Goal: Transaction & Acquisition: Purchase product/service

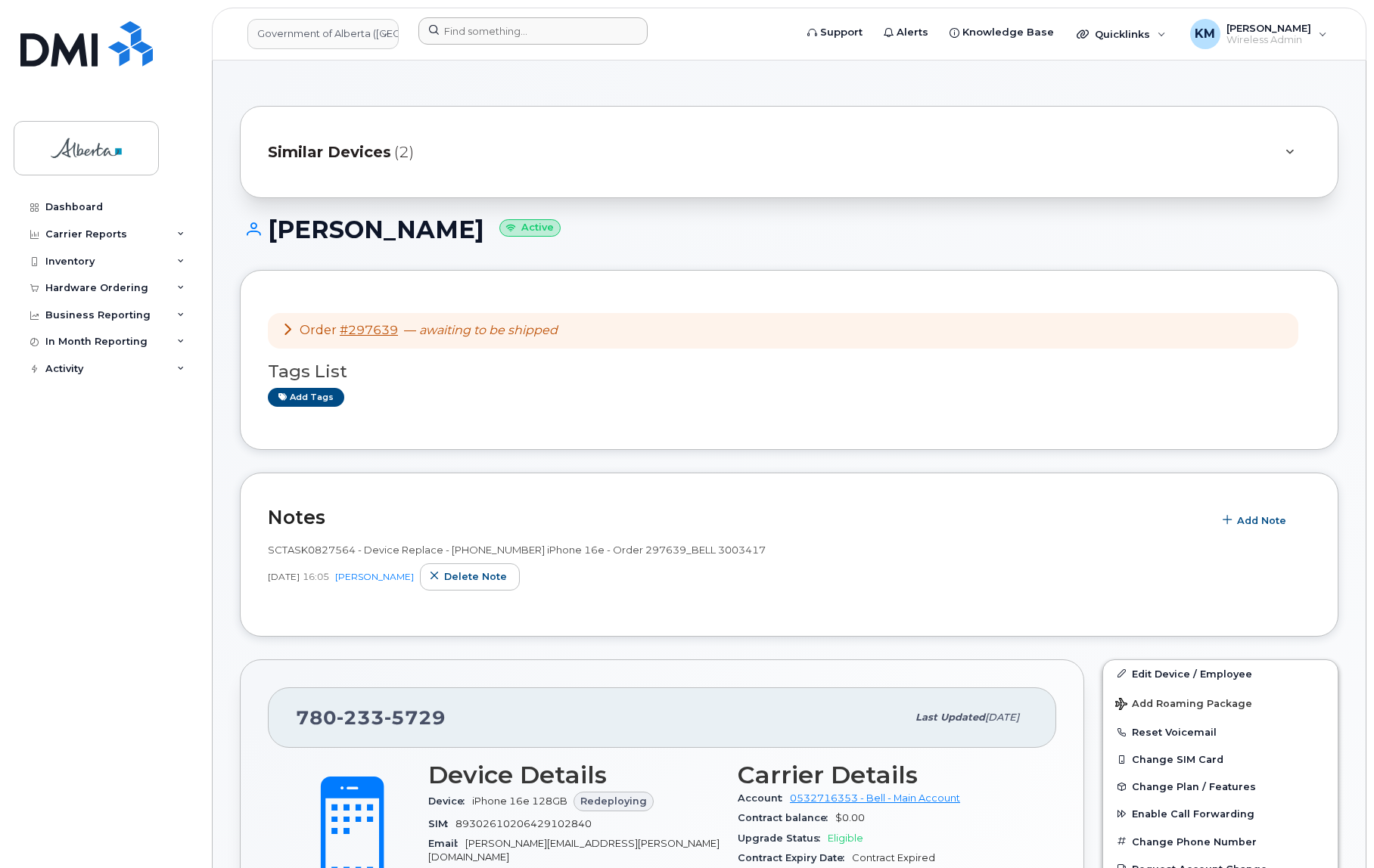
scroll to position [412, 0]
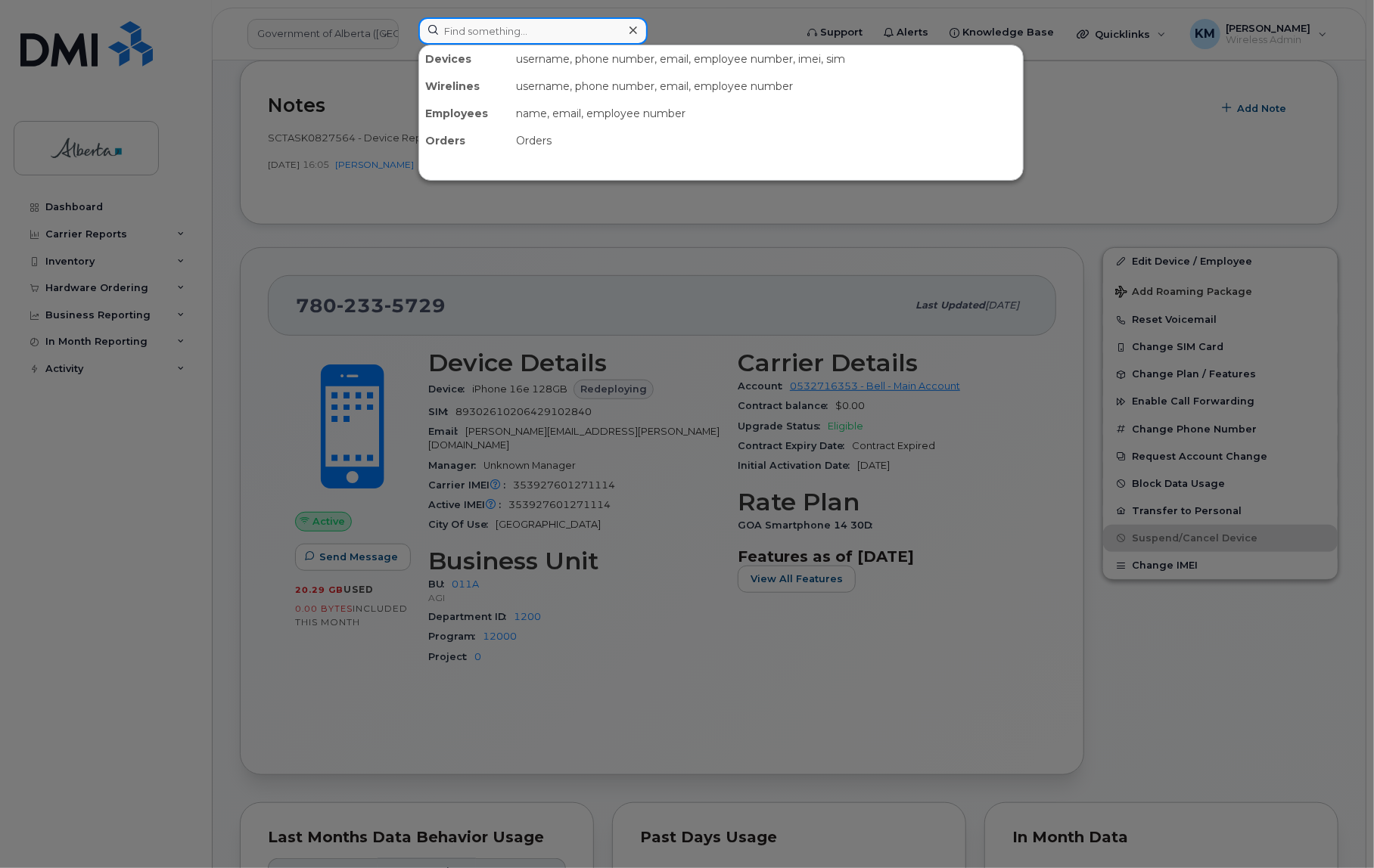
click at [501, 19] on input at bounding box center [533, 31] width 229 height 27
click at [501, 37] on input at bounding box center [533, 31] width 229 height 27
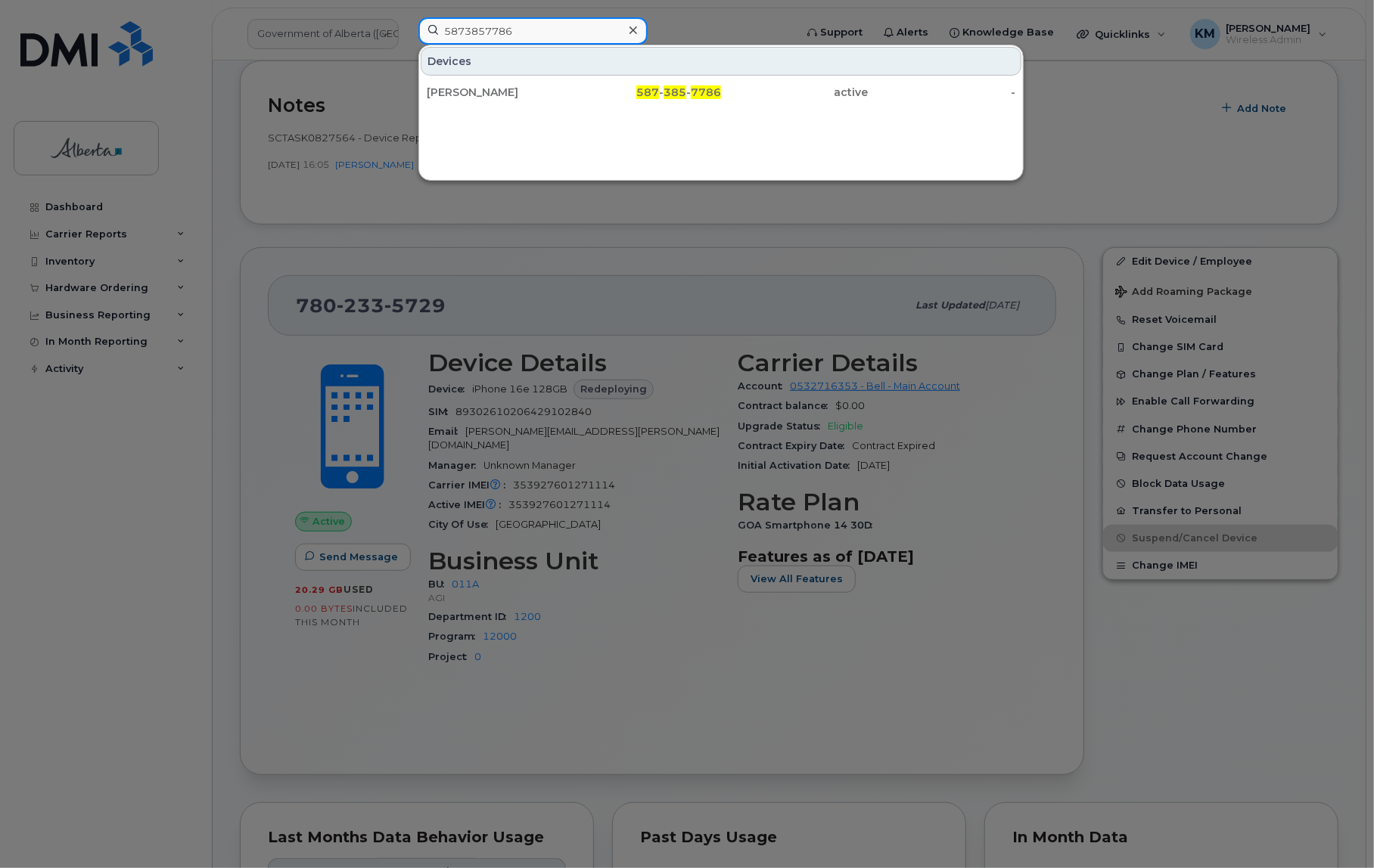
type input "5873857786"
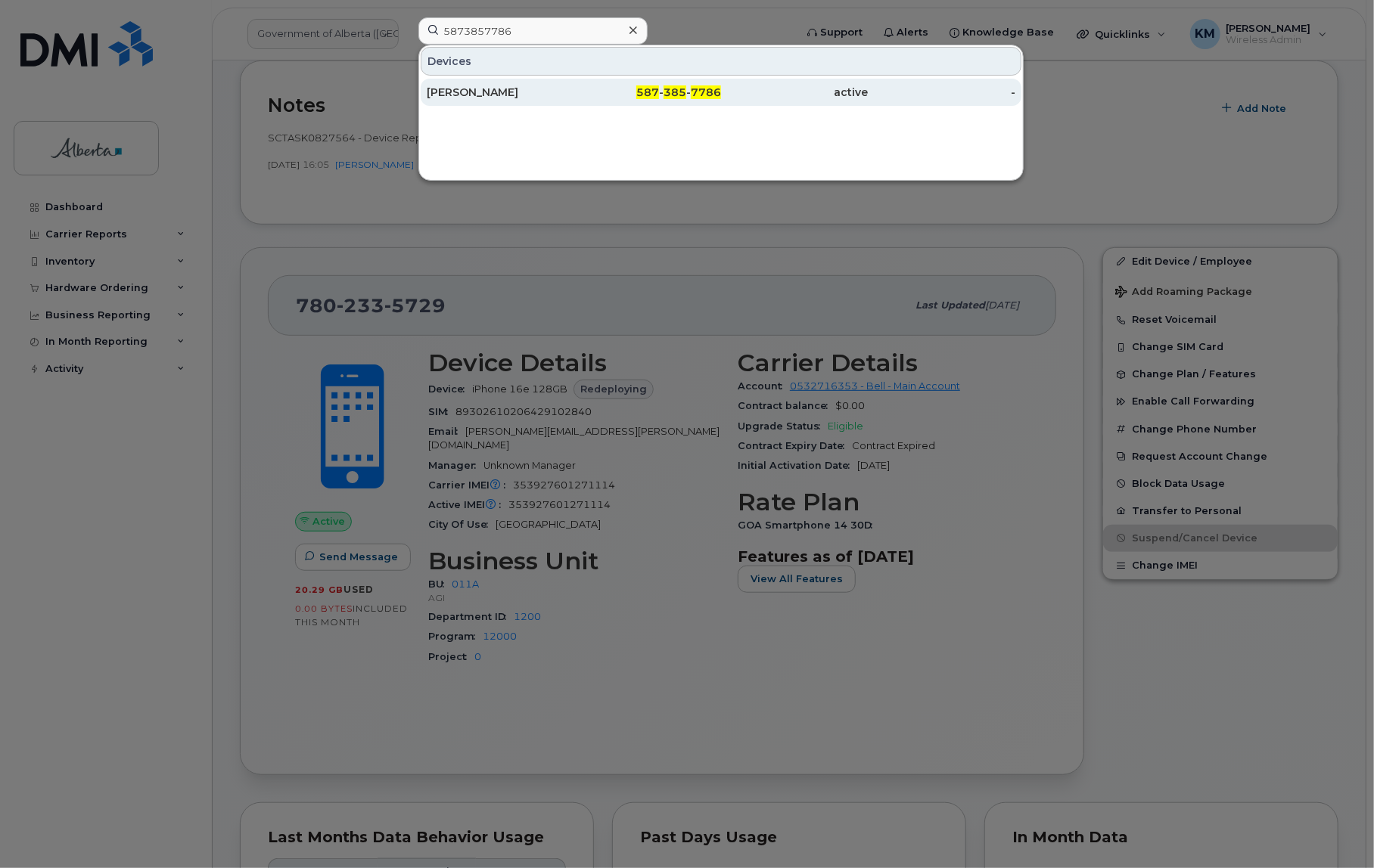
click at [479, 90] on div "Alykhan Rajan" at bounding box center [500, 93] width 147 height 15
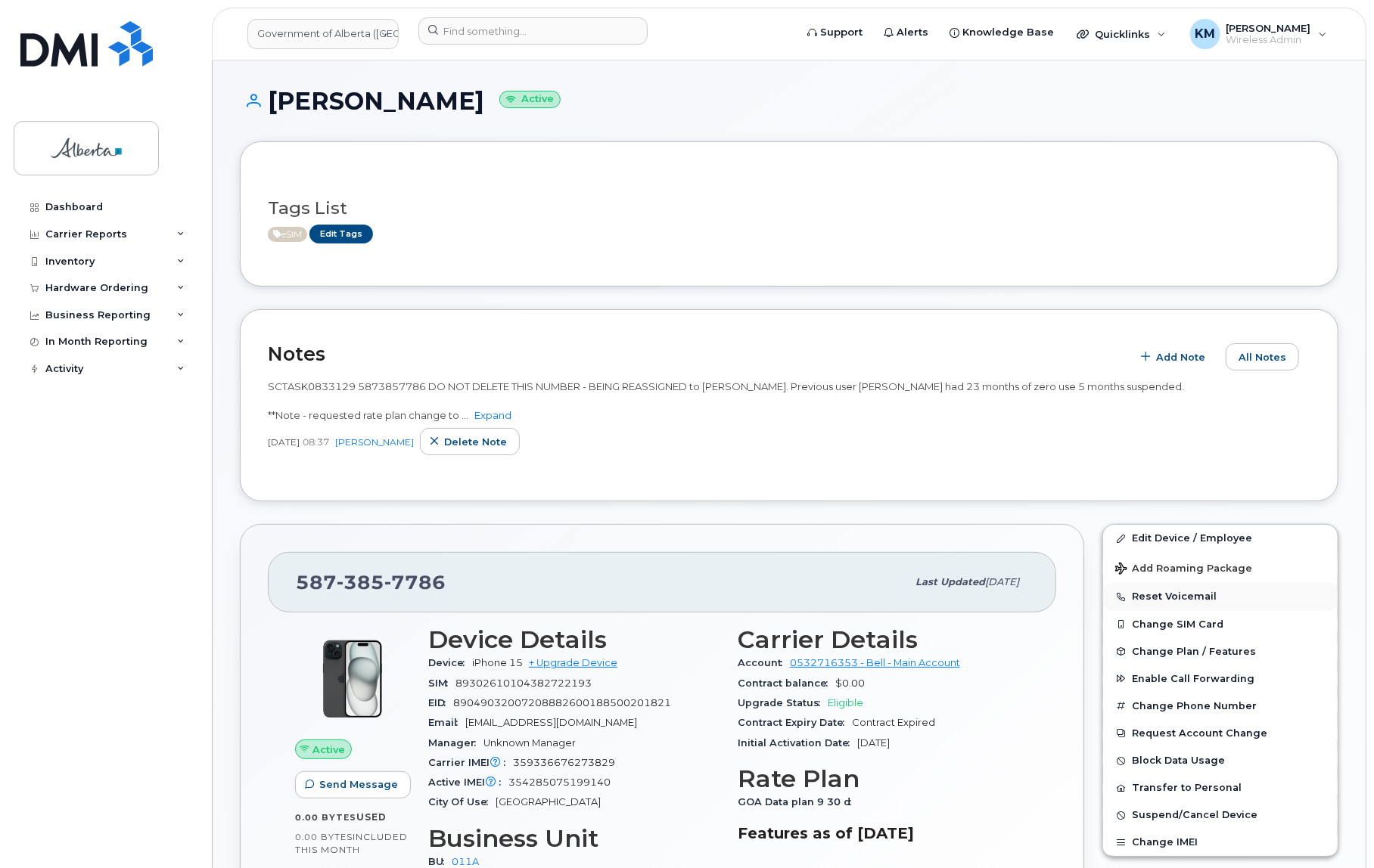
click at [1176, 590] on button "Reset Voicemail" at bounding box center [1220, 596] width 235 height 27
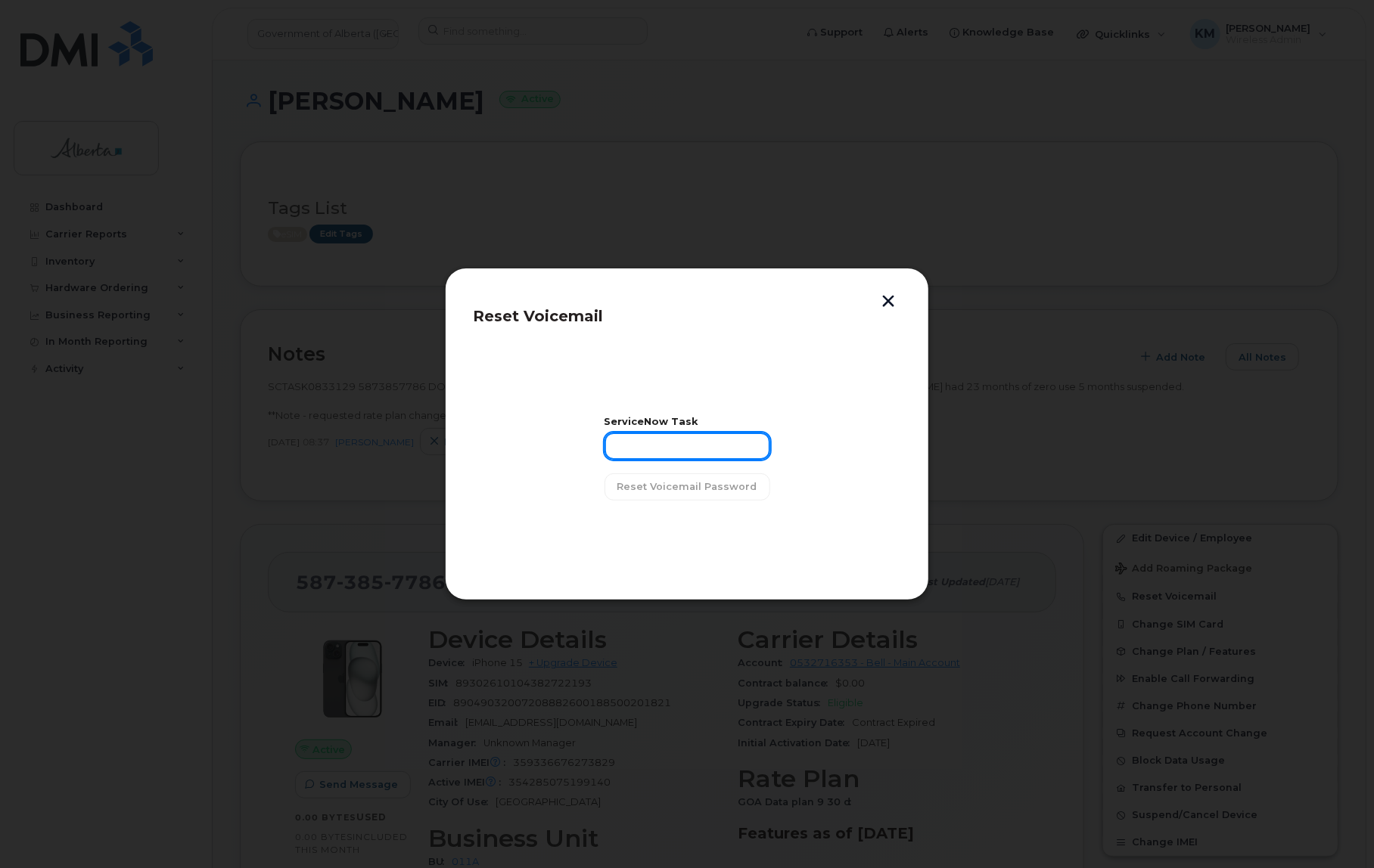
click at [723, 452] on input "text" at bounding box center [687, 446] width 166 height 27
type input "SCTASK0833129"
click at [728, 493] on span "Reset Voicemail Password" at bounding box center [687, 486] width 140 height 14
click at [697, 530] on span "Close" at bounding box center [687, 525] width 30 height 14
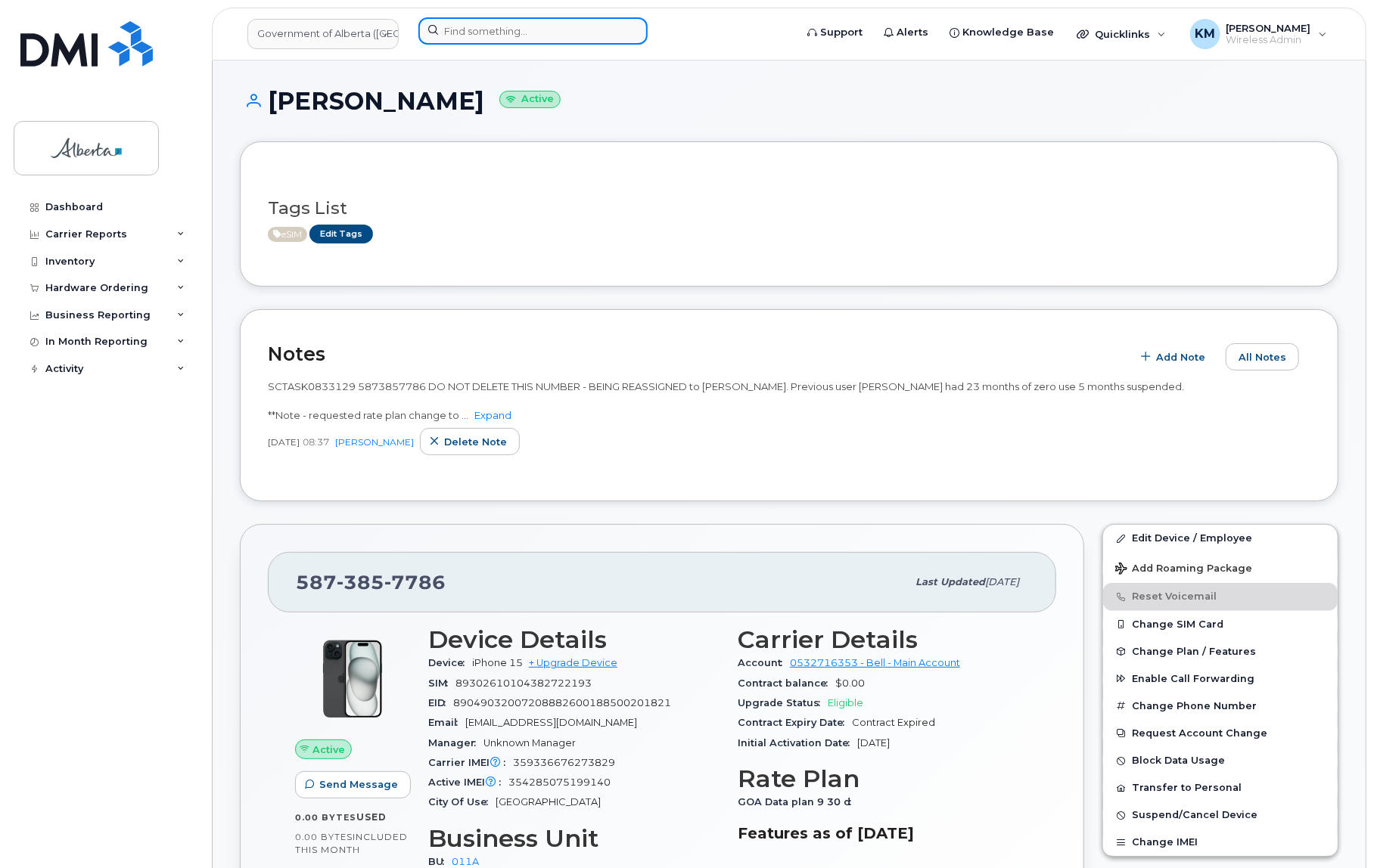
click at [582, 30] on input at bounding box center [533, 31] width 229 height 27
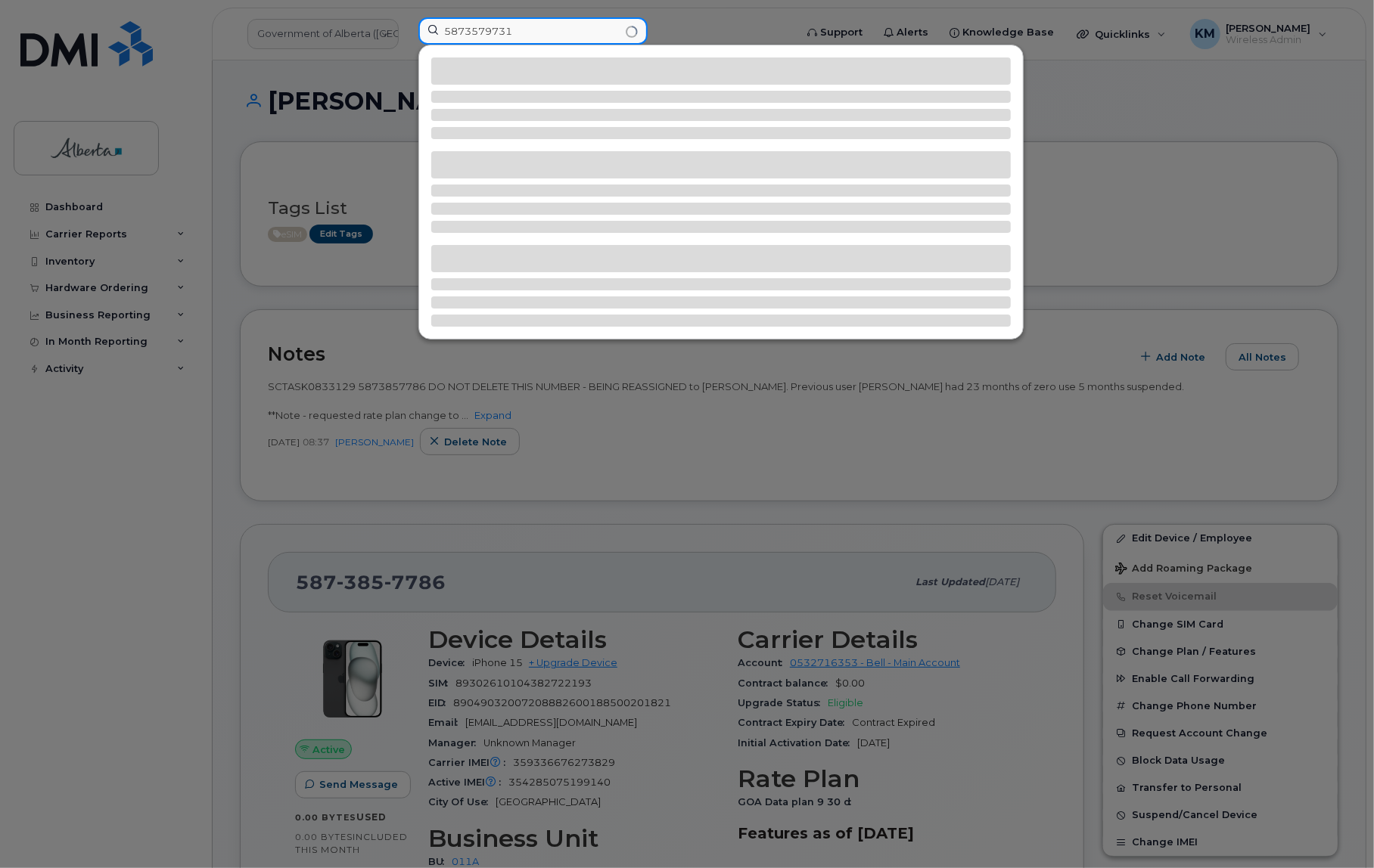
type input "5873579731"
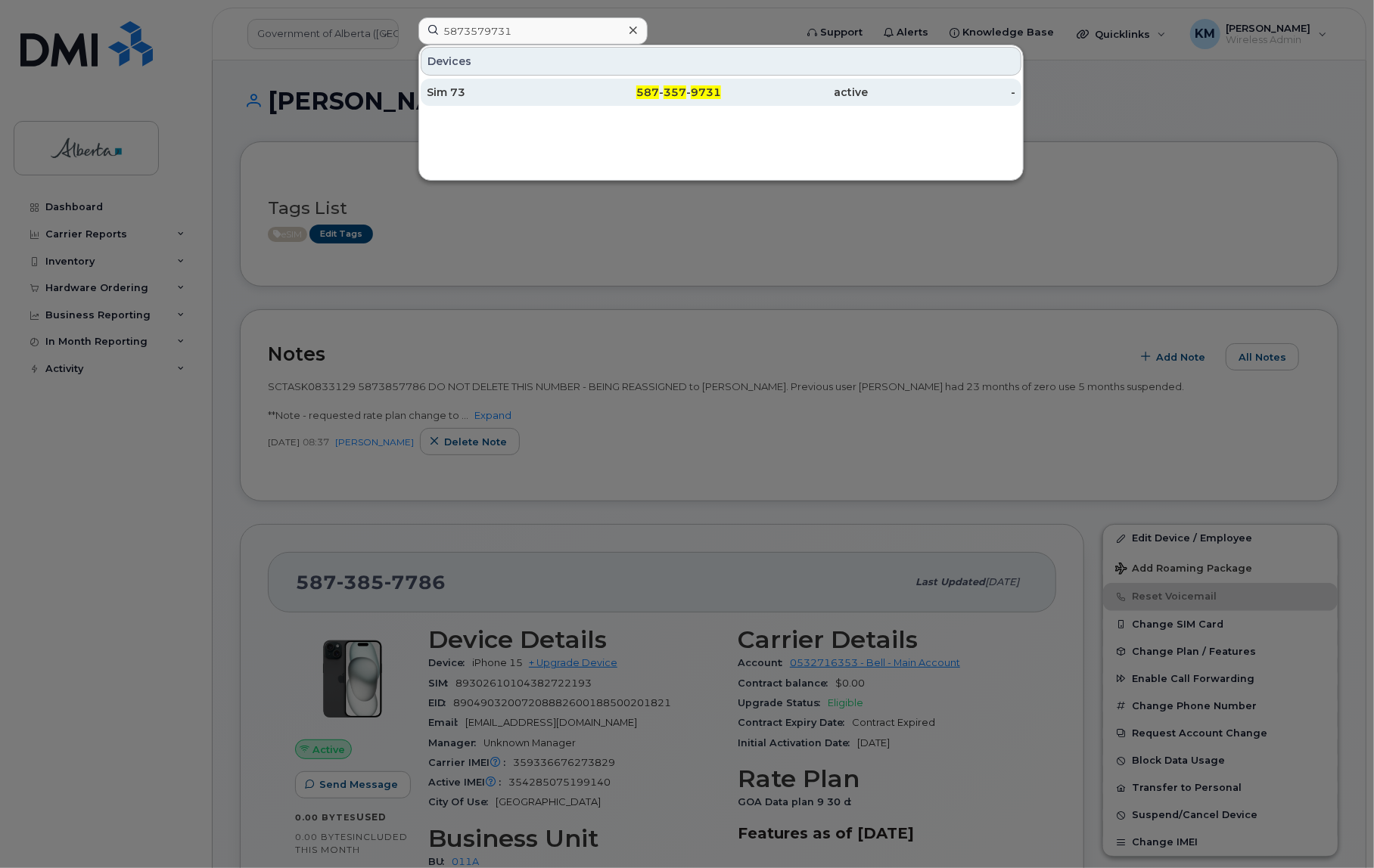
click at [669, 93] on span "357" at bounding box center [675, 93] width 23 height 13
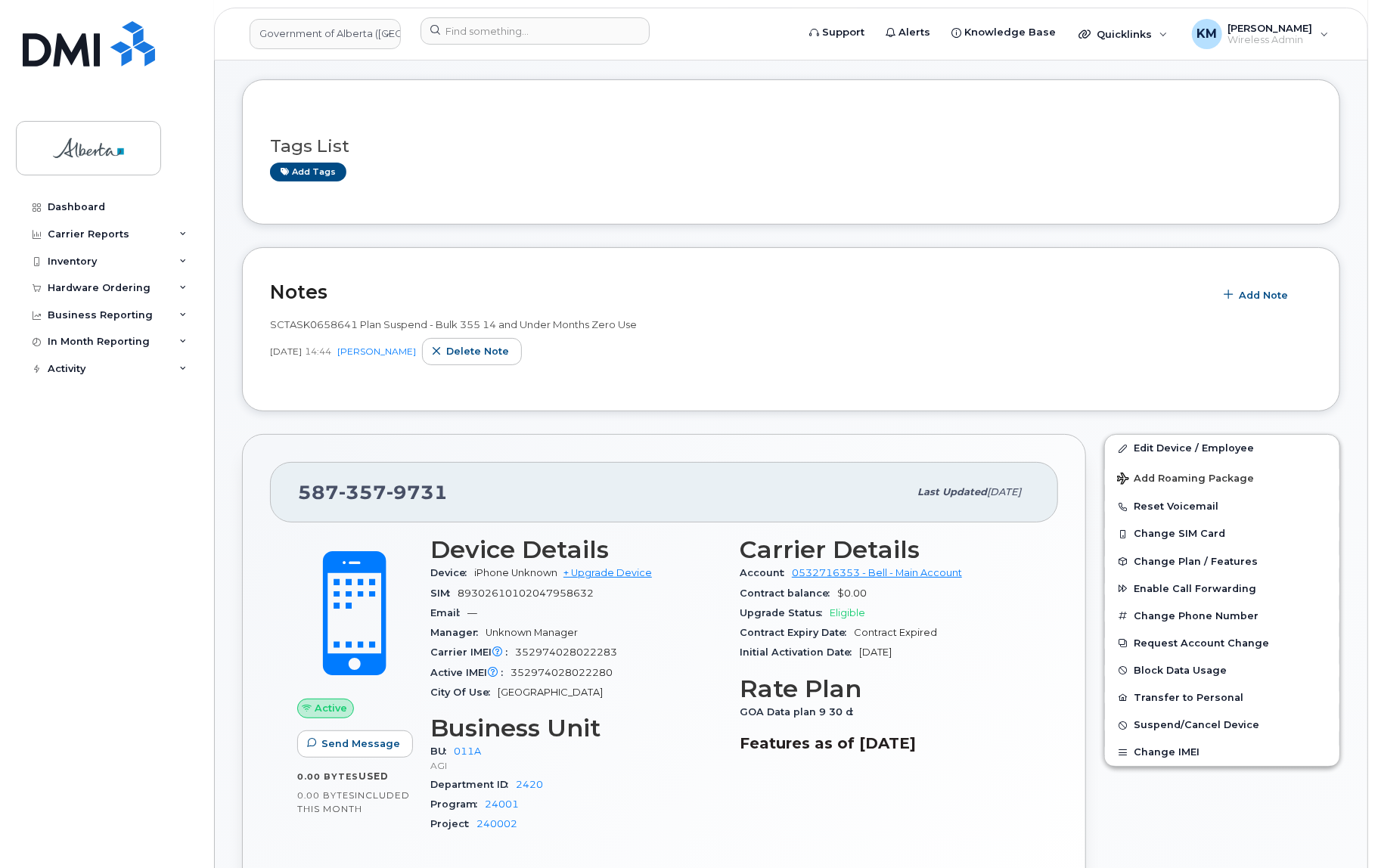
scroll to position [68, 0]
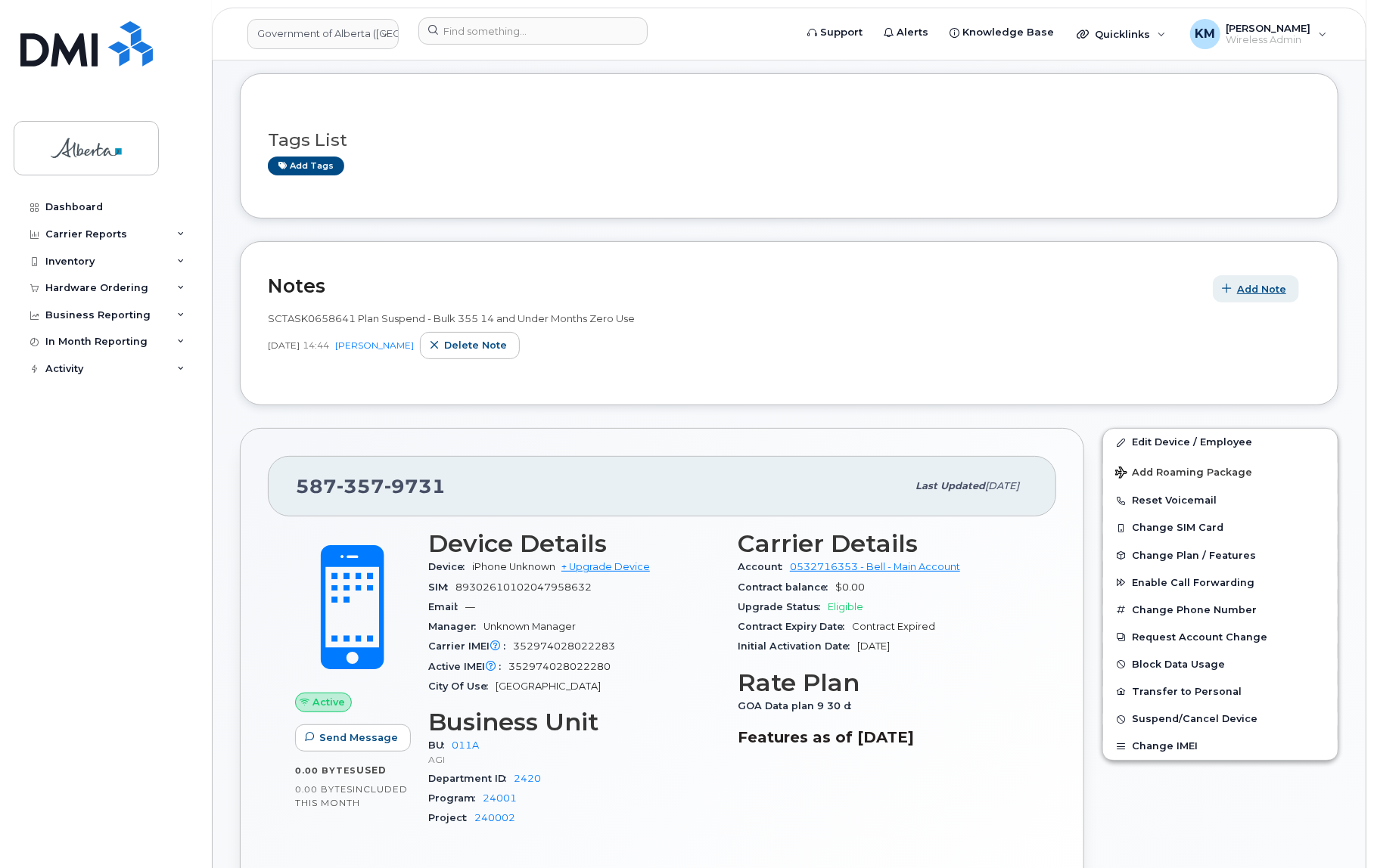
click at [1271, 283] on span "Add Note" at bounding box center [1261, 288] width 49 height 14
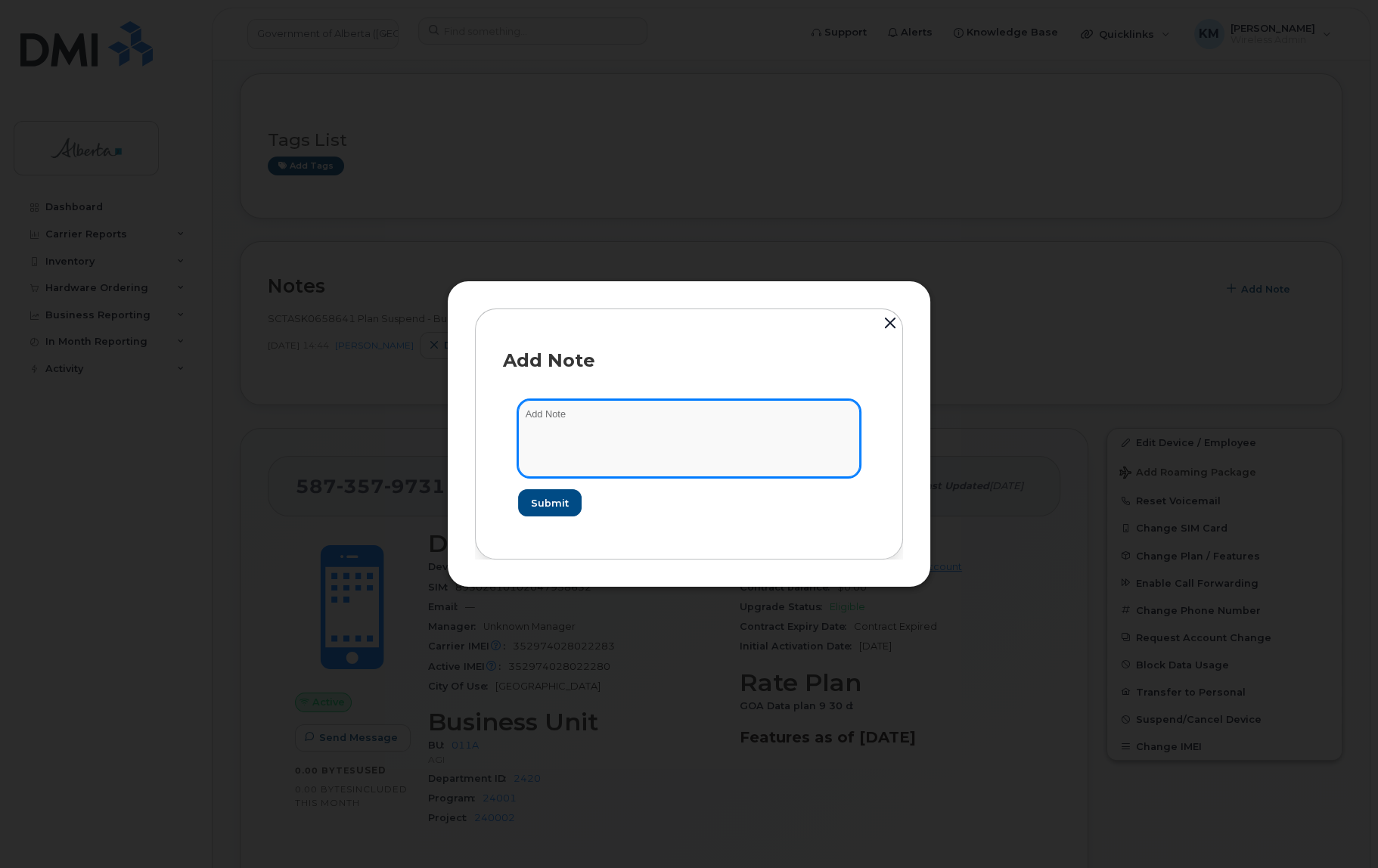
paste textarea "SCTASK0832555 5873579731 DO NOT DELETE THIS NUMBER - BEING REASSIGNED to Claire…"
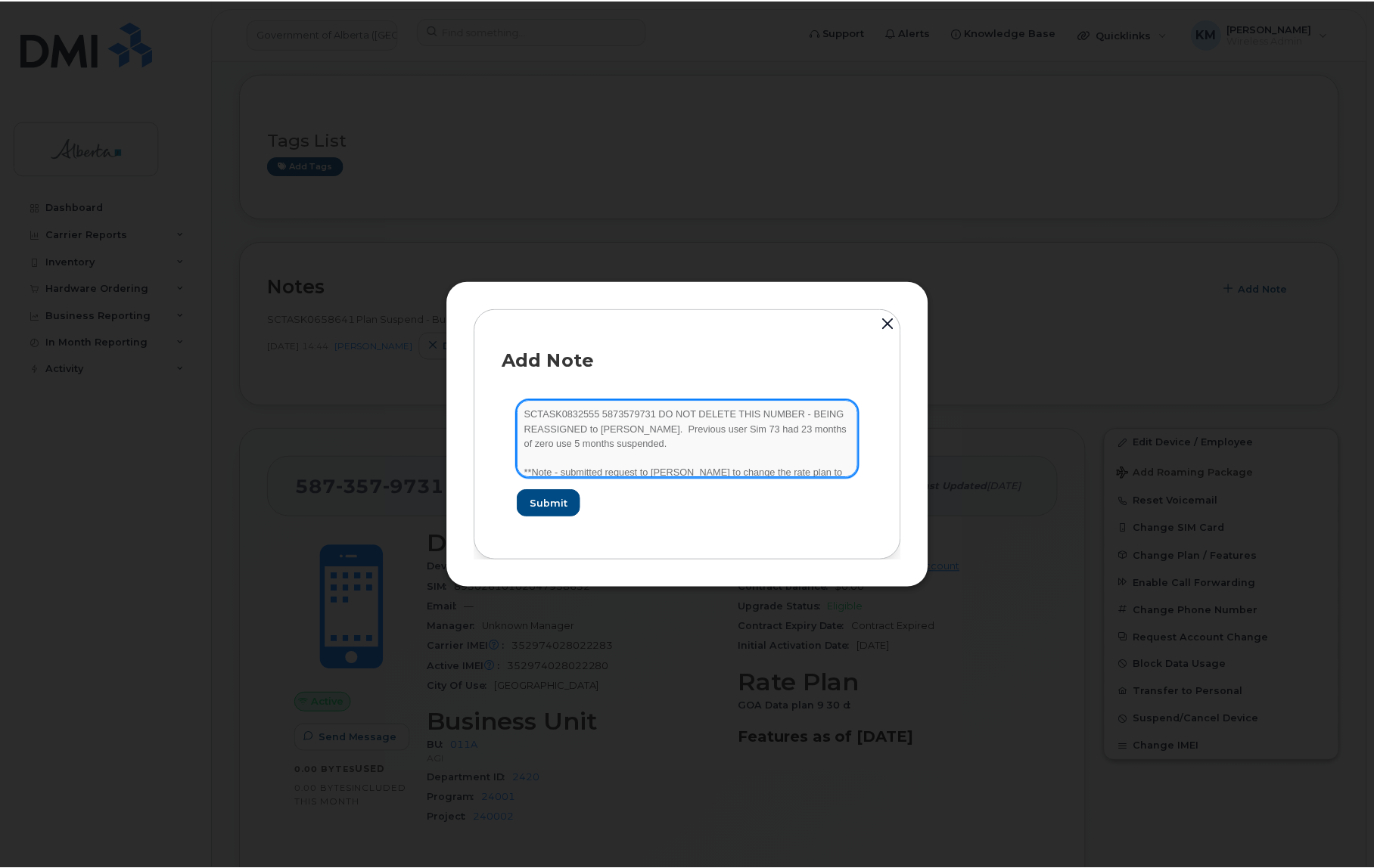
scroll to position [17, 0]
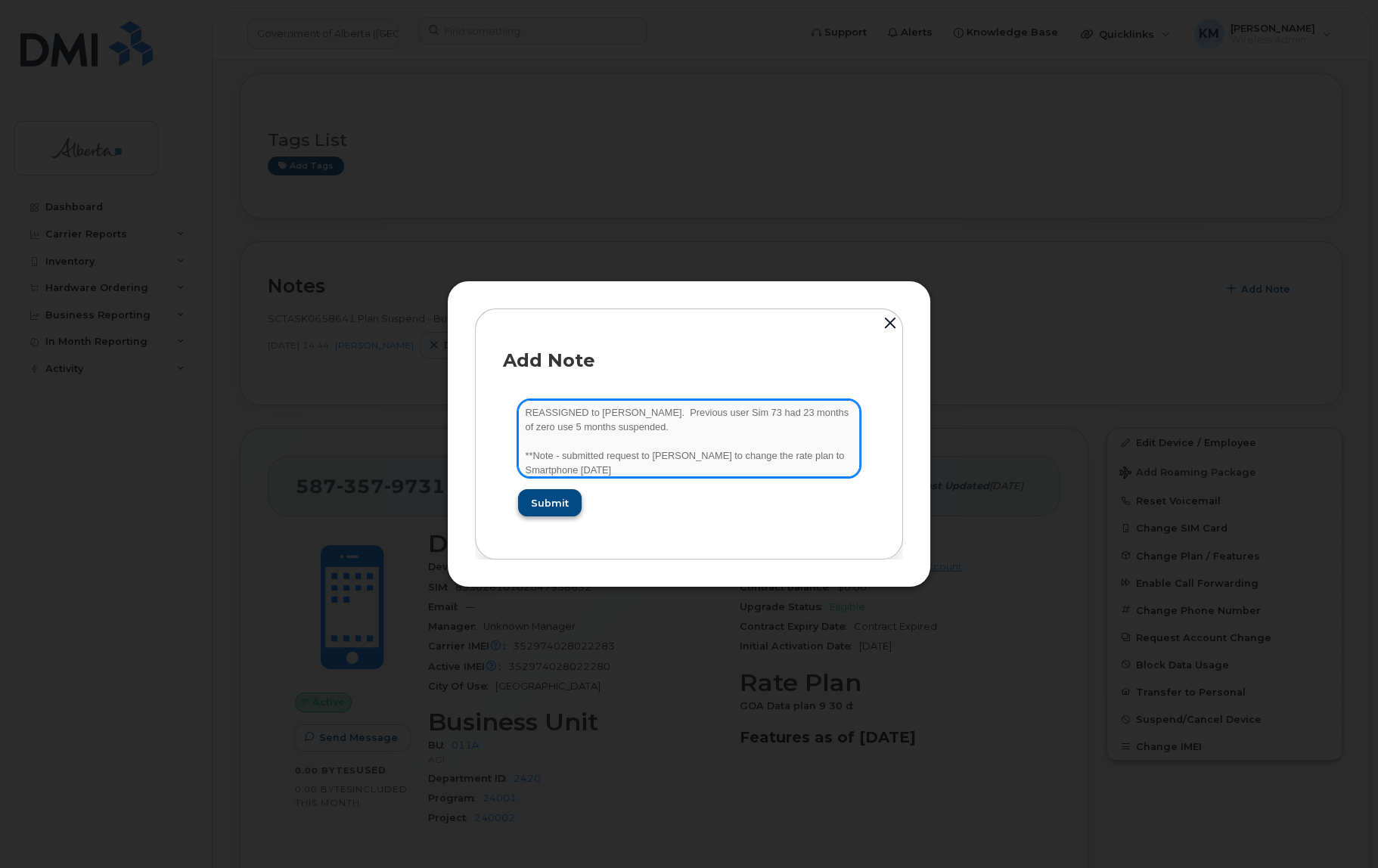
type textarea "SCTASK0832555 5873579731 DO NOT DELETE THIS NUMBER - BEING REASSIGNED to Claire…"
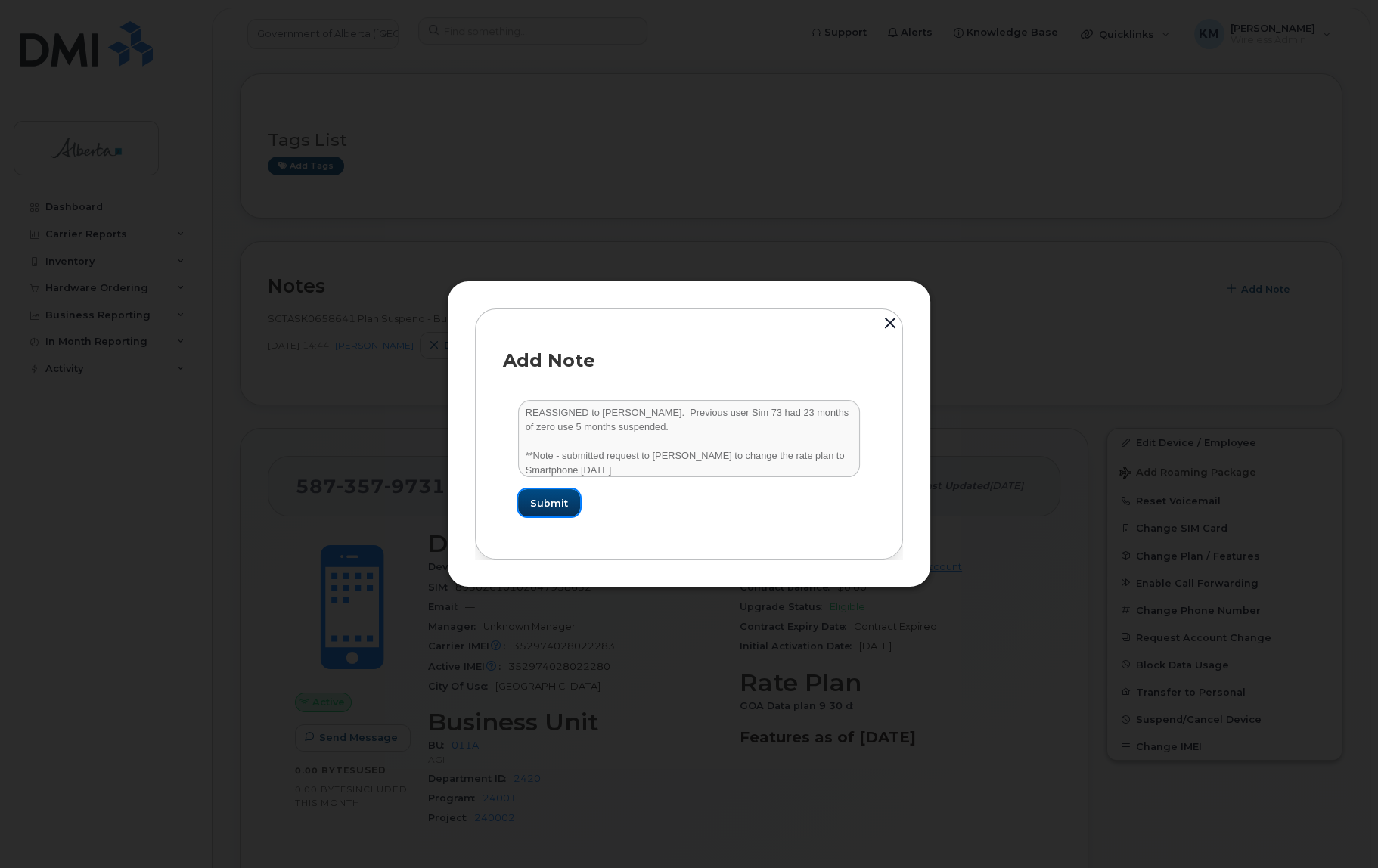
click at [554, 500] on span "Submit" at bounding box center [549, 503] width 38 height 14
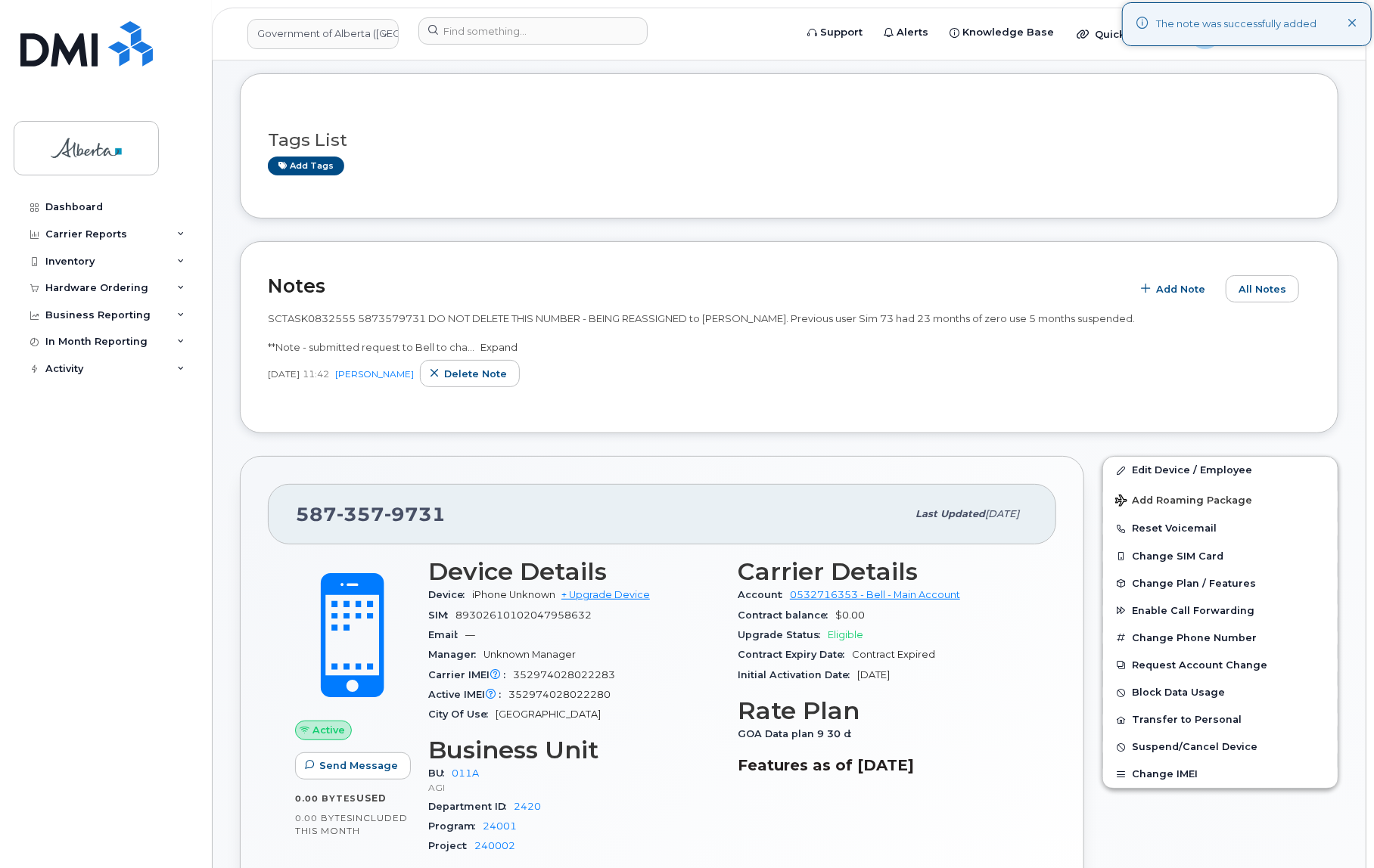
click at [507, 341] on link "Expand" at bounding box center [499, 347] width 37 height 12
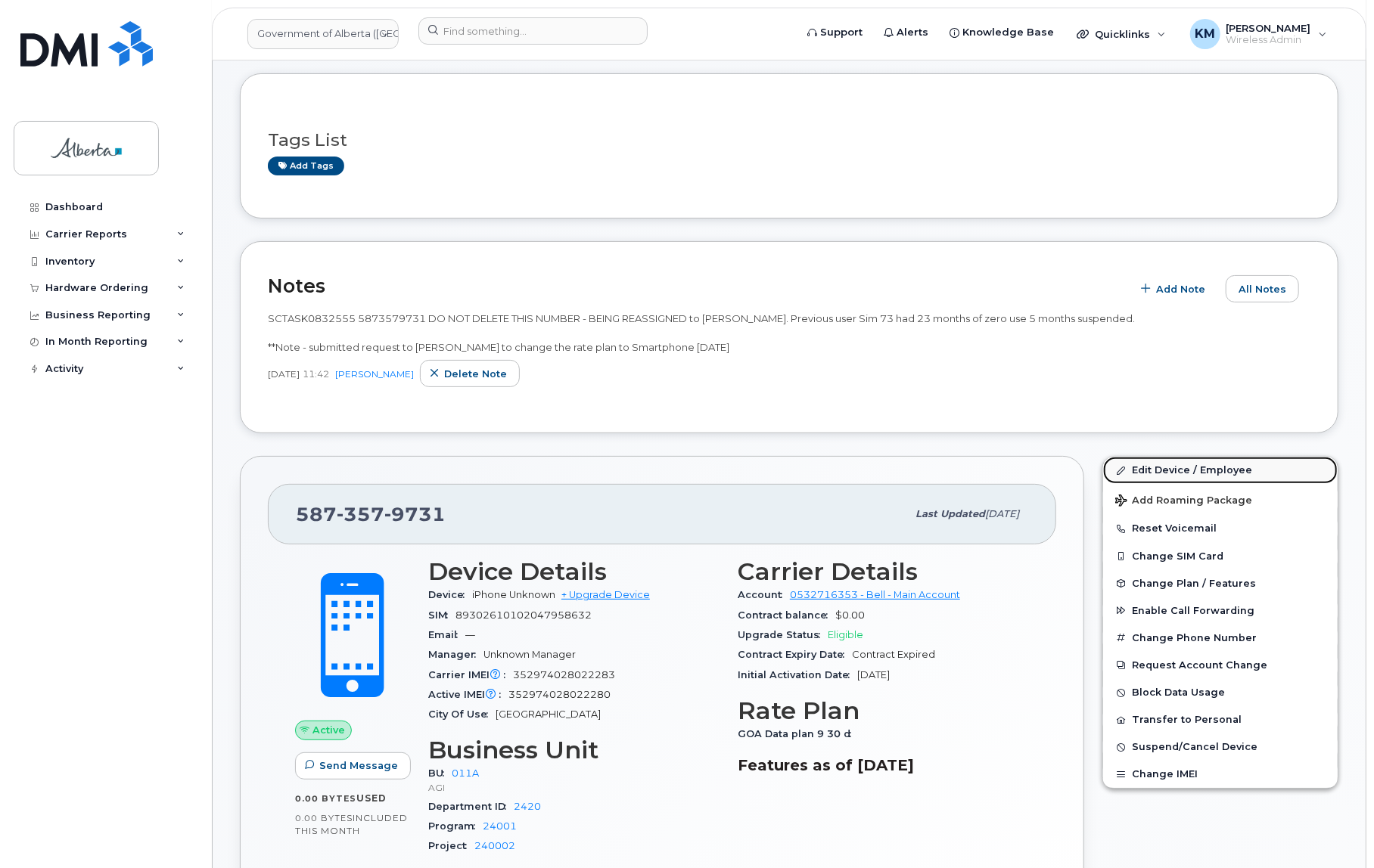
click at [1233, 464] on link "Edit Device / Employee" at bounding box center [1220, 470] width 235 height 27
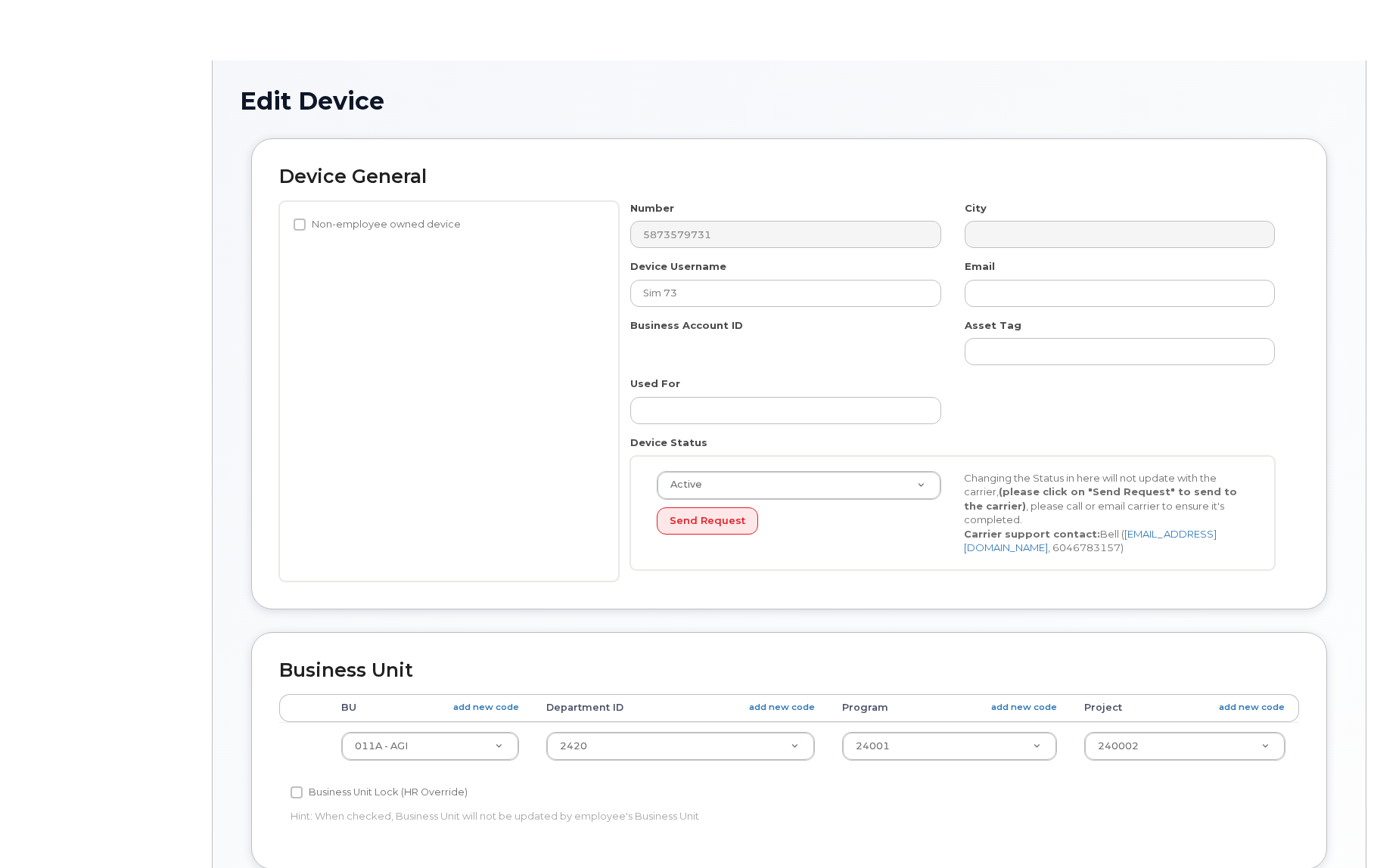
select select "4120336"
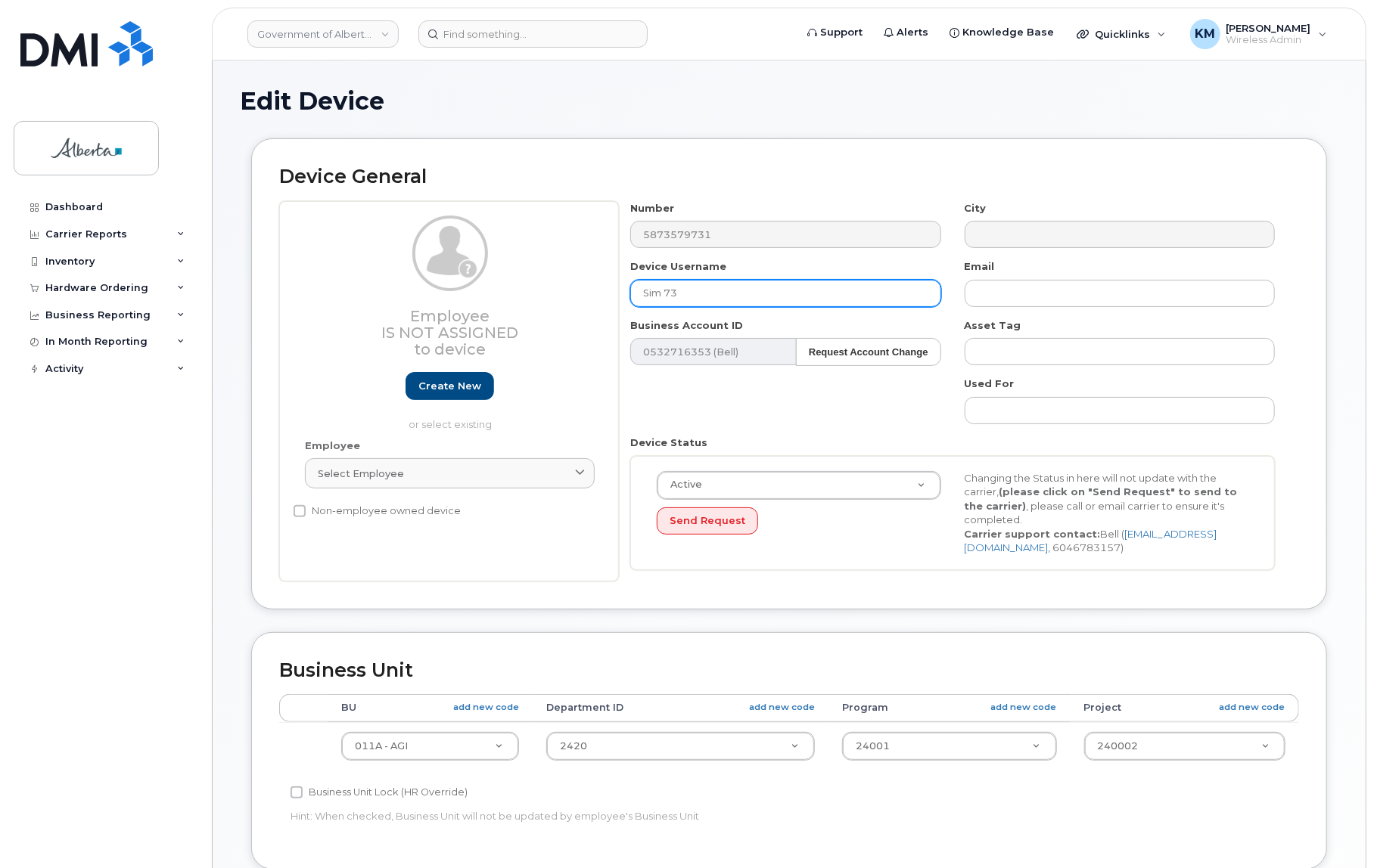
drag, startPoint x: 703, startPoint y: 292, endPoint x: 626, endPoint y: 294, distance: 77.0
click at [626, 294] on div "Device Username Sim 73" at bounding box center [786, 283] width 334 height 48
paste input "Claire Maddison"
type input "Claire Maddison"
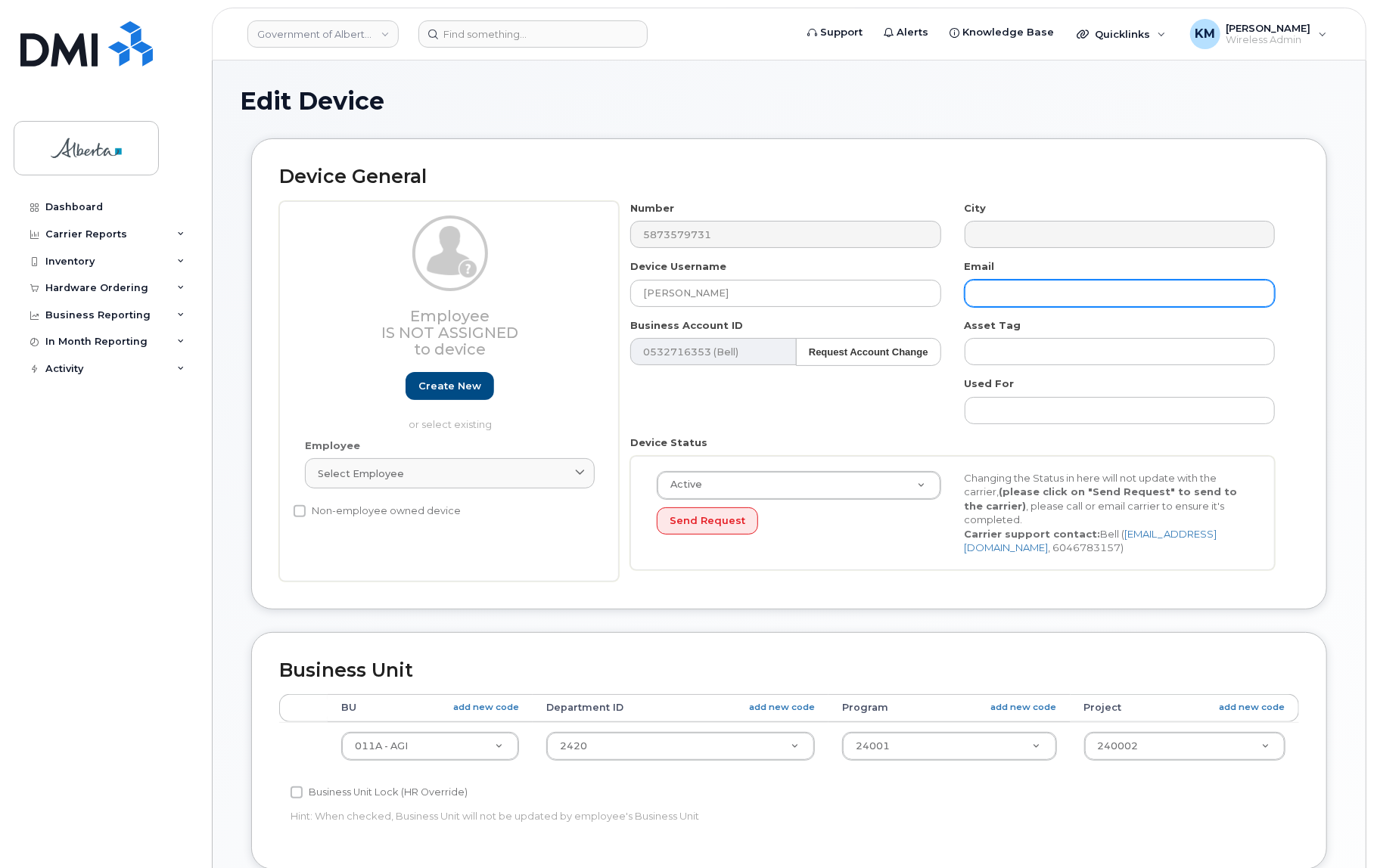
paste input "Claire.Maddison@gov.ab.ca"
type input "Claire.Maddison@gov.ab.ca"
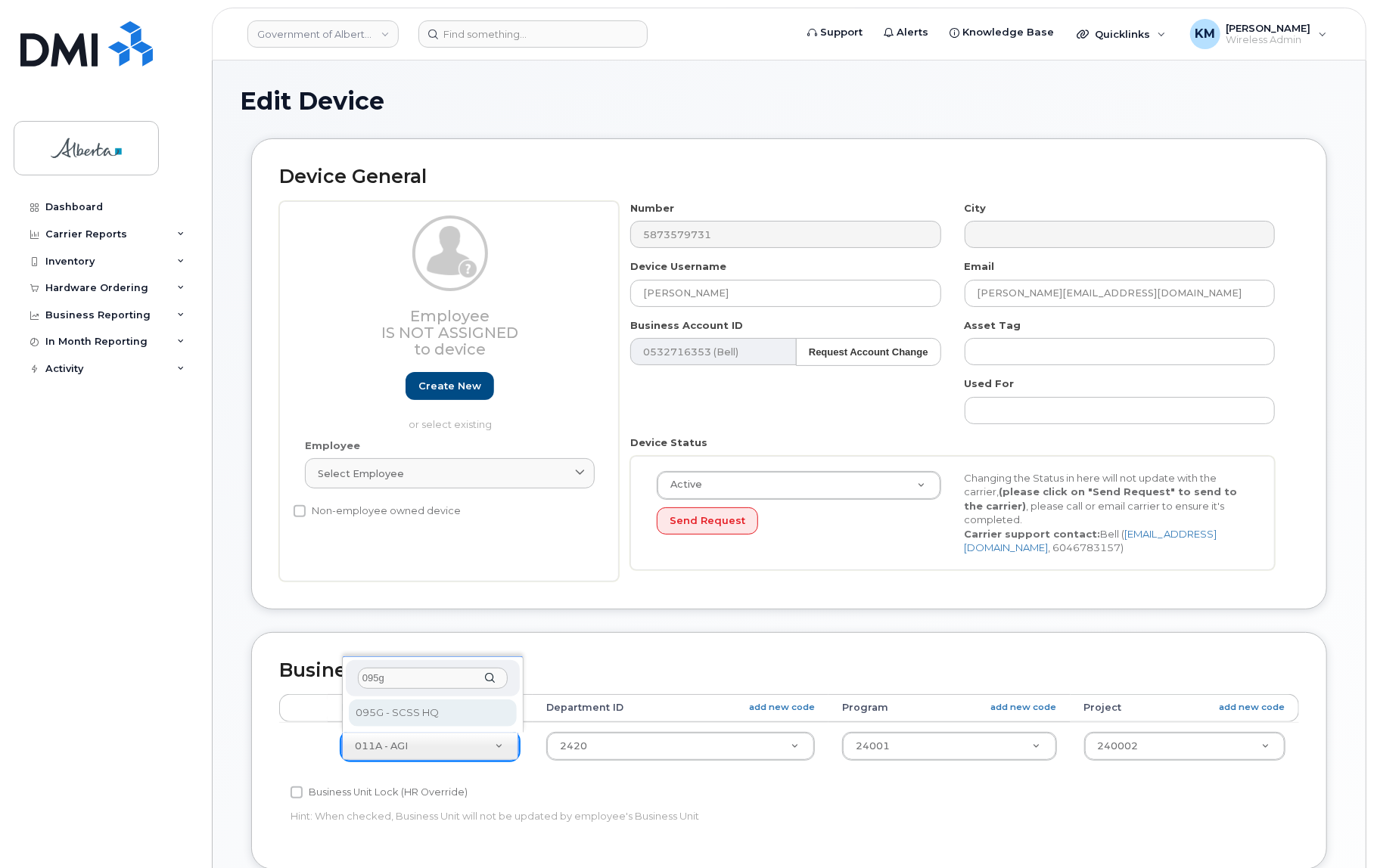
type input "095g"
select select "4120333"
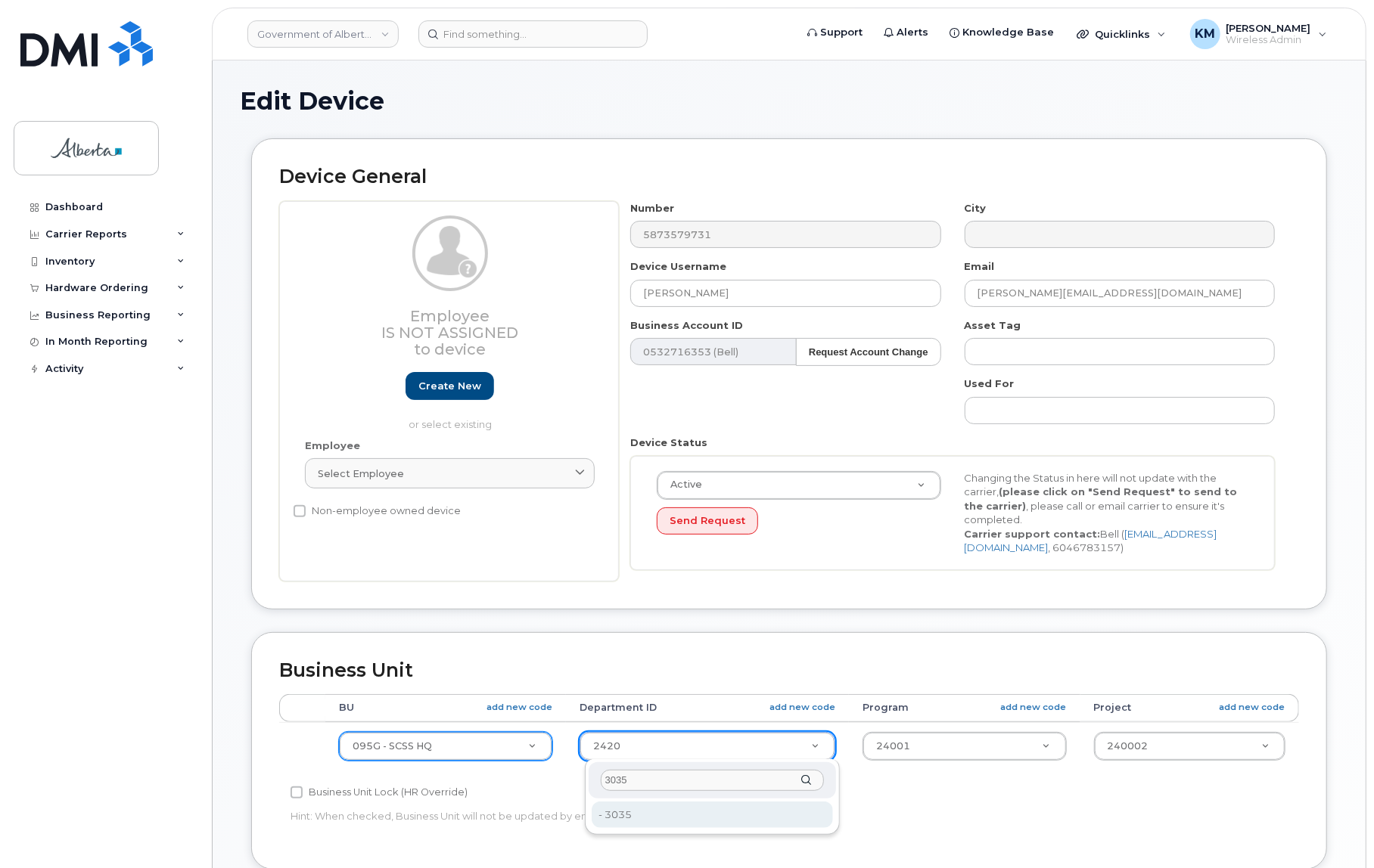
type input "3035"
type input "4752745"
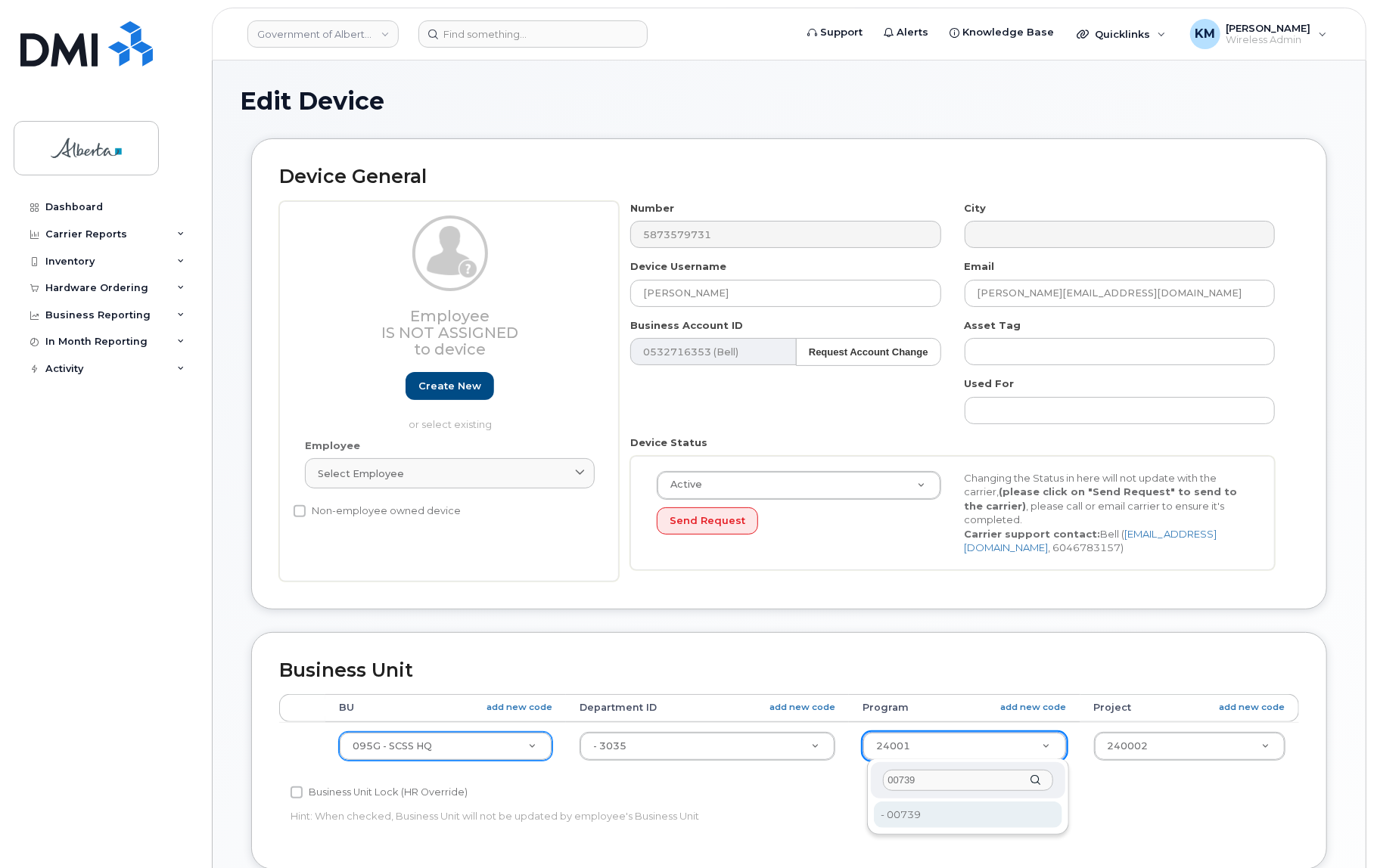
type input "00739"
type input "4753552"
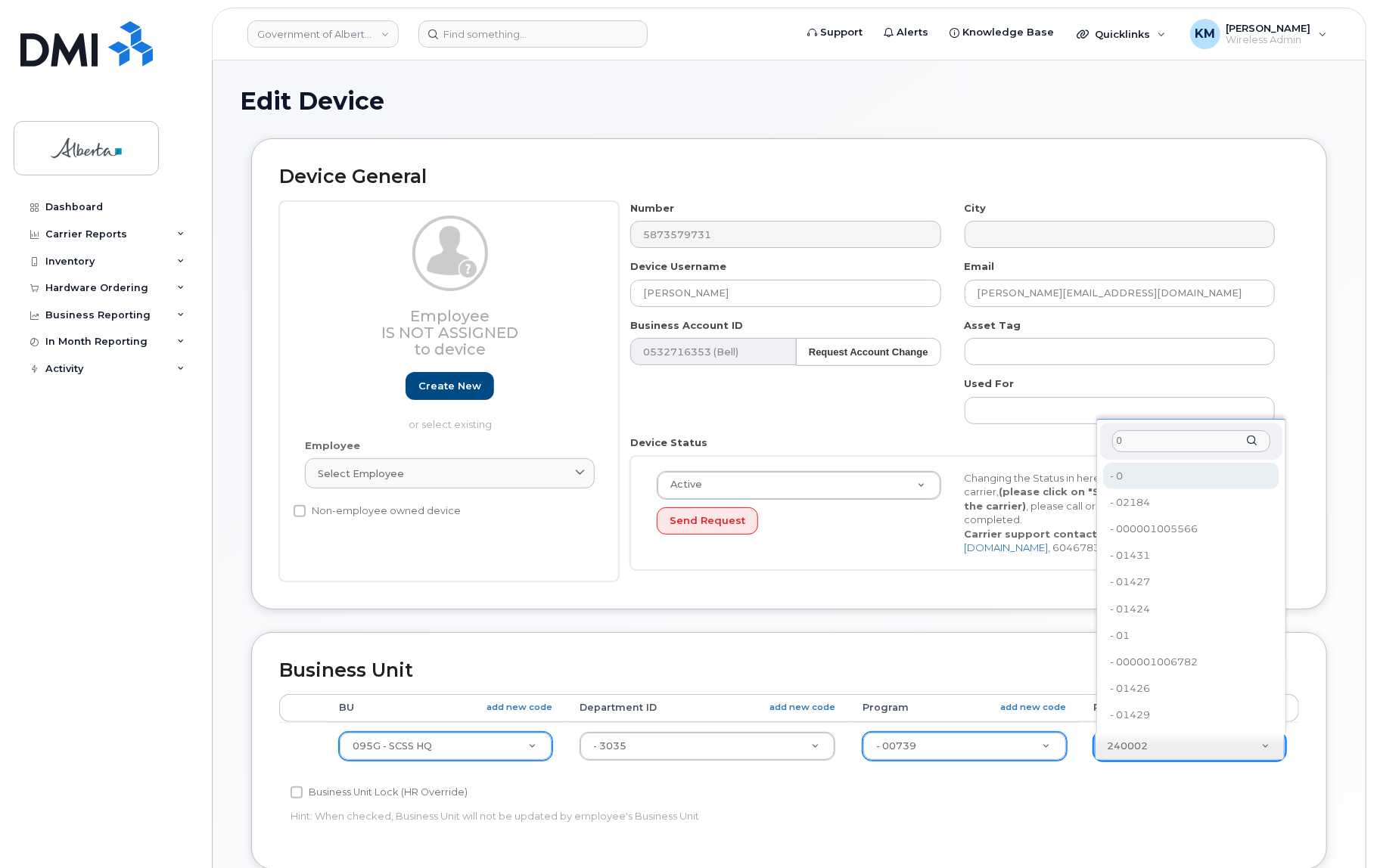
type input "0"
type input "4753728"
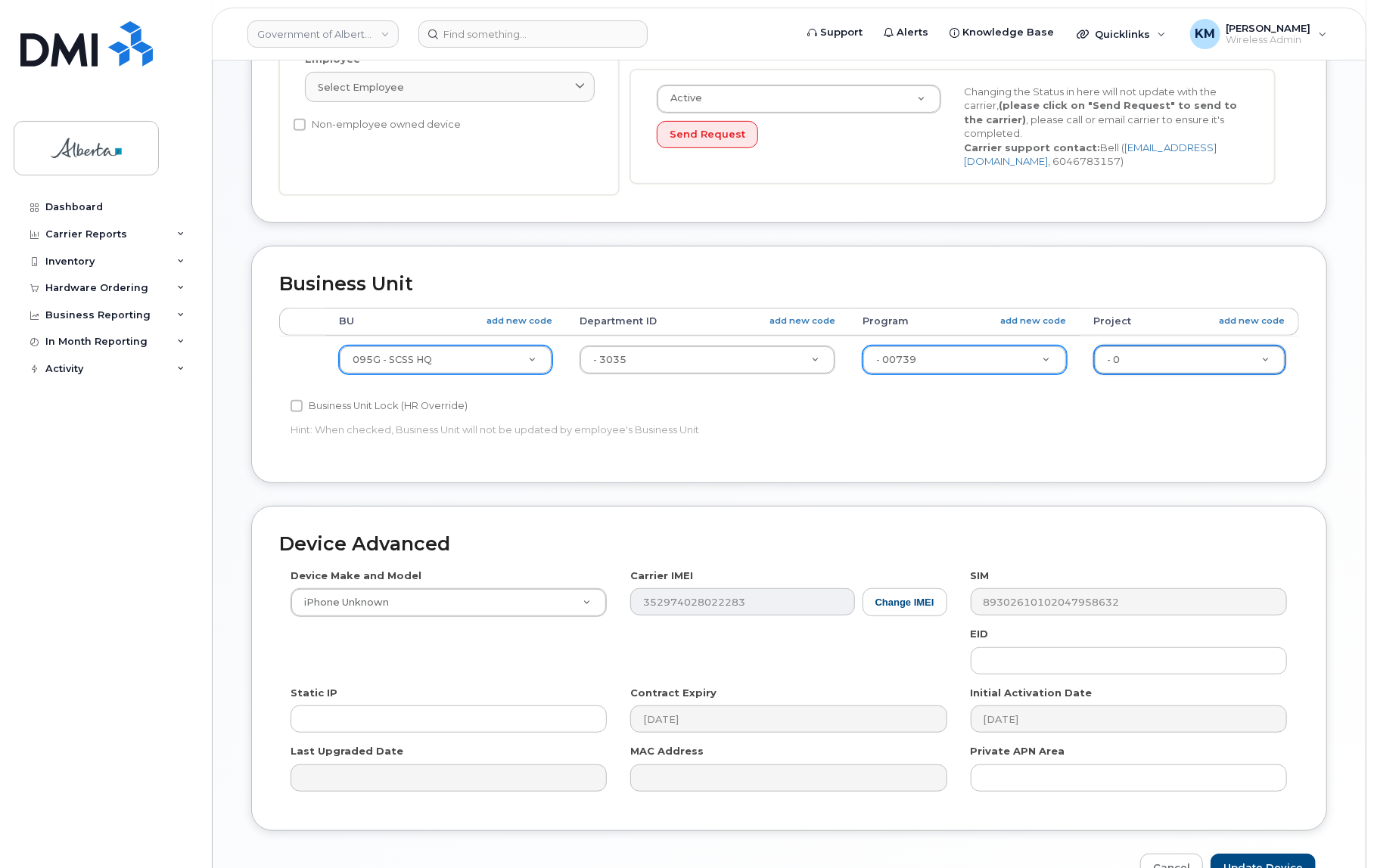
scroll to position [474, 0]
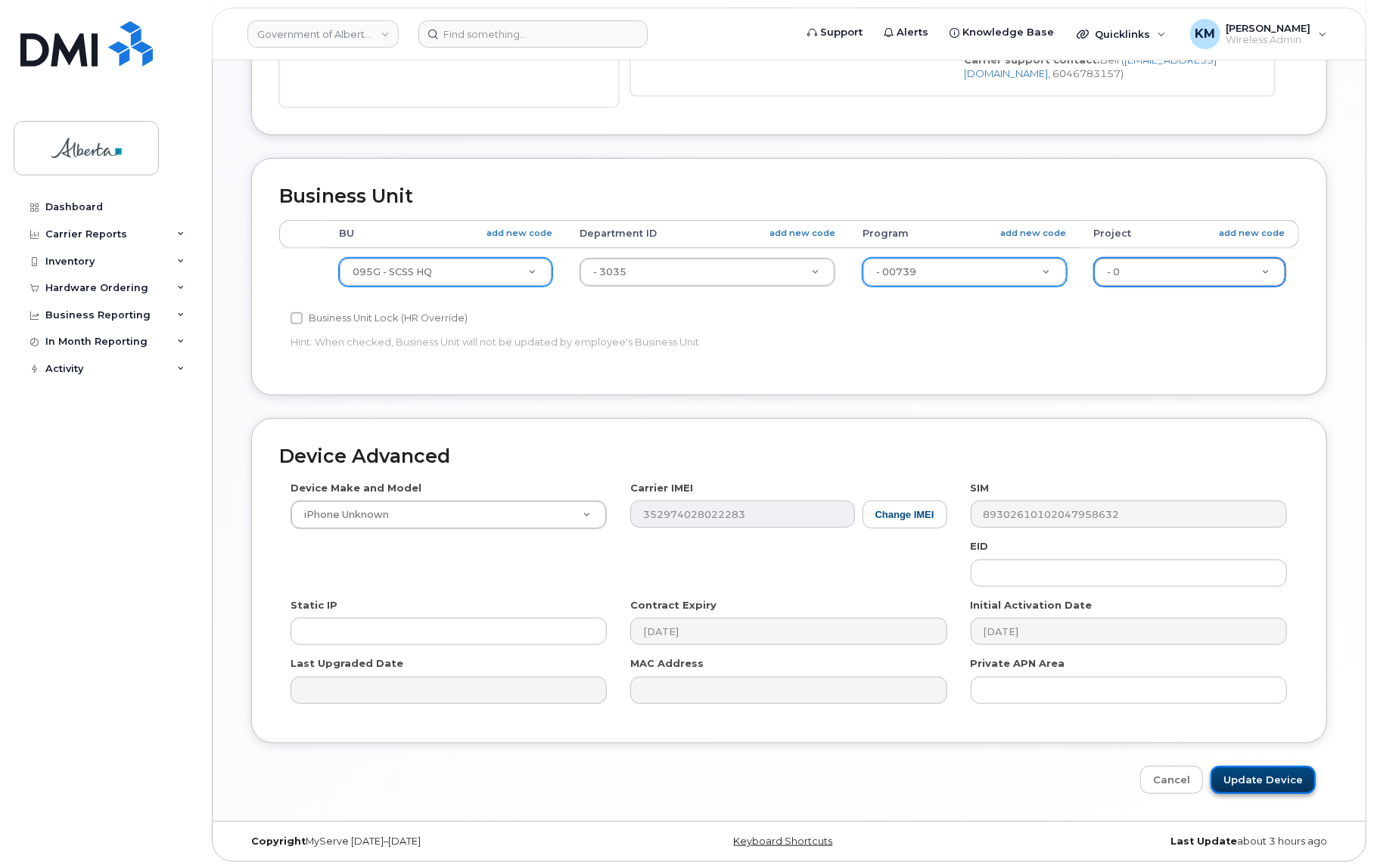
click at [1254, 784] on input "Update Device" at bounding box center [1263, 780] width 105 height 28
type input "Saving..."
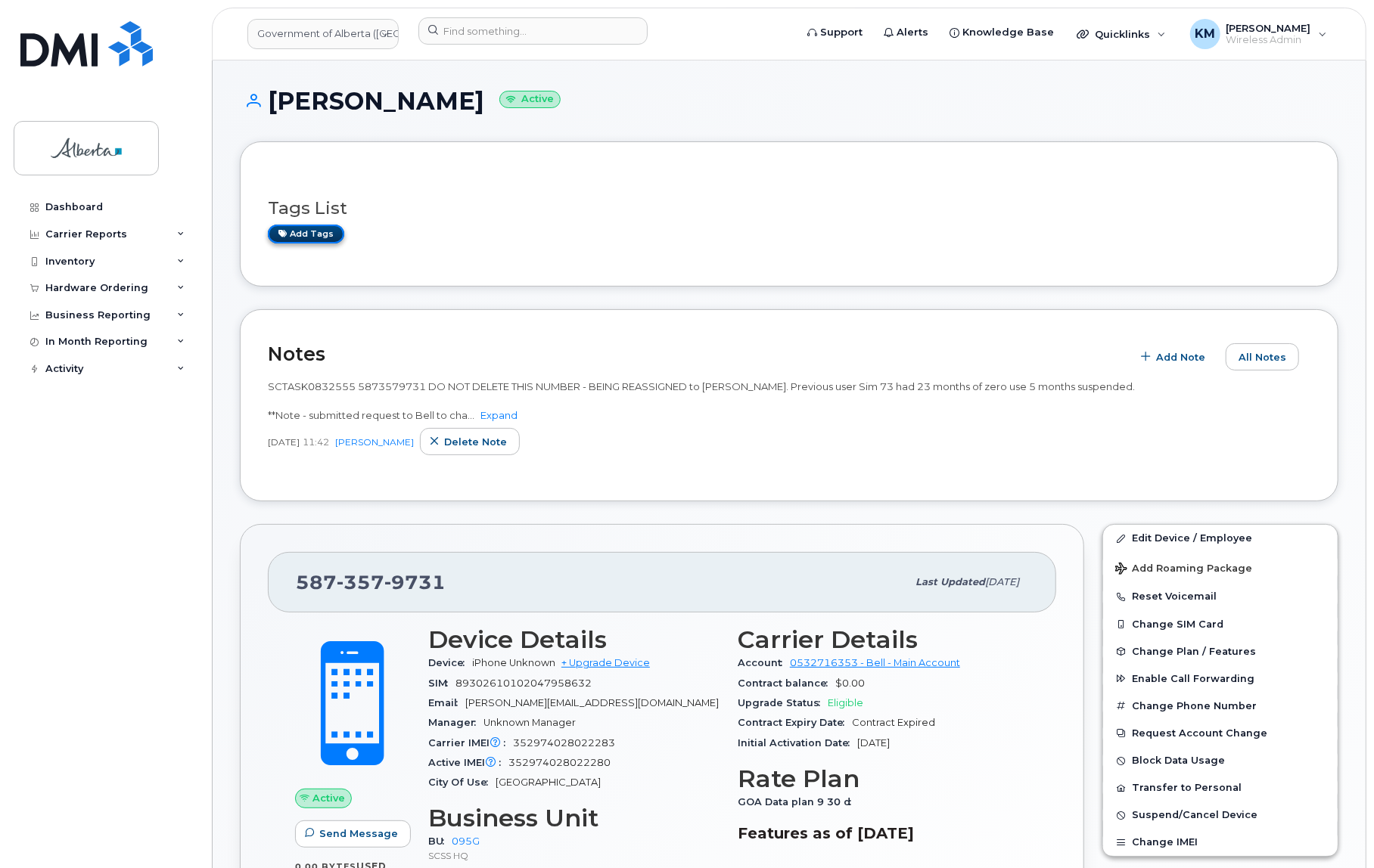
click at [305, 236] on link "Add tags" at bounding box center [305, 234] width 77 height 19
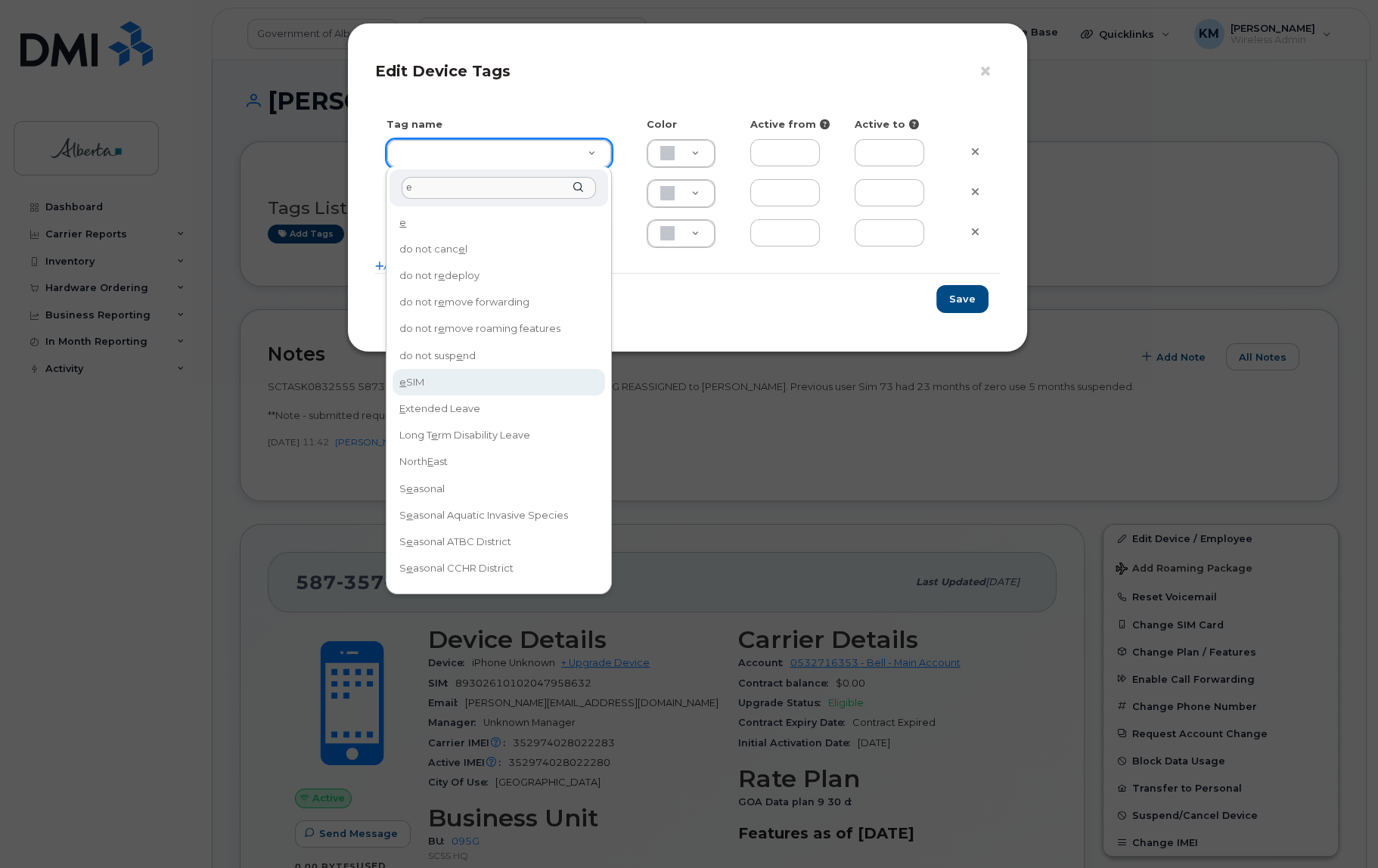
type input "e"
type input "eSIM"
type input "D6CDC1"
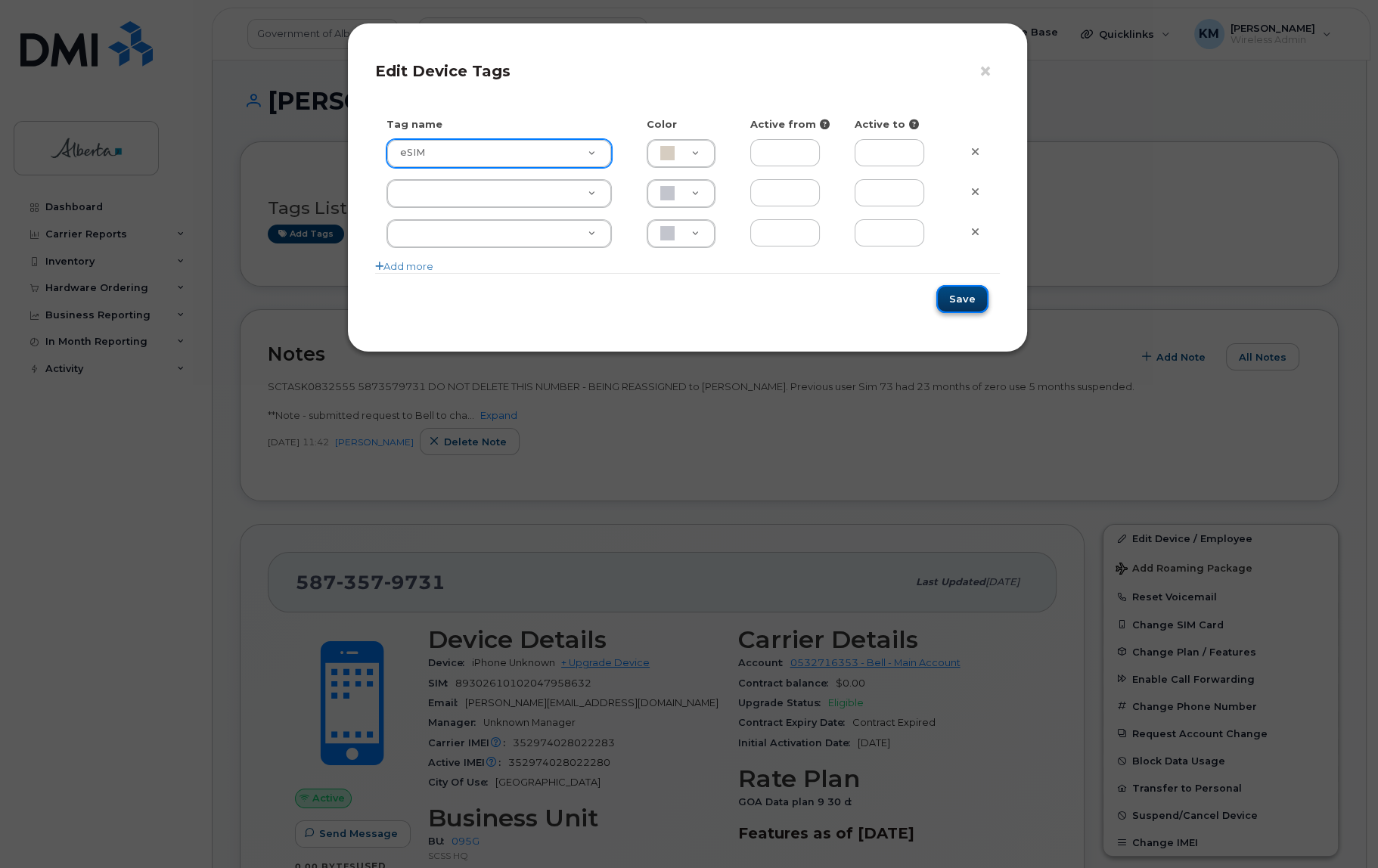
click at [981, 297] on button "Save" at bounding box center [962, 299] width 52 height 28
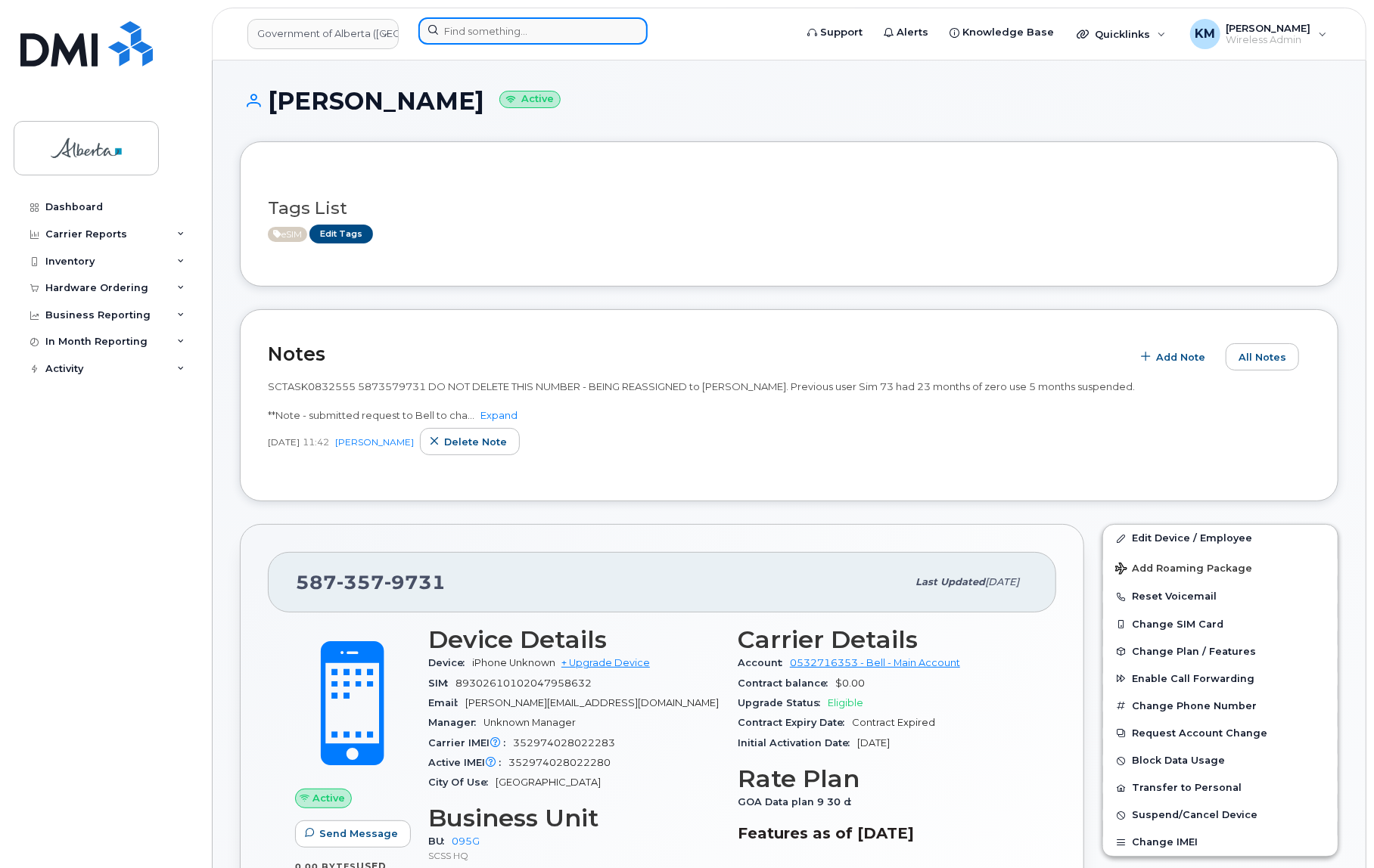
click at [485, 38] on input at bounding box center [533, 31] width 229 height 27
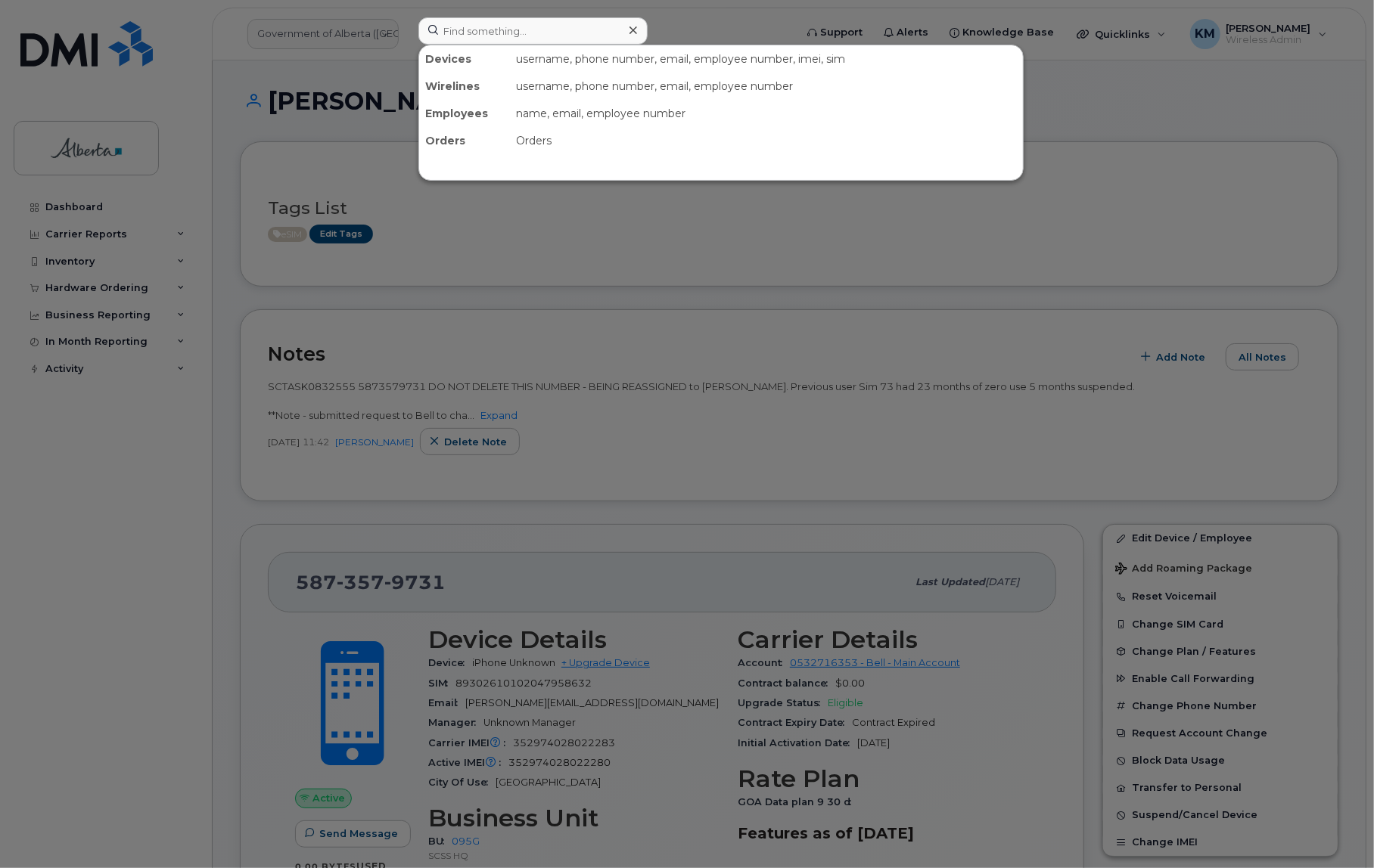
click at [592, 664] on div at bounding box center [687, 434] width 1374 height 868
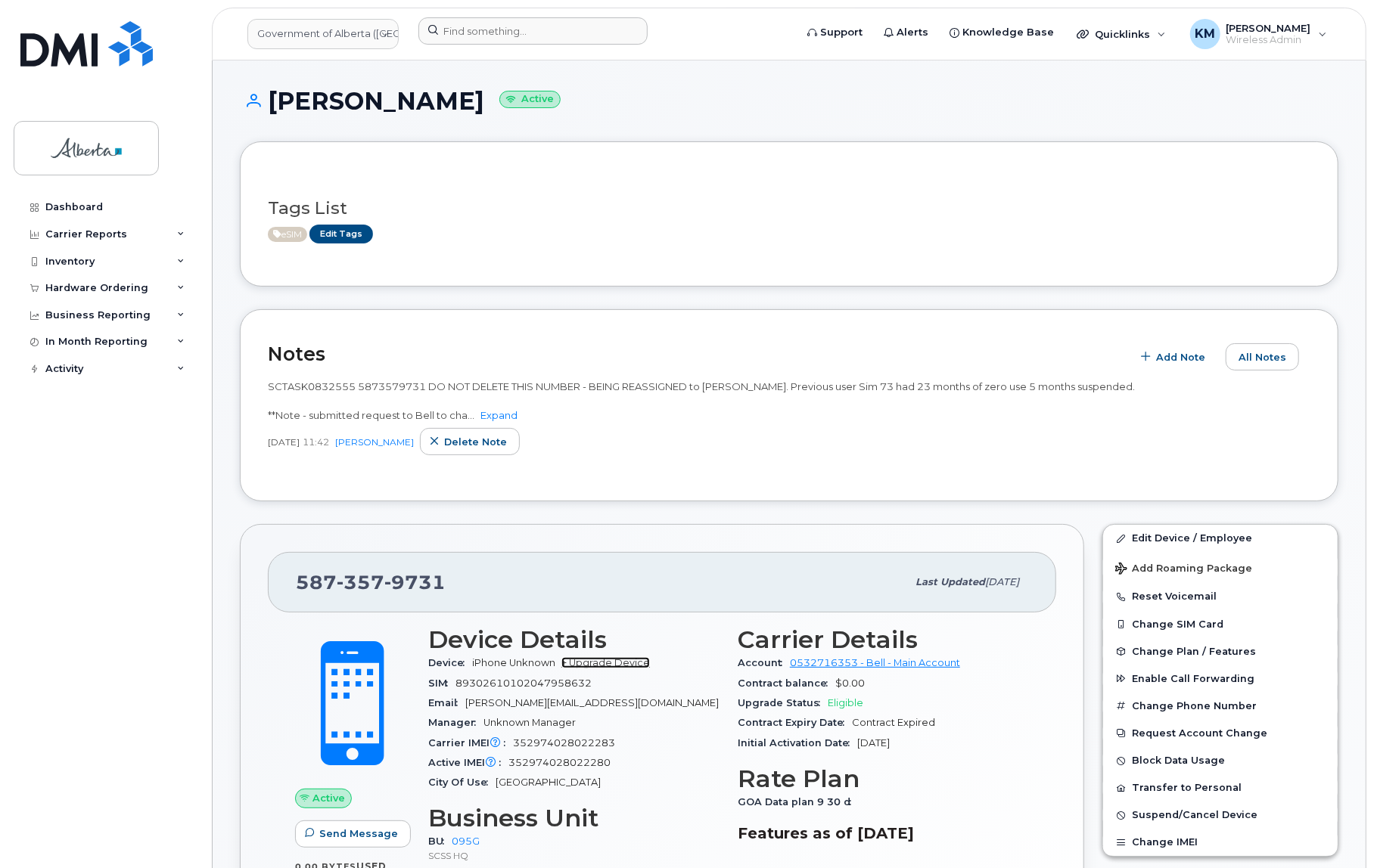
click at [595, 663] on link "+ Upgrade Device" at bounding box center [605, 662] width 88 height 11
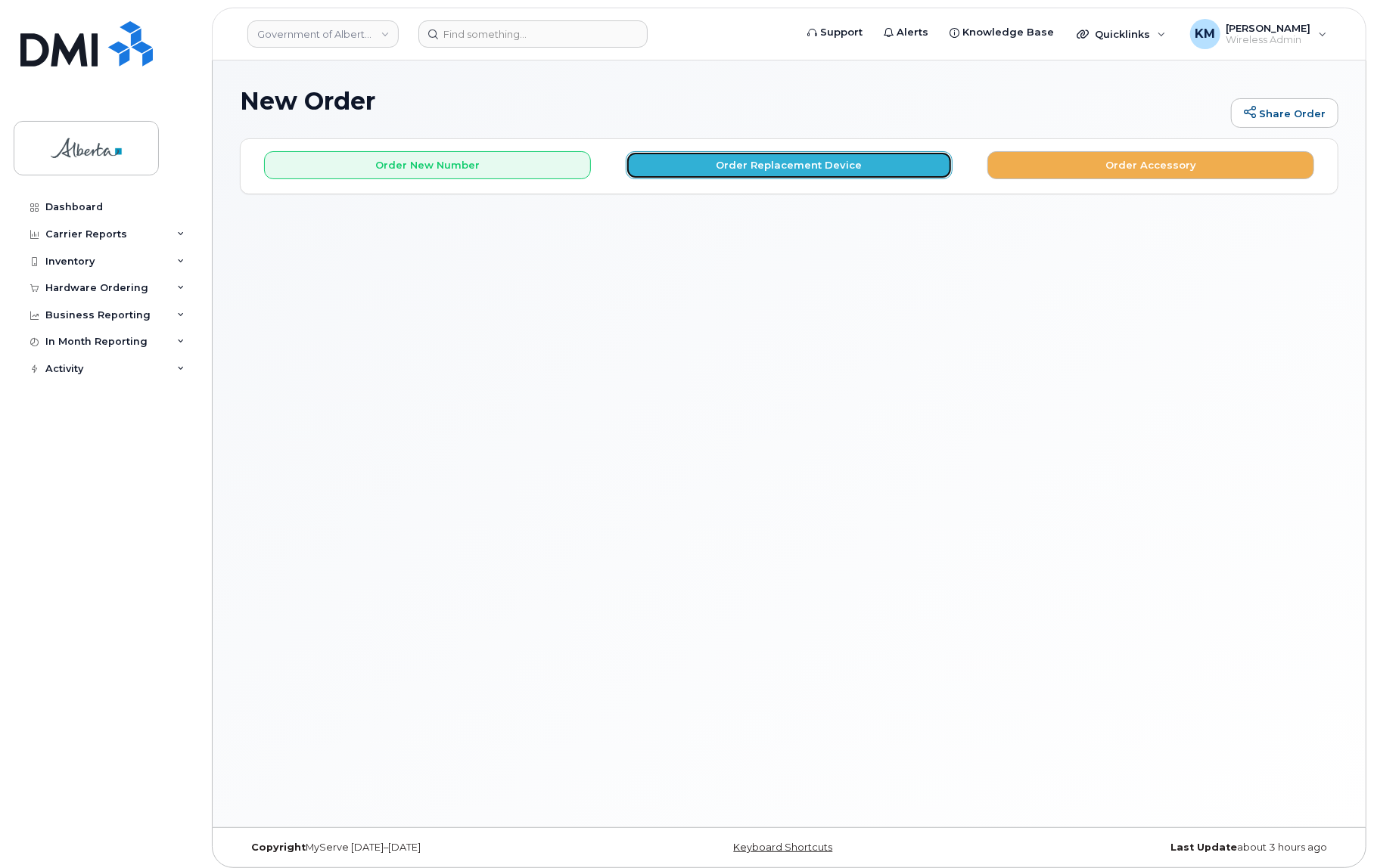
click at [705, 166] on button "Order Replacement Device" at bounding box center [789, 165] width 326 height 28
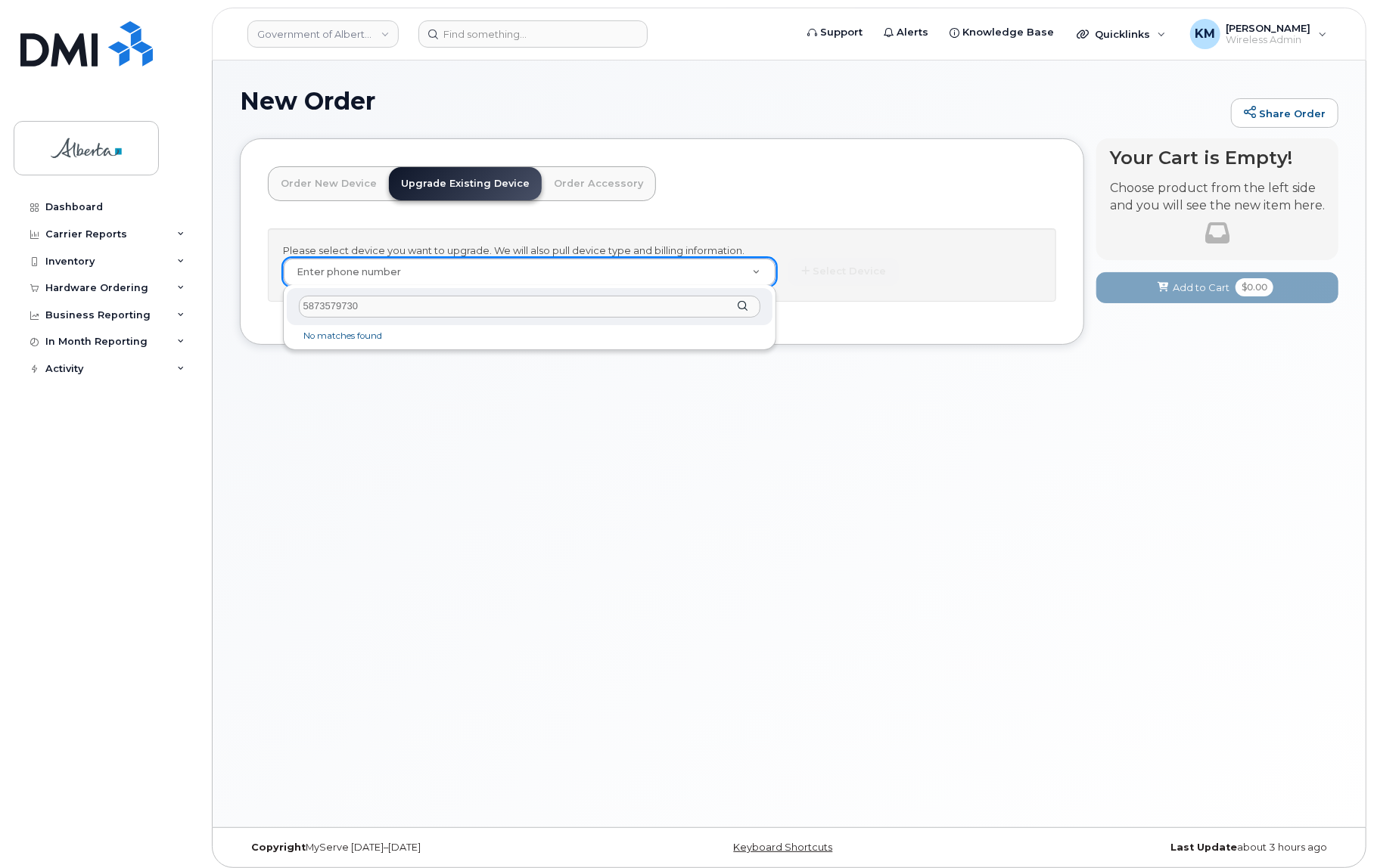
drag, startPoint x: 374, startPoint y: 304, endPoint x: 273, endPoint y: 300, distance: 101.1
click body "Government of Alberta (GOA) Support Alerts Knowledge Base Quicklinks Suspend / …"
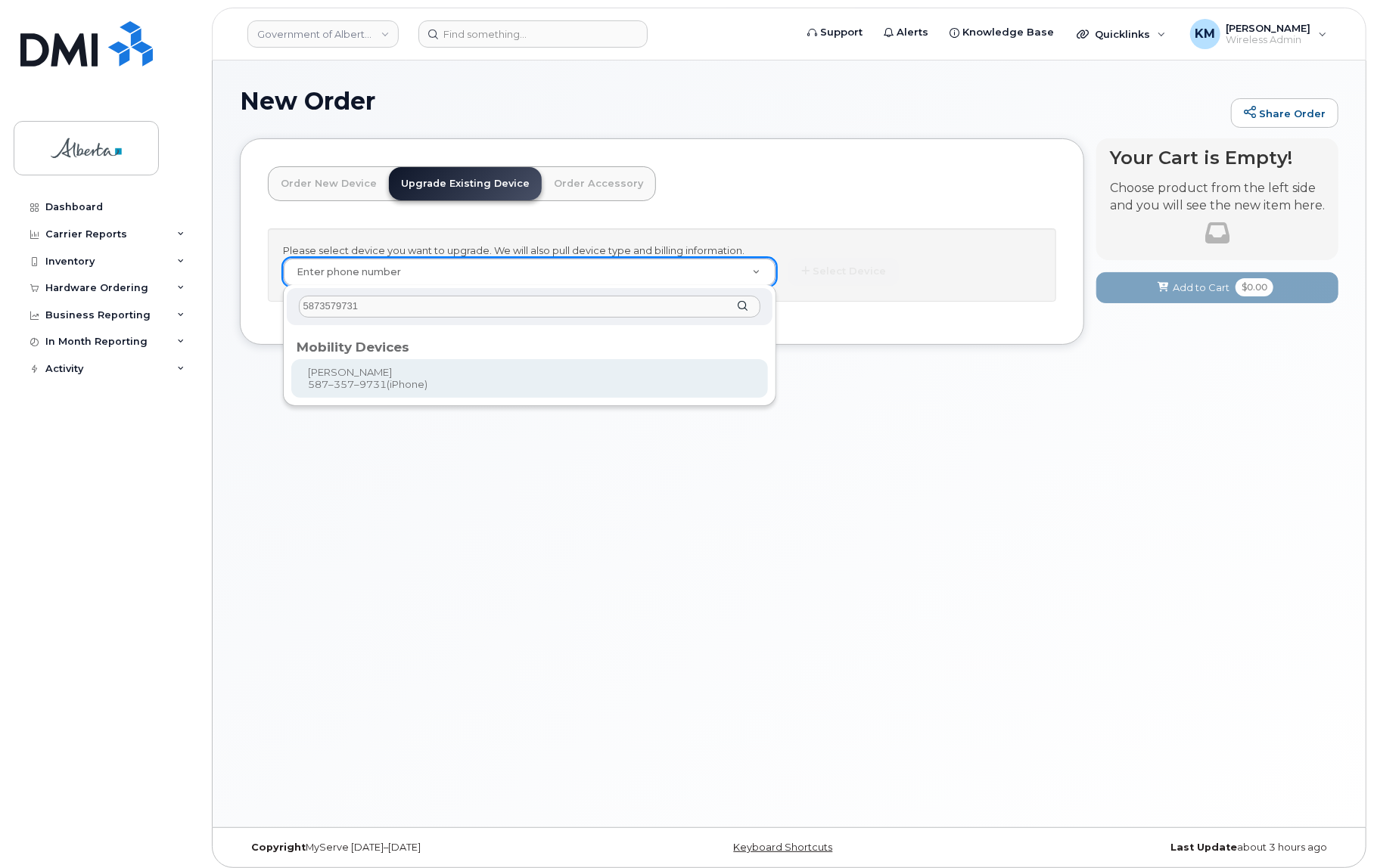
type input "5873579731"
type input "669463"
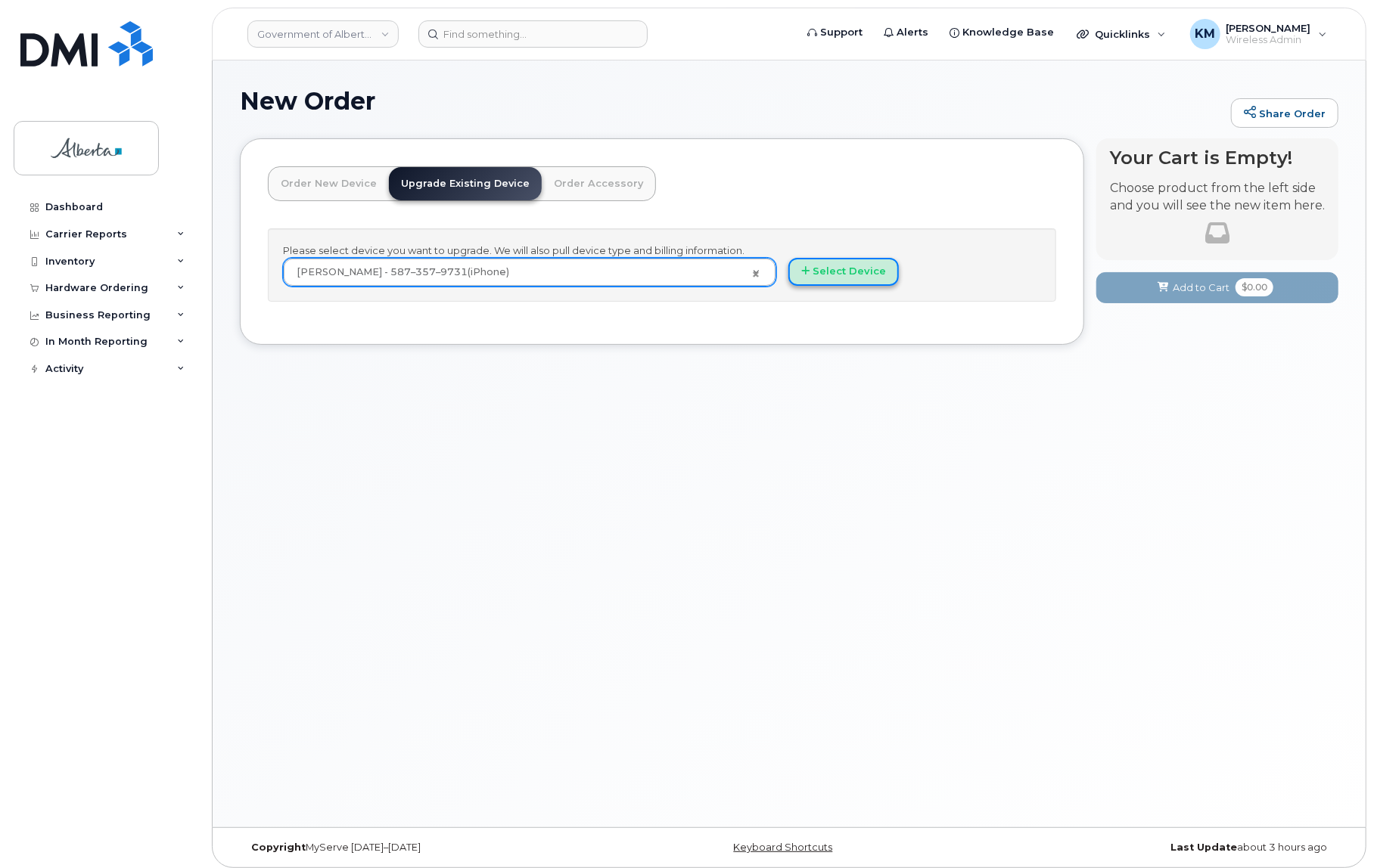
click button "Select Device"
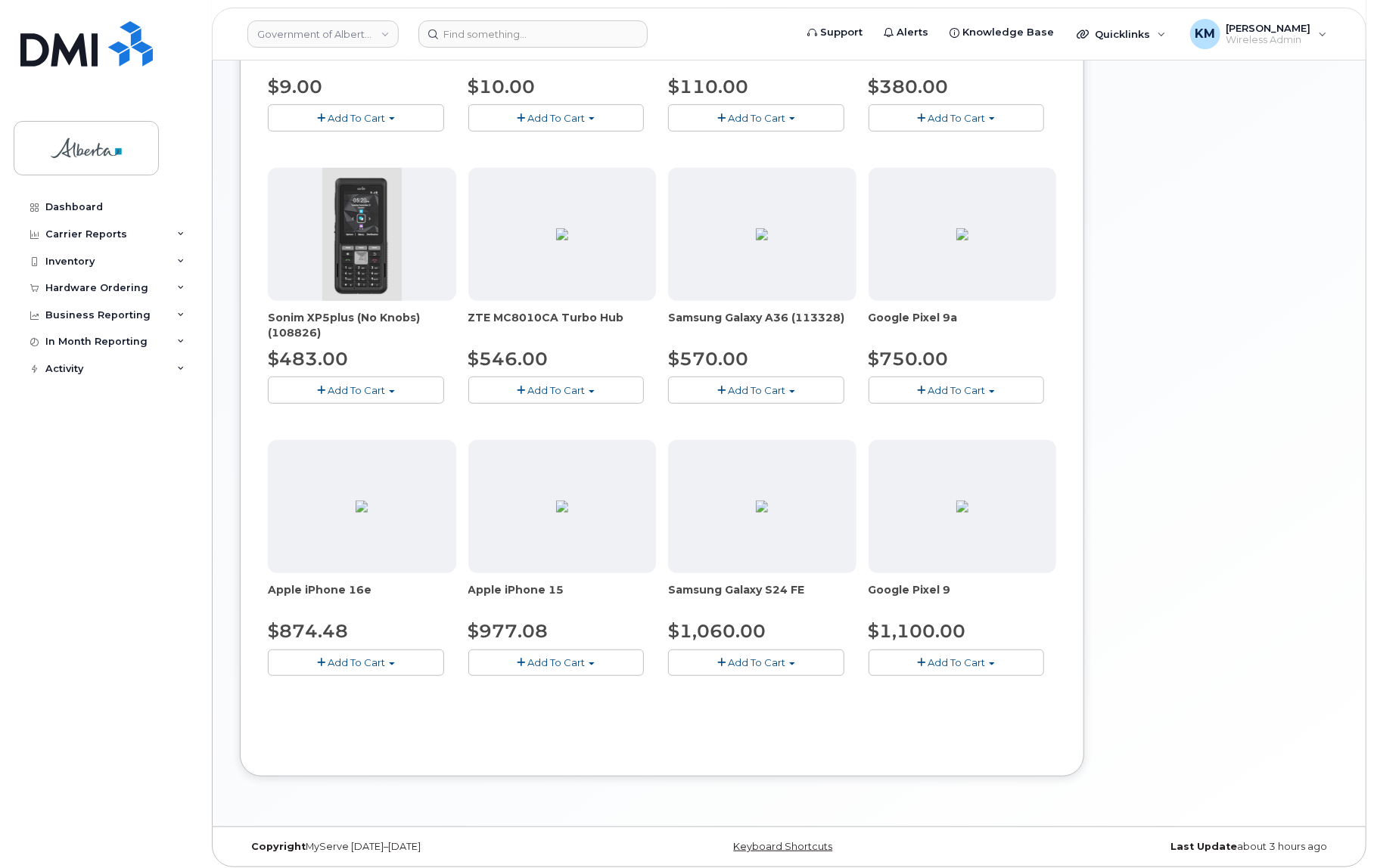
scroll to position [406, 0]
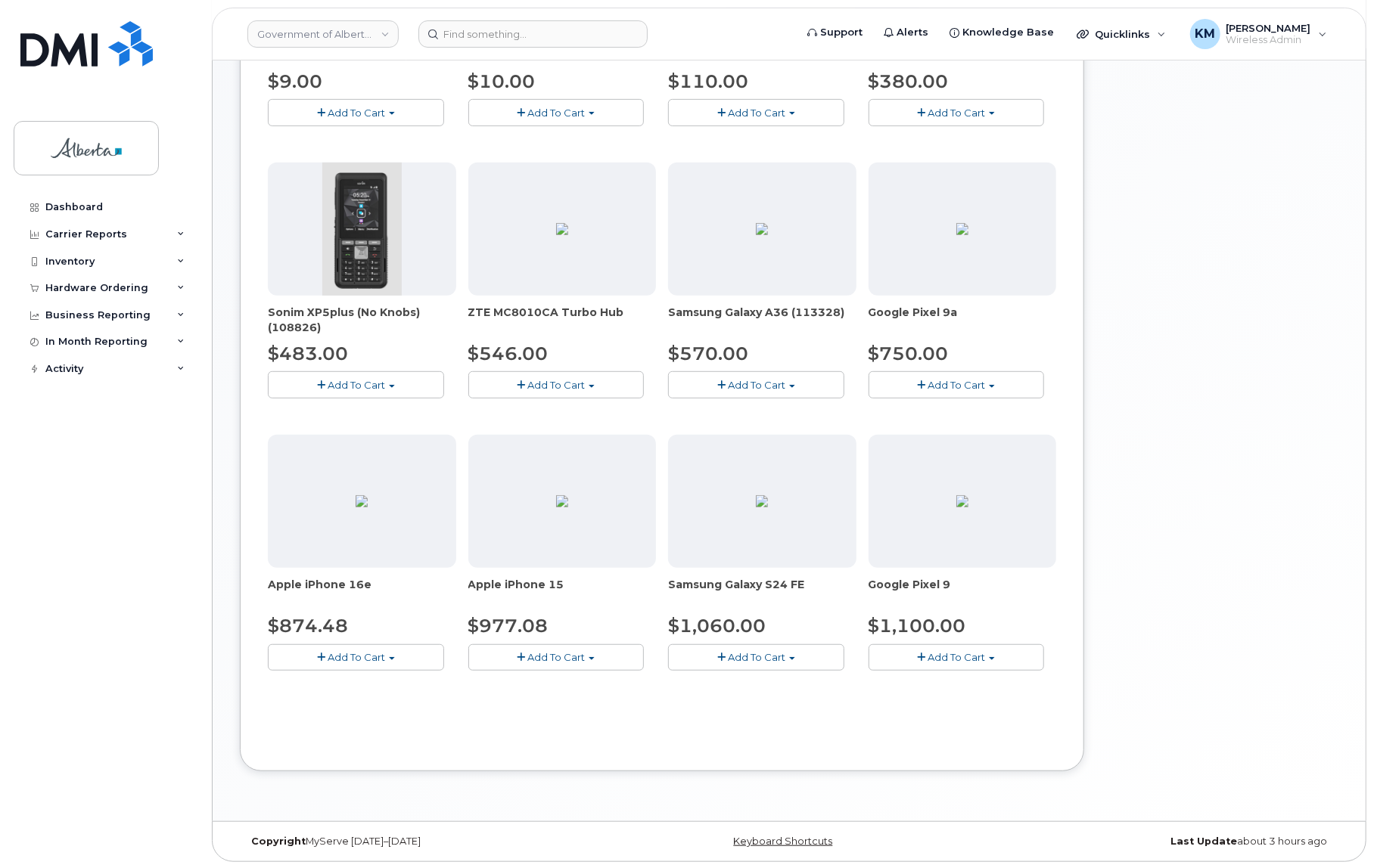
click button "Add To Cart"
click link "$874.48 - 30-day upgrade (128GB model)"
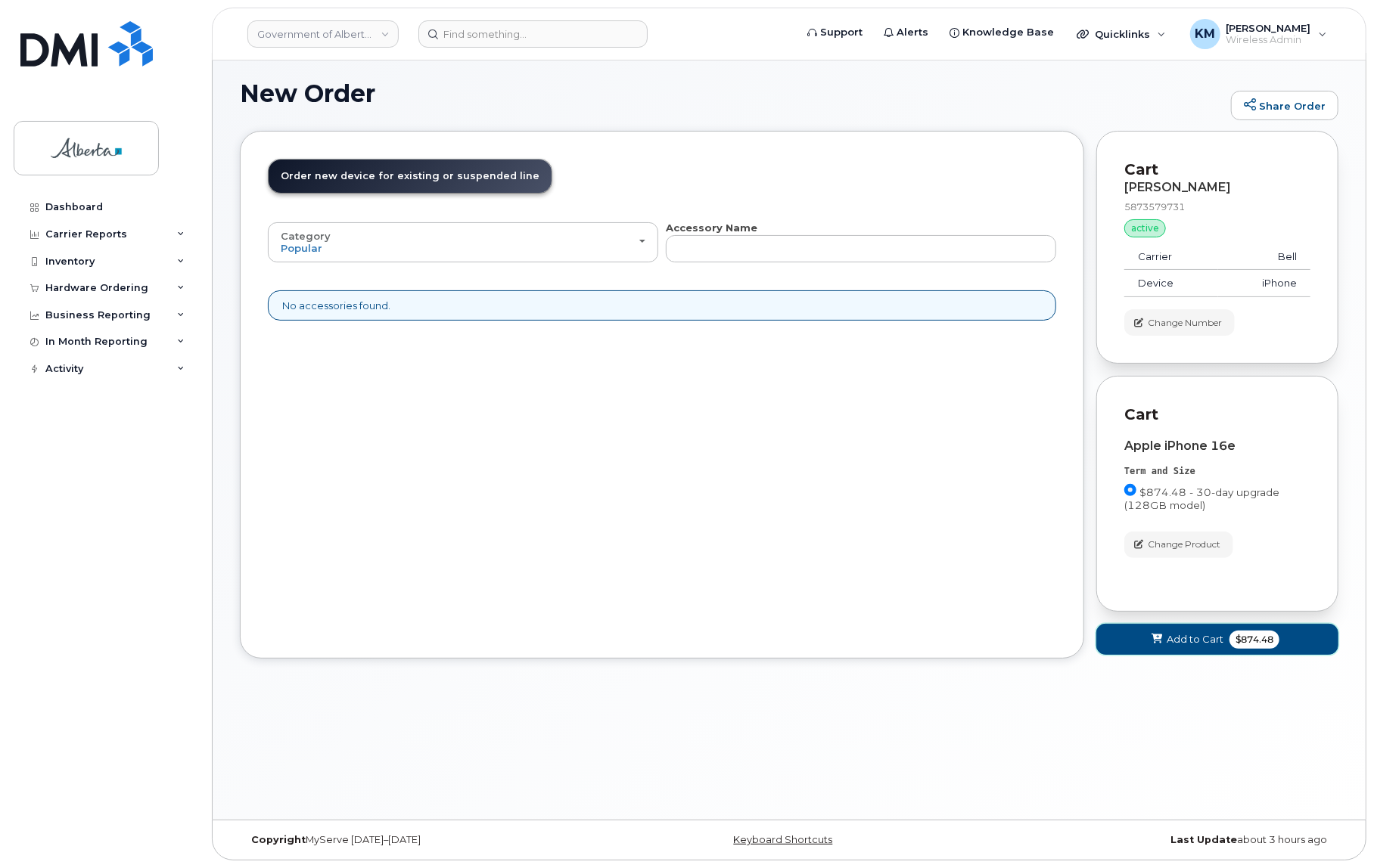
click button "Add to Cart $874.48"
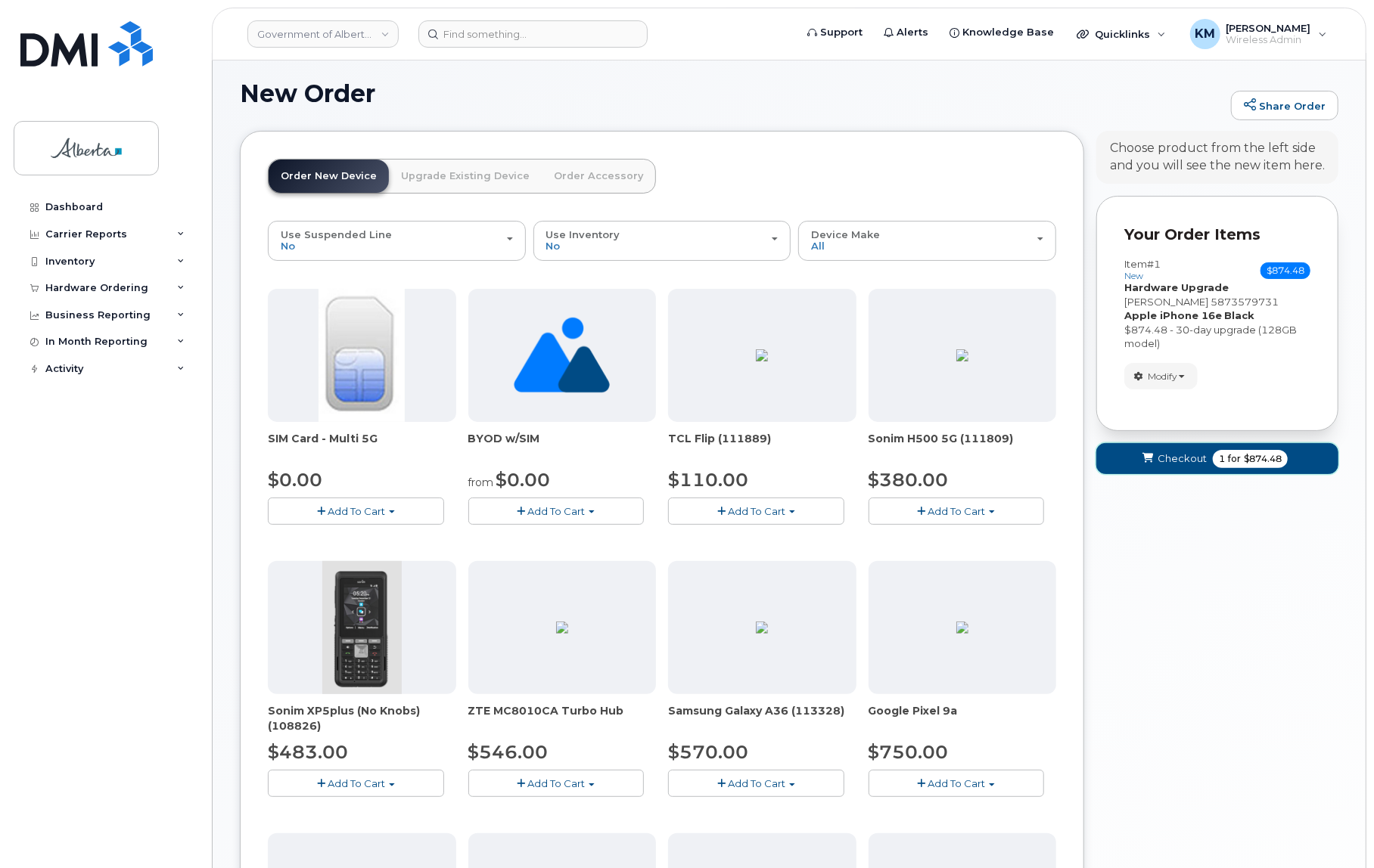
click button "Checkout 1 for $874.48"
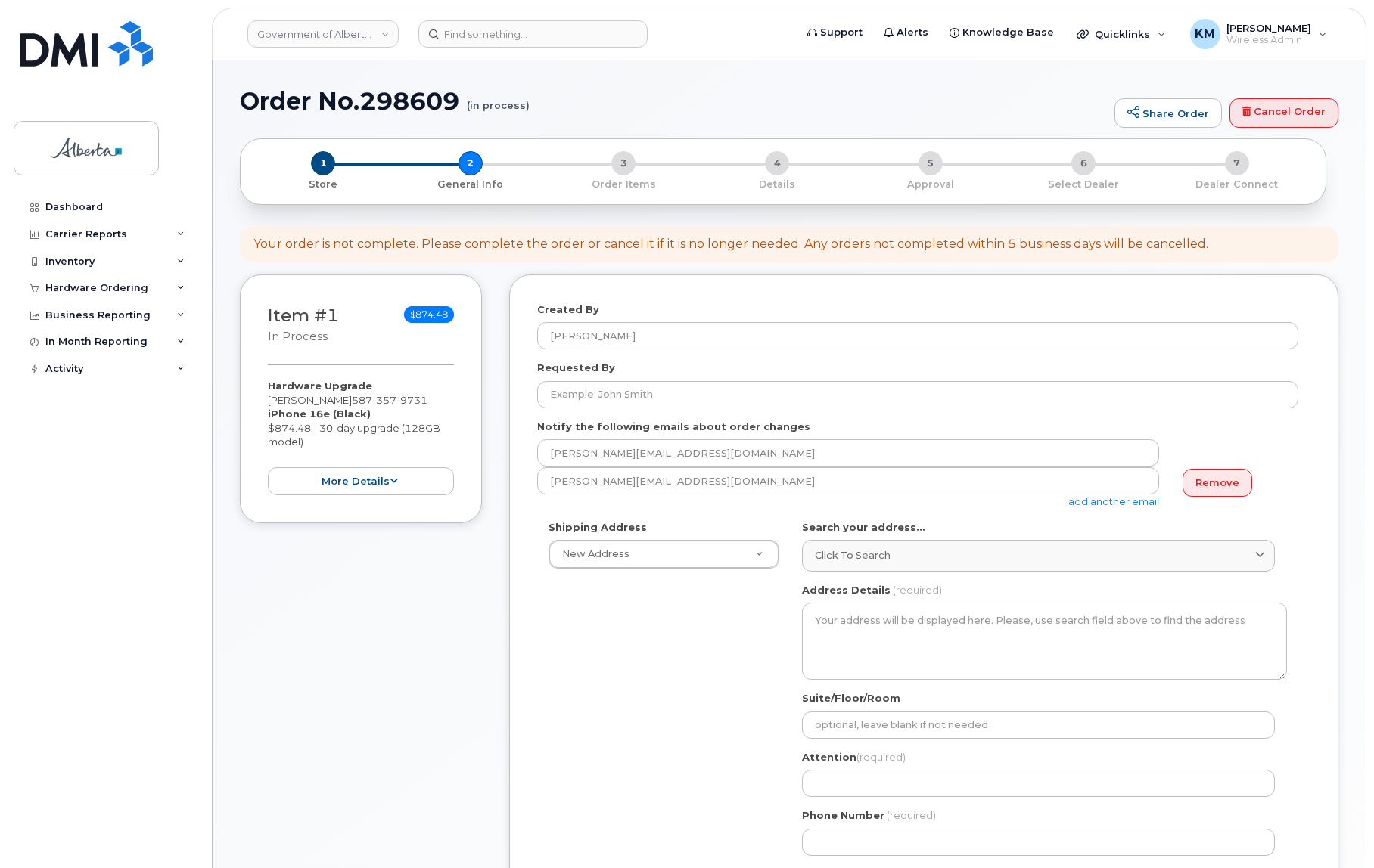
select select
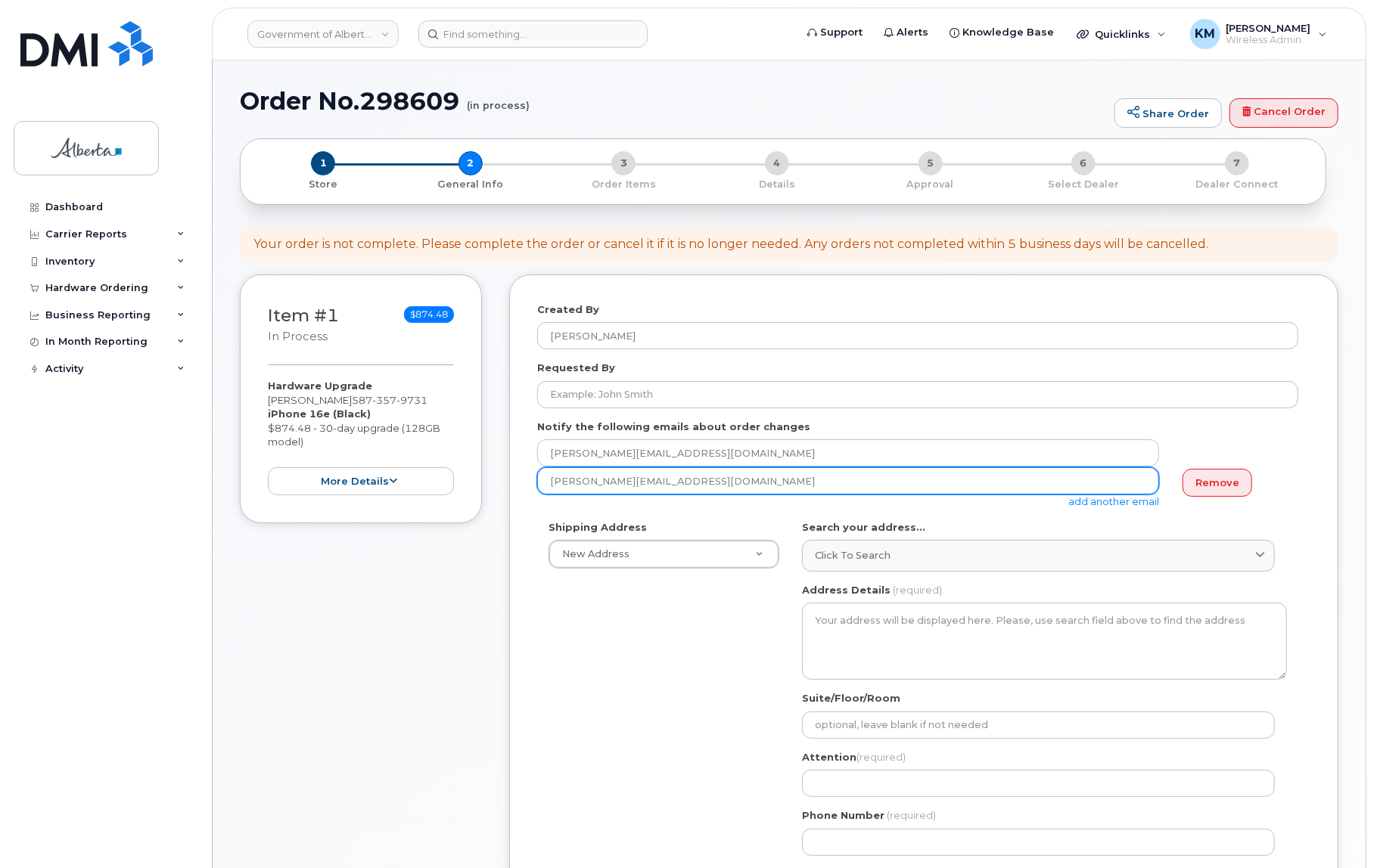
click at [644, 467] on input "[PERSON_NAME][EMAIL_ADDRESS][DOMAIN_NAME]" at bounding box center [847, 453] width 622 height 27
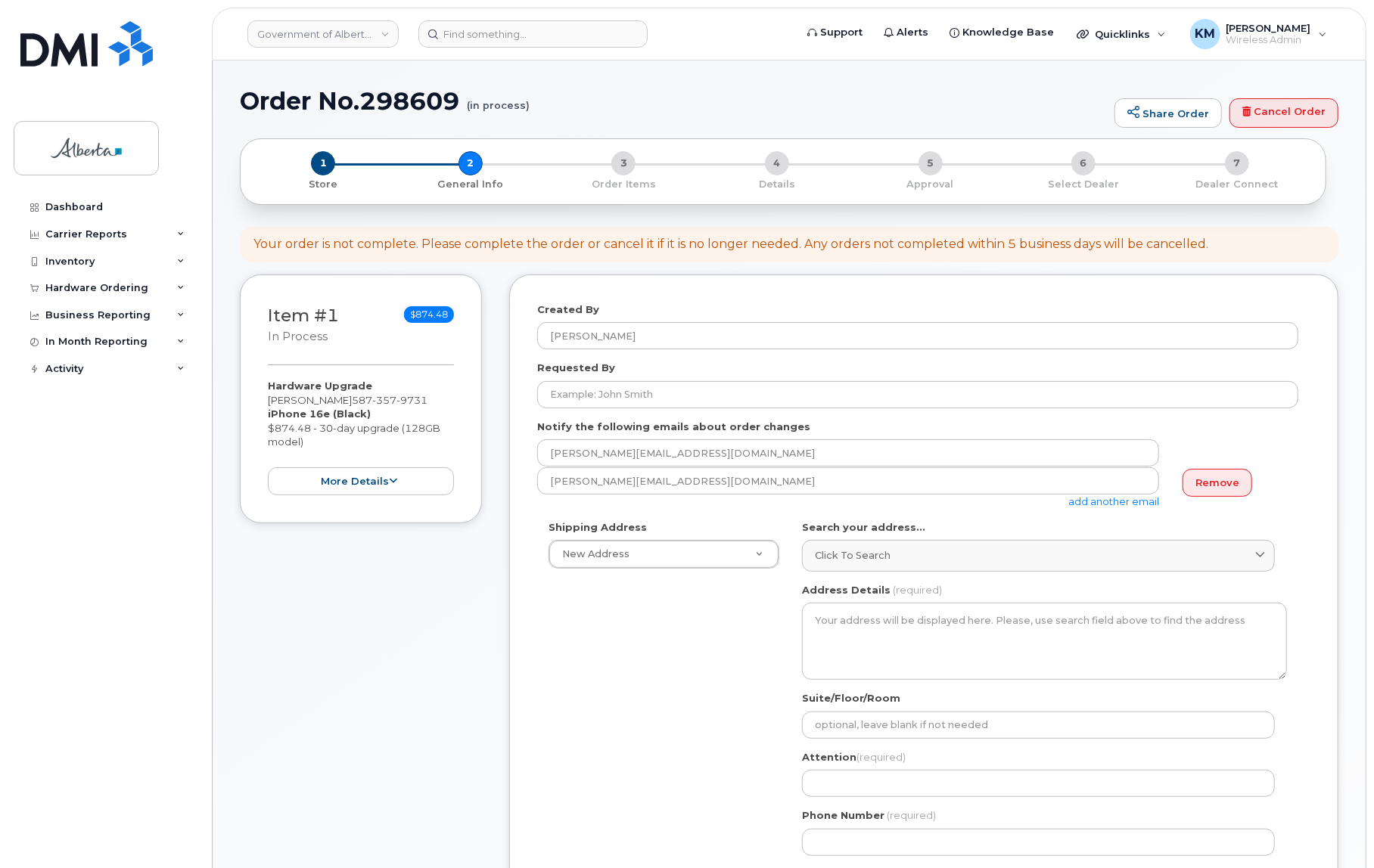
drag, startPoint x: 644, startPoint y: 489, endPoint x: 535, endPoint y: 507, distance: 110.5
click at [535, 507] on div "Created By Kay Mah Requested By Notify the following emails about order changes…" at bounding box center [924, 722] width 830 height 896
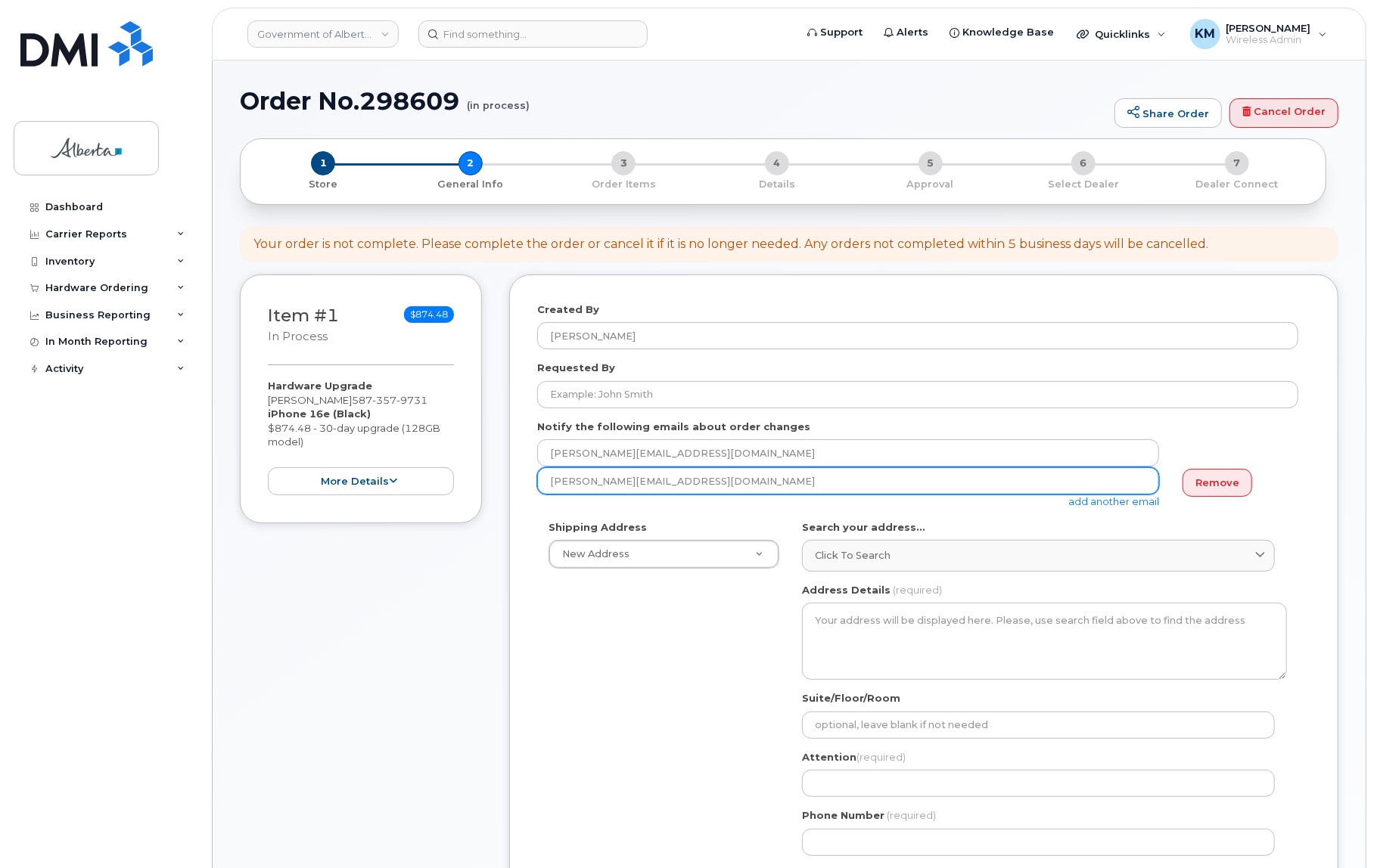
drag, startPoint x: 657, startPoint y: 478, endPoint x: 530, endPoint y: 484, distance: 127.1
click at [530, 484] on div "Created By Kay Mah Requested By Notify the following emails about order changes…" at bounding box center [924, 722] width 830 height 896
paste input "Ritchelle Ouano"
type input "Ritchelle Ouano"
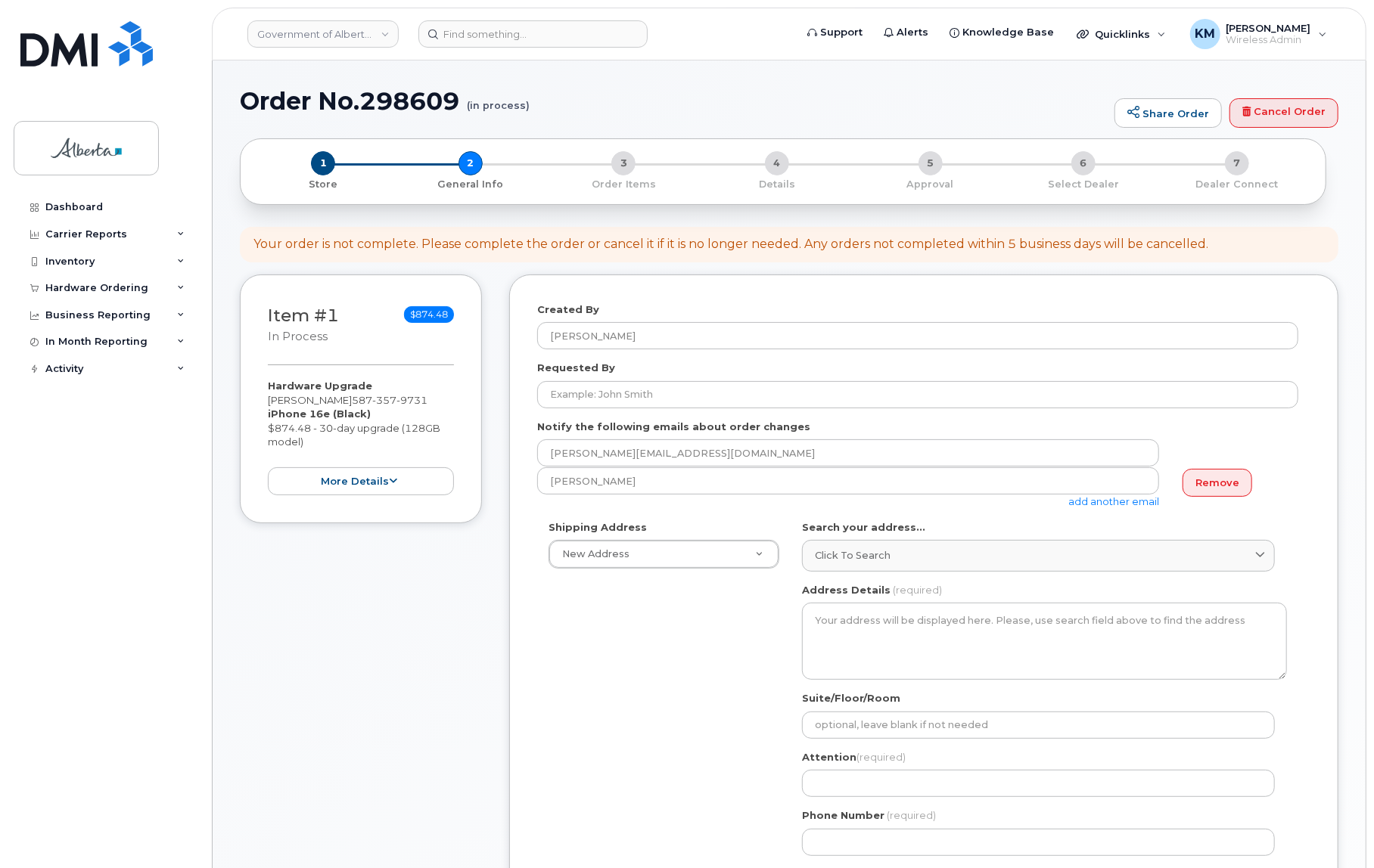
click at [1107, 502] on link "add another email" at bounding box center [1114, 501] width 91 height 12
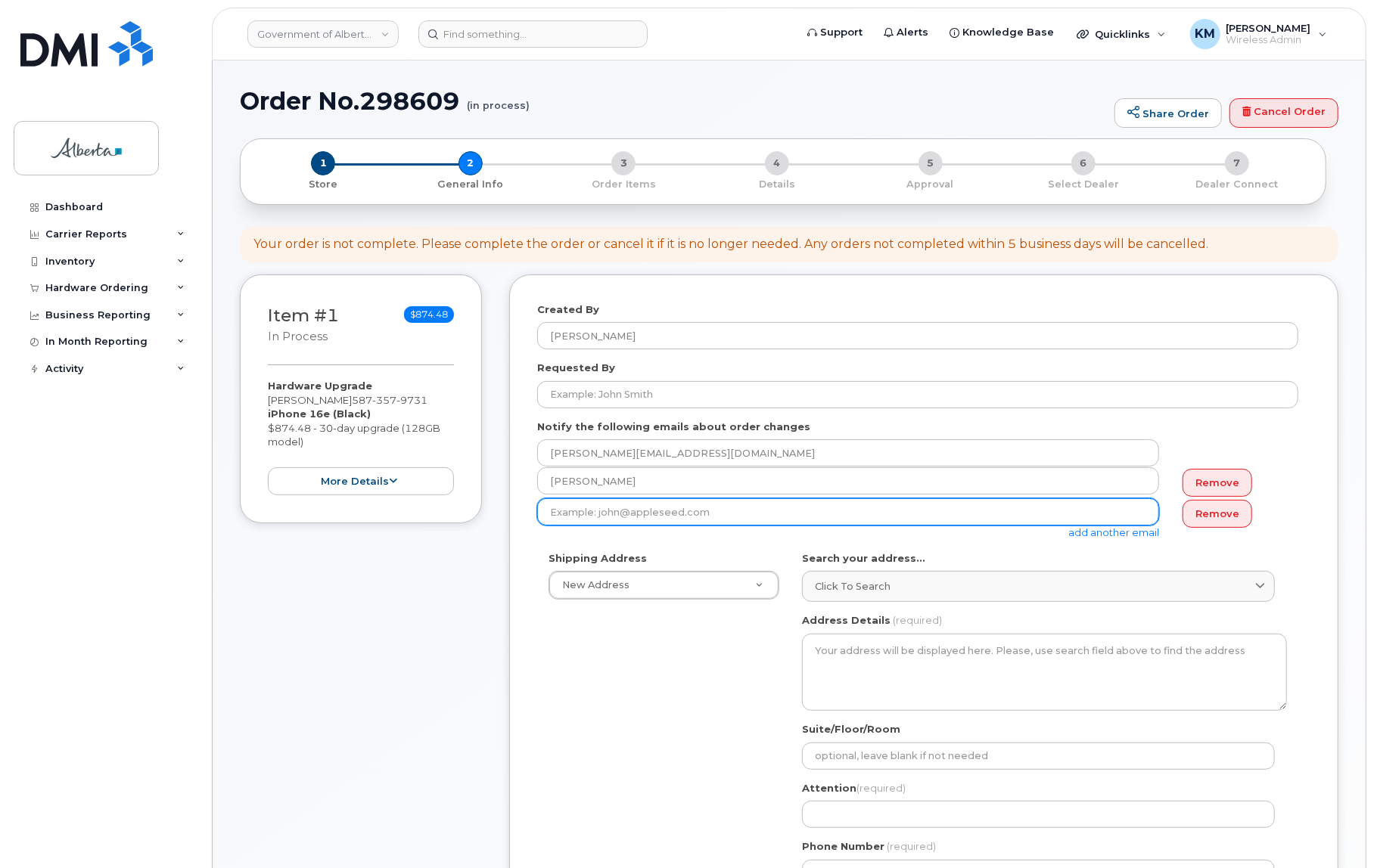
click at [593, 514] on input "email" at bounding box center [847, 512] width 622 height 27
paste input "[PERSON_NAME]"
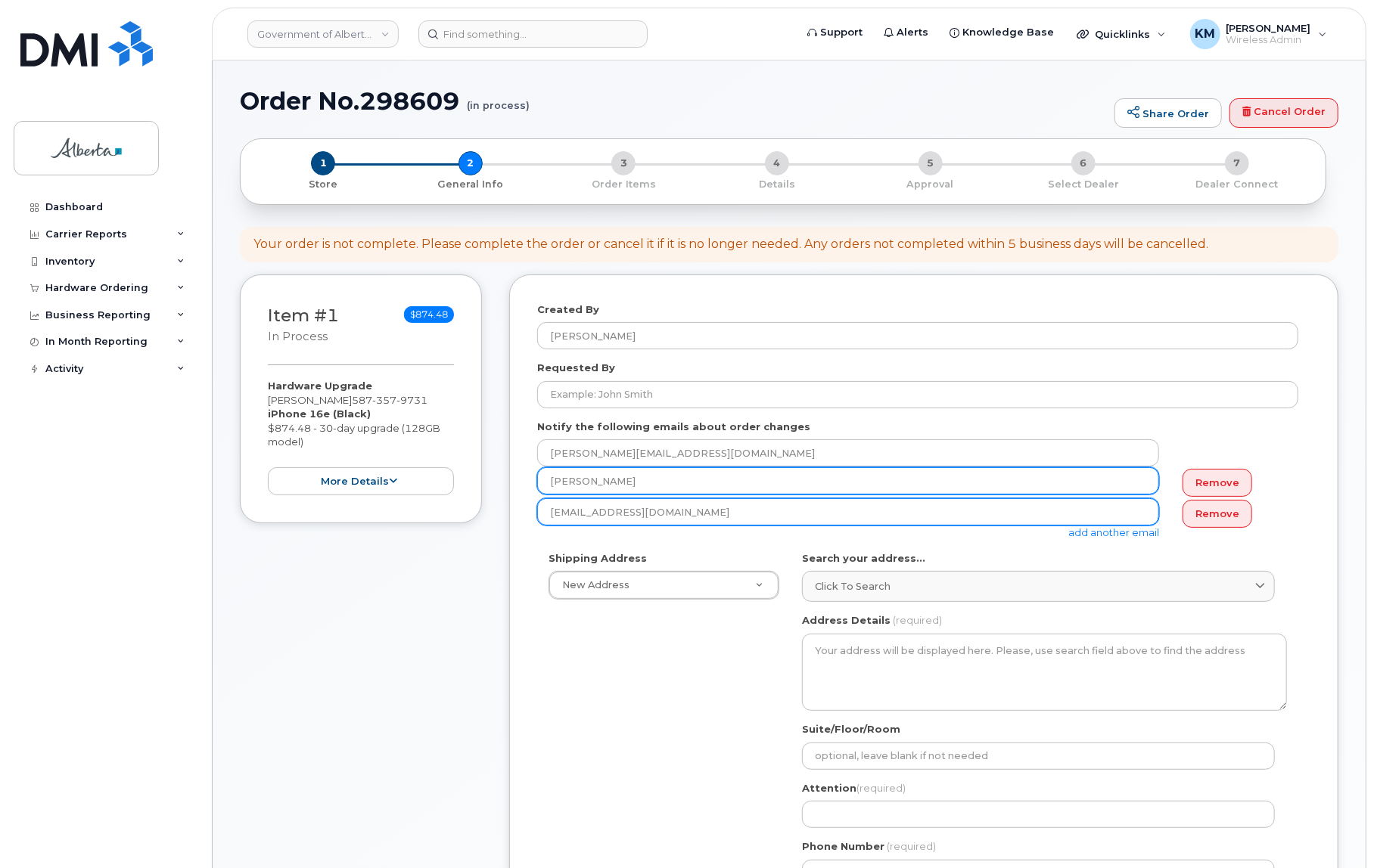
type input "Olubusola.Onasile@gov.ab.ca"
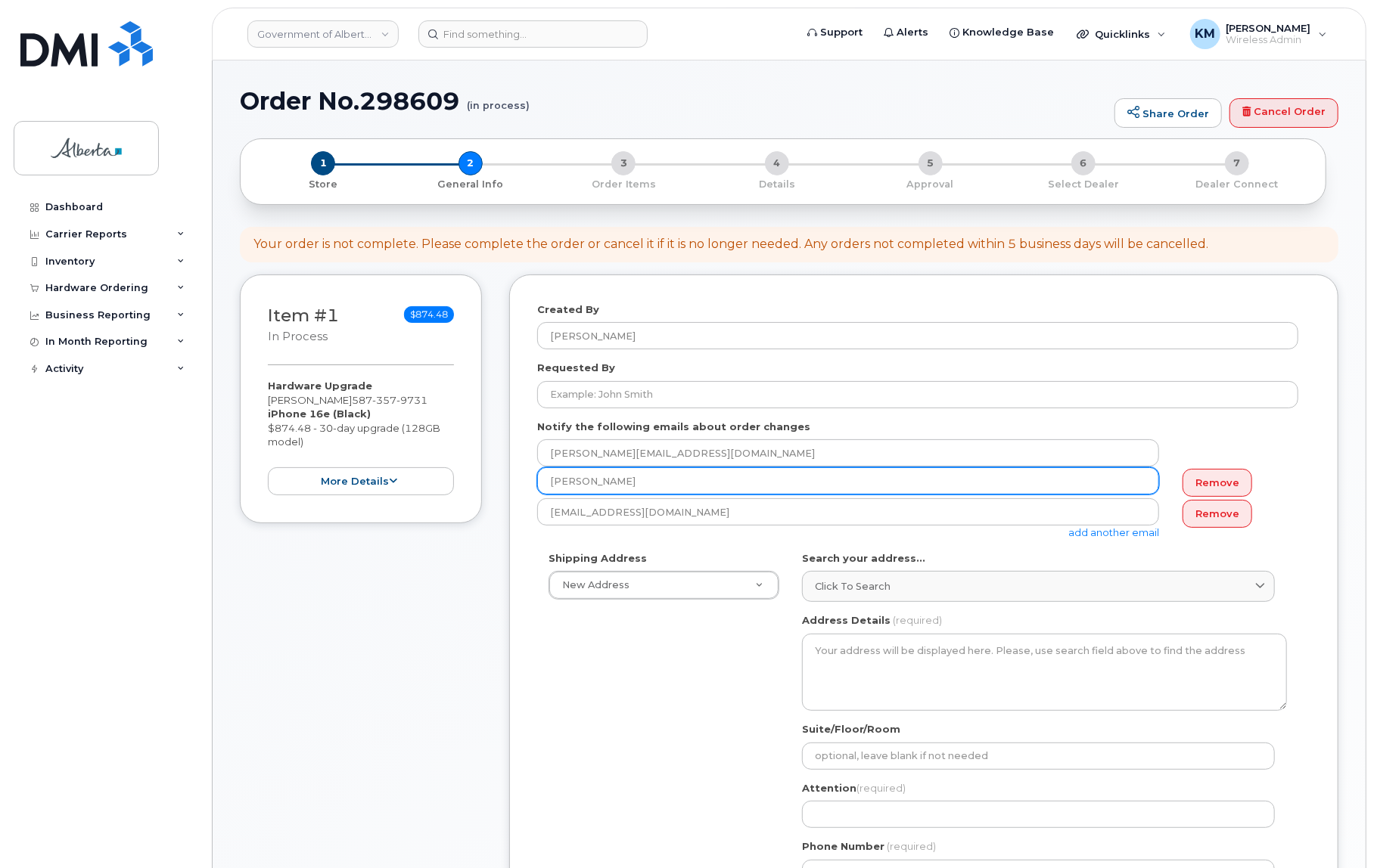
click at [777, 479] on input "Ritchelle Ouano" at bounding box center [847, 481] width 622 height 27
type input "Ritchelle.Ouano@gov.ab.ca"
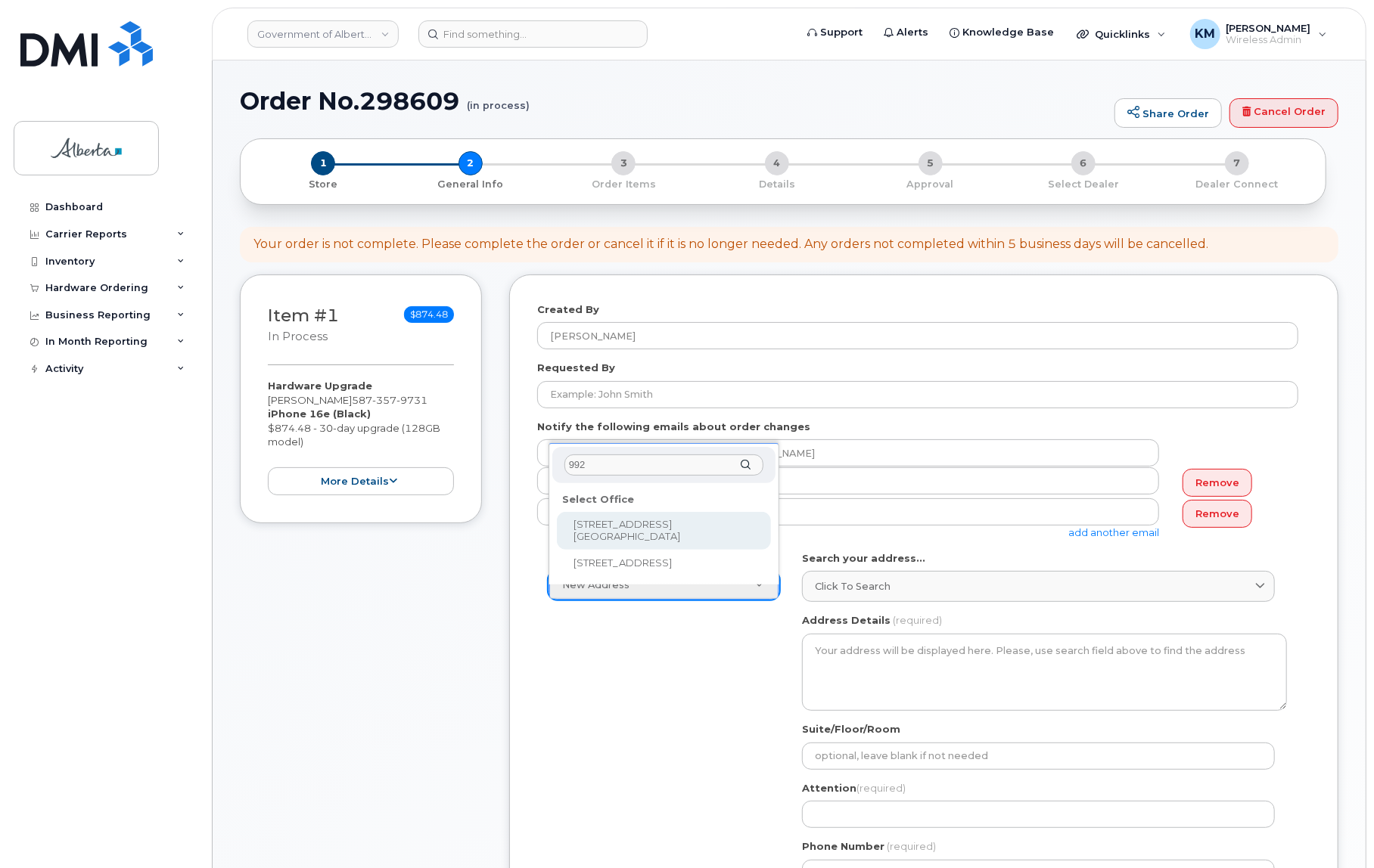
type input "992"
select select
type textarea "9920 - 108 Street Edmonton Alberta T5K2M4"
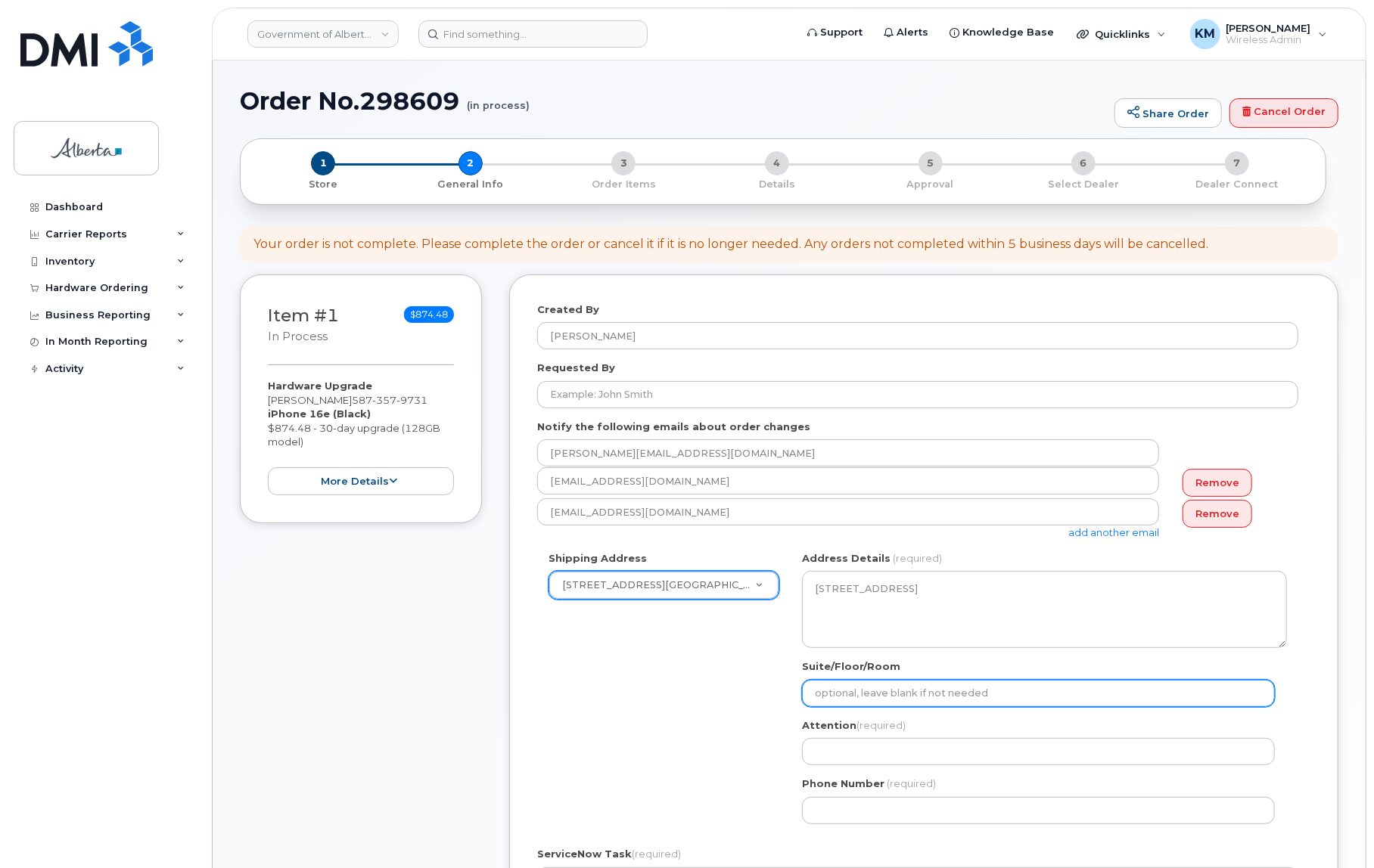
click at [908, 695] on input "Suite/Floor/Room" at bounding box center [1038, 693] width 473 height 27
select select
type input "4"
select select
type input "4t"
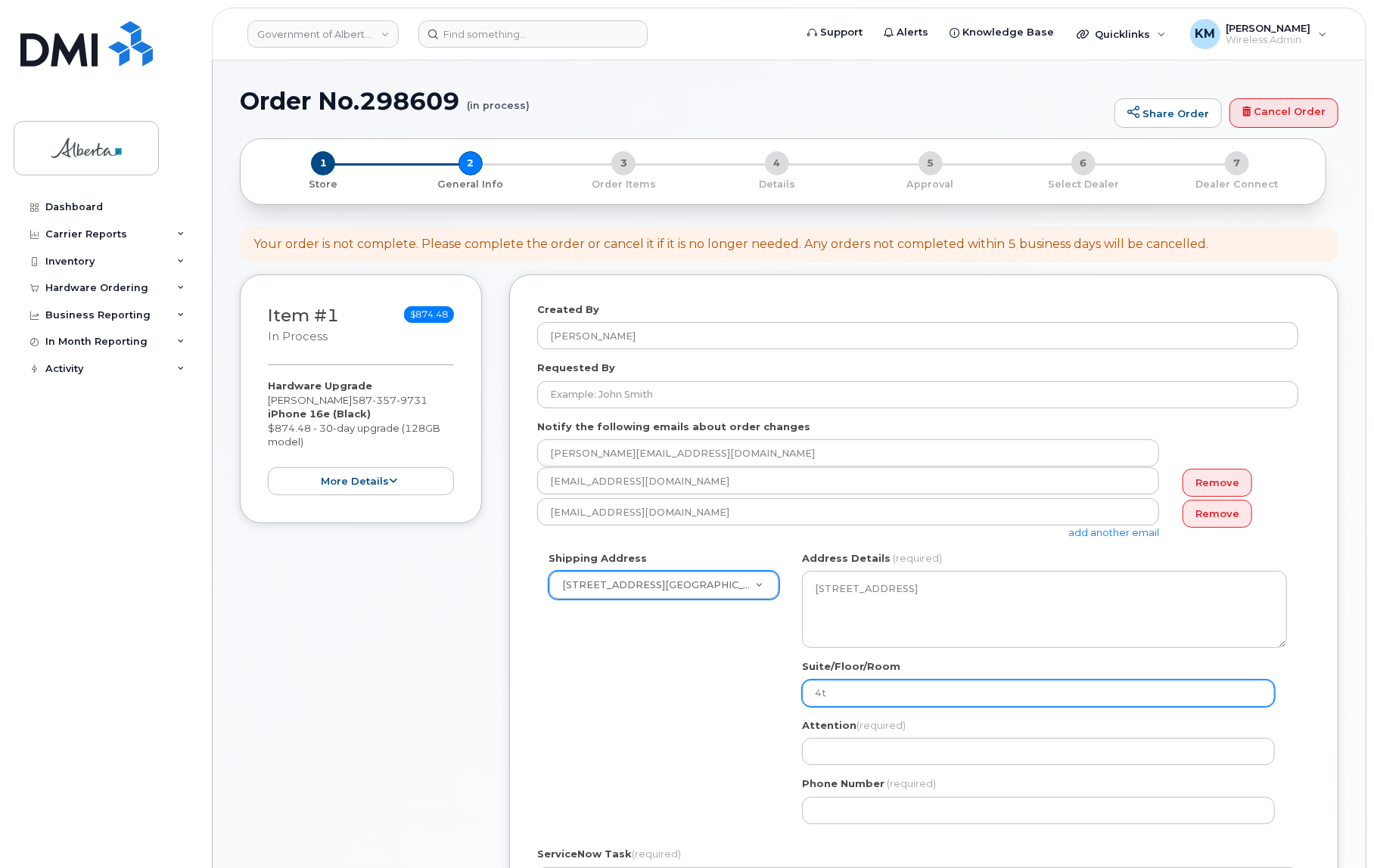
select select
type input "4th"
select select
type input "4th F"
select select
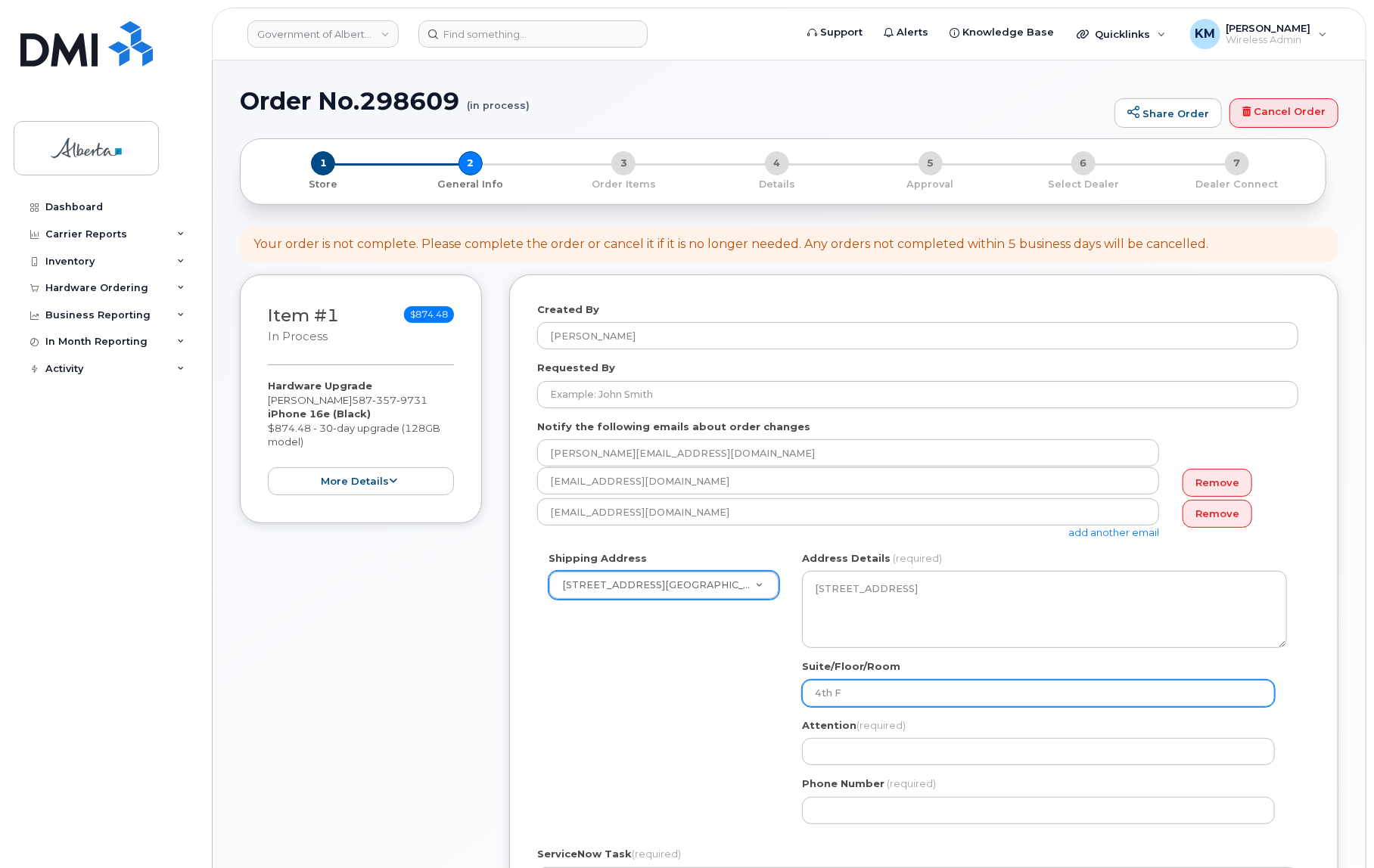
type input "4th Fl"
select select
type input "4th Flo"
select select
type input "4th Floo"
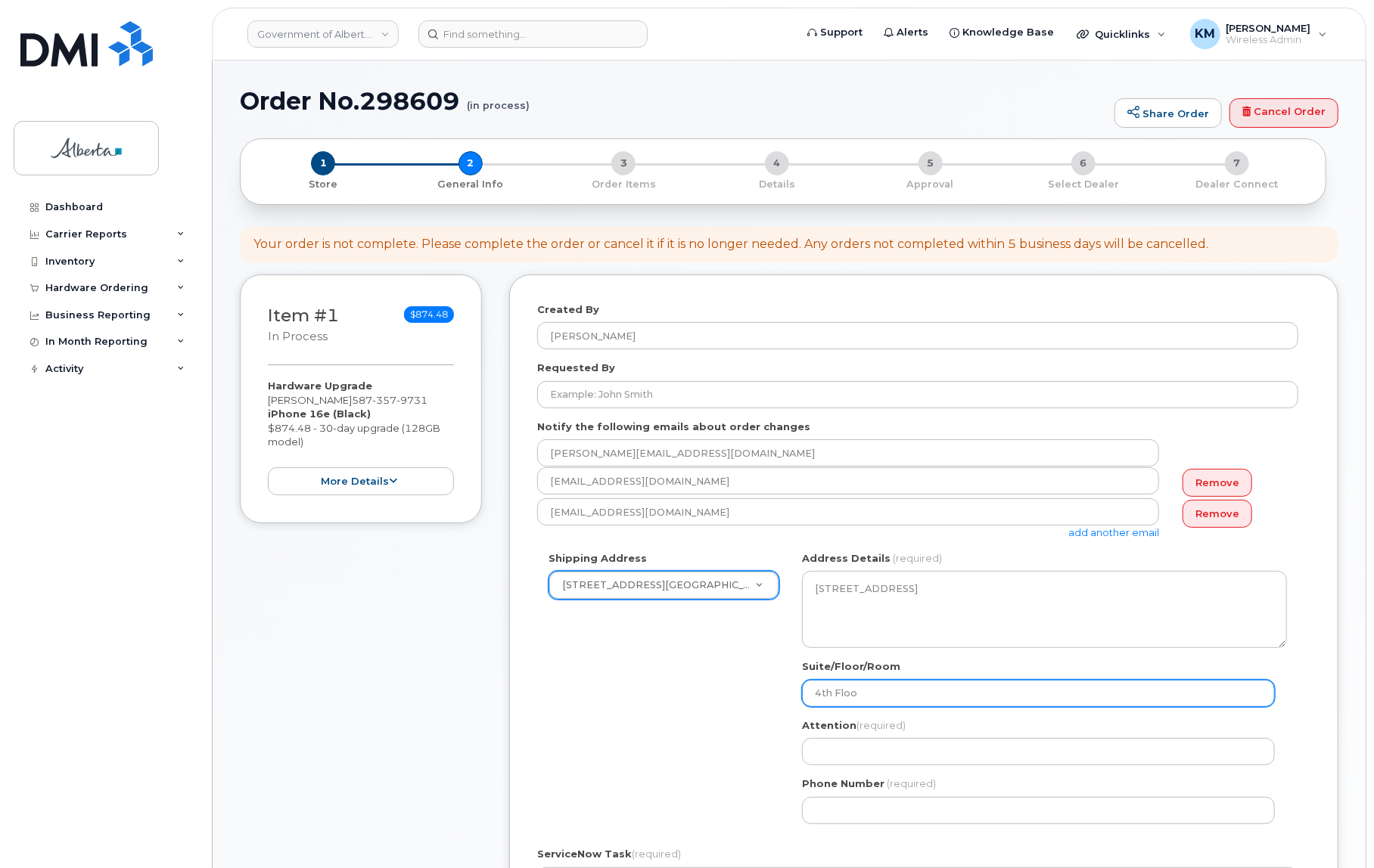
select select
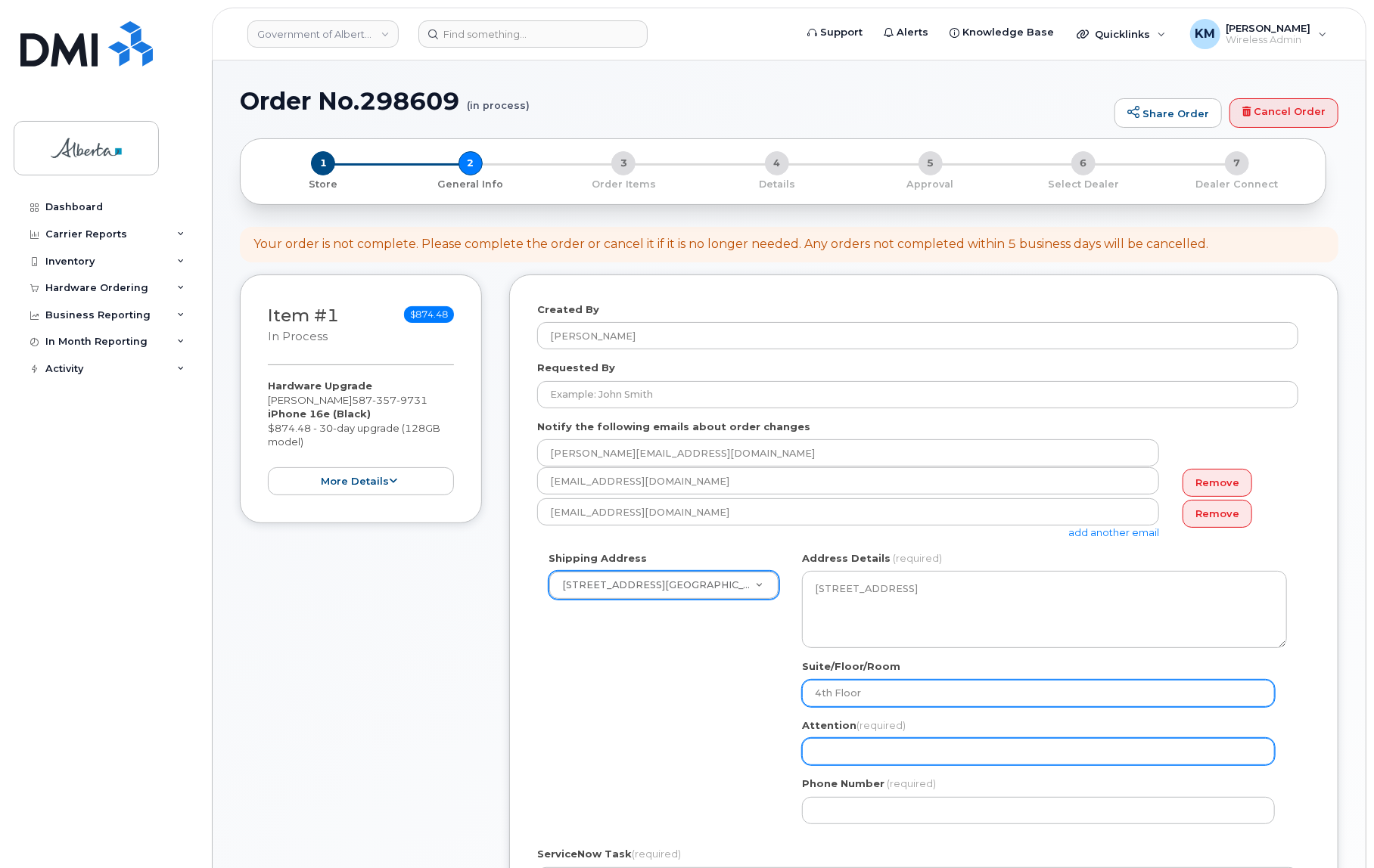
type input "4th Floor"
paste input "[PERSON_NAME]"
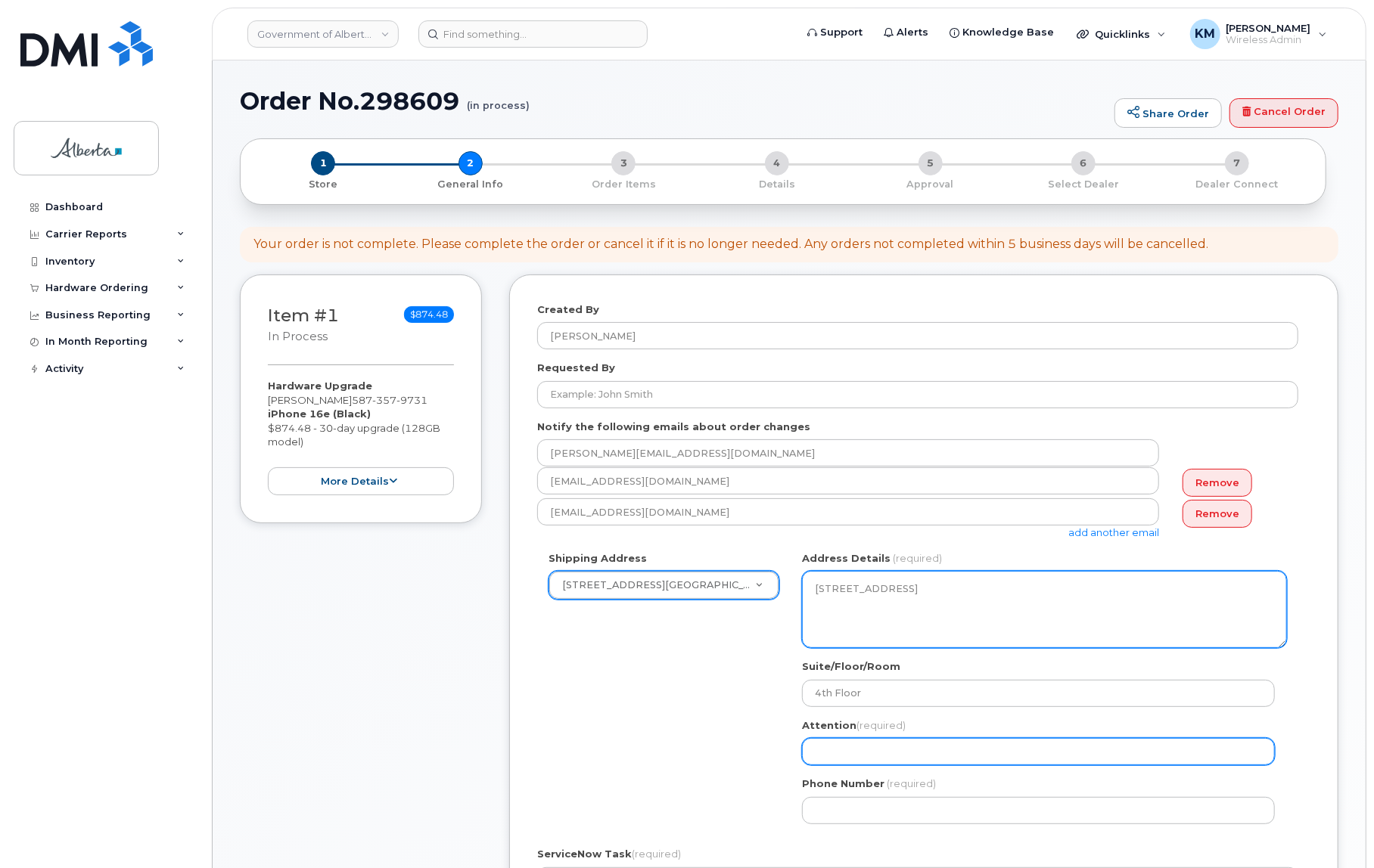
select select
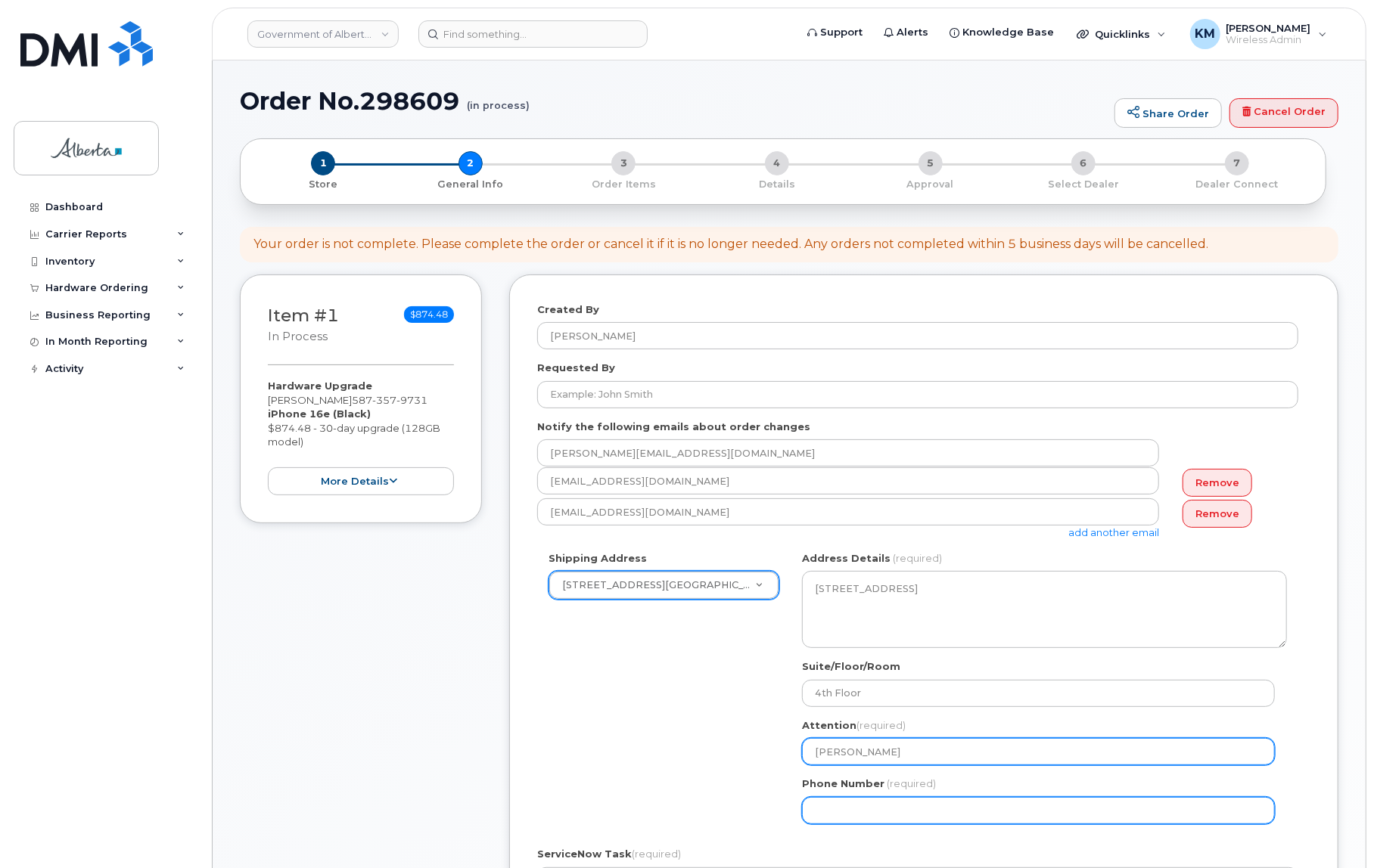
type input "[PERSON_NAME]"
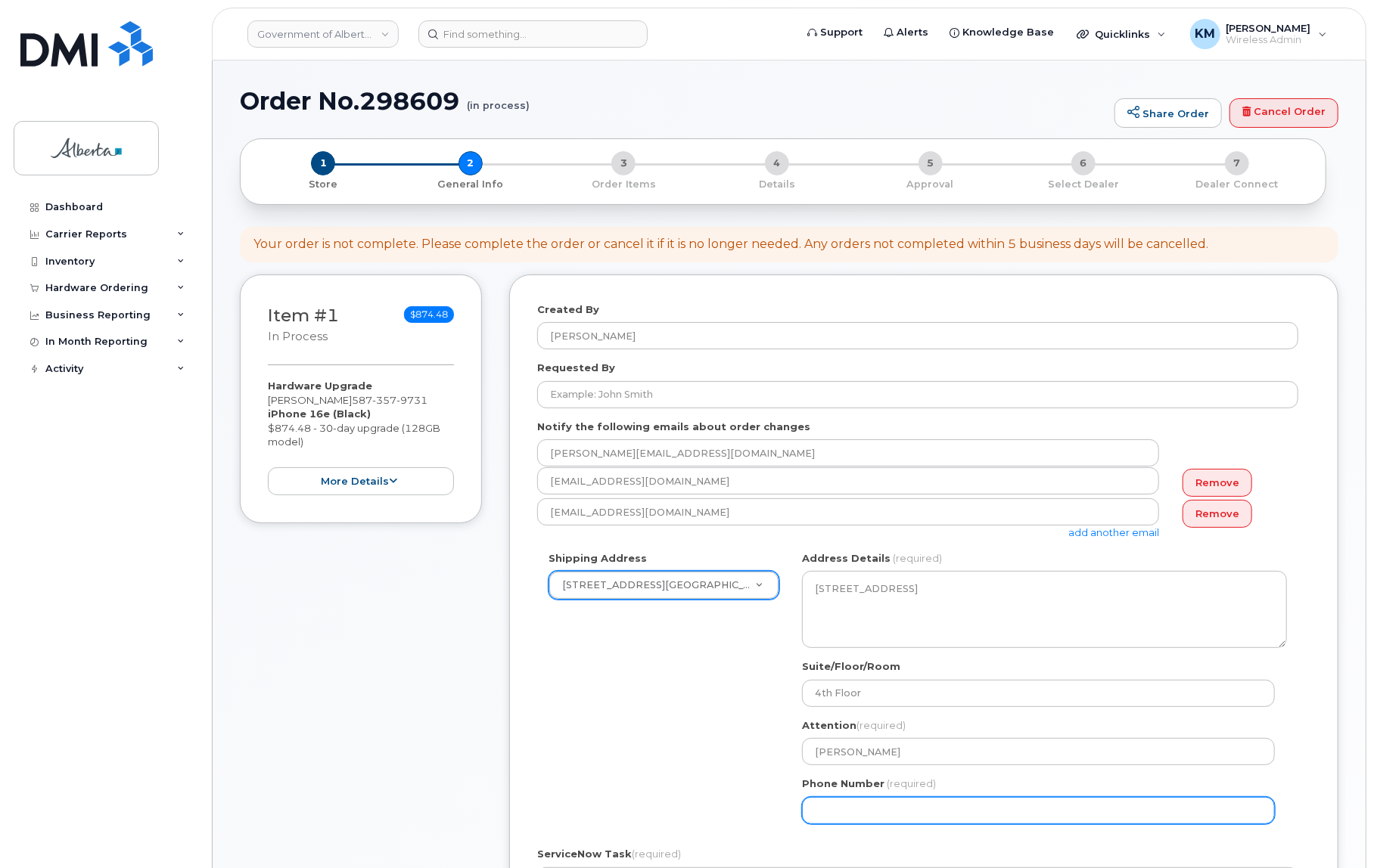
click at [883, 817] on input "Phone Number" at bounding box center [1038, 811] width 473 height 27
select select
type input "780850625"
select select
type input "7808506259"
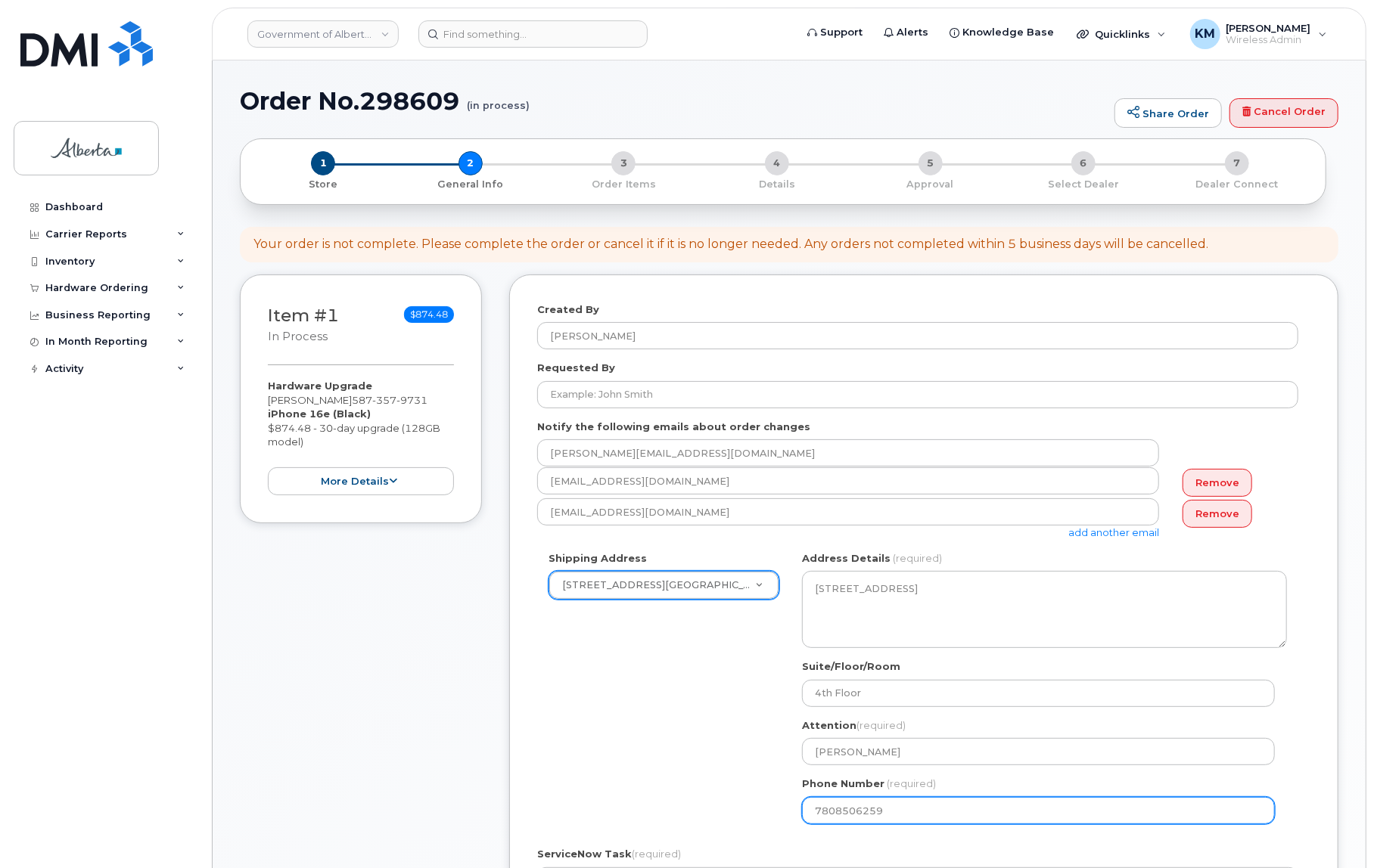
select select
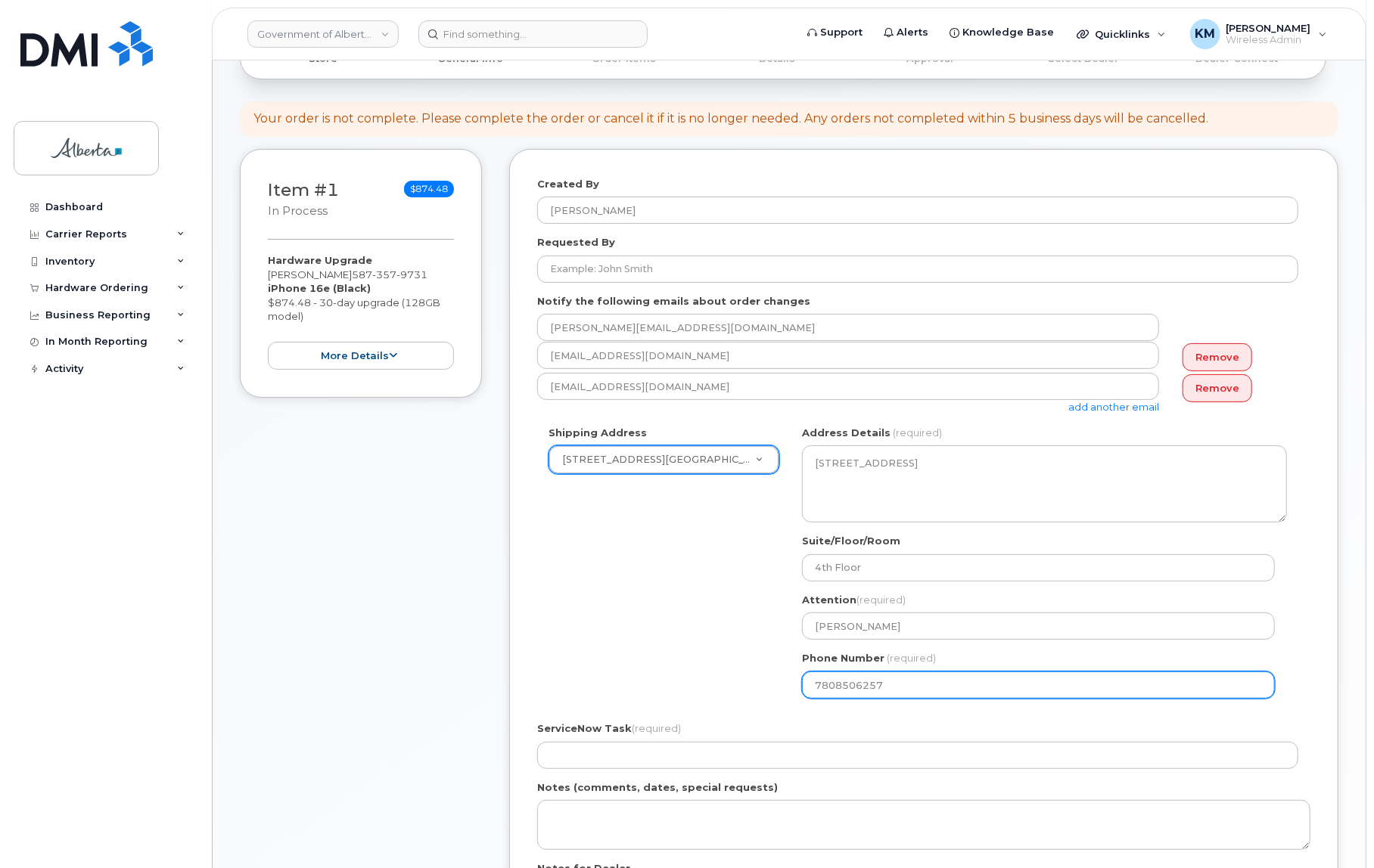
scroll to position [137, 0]
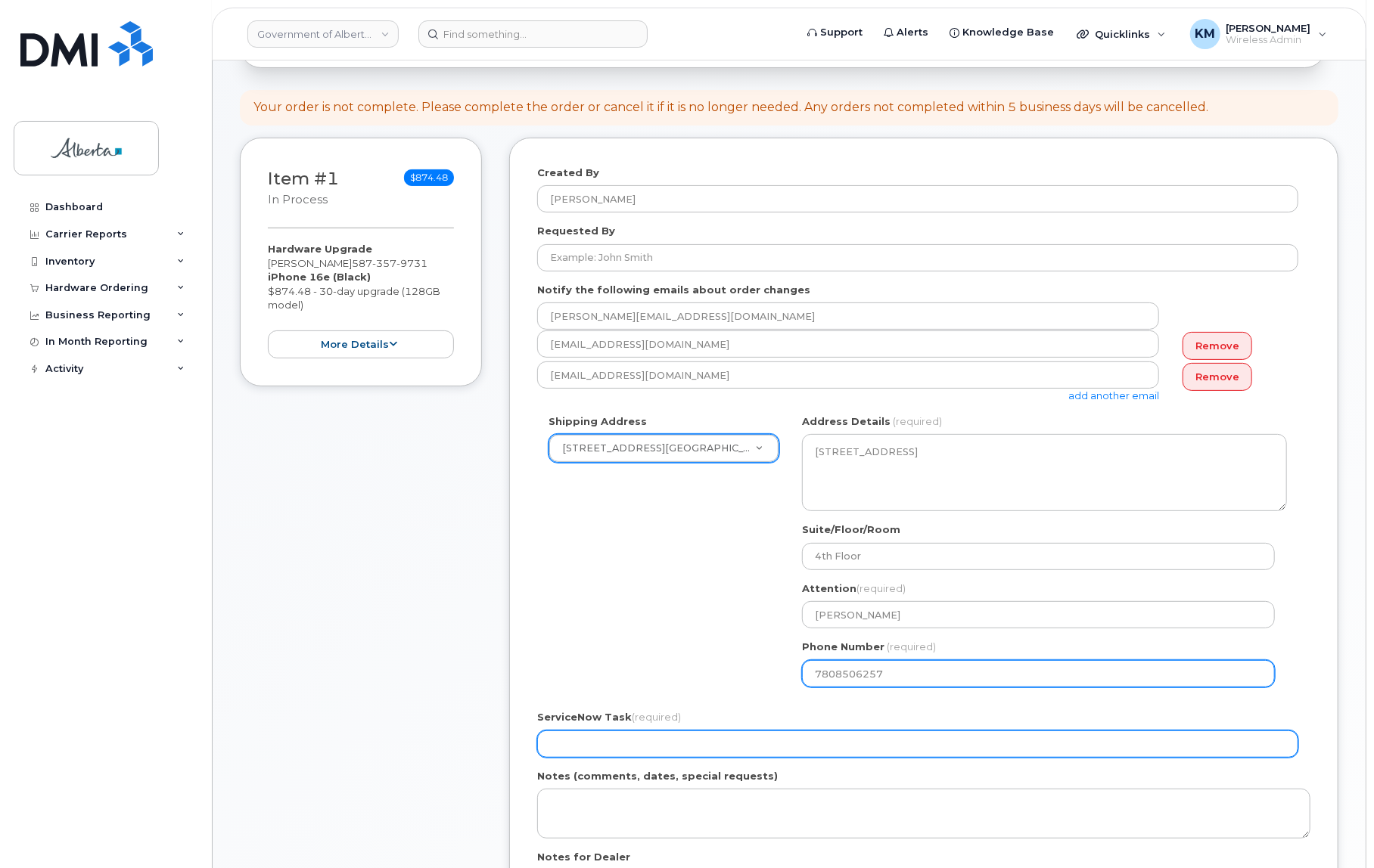
type input "7808506257"
click at [779, 735] on input "ServiceNow Task (required)" at bounding box center [917, 744] width 761 height 27
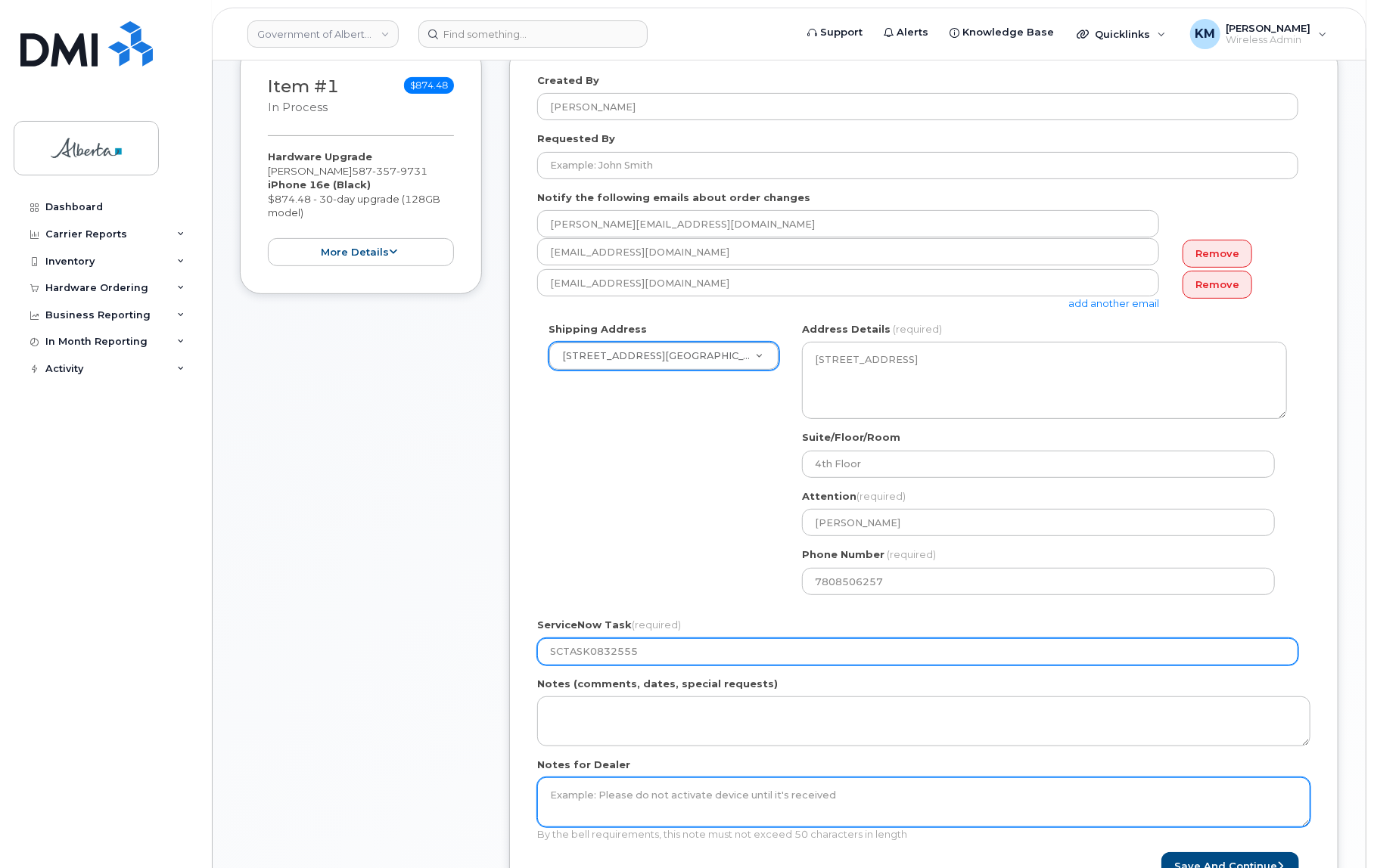
scroll to position [343, 0]
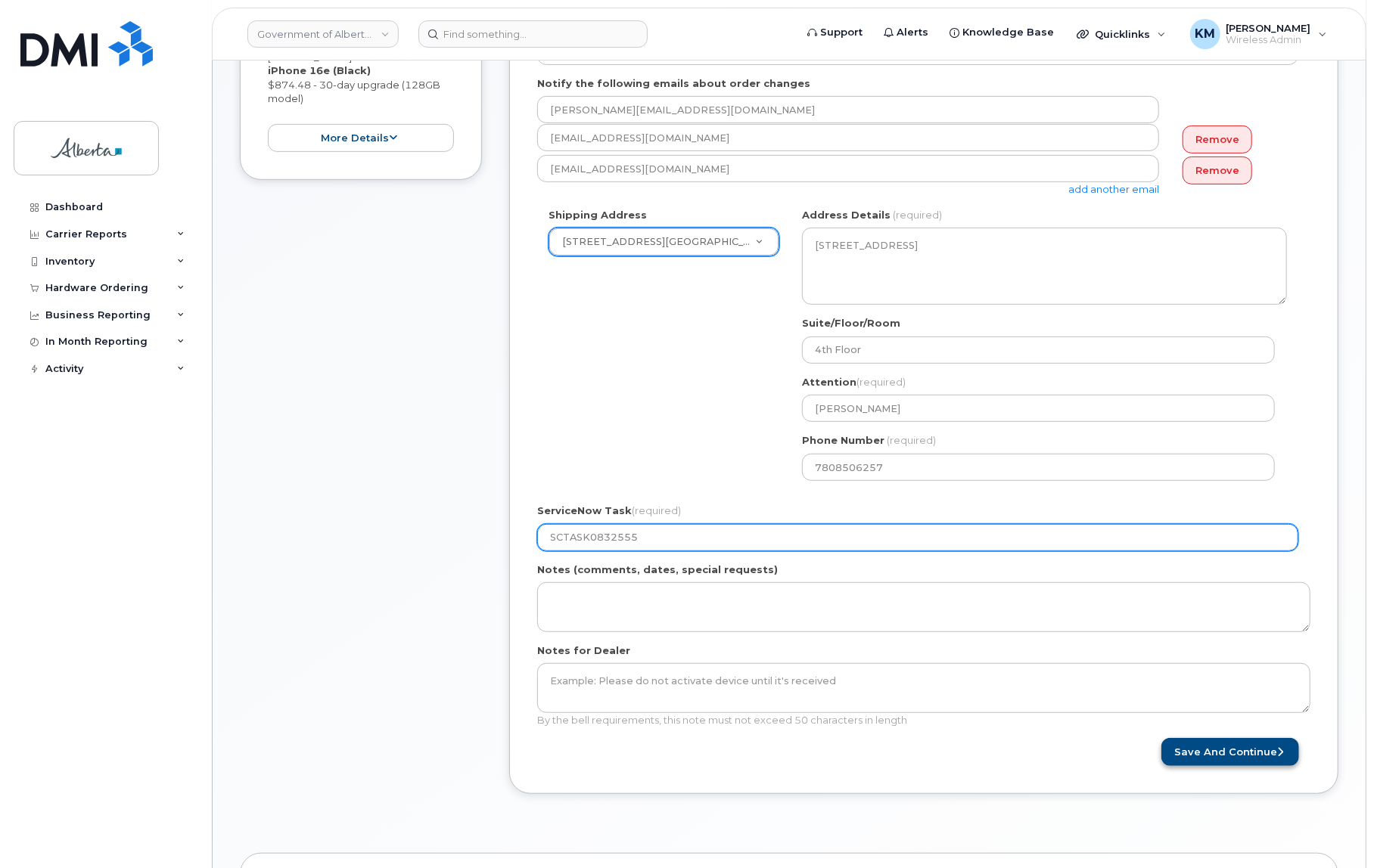
type input "SCTASK0832555"
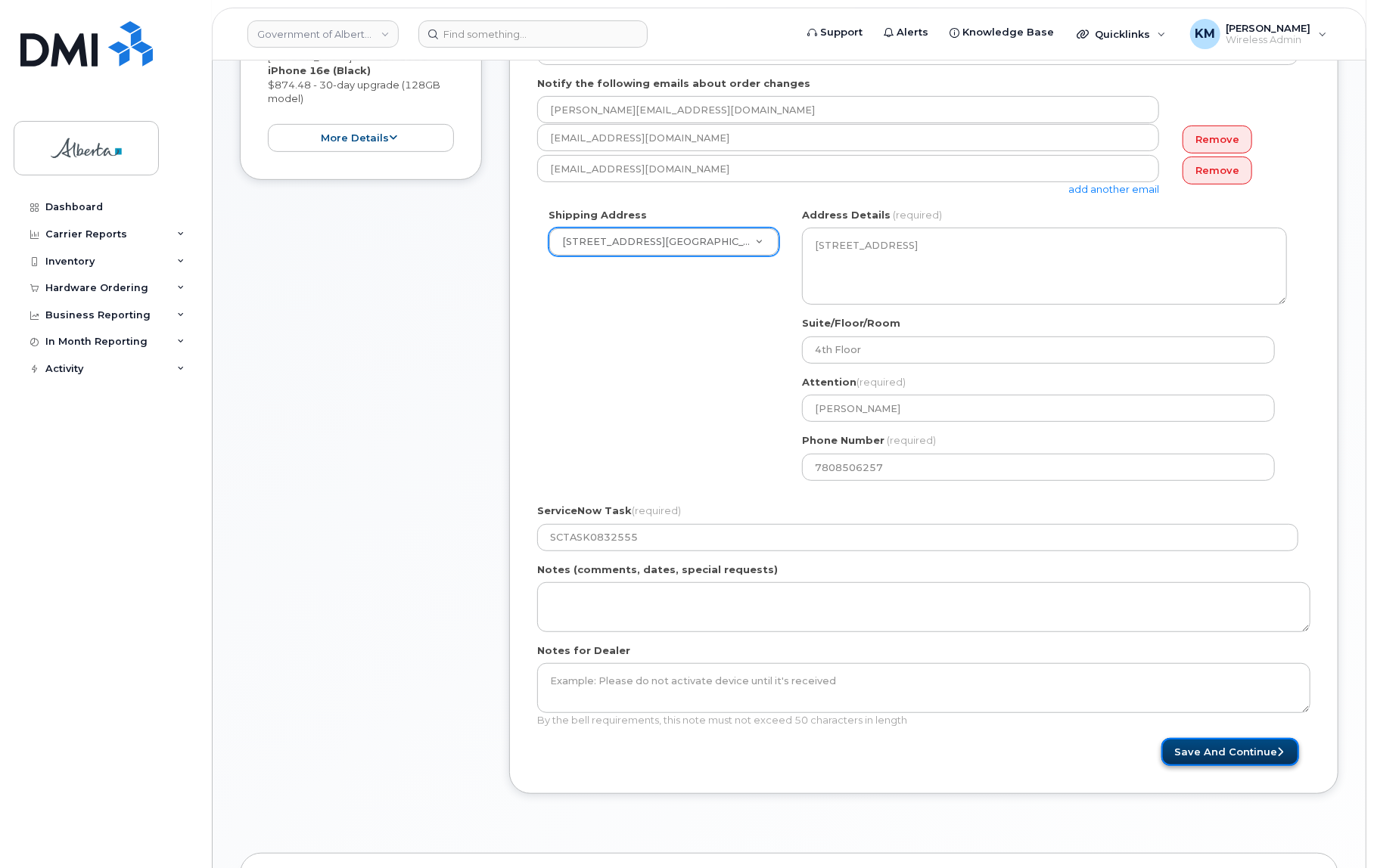
click at [1191, 759] on button "Save and Continue" at bounding box center [1230, 752] width 138 height 28
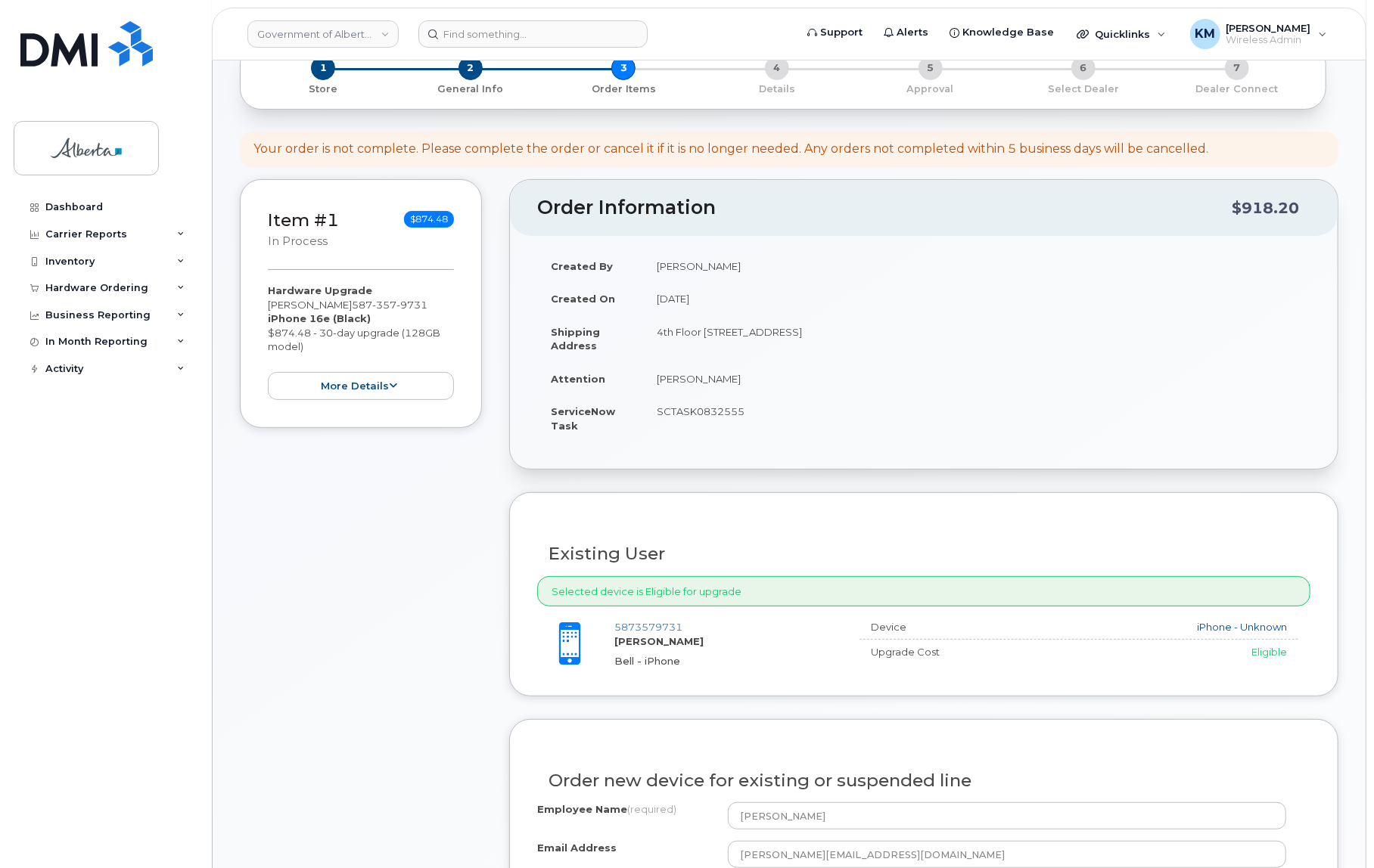
scroll to position [274, 0]
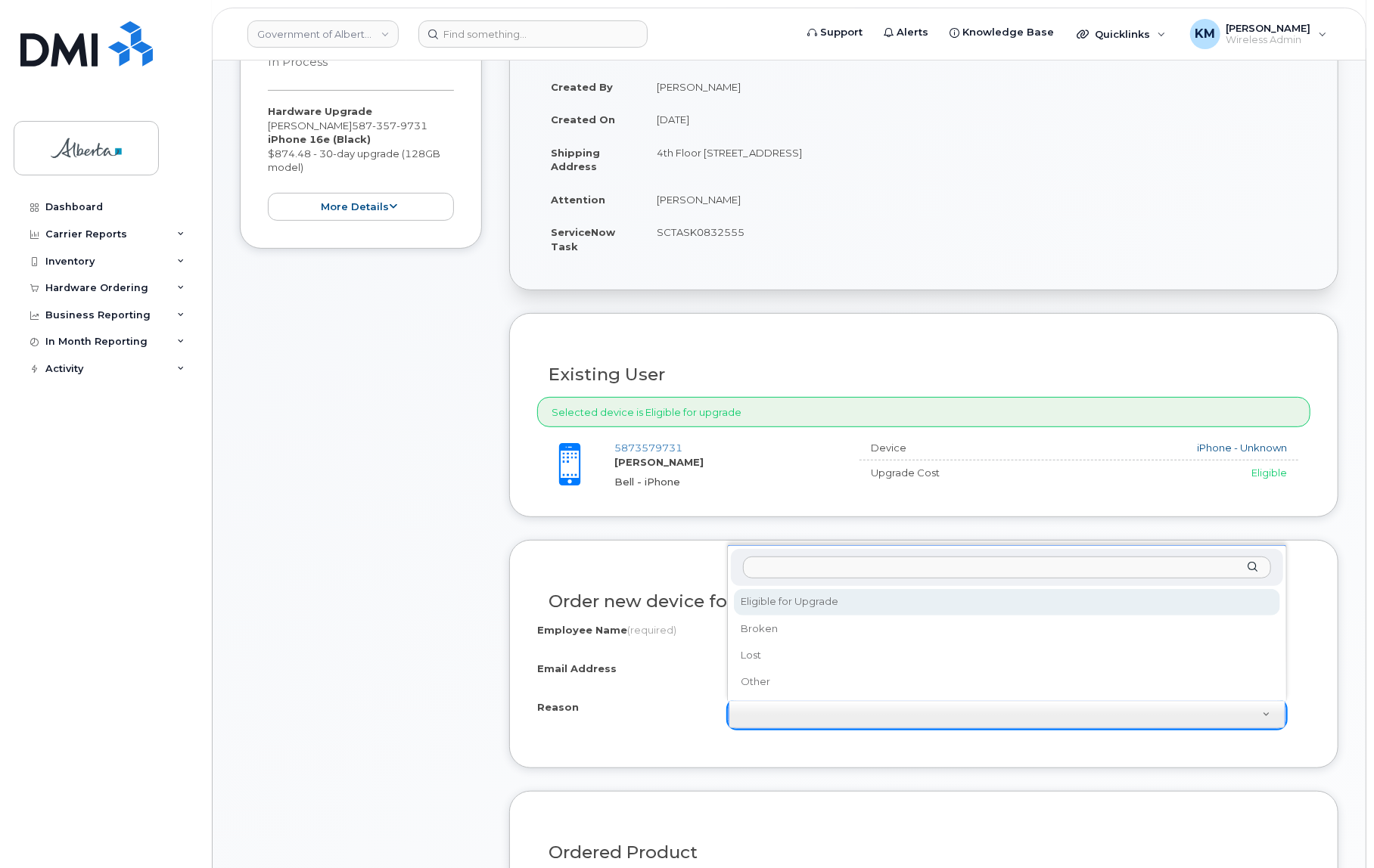
select select "eligible_for_upgrade"
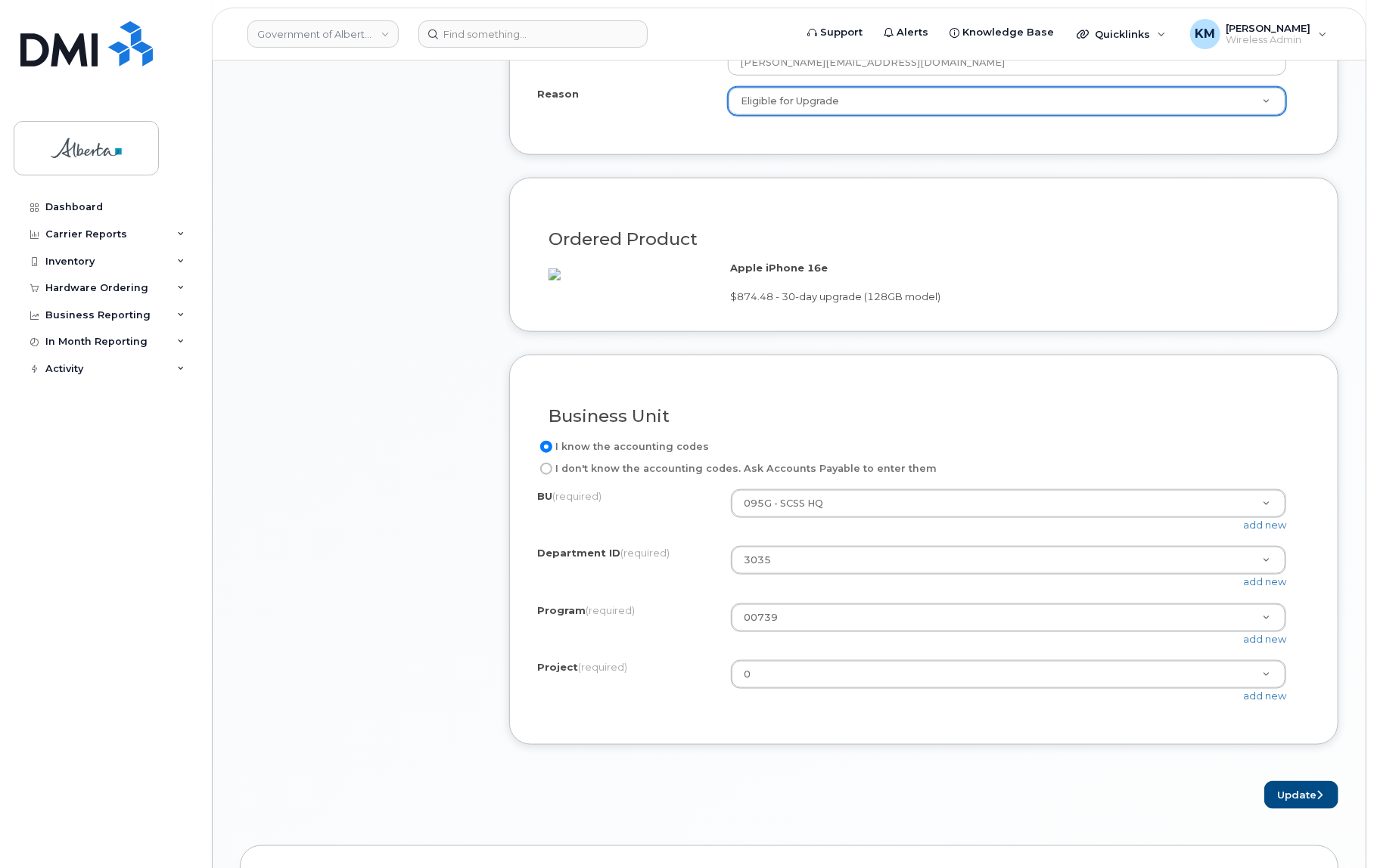
scroll to position [893, 0]
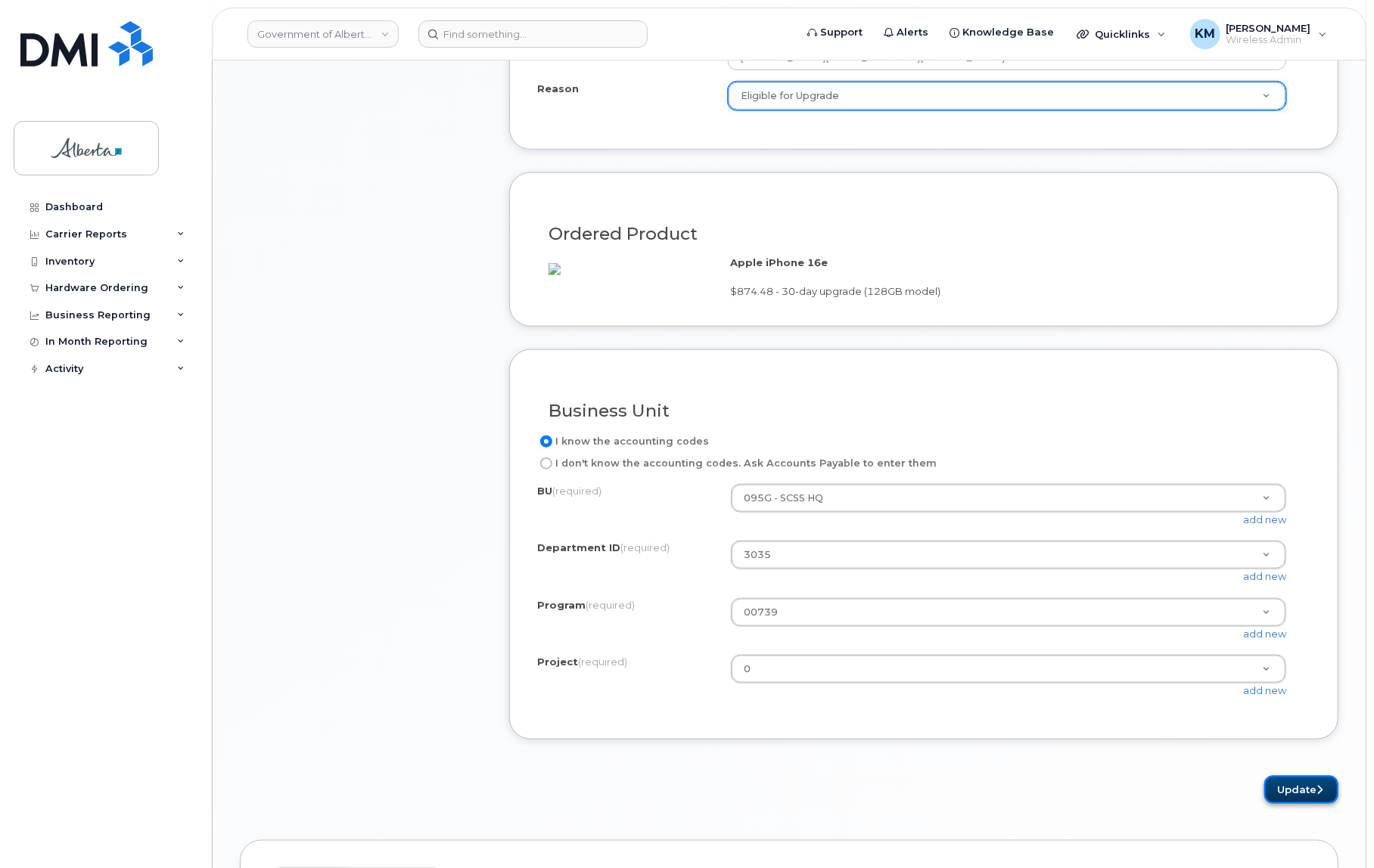
click at [1288, 803] on button "Update" at bounding box center [1302, 790] width 74 height 28
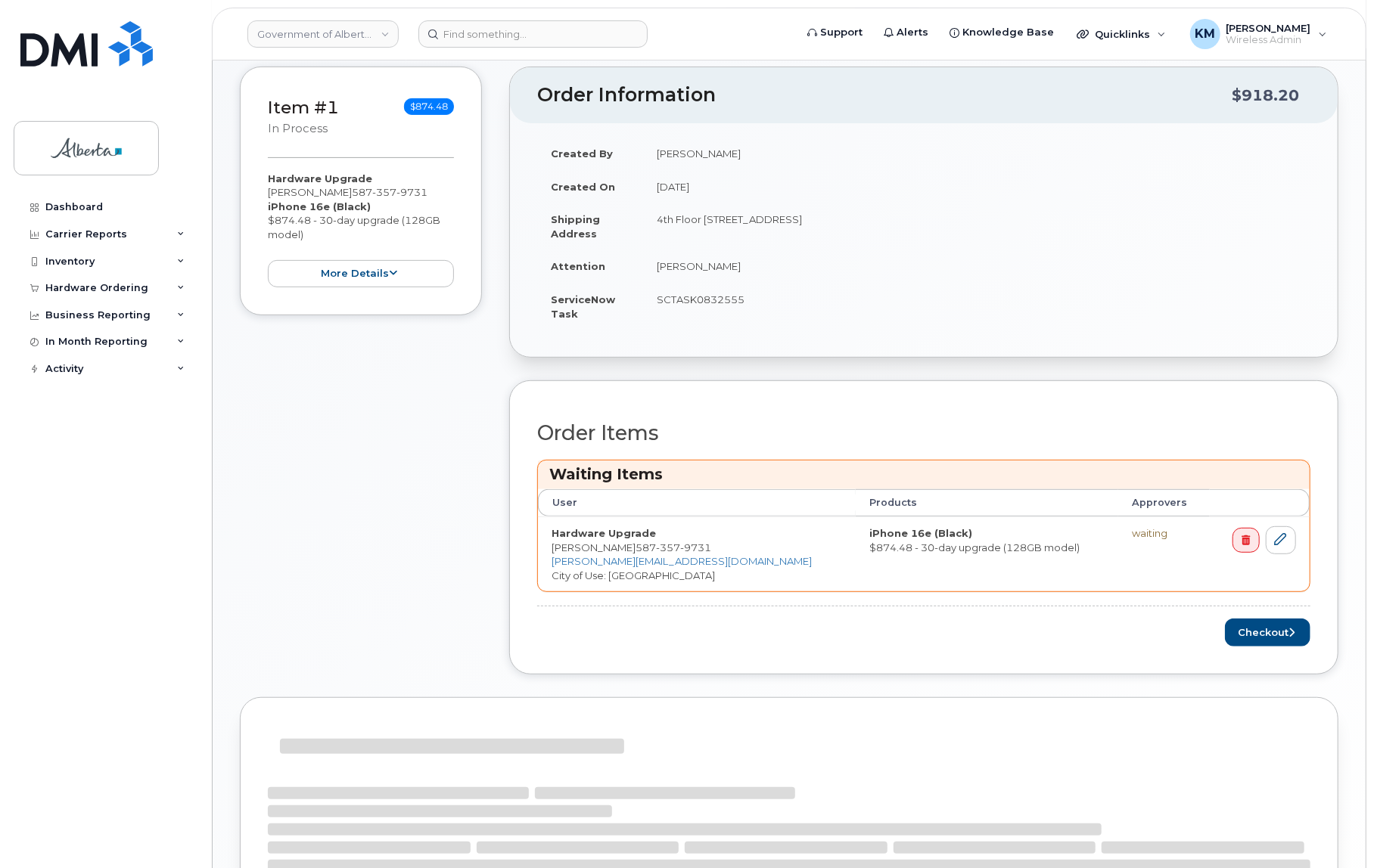
scroll to position [343, 0]
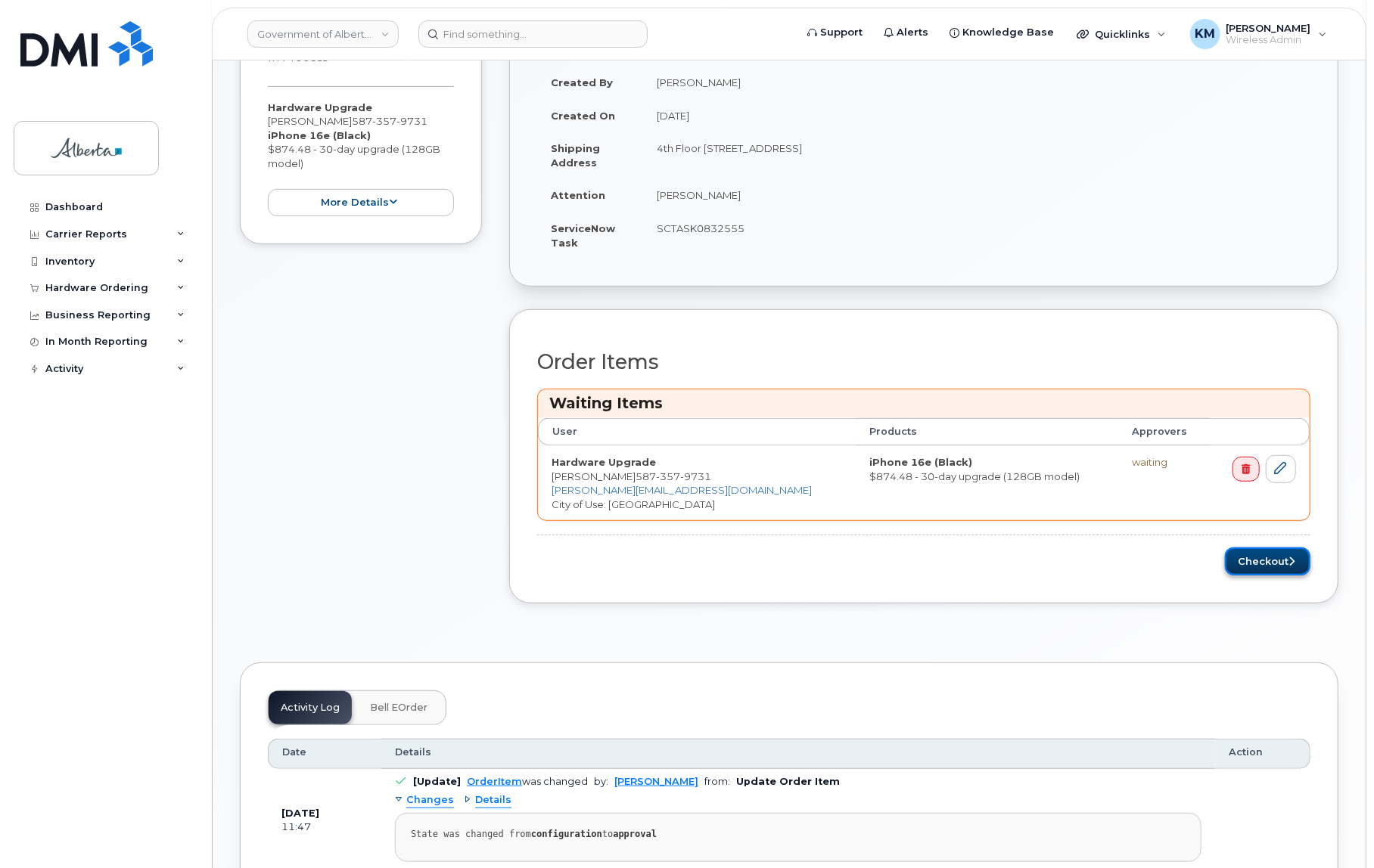
click at [1272, 567] on button "Checkout" at bounding box center [1268, 561] width 86 height 28
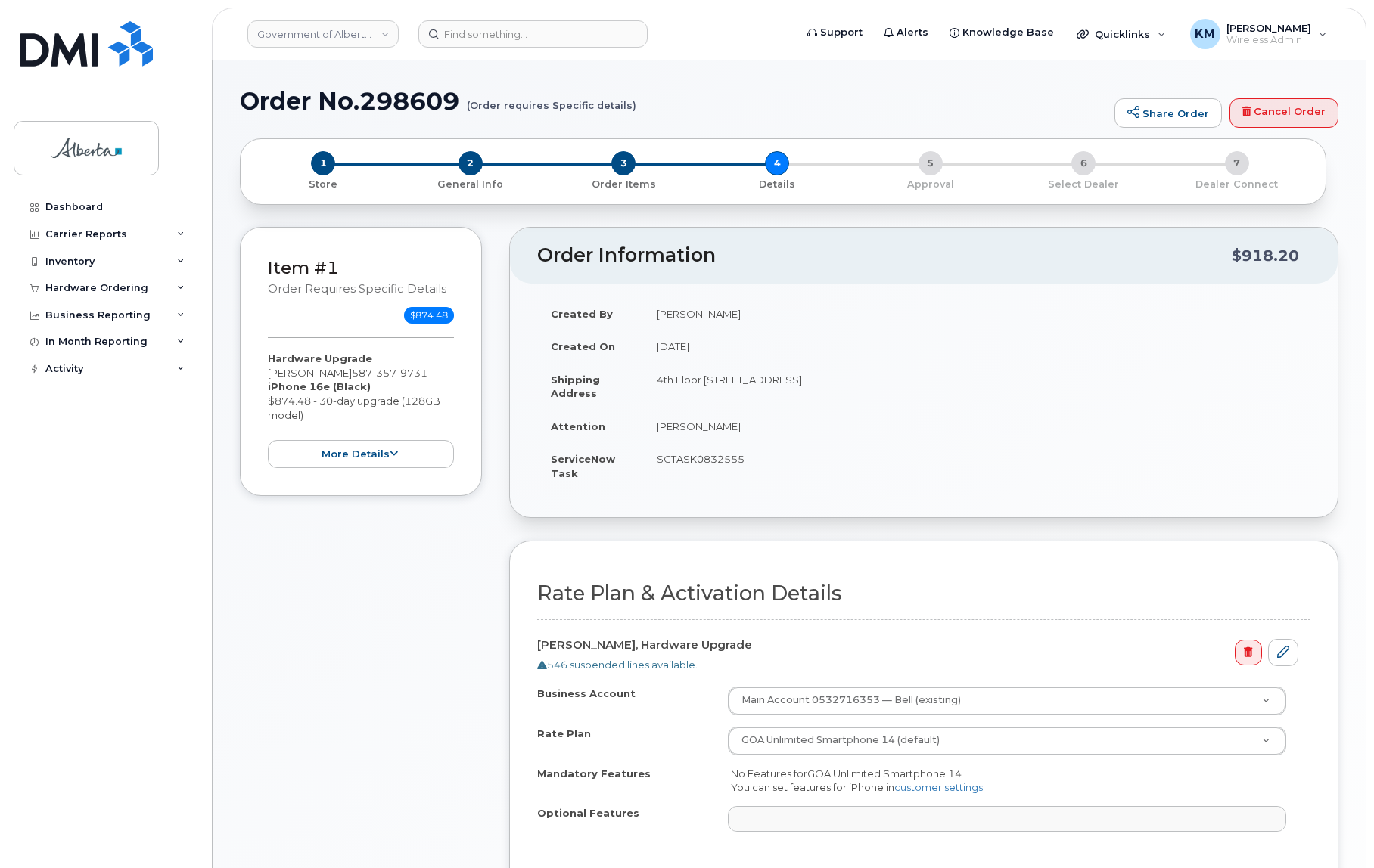
select select
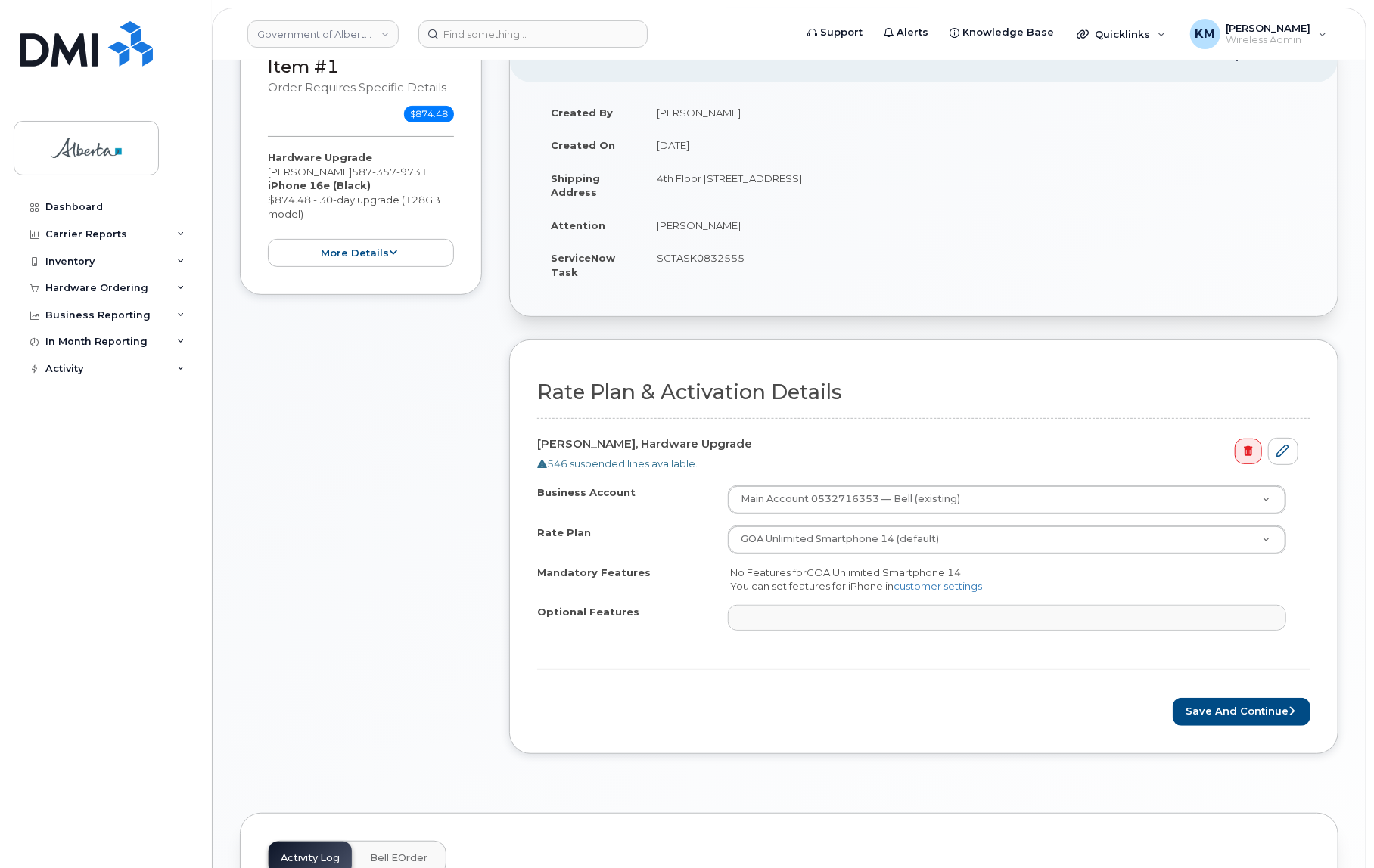
scroll to position [206, 0]
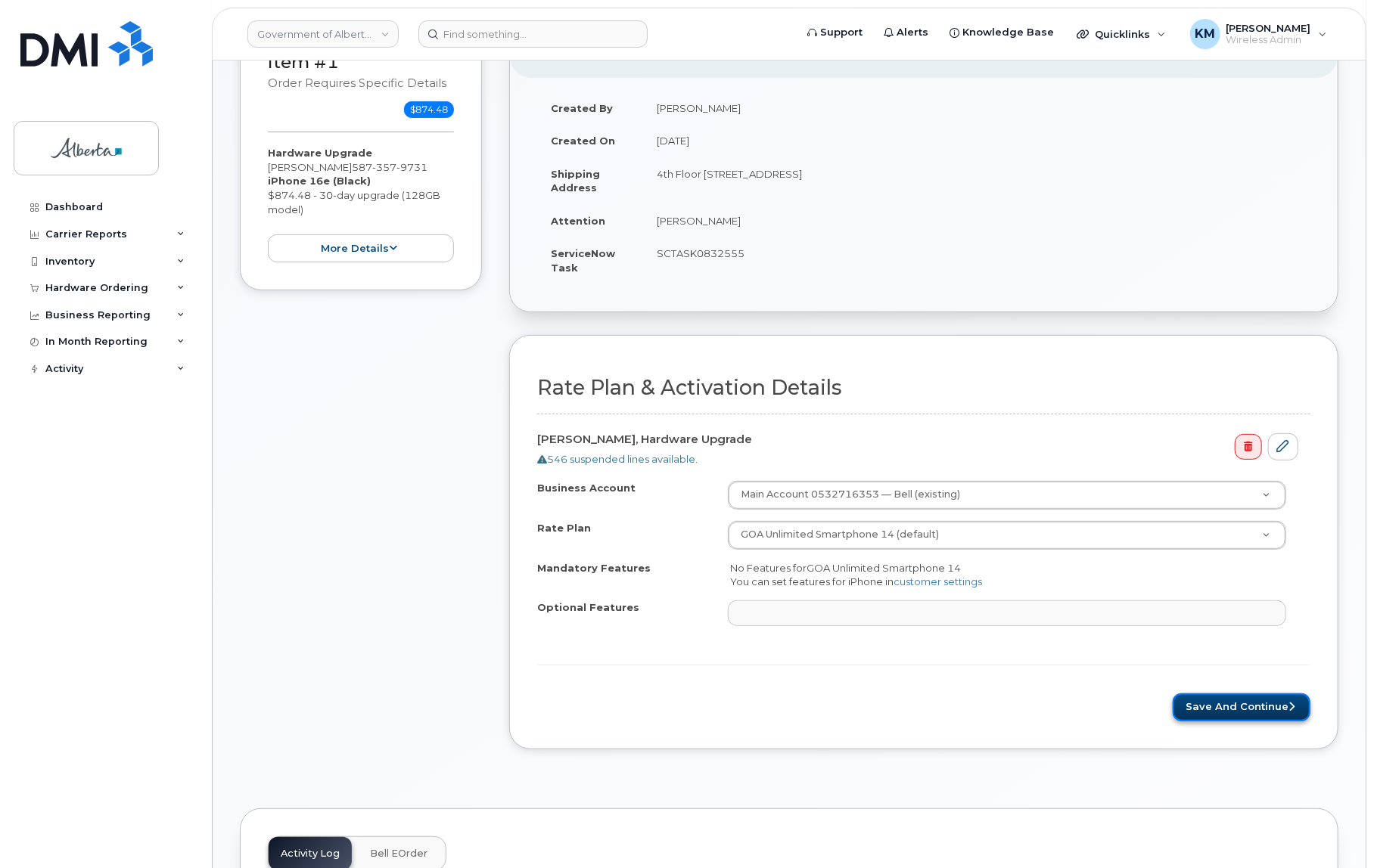
click at [1195, 705] on button "Save and Continue" at bounding box center [1242, 707] width 138 height 28
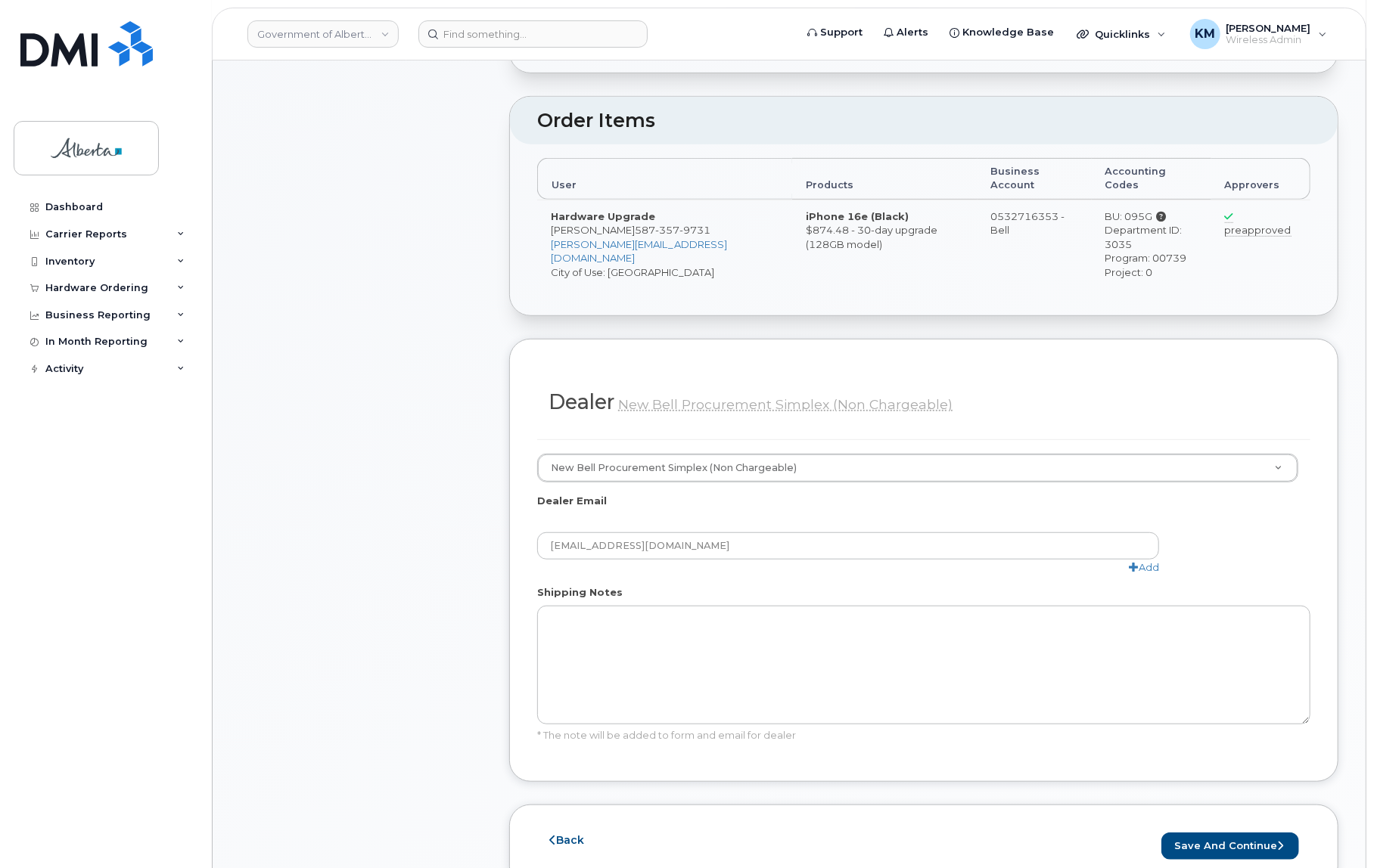
scroll to position [619, 0]
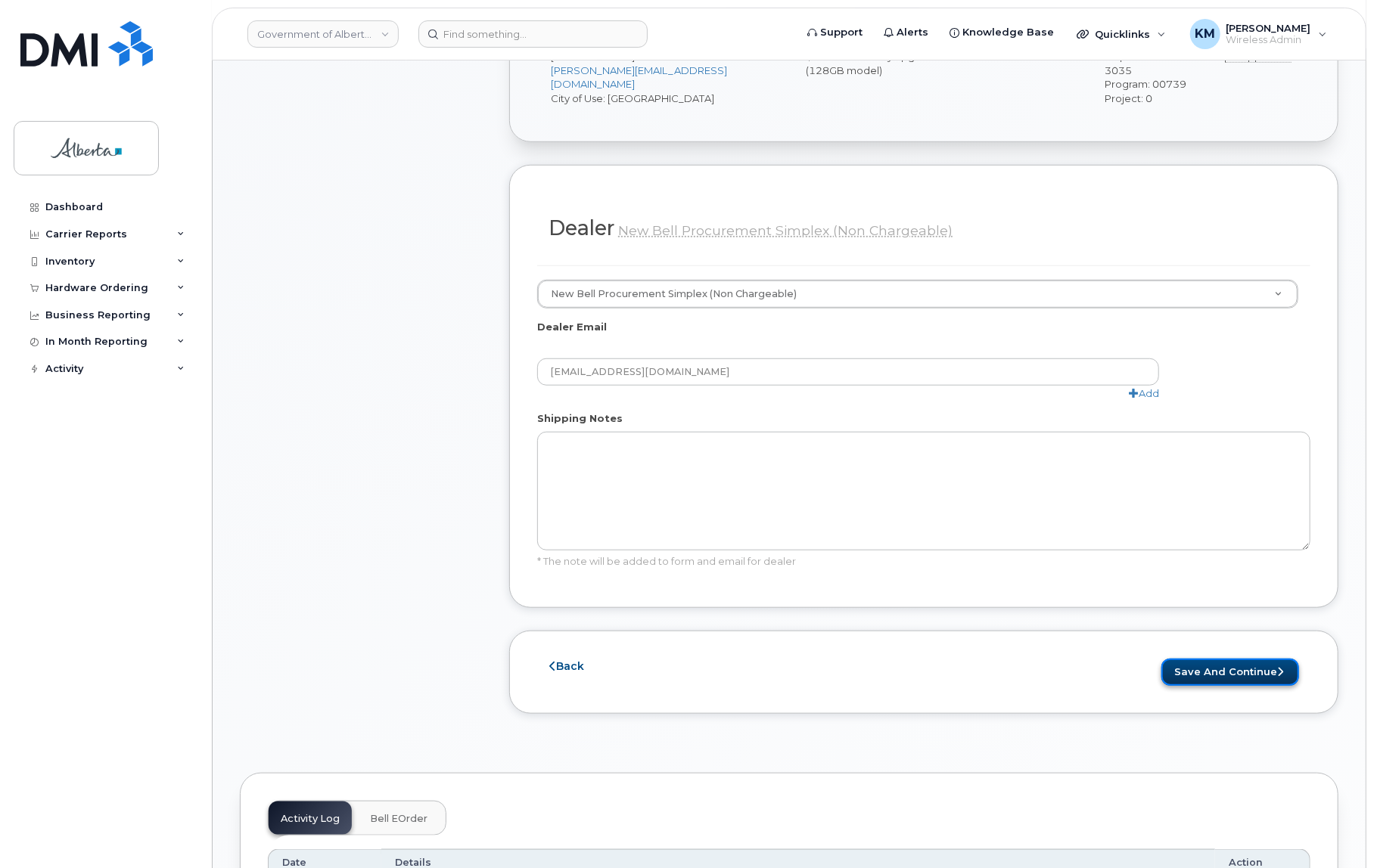
click at [1231, 666] on button "Save and Continue" at bounding box center [1230, 672] width 138 height 28
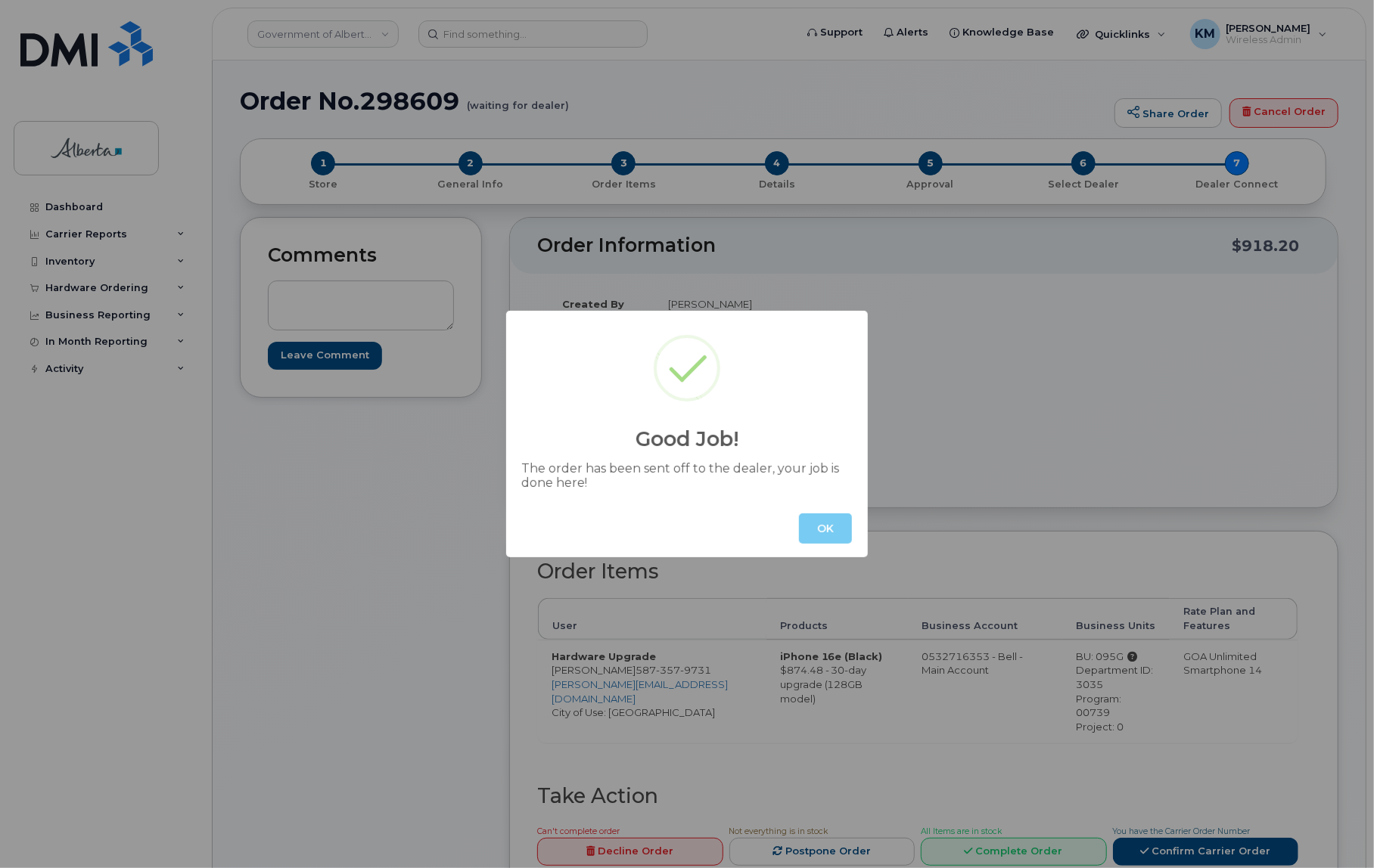
click at [824, 537] on button "OK" at bounding box center [825, 529] width 53 height 30
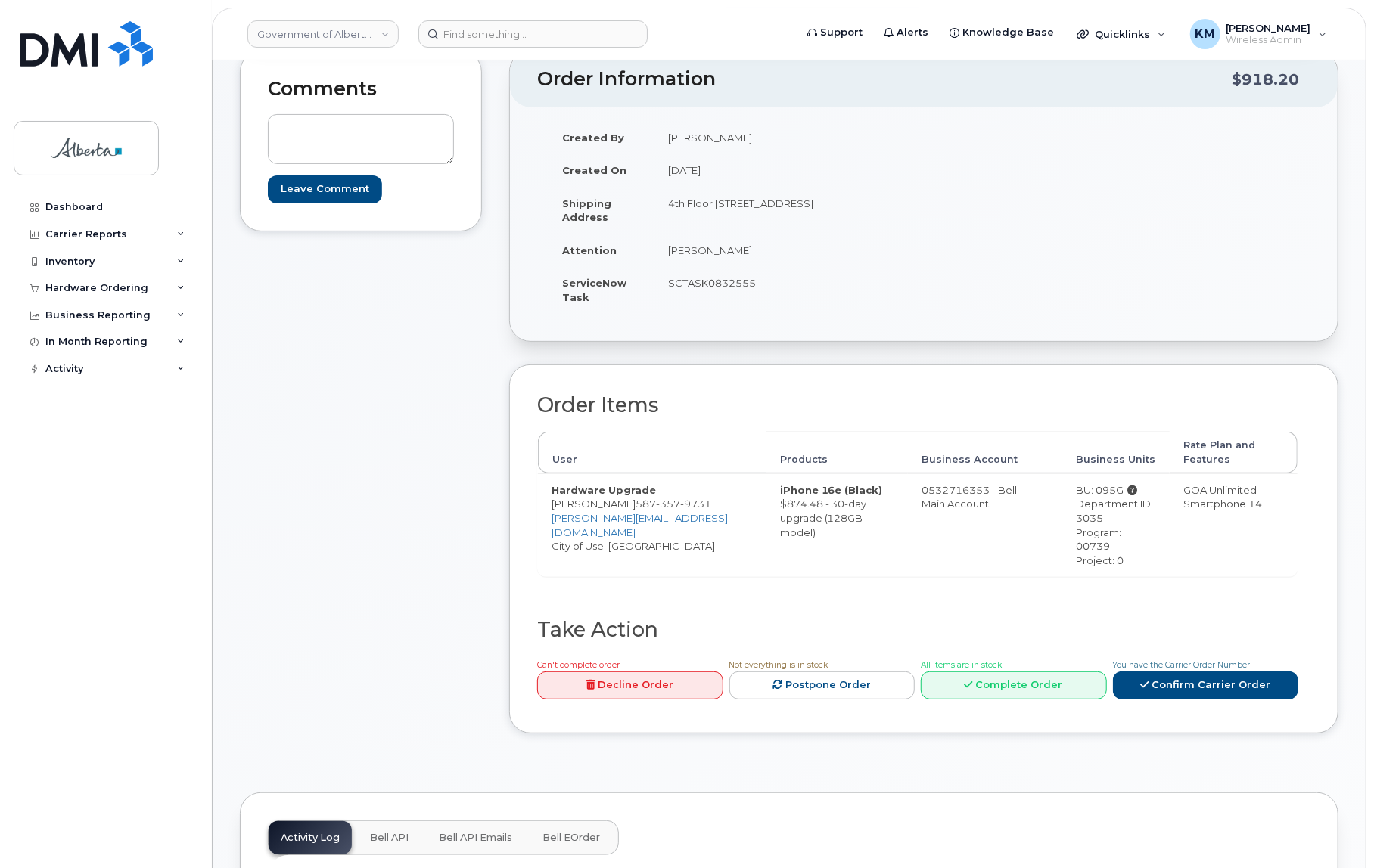
scroll to position [343, 0]
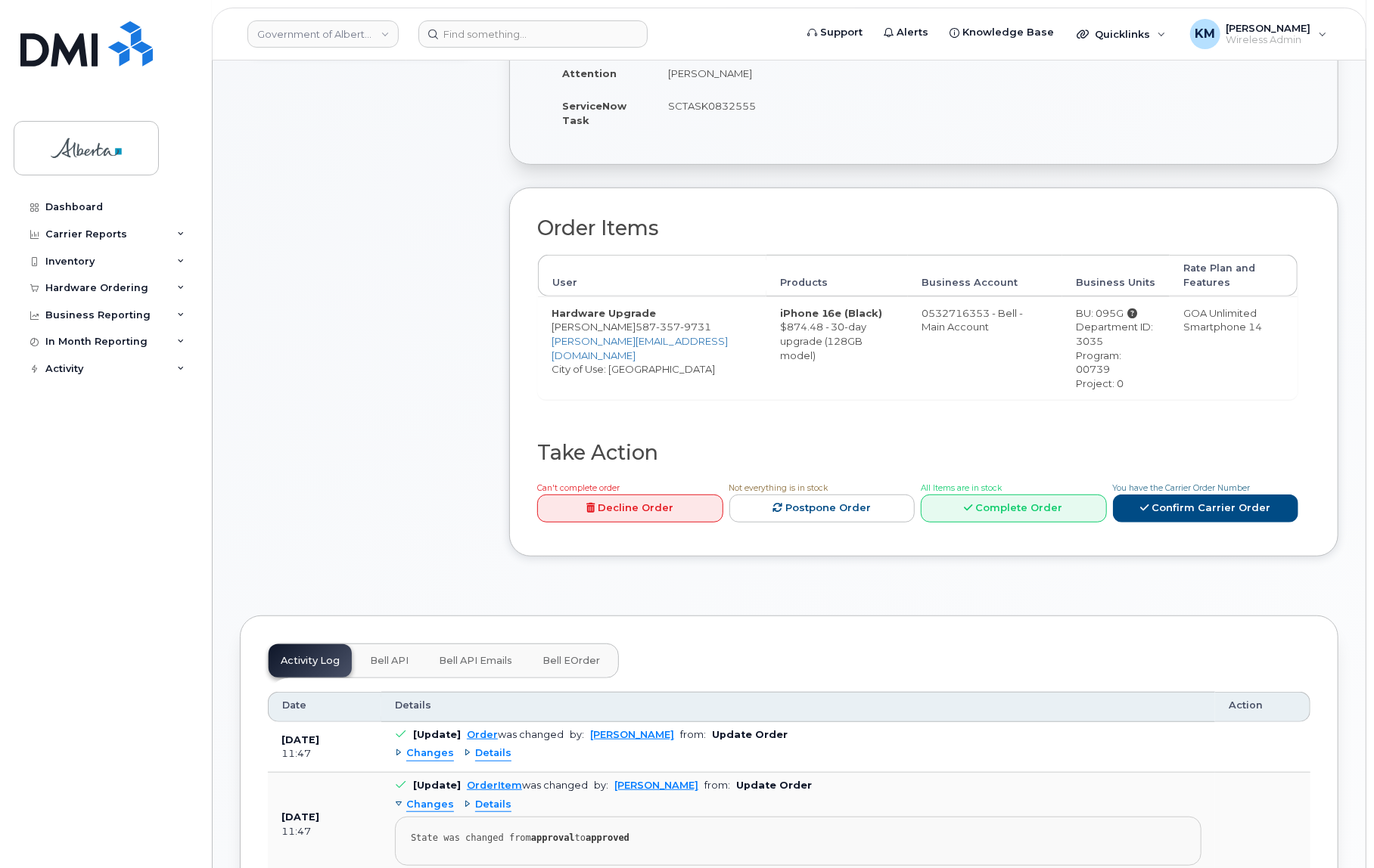
click at [395, 655] on span "Bell API" at bounding box center [390, 661] width 39 height 12
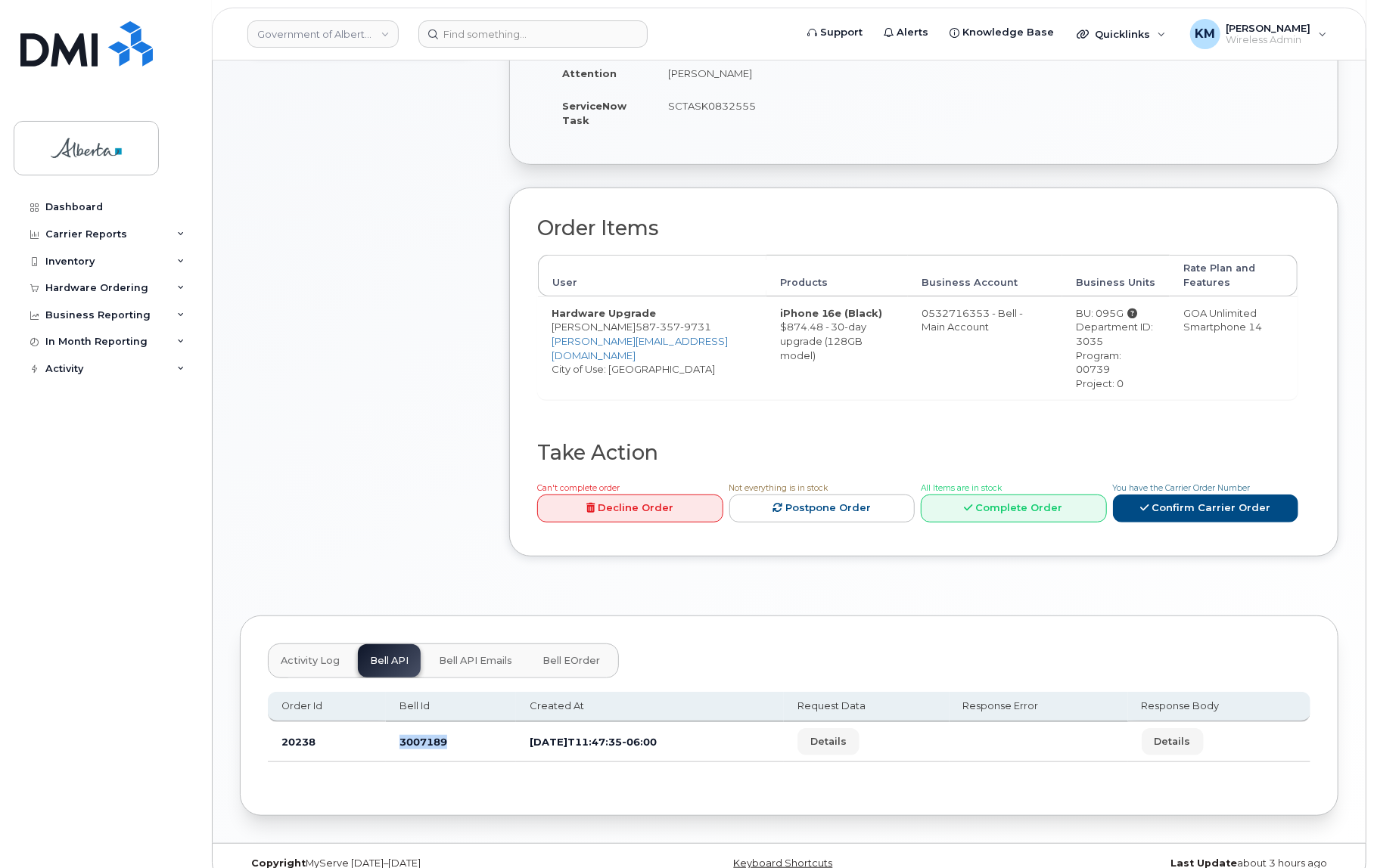
drag, startPoint x: 451, startPoint y: 728, endPoint x: 388, endPoint y: 728, distance: 63.0
click at [388, 728] on td "3007189" at bounding box center [451, 743] width 130 height 40
copy td "3007189"
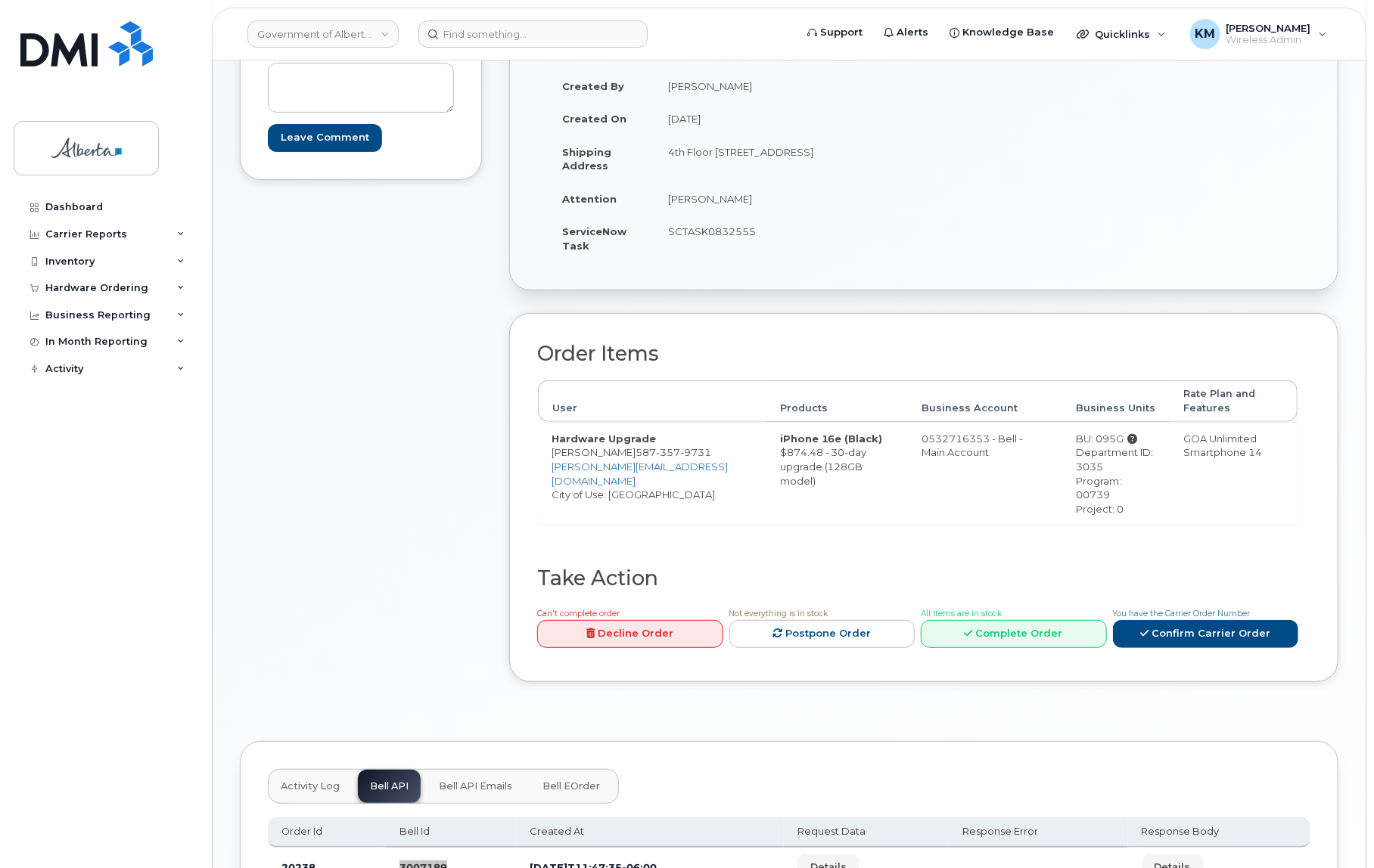
scroll to position [206, 0]
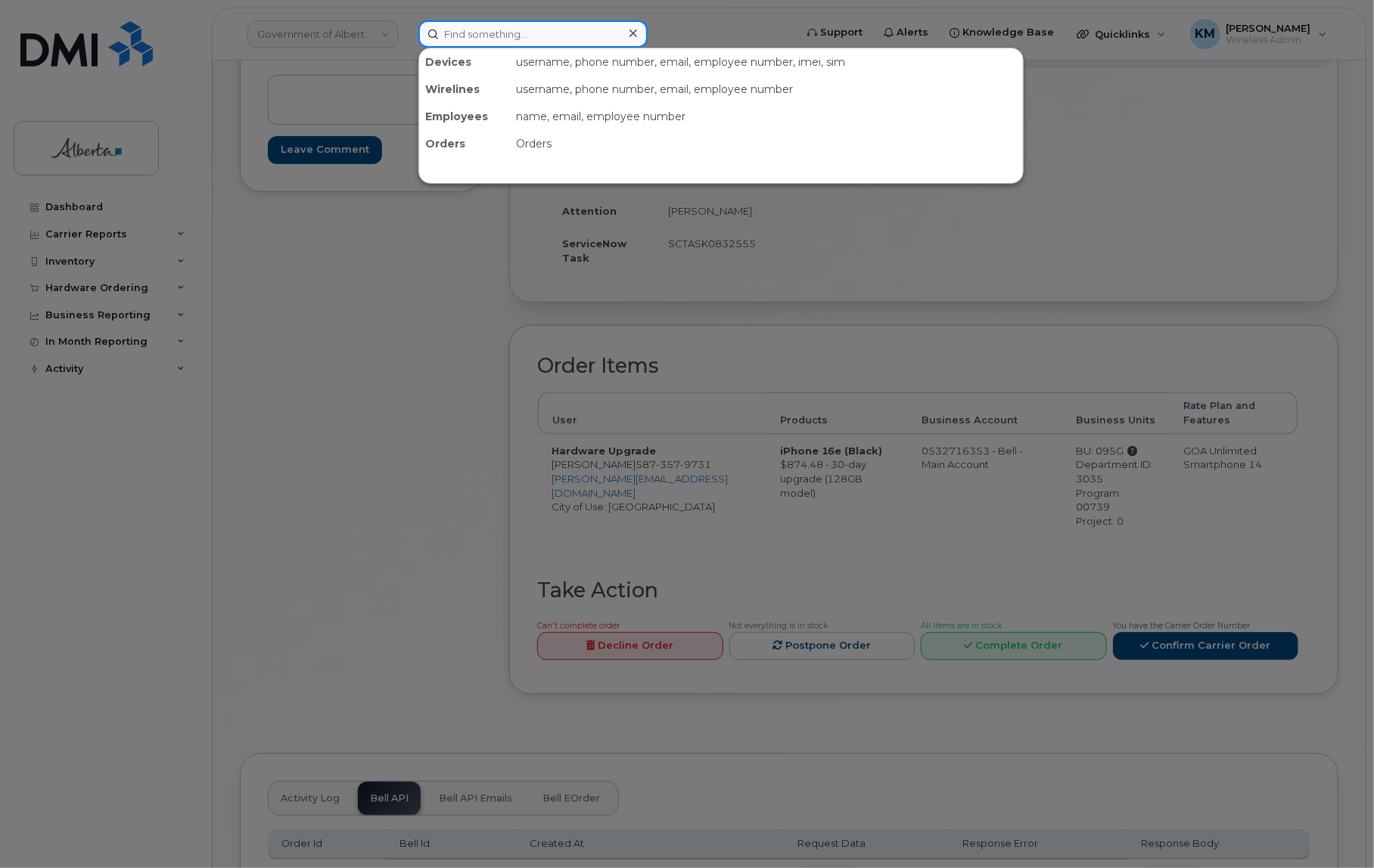
click at [468, 36] on input at bounding box center [533, 34] width 229 height 27
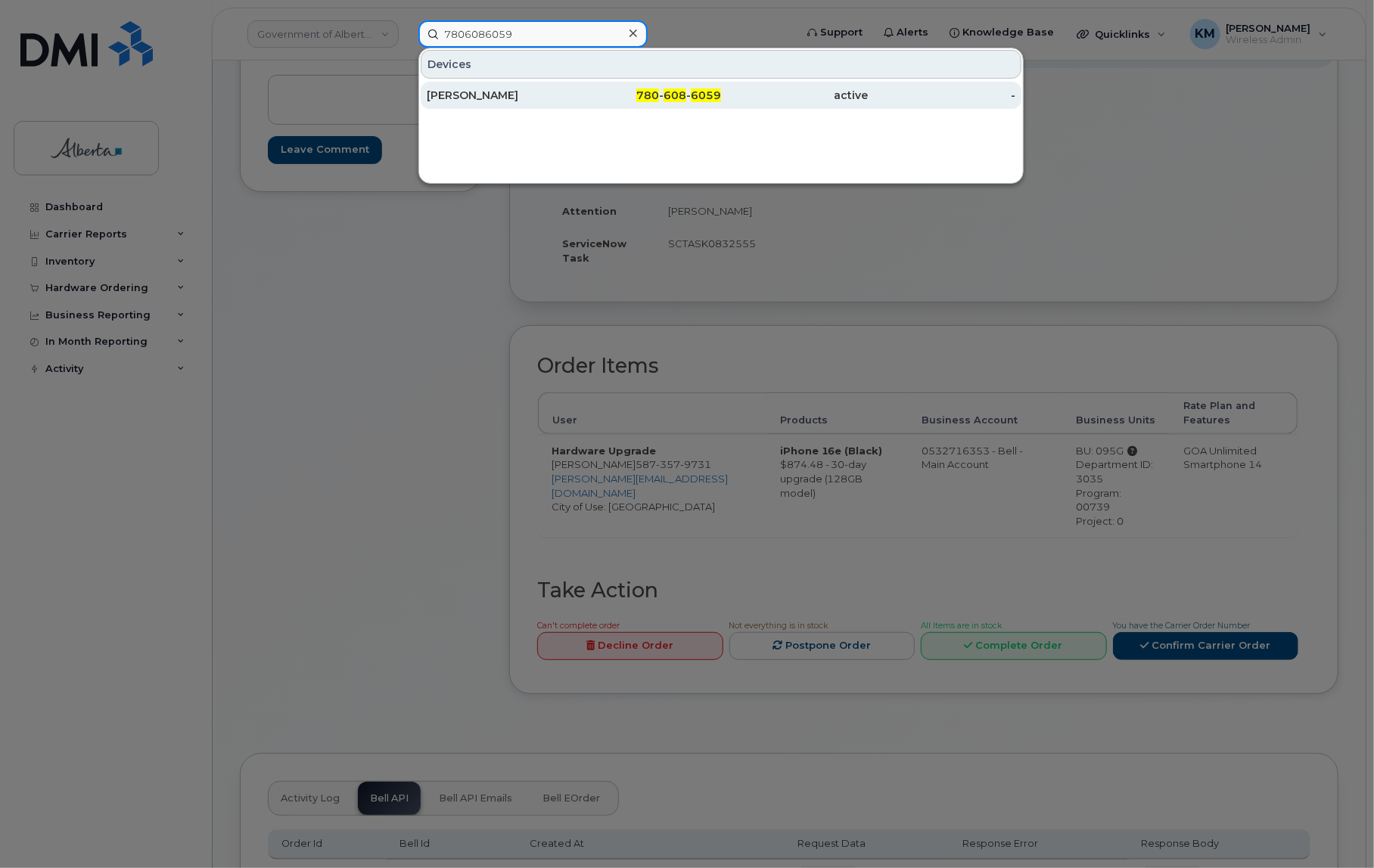
type input "7806086059"
click at [479, 93] on div "[PERSON_NAME]" at bounding box center [500, 95] width 147 height 15
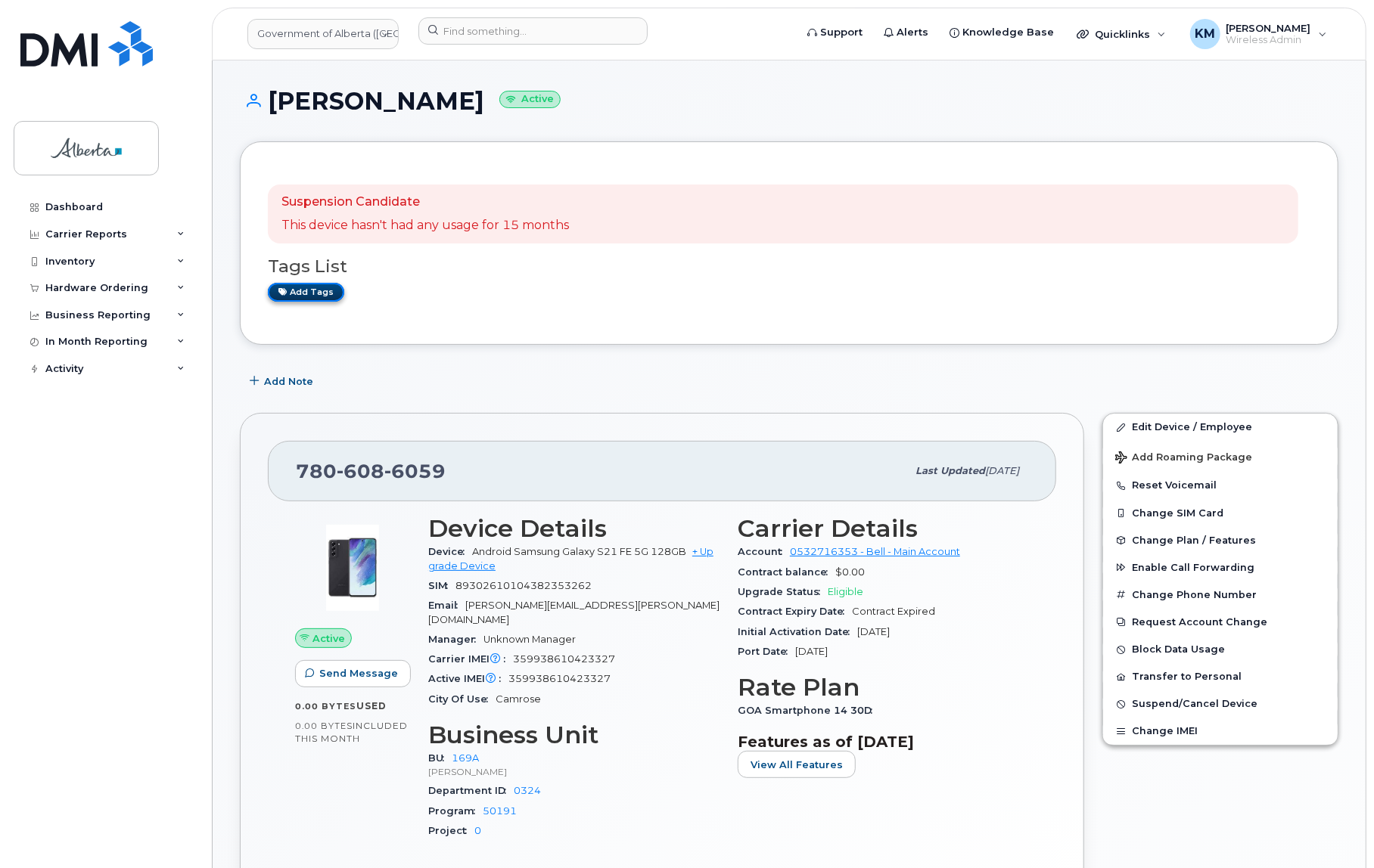
click at [316, 292] on link "Add tags" at bounding box center [305, 292] width 77 height 19
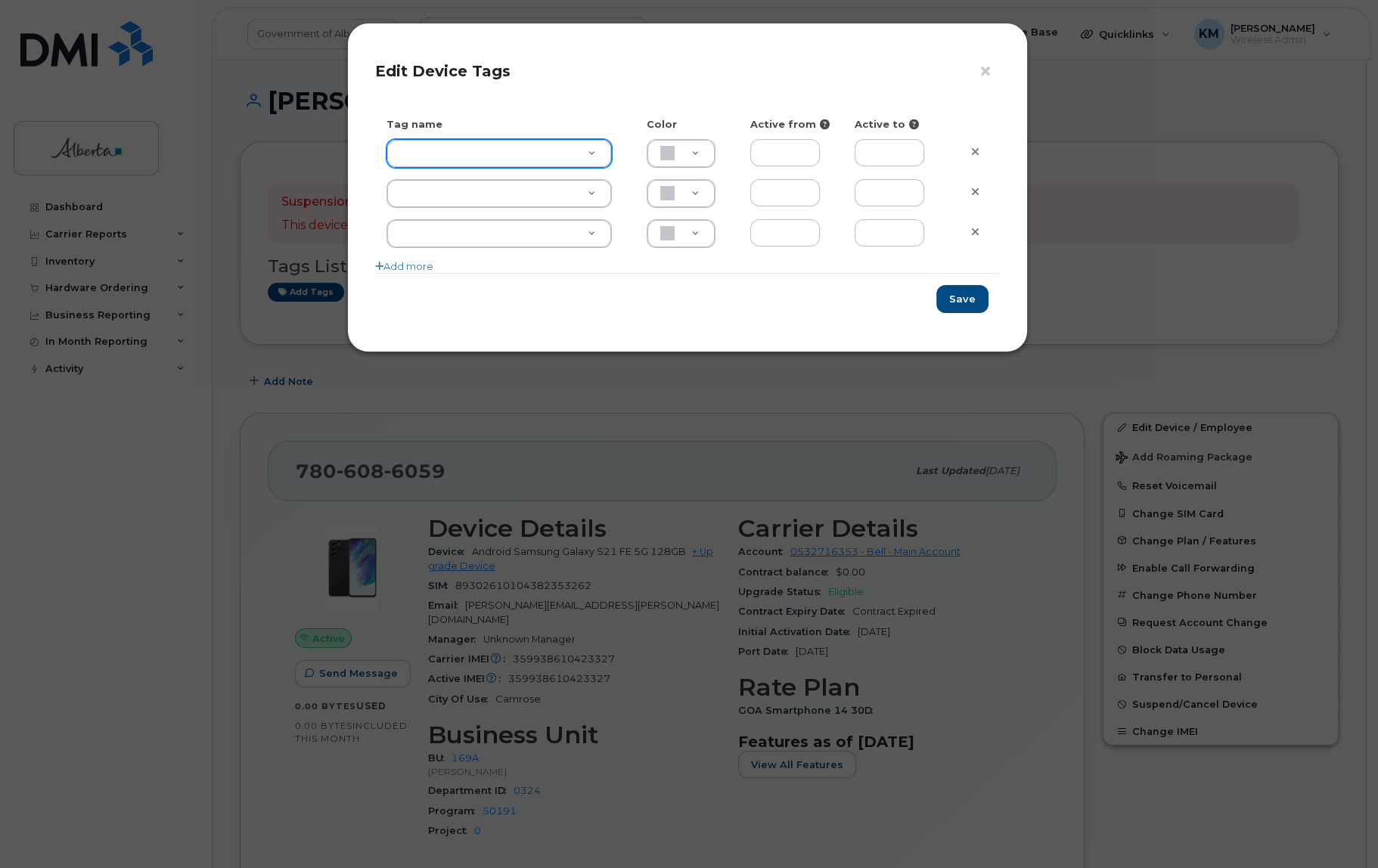
type input "e"
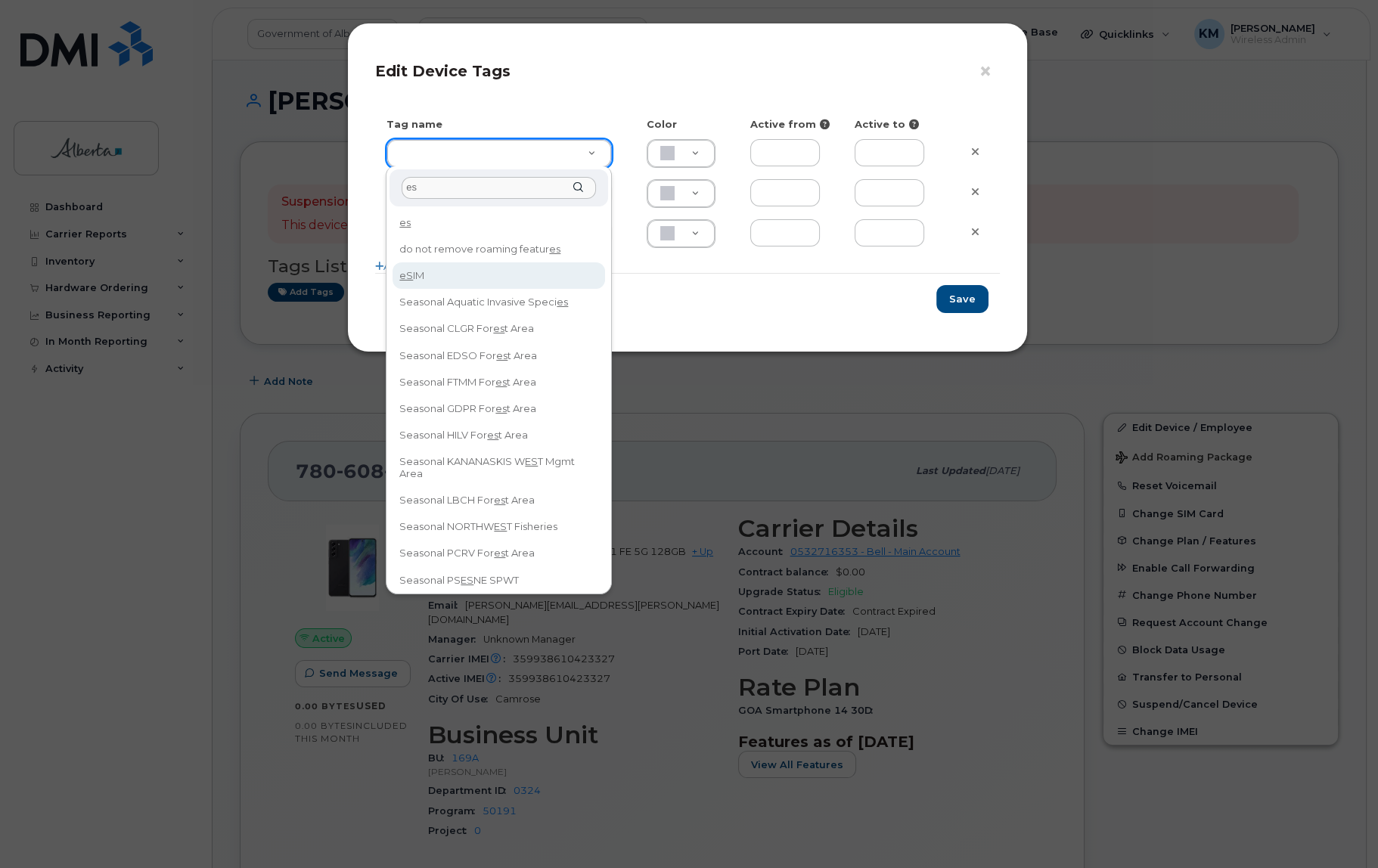
type input "es"
type input "eSIM"
type input "D6CDC1"
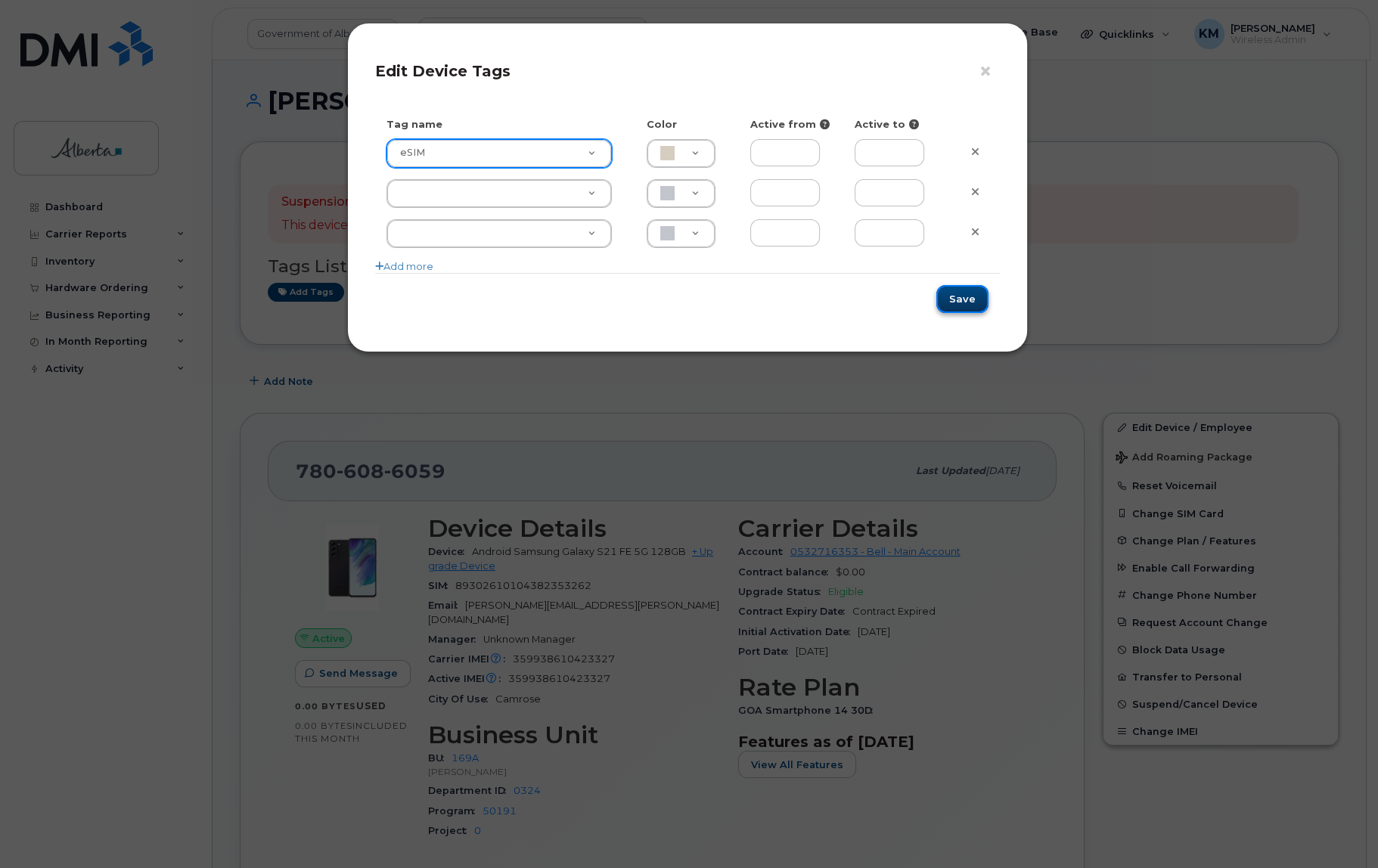
click at [957, 297] on button "Save" at bounding box center [962, 299] width 52 height 28
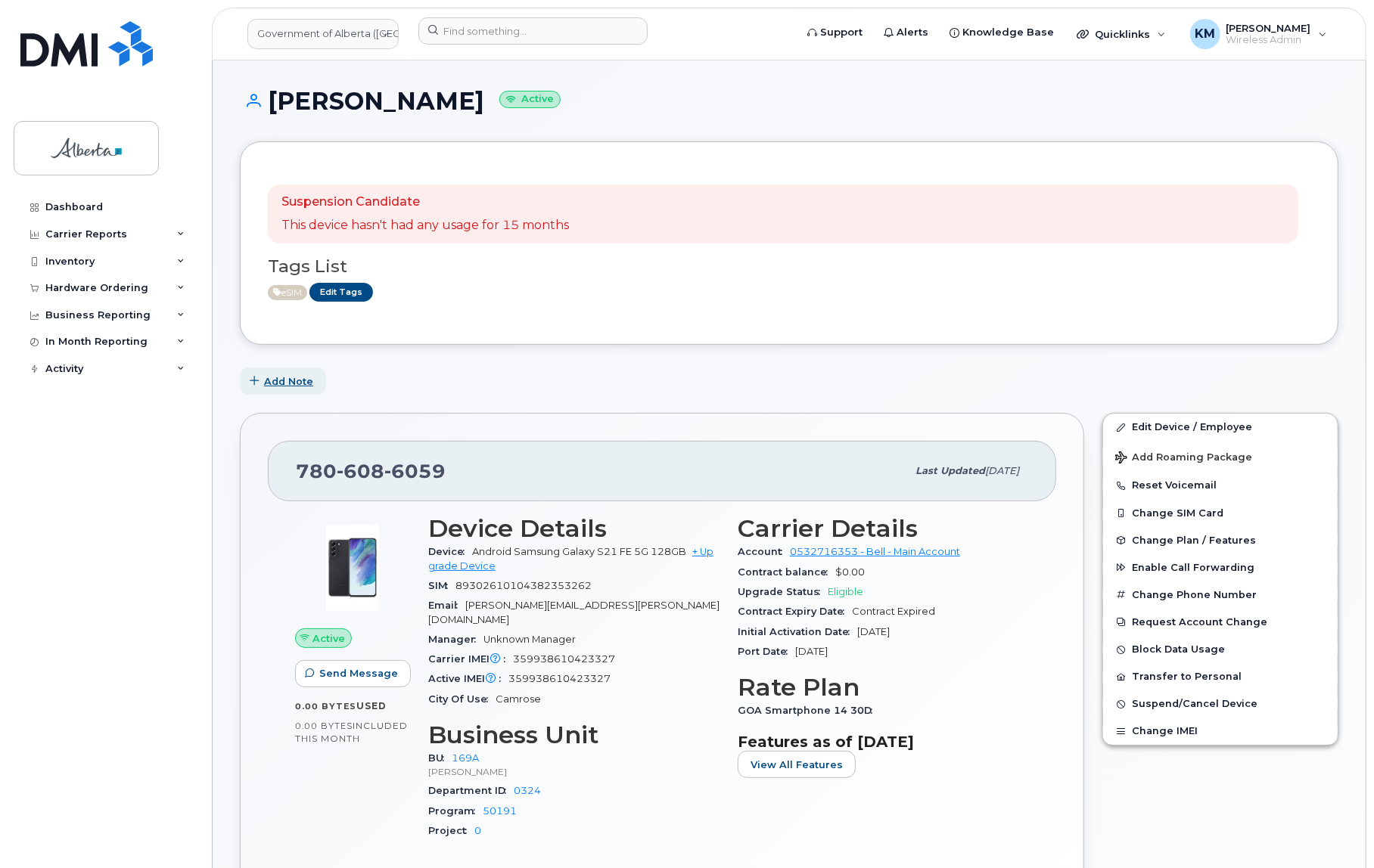
click at [285, 377] on span "Add Note" at bounding box center [289, 381] width 49 height 14
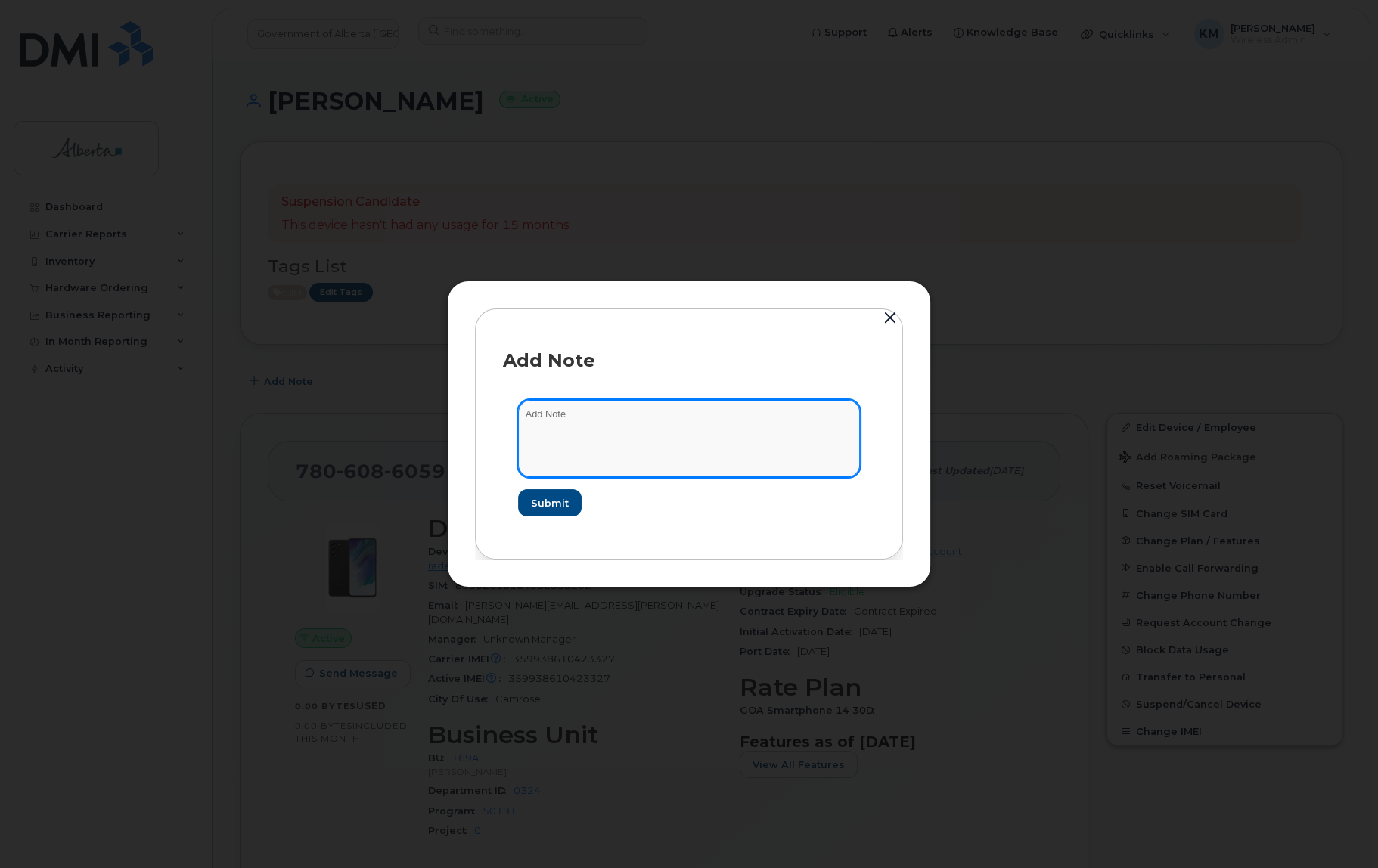
click at [642, 418] on textarea at bounding box center [689, 439] width 342 height 77
paste textarea "SCTASK0833236 7806086059 DO NOT DELETE THIS NUMBER - BEING REASSIGNED to Wea-[P…"
type textarea "SCTASK0833236 7806086059 DO NOT DELETE THIS NUMBER - BEING REASSIGNED to Wea-An…"
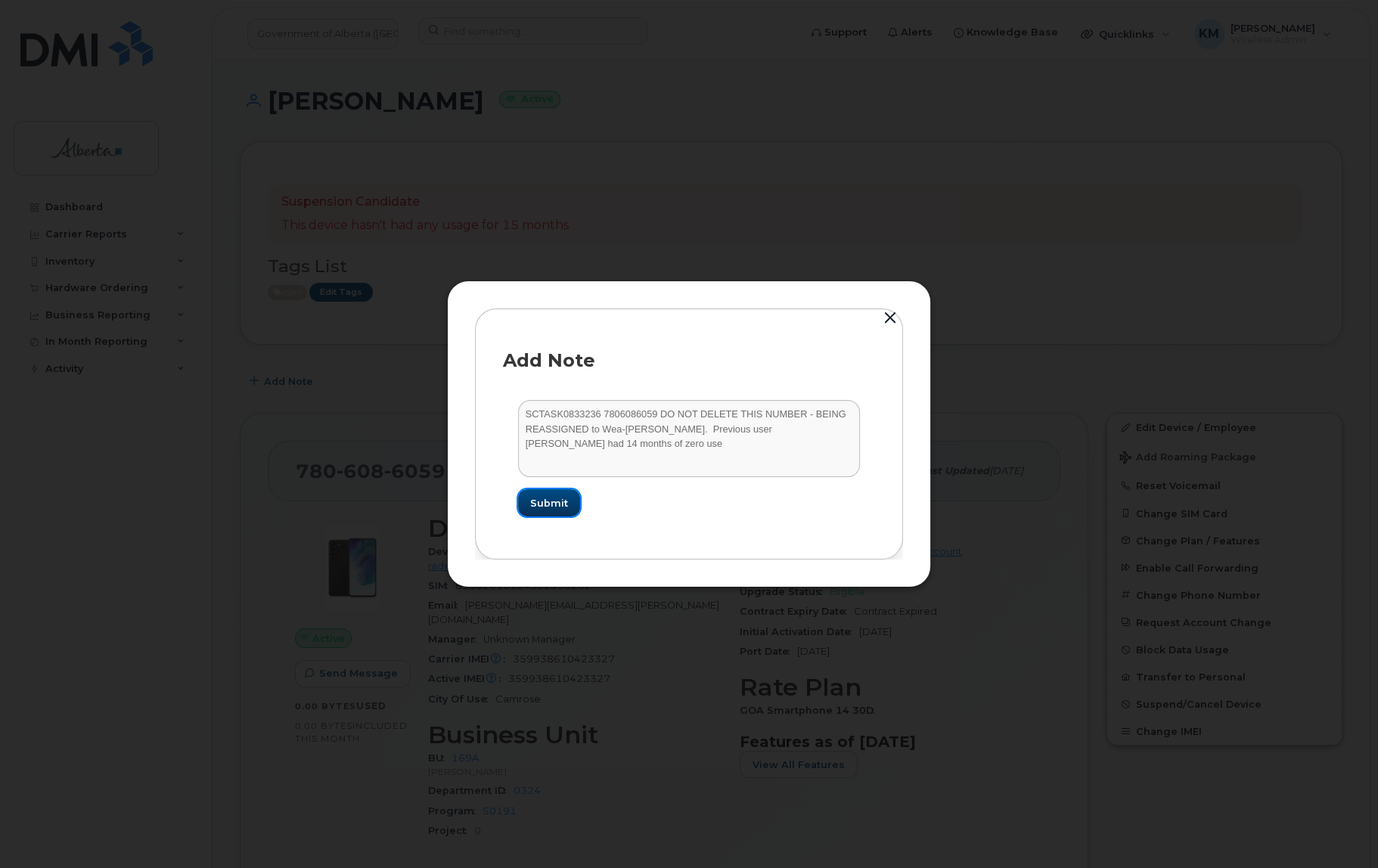
click at [544, 503] on span "Submit" at bounding box center [549, 503] width 38 height 14
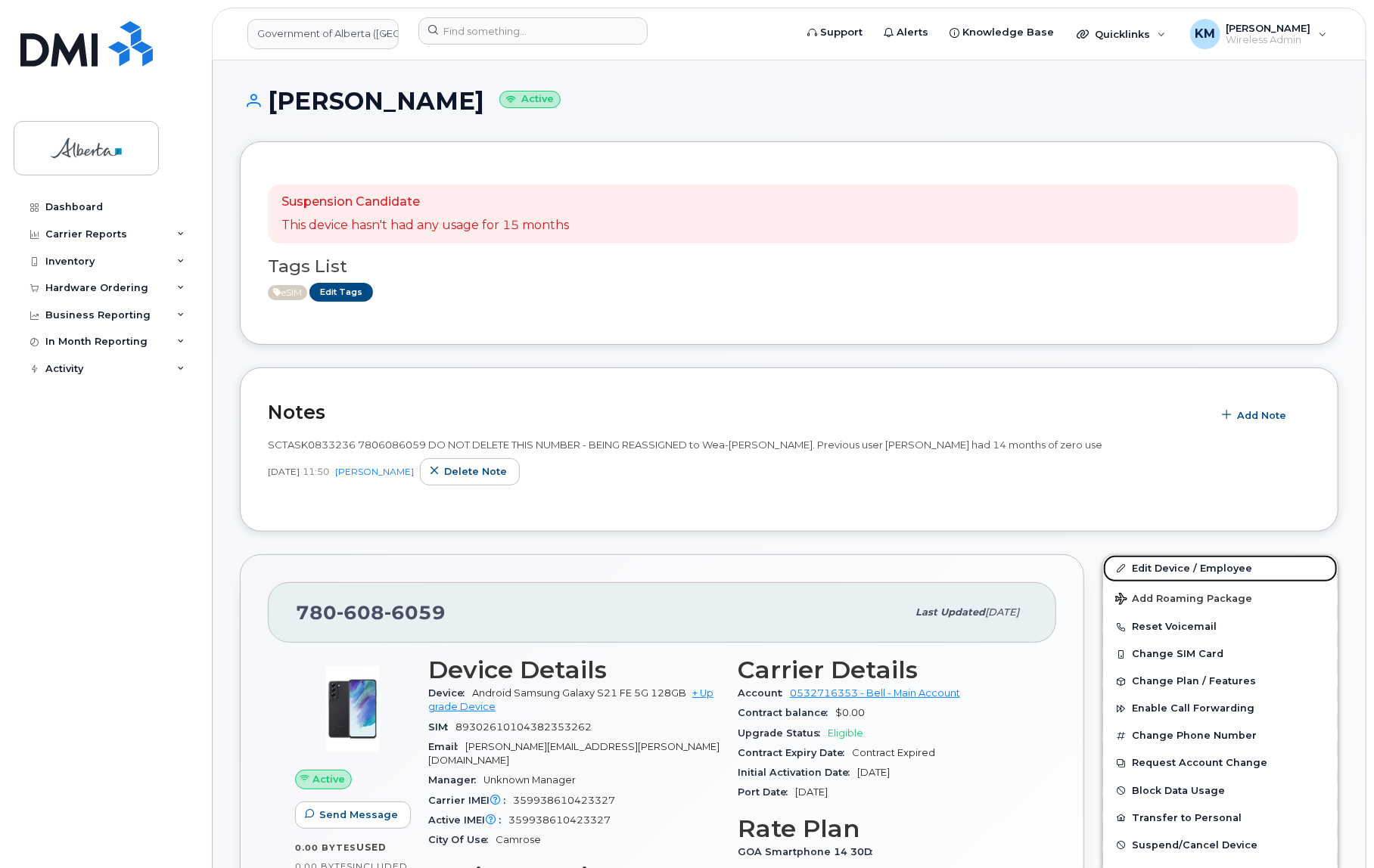
drag, startPoint x: 1159, startPoint y: 565, endPoint x: 1070, endPoint y: 566, distance: 89.0
click at [1159, 565] on link "Edit Device / Employee" at bounding box center [1220, 569] width 235 height 27
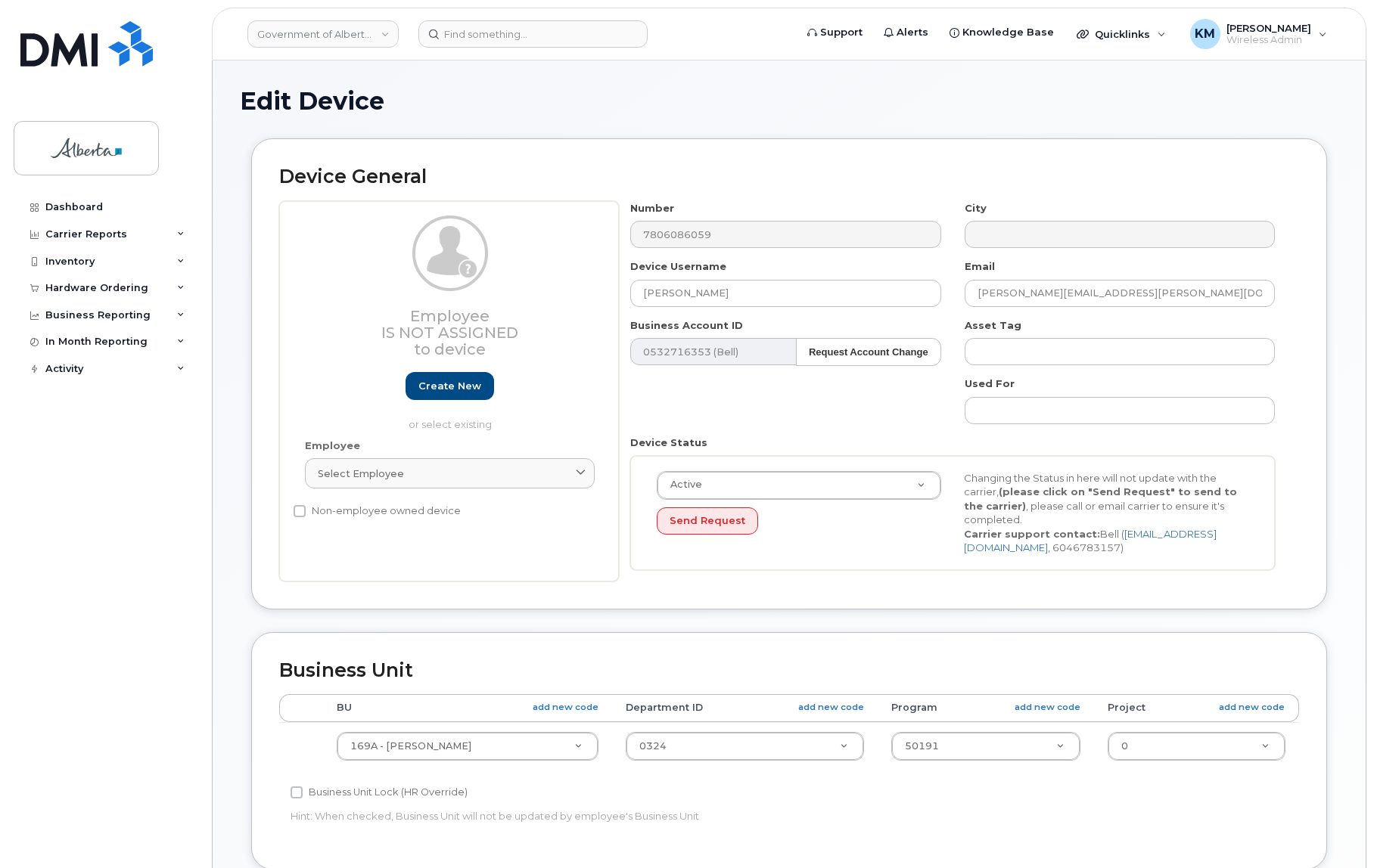
select select "4681667"
drag, startPoint x: 694, startPoint y: 296, endPoint x: 659, endPoint y: 293, distance: 35.1
click at [629, 295] on div "Device Username Tim Guenther" at bounding box center [786, 283] width 334 height 48
paste input "Wea-Ann Pantaleon"
type input "Wea-Ann Pantaleon"
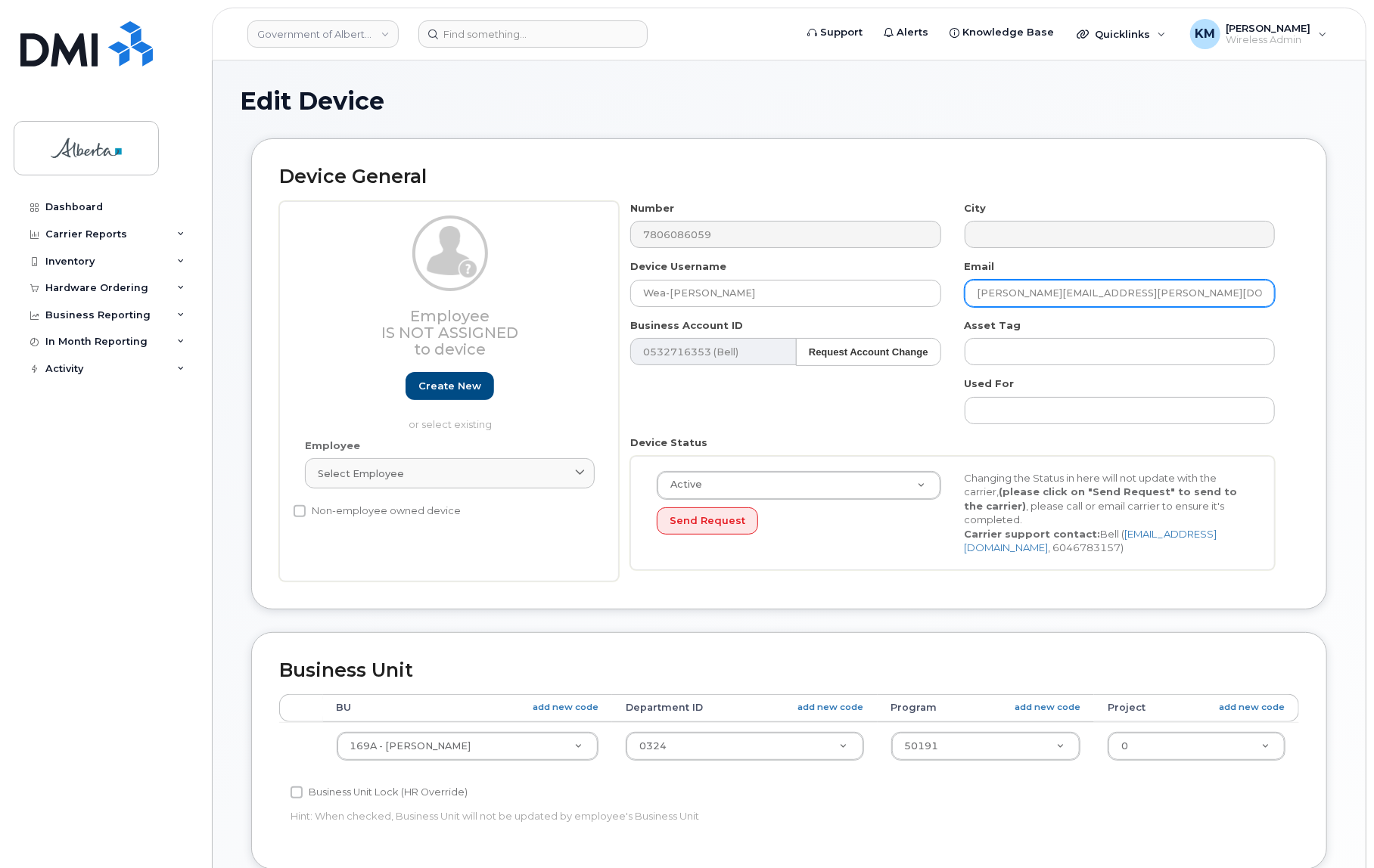
drag, startPoint x: 1106, startPoint y: 294, endPoint x: 962, endPoint y: 289, distance: 144.1
click at [958, 289] on div "Email Tim.Guenther@gov.ab.ca" at bounding box center [1120, 283] width 334 height 48
paste input "Wea-Ann.Pantaleon"
type input "Wea-Ann.Pantaleon@gov.ab.ca"
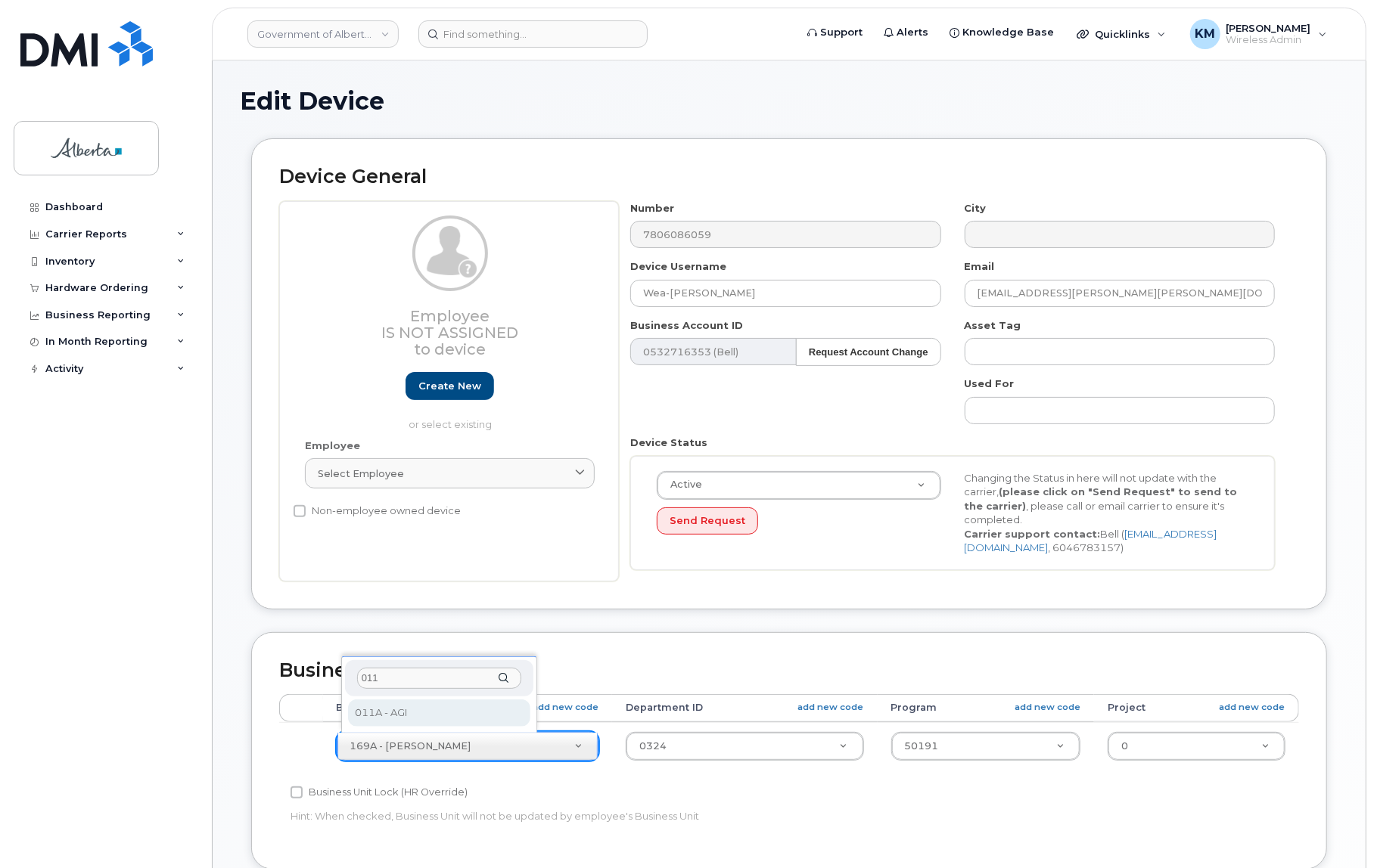
type input "011"
select select "4120336"
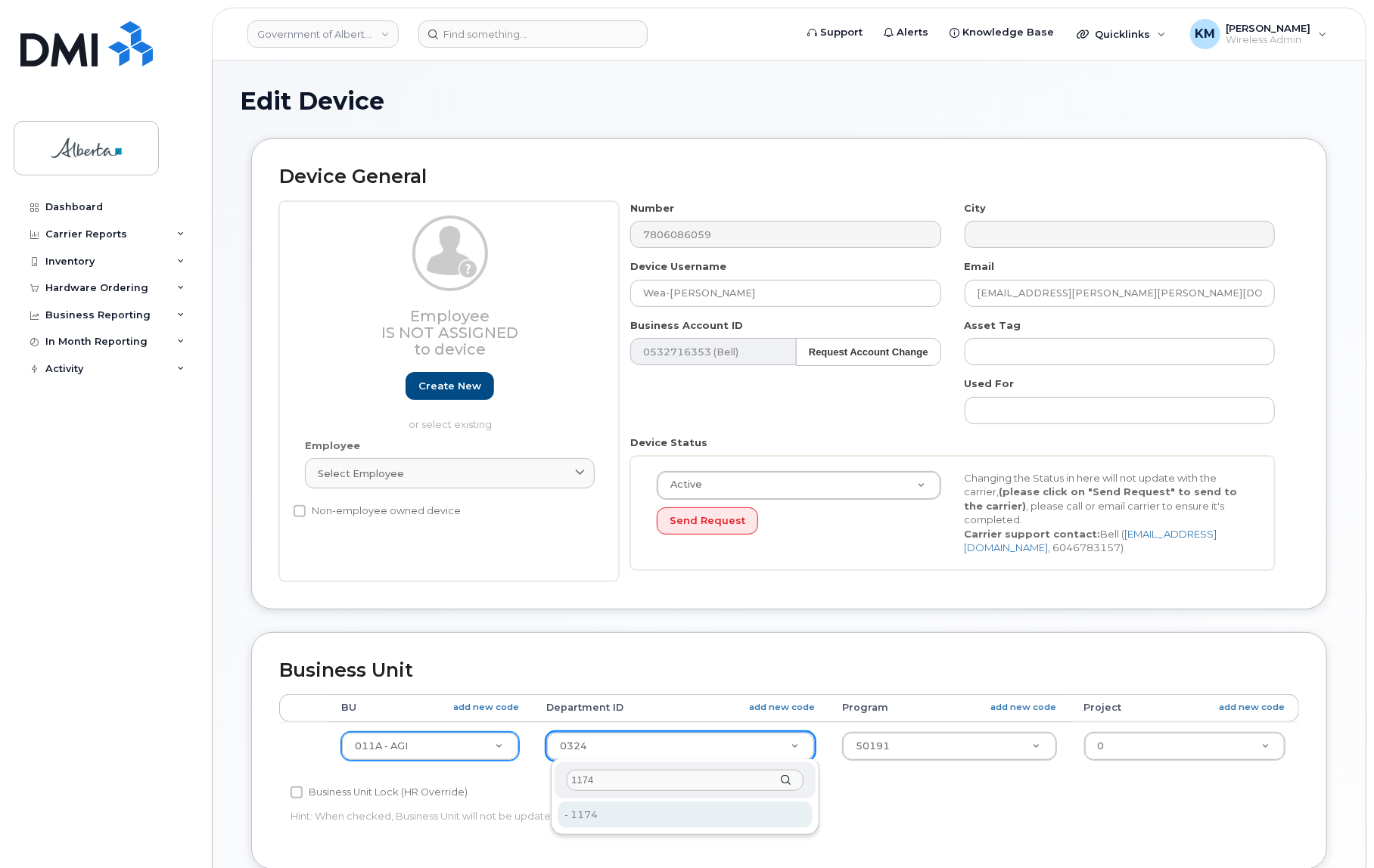
type input "1174"
type input "4752543"
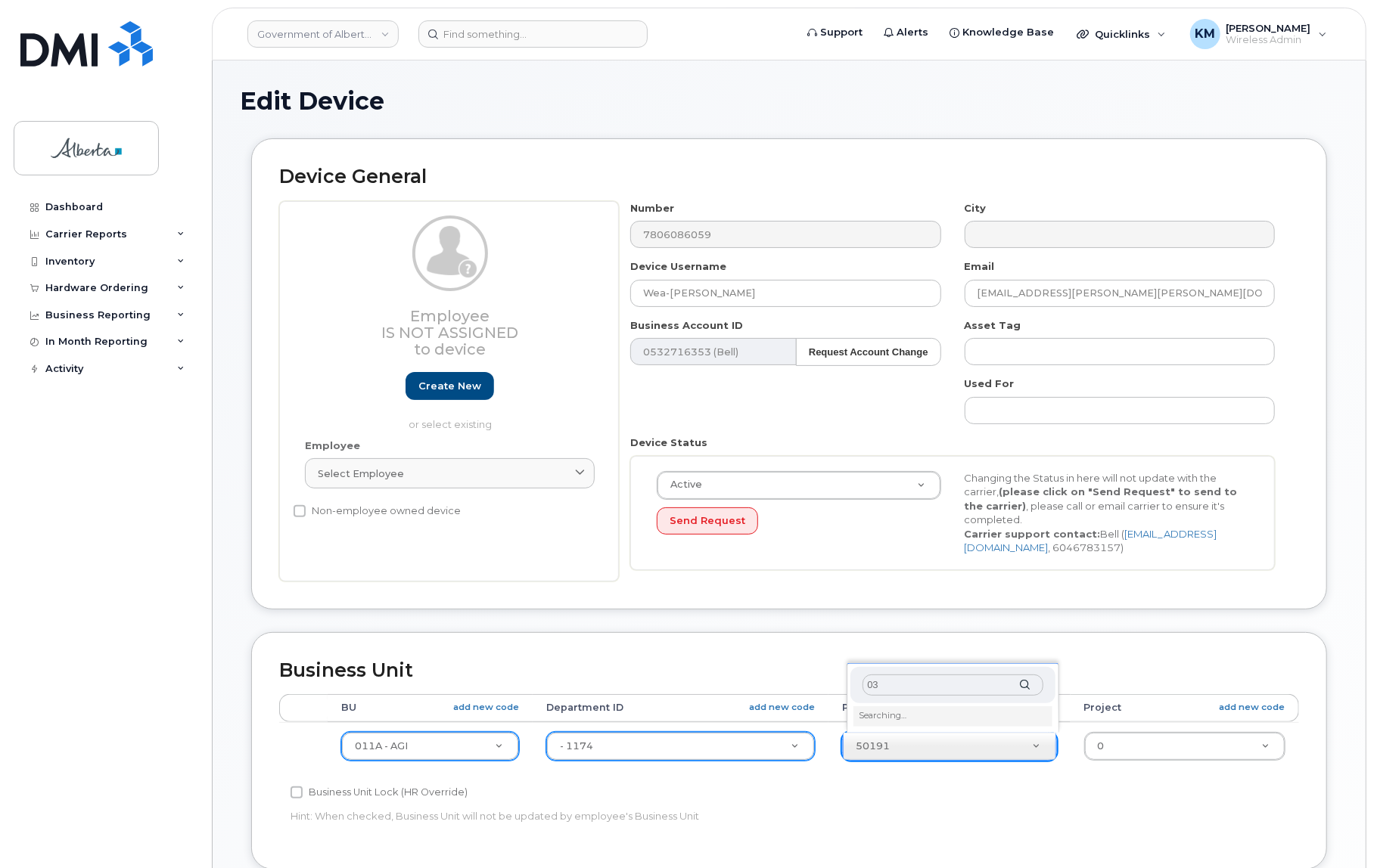
type input "0"
type input "03432"
type input "4753451"
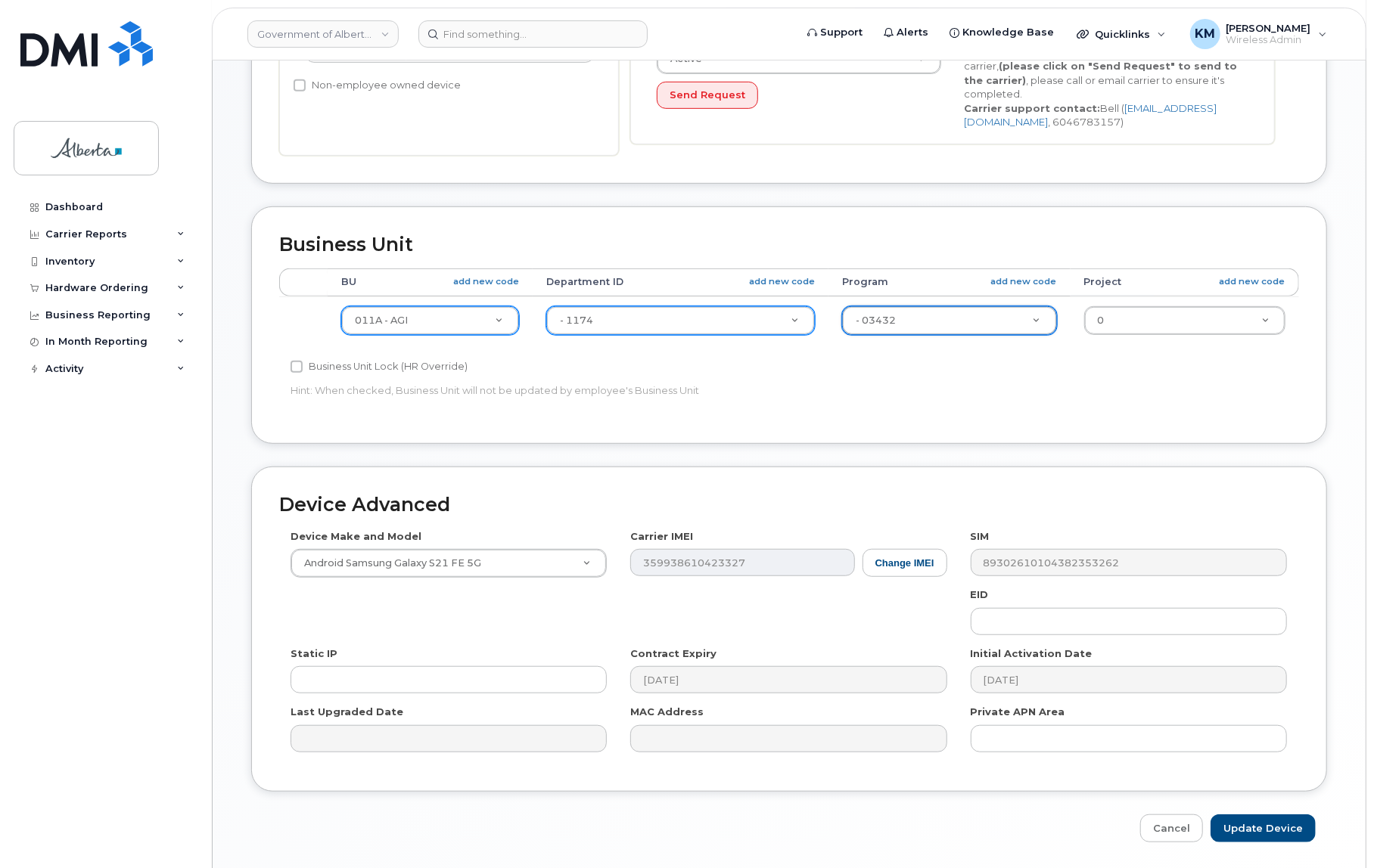
scroll to position [474, 0]
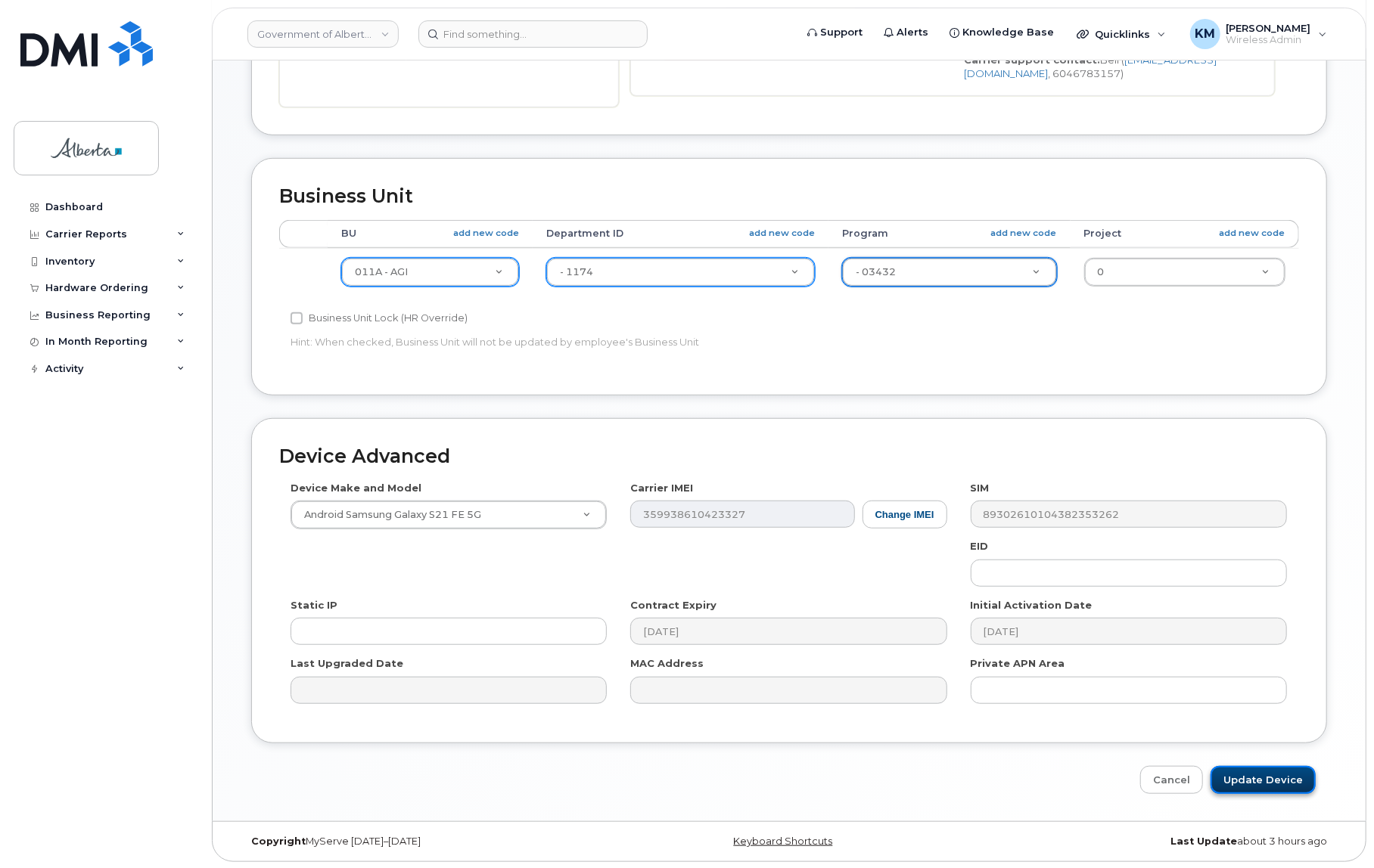
click at [1236, 784] on input "Update Device" at bounding box center [1263, 780] width 105 height 28
type input "Update Device"
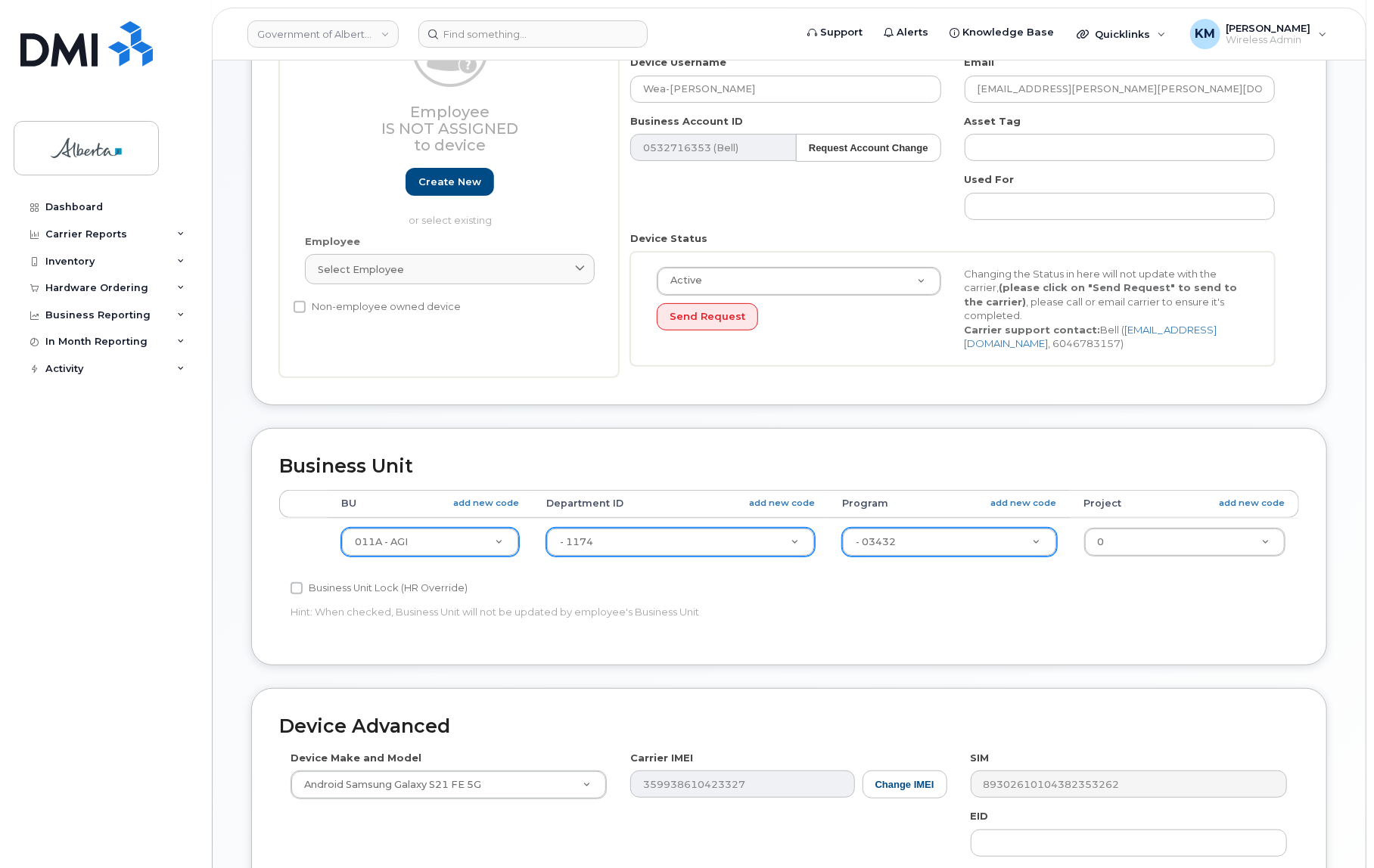
scroll to position [199, 0]
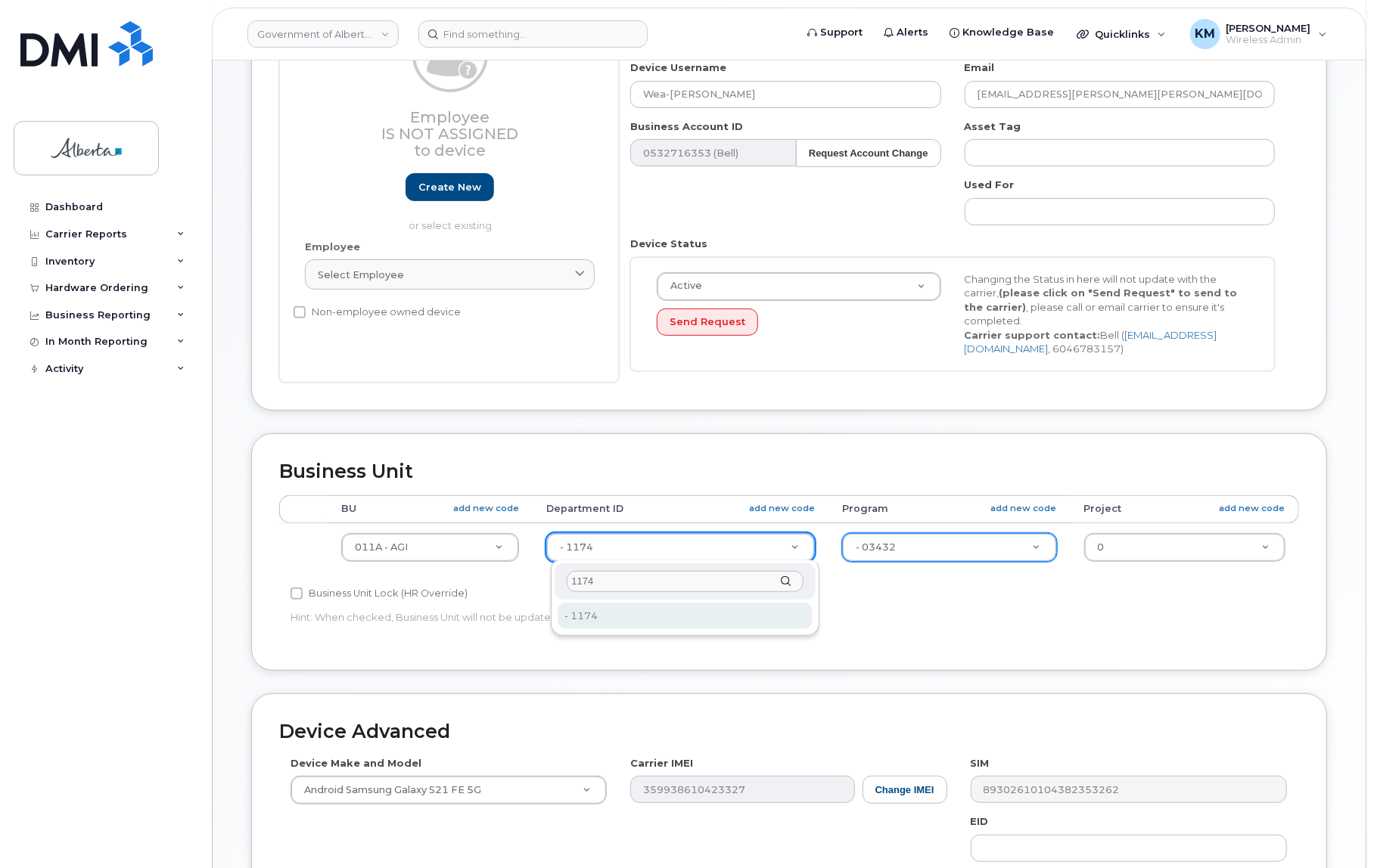
type input "1174"
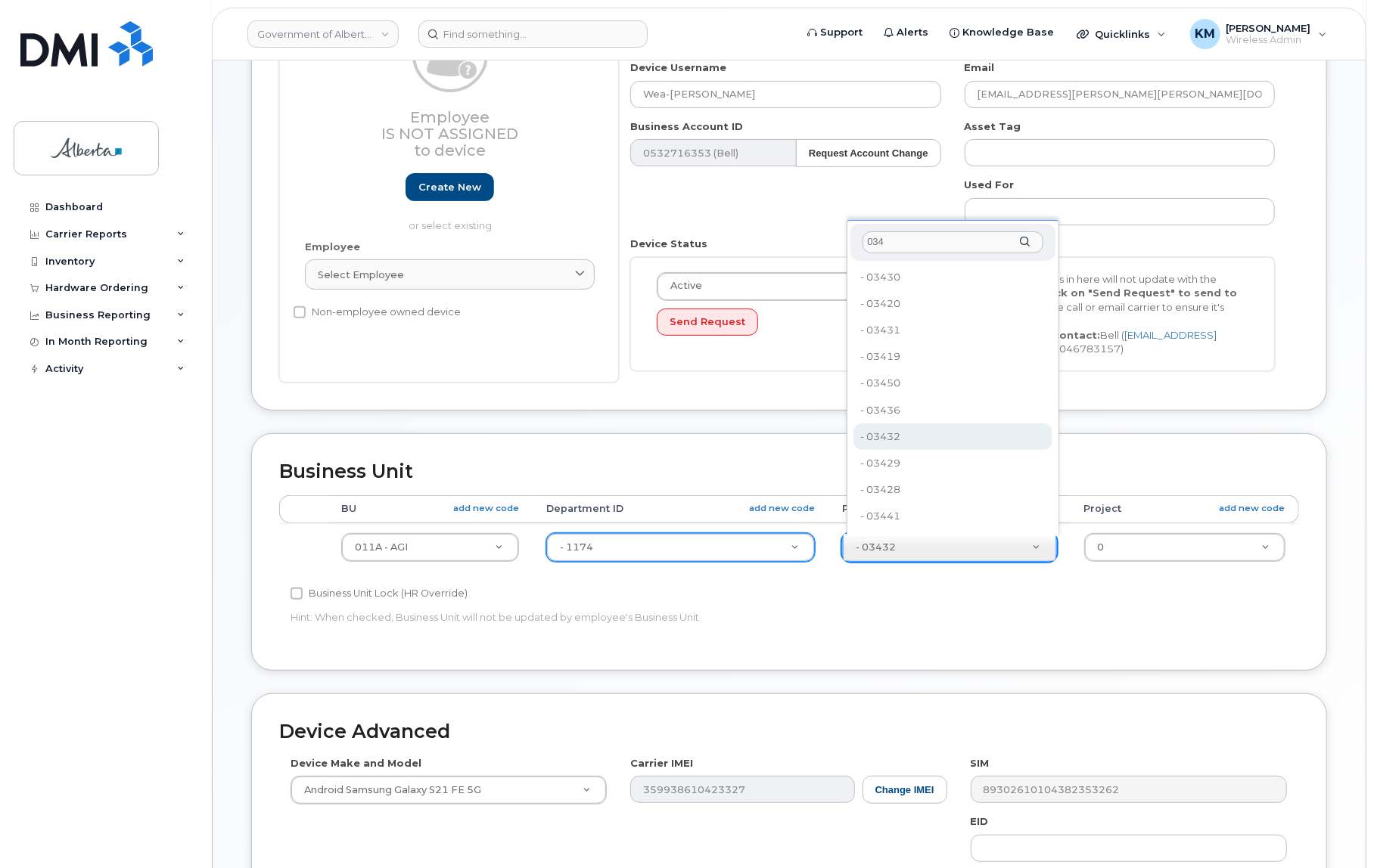
type input "034"
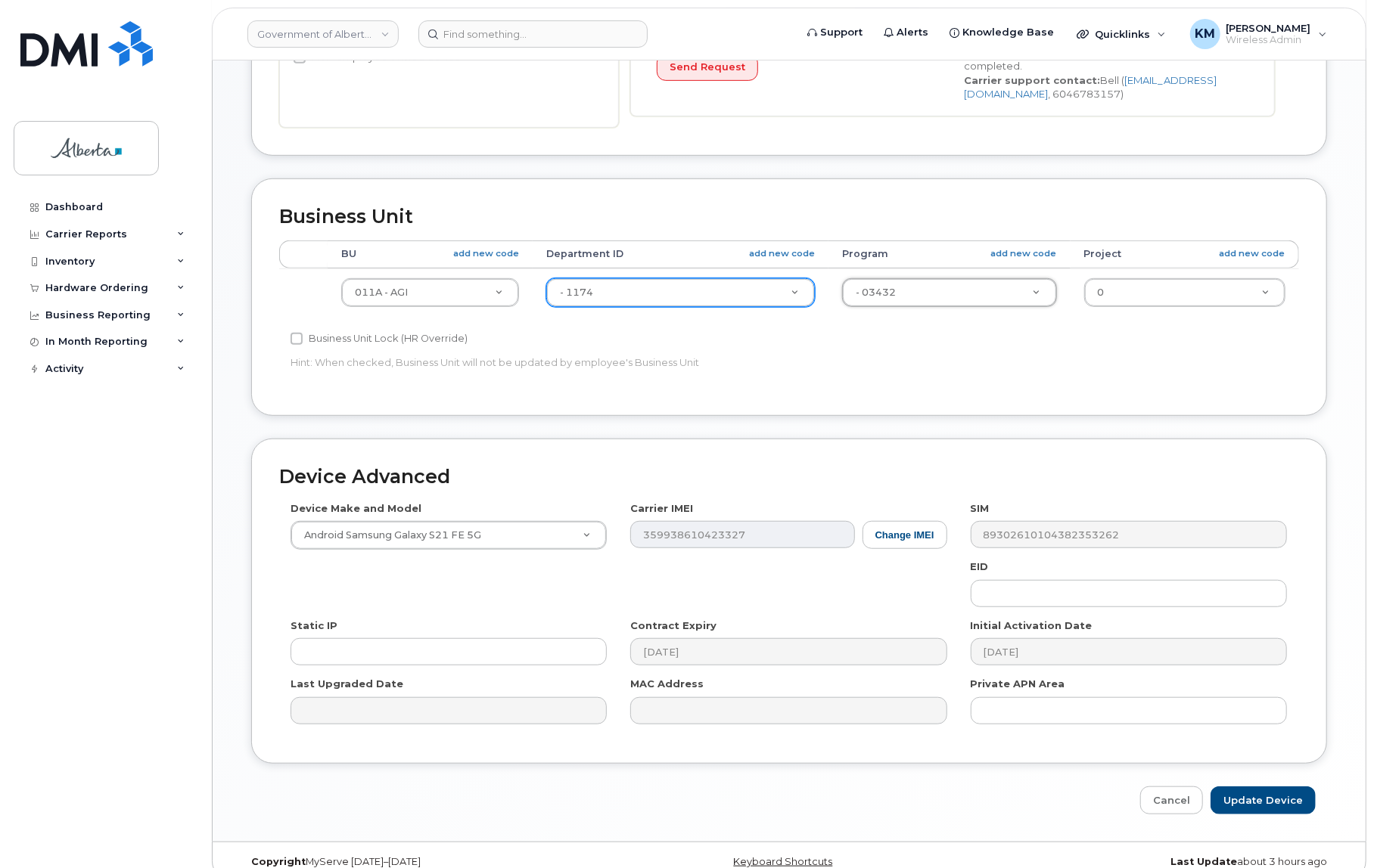
scroll to position [474, 0]
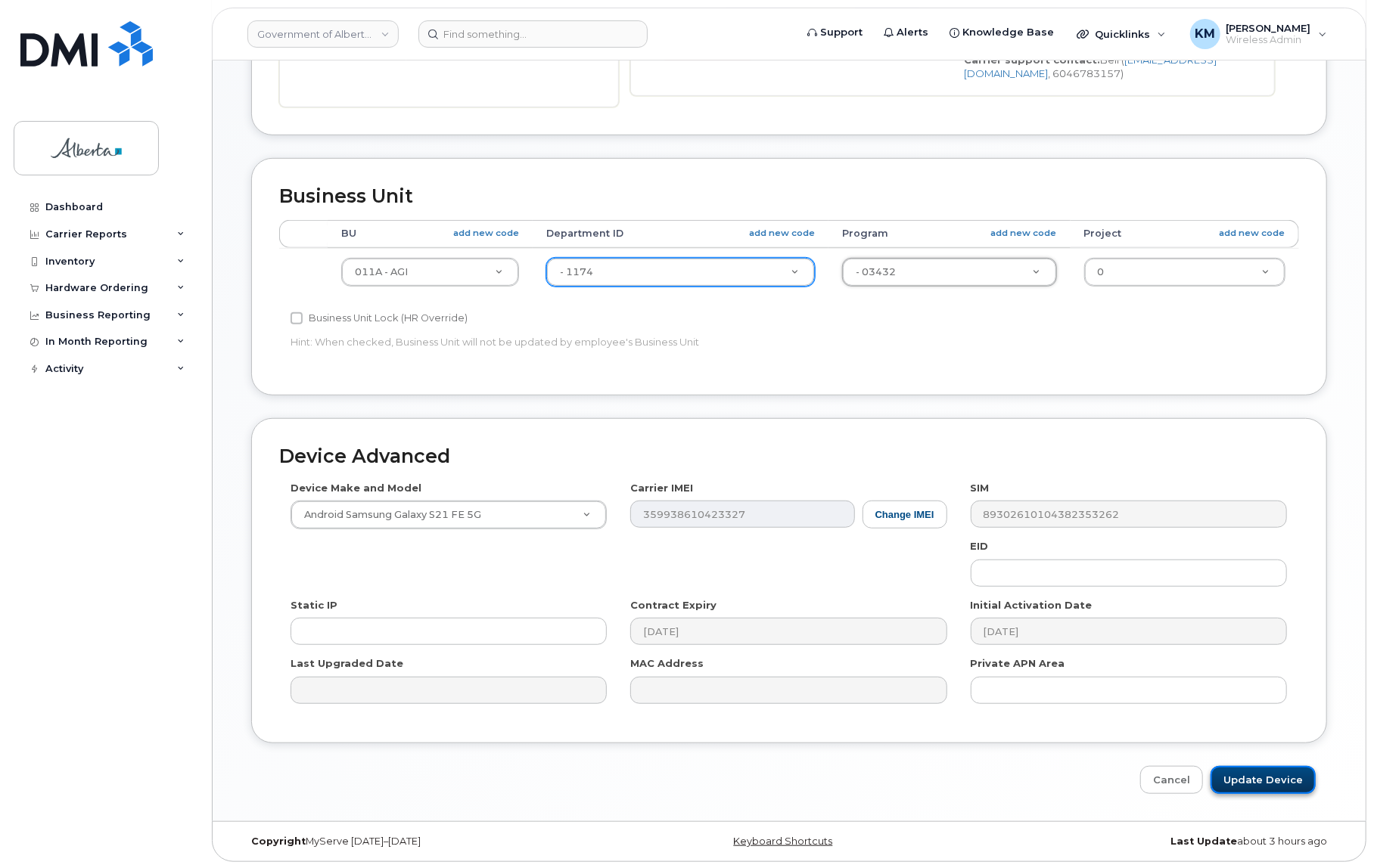
click at [1243, 776] on input "Update Device" at bounding box center [1263, 780] width 105 height 28
type input "Update Device"
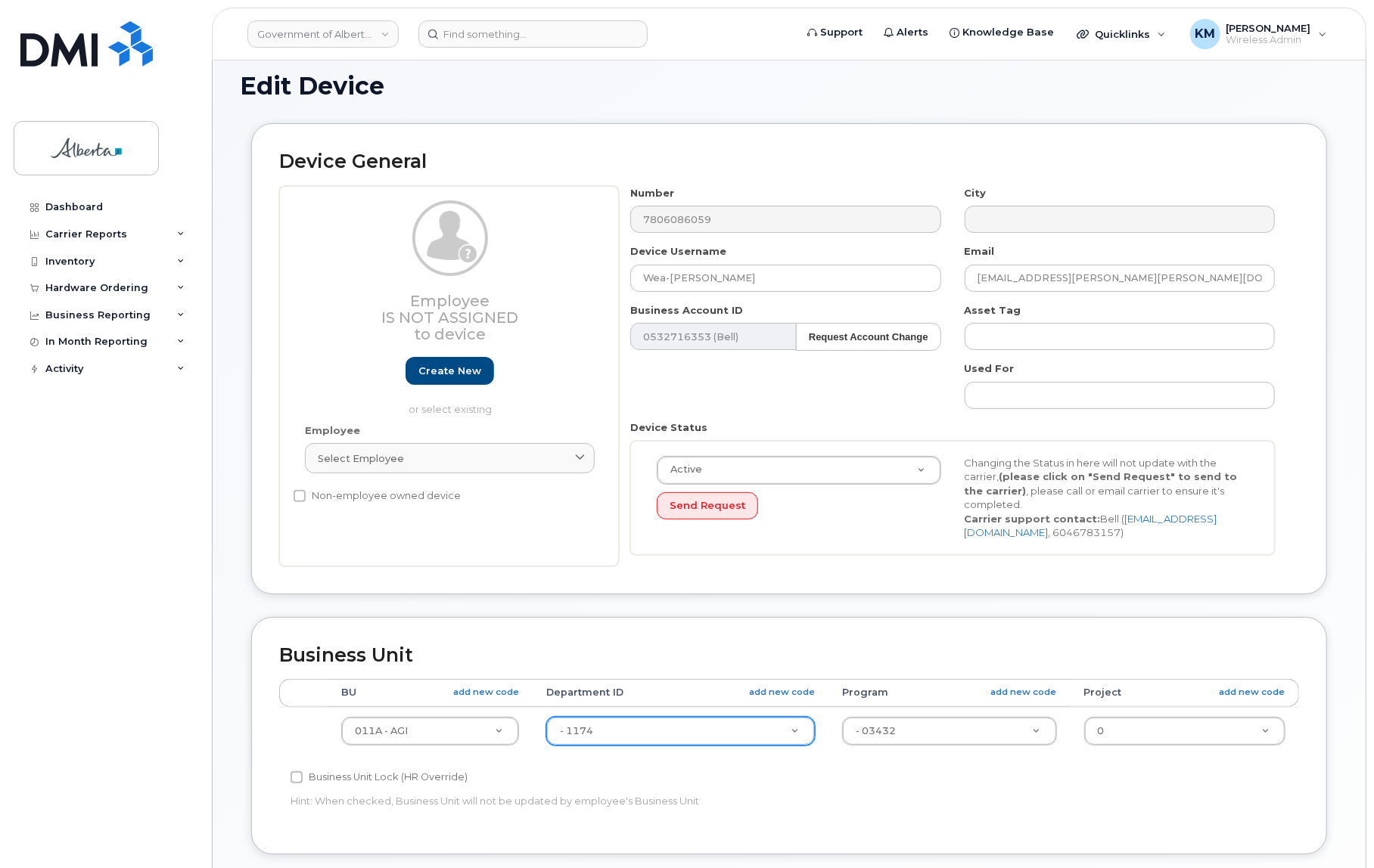
scroll to position [0, 0]
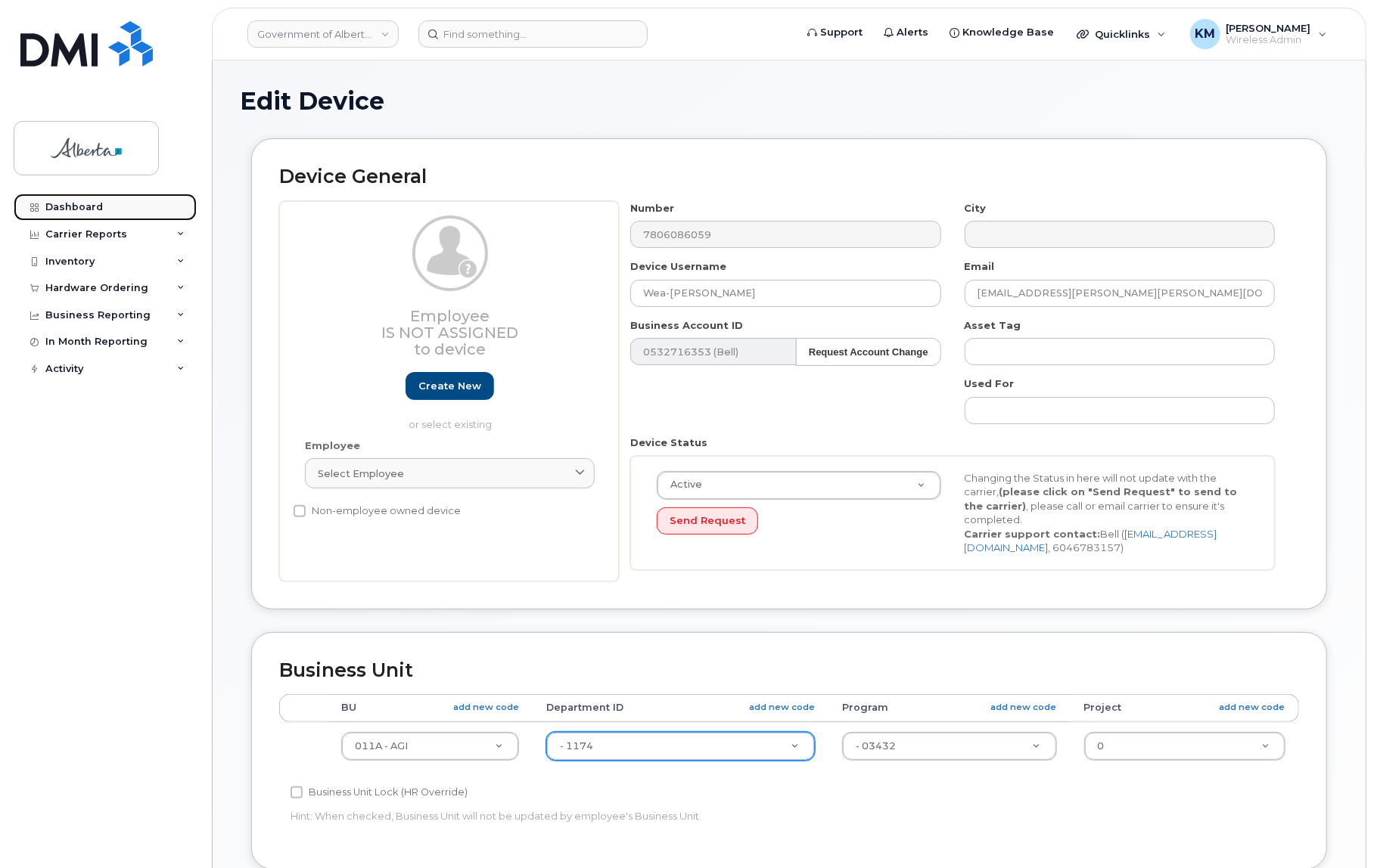
click at [85, 204] on div "Dashboard" at bounding box center [74, 207] width 57 height 12
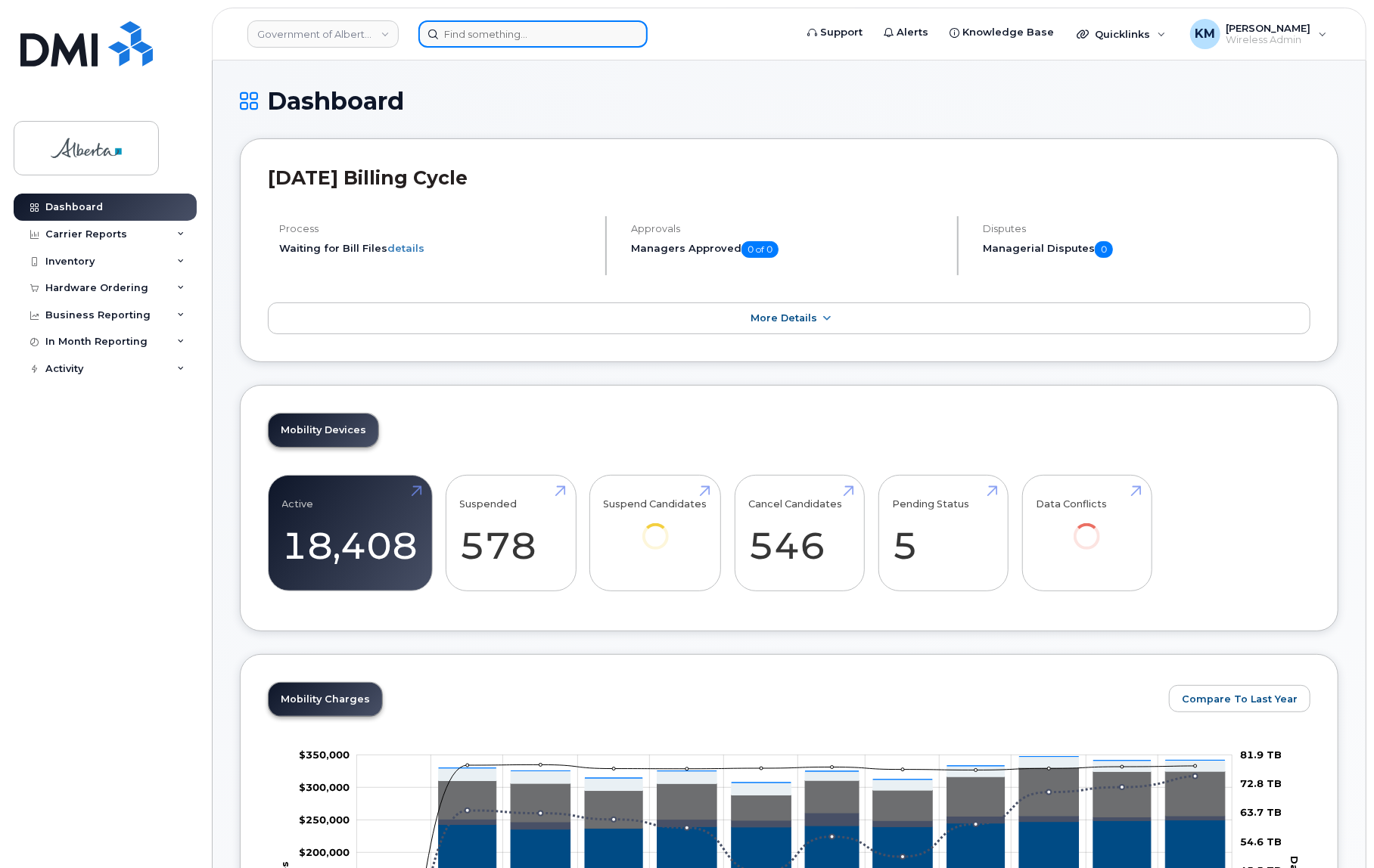
click at [503, 37] on input at bounding box center [533, 34] width 229 height 27
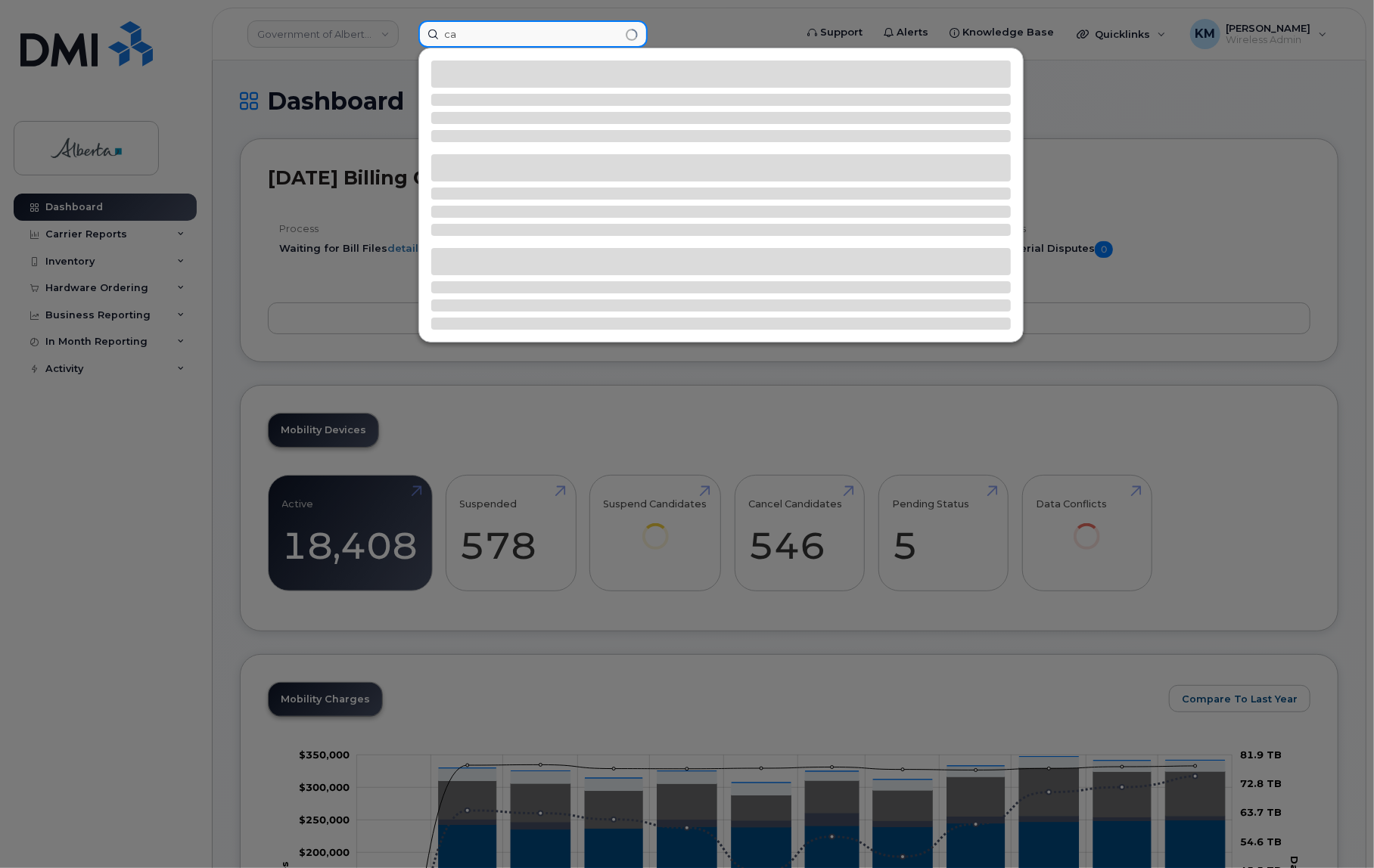
type input "c"
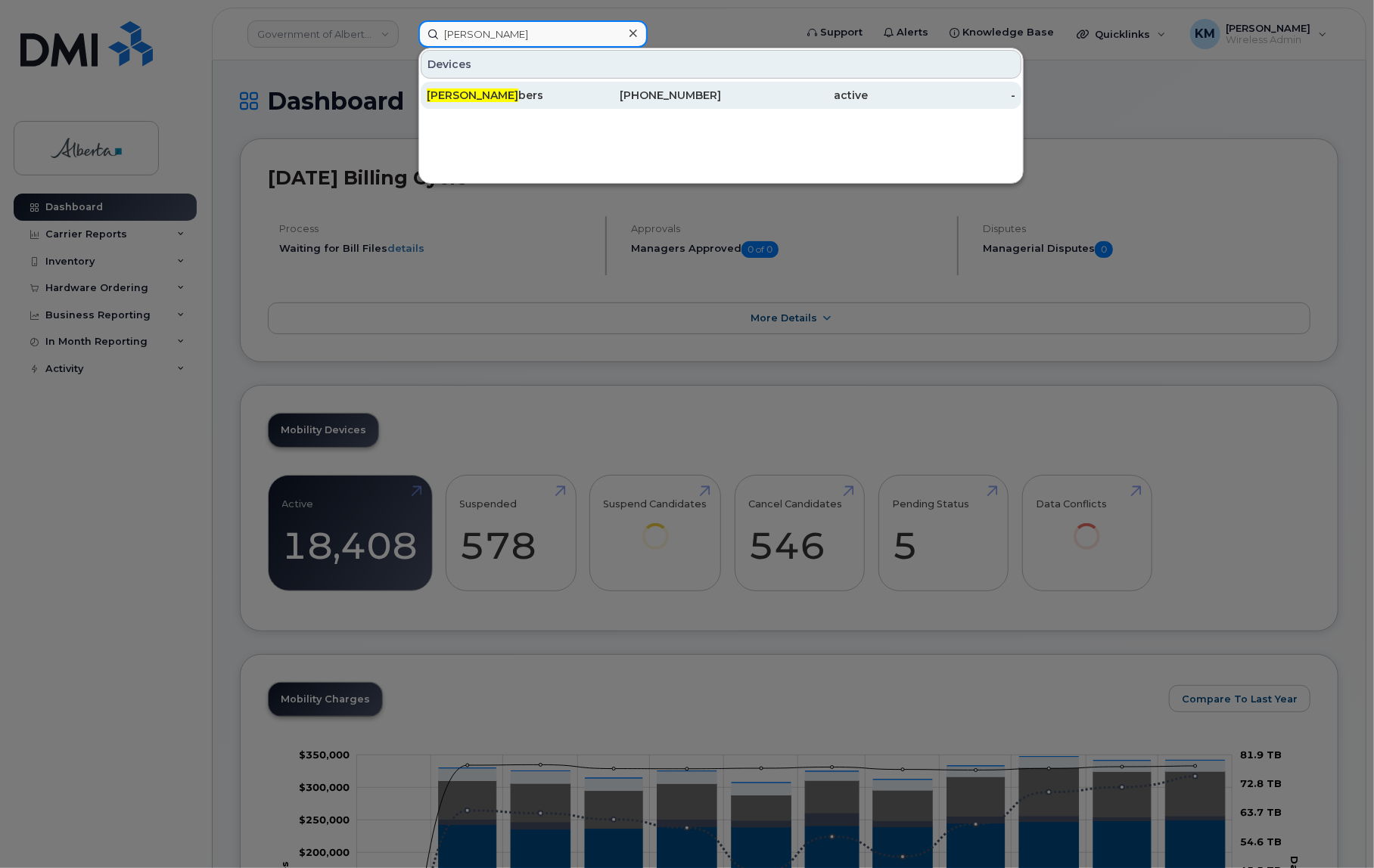
type input "joyce cham"
click at [523, 94] on div "Joyce Cham bers" at bounding box center [500, 95] width 147 height 15
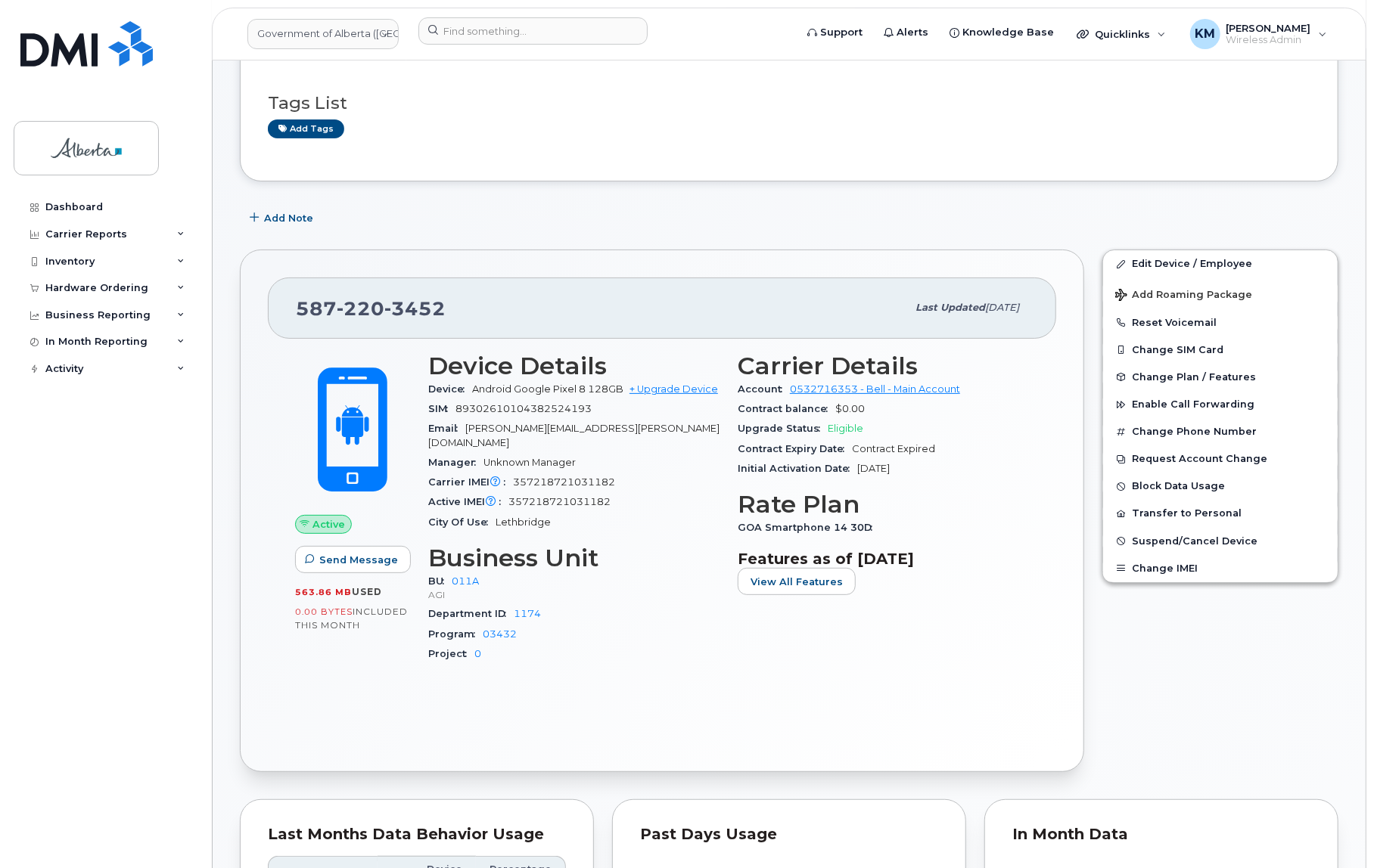
scroll to position [274, 0]
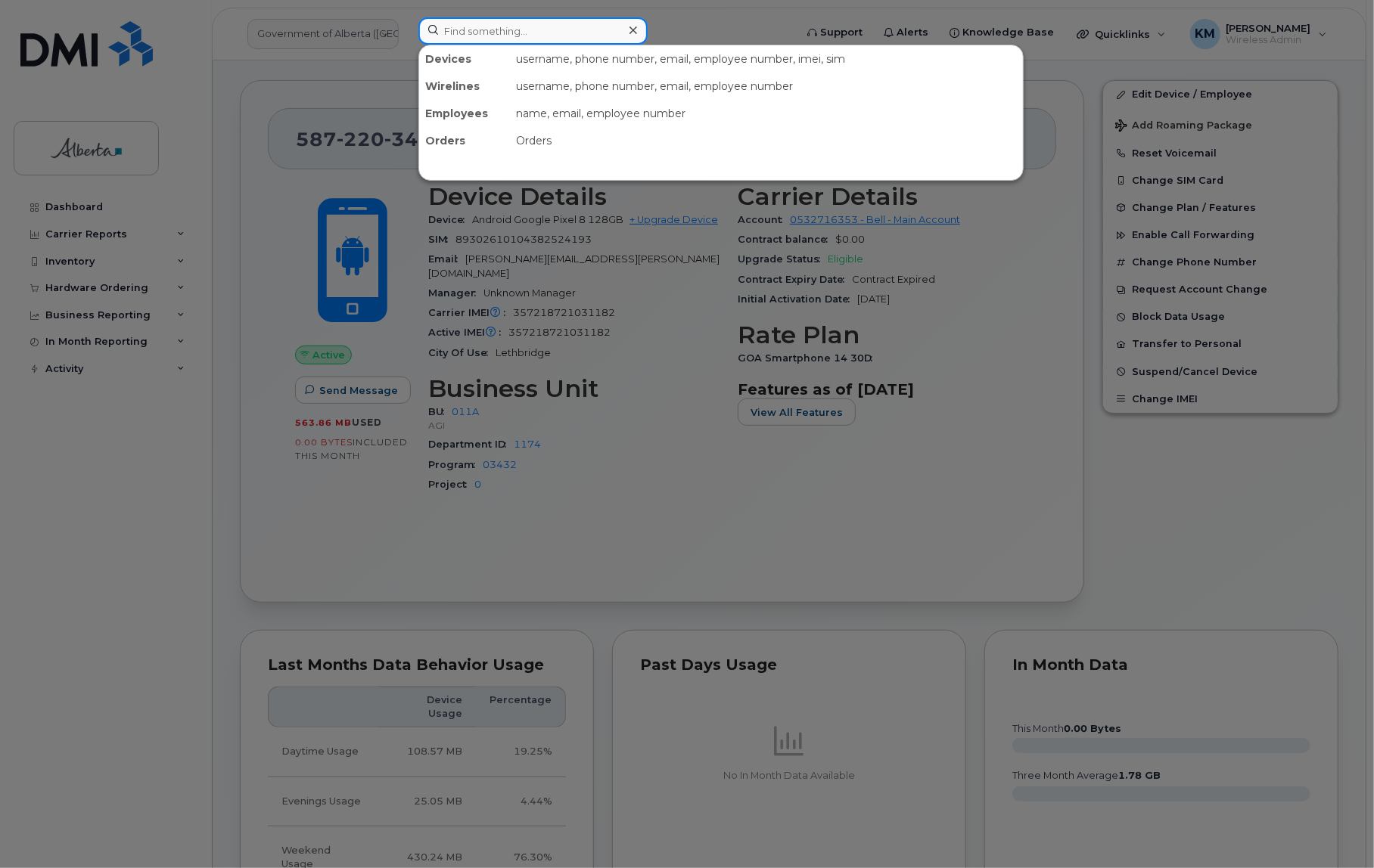
click at [492, 34] on input at bounding box center [533, 31] width 229 height 27
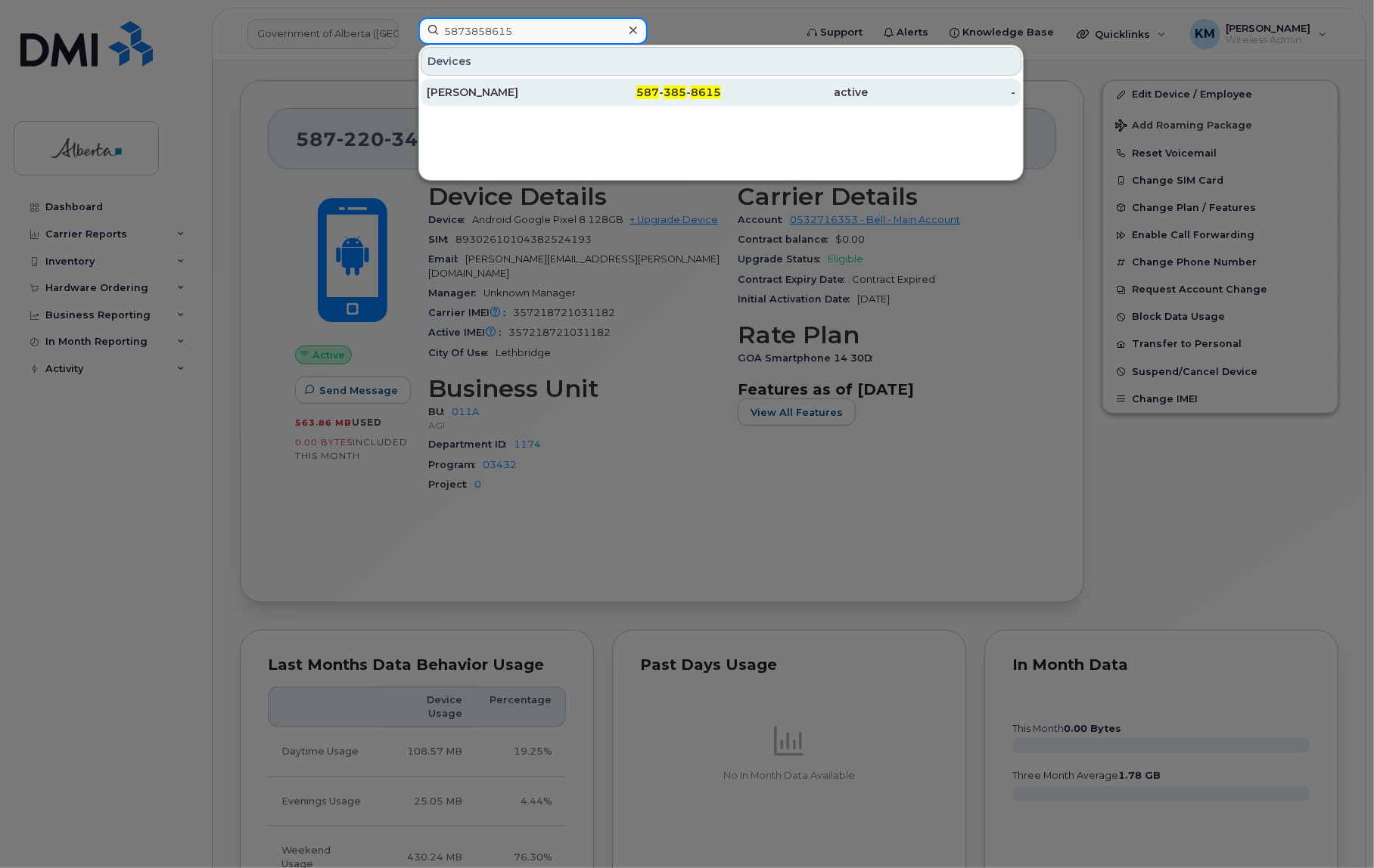
type input "5873858615"
click at [485, 88] on div "[PERSON_NAME]" at bounding box center [500, 93] width 147 height 15
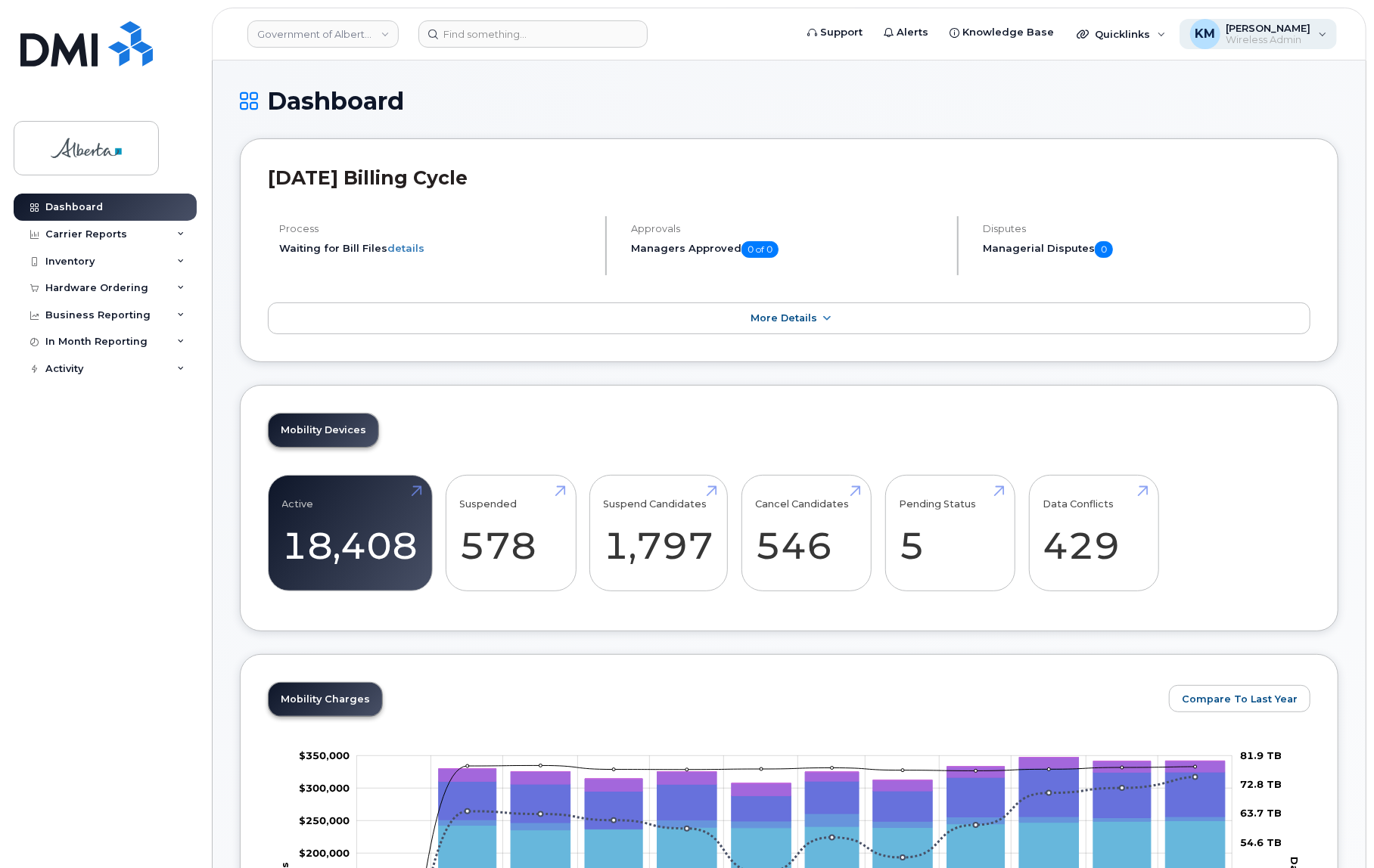
click at [1272, 35] on span "Wireless Admin" at bounding box center [1269, 40] width 85 height 12
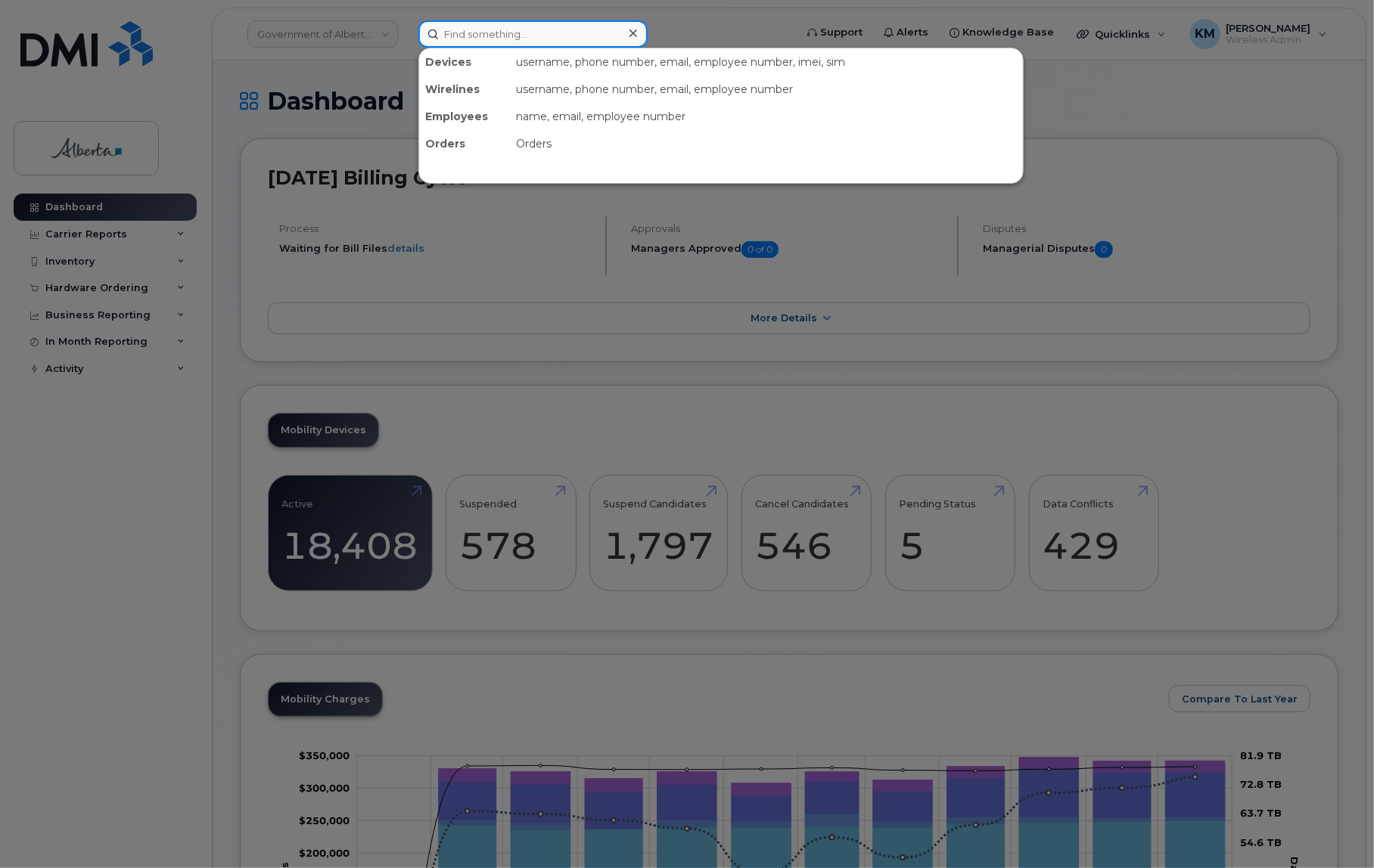
click at [528, 40] on input at bounding box center [533, 34] width 229 height 27
click at [105, 288] on div at bounding box center [687, 434] width 1374 height 868
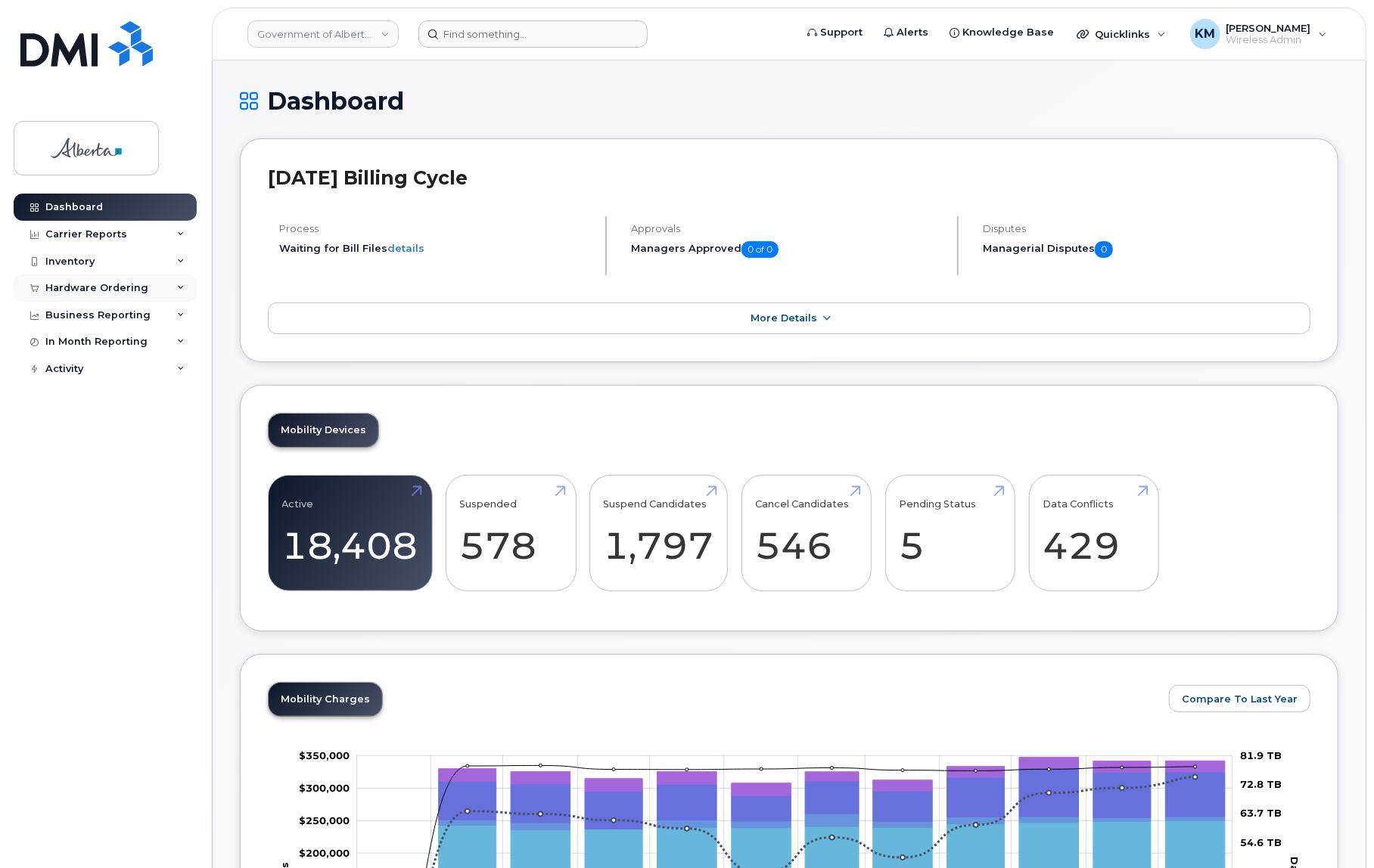
click at [105, 286] on div "Hardware Ordering" at bounding box center [97, 288] width 103 height 12
click at [82, 339] on div "Orders" at bounding box center [71, 345] width 37 height 13
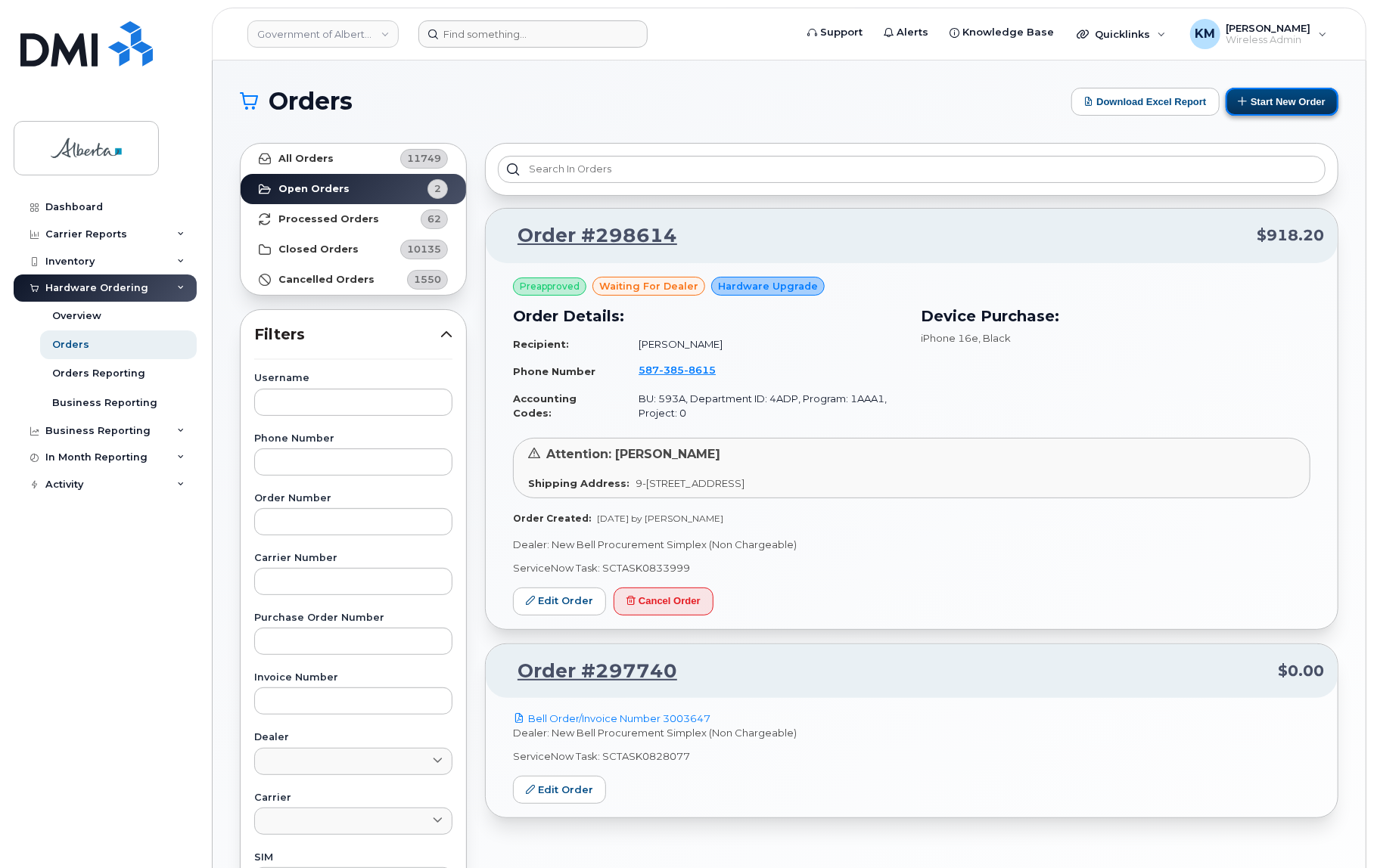
click at [1276, 103] on button "Start New Order" at bounding box center [1282, 101] width 113 height 28
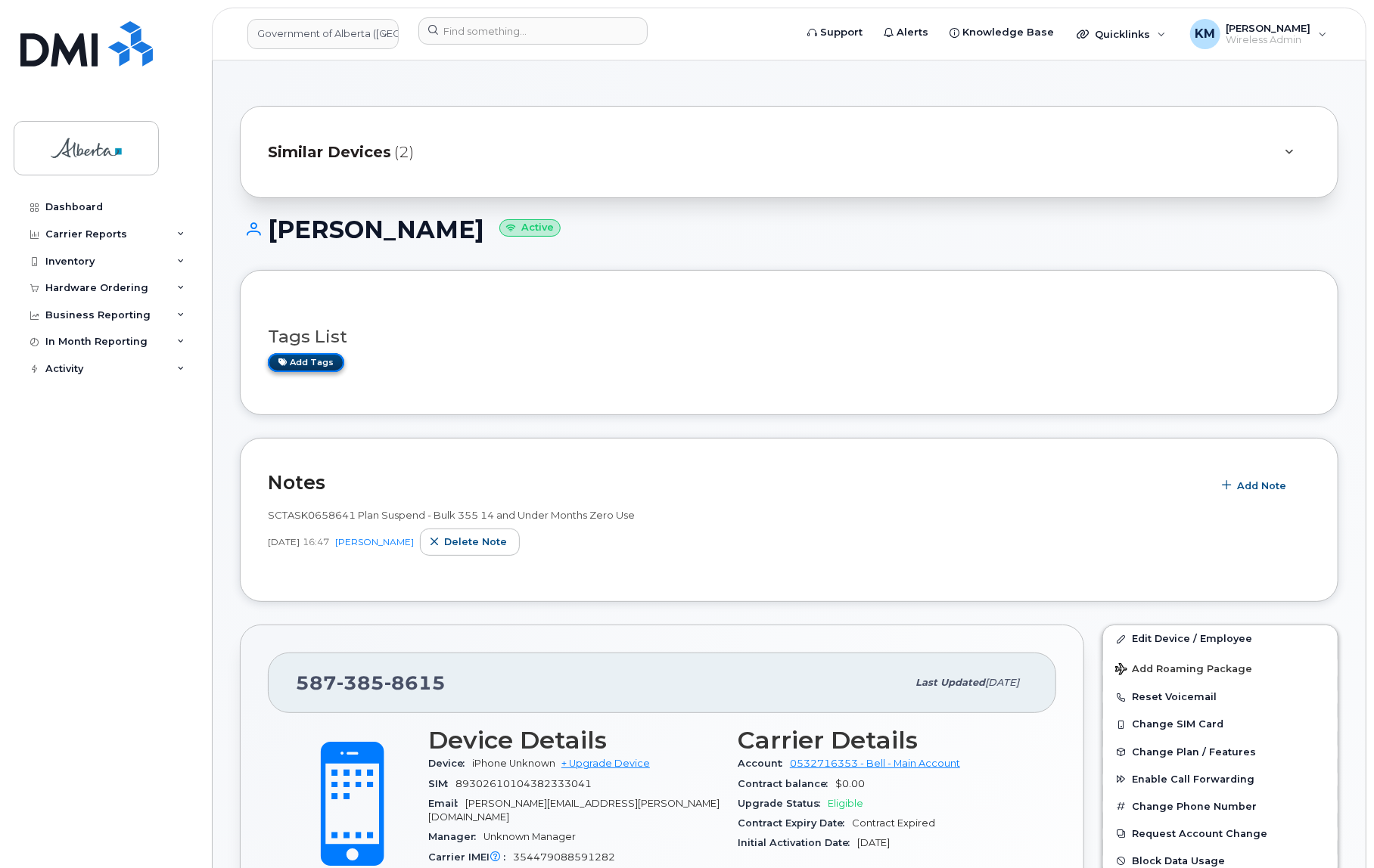
click at [327, 358] on link "Add tags" at bounding box center [305, 363] width 77 height 19
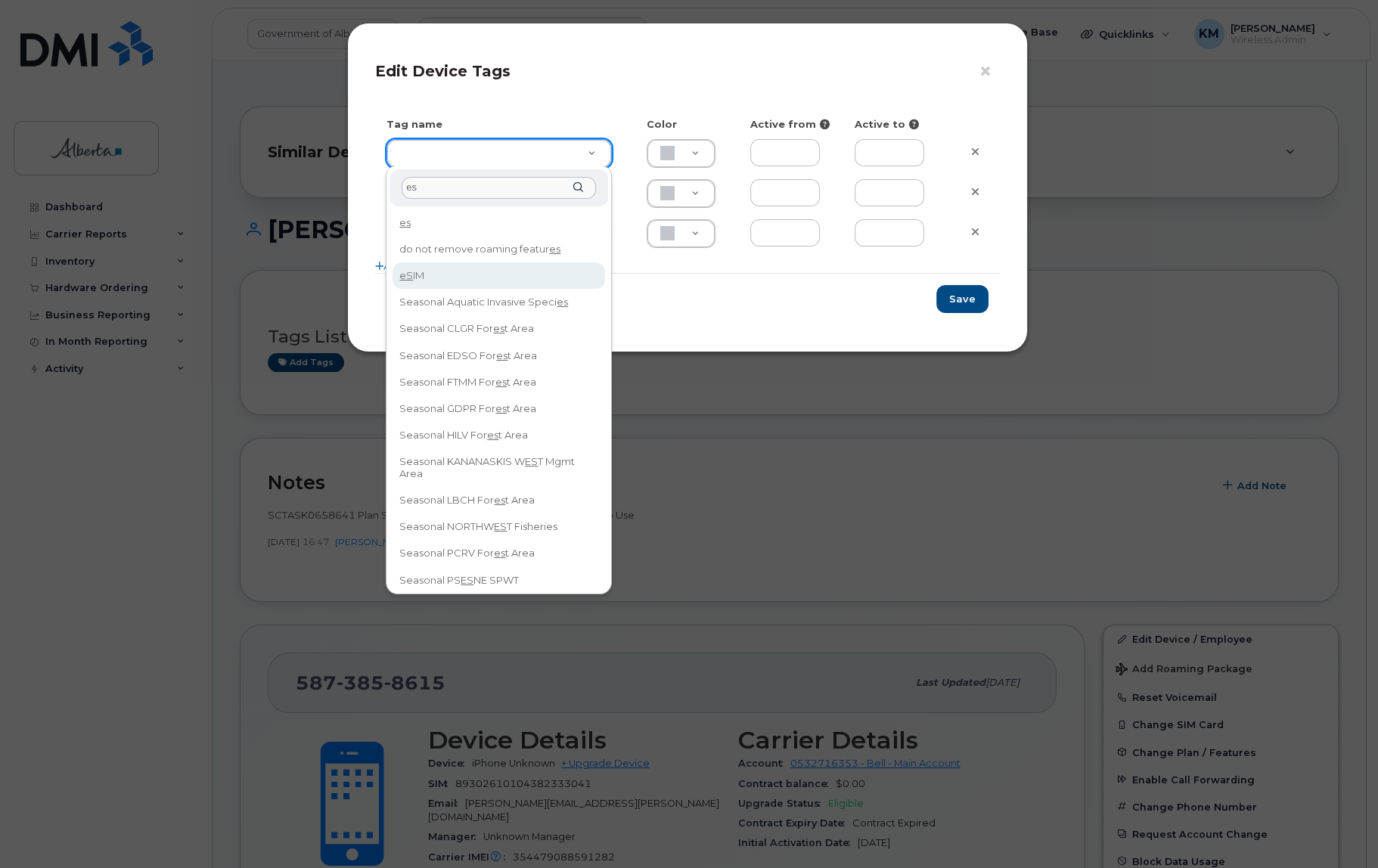
type input "es"
type input "eSIM"
type input "D6CDC1"
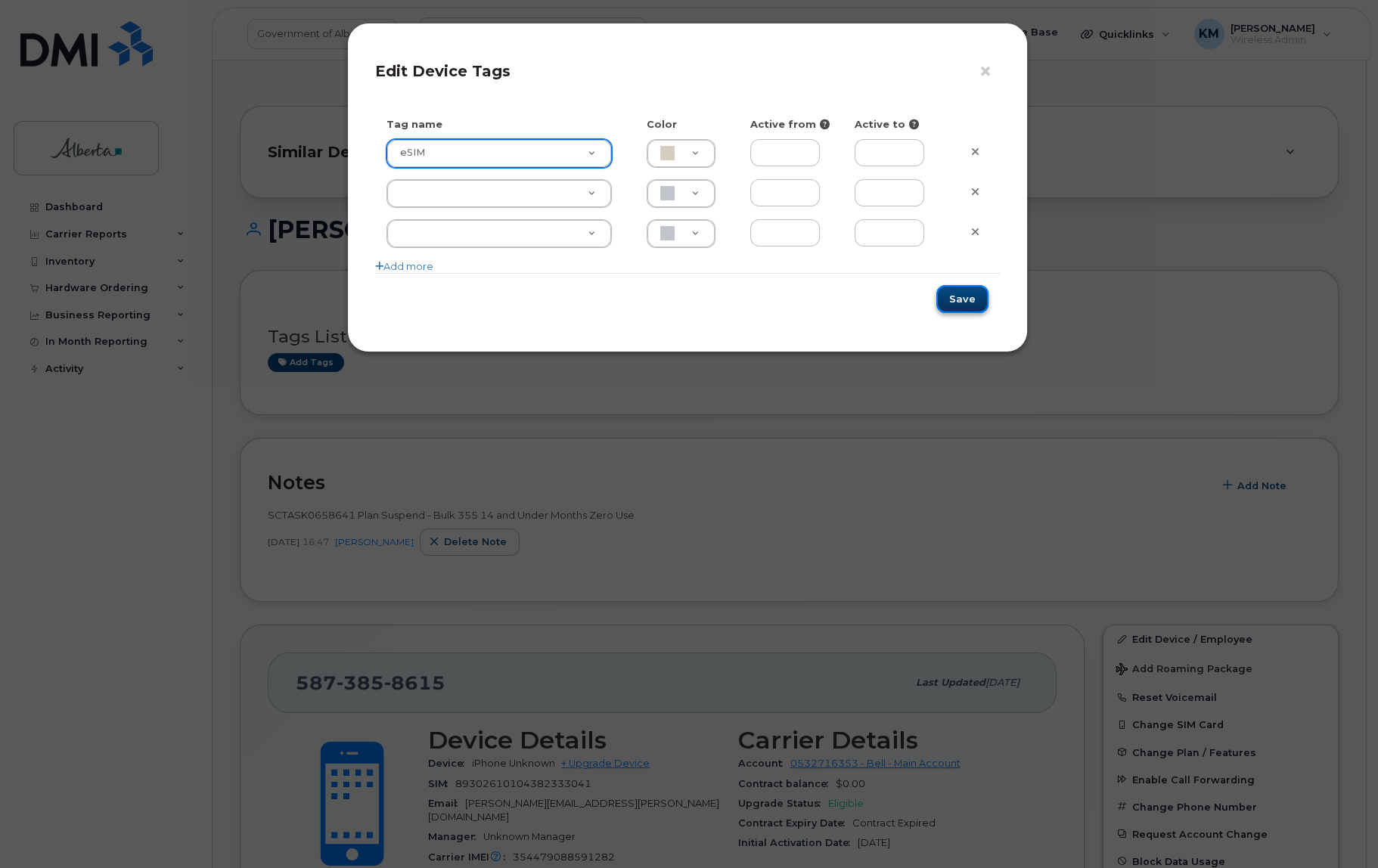
click at [967, 295] on button "Save" at bounding box center [962, 299] width 52 height 28
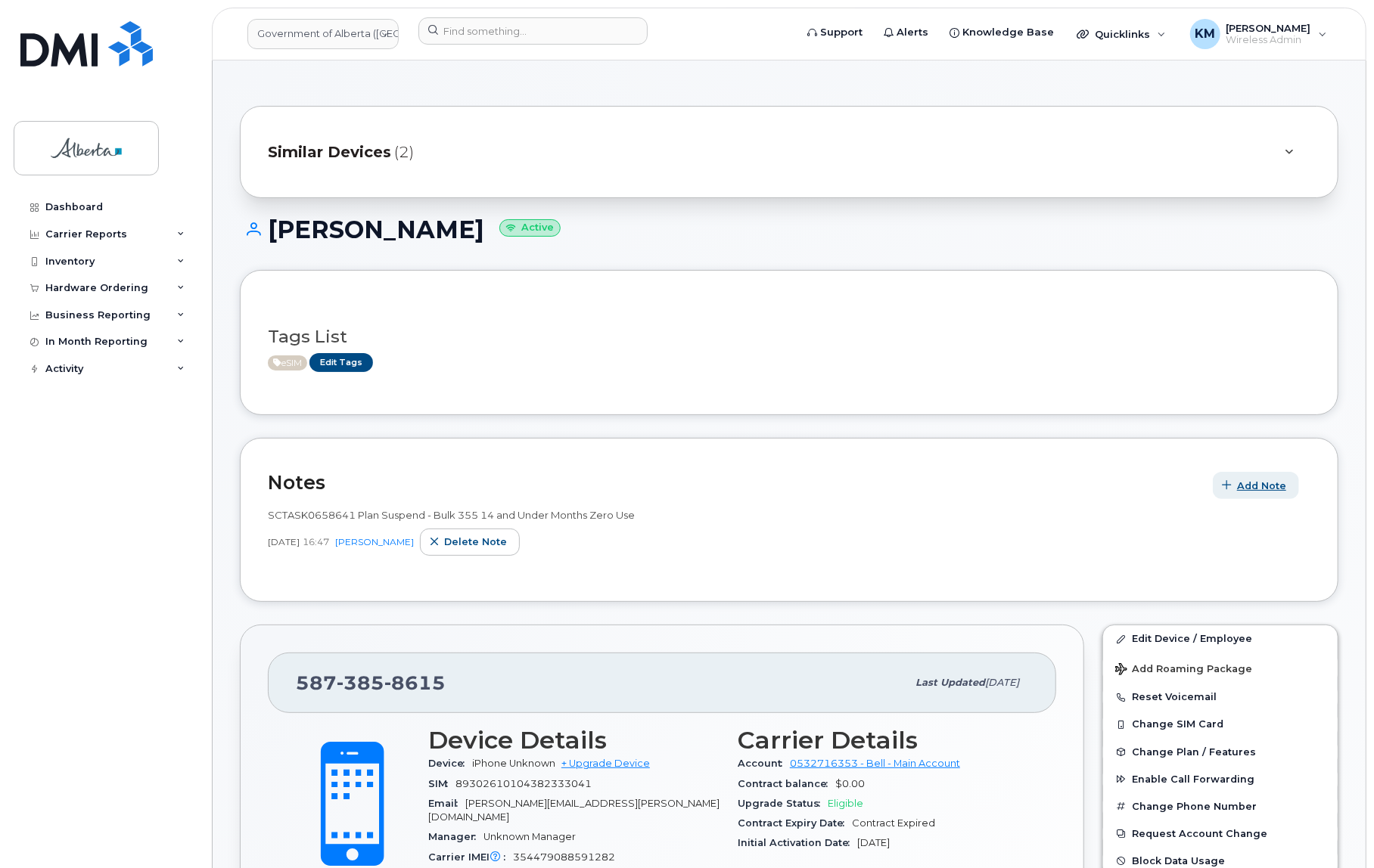
click at [1255, 484] on span "Add Note" at bounding box center [1261, 485] width 49 height 14
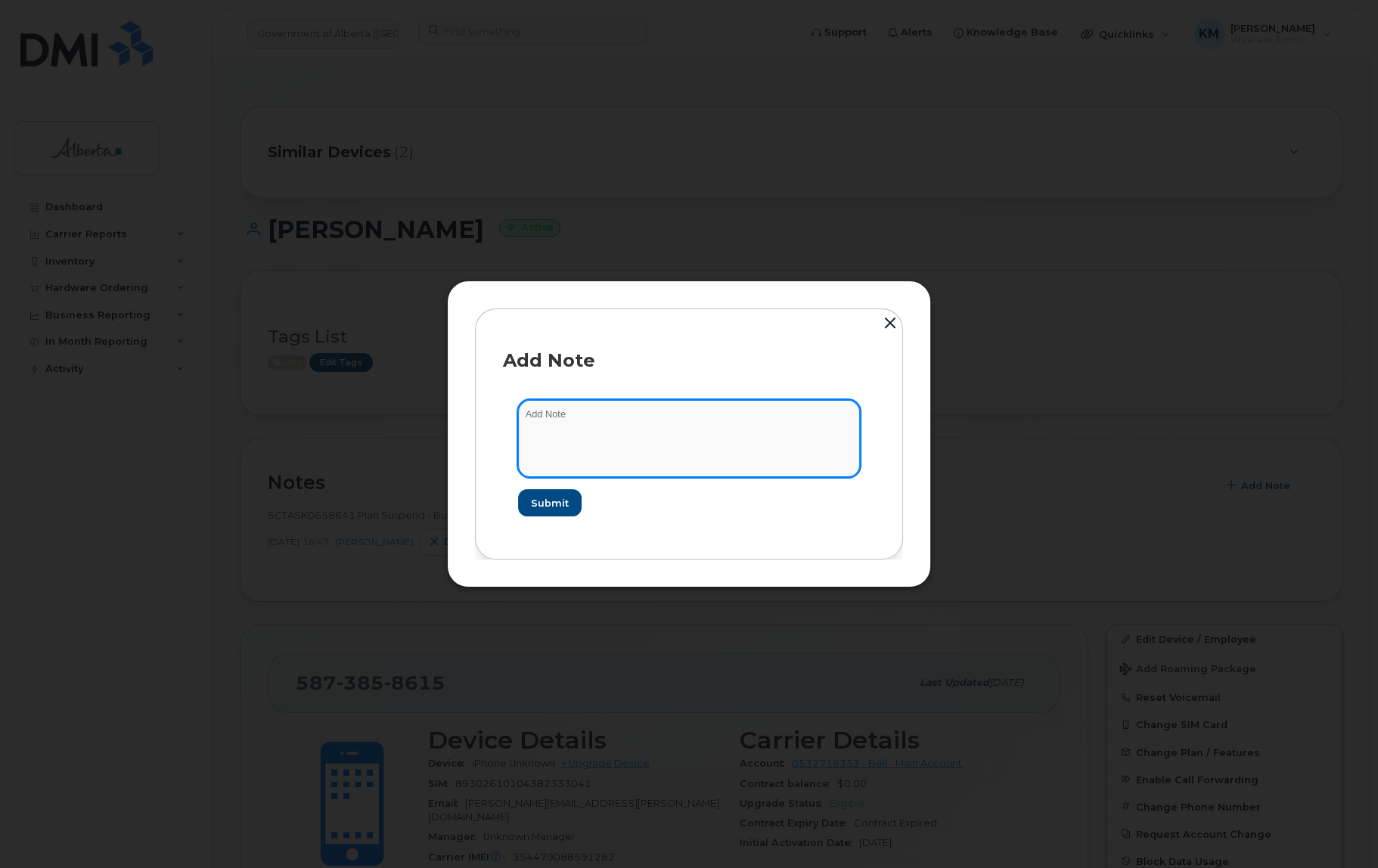
paste textarea "SCTASK0833999 5873858615 DO NOT DELETE THIS NUMBER - BEING REASSIGNED to Alex T…"
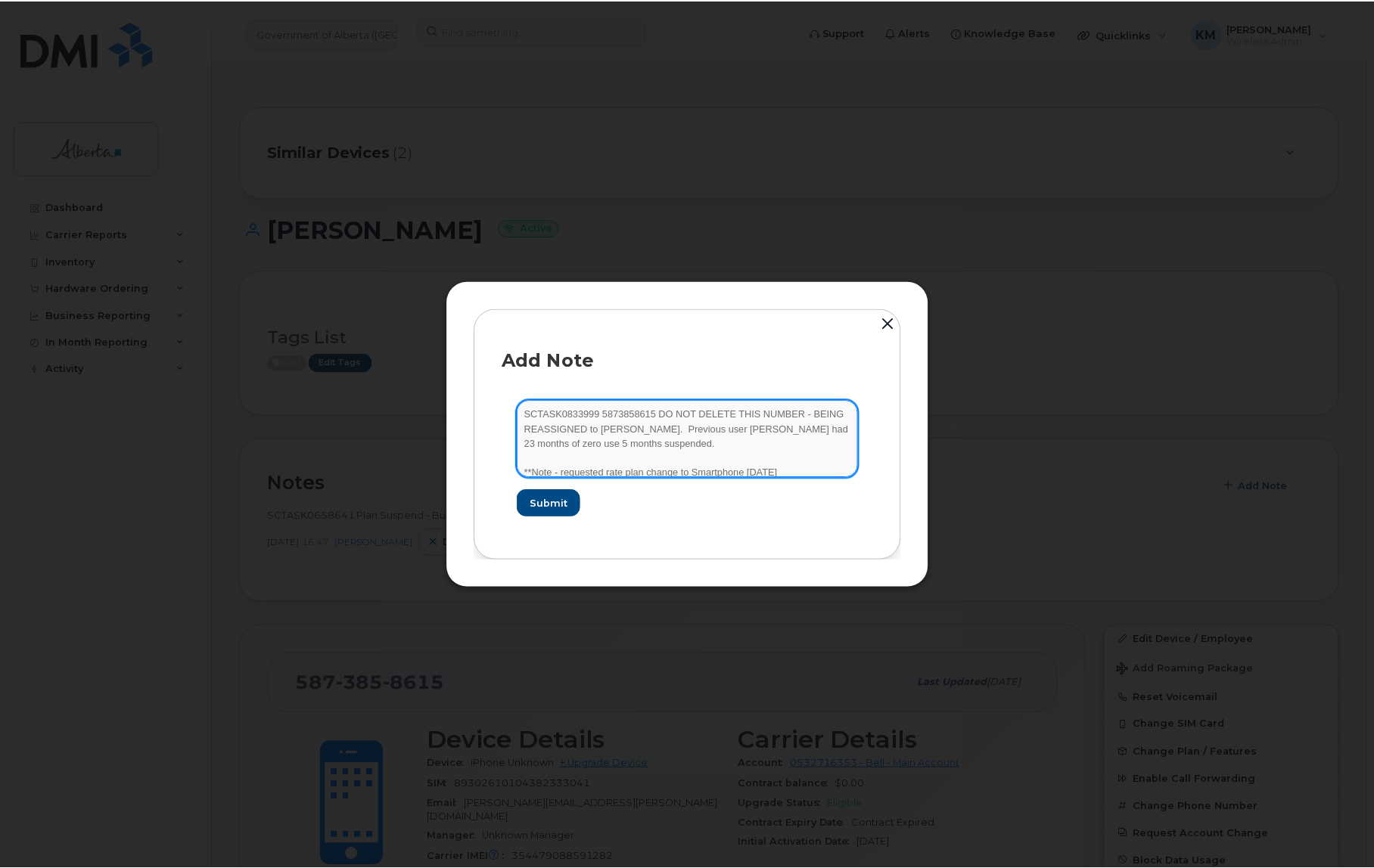
scroll to position [3, 0]
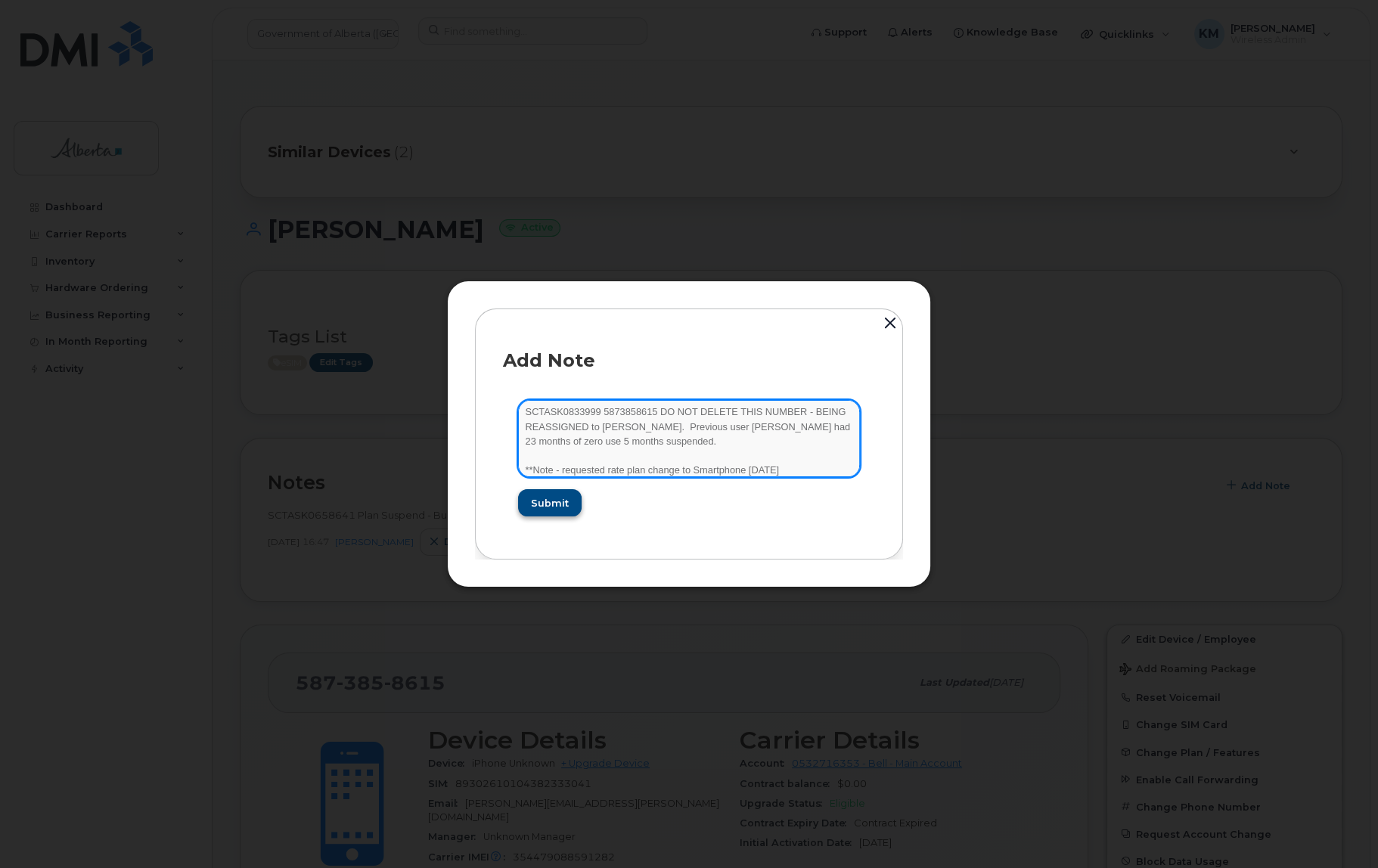
type textarea "SCTASK0833999 5873858615 DO NOT DELETE THIS NUMBER - BEING REASSIGNED to Alex T…"
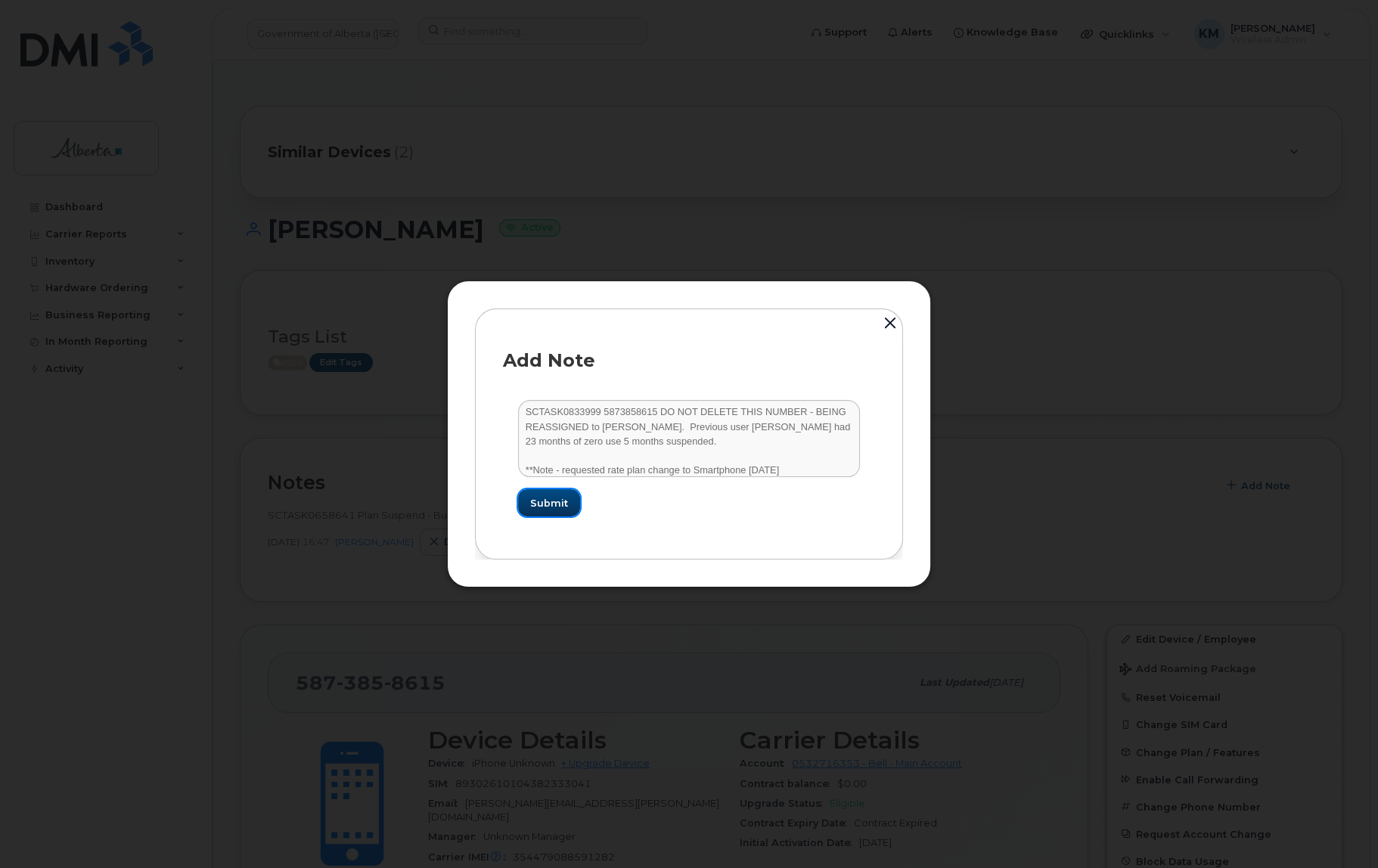
click at [550, 497] on span "Submit" at bounding box center [549, 503] width 38 height 14
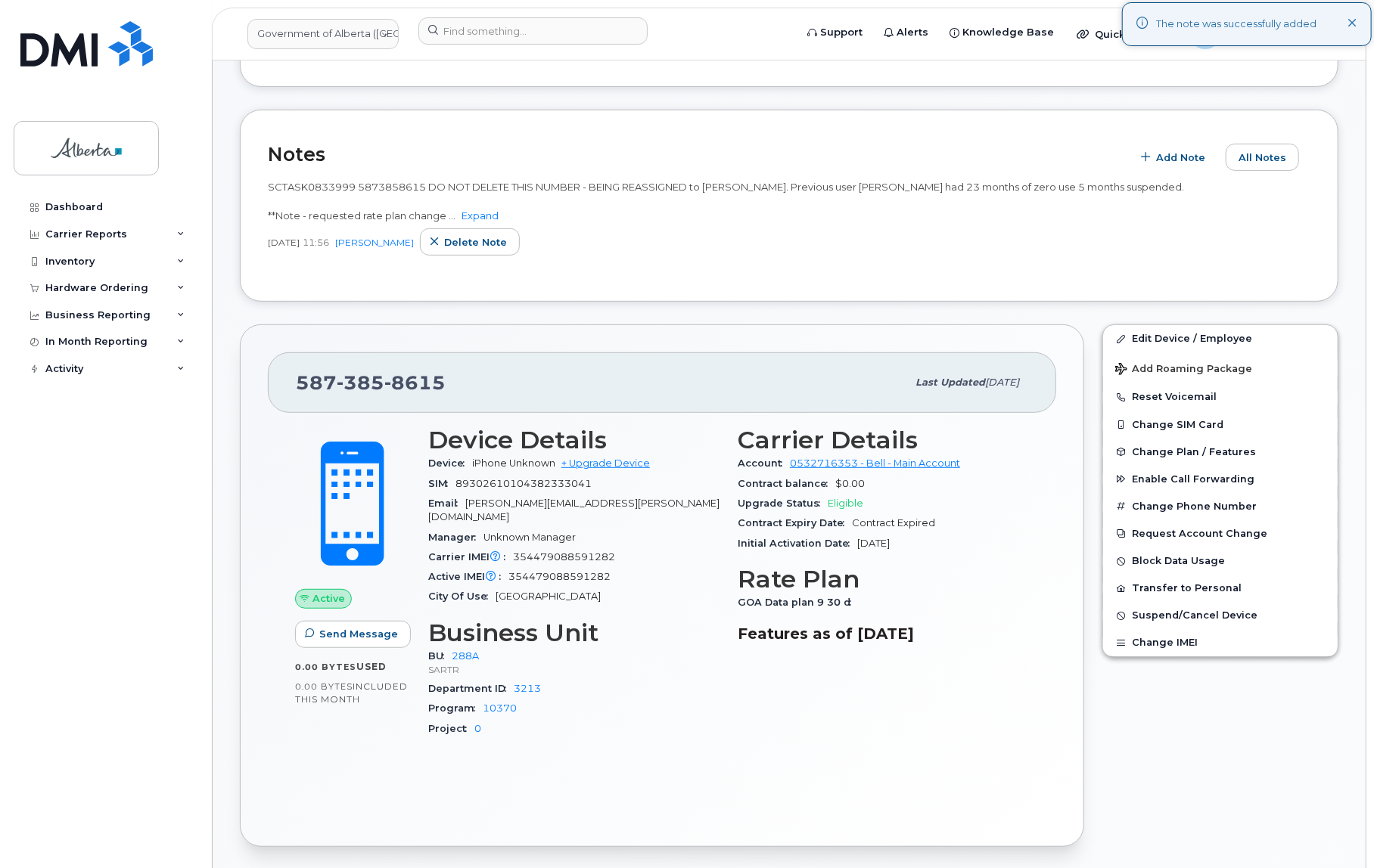
scroll to position [343, 0]
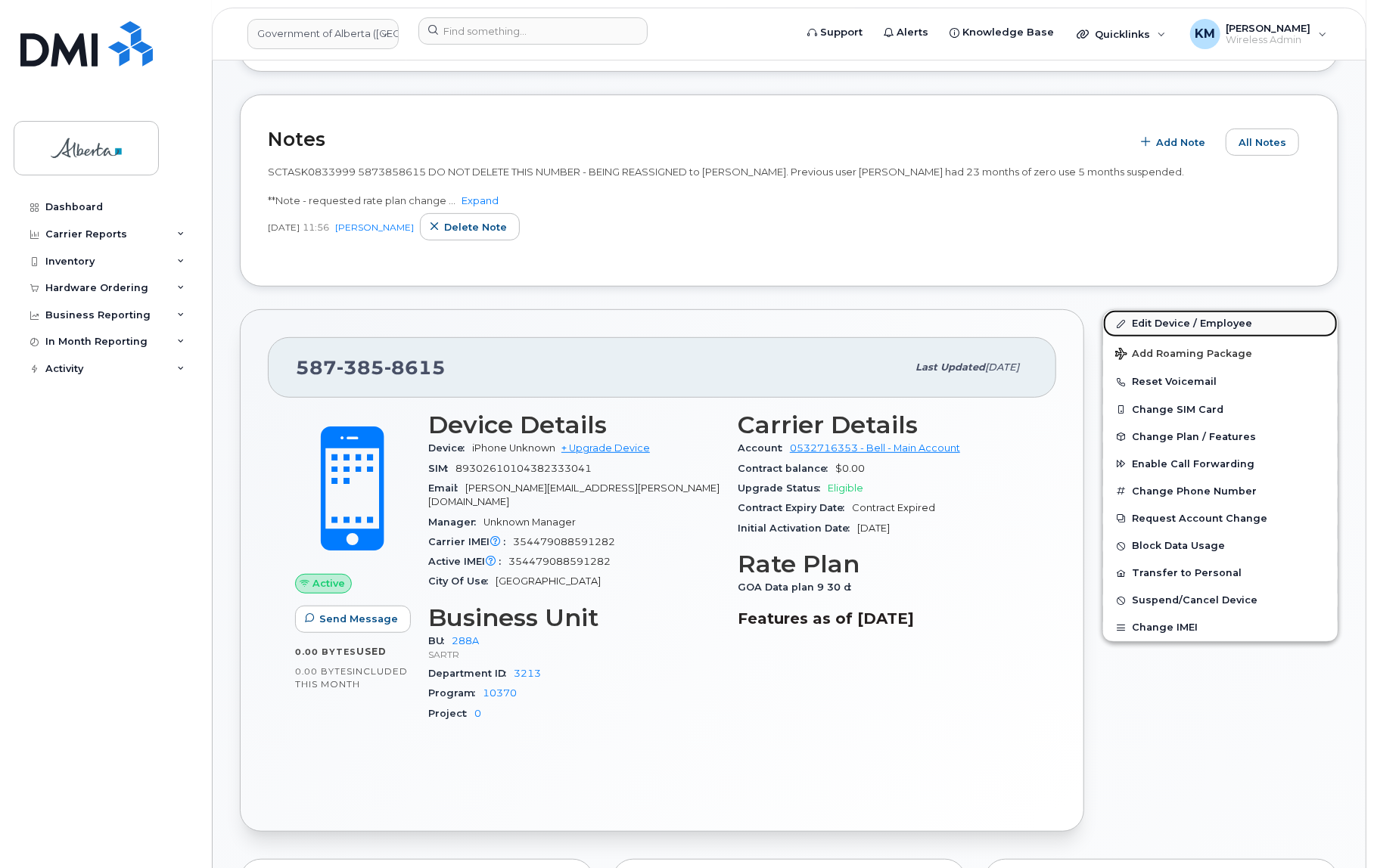
click at [1159, 310] on link "Edit Device / Employee" at bounding box center [1220, 324] width 235 height 27
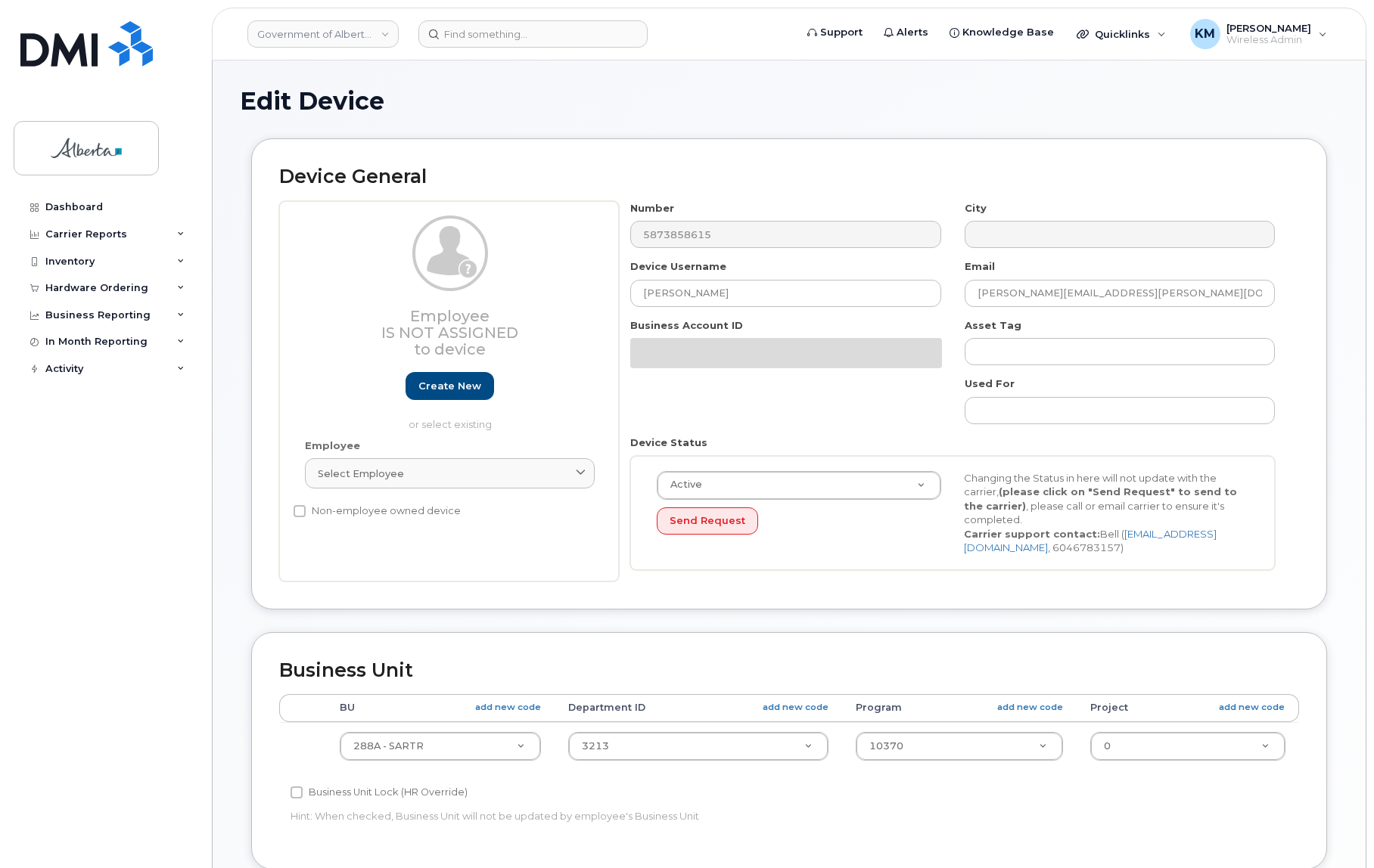
select select "4120332"
drag, startPoint x: 735, startPoint y: 294, endPoint x: 645, endPoint y: 295, distance: 90.0
click at [637, 294] on input "[PERSON_NAME]" at bounding box center [785, 294] width 310 height 27
paste input "[PERSON_NAME]"
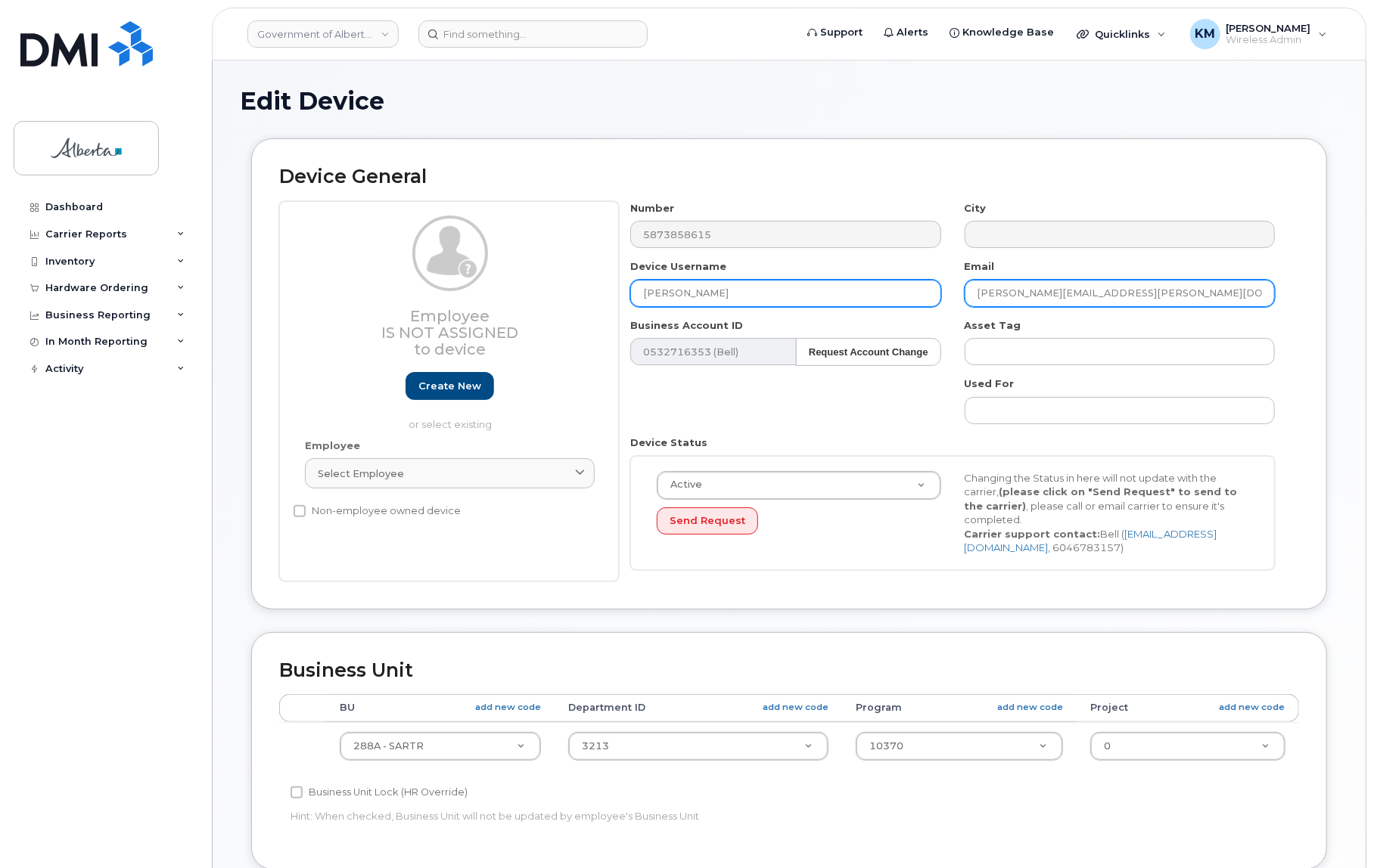
type input "[PERSON_NAME]"
drag, startPoint x: 1112, startPoint y: 294, endPoint x: 961, endPoint y: 288, distance: 151.1
click at [961, 288] on div "Email Jenelle.Deputat@gov.ab.ca" at bounding box center [1120, 283] width 334 height 48
paste input "[PERSON_NAME]"
type input "[PERSON_NAME][EMAIL_ADDRESS][PERSON_NAME][DOMAIN_NAME]"
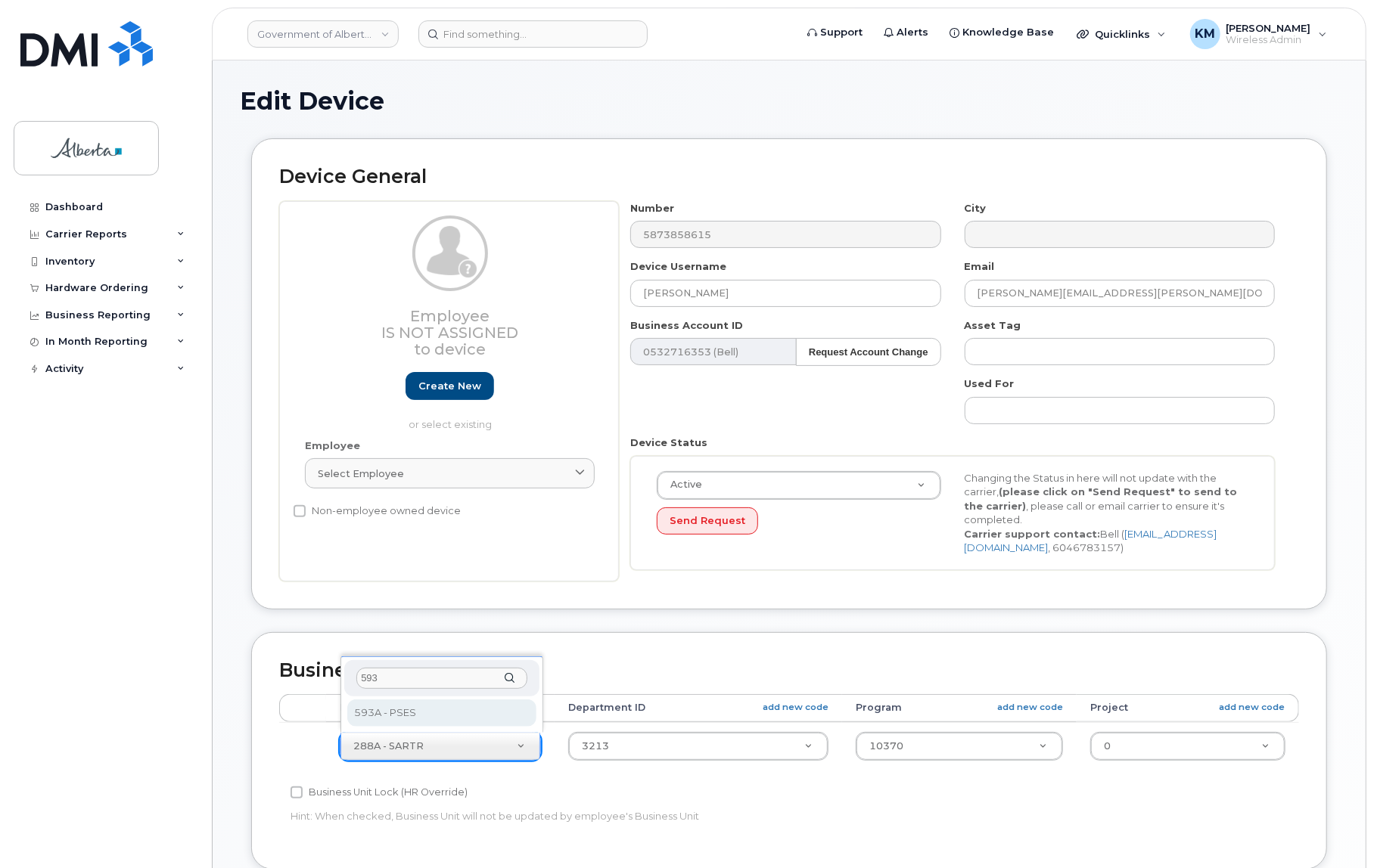
type input "593"
drag, startPoint x: 419, startPoint y: 706, endPoint x: 488, endPoint y: 725, distance: 71.6
select select "4797682"
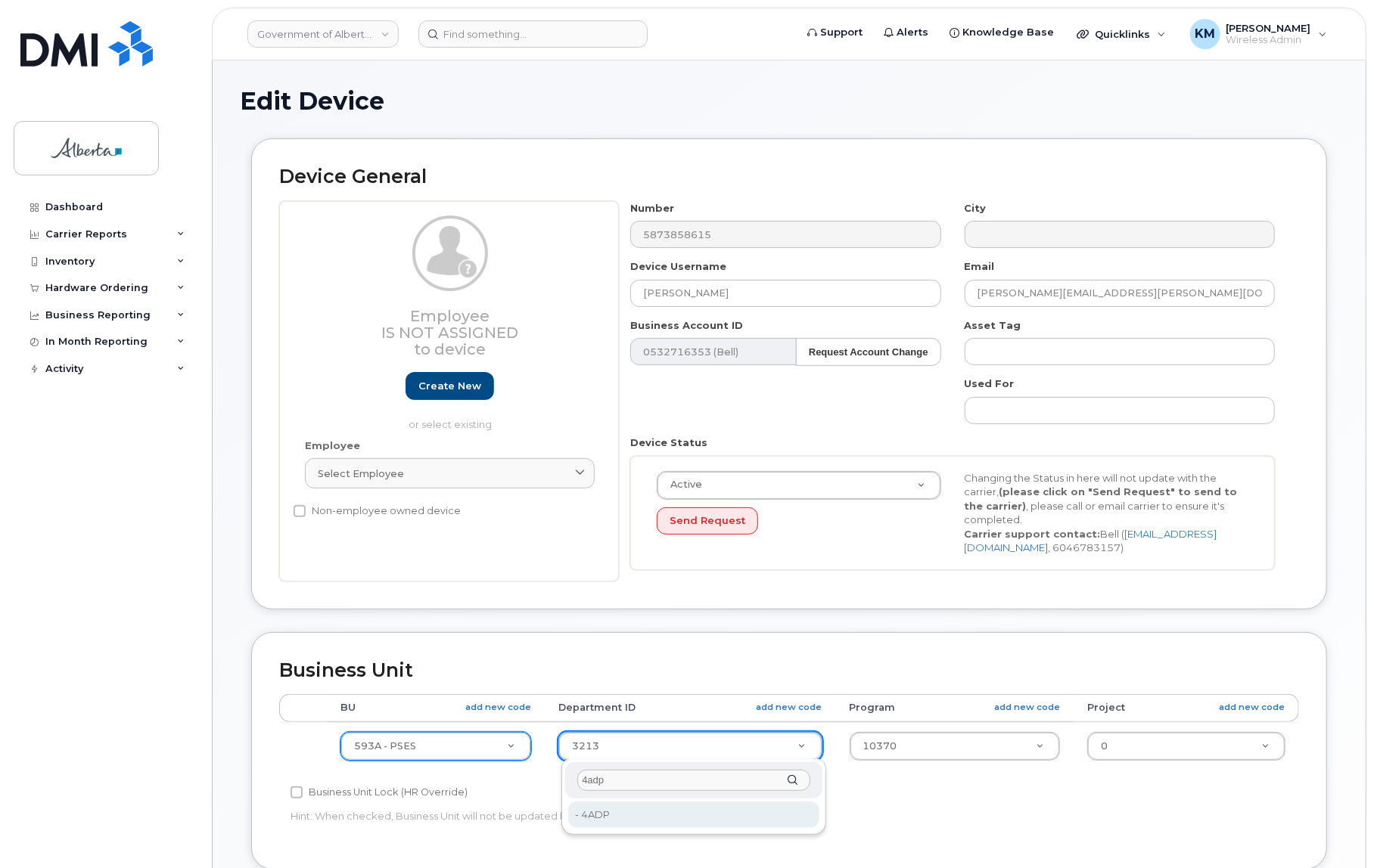
type input "4adp"
type input "5645820"
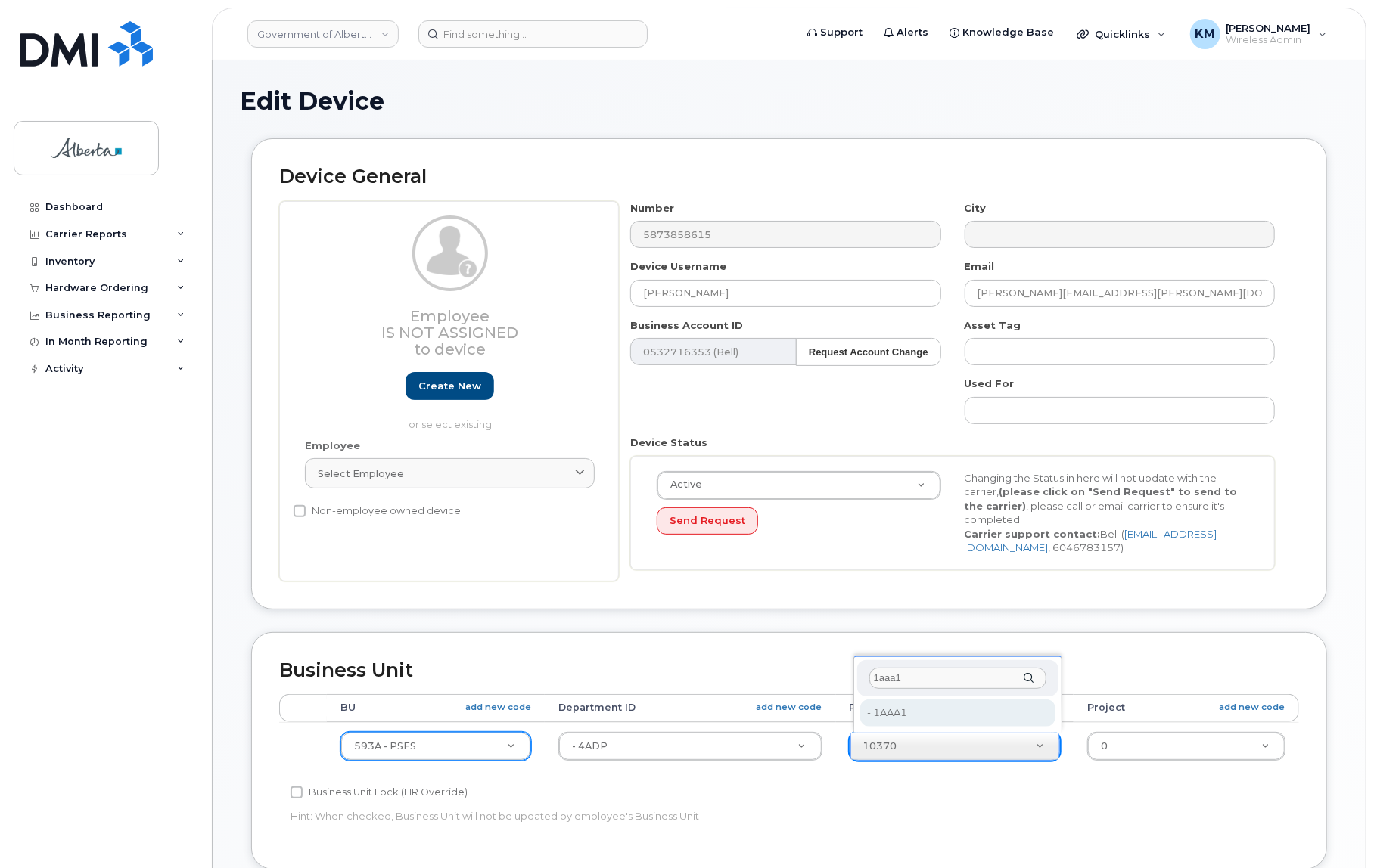
type input "1aaa1"
type input "4753515"
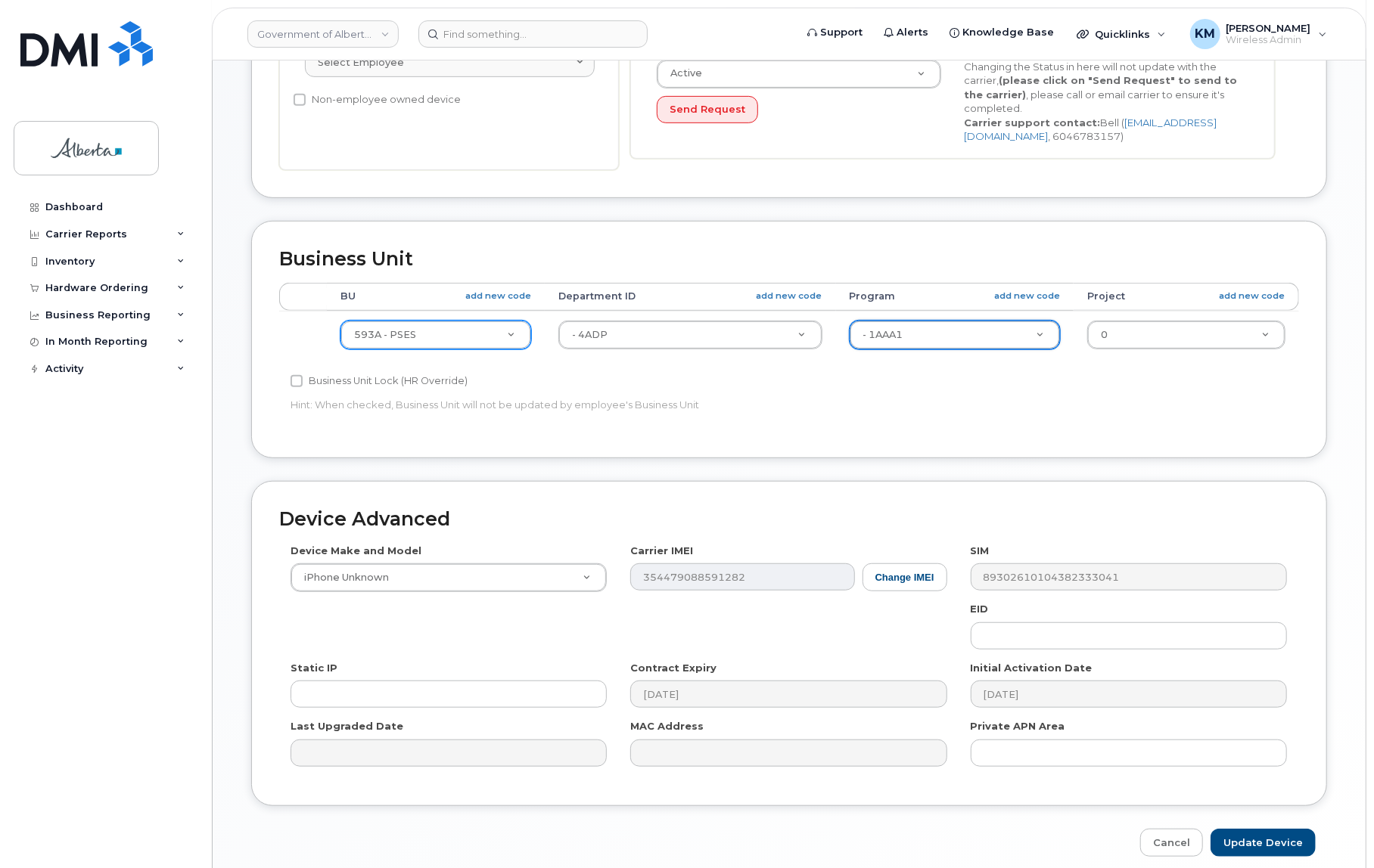
scroll to position [412, 0]
click at [1246, 844] on input "Update Device" at bounding box center [1263, 842] width 105 height 28
type input "Saving..."
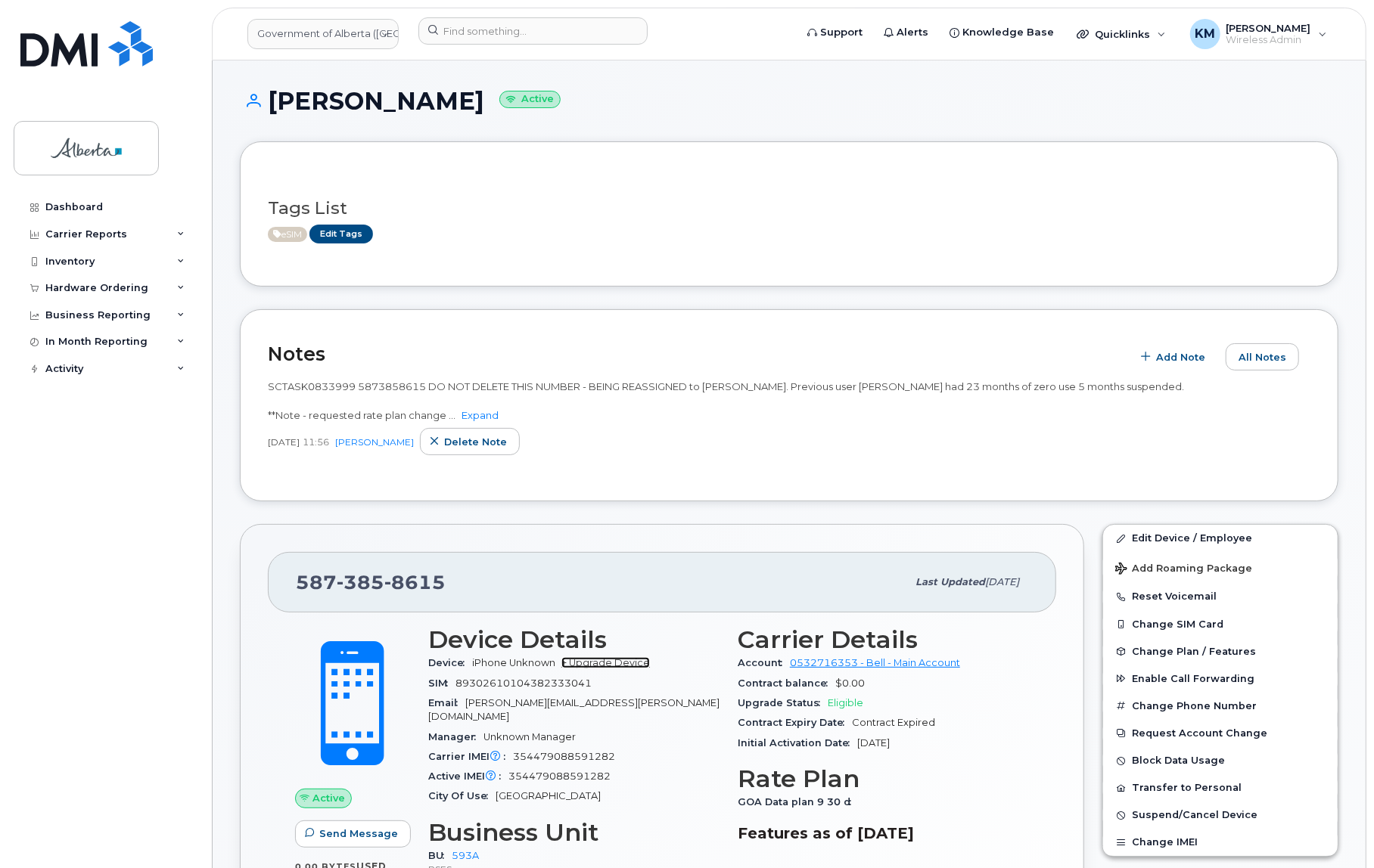
click at [639, 665] on link "+ Upgrade Device" at bounding box center [605, 662] width 88 height 11
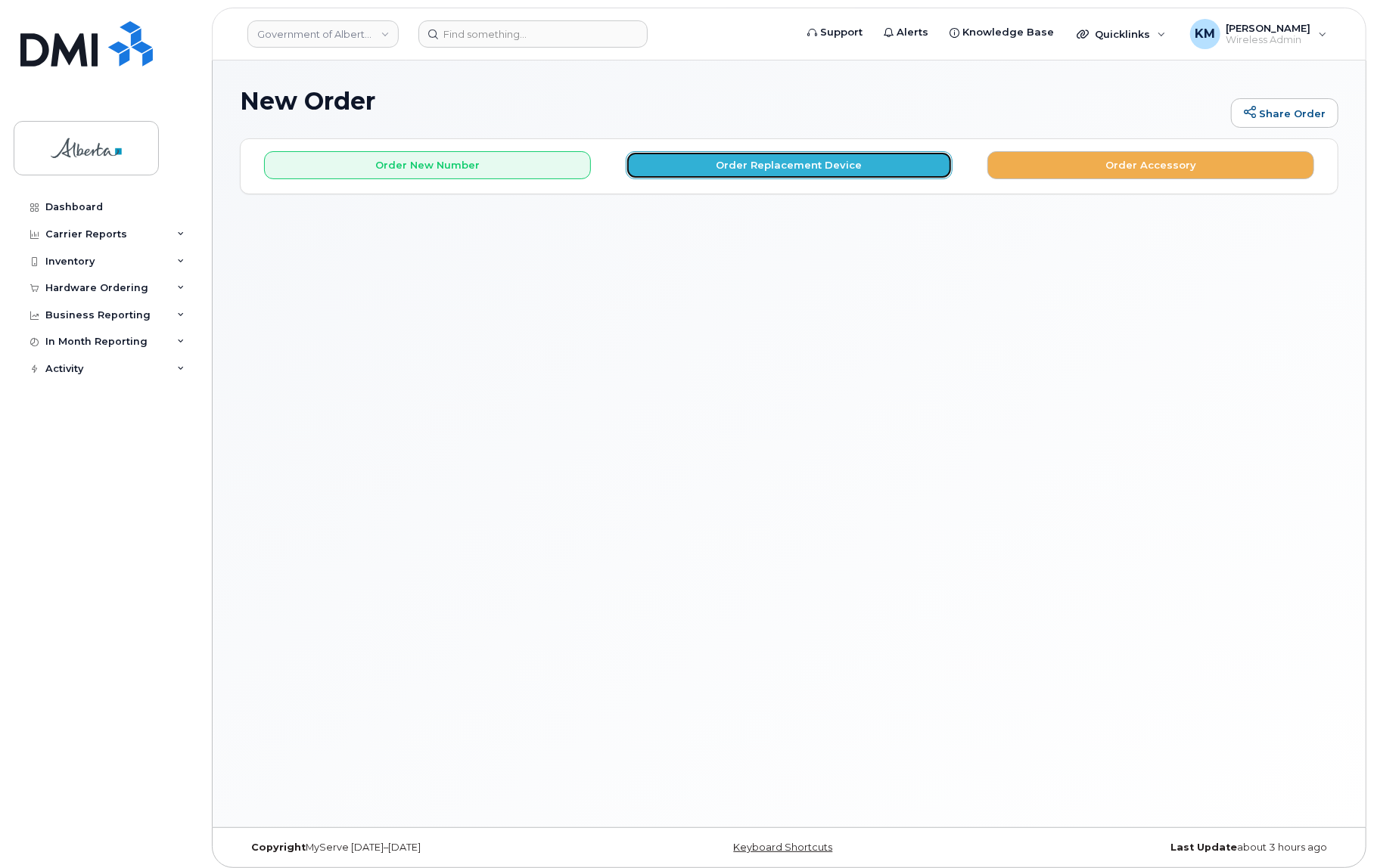
click at [798, 174] on button "Order Replacement Device" at bounding box center [789, 165] width 326 height 28
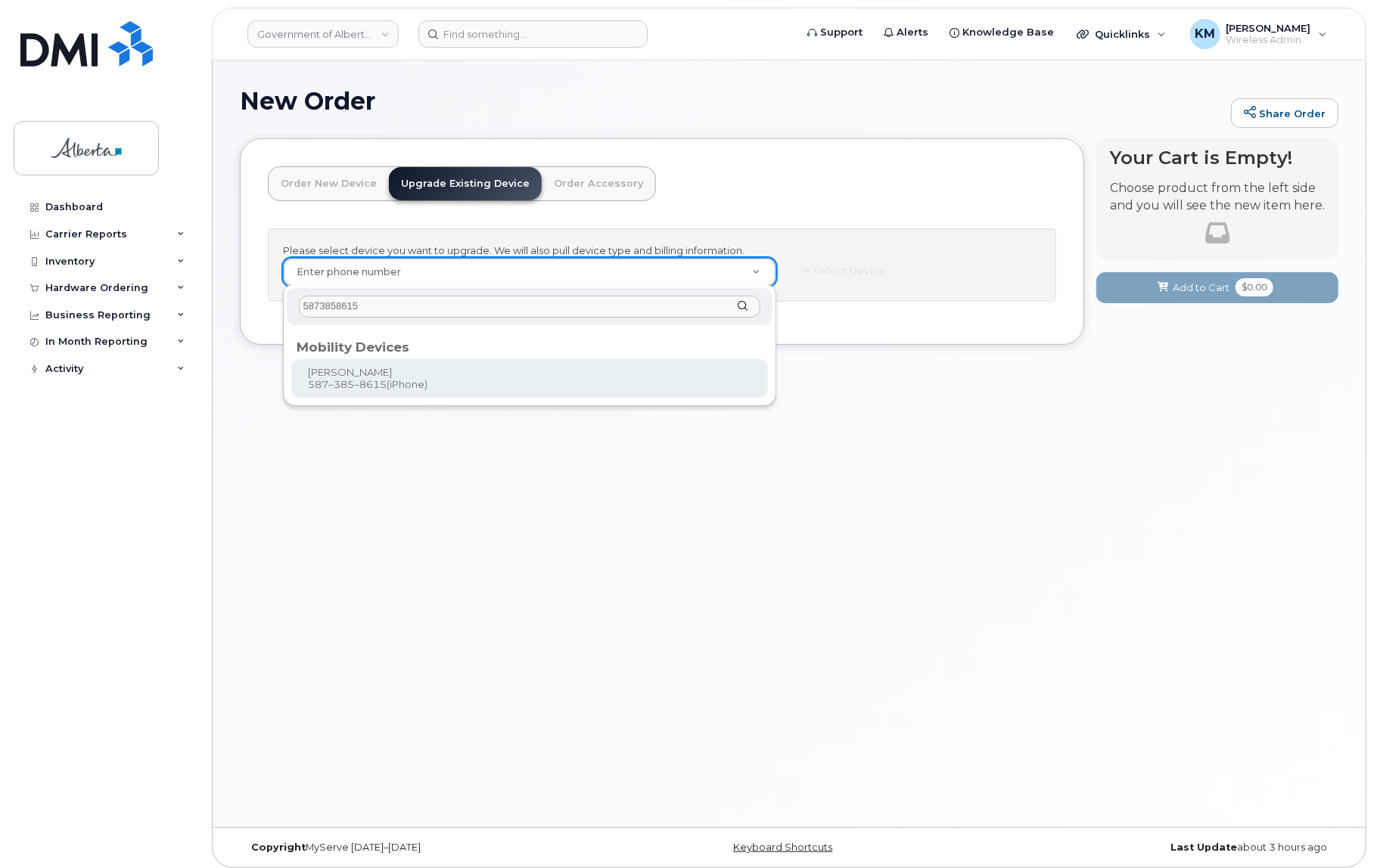
type input "5873858615"
type input "823661"
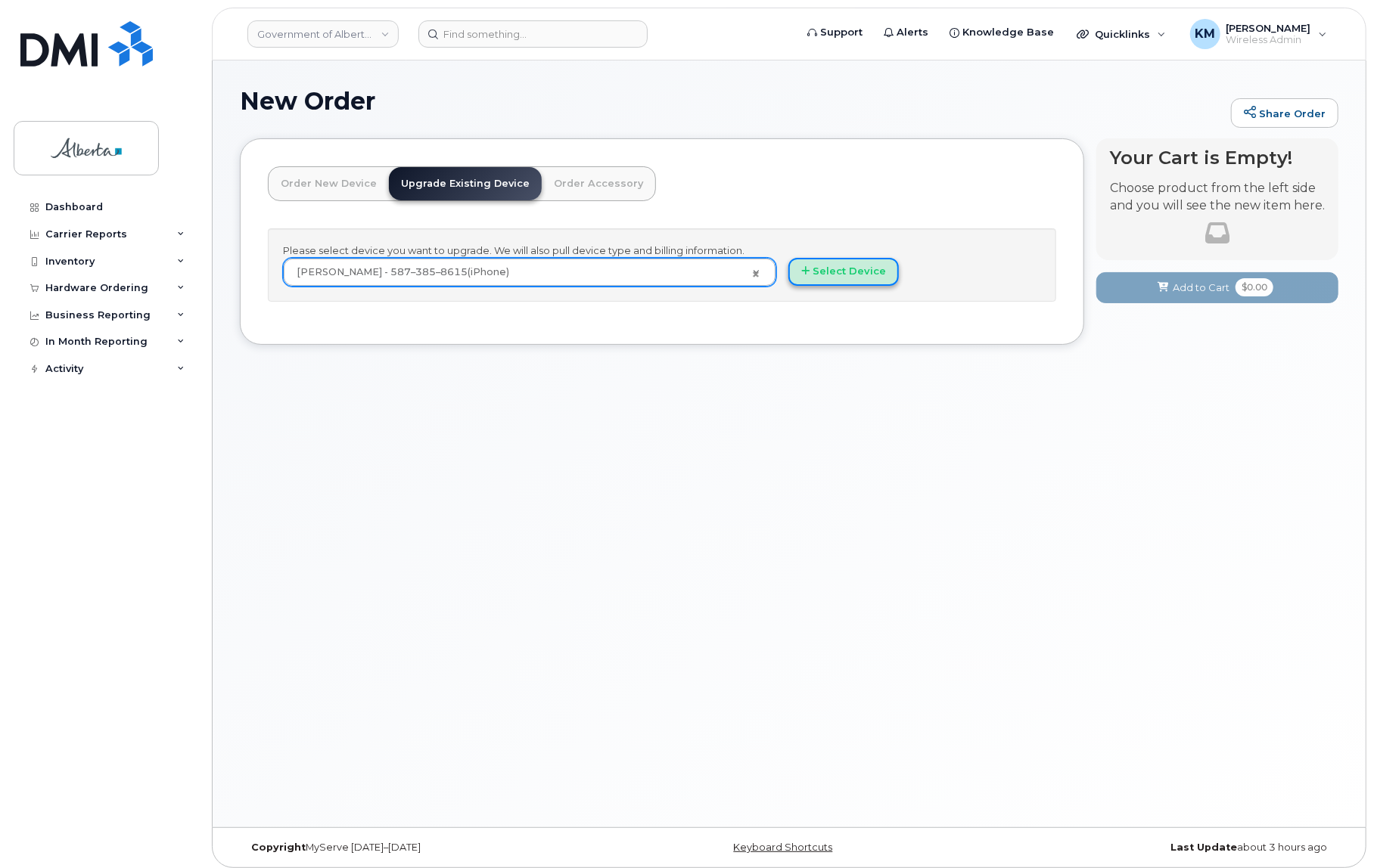
click at [872, 273] on button "Select Device" at bounding box center [843, 272] width 110 height 28
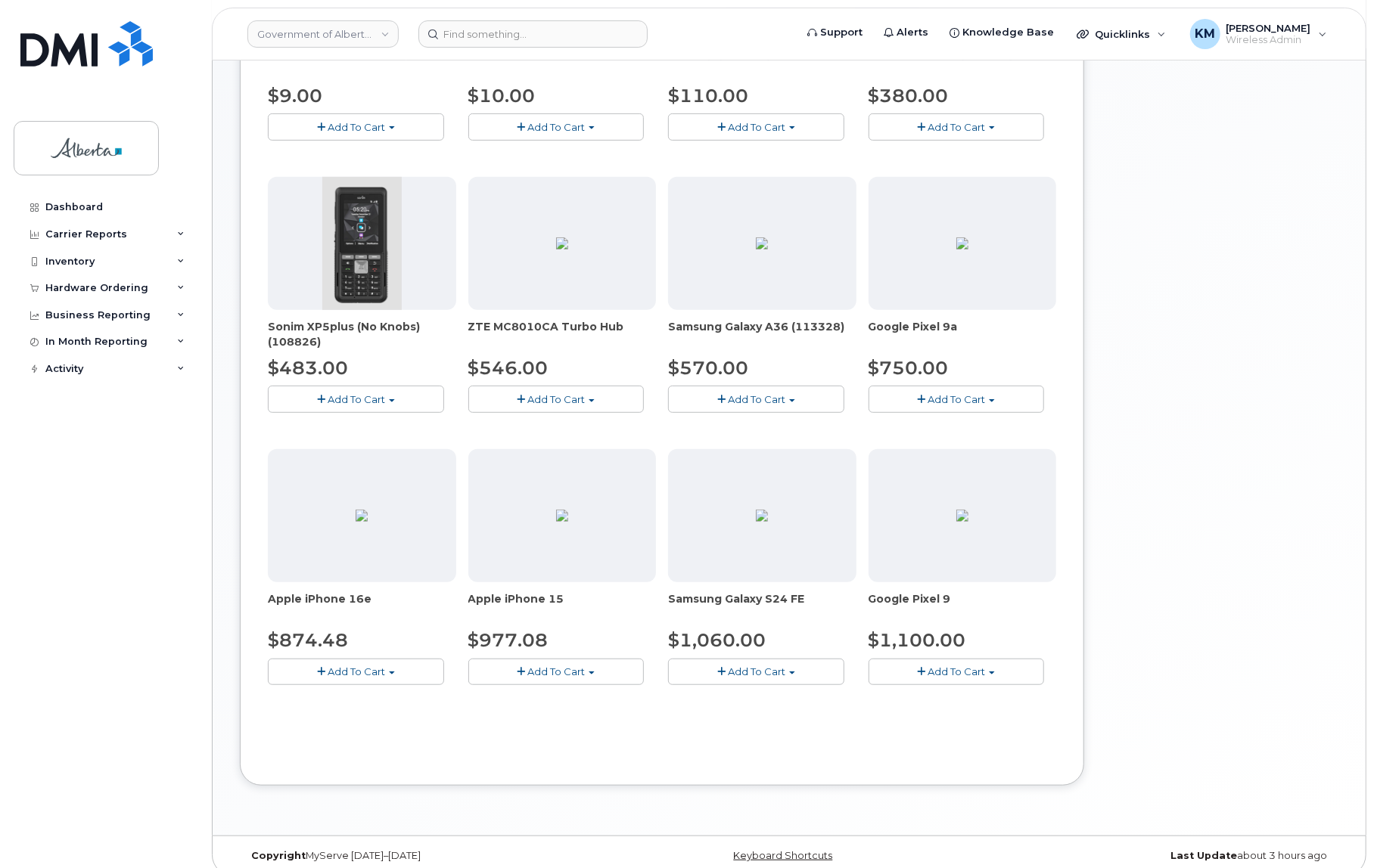
scroll to position [406, 0]
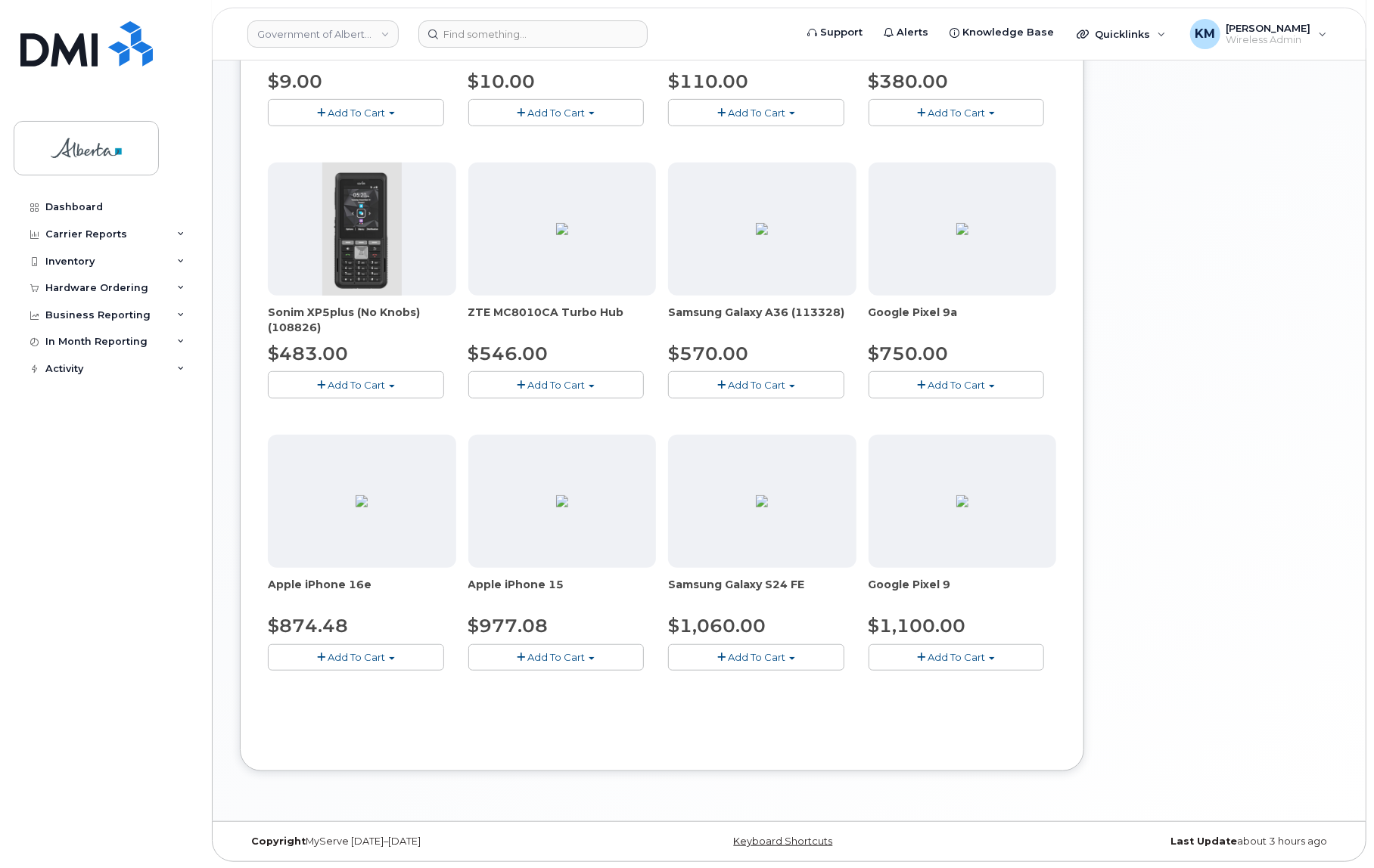
click at [434, 664] on button "Add To Cart" at bounding box center [356, 657] width 177 height 26
click at [424, 722] on link "$874.48 - 30-day upgrade (128GB model)" at bounding box center [392, 718] width 241 height 19
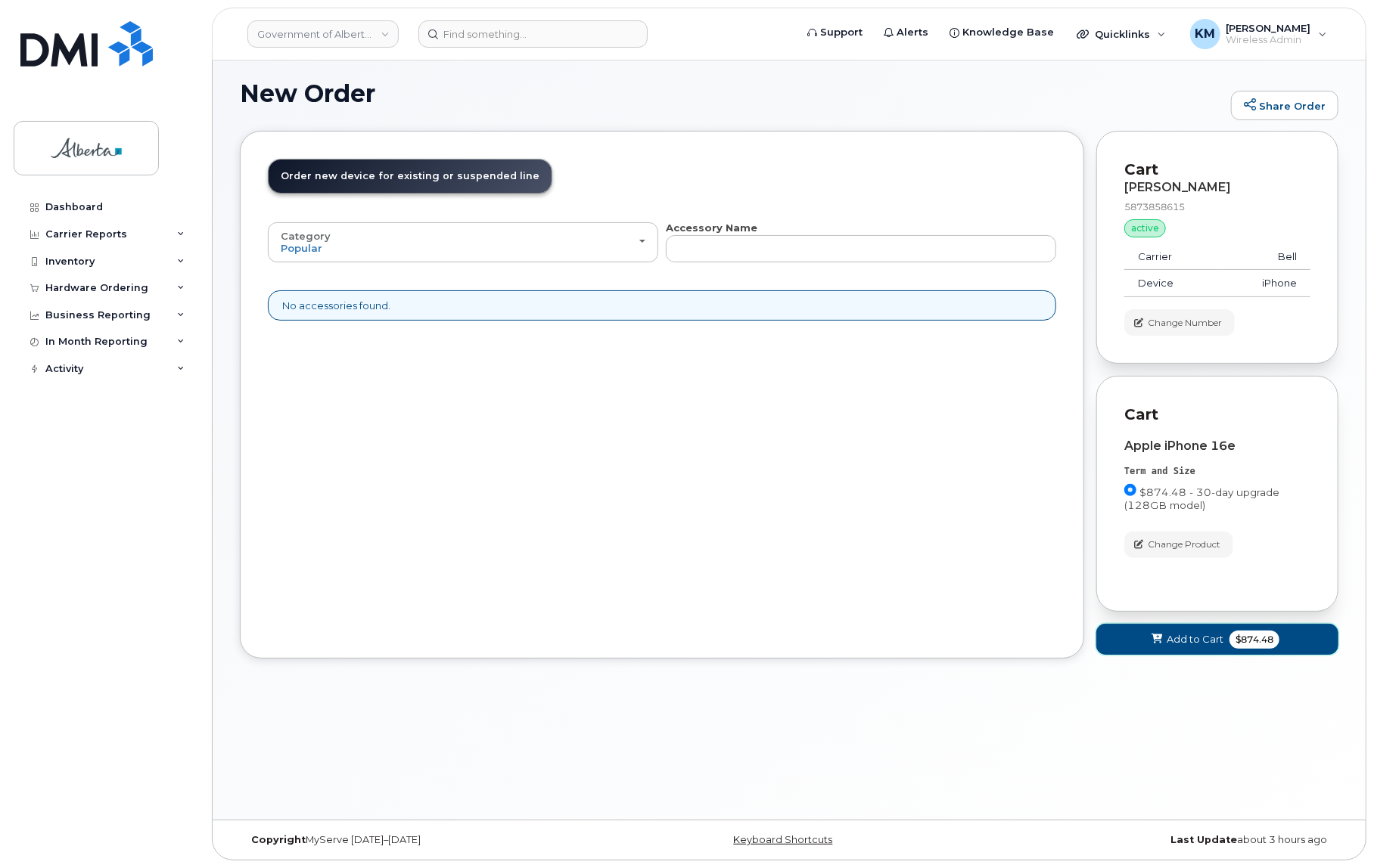
click at [1114, 643] on button "Add to Cart $874.48" at bounding box center [1218, 639] width 242 height 31
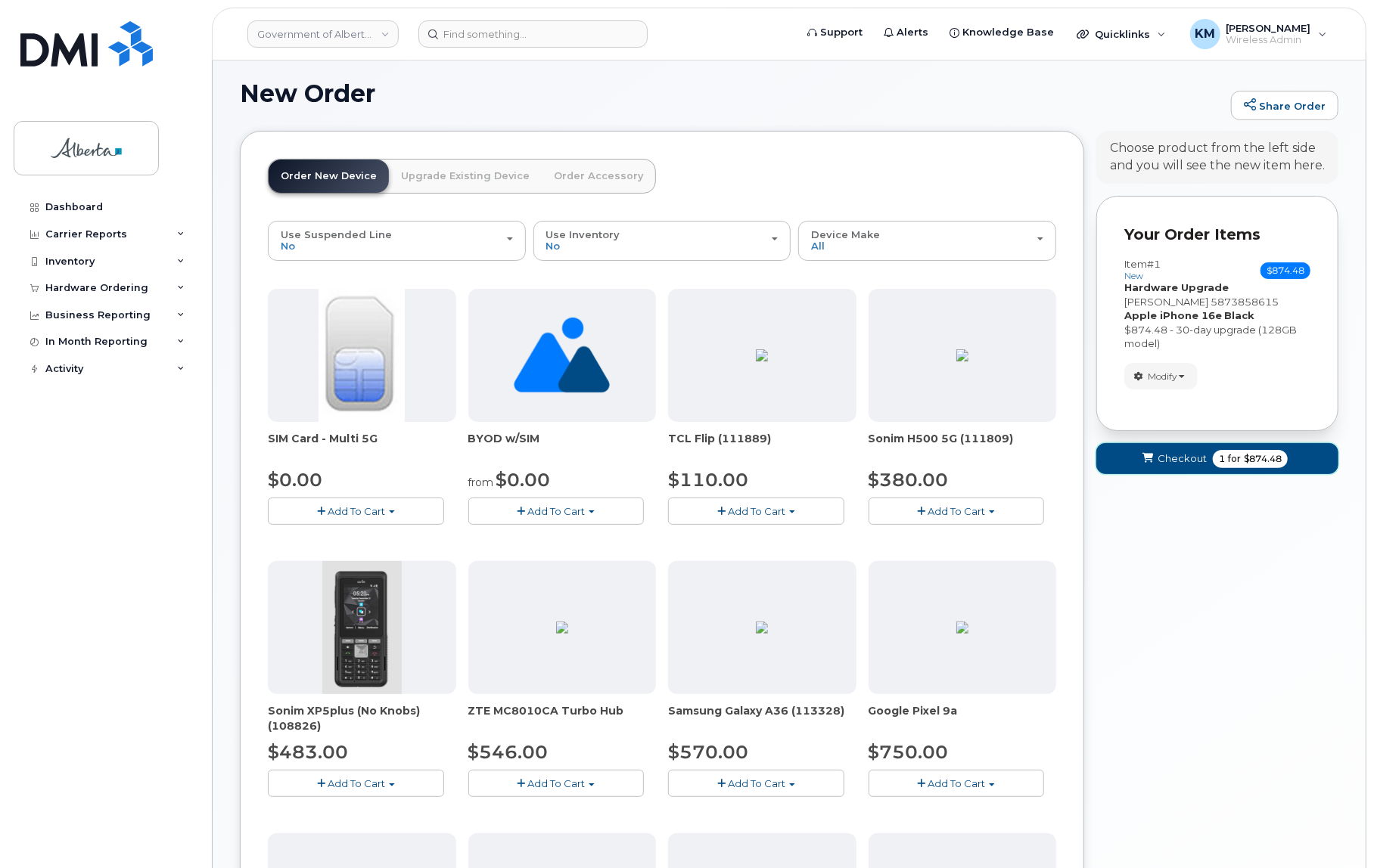
click at [1110, 466] on button "Checkout 1 for $874.48" at bounding box center [1218, 458] width 242 height 31
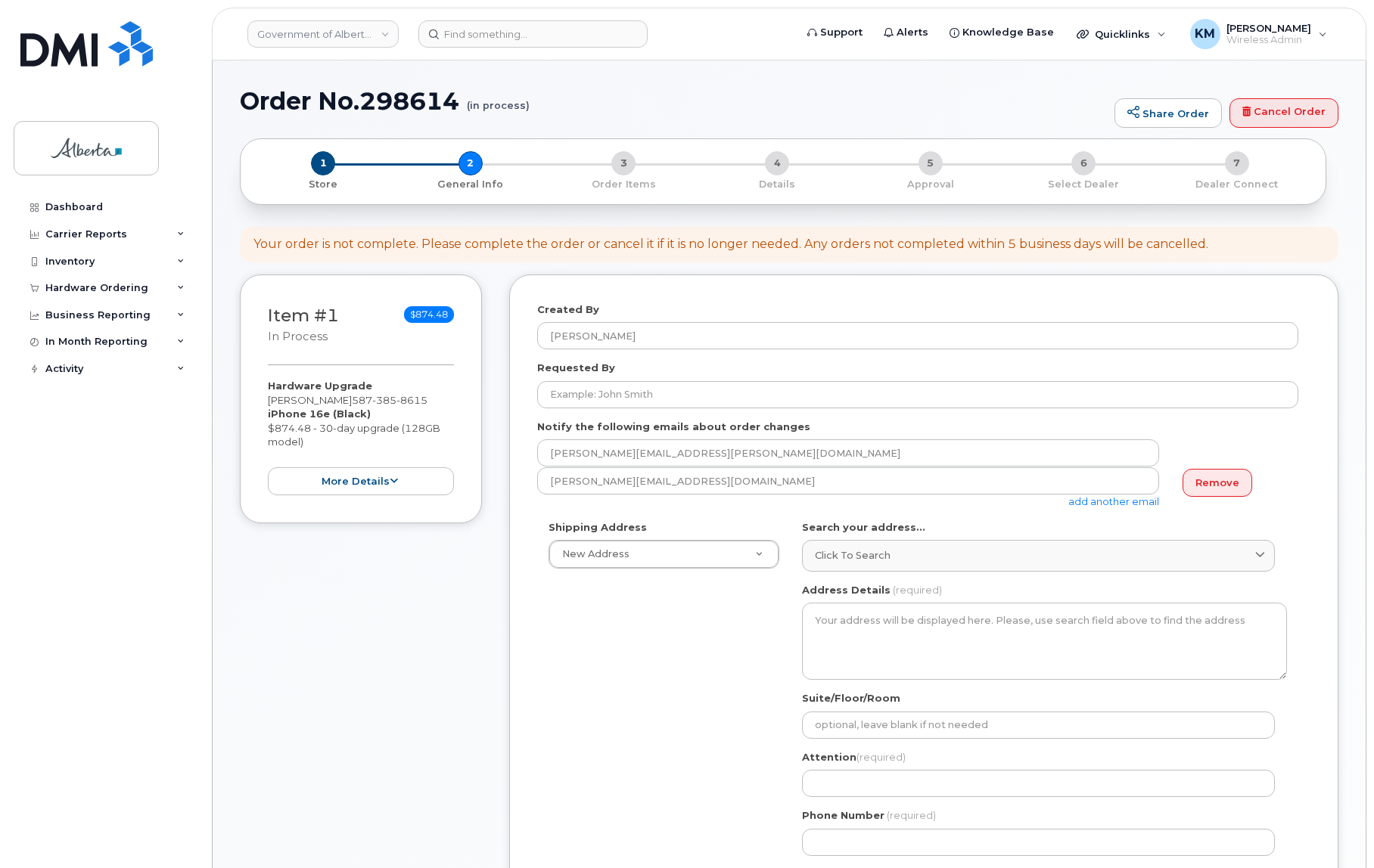
select select
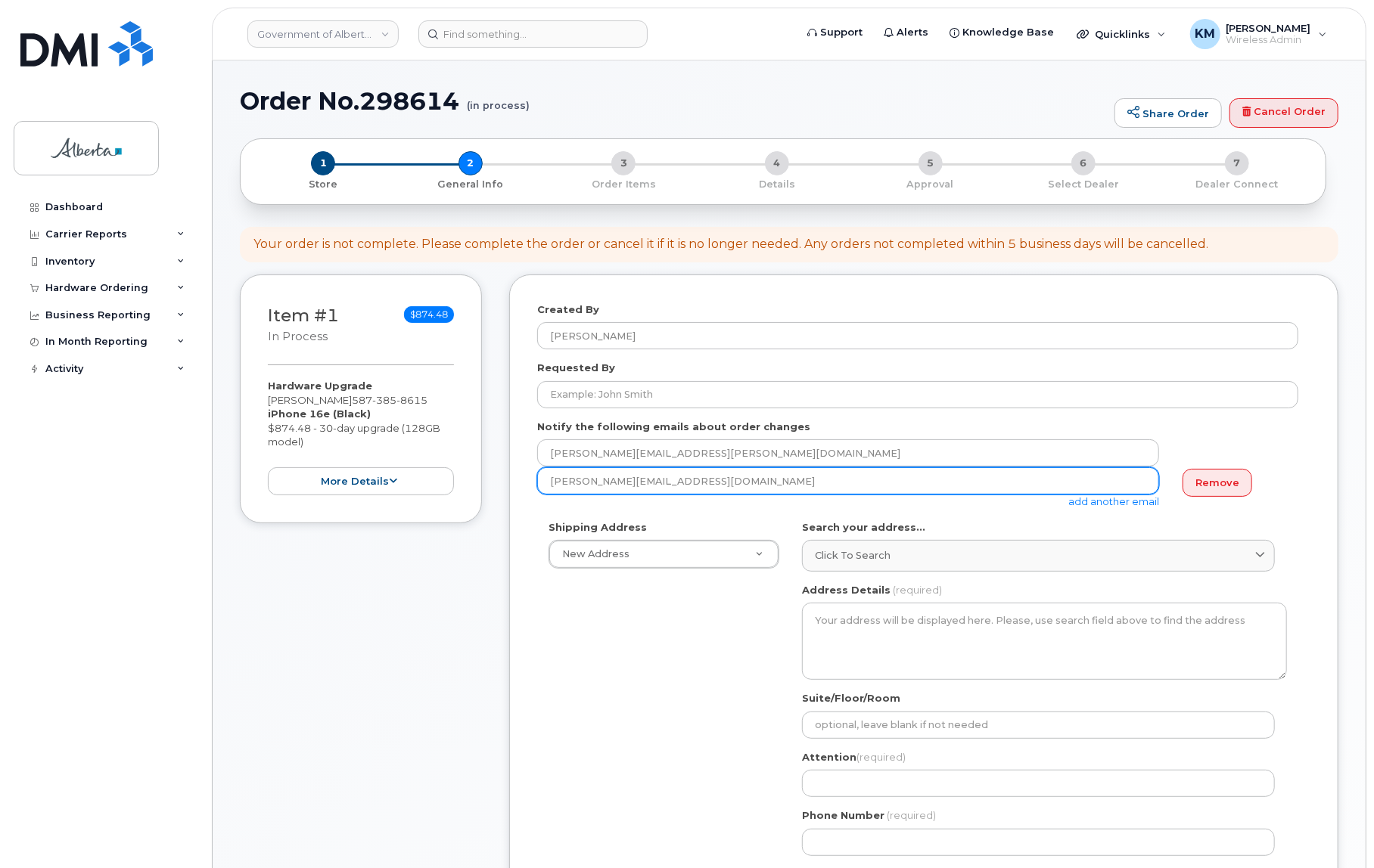
drag, startPoint x: 676, startPoint y: 479, endPoint x: 515, endPoint y: 484, distance: 161.1
click at [515, 484] on div "Created By [PERSON_NAME] Requested By Notify the following emails about order c…" at bounding box center [924, 722] width 830 height 896
paste input "[PERSON_NAME]"
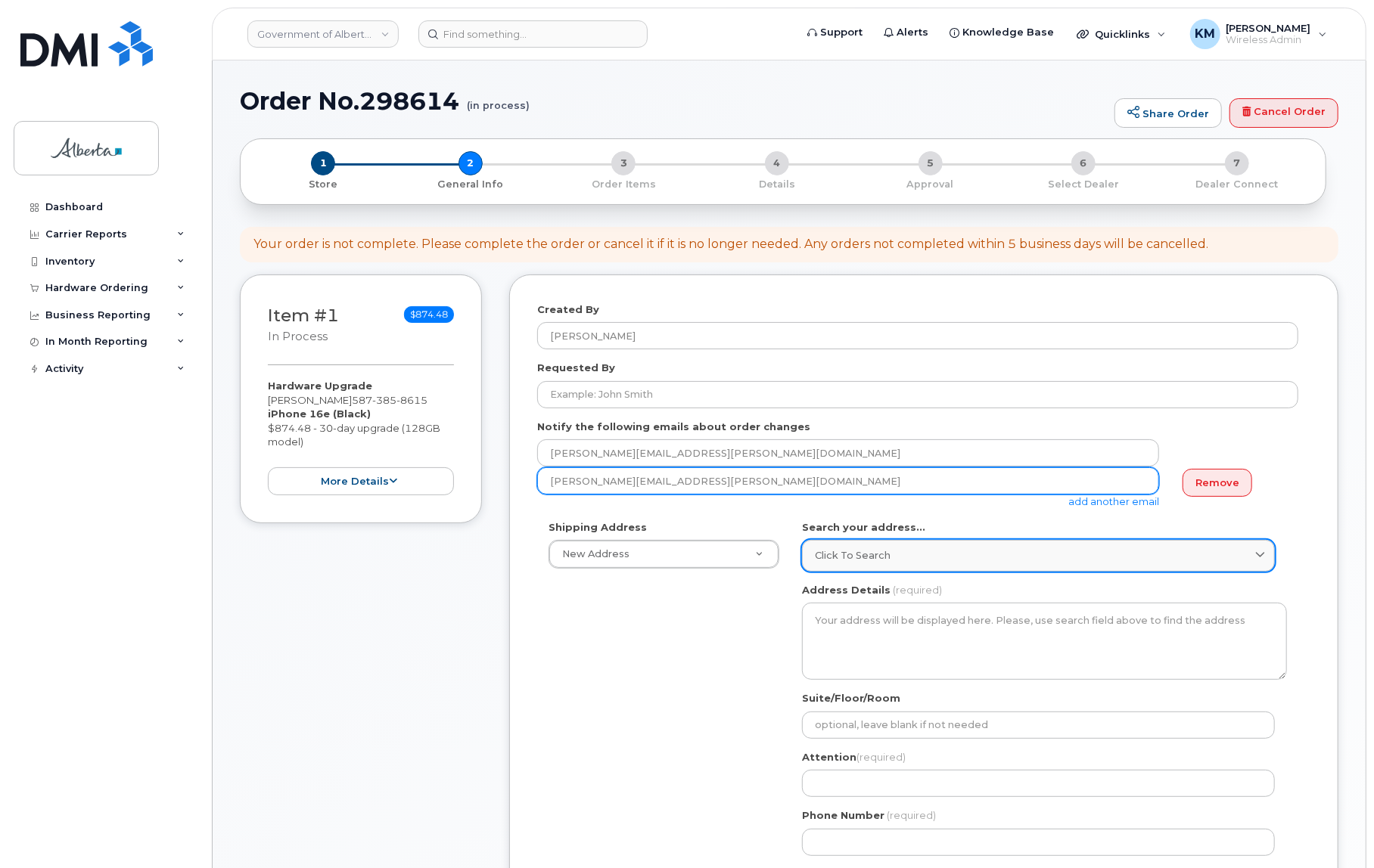
type input "[PERSON_NAME][EMAIL_ADDRESS][PERSON_NAME][DOMAIN_NAME]"
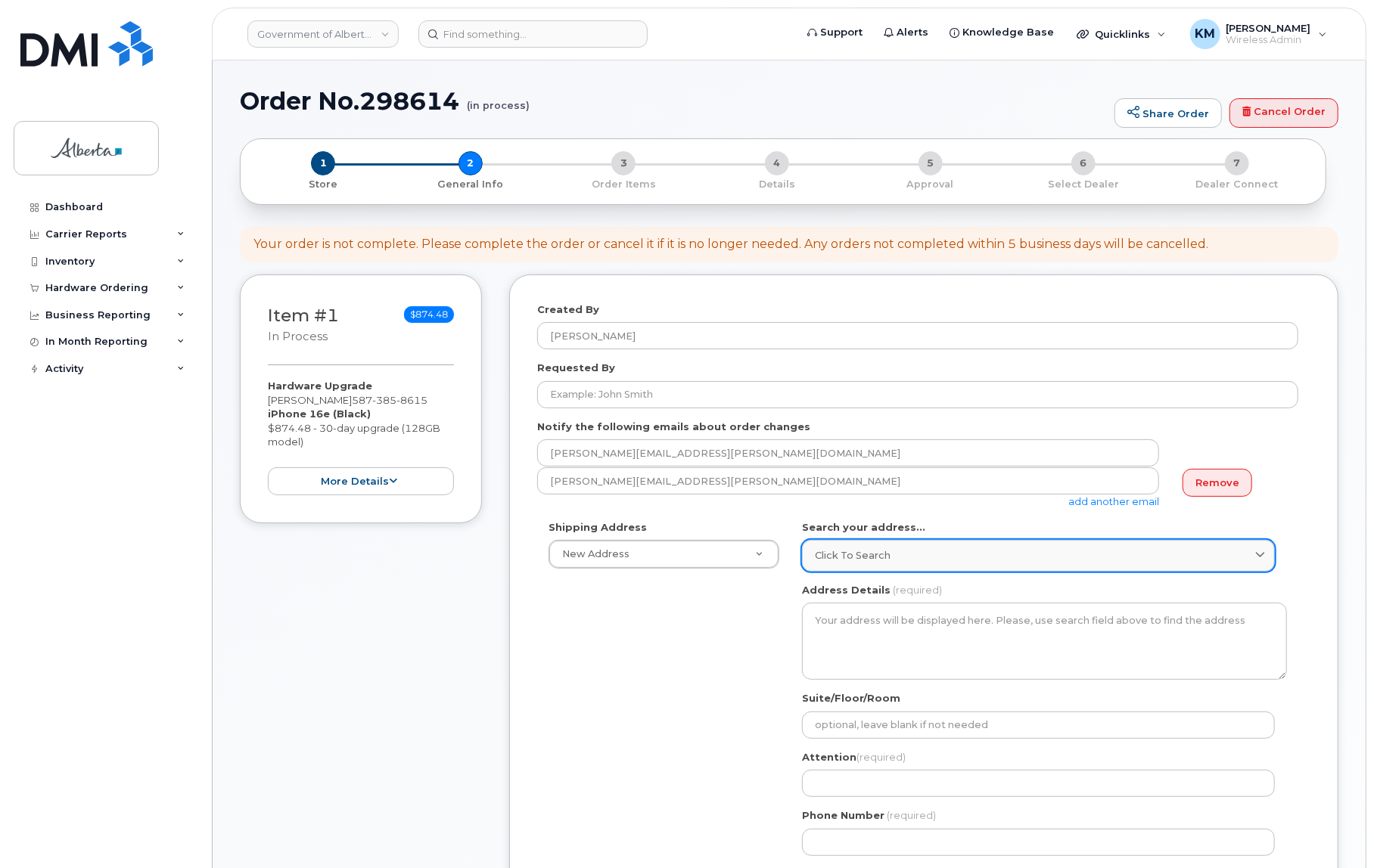
click at [845, 560] on span "Click to search" at bounding box center [853, 555] width 76 height 14
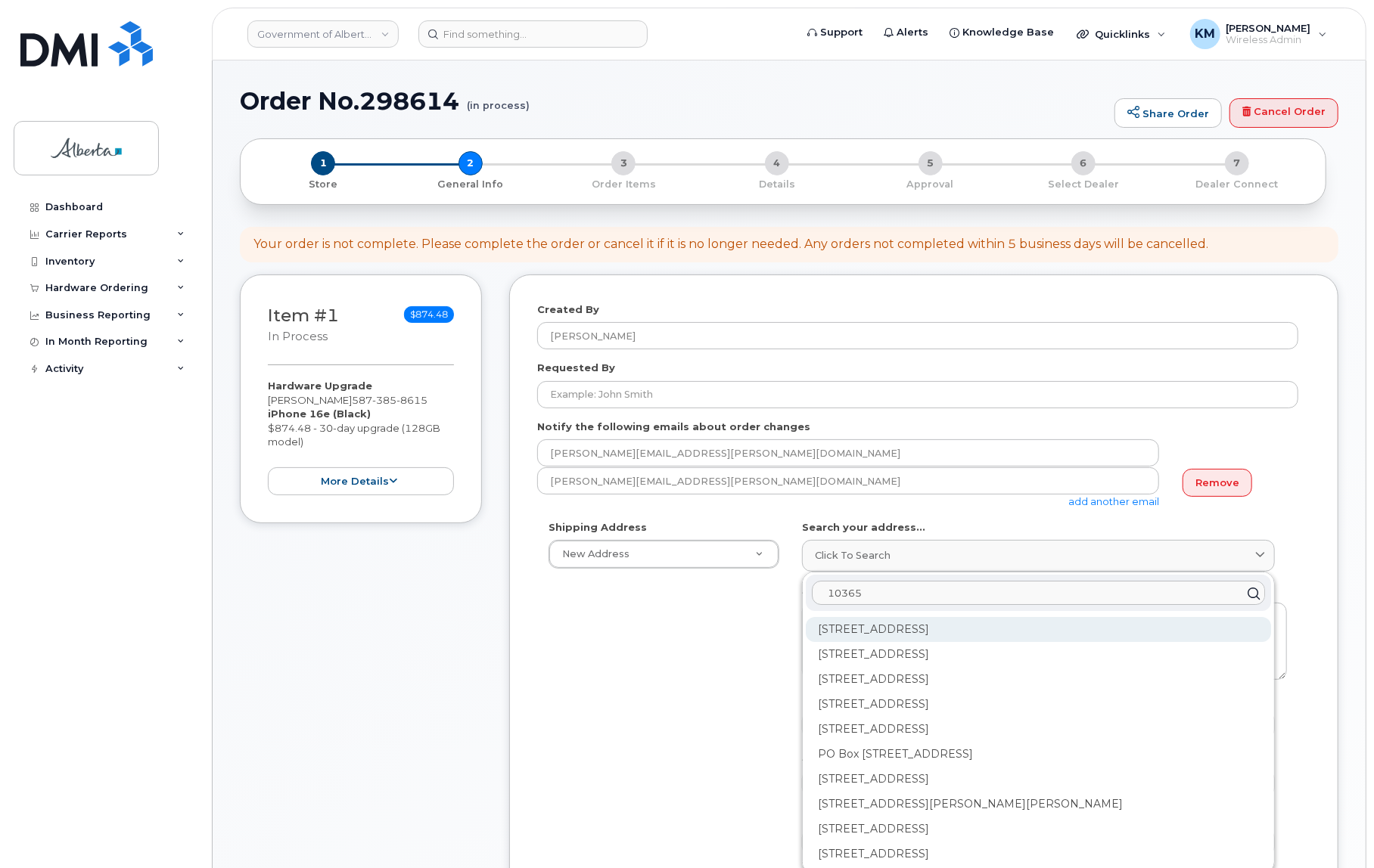
type input "10365"
click at [890, 667] on div "[STREET_ADDRESS]" at bounding box center [1038, 680] width 465 height 25
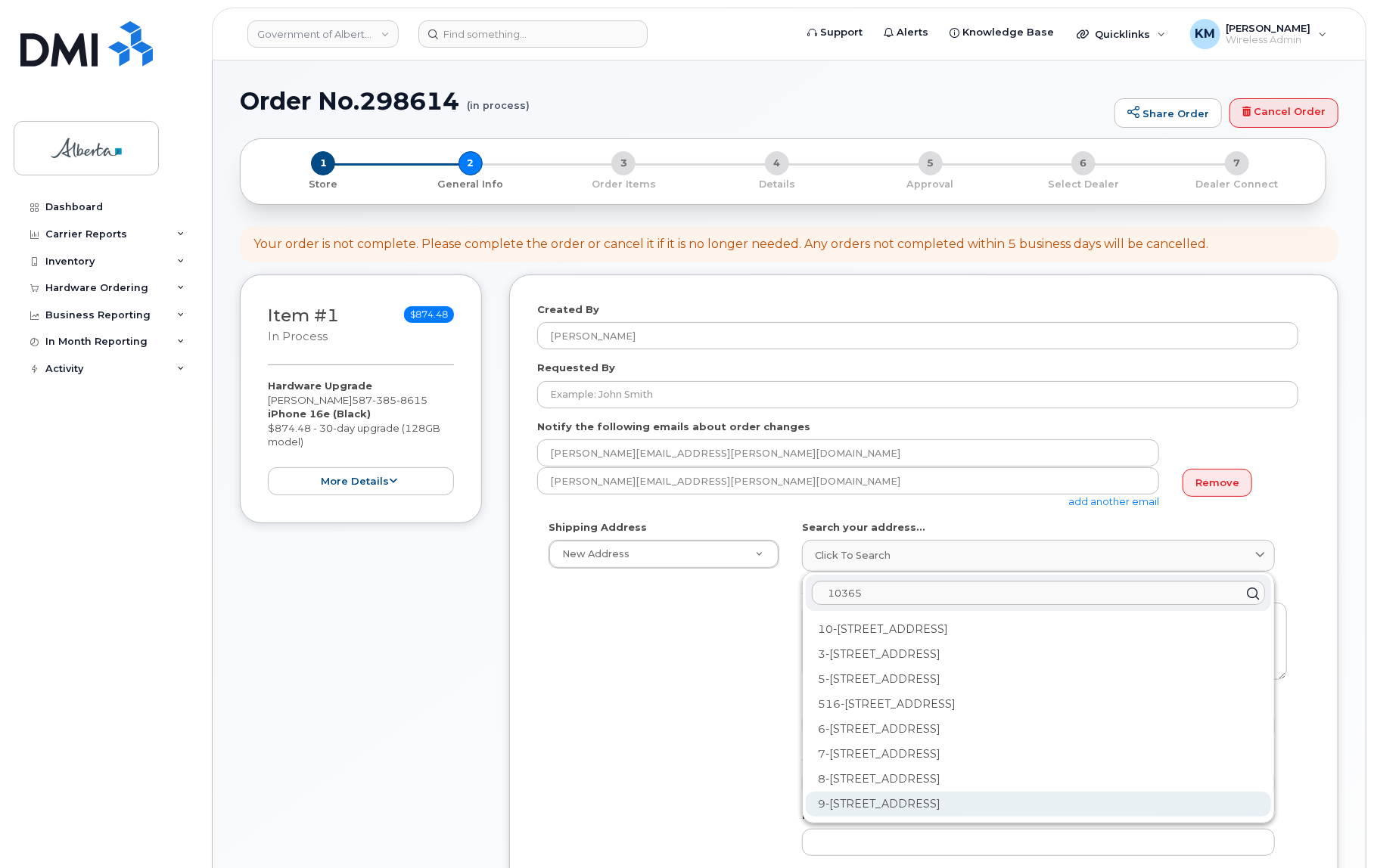
click at [855, 799] on div "9-[STREET_ADDRESS]" at bounding box center [1038, 805] width 465 height 25
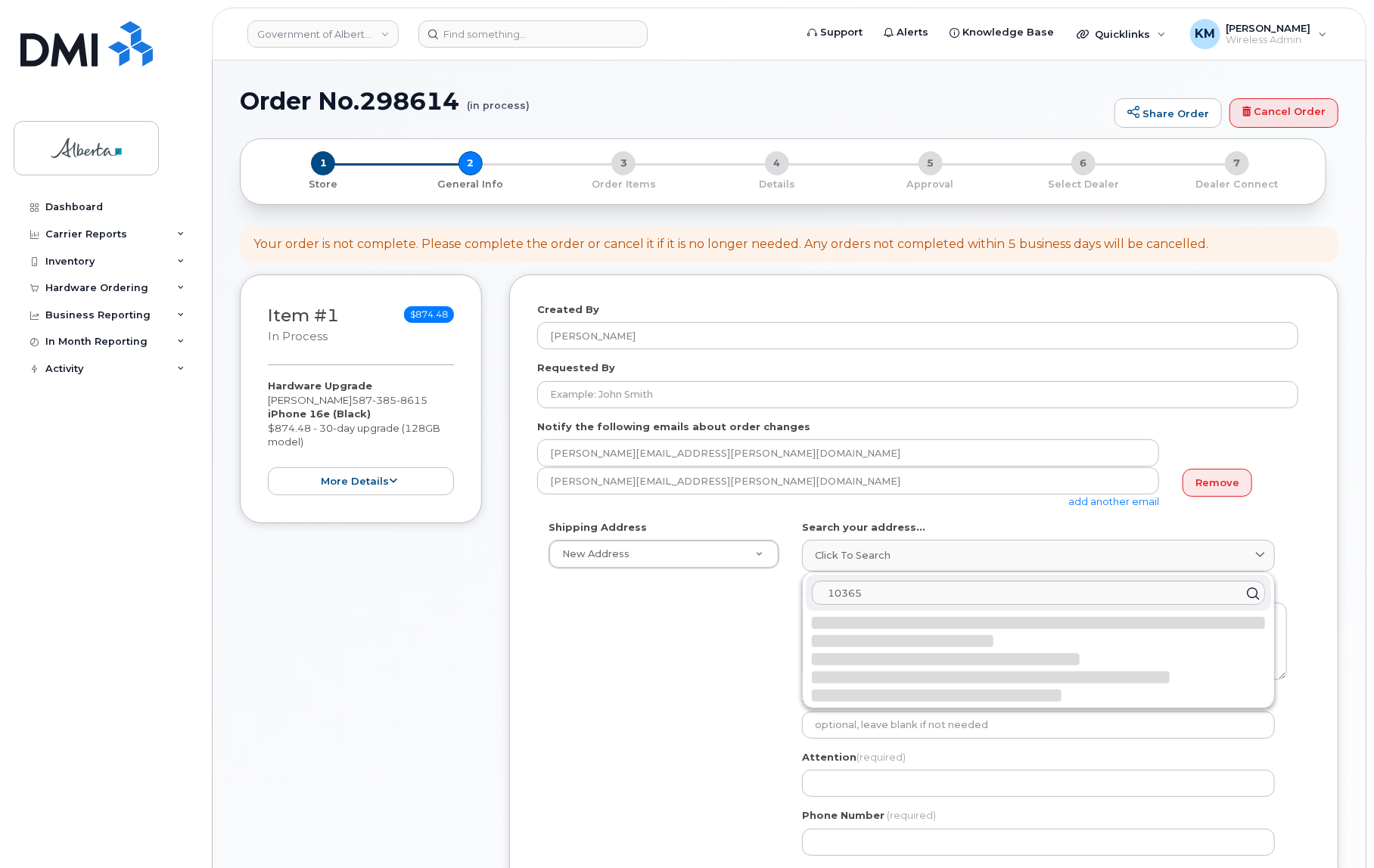
select select
type textarea "9-[STREET_ADDRESS]"
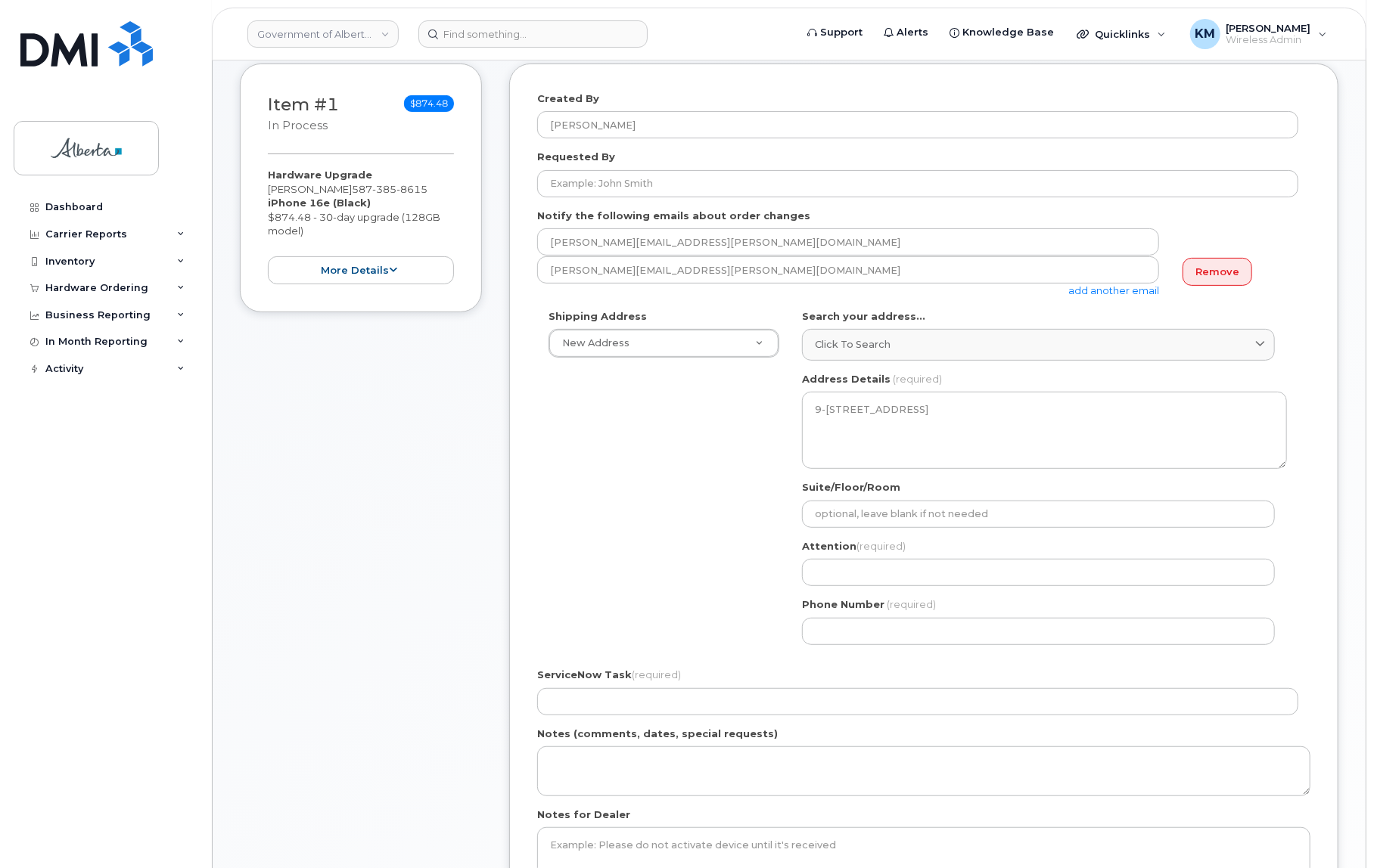
scroll to position [274, 0]
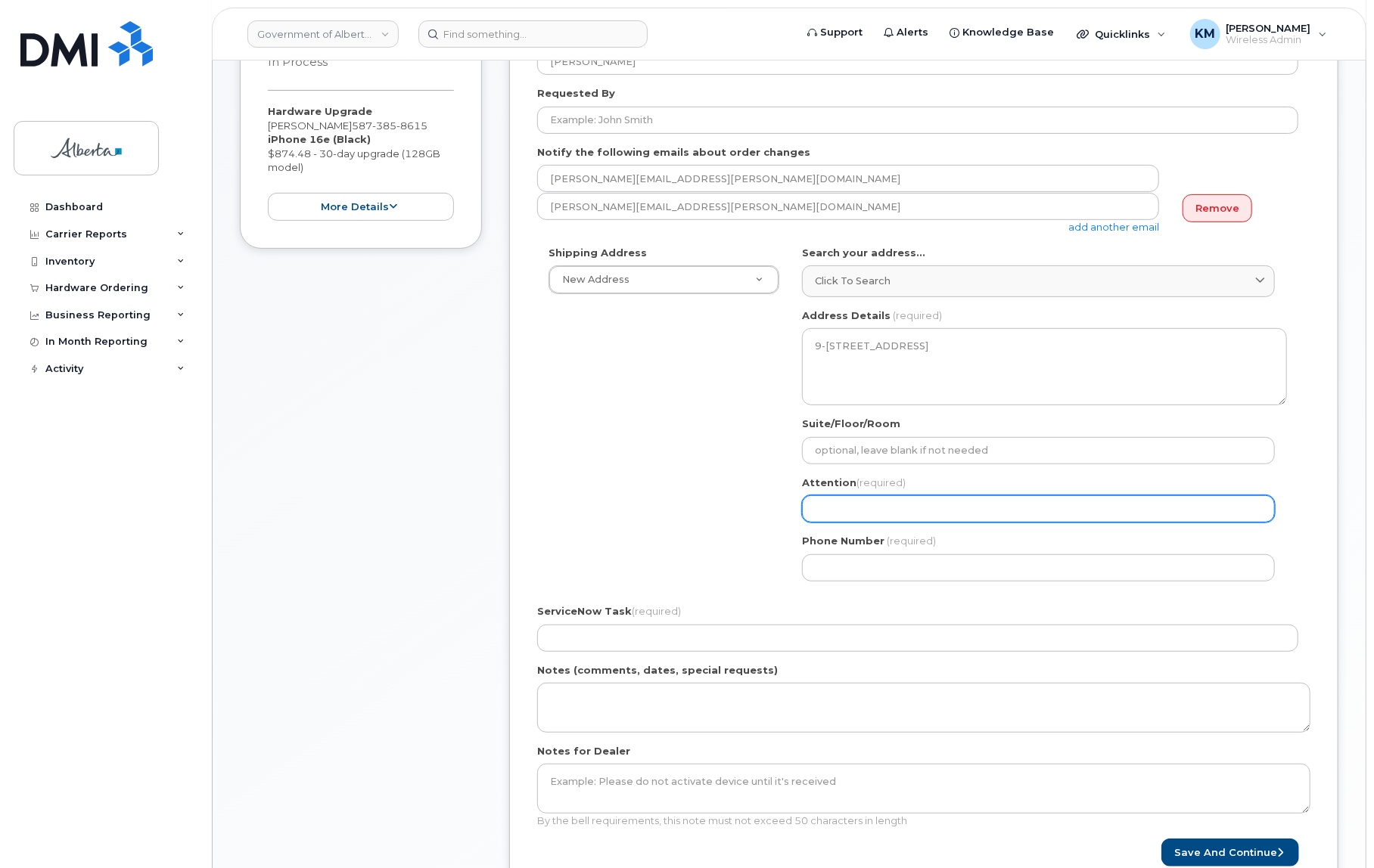
paste input "[PERSON_NAME]"
select select
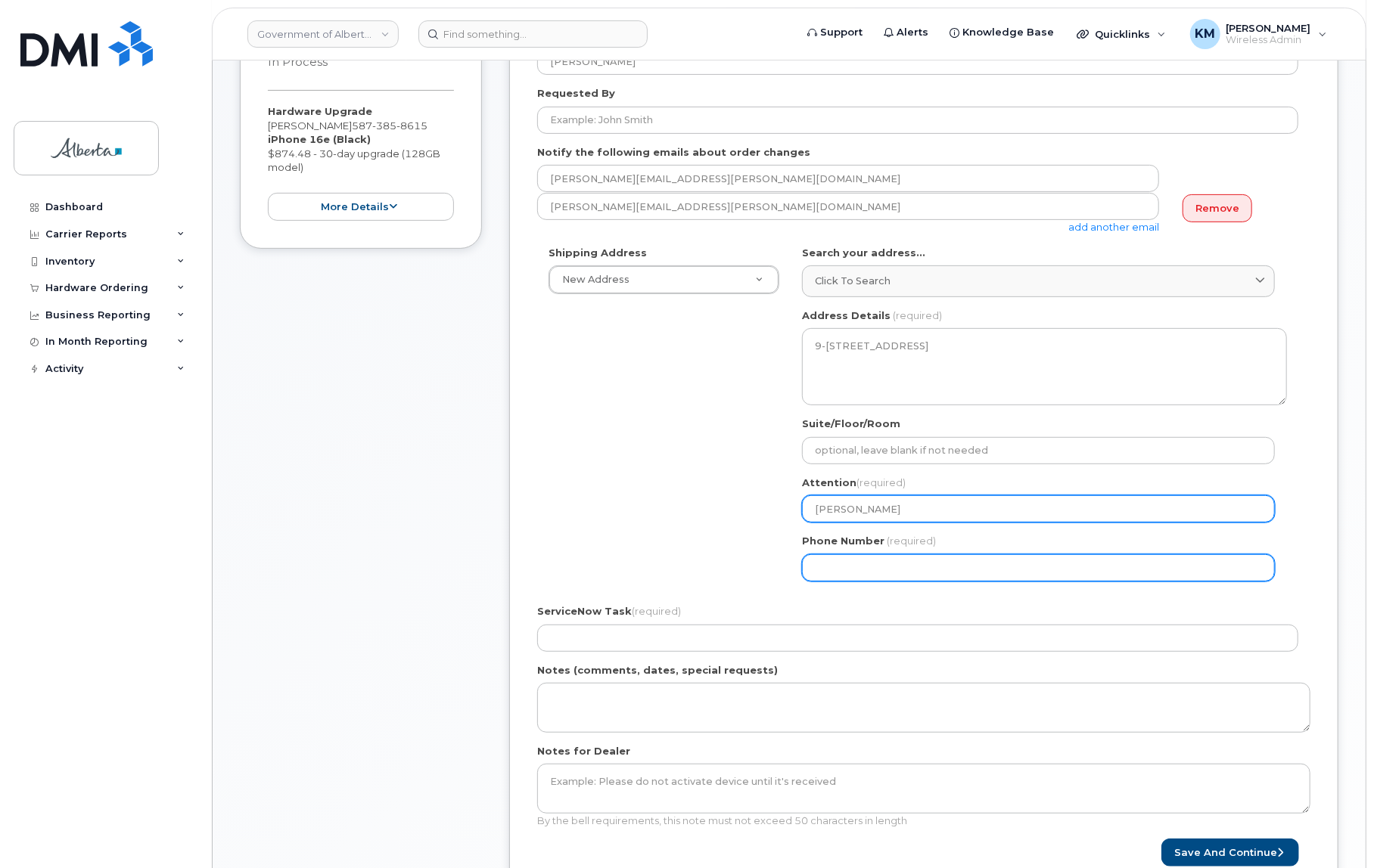
type input "[PERSON_NAME]"
click at [874, 568] on input "Phone Number" at bounding box center [1038, 568] width 473 height 27
type input "780644868"
select select
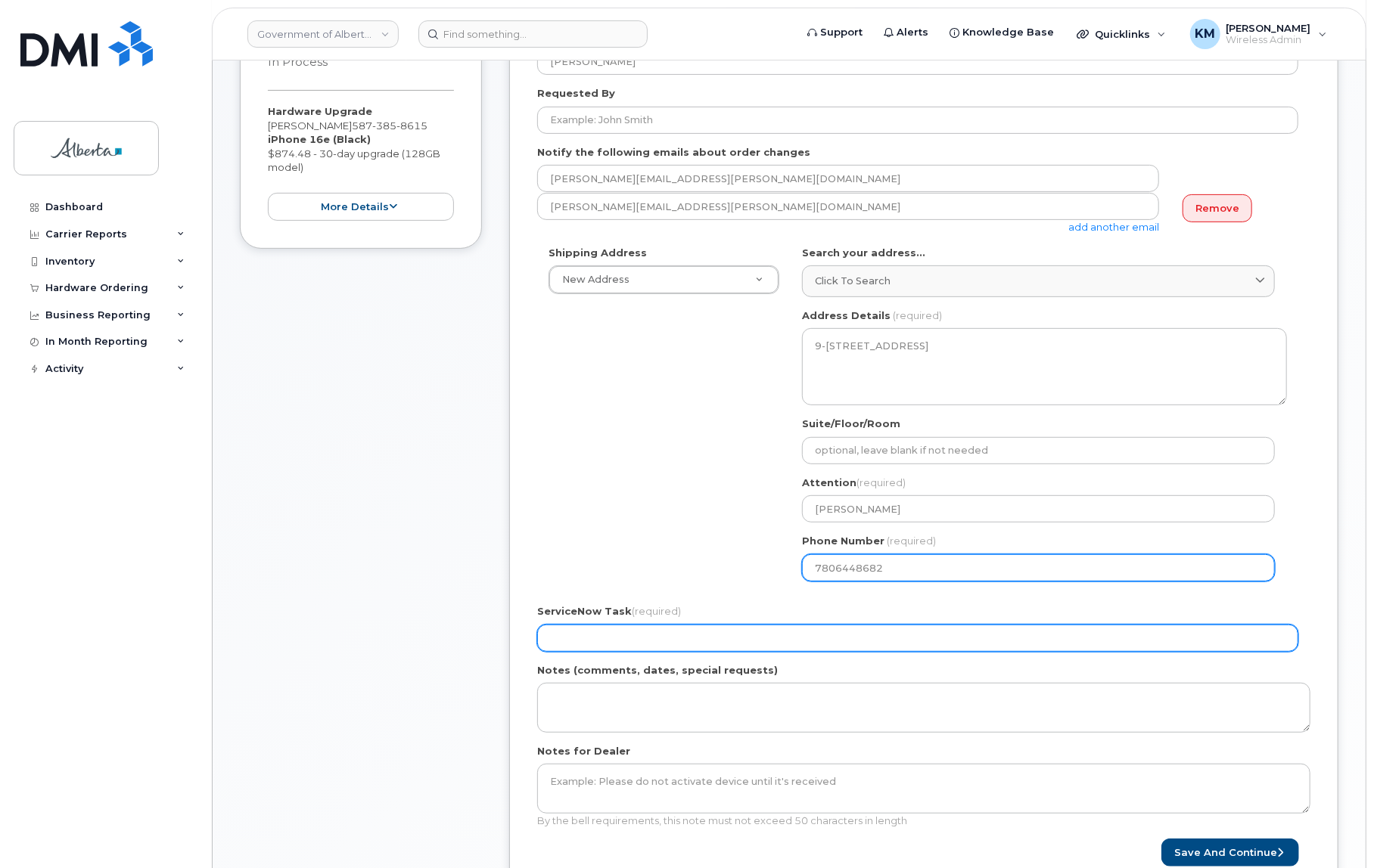
type input "7806448682"
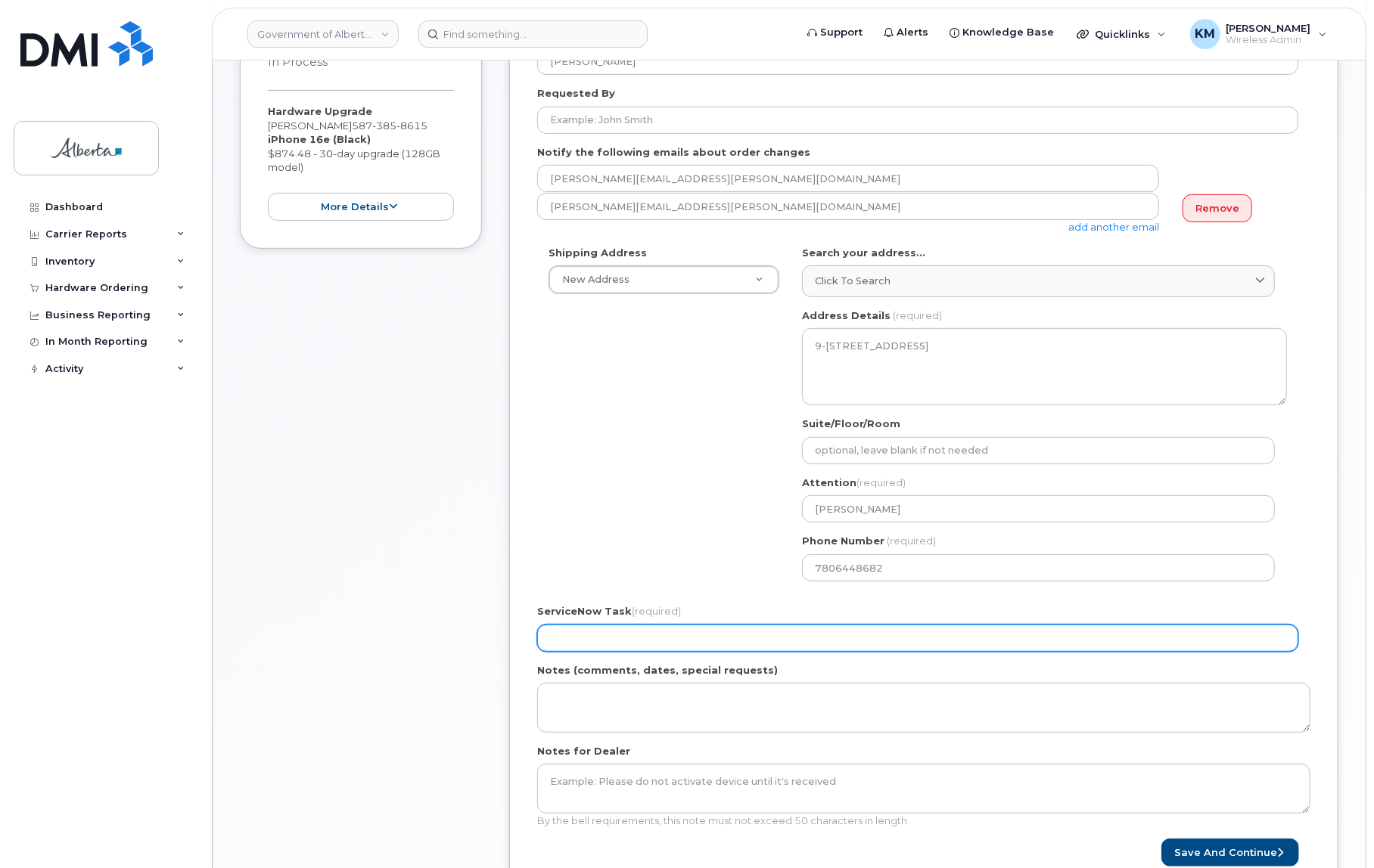
click at [808, 643] on input "ServiceNow Task (required)" at bounding box center [917, 638] width 761 height 27
type input "SCTASK0833999"
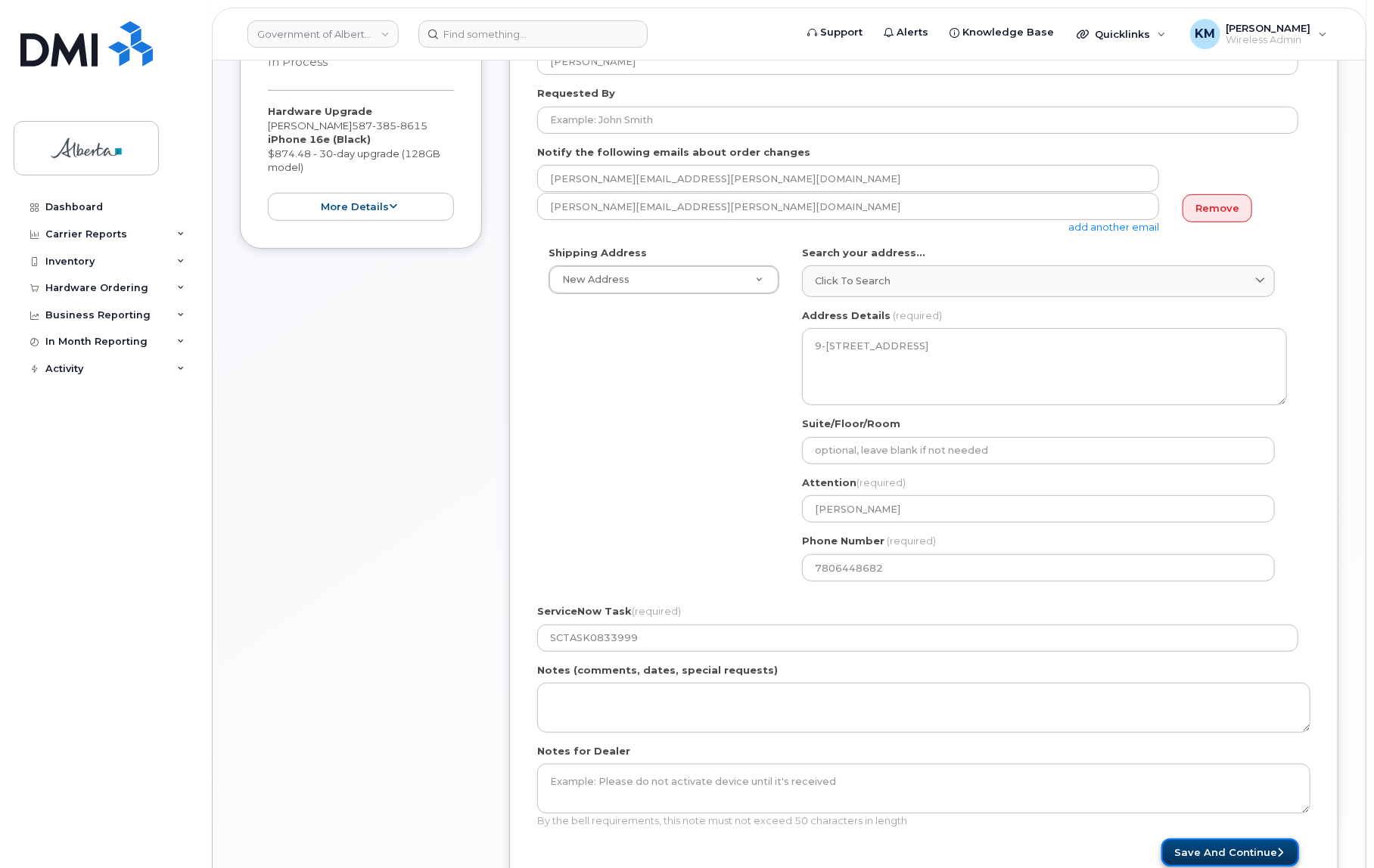
click at [1190, 851] on button "Save and Continue" at bounding box center [1230, 852] width 138 height 28
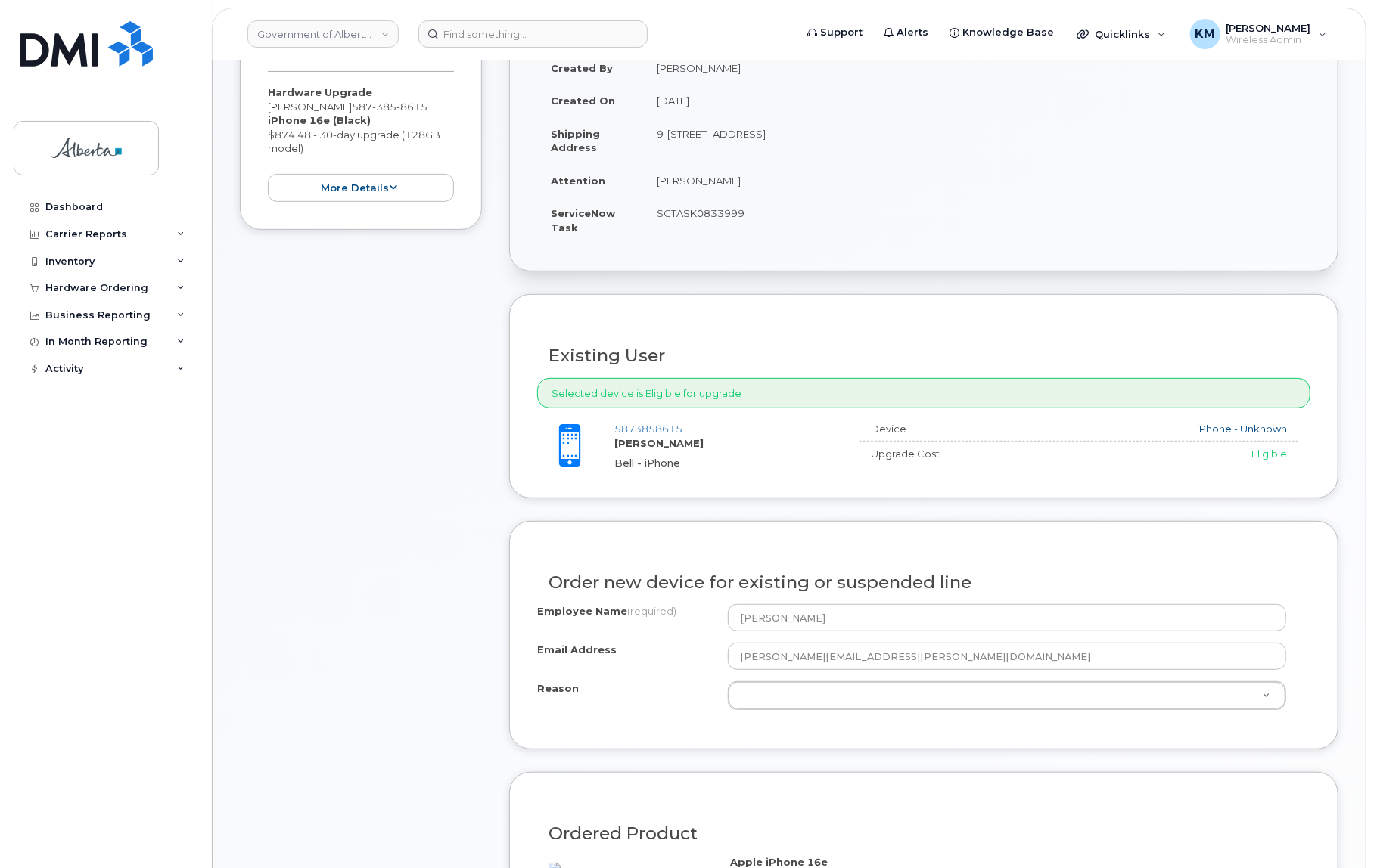
scroll to position [412, 0]
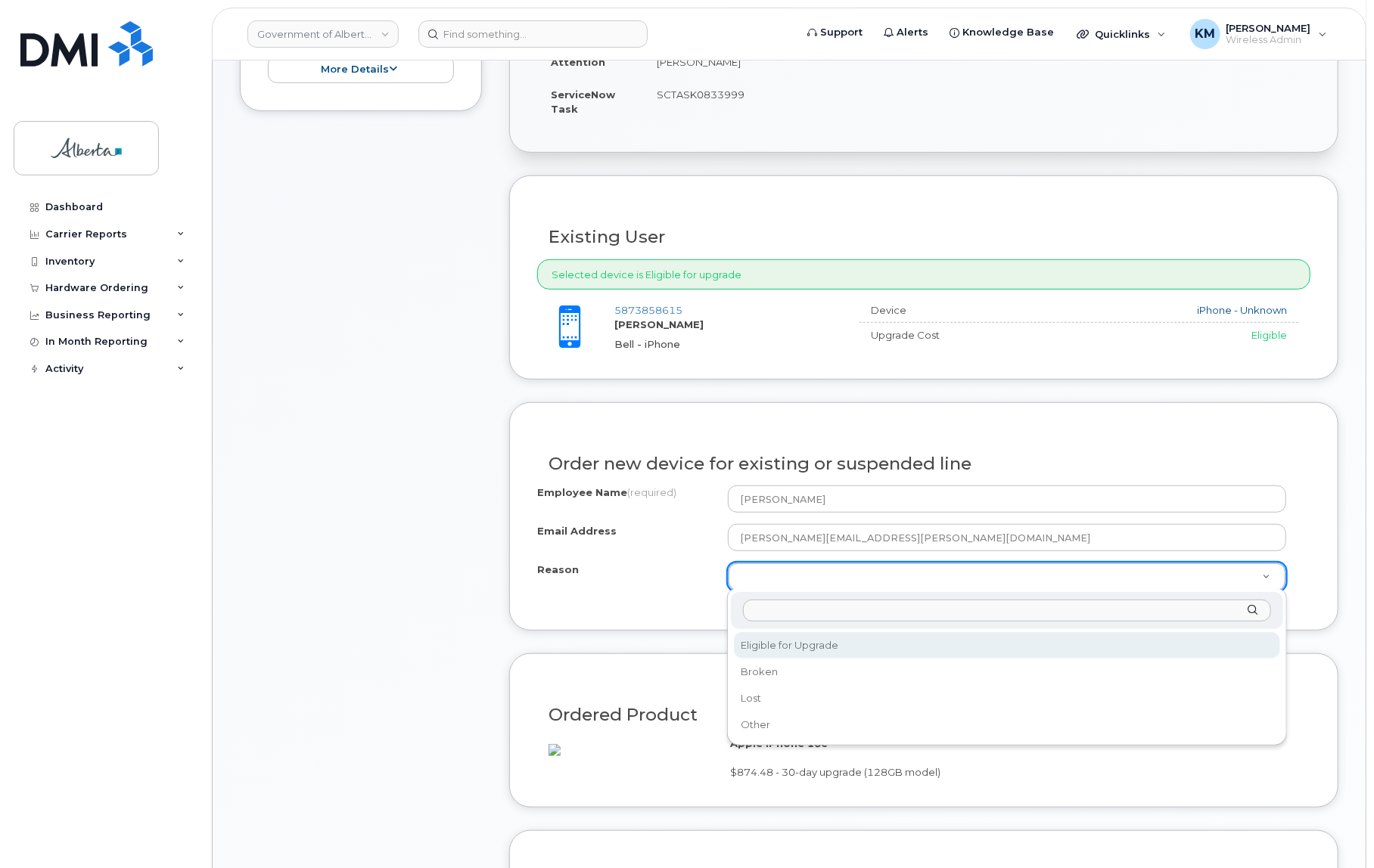
select select "eligible_for_upgrade"
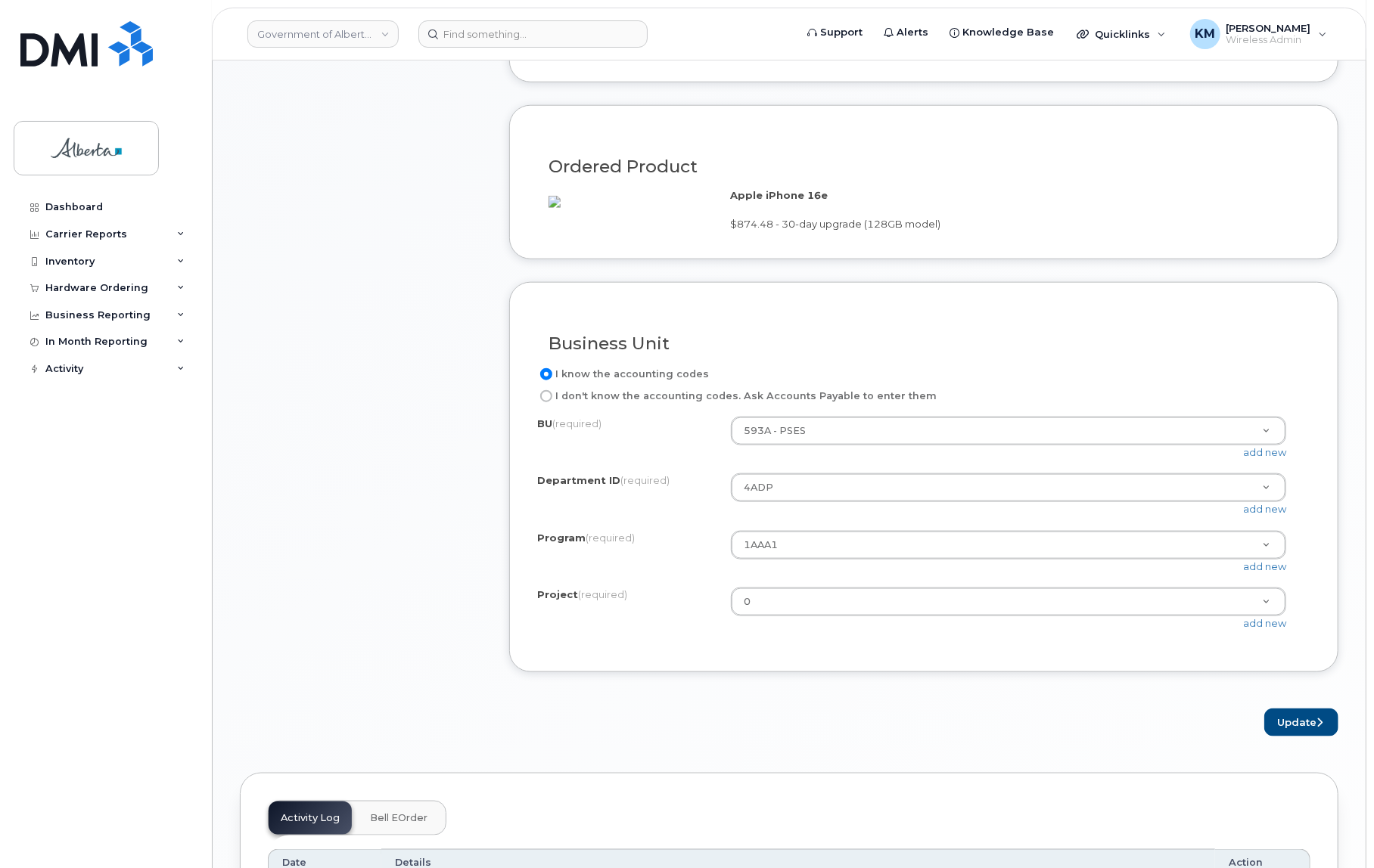
scroll to position [962, 0]
click at [1286, 735] on button "Update" at bounding box center [1302, 721] width 74 height 28
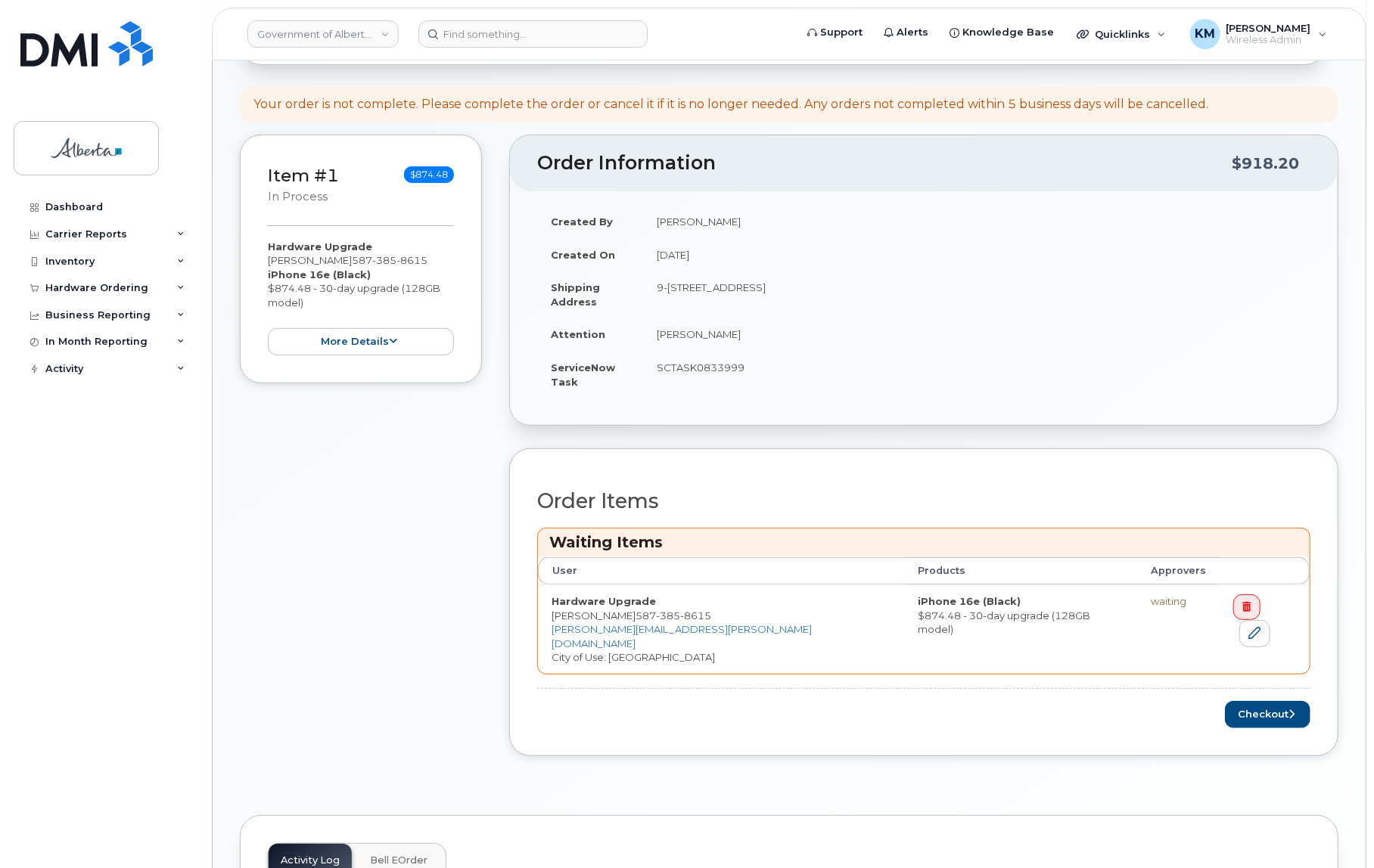
scroll to position [206, 0]
click at [1244, 703] on button "Checkout" at bounding box center [1268, 713] width 86 height 28
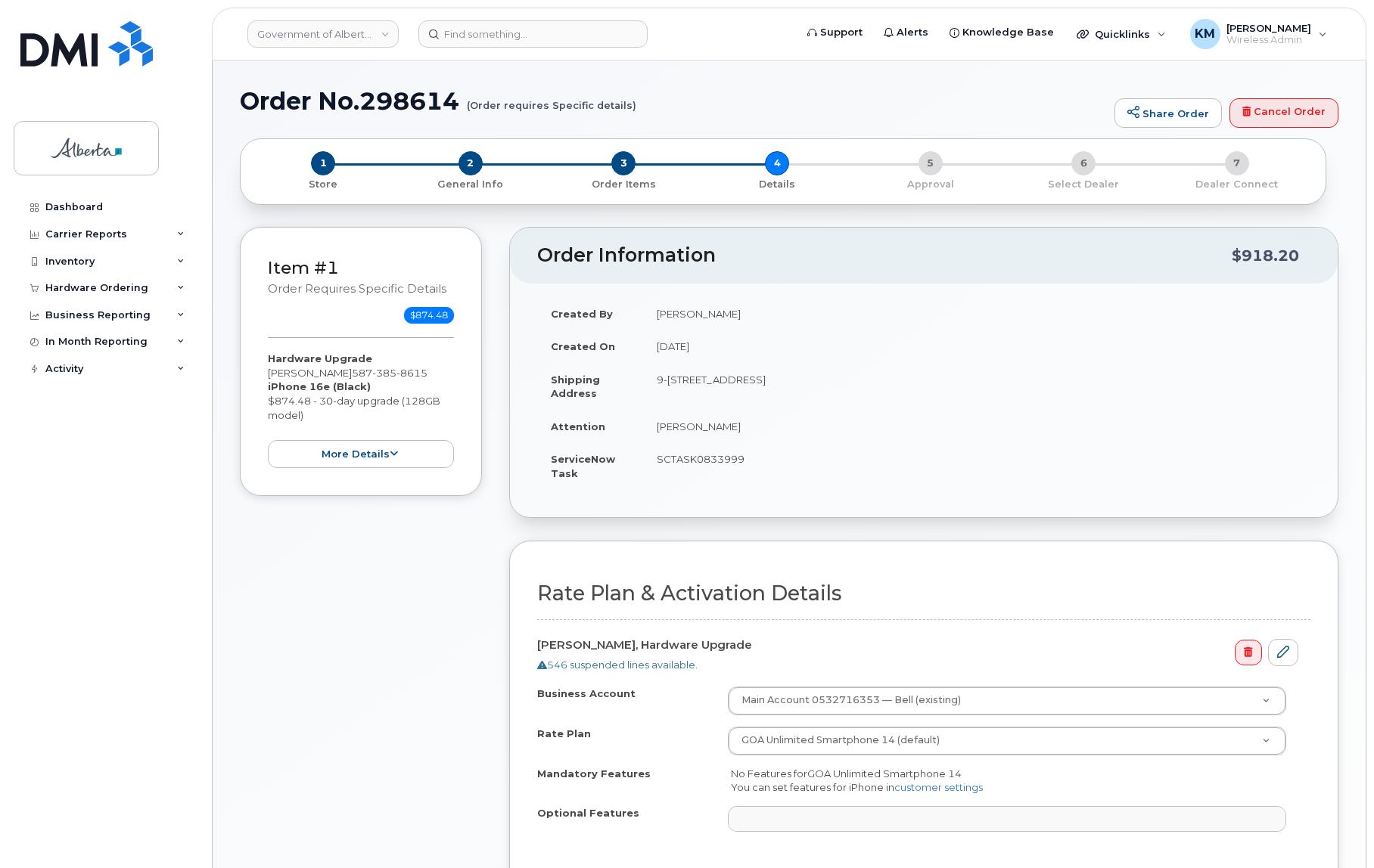
select select
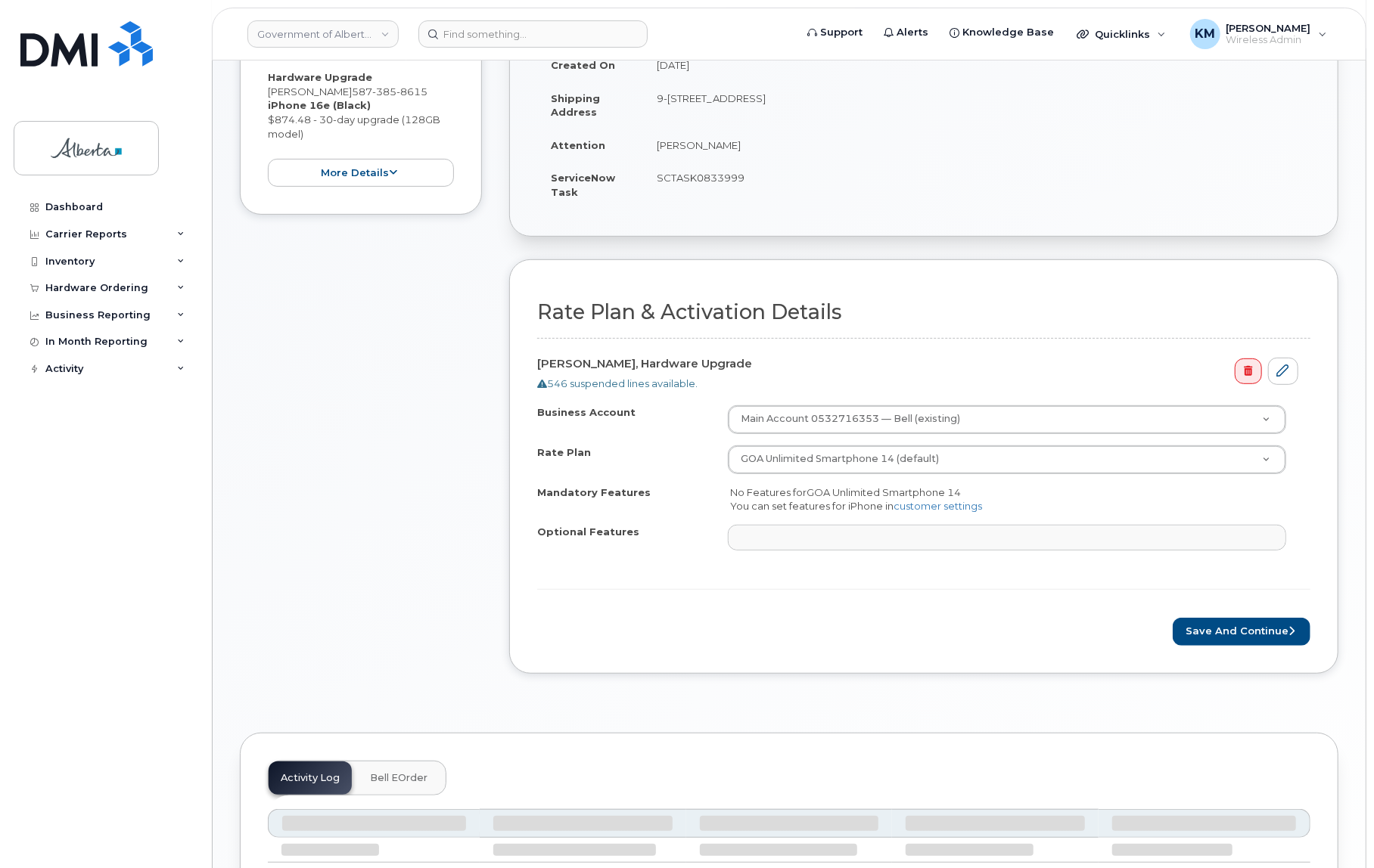
scroll to position [412, 0]
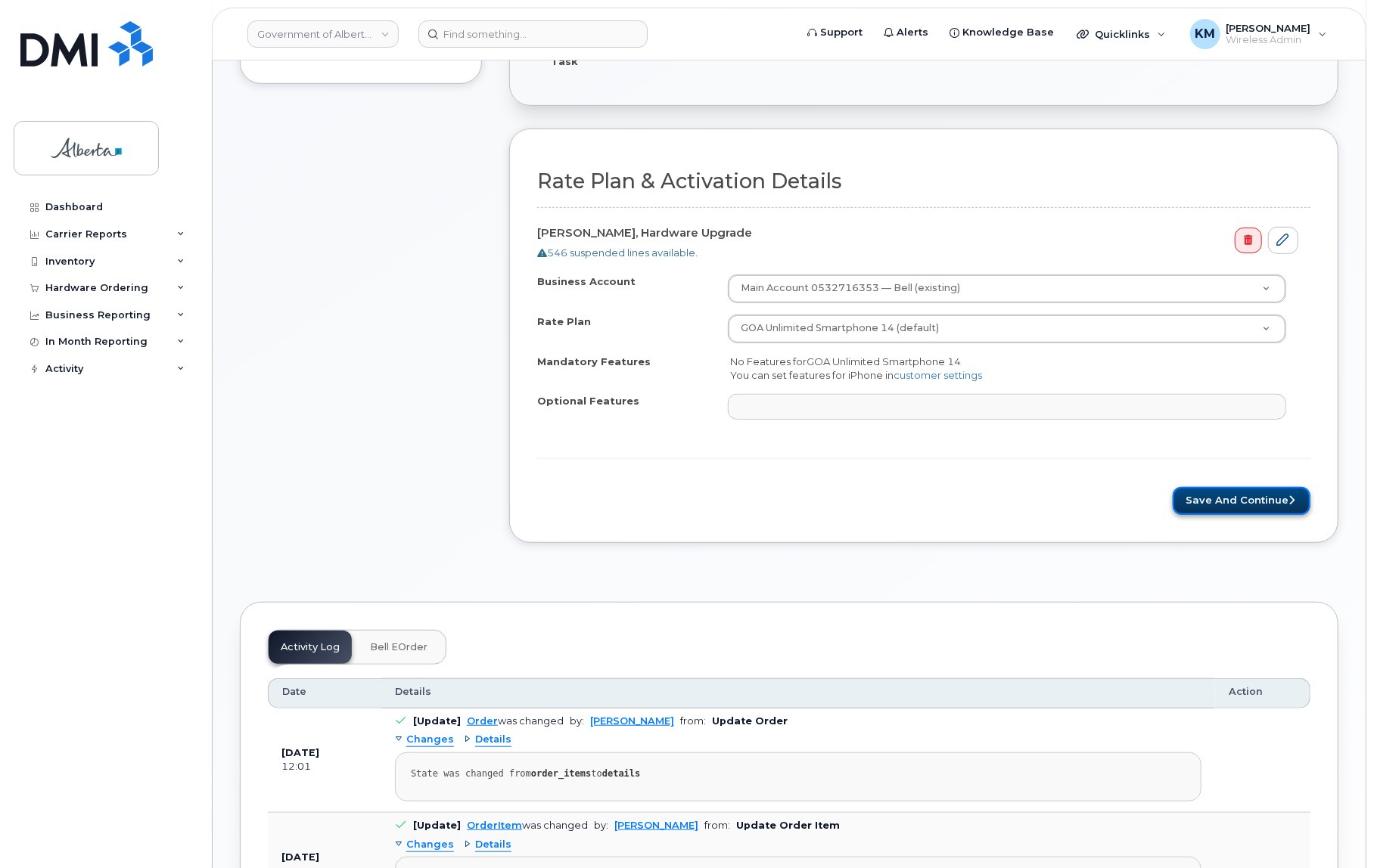
click at [1241, 499] on button "Save and Continue" at bounding box center [1242, 500] width 138 height 28
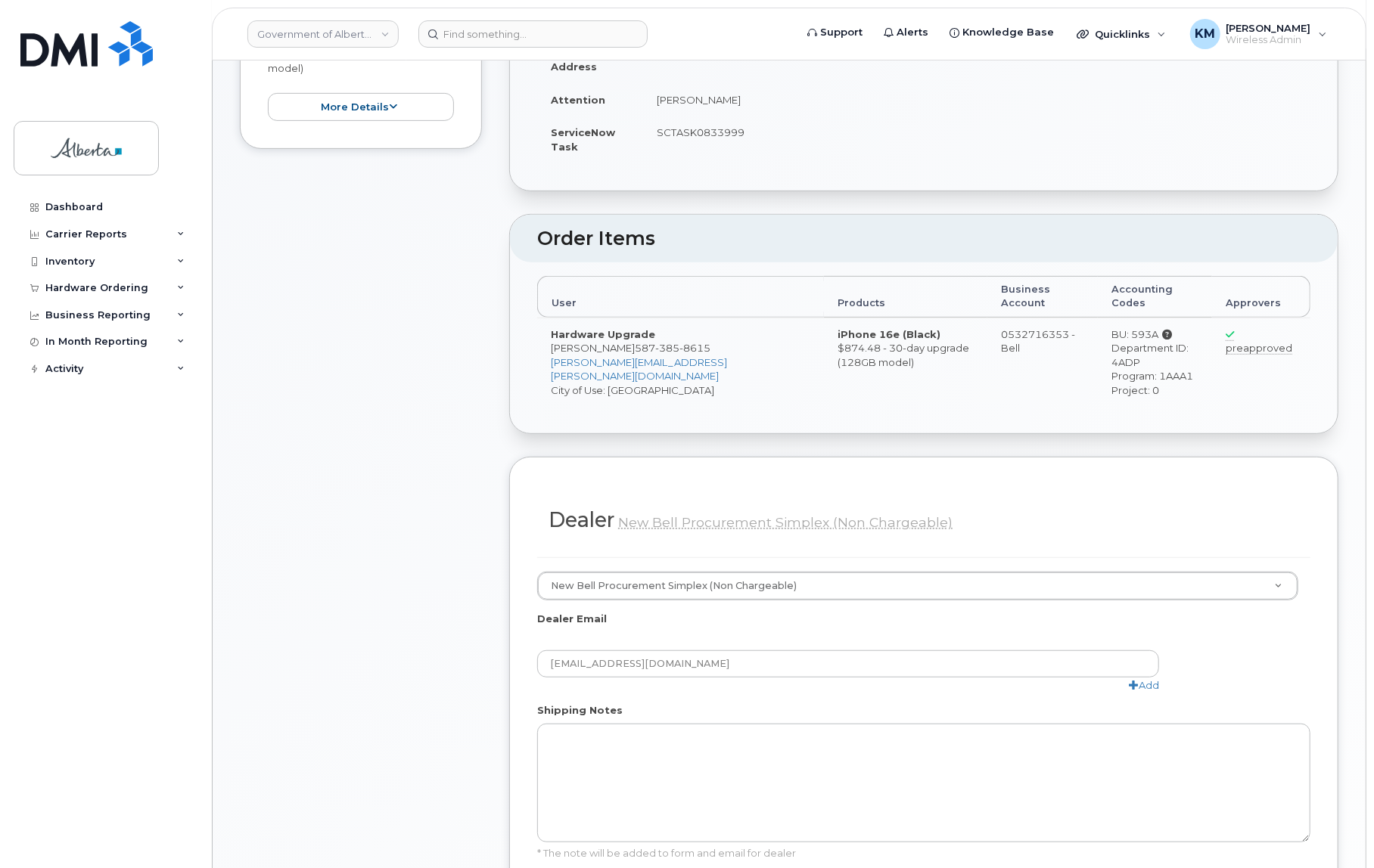
scroll to position [412, 0]
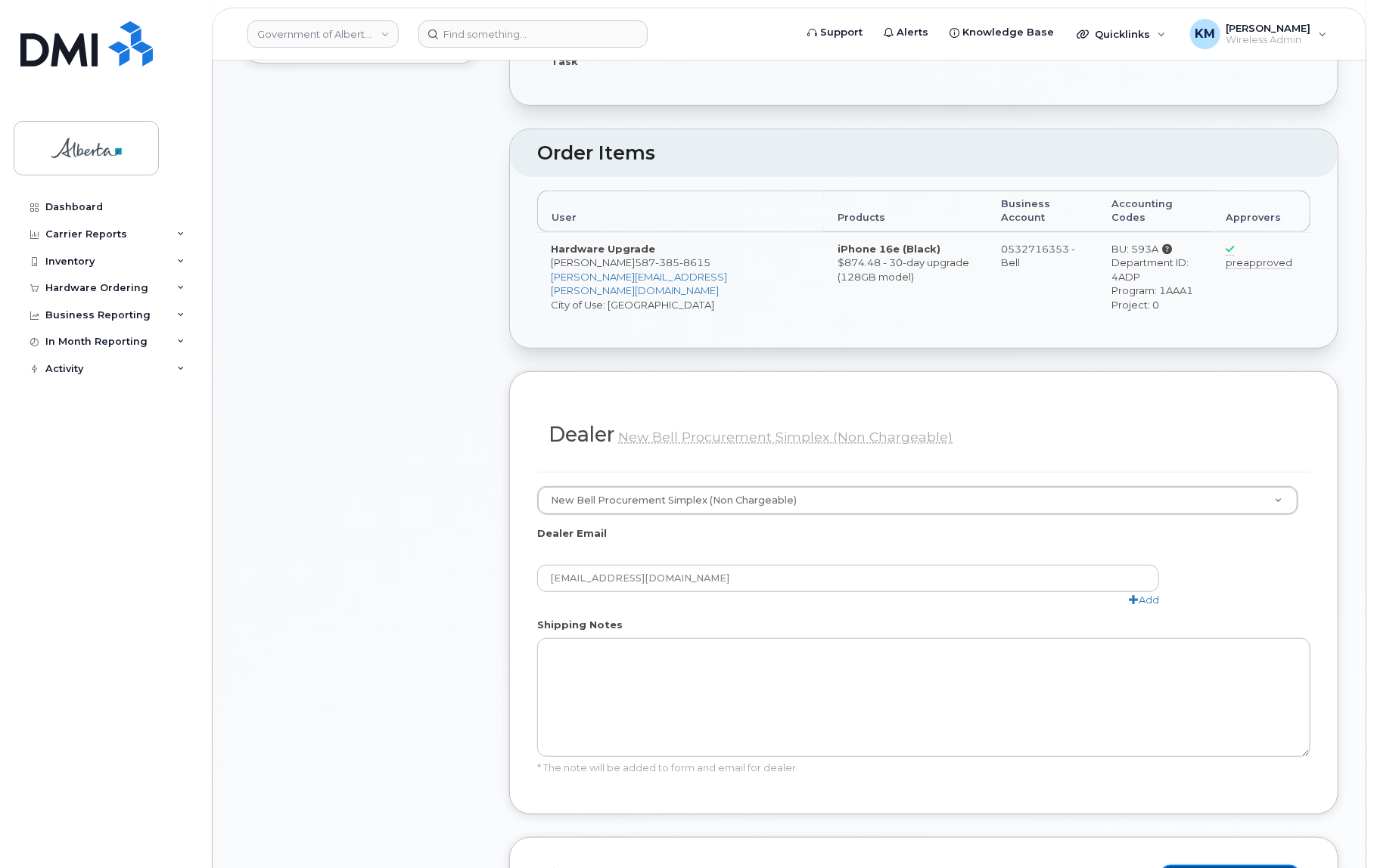
click at [1184, 865] on button "Save and Continue" at bounding box center [1230, 879] width 138 height 28
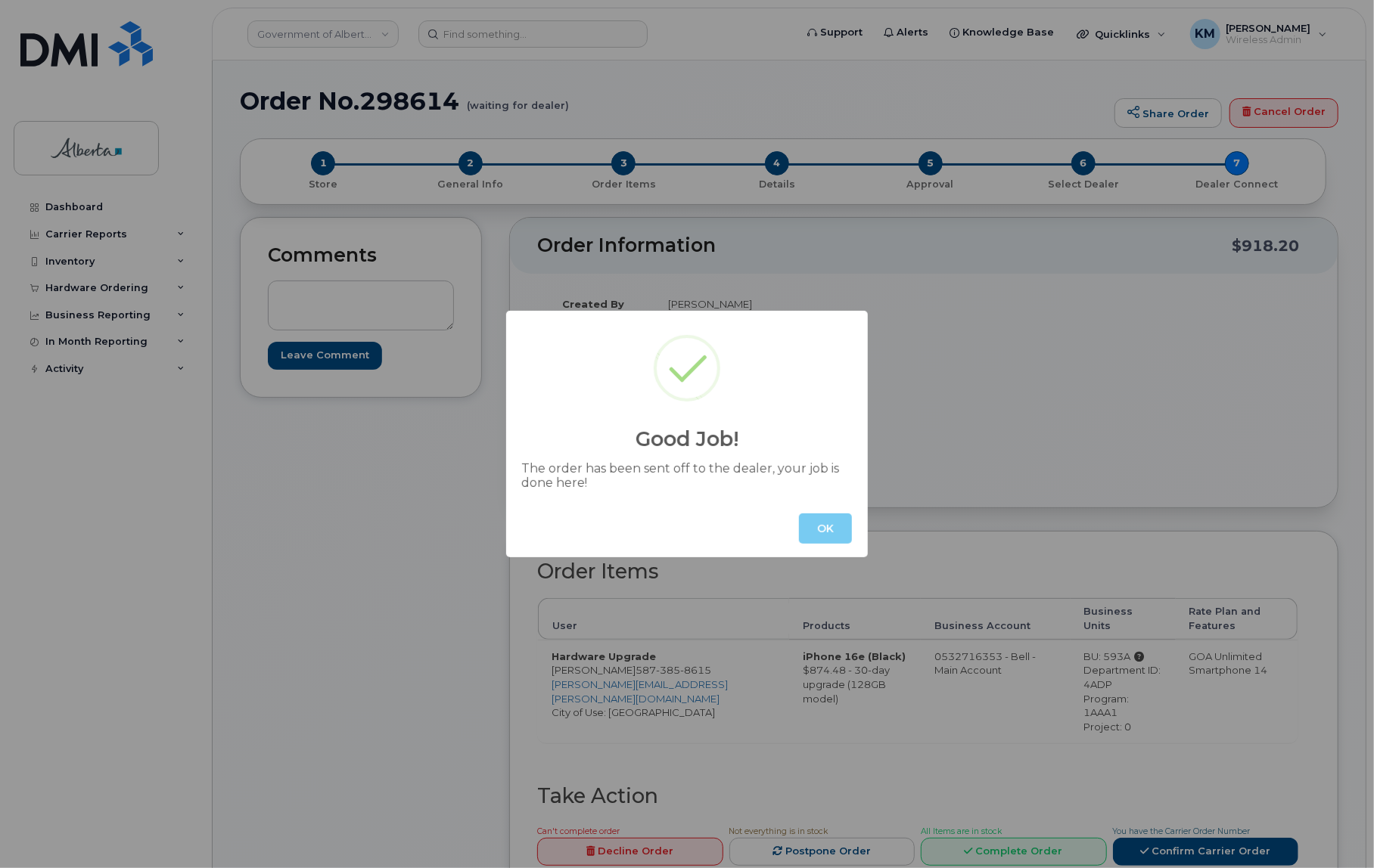
click at [816, 534] on button "OK" at bounding box center [825, 529] width 53 height 30
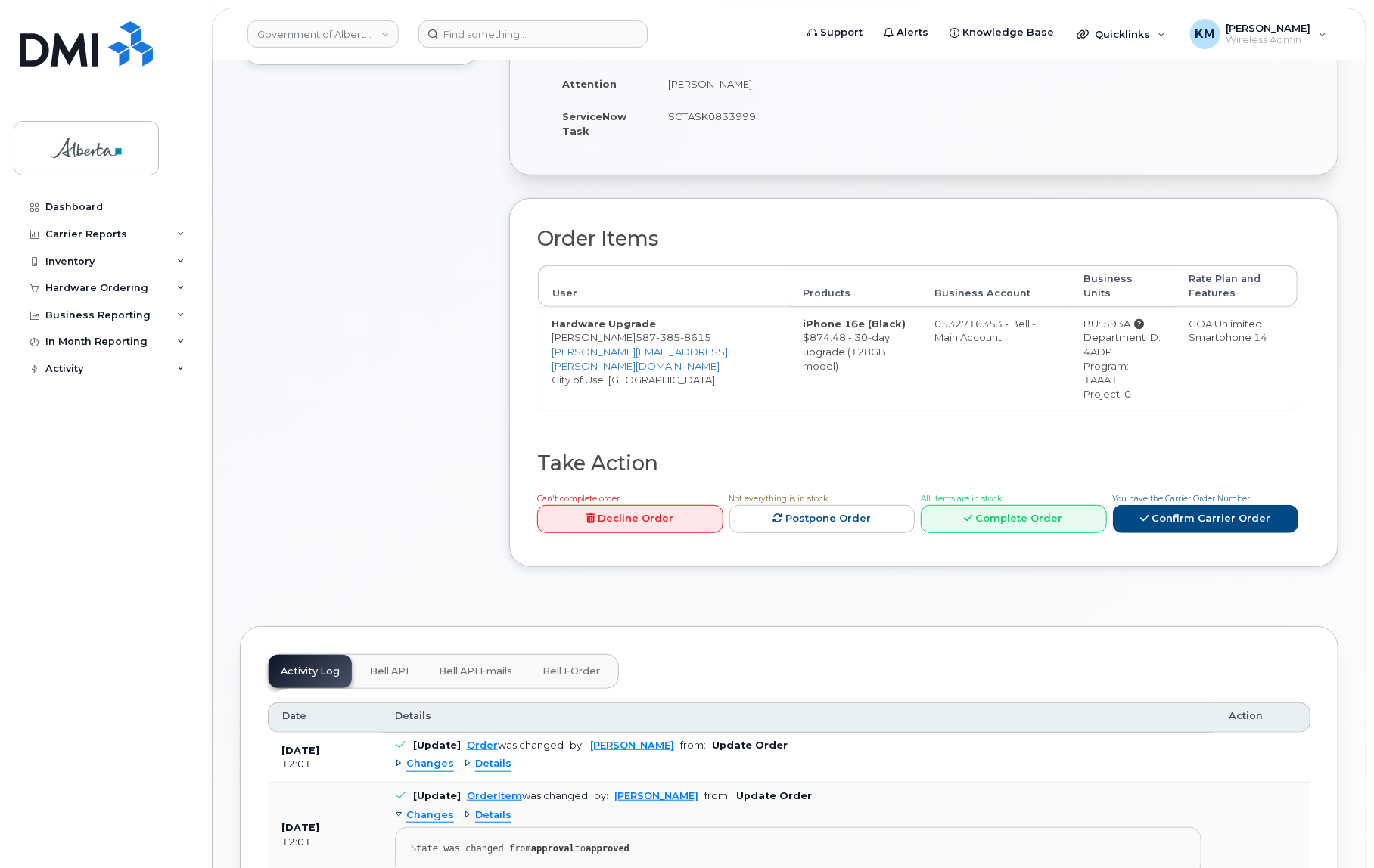
scroll to position [343, 0]
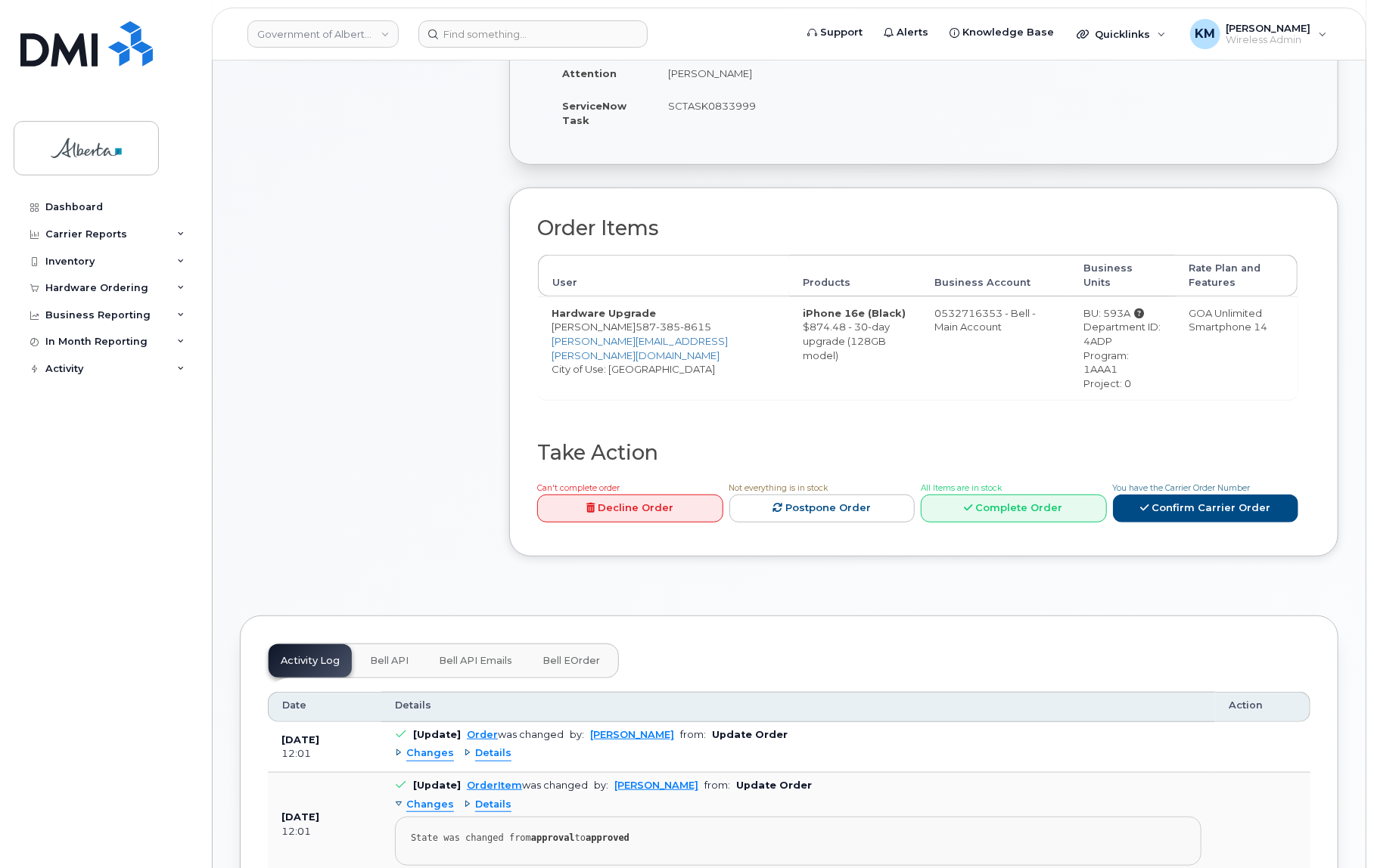
click at [400, 655] on span "Bell API" at bounding box center [390, 661] width 39 height 12
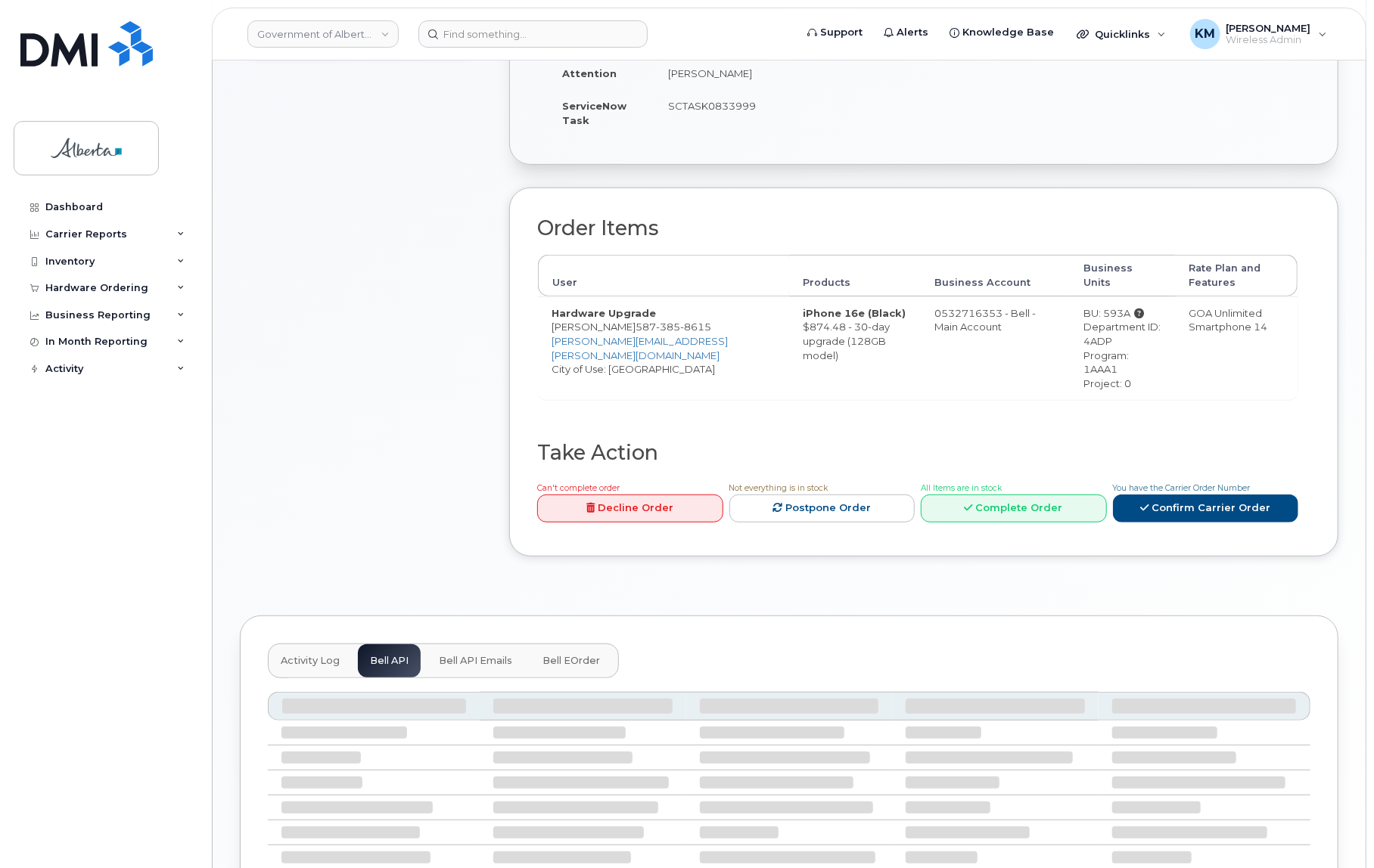
scroll to position [296, 0]
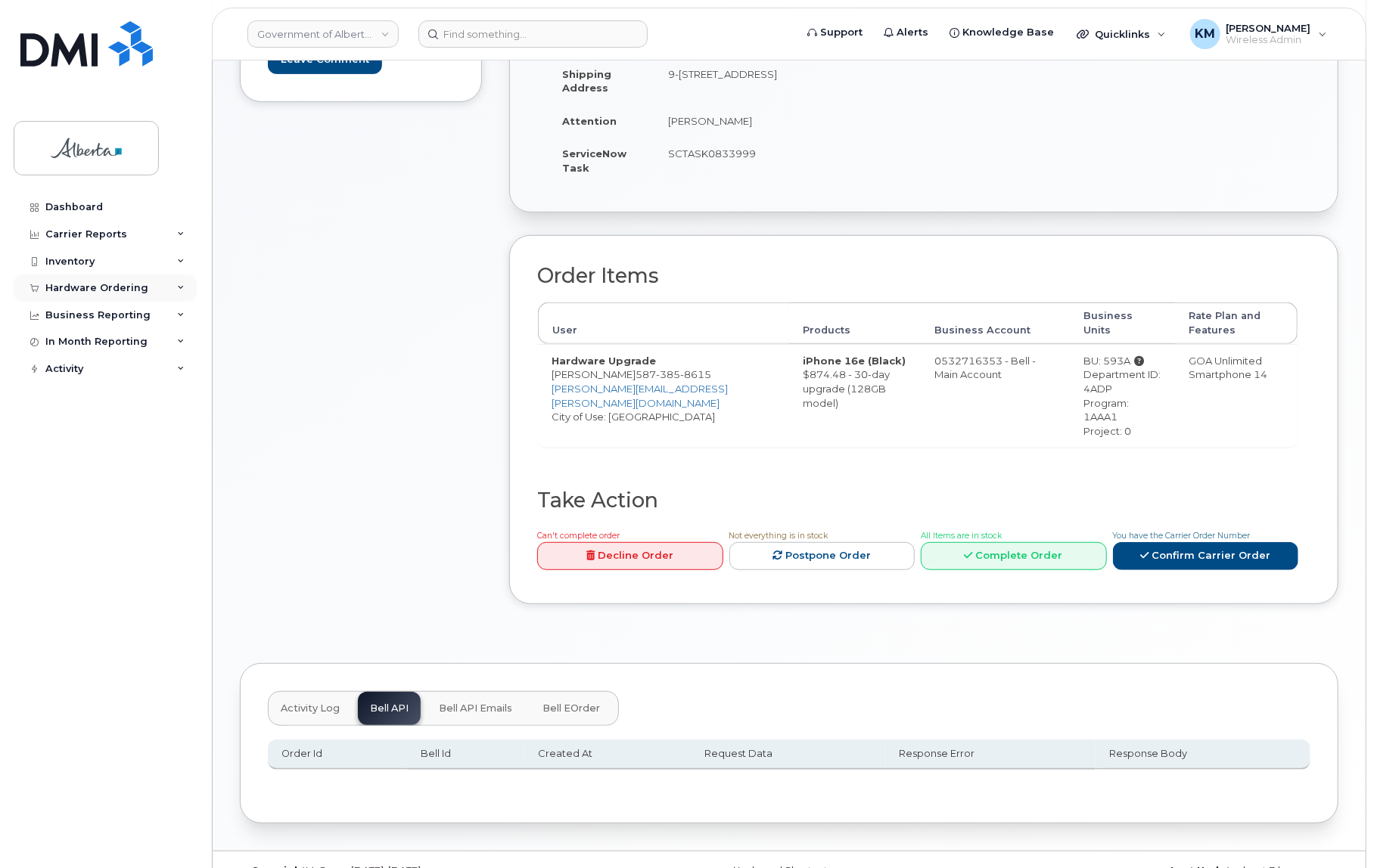
click at [85, 283] on div "Hardware Ordering" at bounding box center [97, 288] width 103 height 12
click at [77, 340] on div "Orders" at bounding box center [71, 345] width 37 height 13
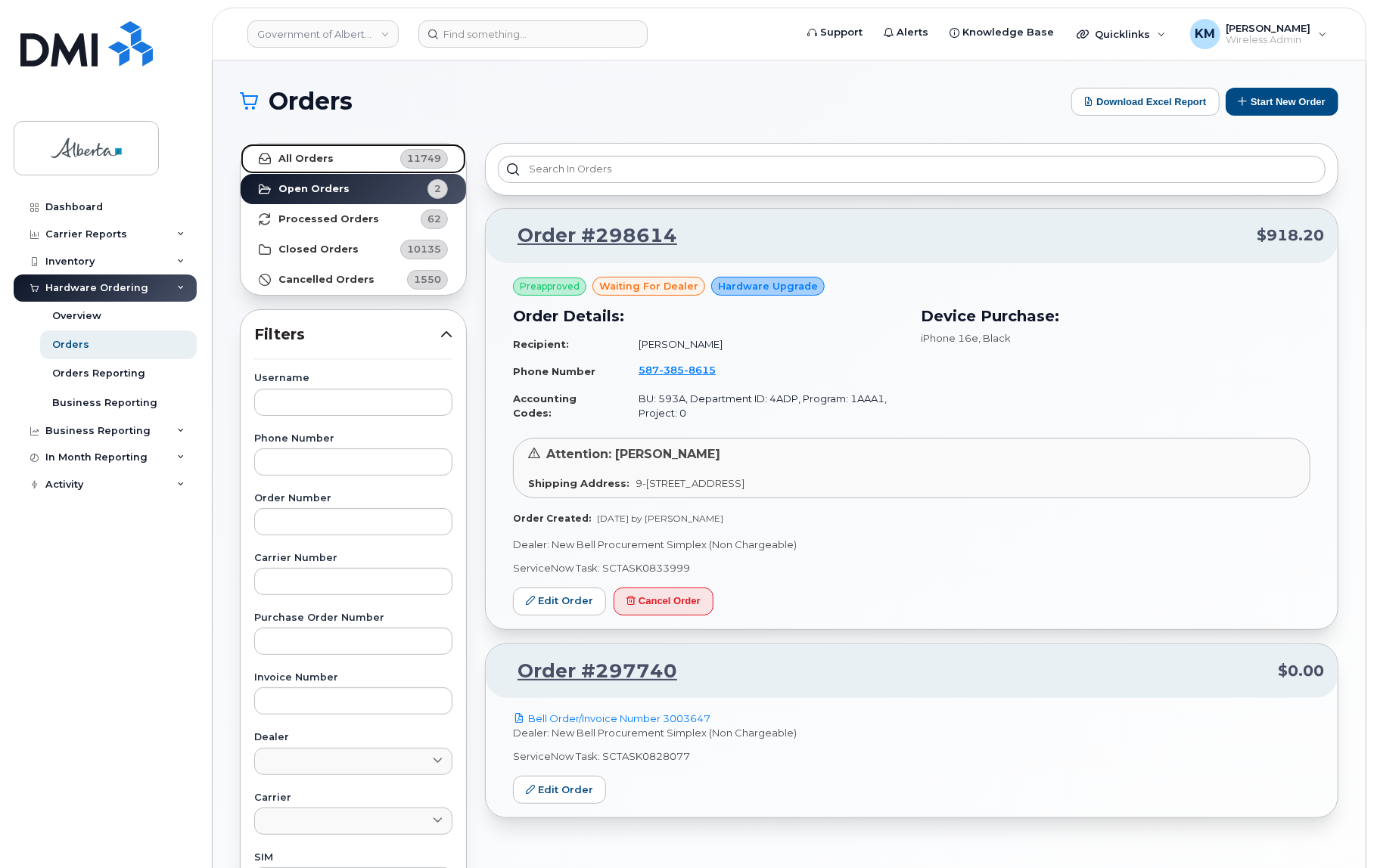
click at [303, 157] on strong "All Orders" at bounding box center [306, 159] width 56 height 12
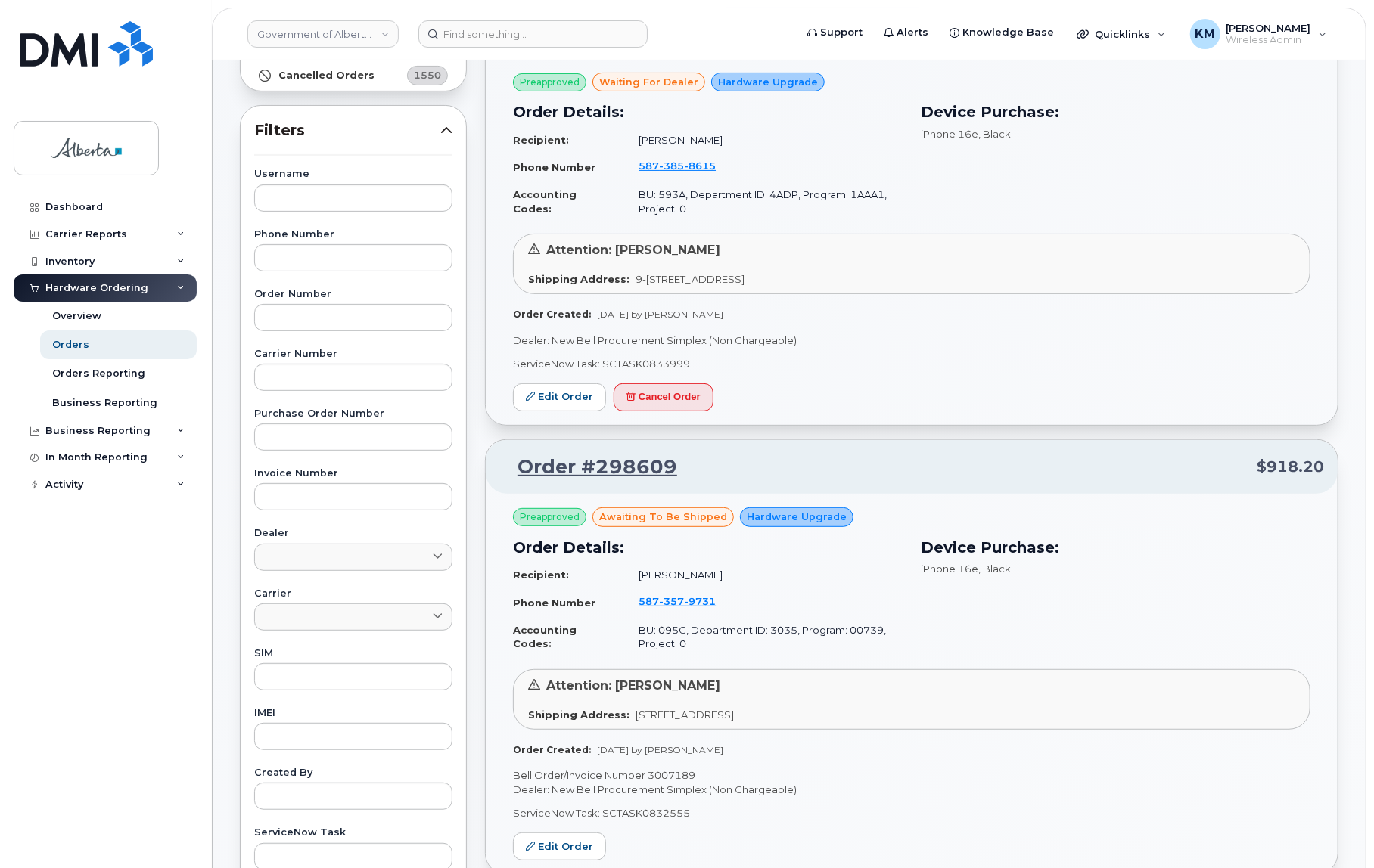
scroll to position [206, 0]
click at [321, 794] on input "text" at bounding box center [353, 795] width 199 height 27
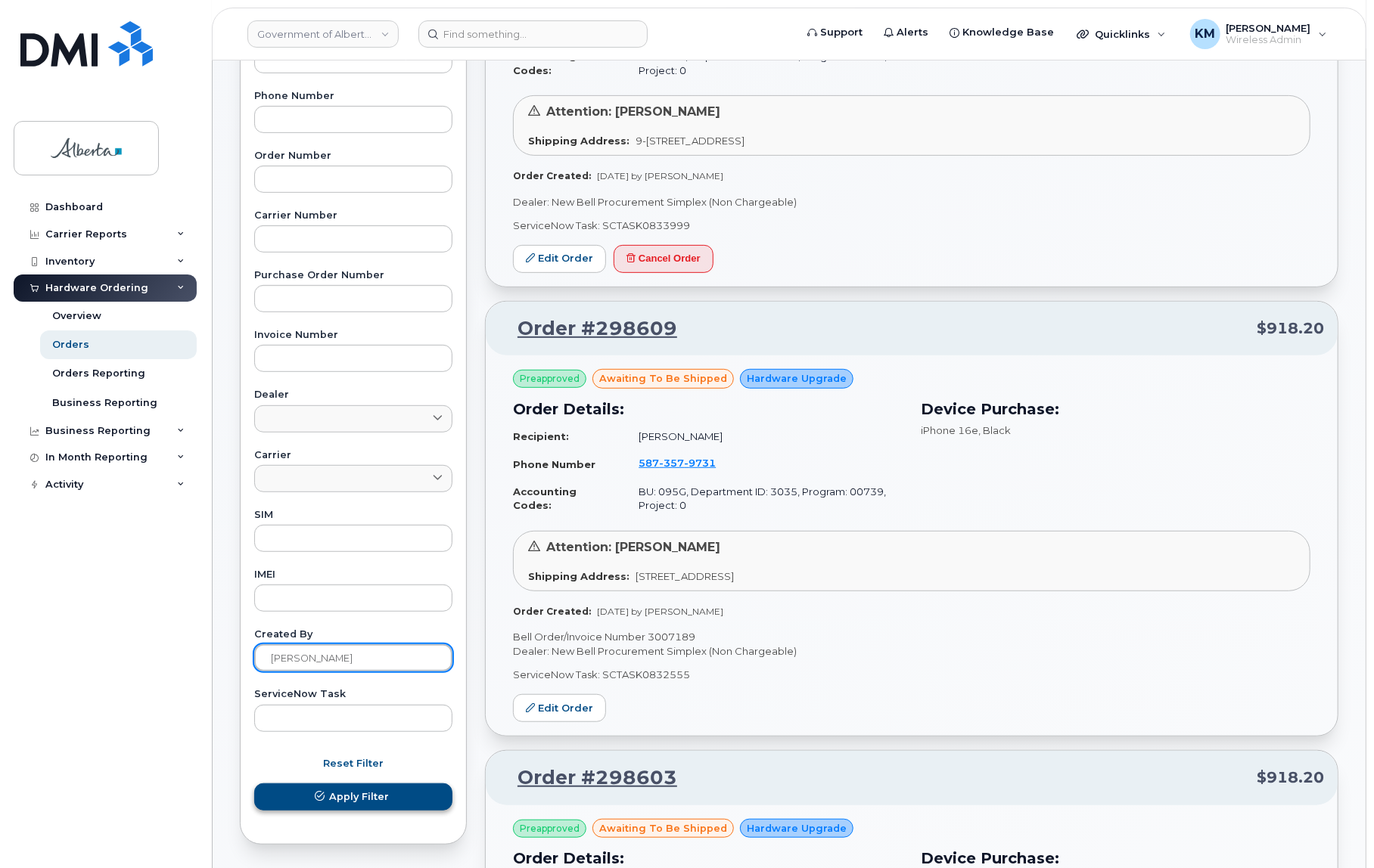
scroll to position [343, 0]
type input "[PERSON_NAME]"
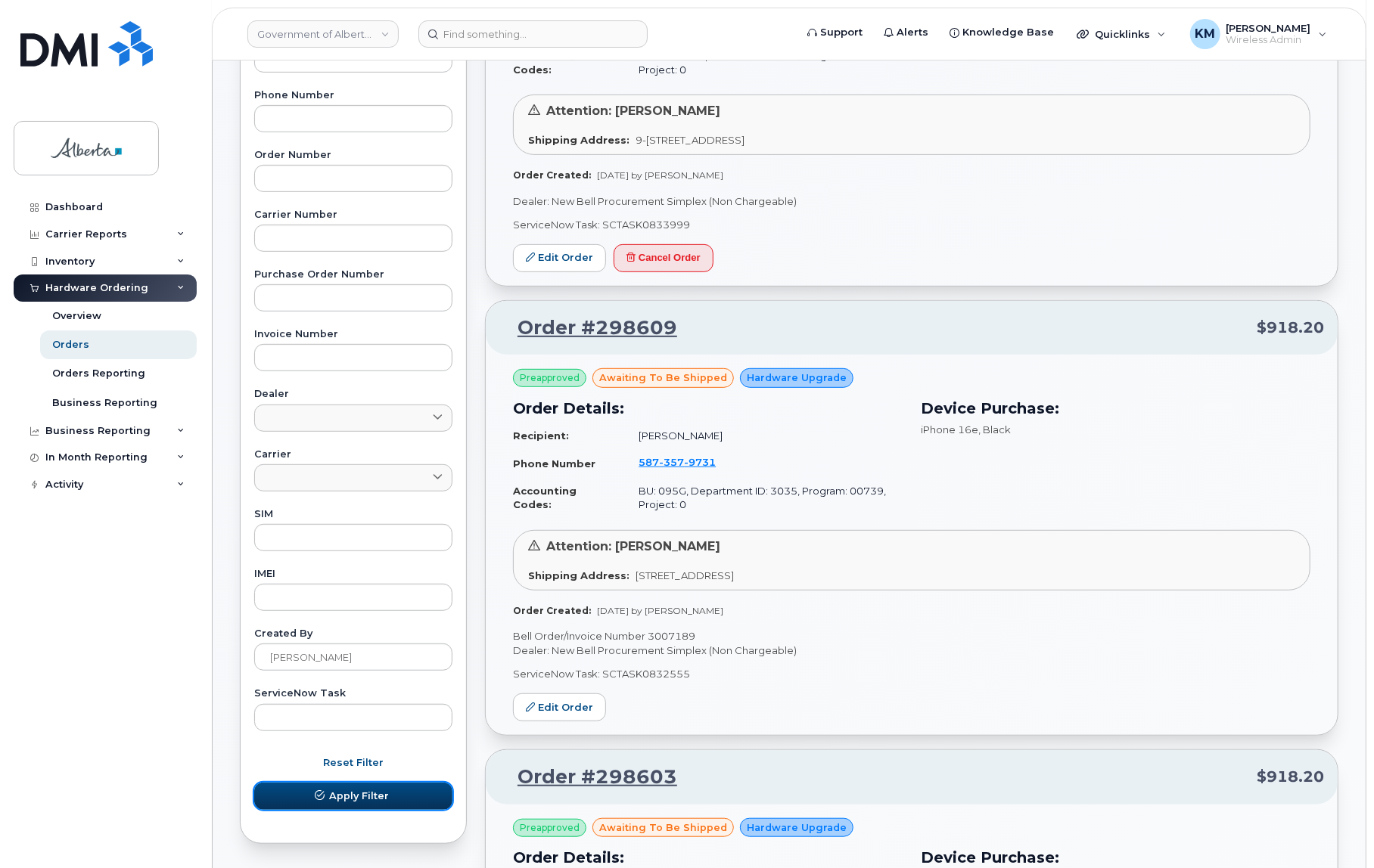
click at [337, 789] on span "Apply Filter" at bounding box center [358, 796] width 60 height 14
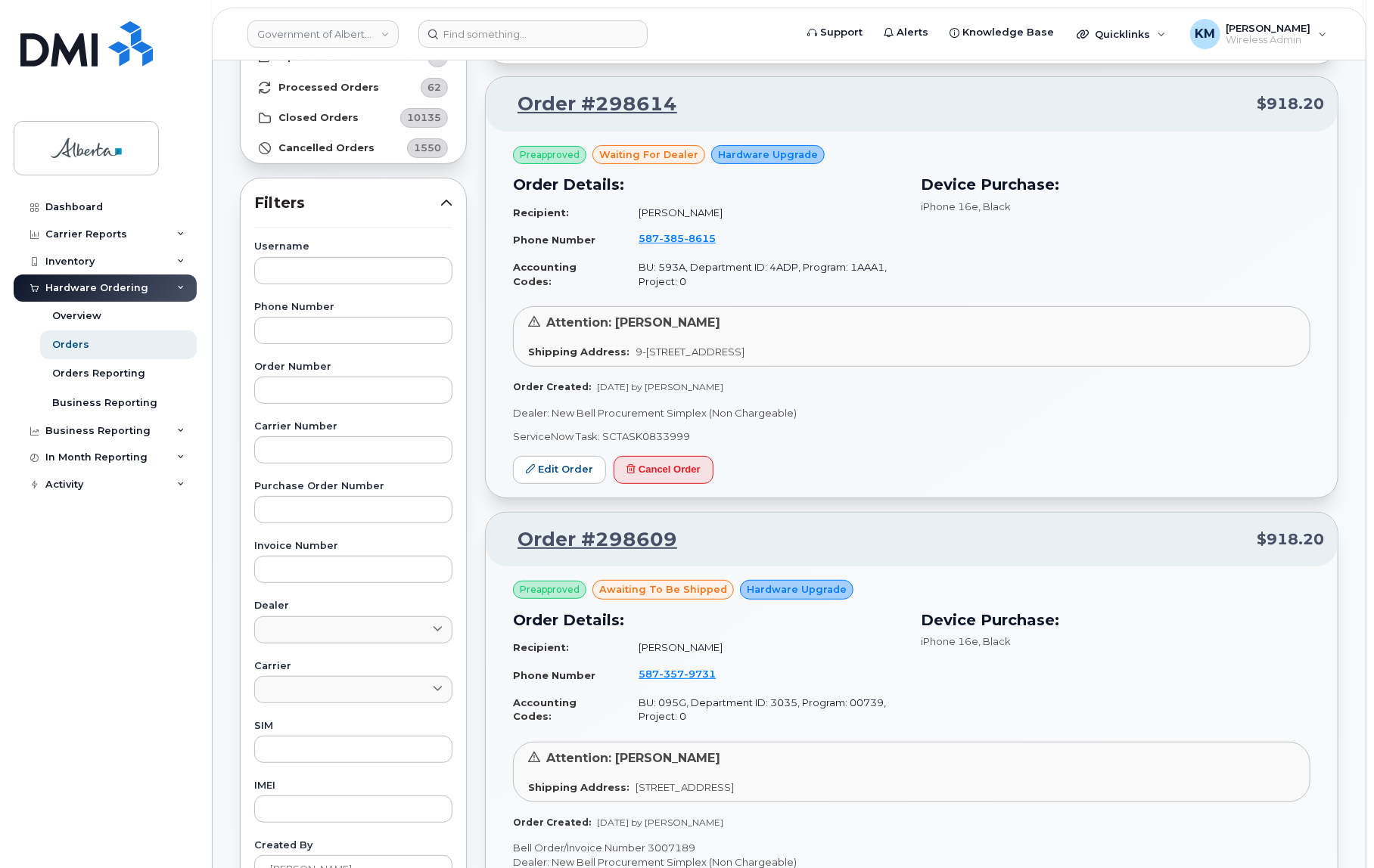
scroll to position [68, 0]
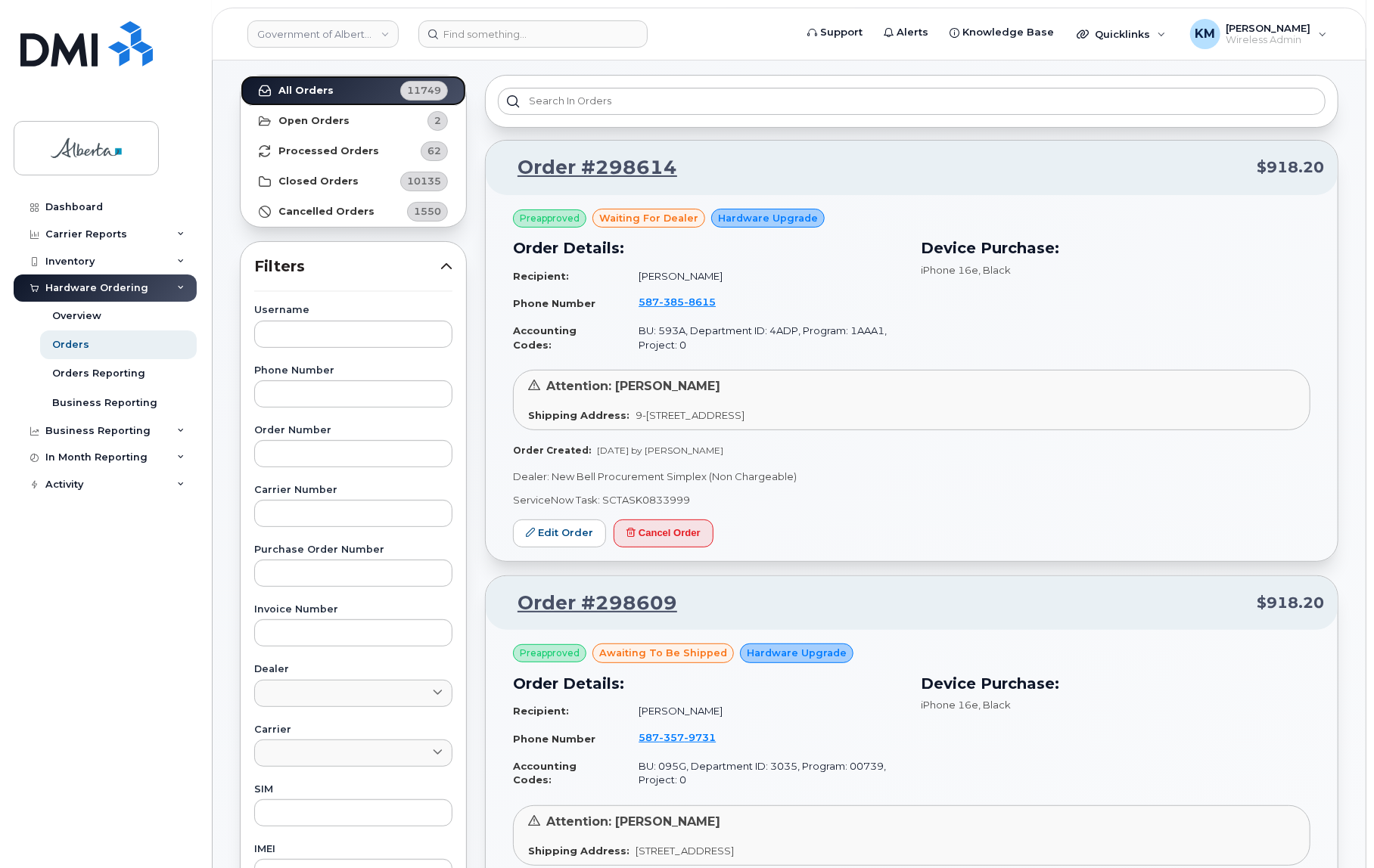
click at [364, 87] on link "All Orders 11749" at bounding box center [353, 91] width 225 height 30
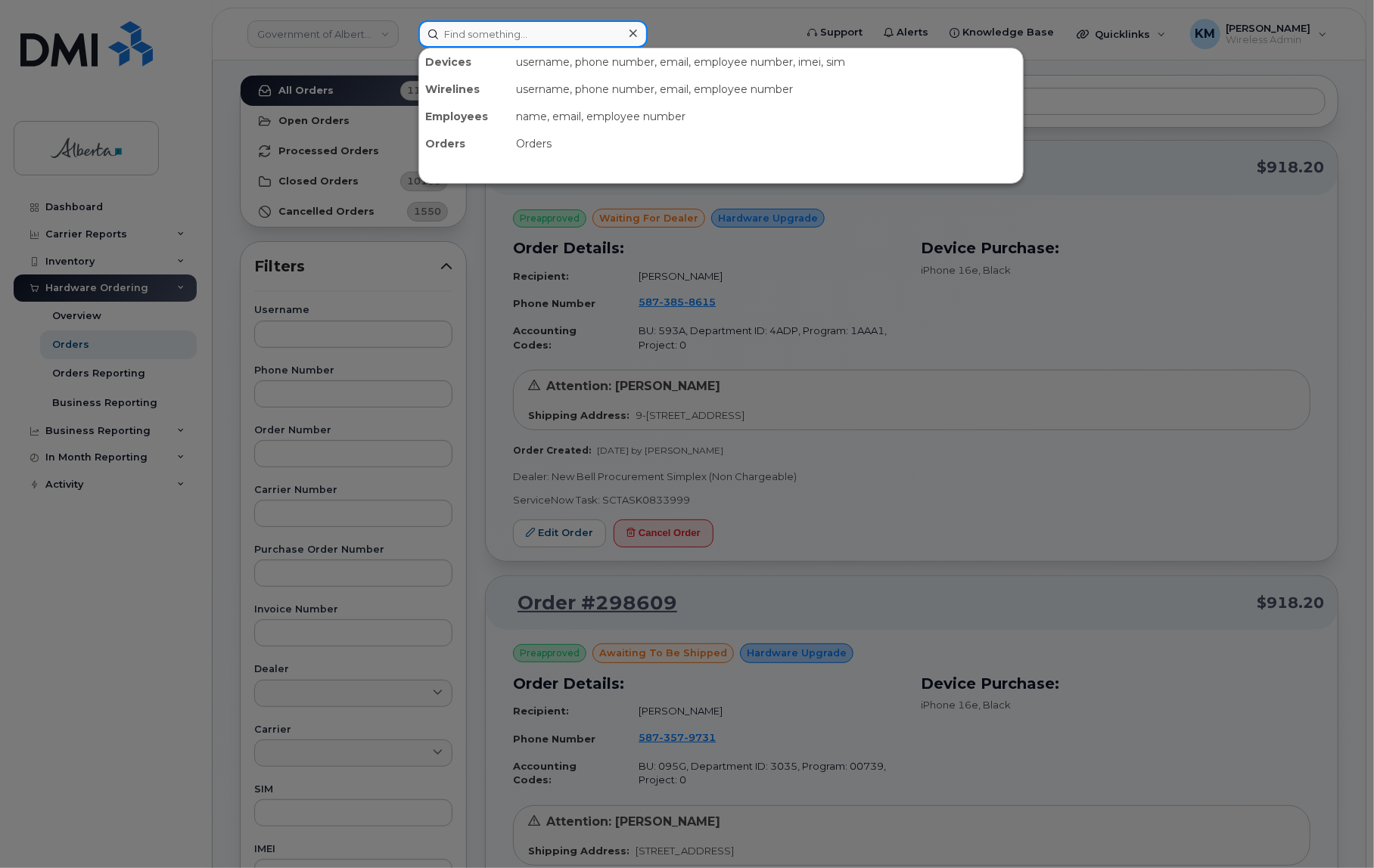
click at [561, 26] on input at bounding box center [533, 34] width 229 height 27
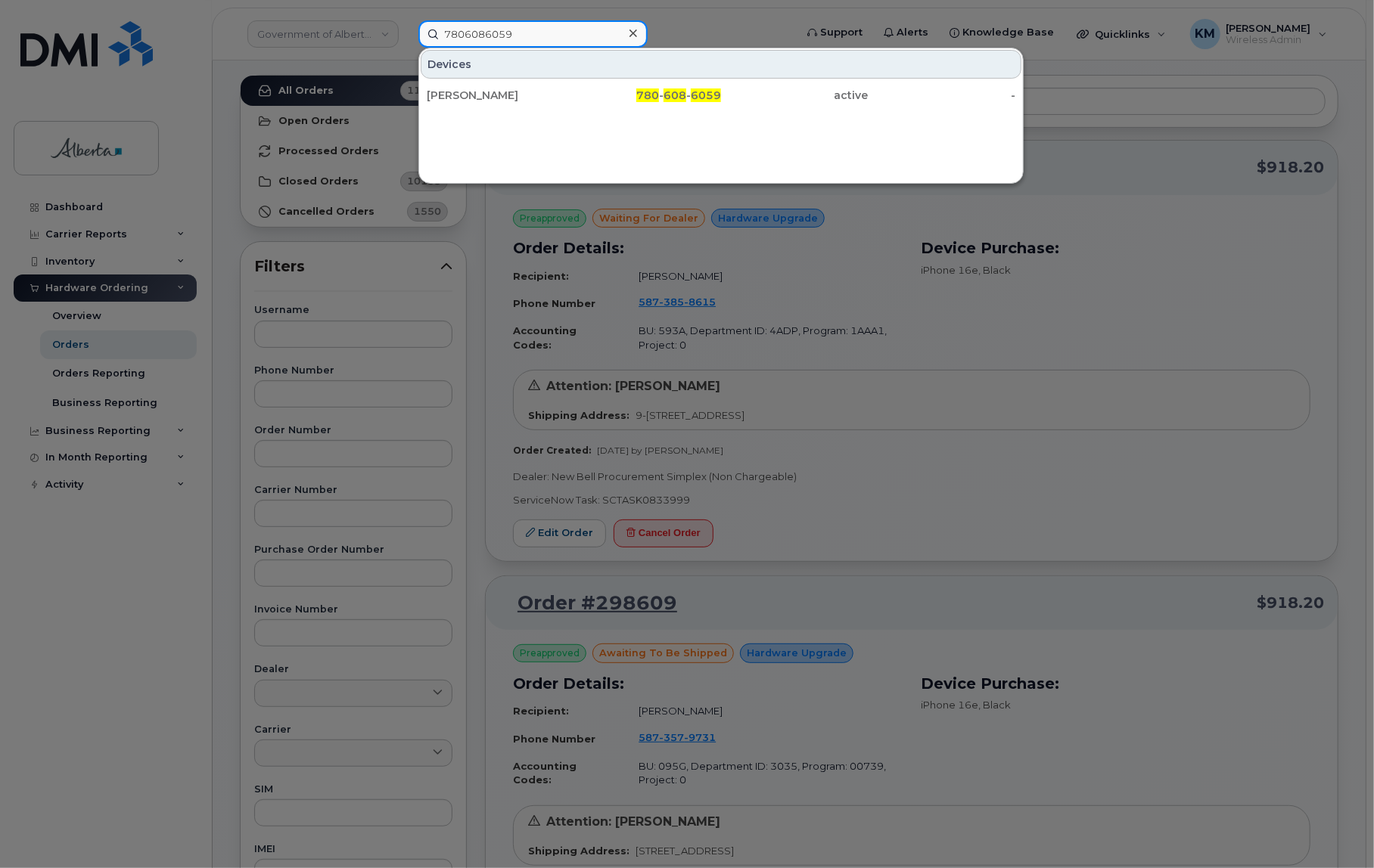
type input "7806086059"
click at [570, 94] on div "[PERSON_NAME]" at bounding box center [500, 95] width 147 height 15
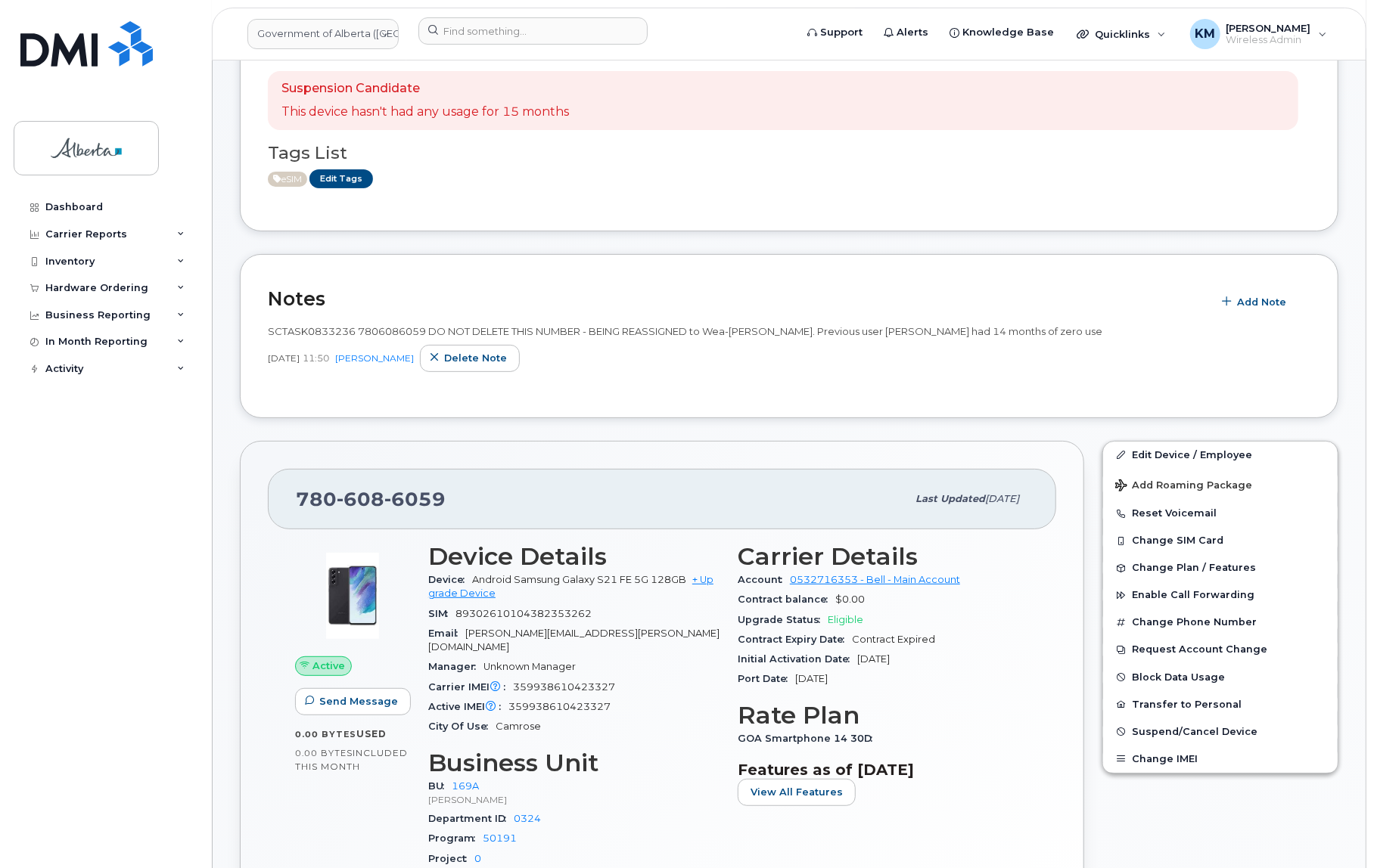
scroll to position [68, 0]
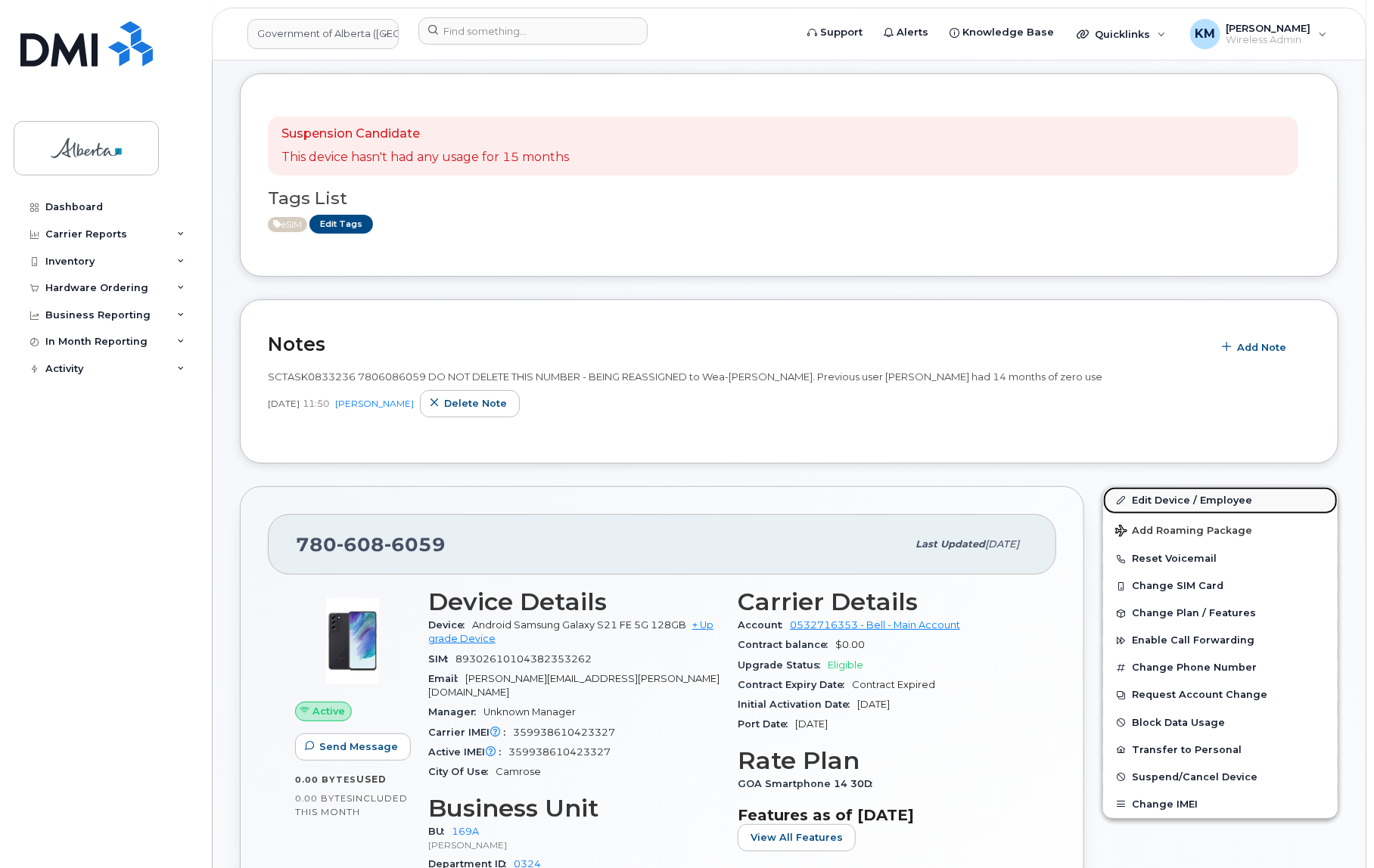
click at [1221, 492] on link "Edit Device / Employee" at bounding box center [1220, 500] width 235 height 27
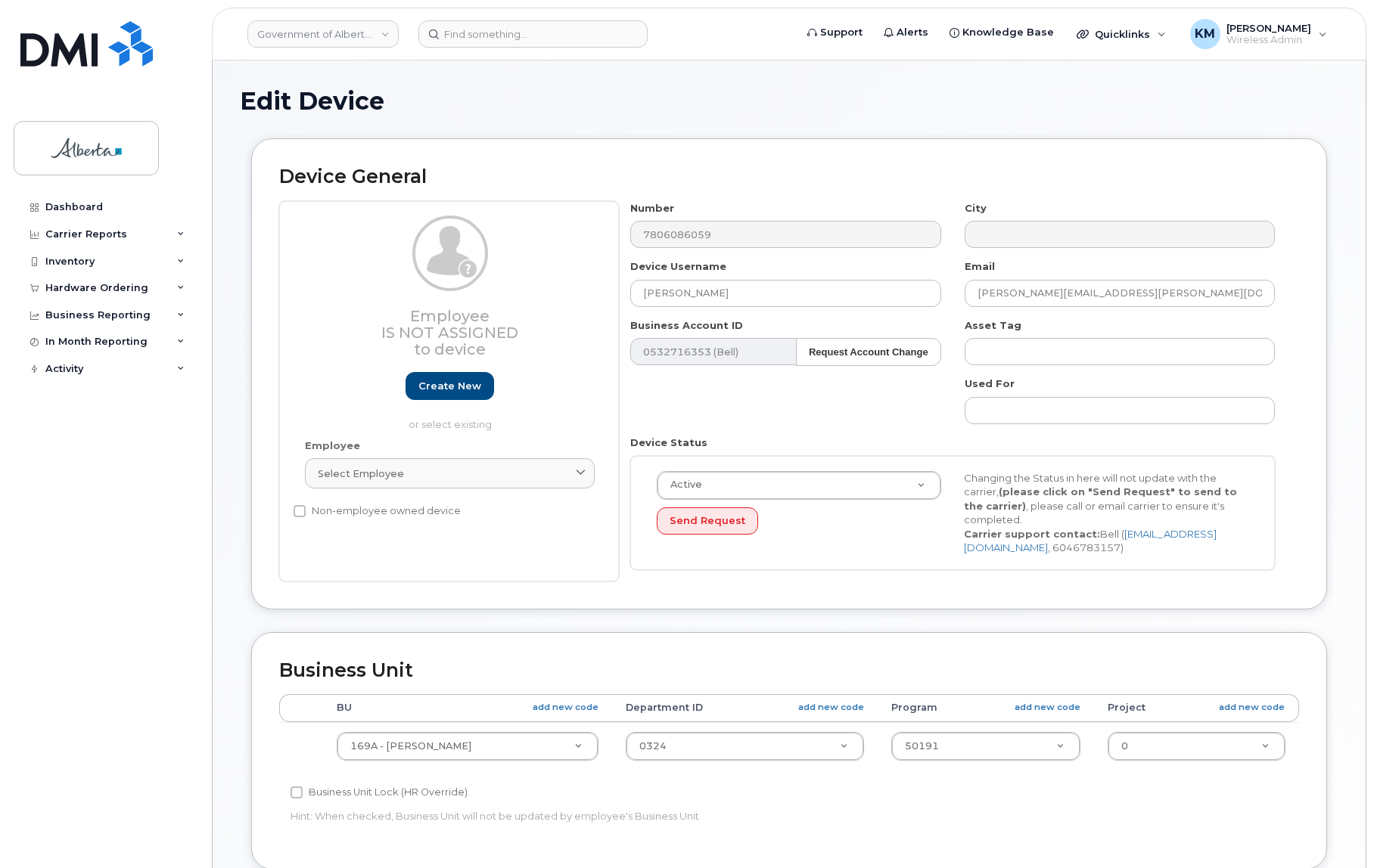
select select "4681667"
drag, startPoint x: 719, startPoint y: 292, endPoint x: 663, endPoint y: 292, distance: 56.0
click at [639, 298] on input "[PERSON_NAME]" at bounding box center [785, 294] width 310 height 27
paste input "Wea-[PERSON_NAME]"
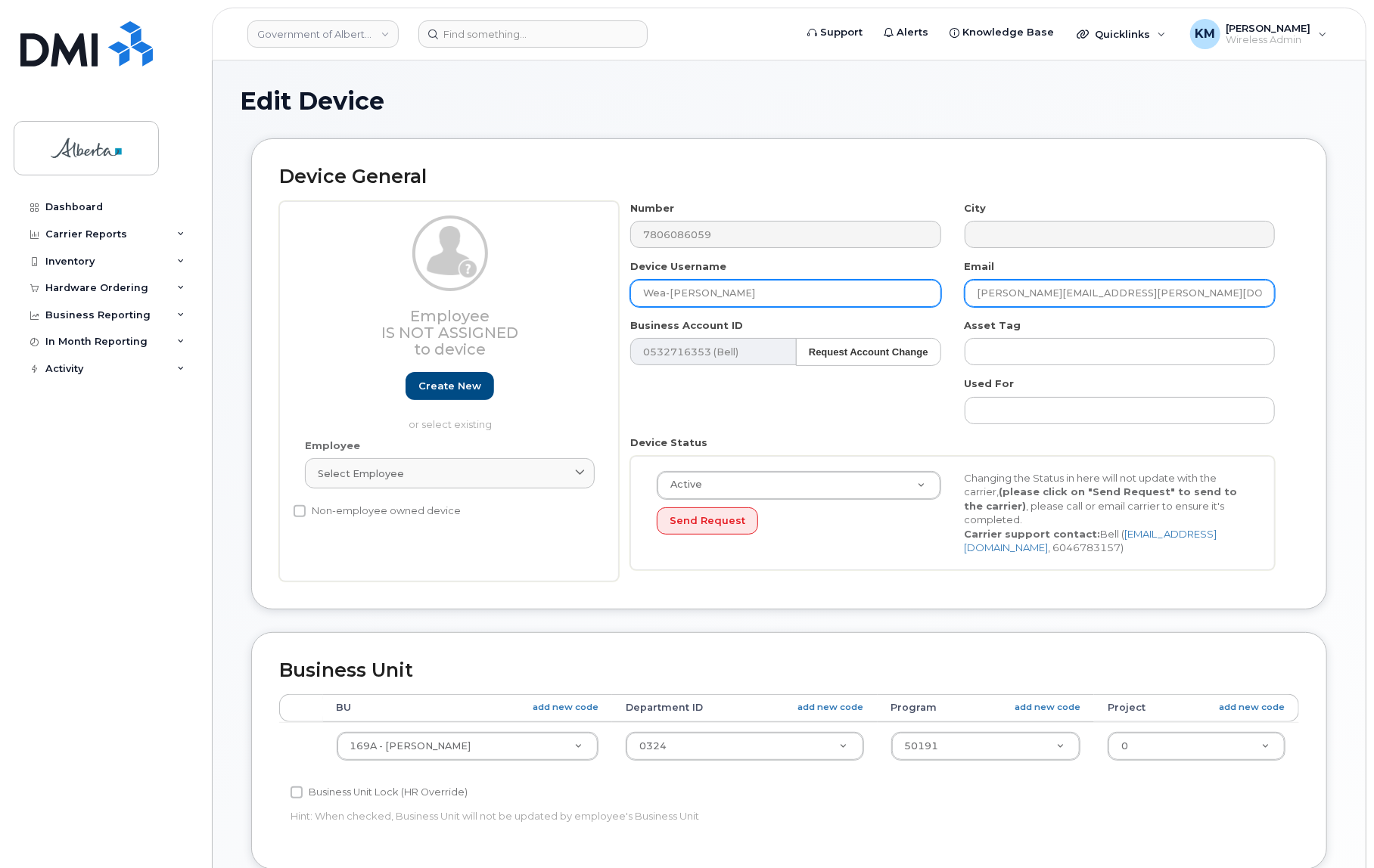
type input "Wea-[PERSON_NAME]"
drag, startPoint x: 1101, startPoint y: 292, endPoint x: 958, endPoint y: 305, distance: 143.6
click at [958, 305] on div "Email [PERSON_NAME][EMAIL_ADDRESS][PERSON_NAME][DOMAIN_NAME]" at bounding box center [1120, 283] width 334 height 48
paste input "Wea-[PERSON_NAME]"
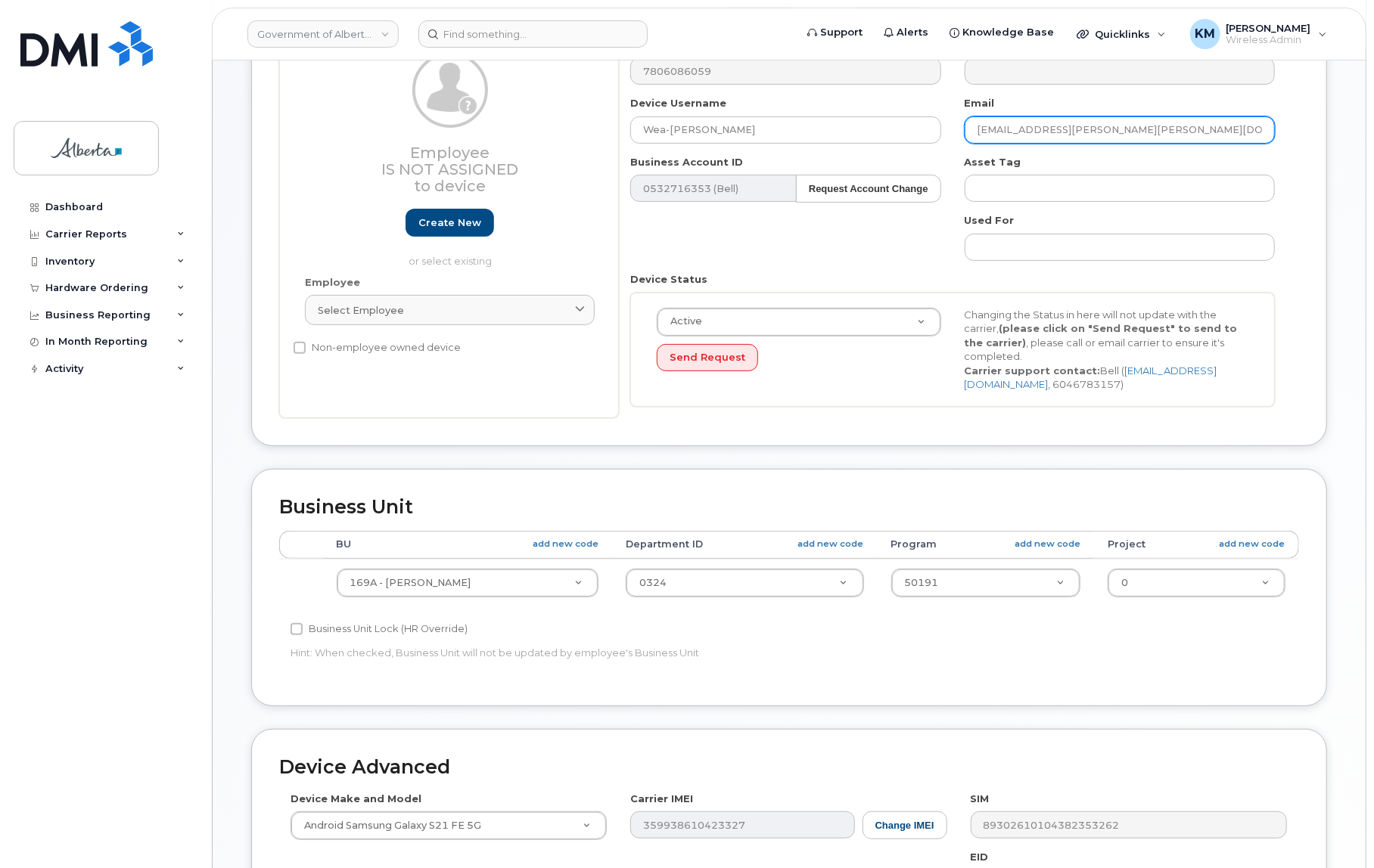
scroll to position [206, 0]
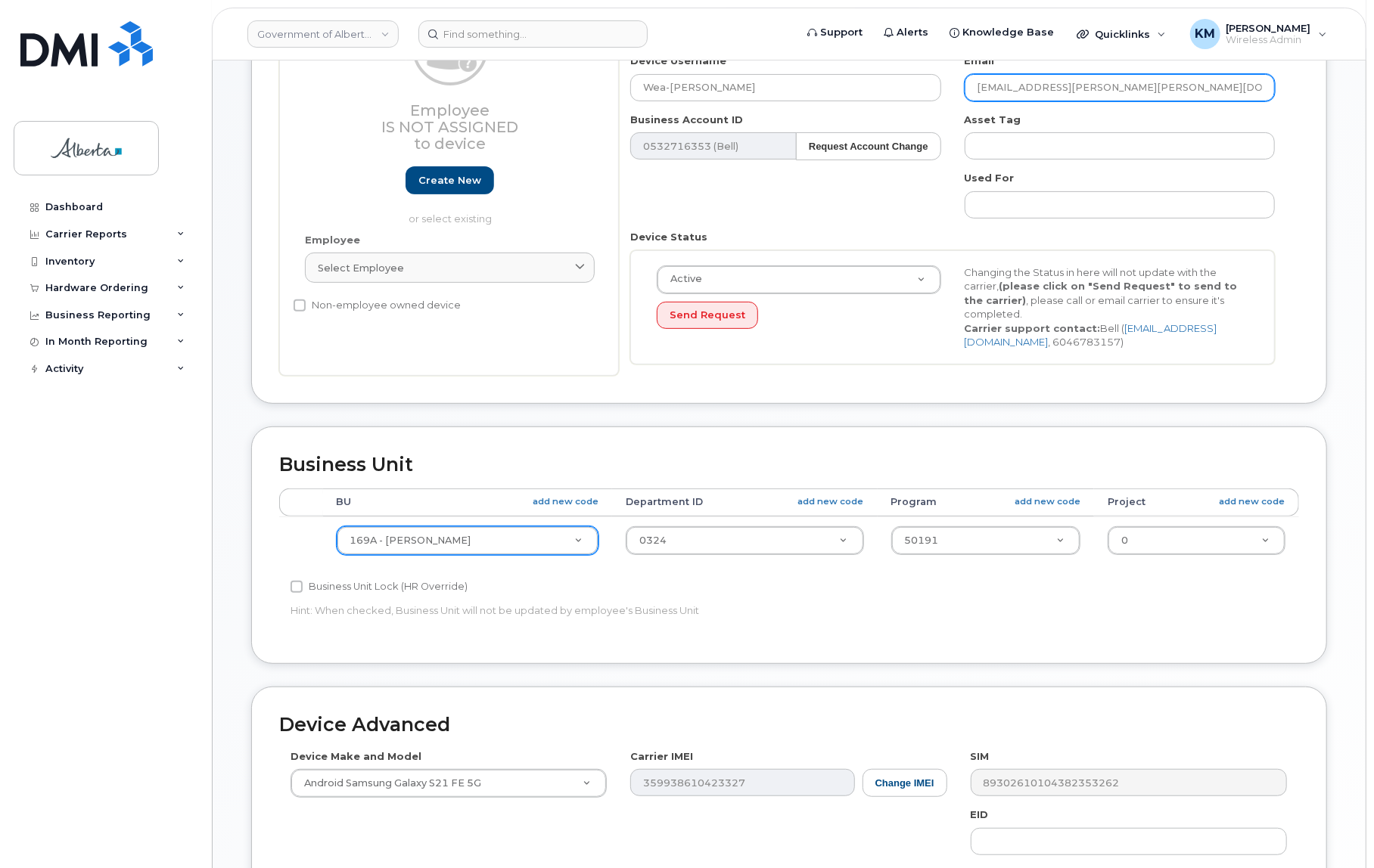
type input "[EMAIL_ADDRESS][PERSON_NAME][PERSON_NAME][DOMAIN_NAME]"
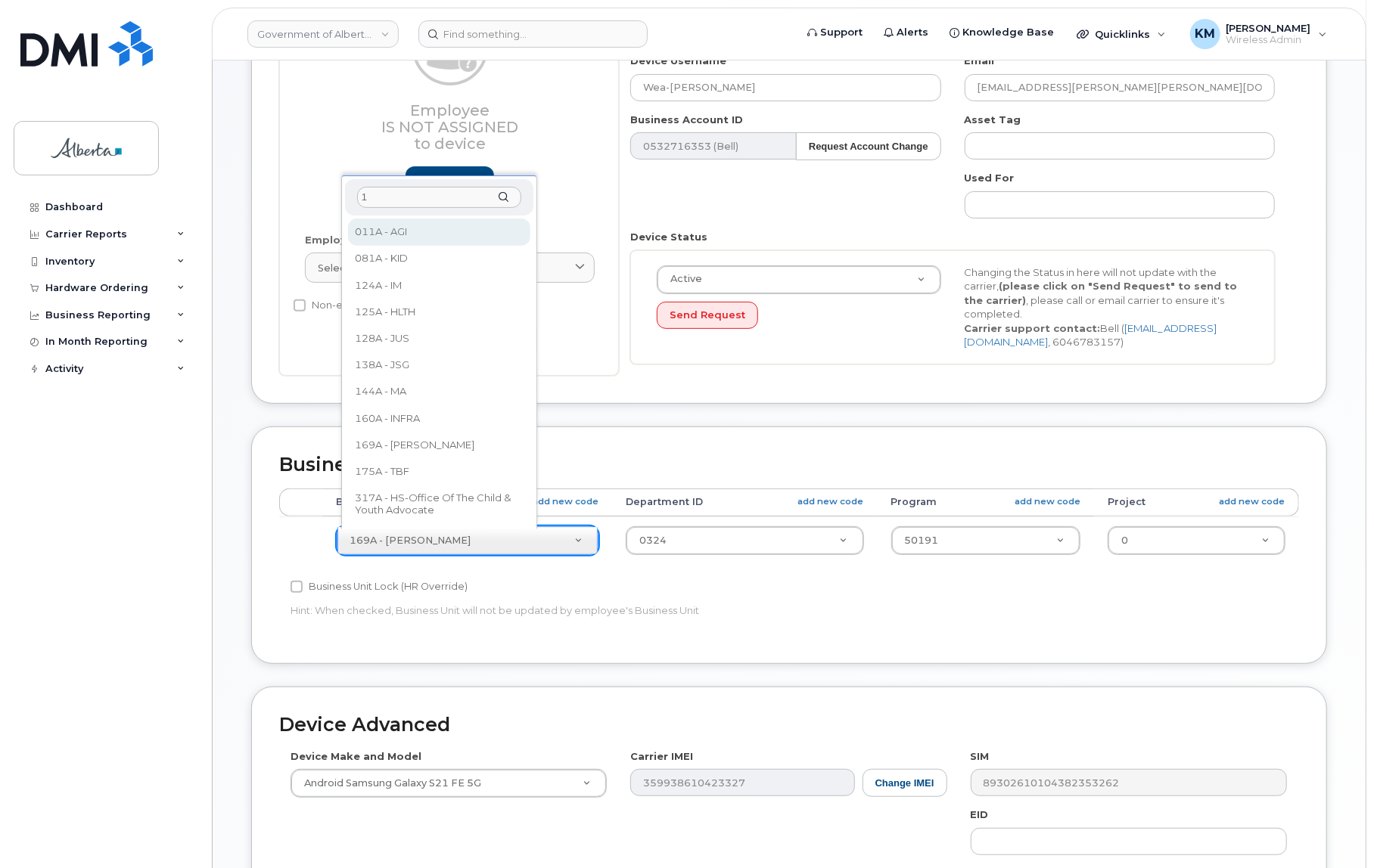
scroll to position [0, 0]
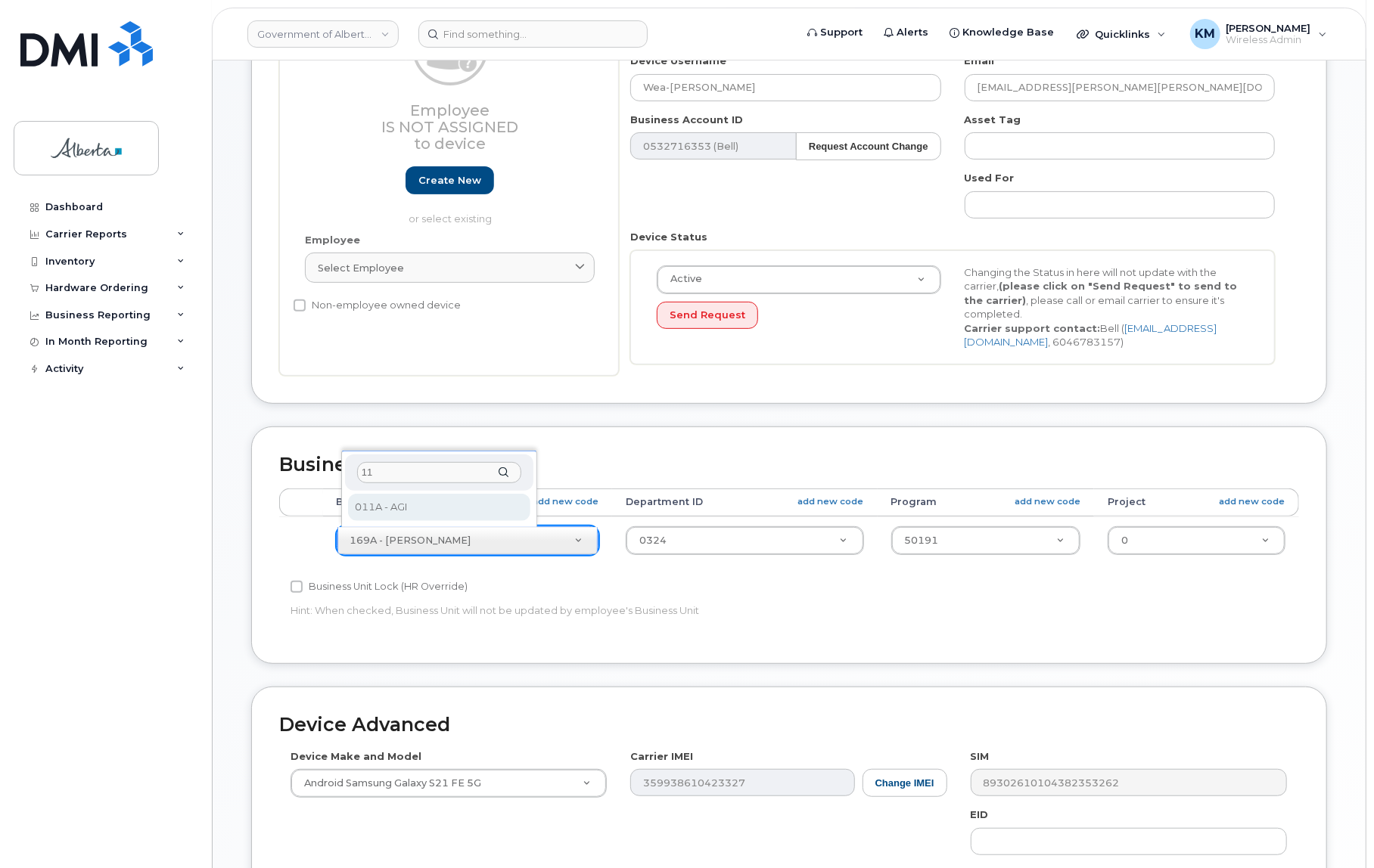
type input "11"
select select "4120336"
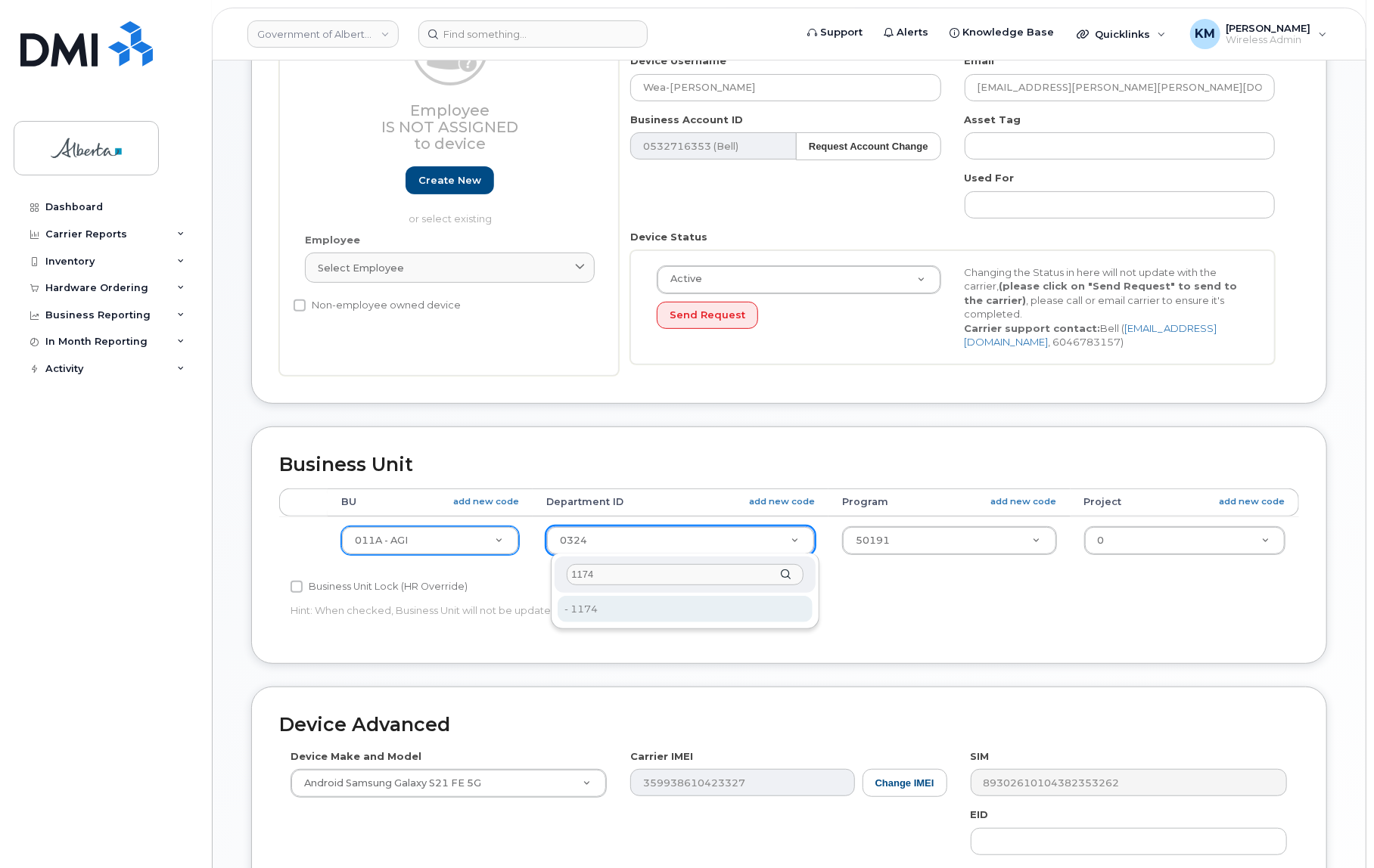
type input "1174"
type input "4752543"
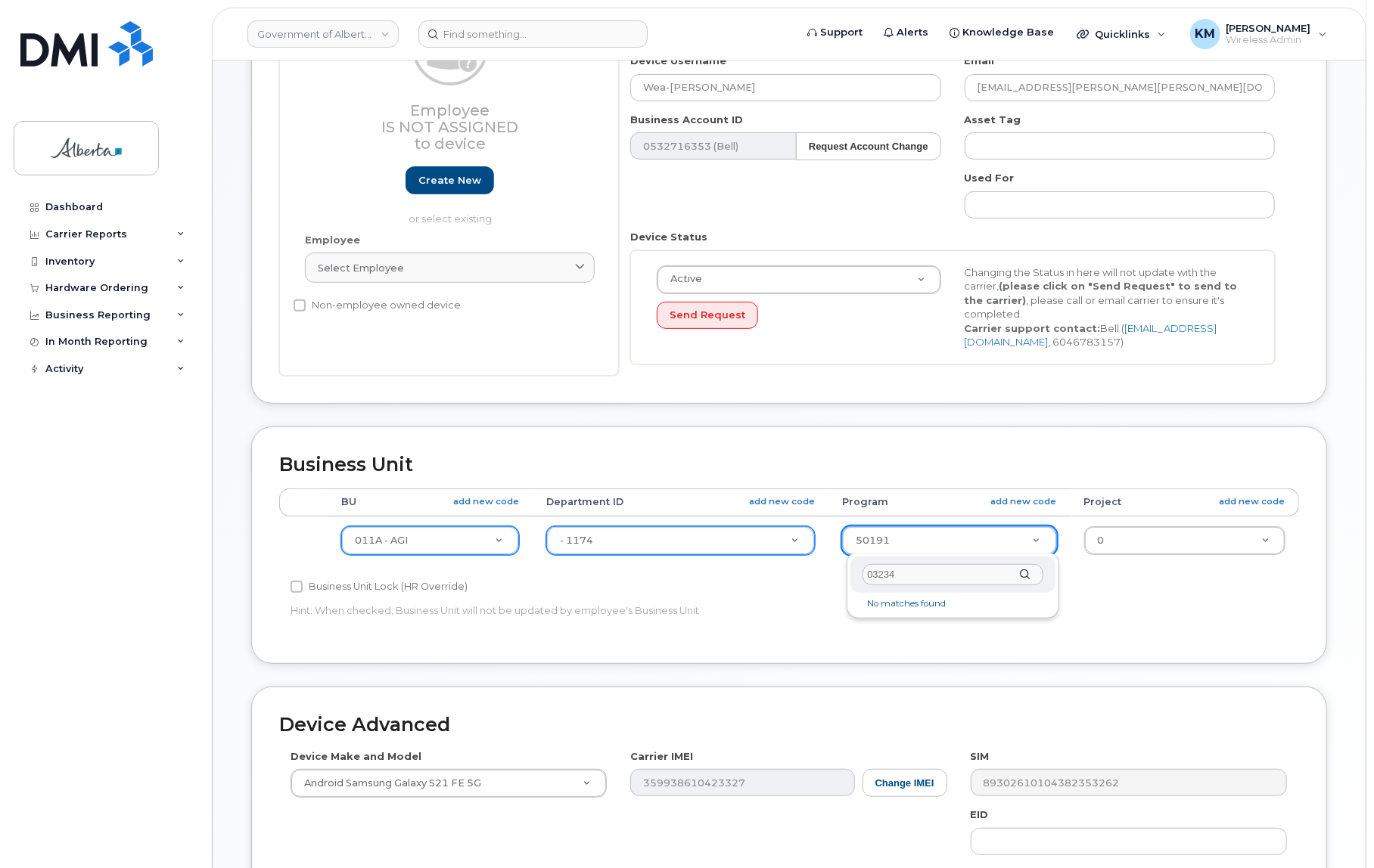
type input "03234"
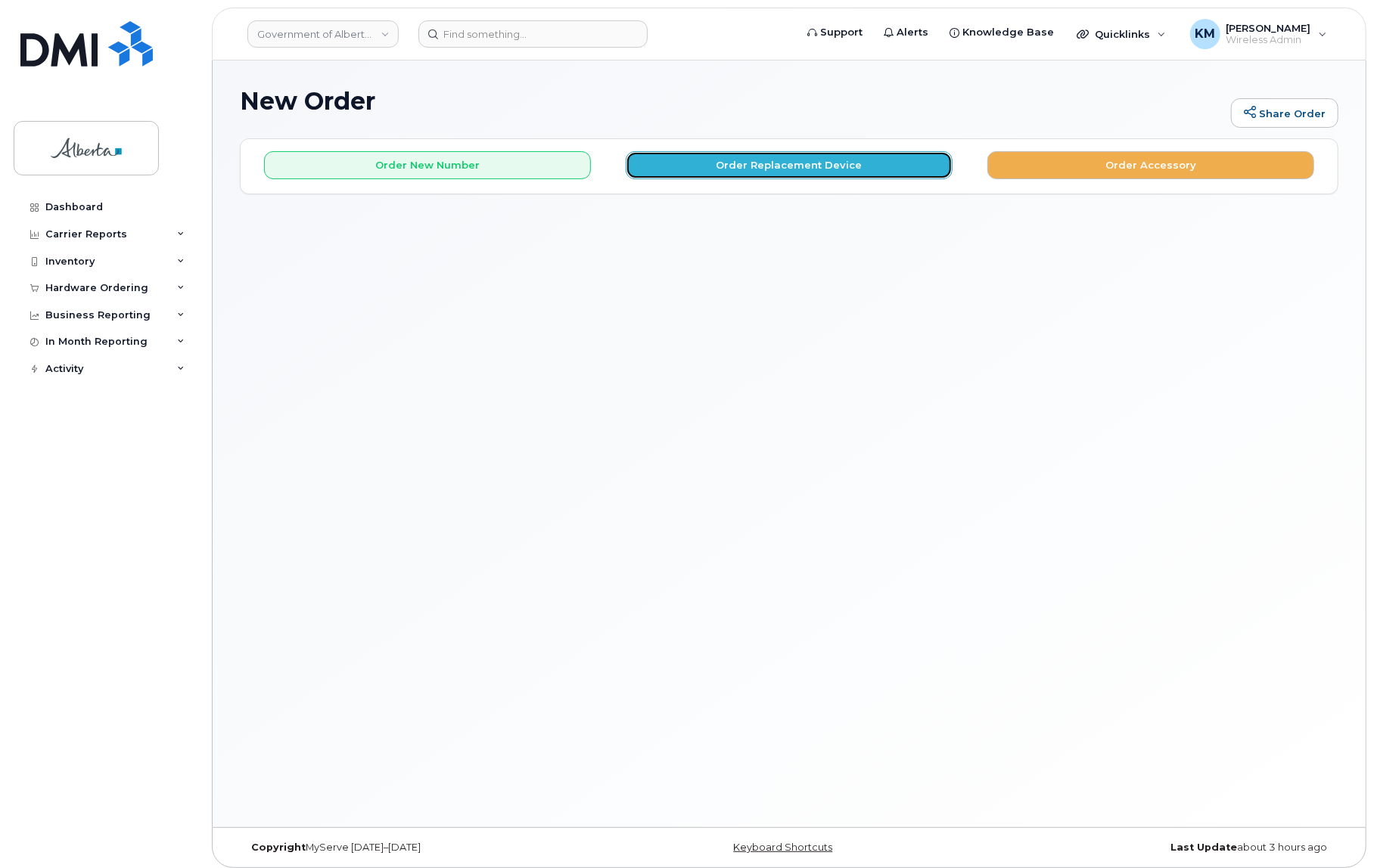
click at [767, 161] on button "Order Replacement Device" at bounding box center [789, 165] width 326 height 28
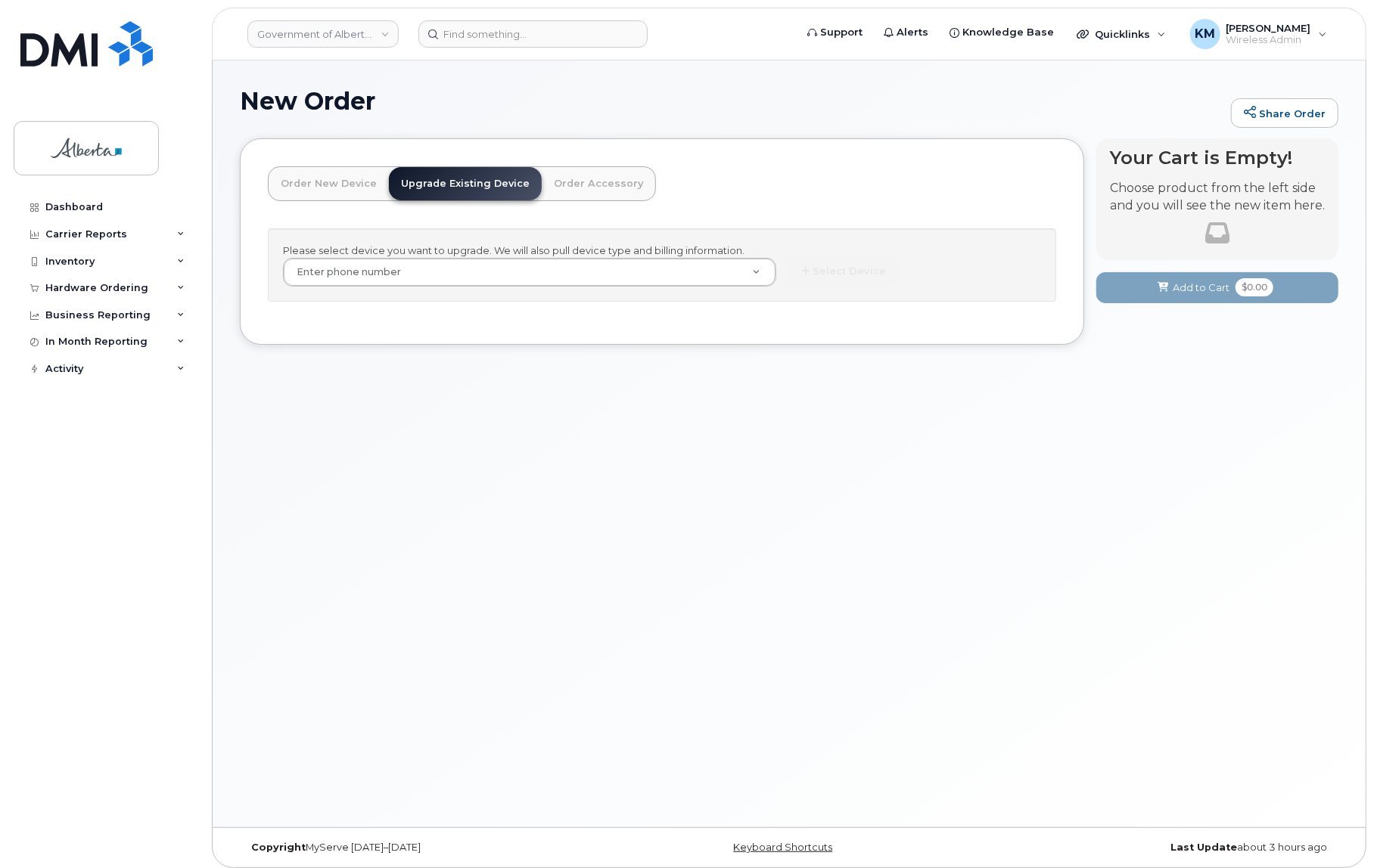
click at [355, 176] on link "Order New Device" at bounding box center [328, 184] width 120 height 34
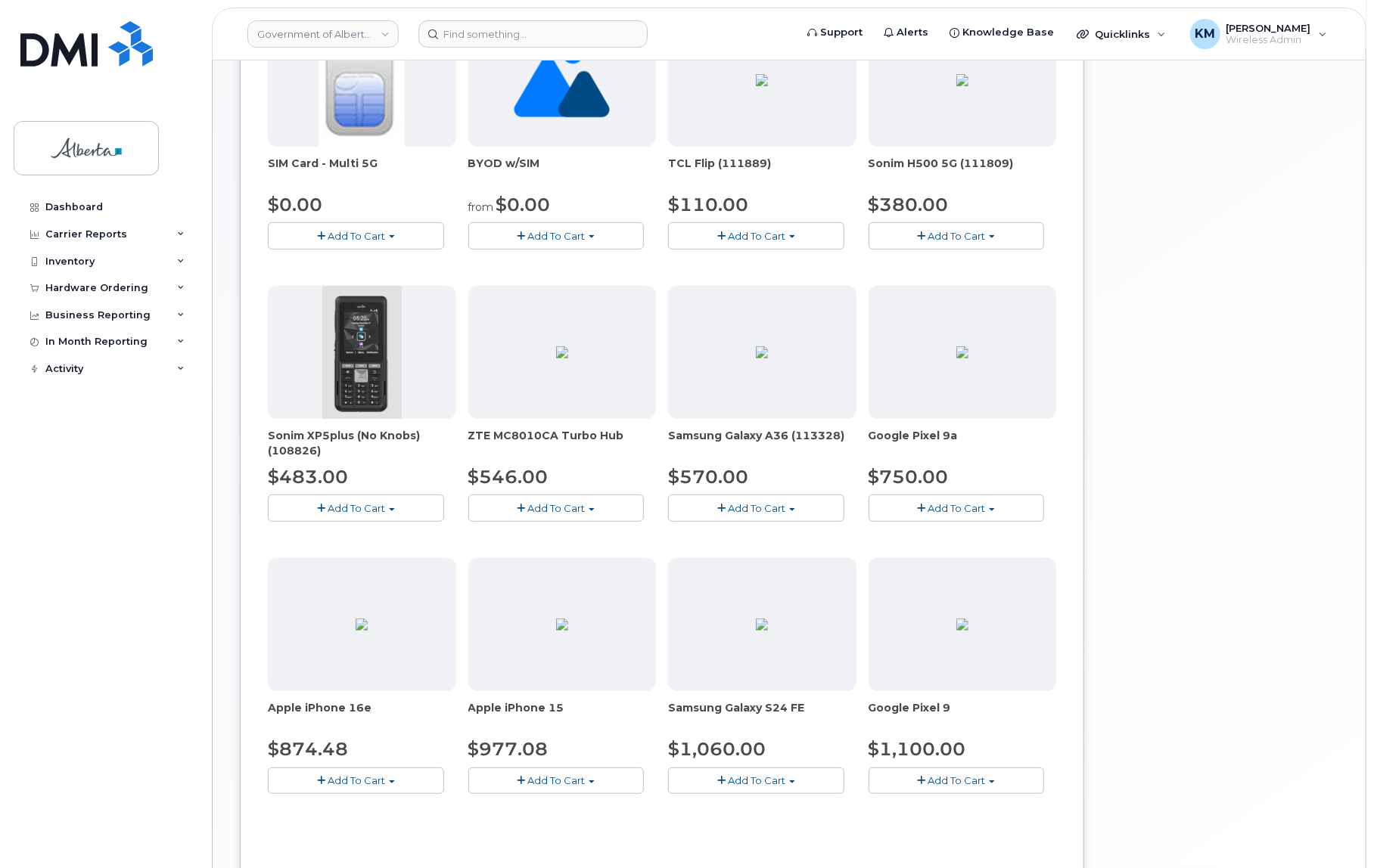
scroll to position [406, 0]
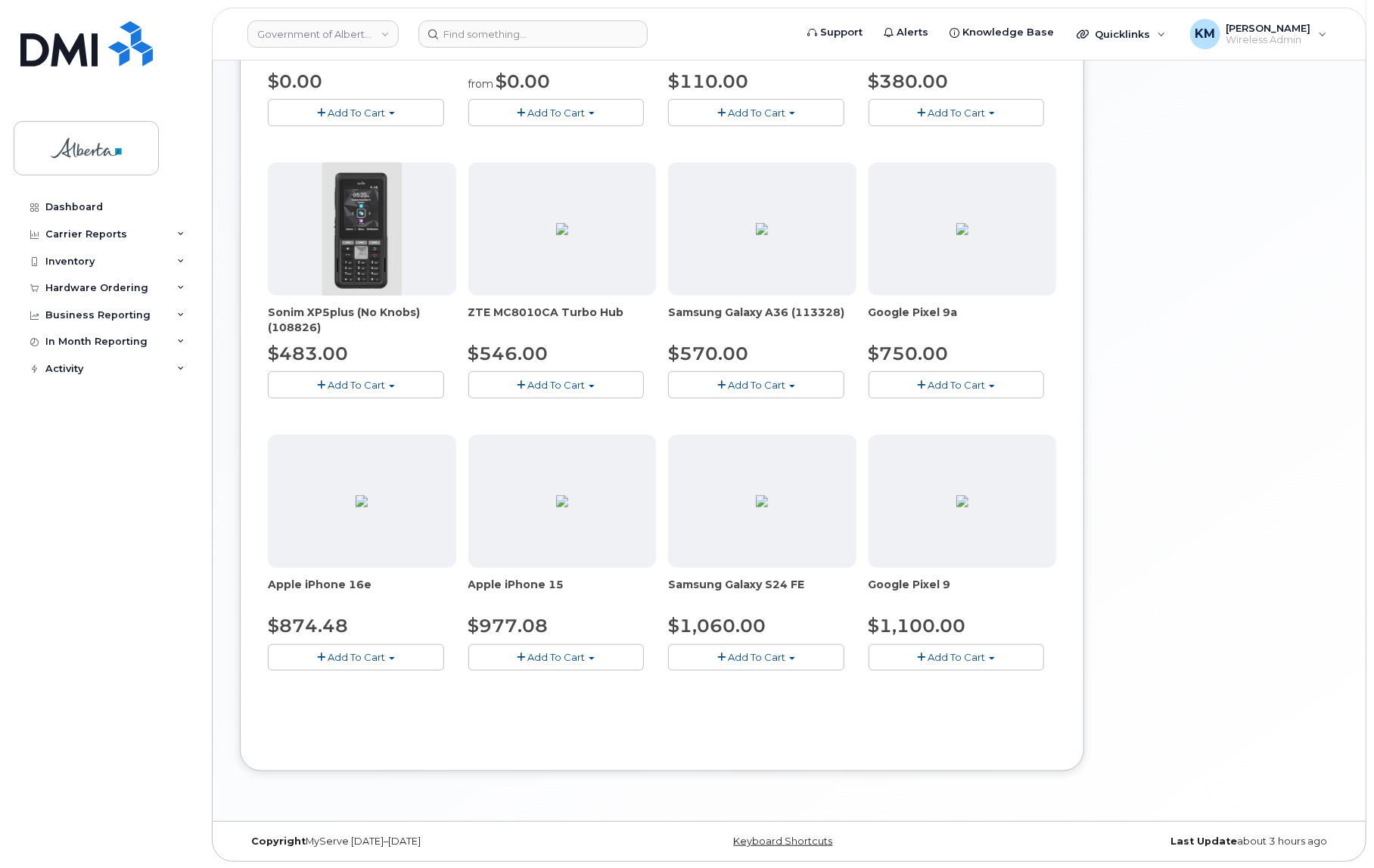
click at [375, 653] on span "Add To Cart" at bounding box center [356, 657] width 57 height 12
click at [123, 290] on div "Hardware Ordering" at bounding box center [97, 288] width 103 height 12
click at [73, 344] on div "Orders" at bounding box center [71, 345] width 37 height 13
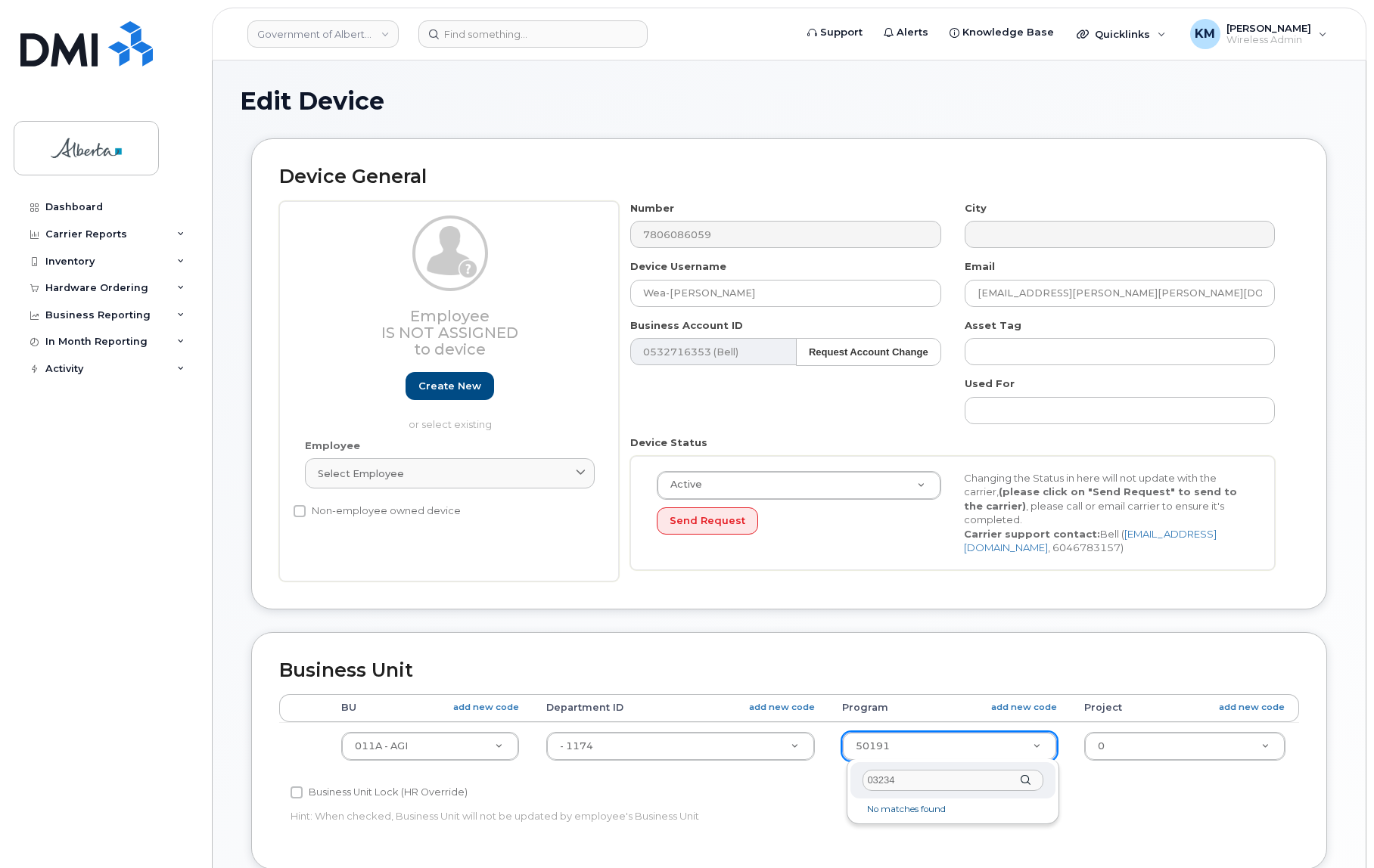
select select "4120336"
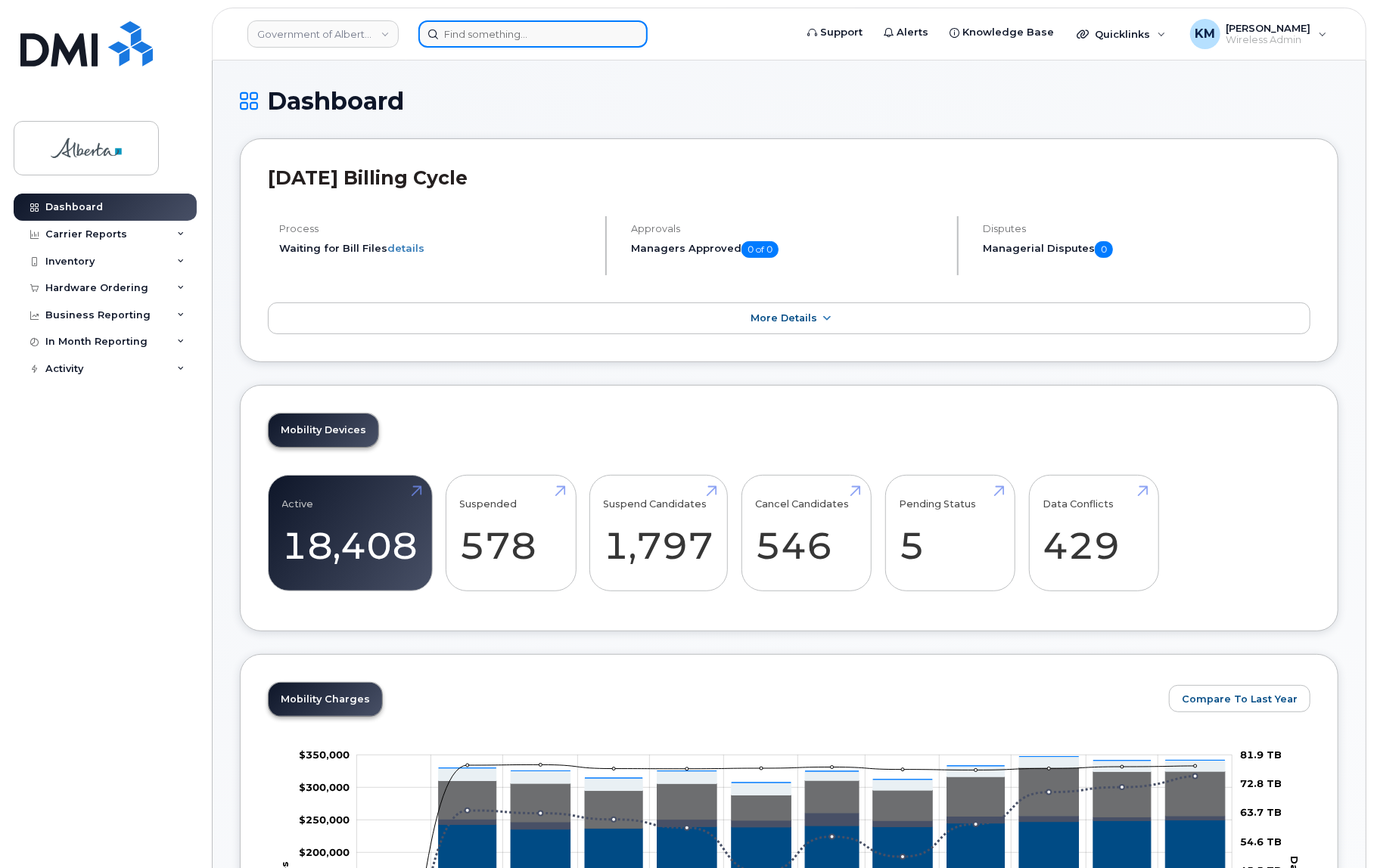
click at [520, 34] on input at bounding box center [533, 34] width 229 height 27
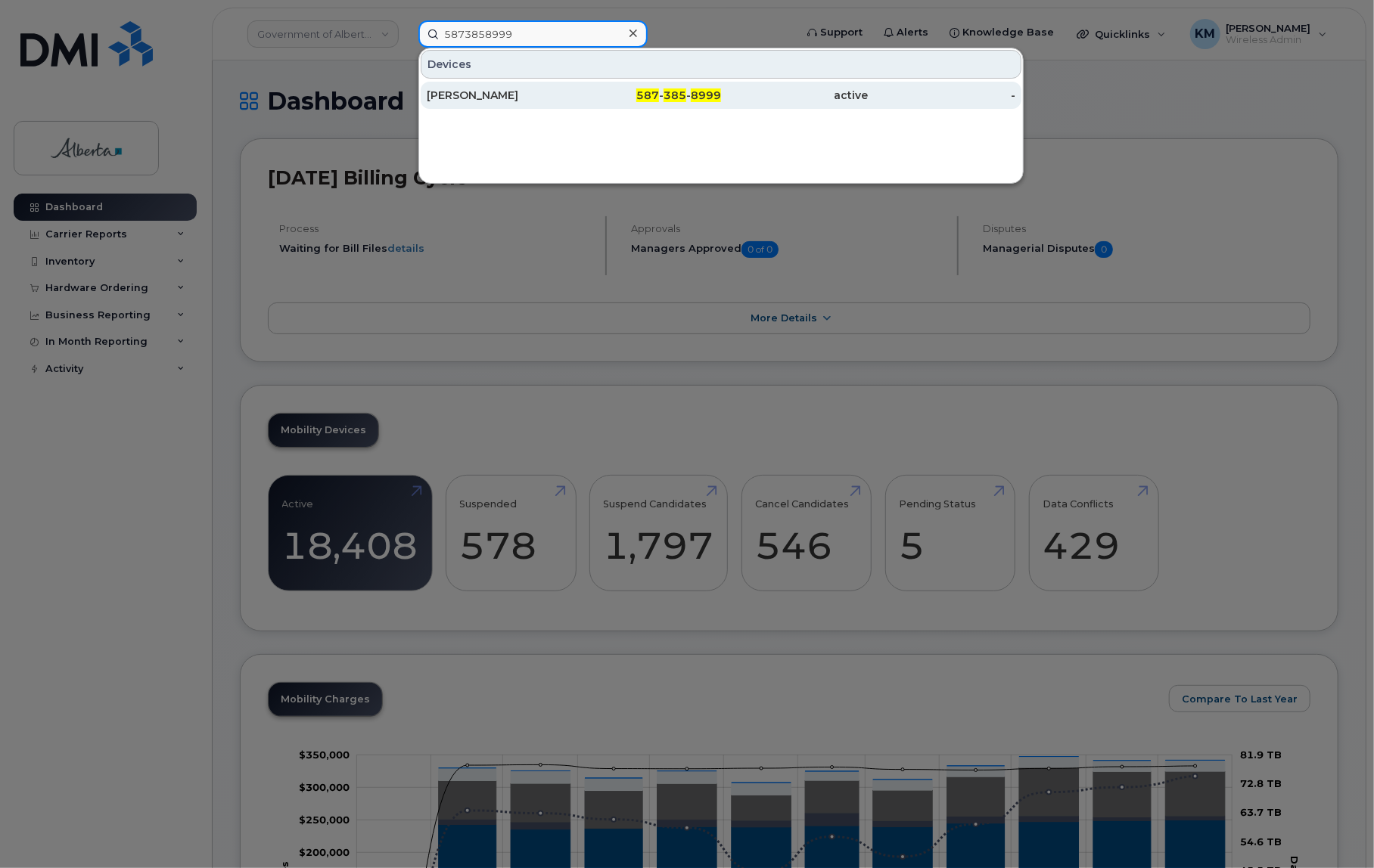
type input "5873858999"
click at [515, 92] on div "[PERSON_NAME]" at bounding box center [500, 95] width 147 height 15
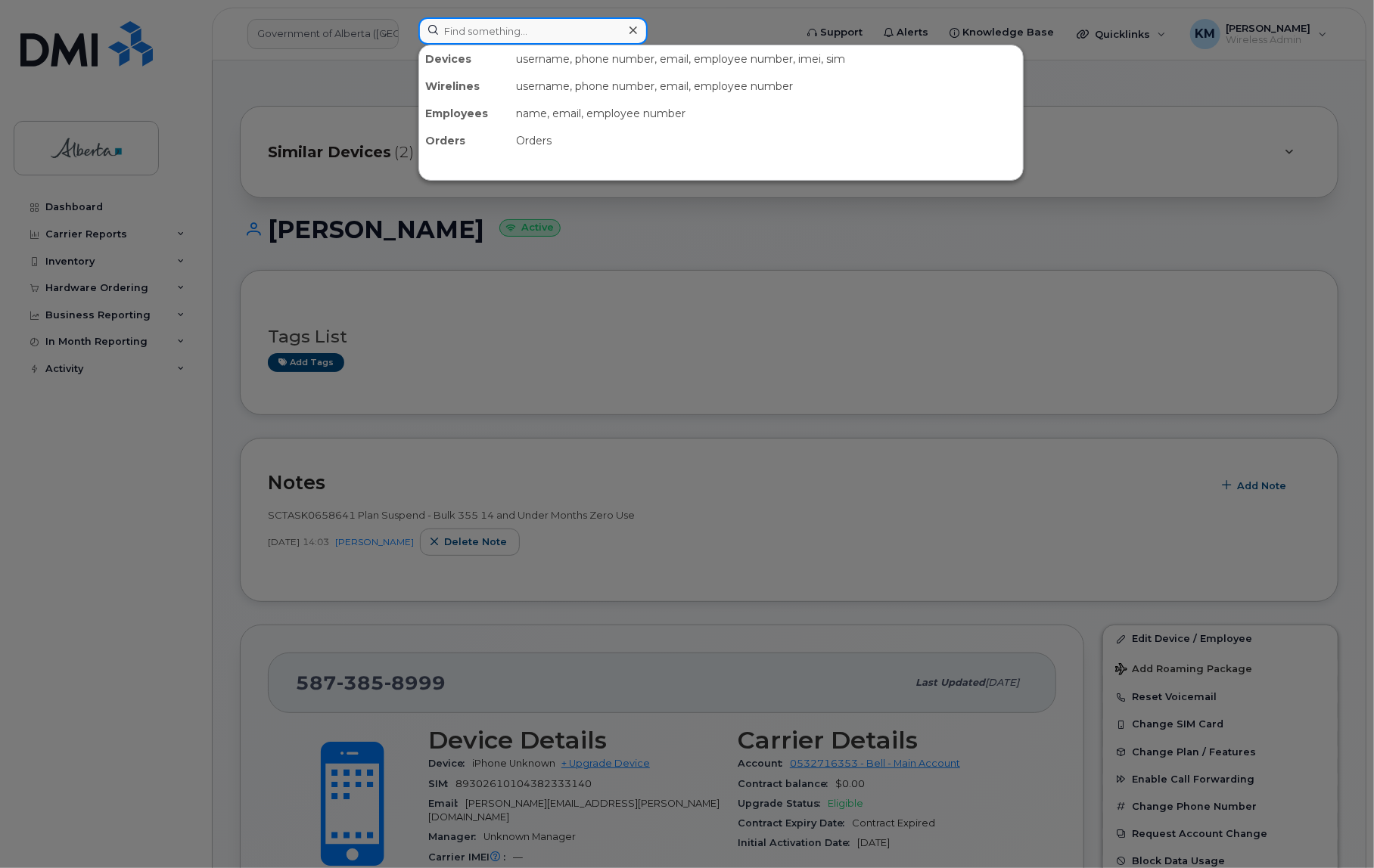
click at [481, 28] on input at bounding box center [533, 31] width 229 height 27
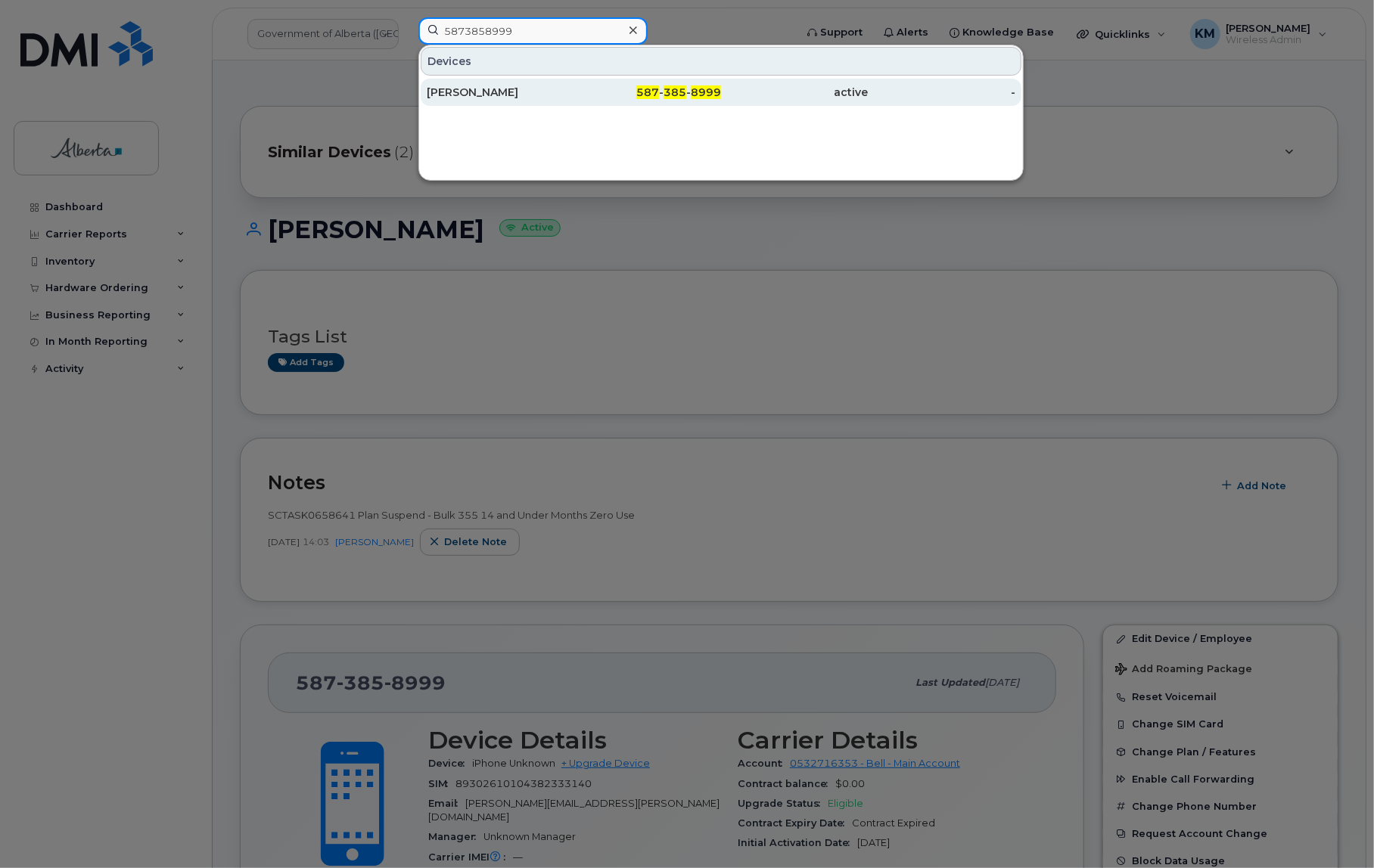
type input "5873858999"
click at [492, 94] on div "[PERSON_NAME]" at bounding box center [500, 93] width 147 height 15
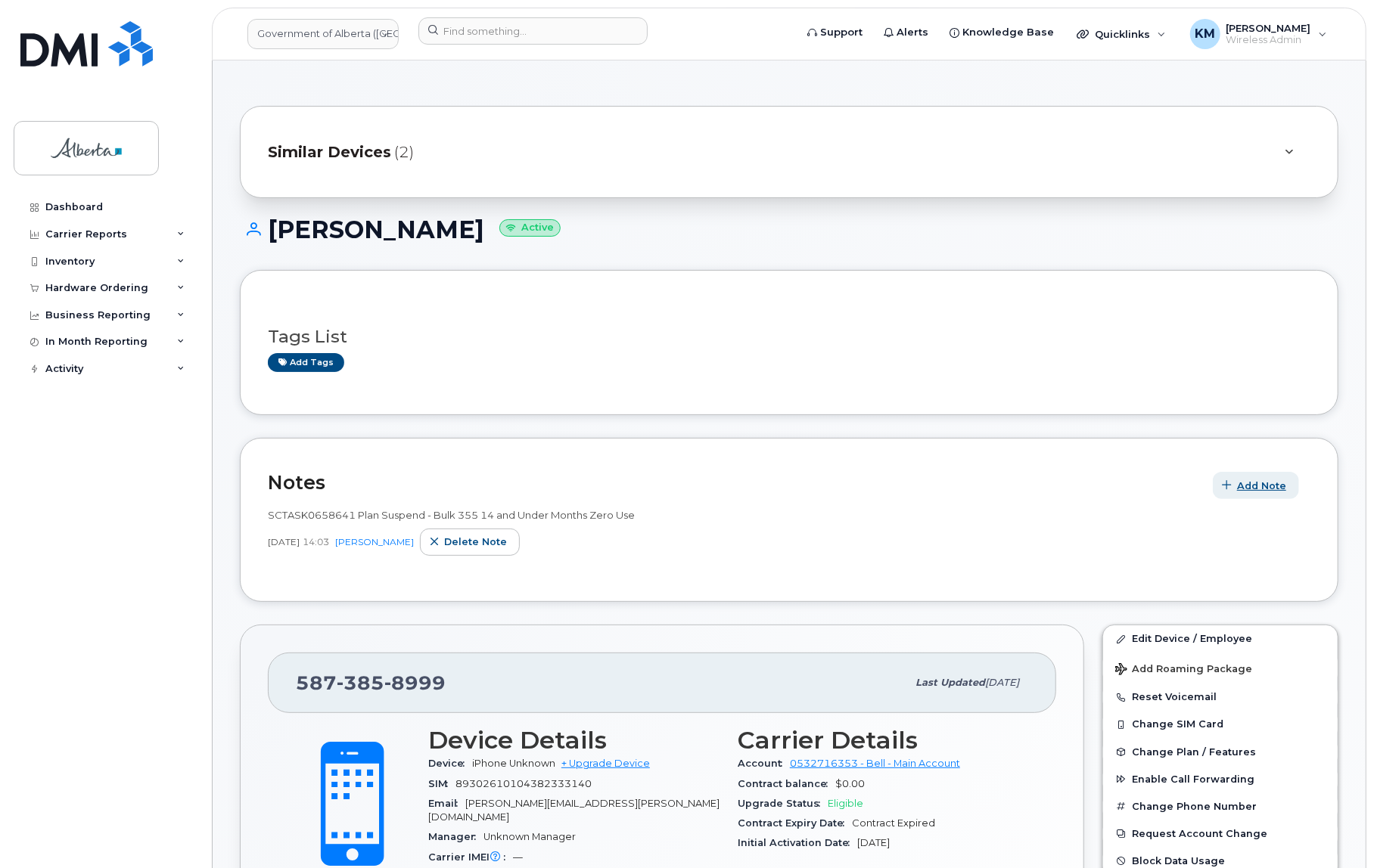
click at [1237, 484] on button "Add Note" at bounding box center [1256, 485] width 87 height 27
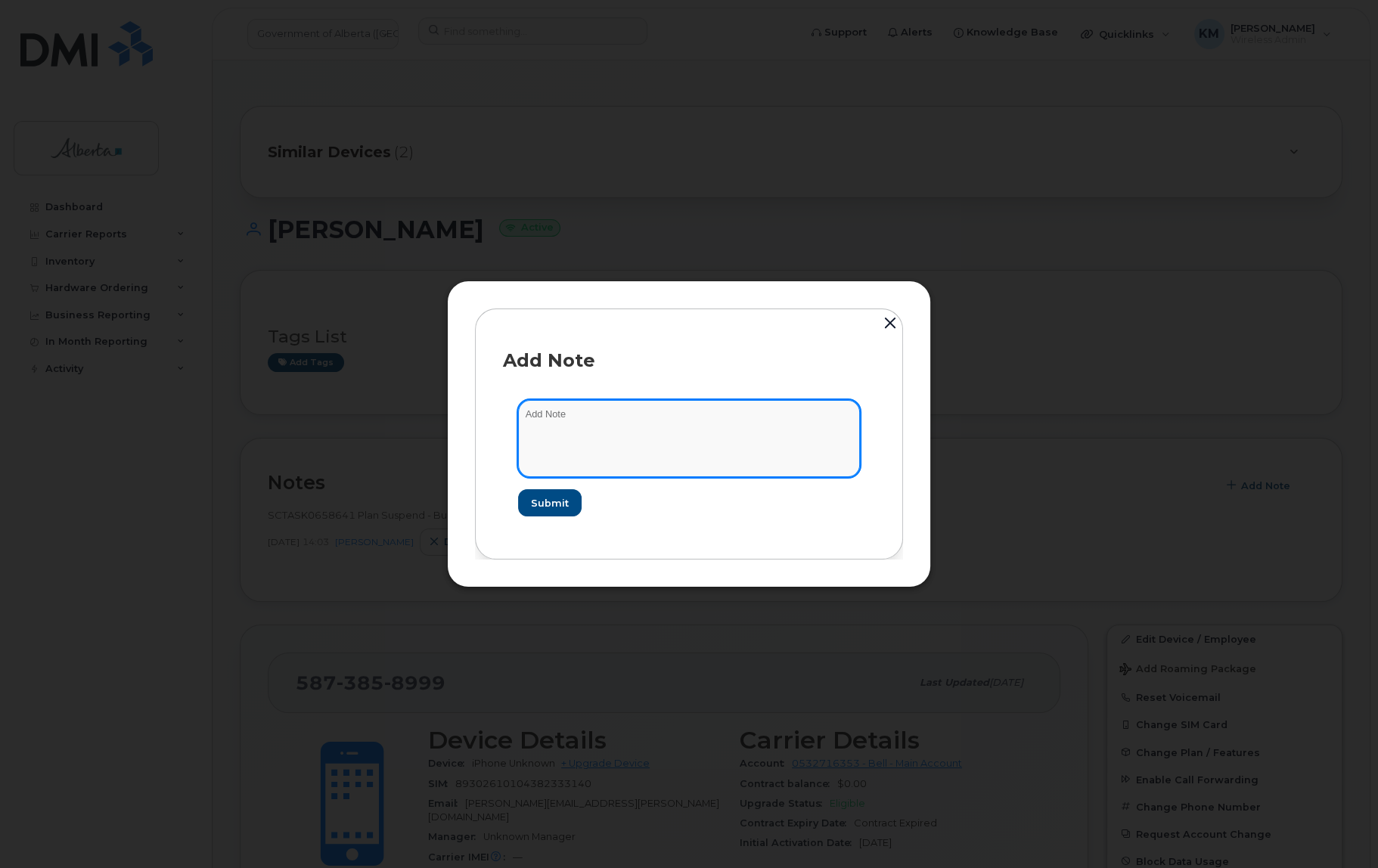
paste textarea "SCTASK0834026 5873858999 DO NOT DELETE THIS NUMBER - BEING REASSIGNED to Stephe…"
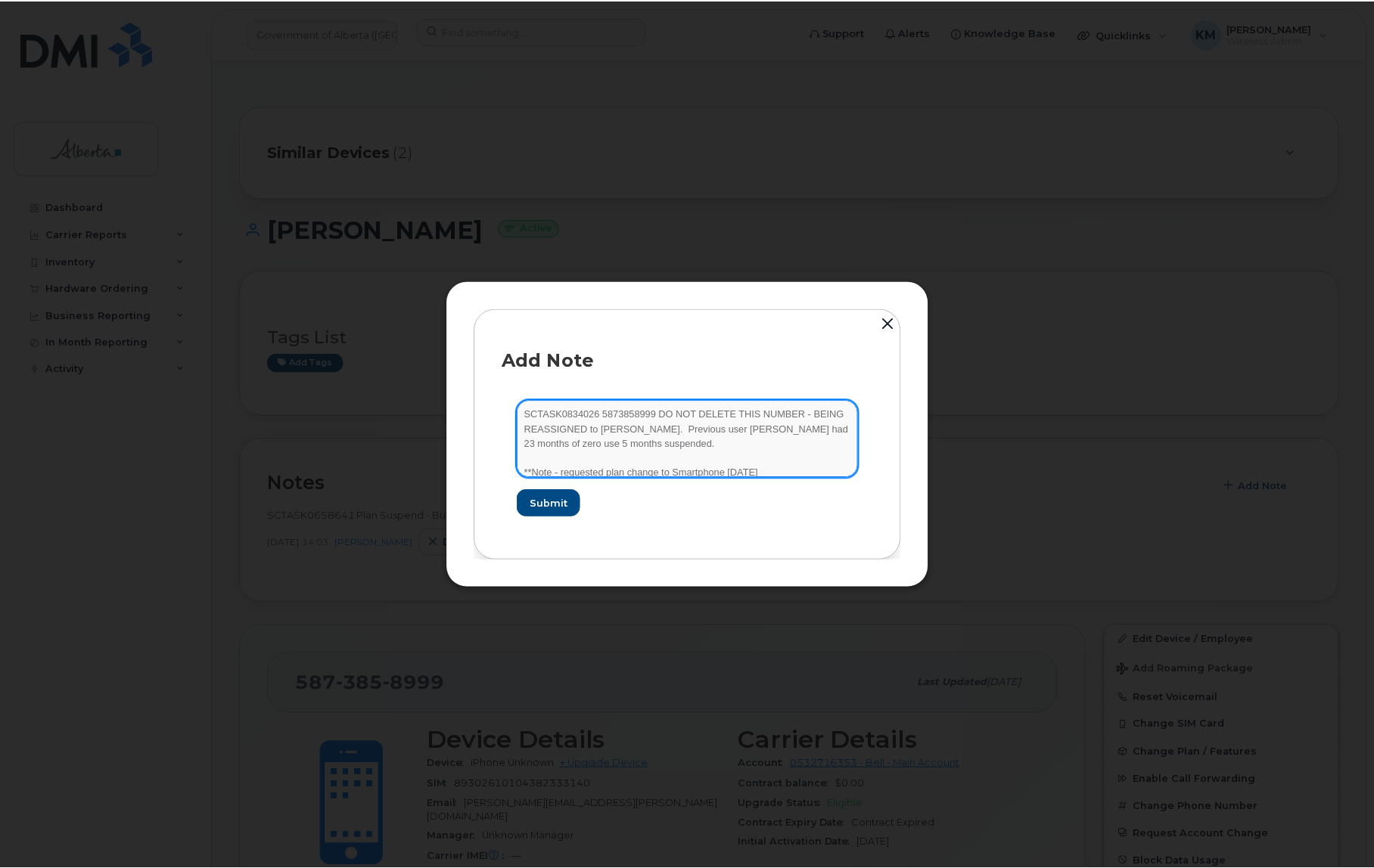
scroll to position [3, 0]
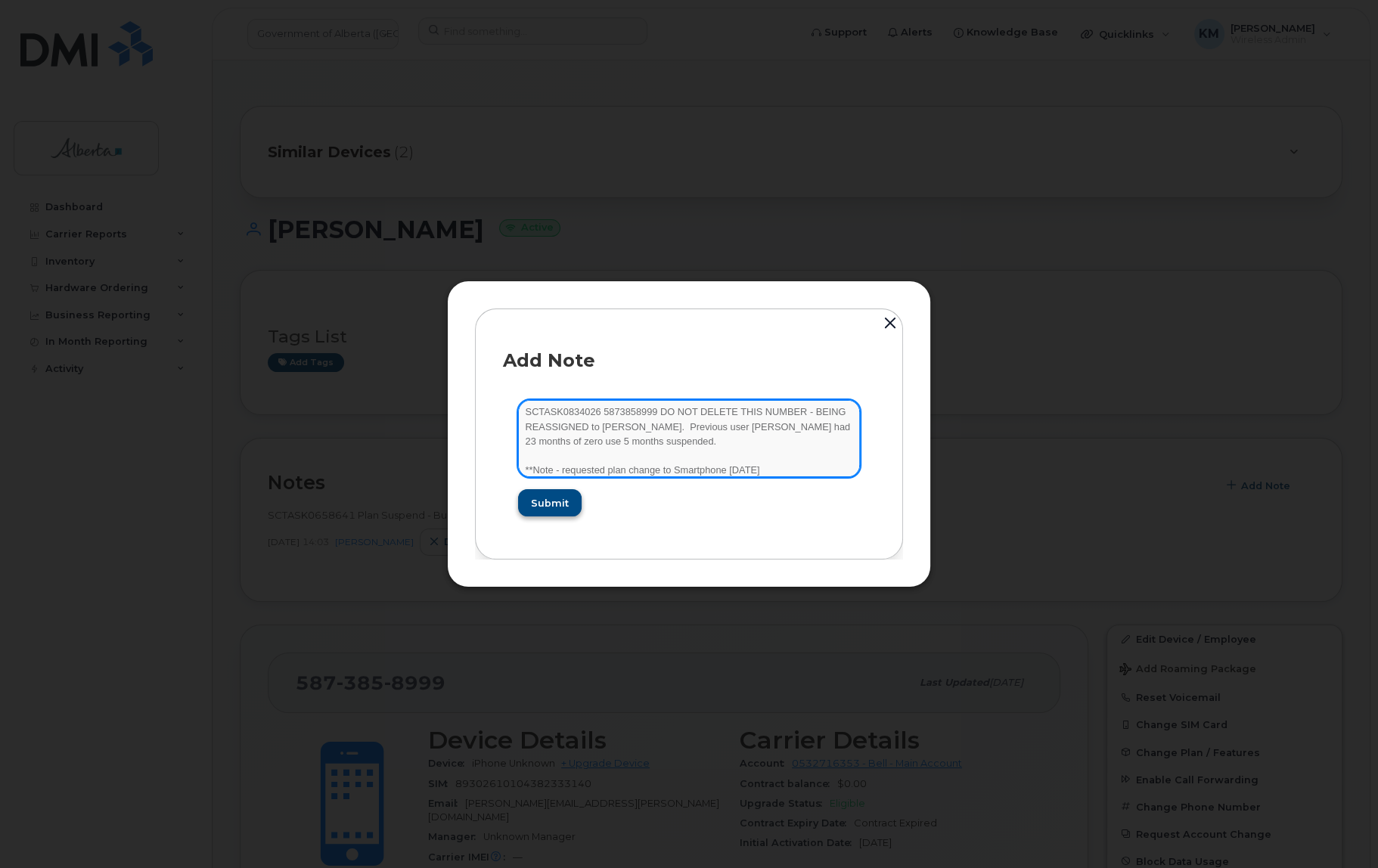
type textarea "SCTASK0834026 5873858999 DO NOT DELETE THIS NUMBER - BEING REASSIGNED to Stephe…"
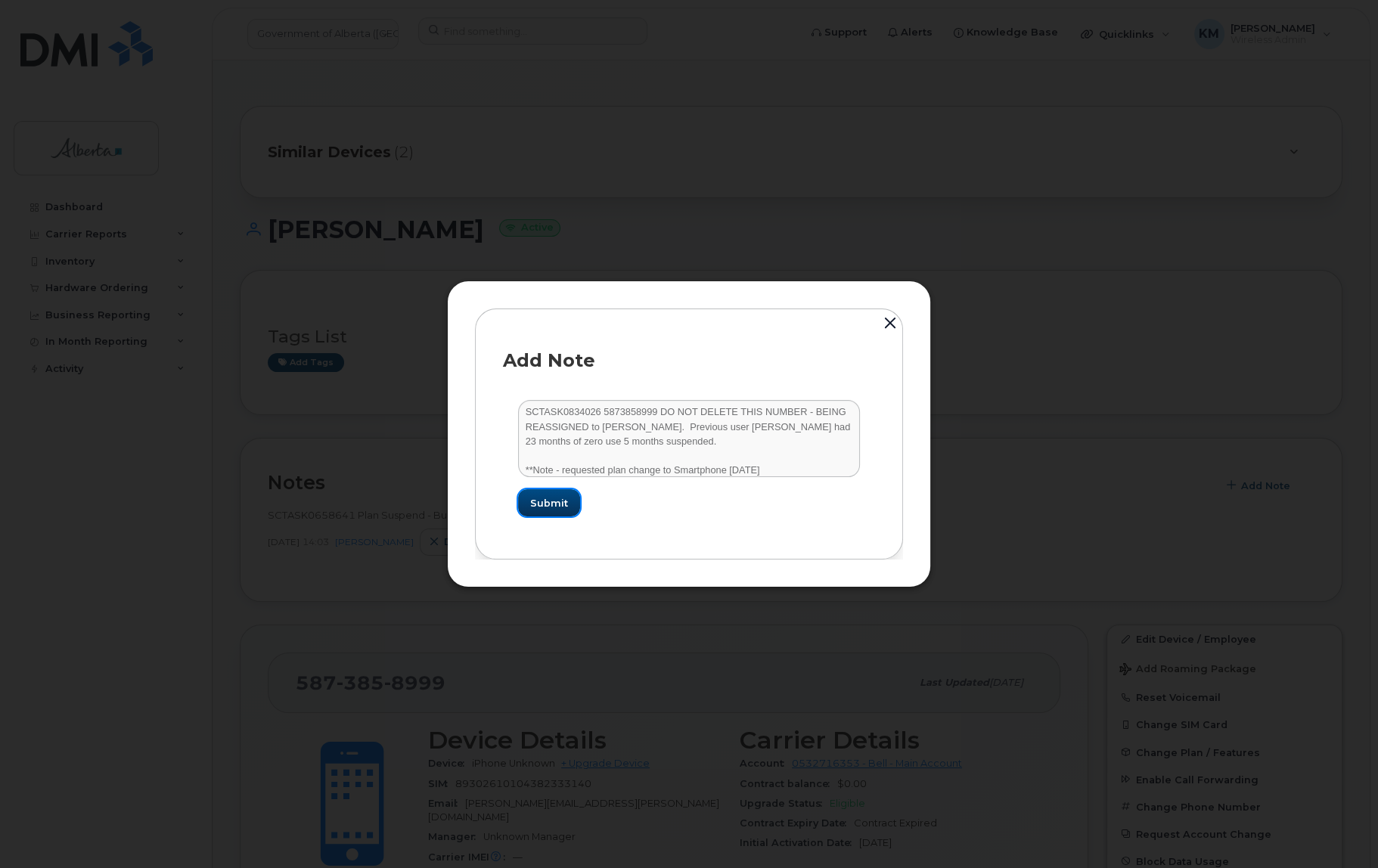
click at [551, 507] on span "Submit" at bounding box center [549, 503] width 38 height 14
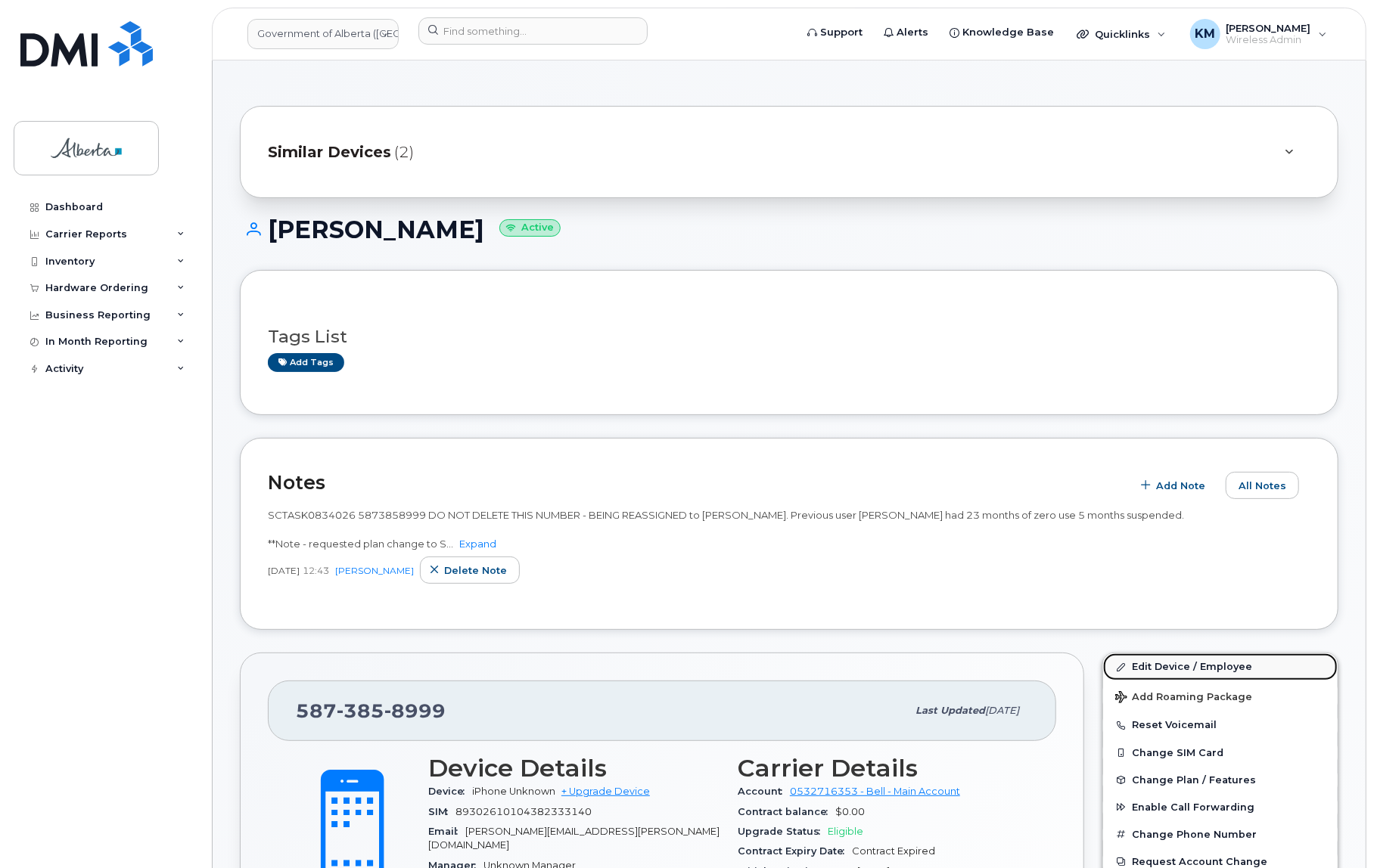
click at [1175, 659] on link "Edit Device / Employee" at bounding box center [1220, 667] width 235 height 27
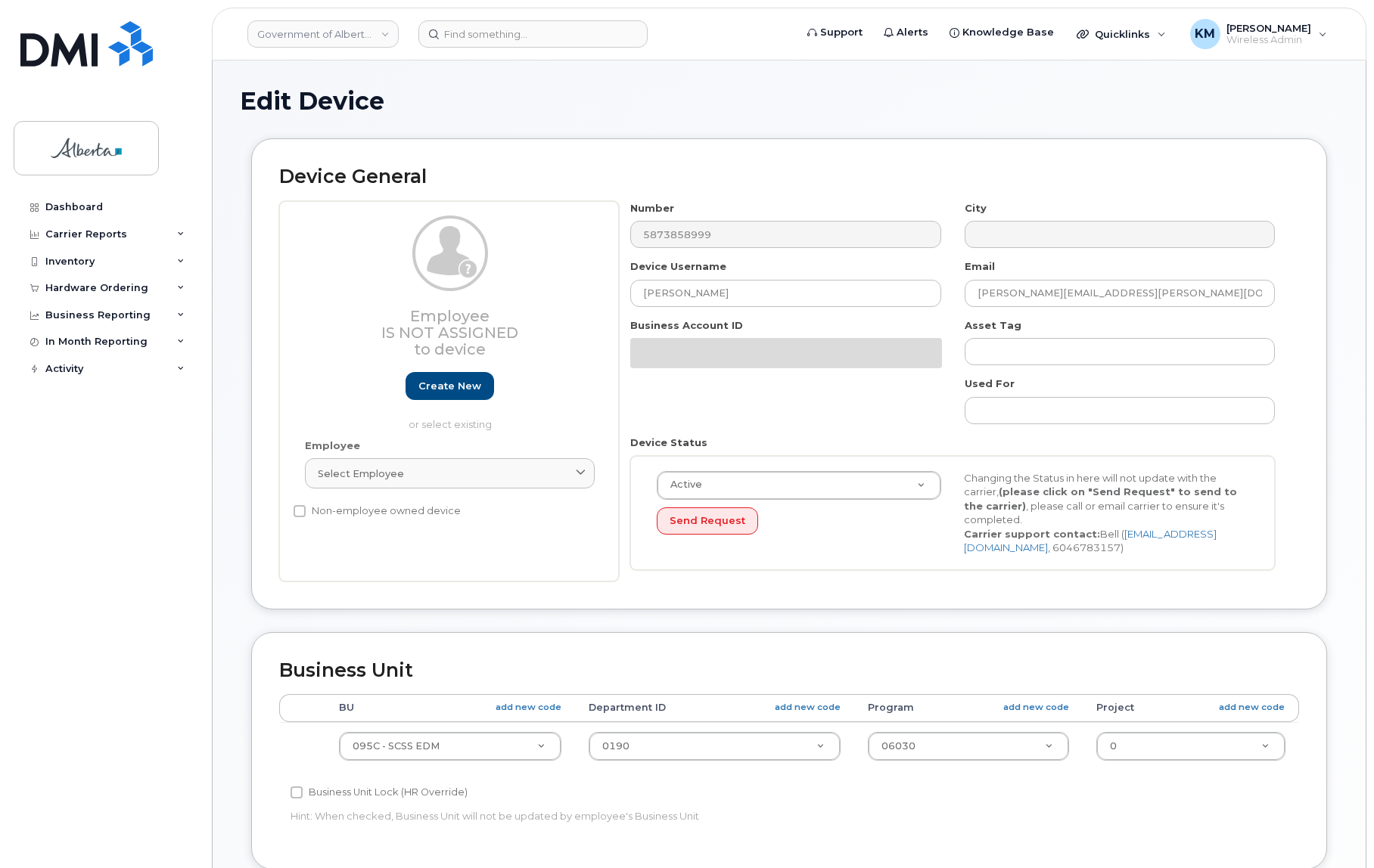
select select "4749748"
drag, startPoint x: 719, startPoint y: 301, endPoint x: 582, endPoint y: 288, distance: 137.6
click at [582, 288] on div "Employee Is not assigned to device Create new or select existing Employee Selec…" at bounding box center [789, 391] width 1020 height 380
paste input "[PERSON_NAME]"
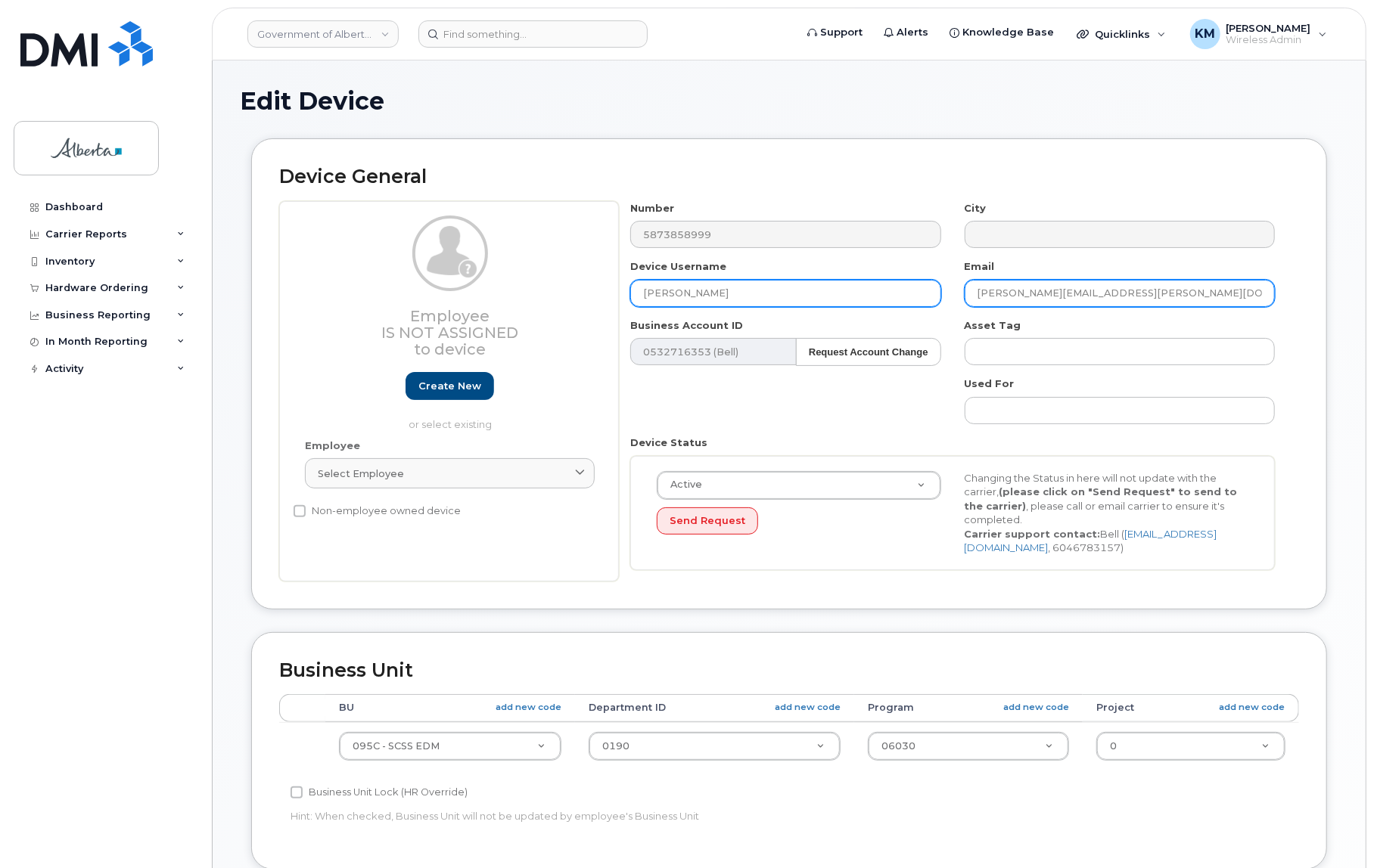
type input "[PERSON_NAME]"
drag, startPoint x: 1117, startPoint y: 290, endPoint x: 970, endPoint y: 291, distance: 147.0
click at [965, 289] on input "randy.basom@gov.ab.ca" at bounding box center [1120, 294] width 310 height 27
paste input "[PERSON_NAME]"
click at [1112, 288] on input "[PERSON_NAME]" at bounding box center [1120, 294] width 310 height 27
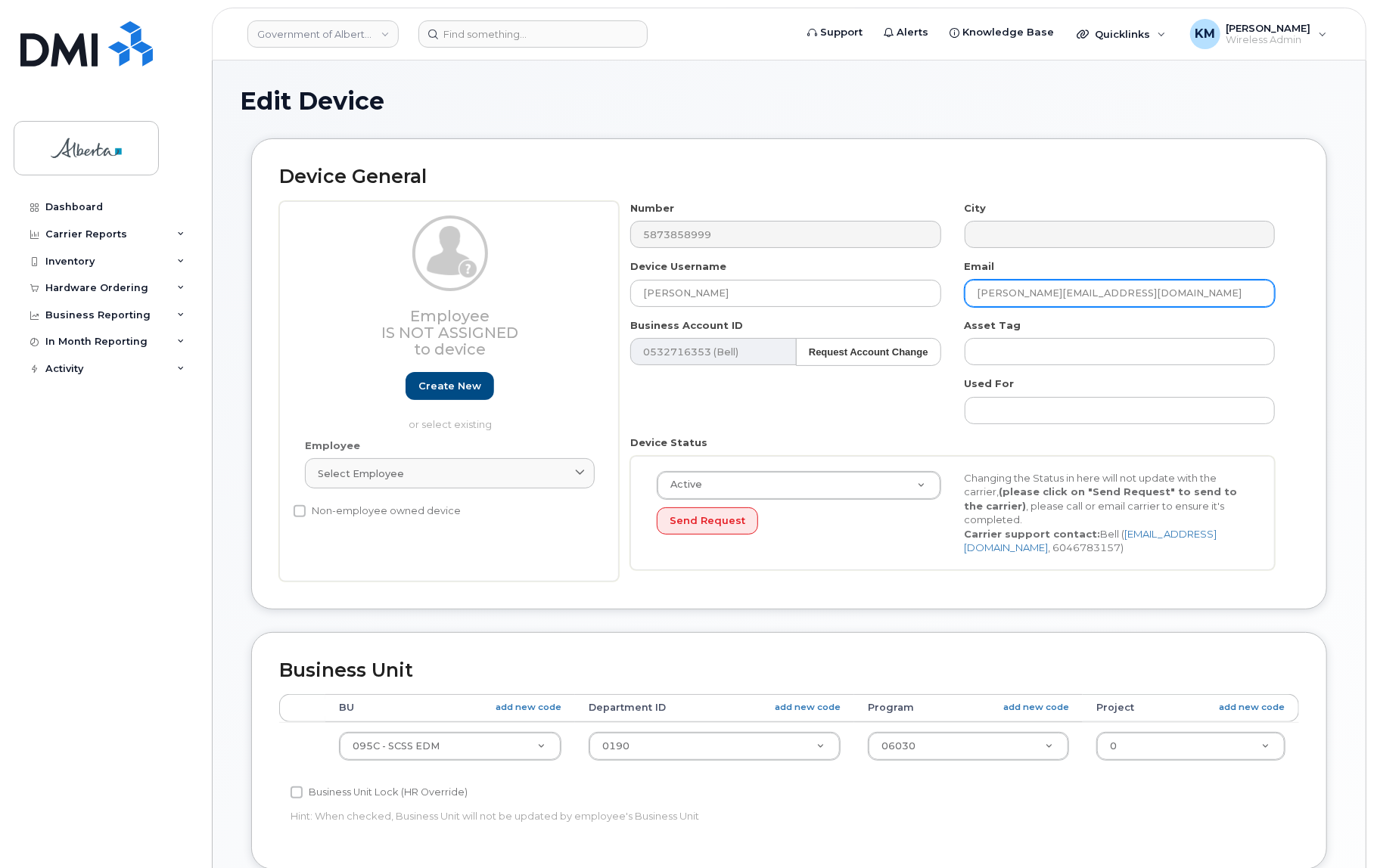
type input "Stephen.Ogunlusi@gov.ab.ca"
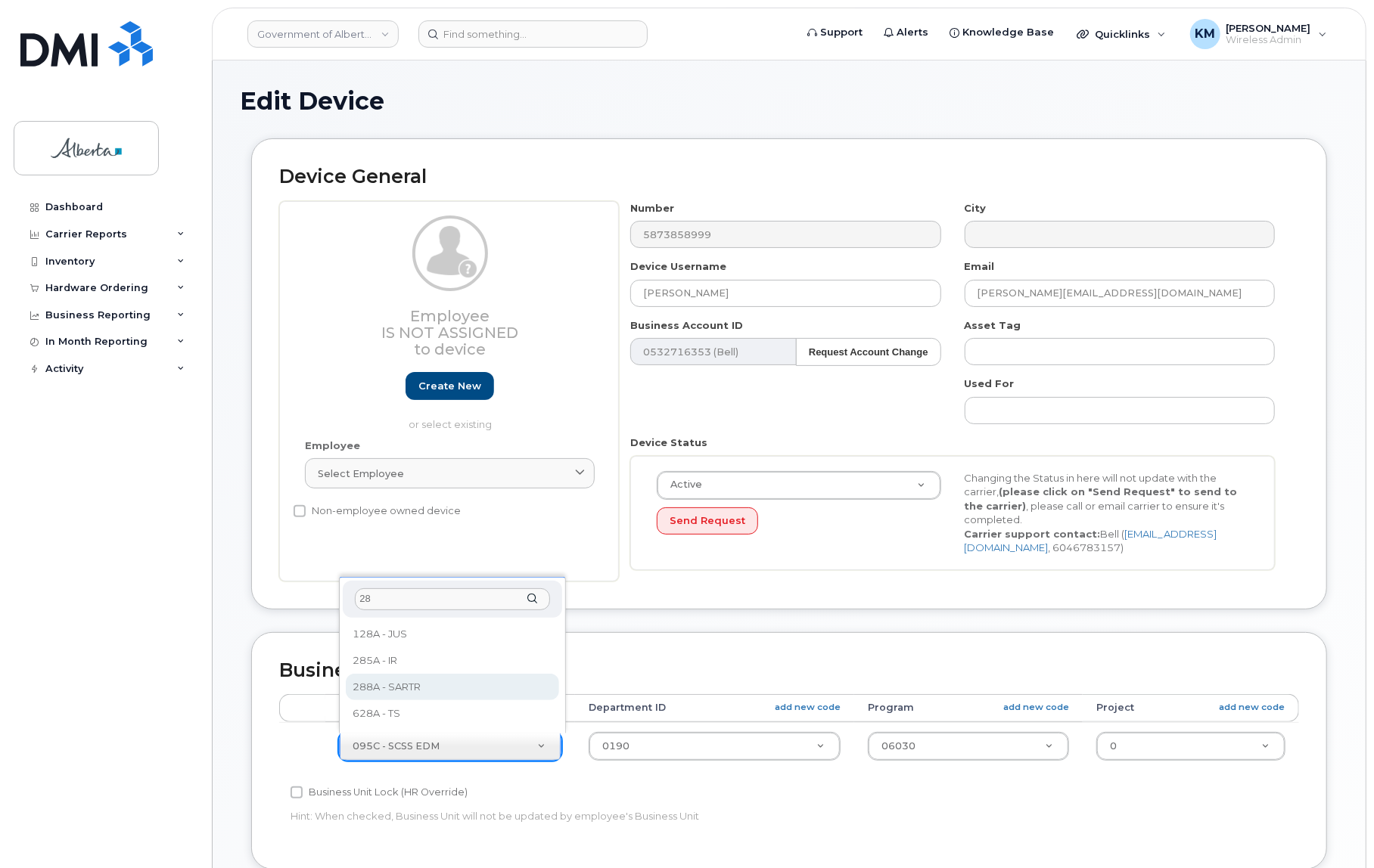
type input "28"
select select "4120332"
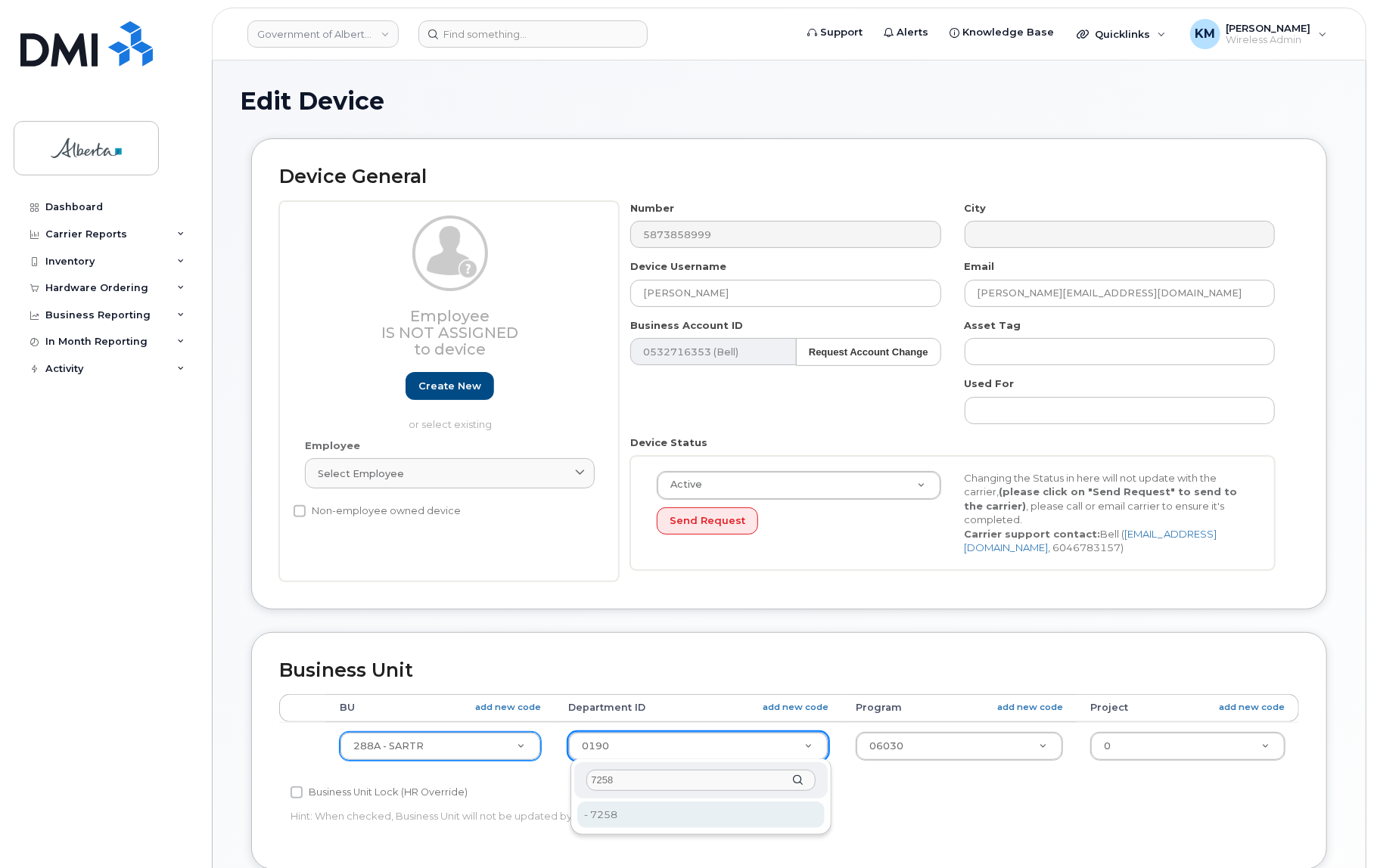
type input "7258"
type input "13255058"
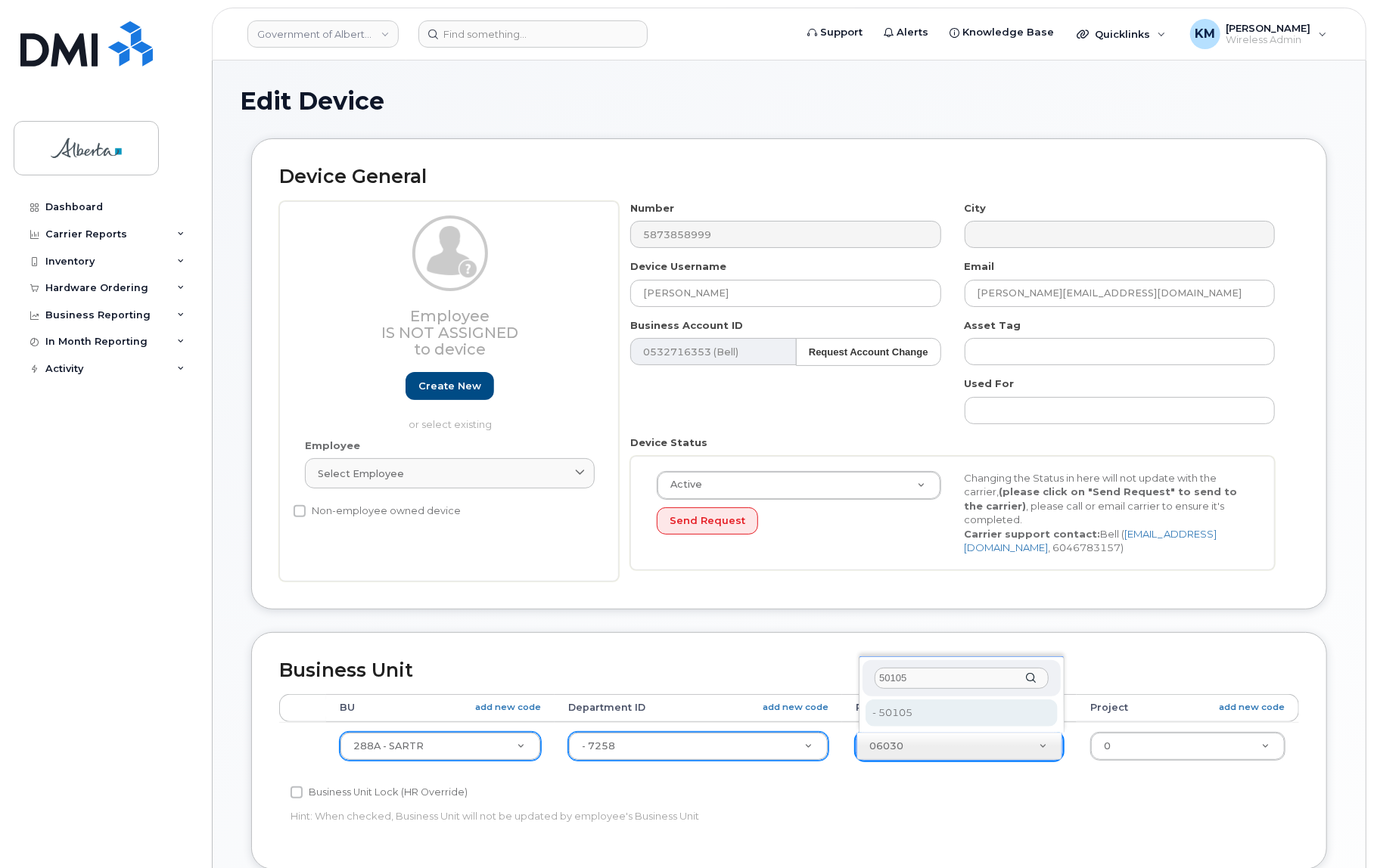
type input "50105"
type input "4682045"
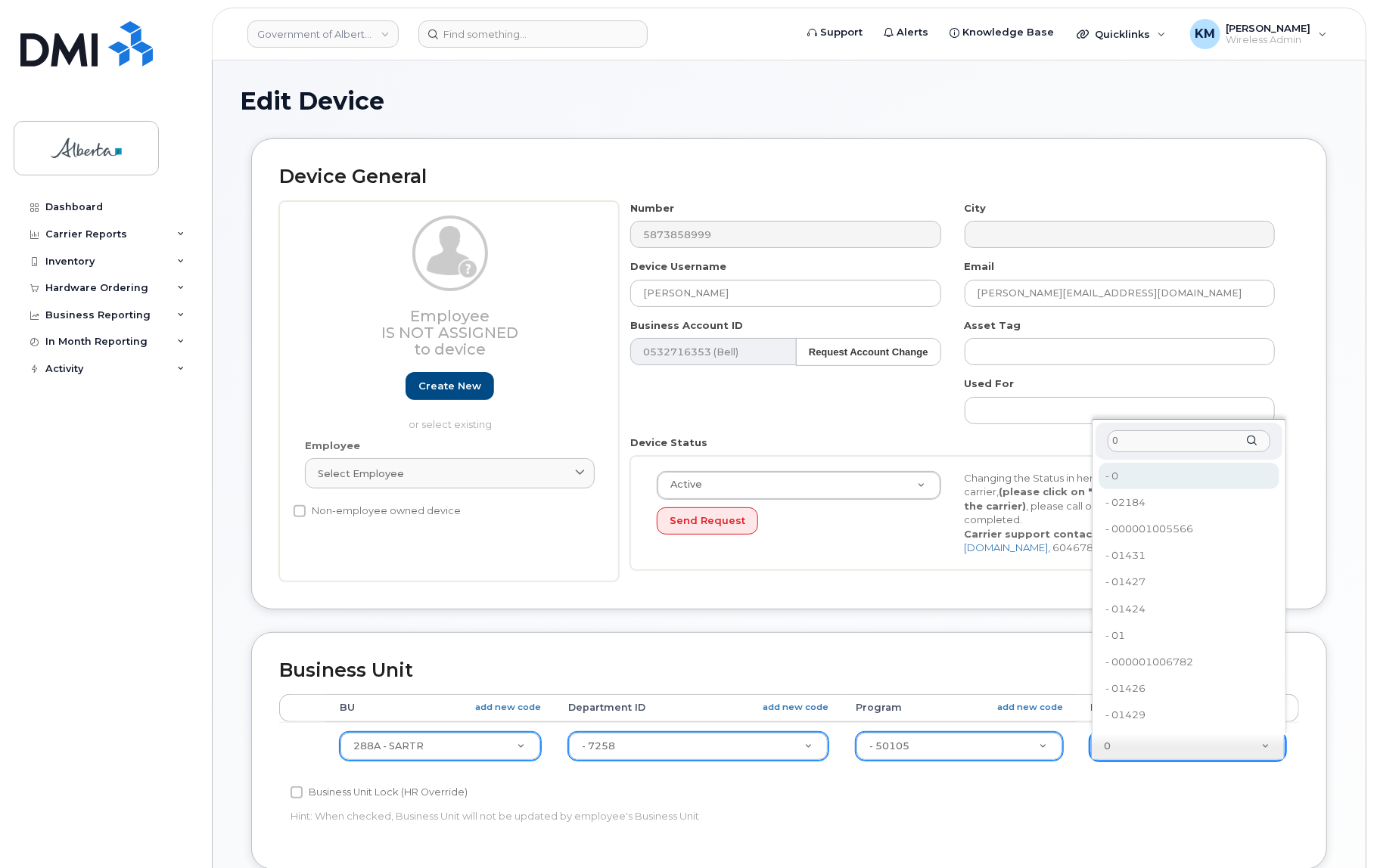
type input "0"
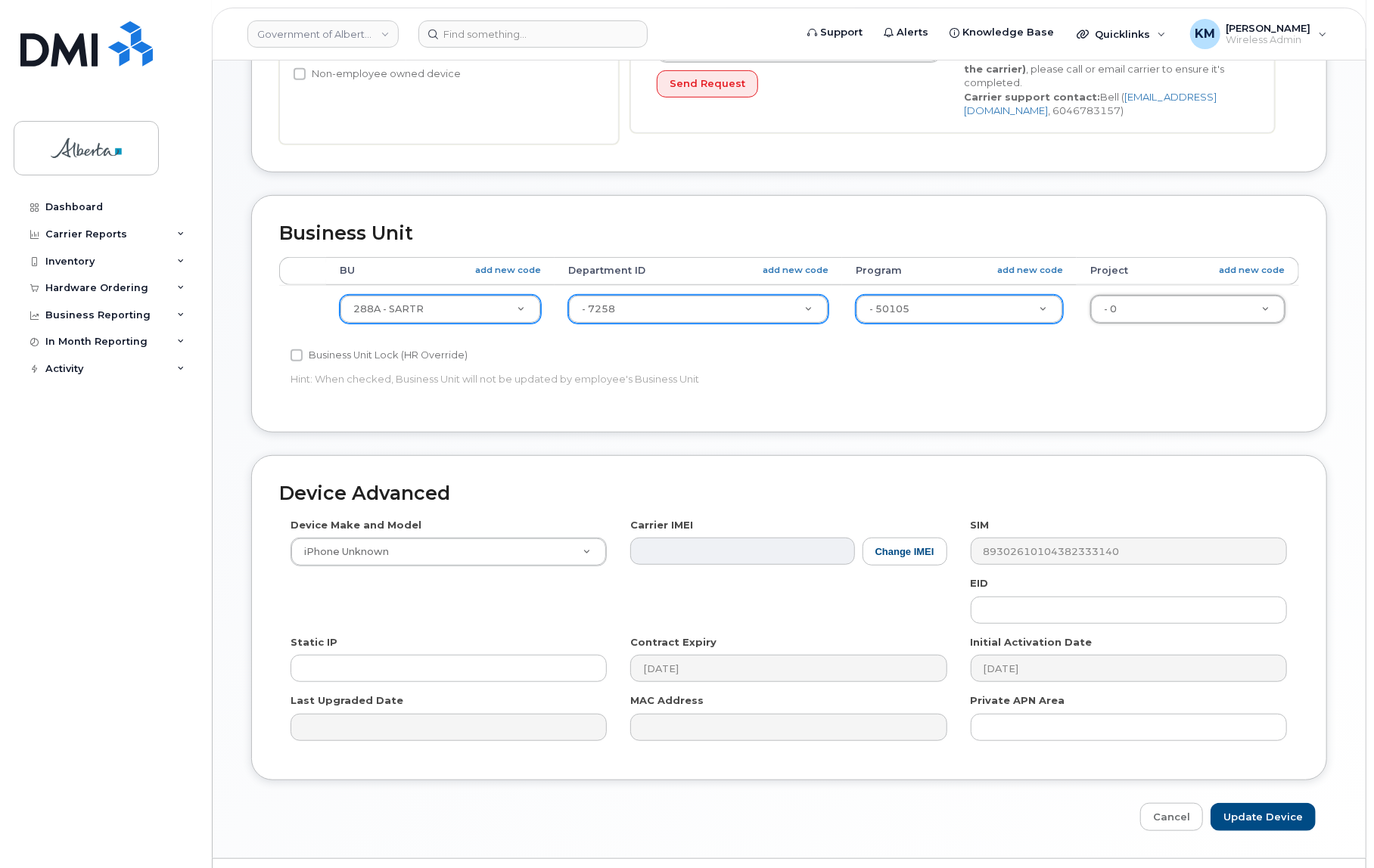
scroll to position [474, 0]
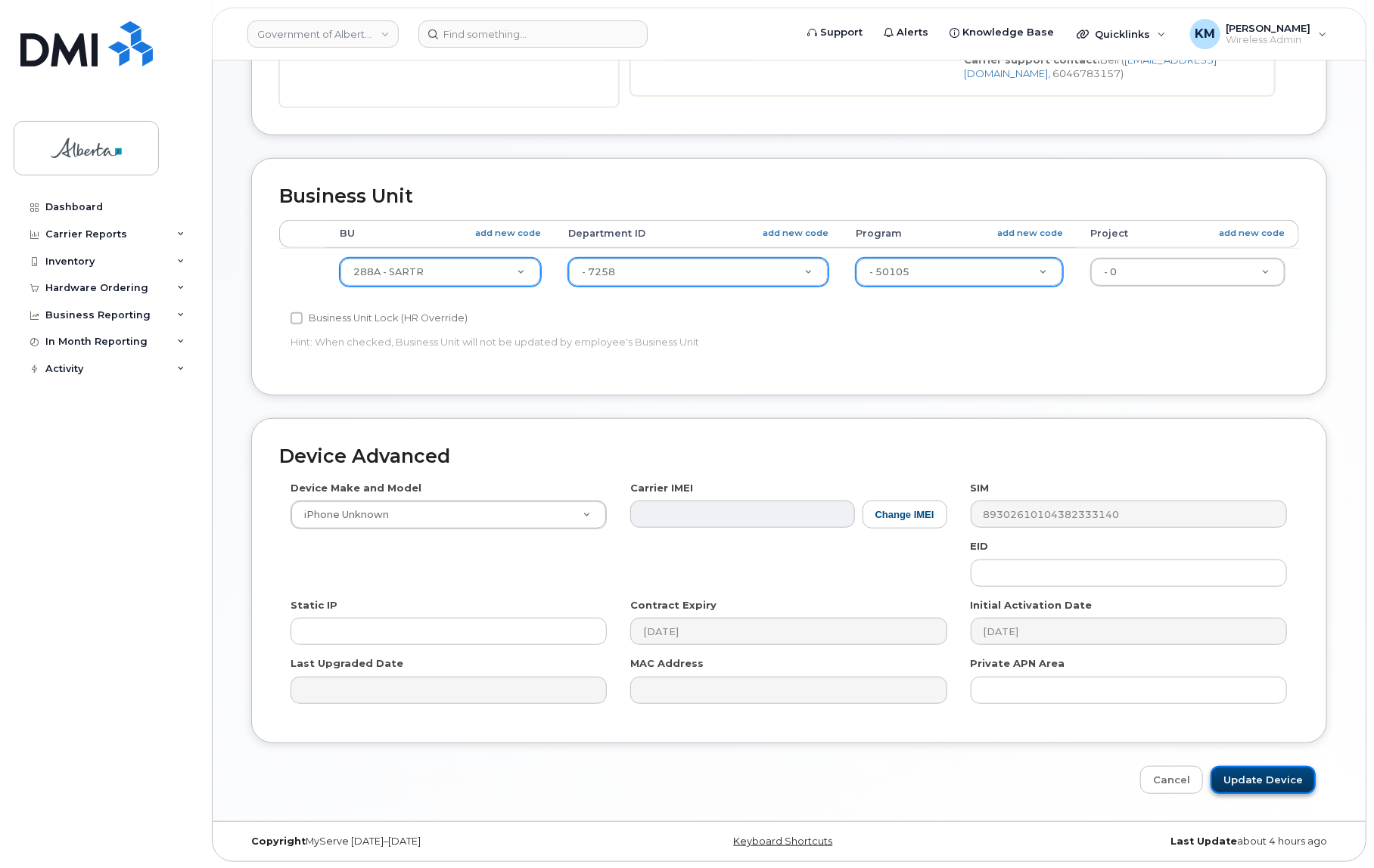
click at [1266, 780] on input "Update Device" at bounding box center [1263, 780] width 105 height 28
type input "Saving..."
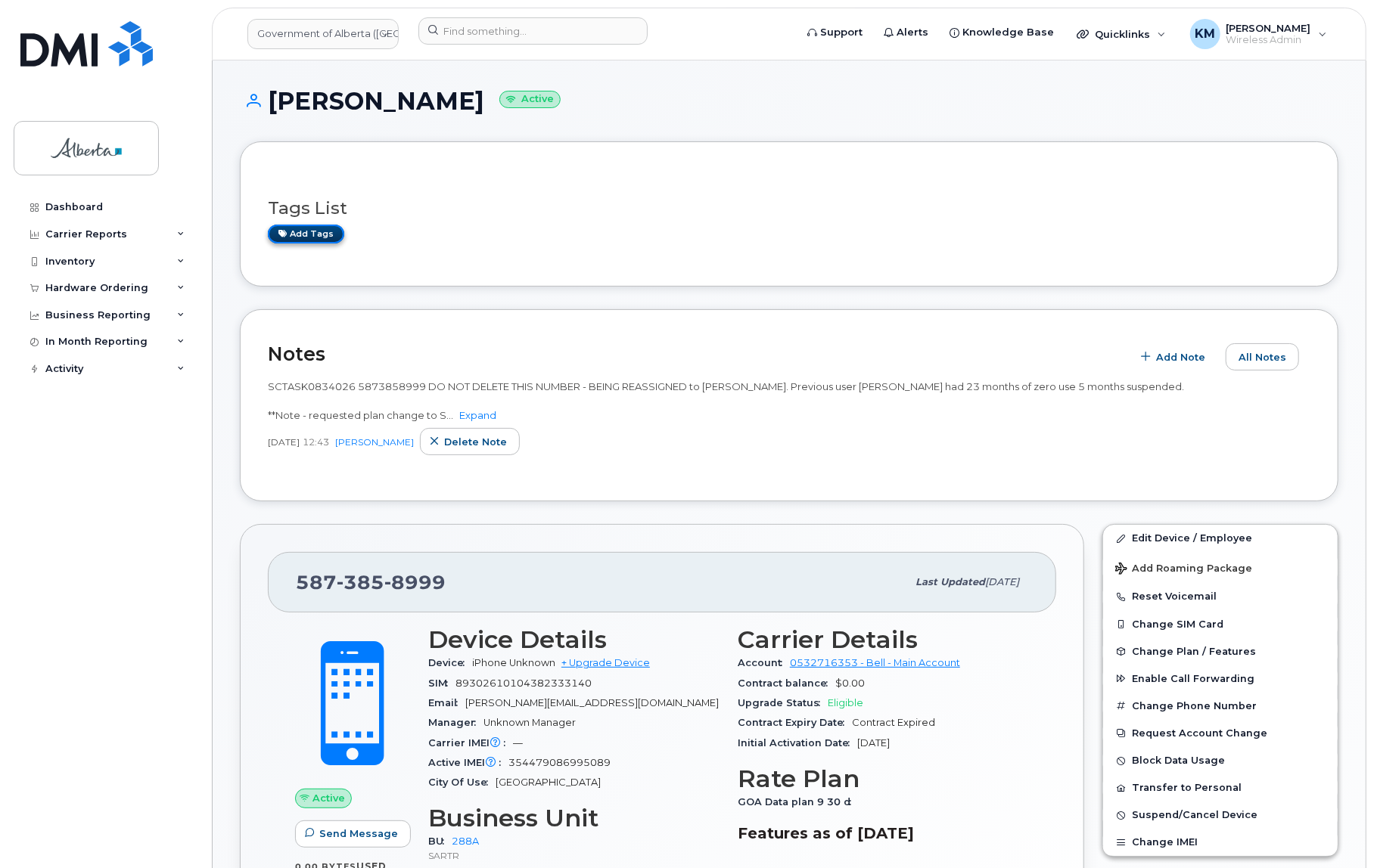
click at [310, 232] on link "Add tags" at bounding box center [305, 234] width 77 height 19
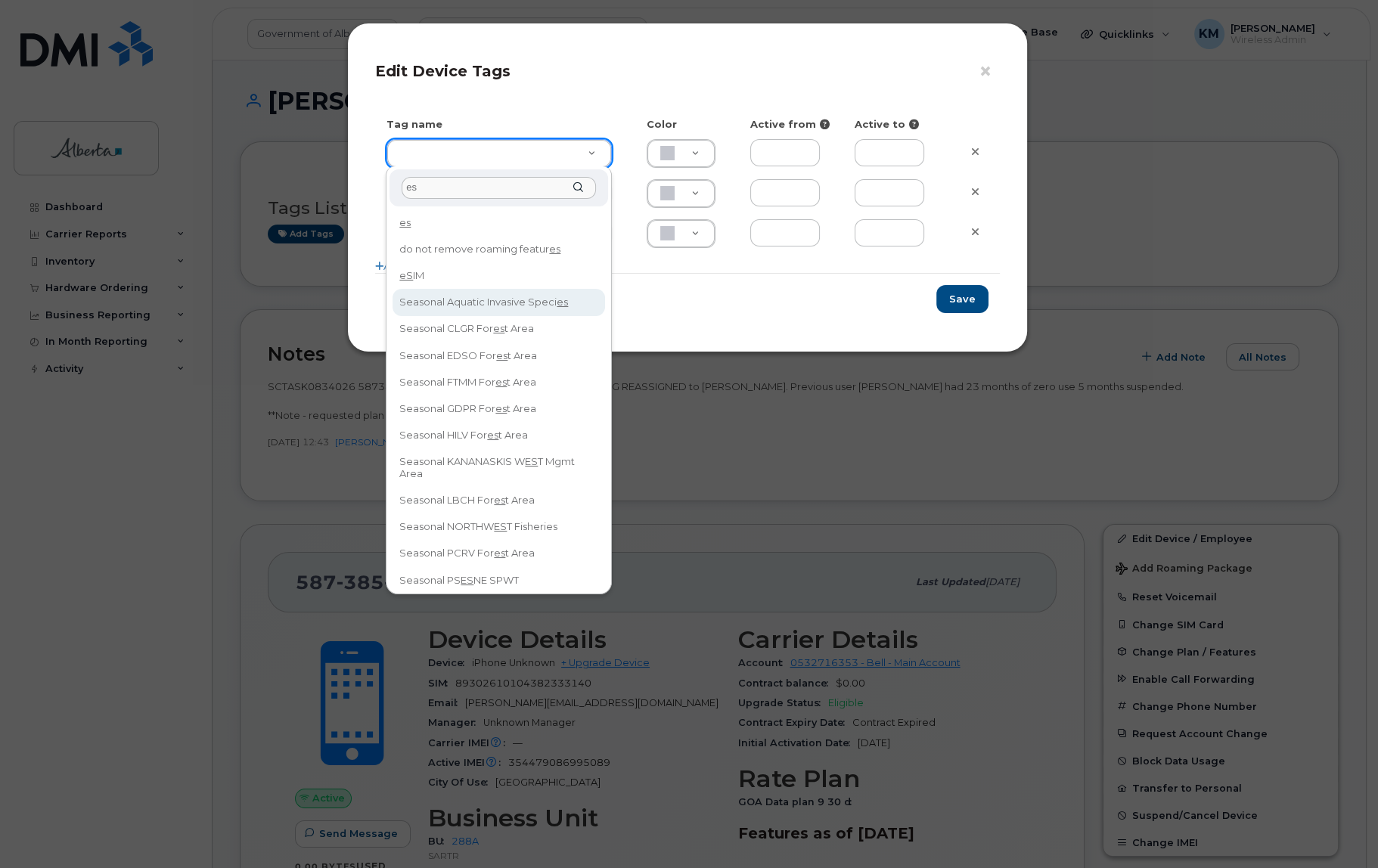
type input "es"
type input "eSIM"
type input "D6CDC1"
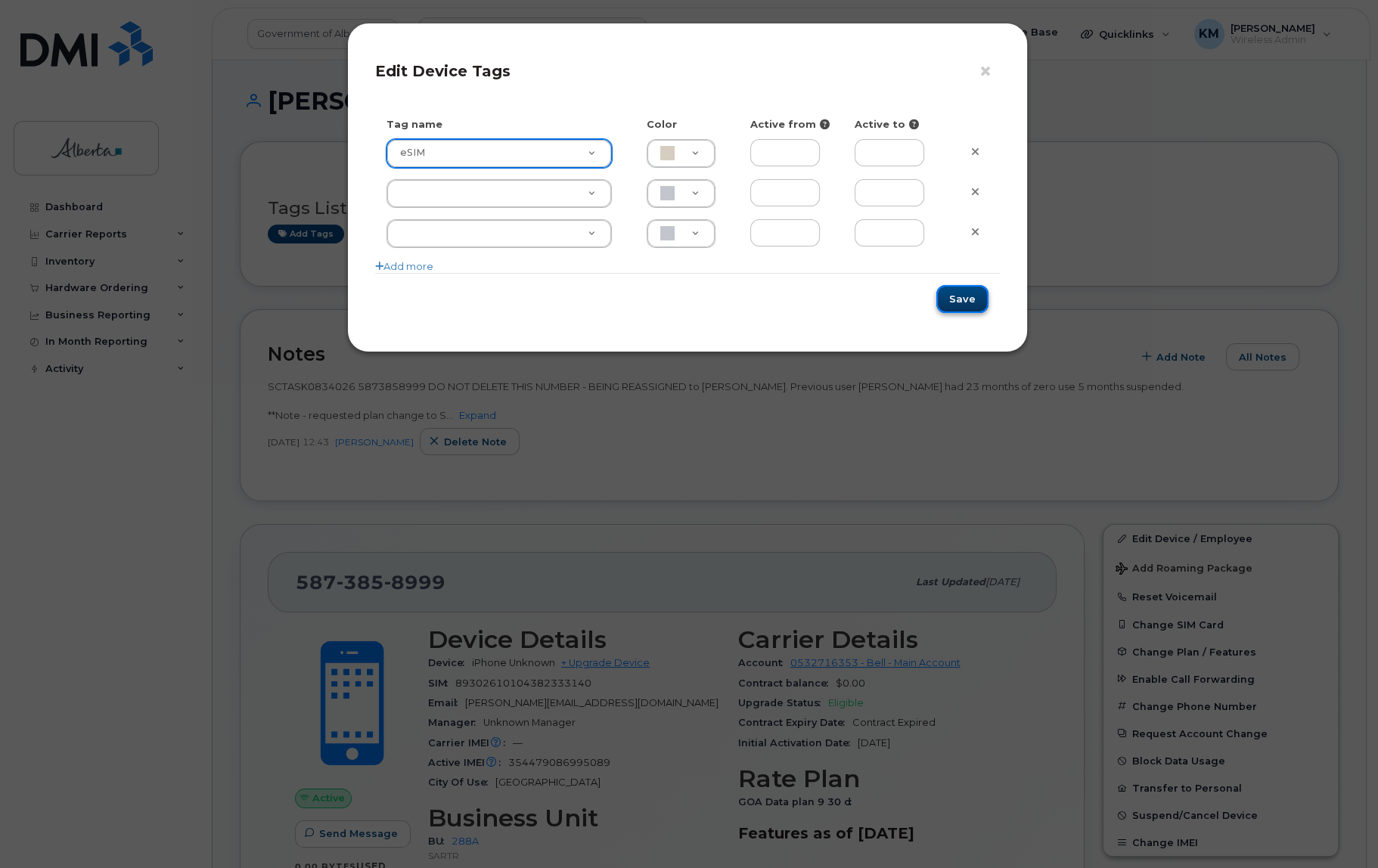
click at [969, 298] on button "Save" at bounding box center [962, 299] width 52 height 28
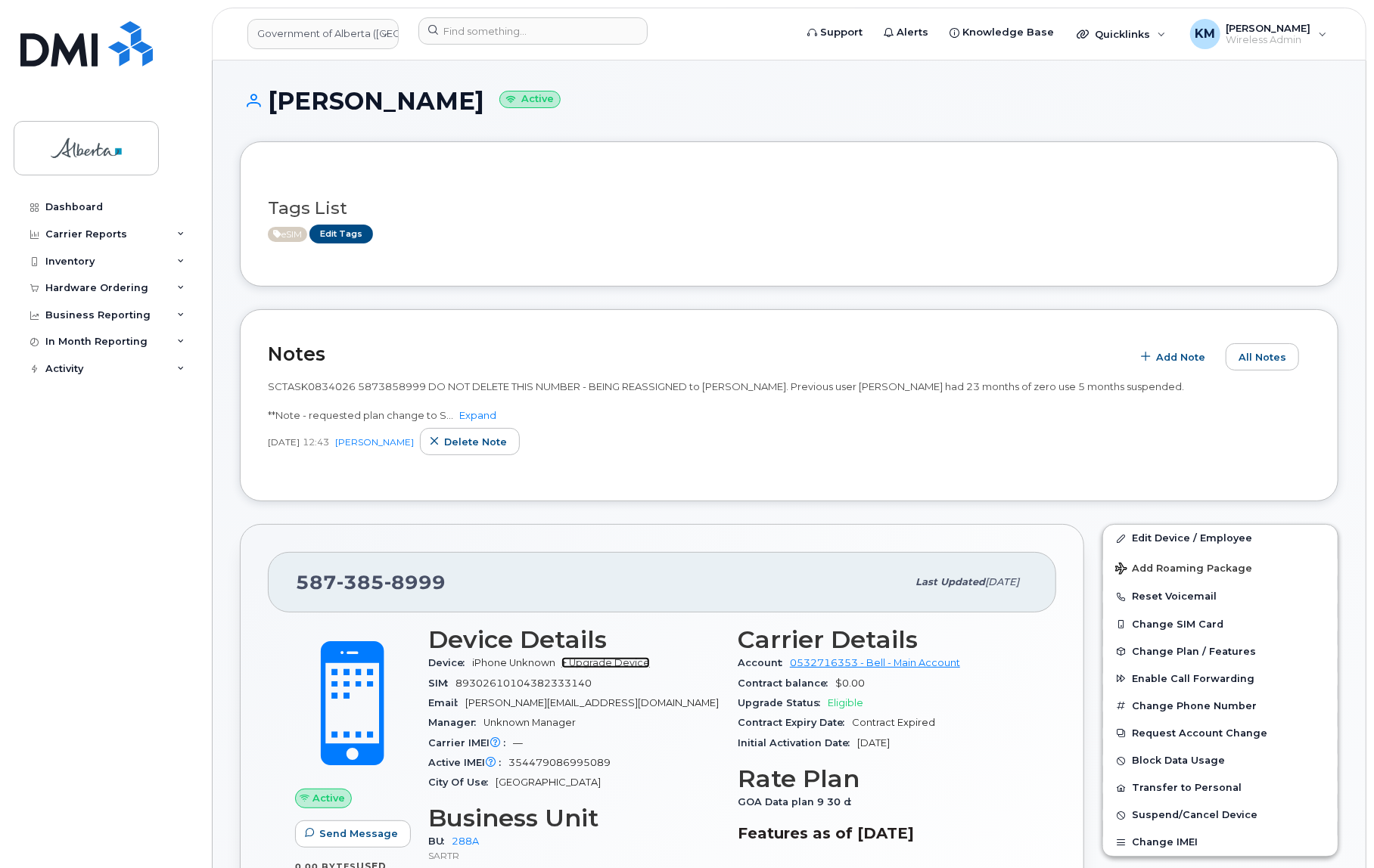
click at [608, 659] on link "+ Upgrade Device" at bounding box center [605, 662] width 88 height 11
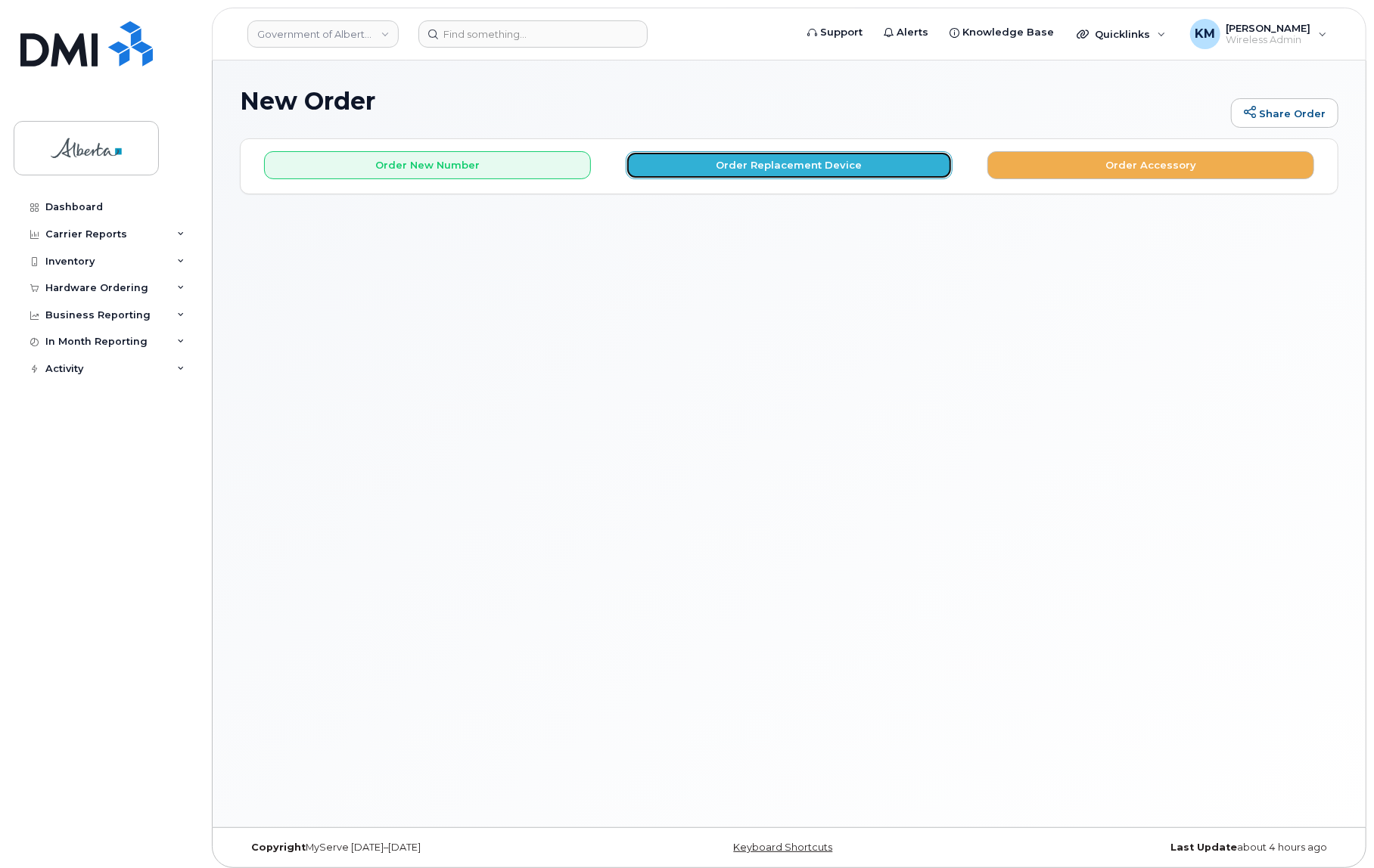
click at [817, 161] on button "Order Replacement Device" at bounding box center [789, 165] width 326 height 28
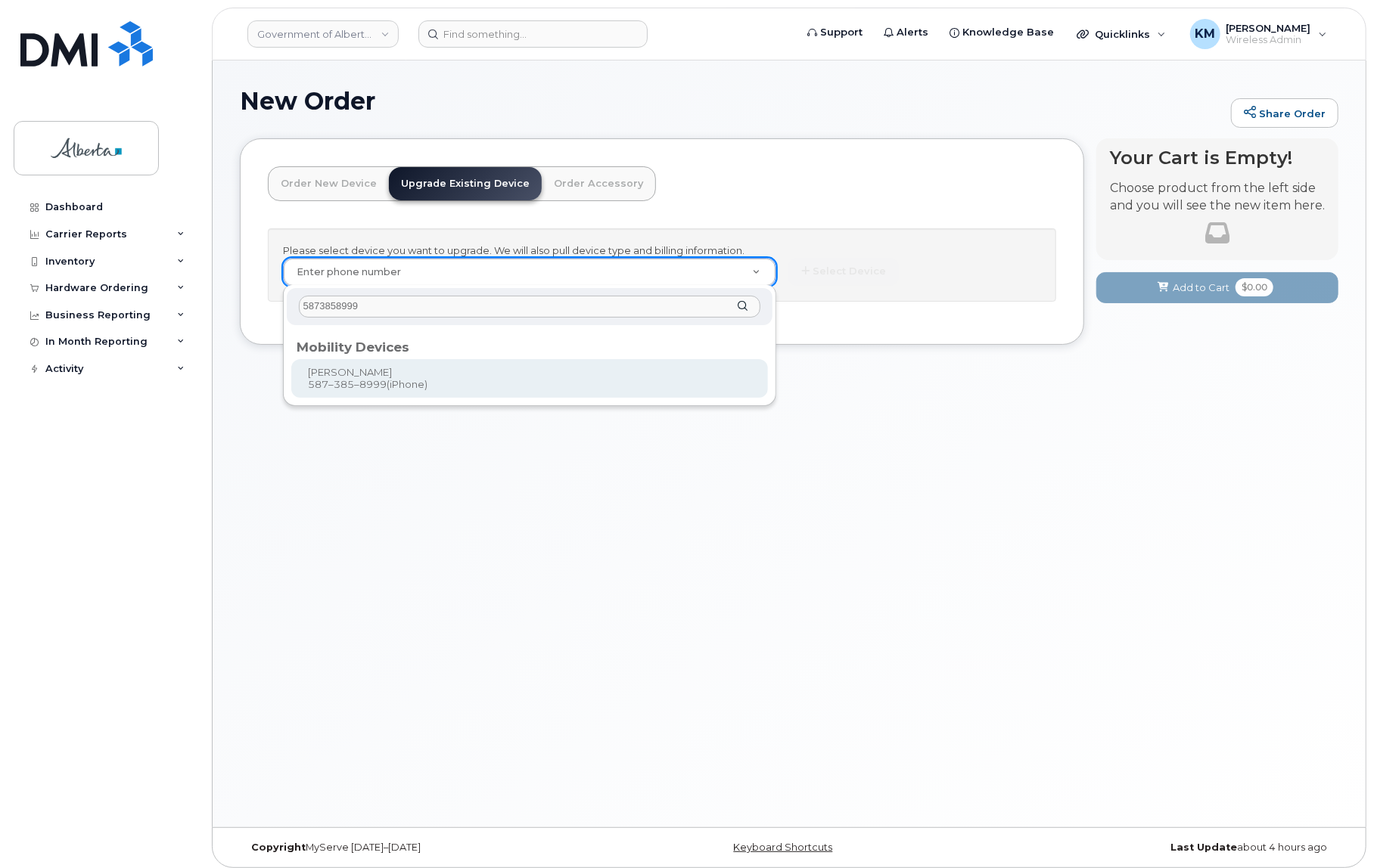
type input "5873858999"
type input "824059"
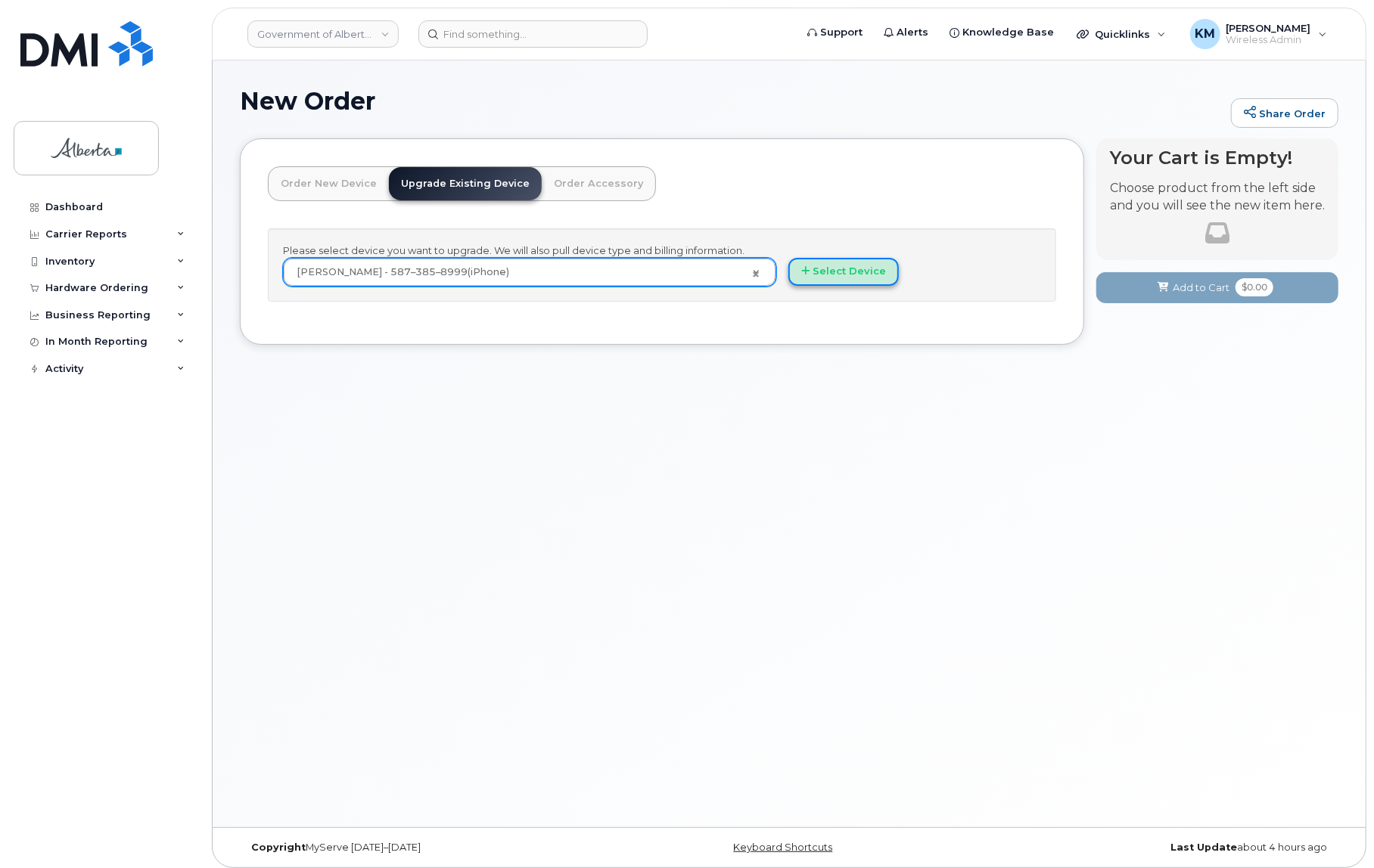
click at [841, 258] on button "Select Device" at bounding box center [843, 272] width 110 height 28
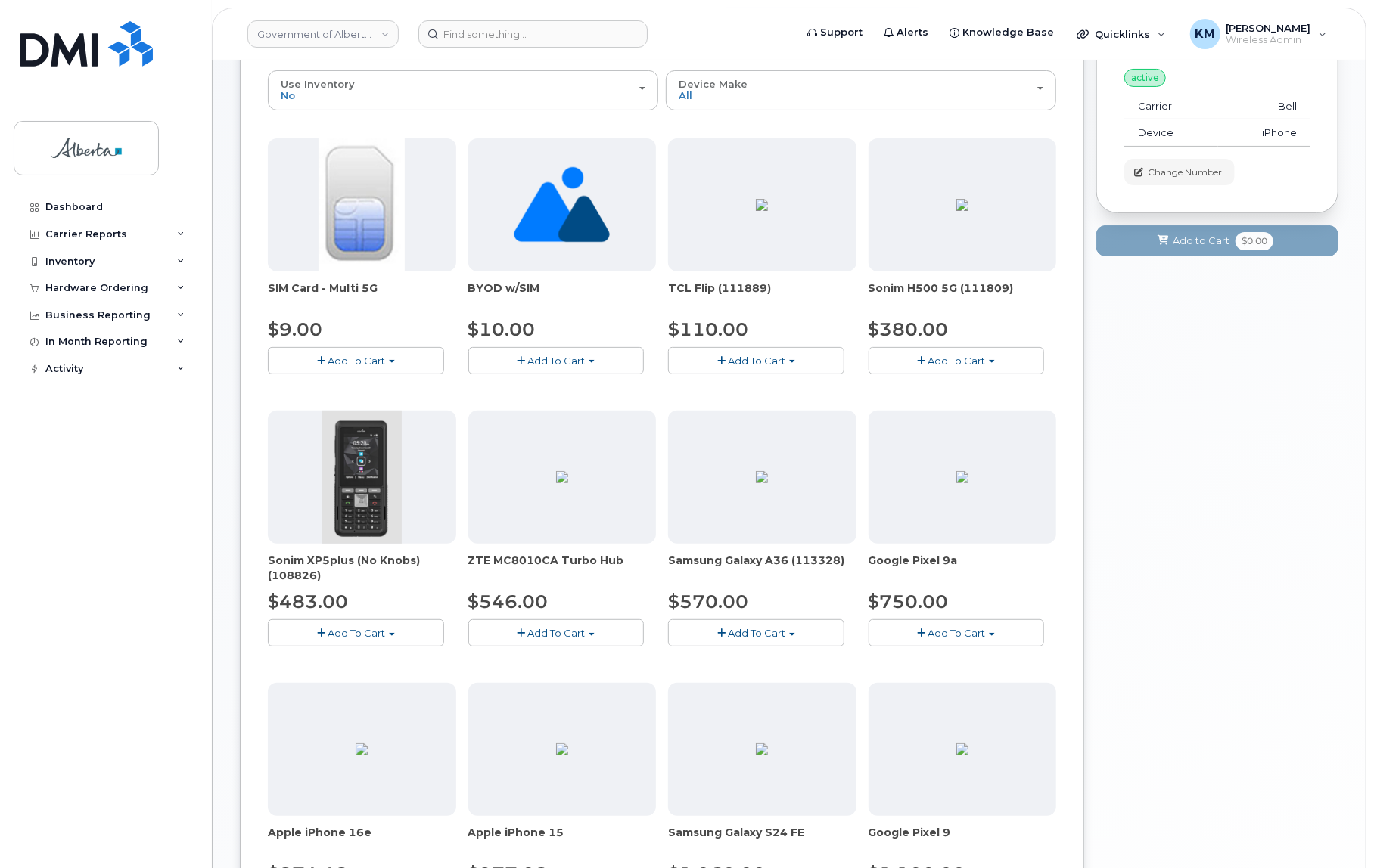
scroll to position [274, 0]
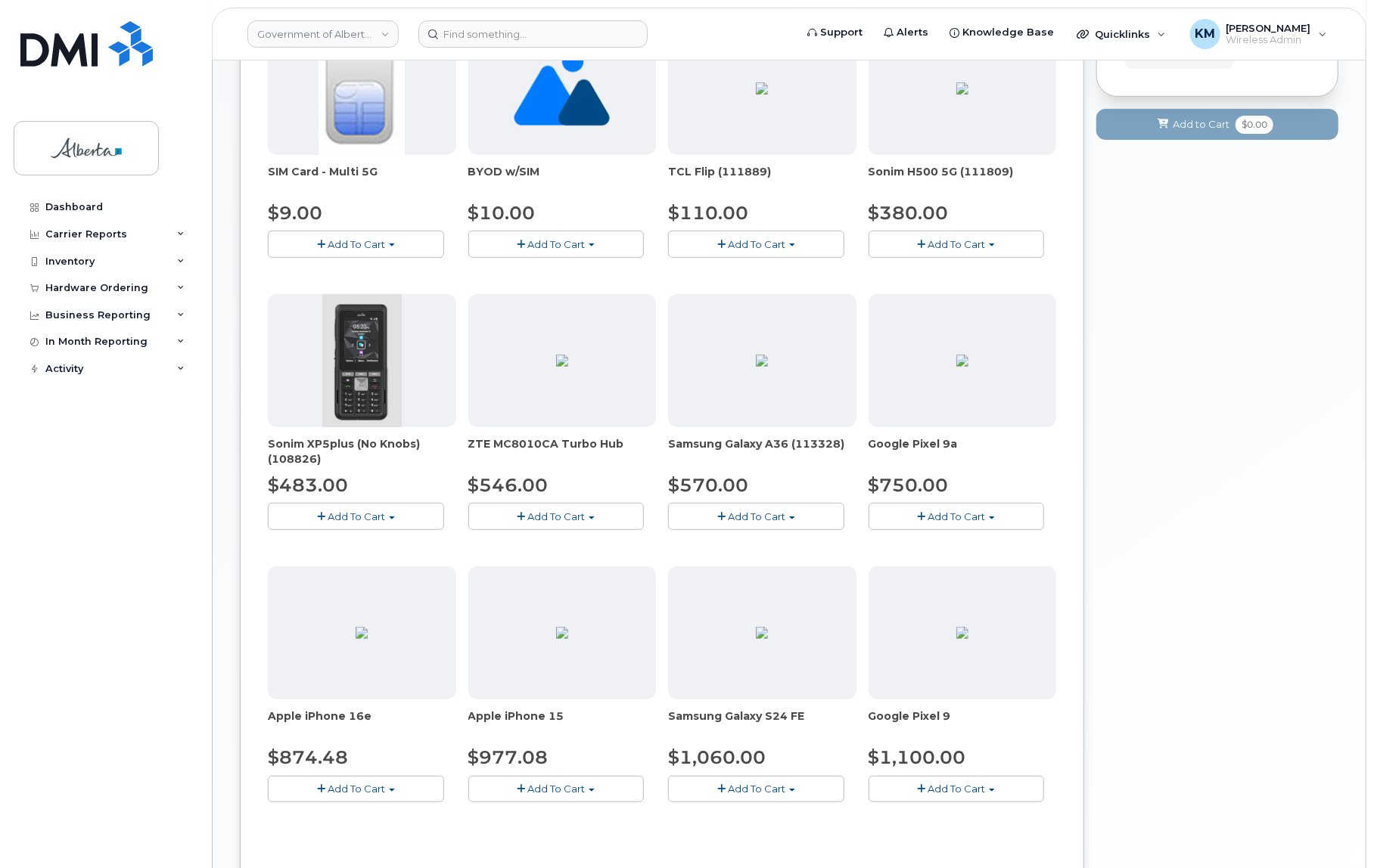
click at [618, 797] on button "Add To Cart" at bounding box center [557, 789] width 177 height 26
click at [611, 827] on link "$977.08 - 30-day upgrade (128GB model)" at bounding box center [592, 836] width 241 height 19
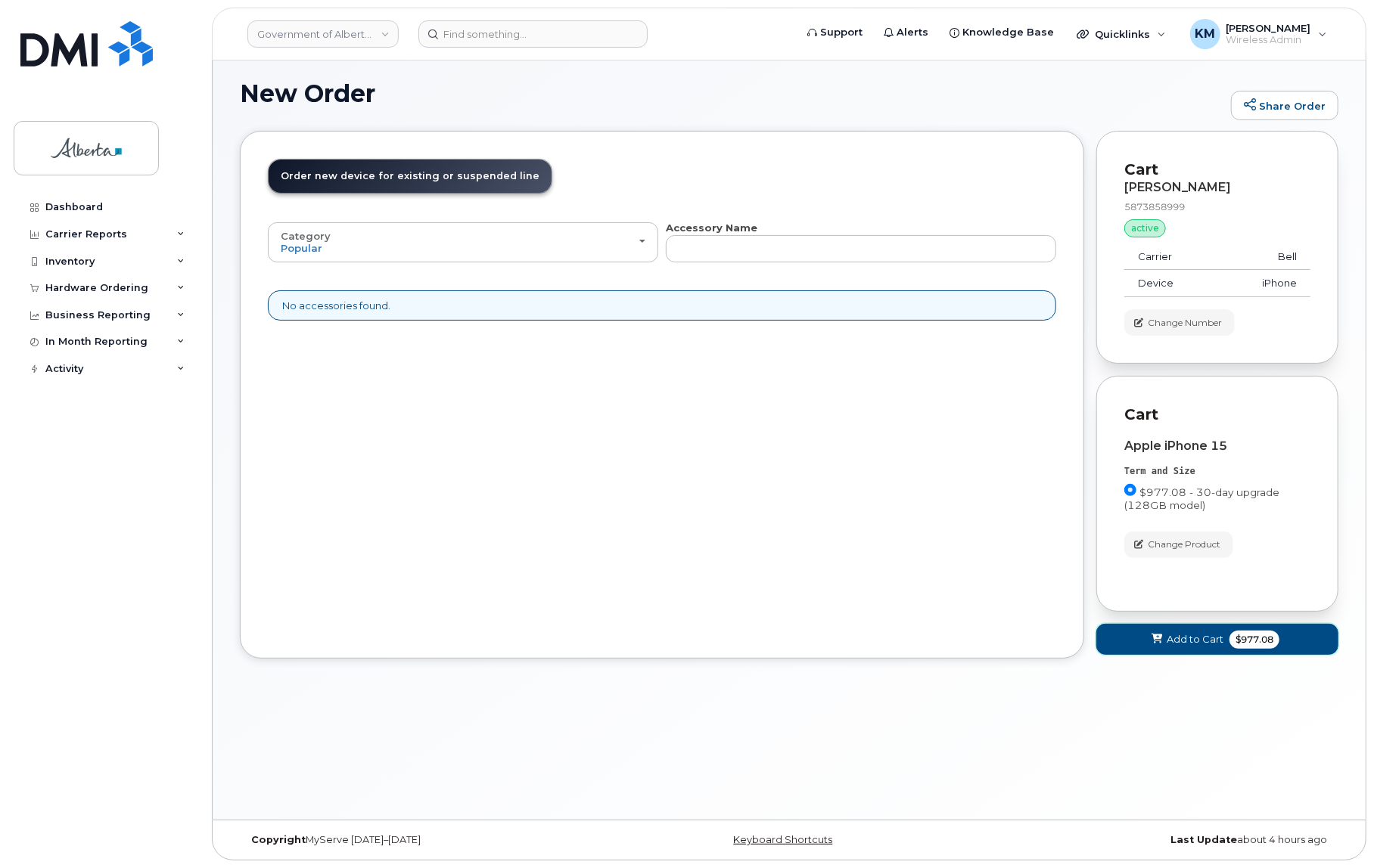
click at [1110, 648] on button "Add to Cart $977.08" at bounding box center [1218, 639] width 242 height 31
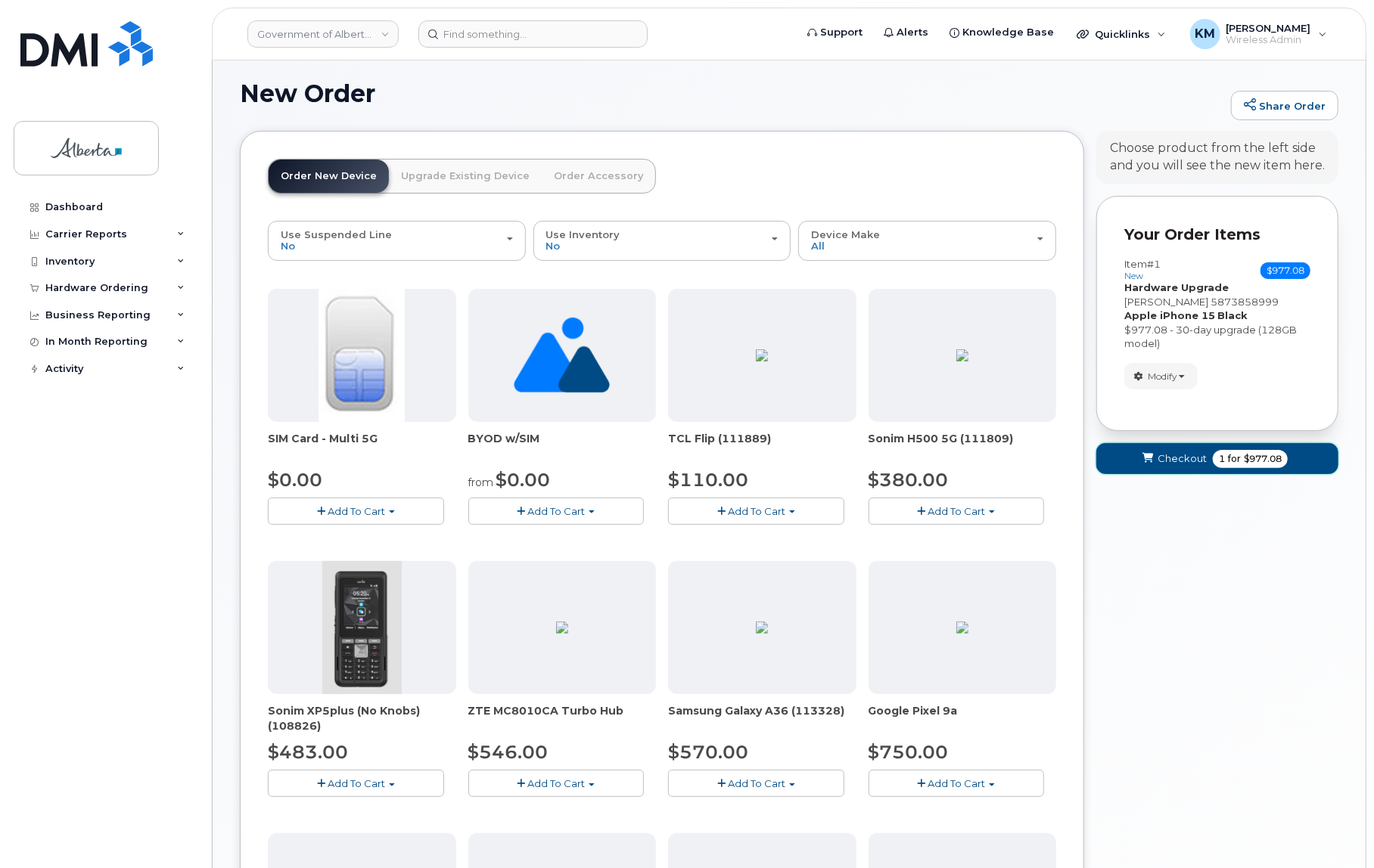
click at [1133, 469] on button "Checkout 1 for $977.08" at bounding box center [1218, 458] width 242 height 31
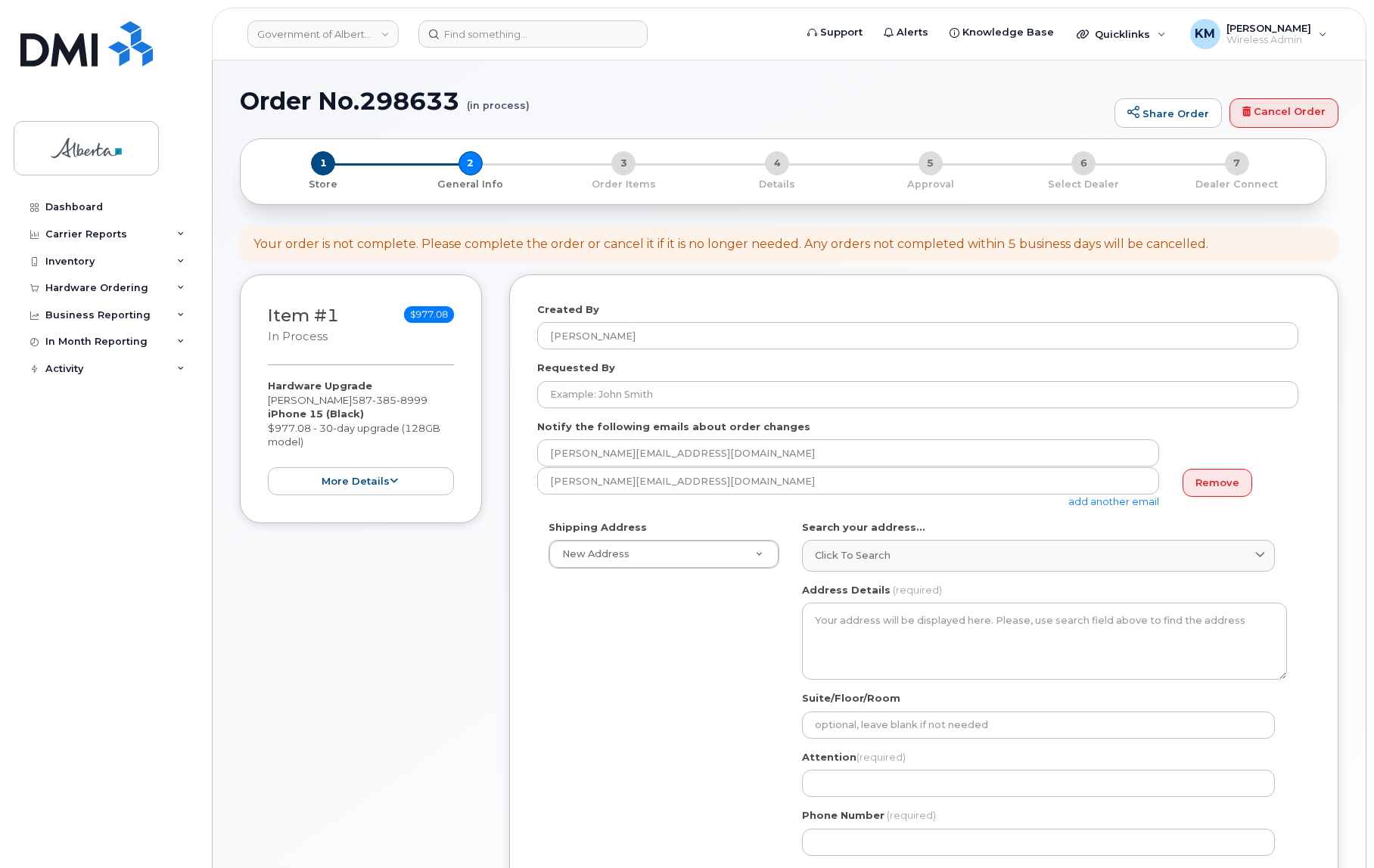
select select
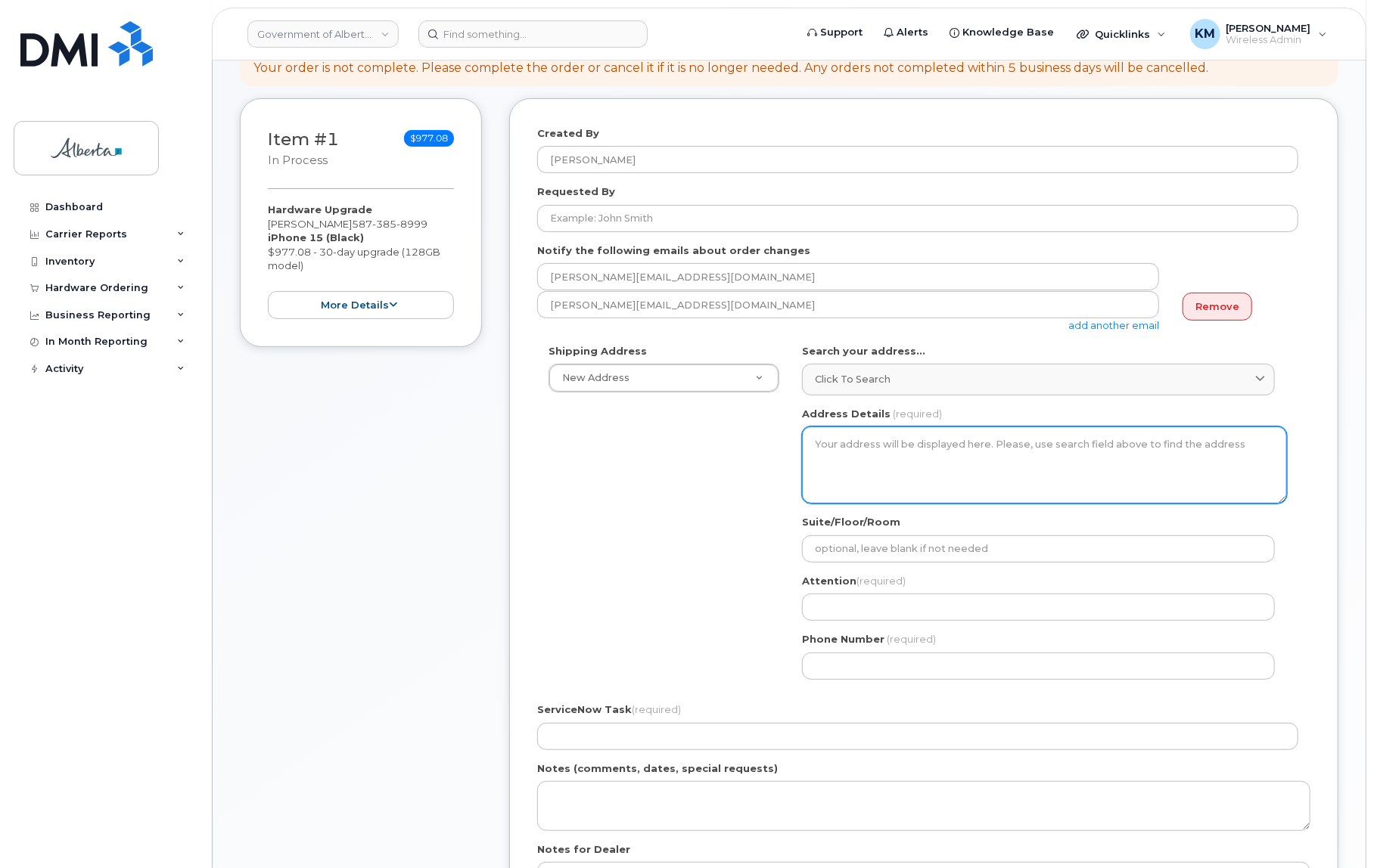
scroll to position [206, 0]
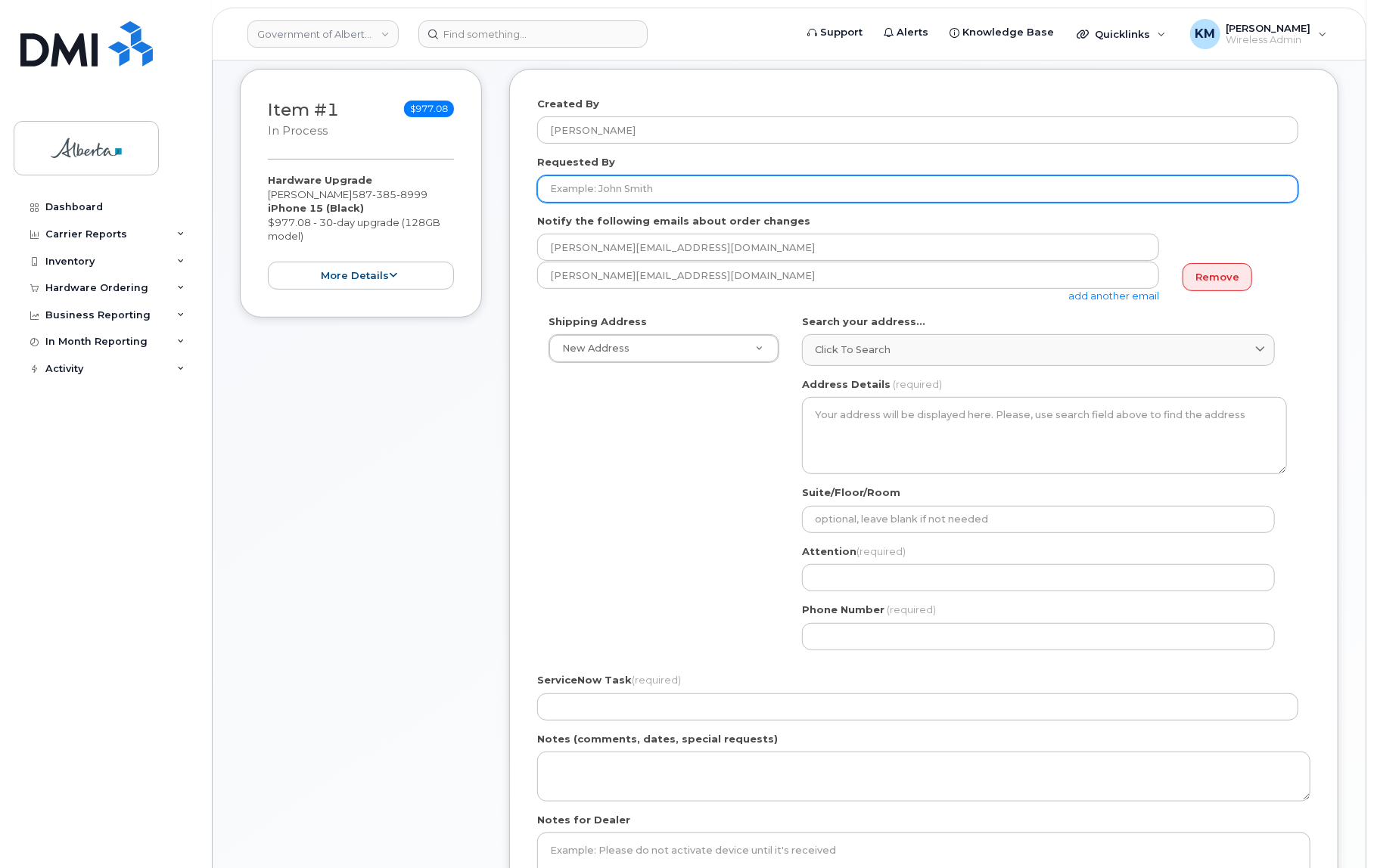
click at [676, 181] on input "Requested By" at bounding box center [917, 189] width 761 height 27
paste input "Evelyn Mah"
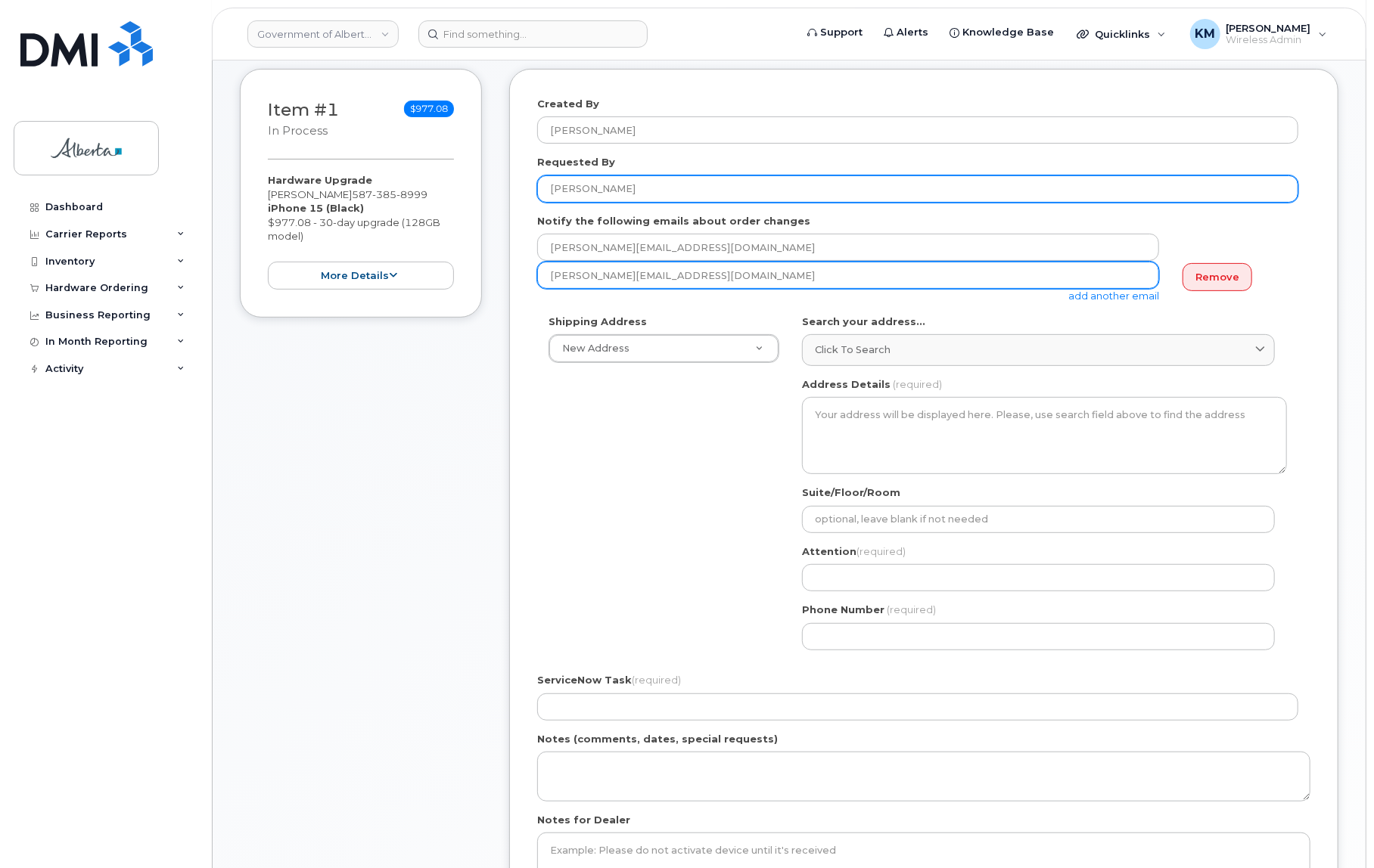
type input "Evelyn Mah"
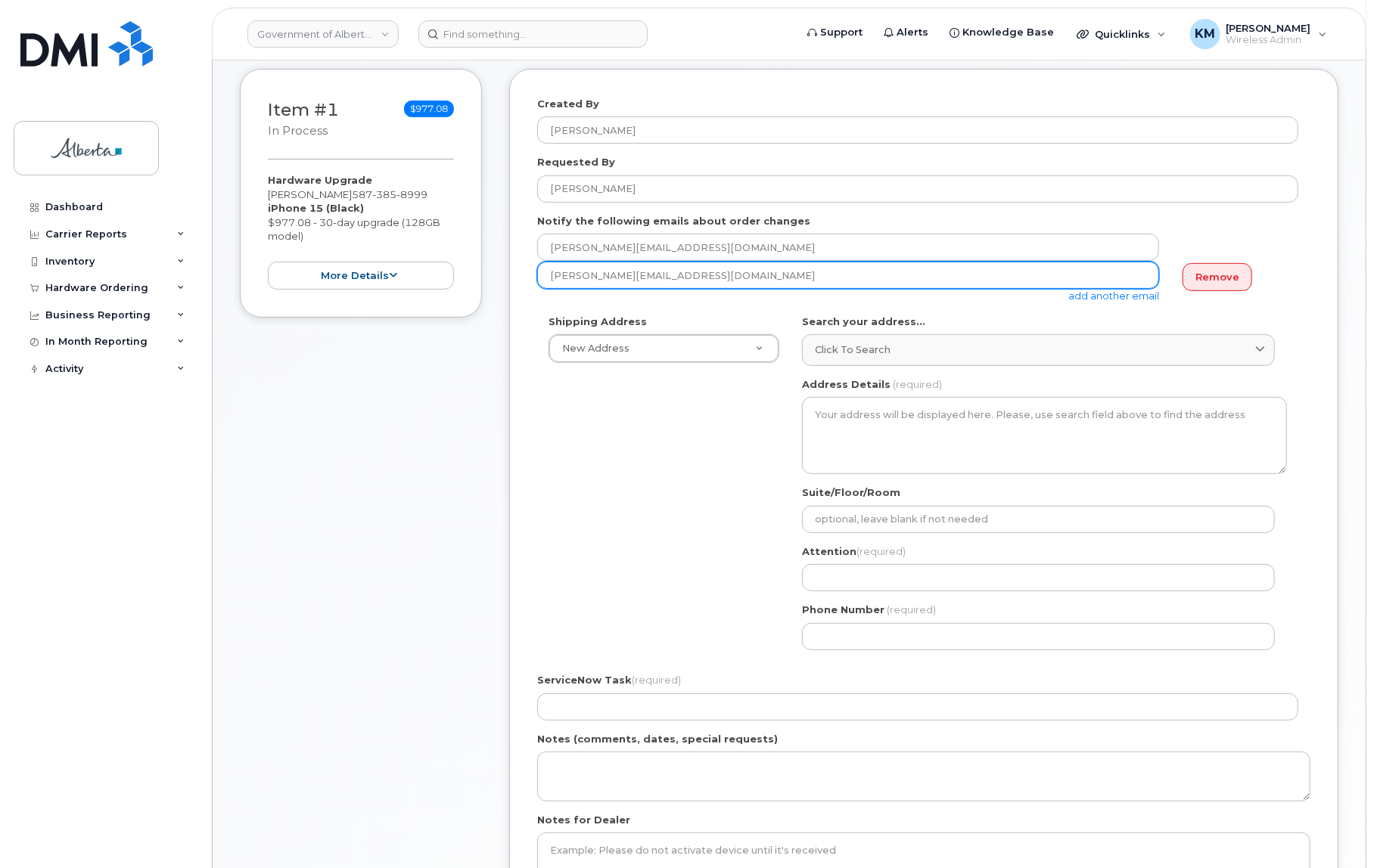
drag, startPoint x: 687, startPoint y: 280, endPoint x: 534, endPoint y: 281, distance: 153.0
click at [534, 281] on div "Created By Kay Mah Requested By Evelyn Mah Notify the following emails about or…" at bounding box center [924, 516] width 830 height 896
paste input "Evelyn Mah"
type input "Evelyn.Mah@gov.ab.ca"
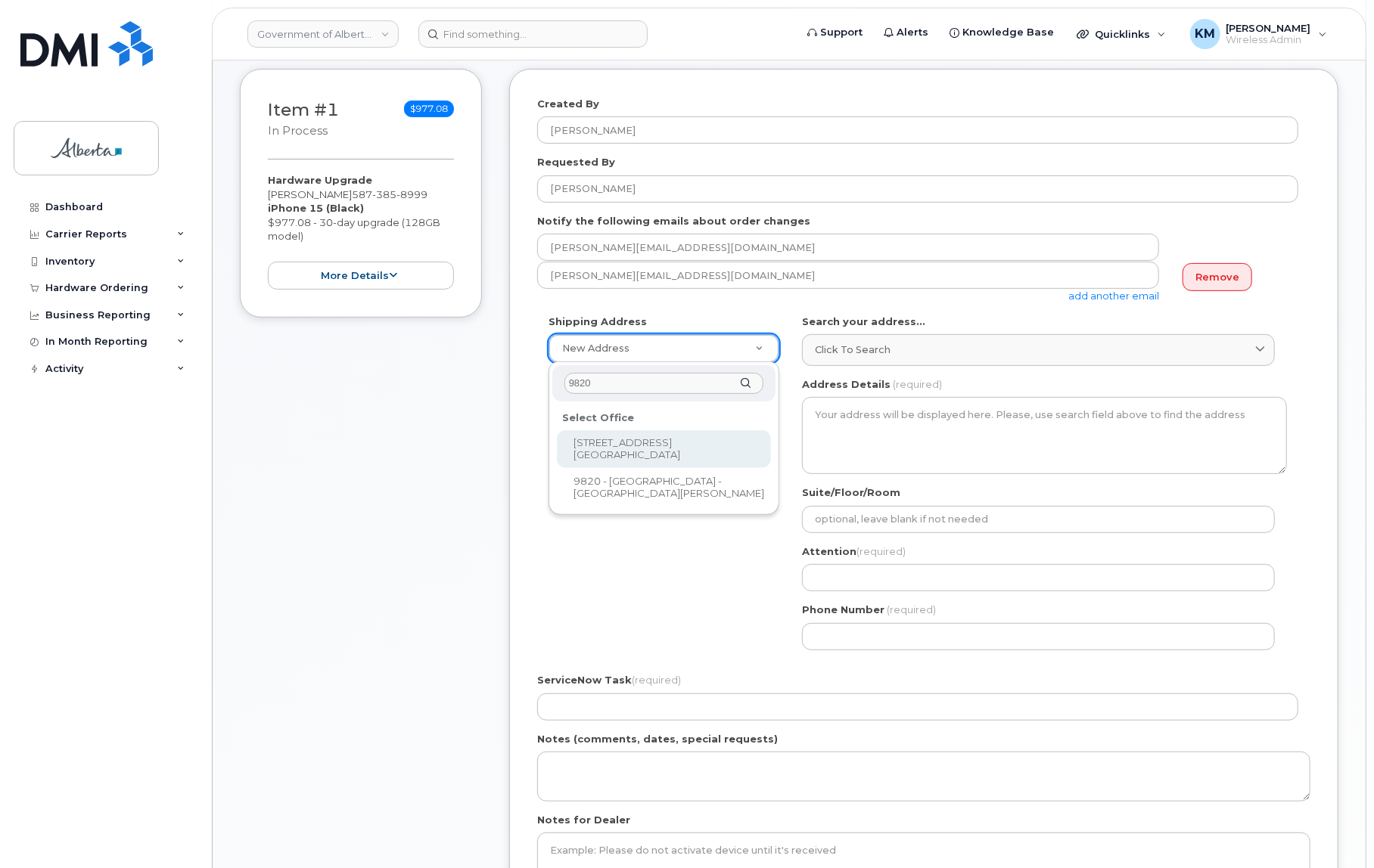
type input "9820"
select select
type textarea "9820 - 106 Street Edmonton Alberta T5K2J6"
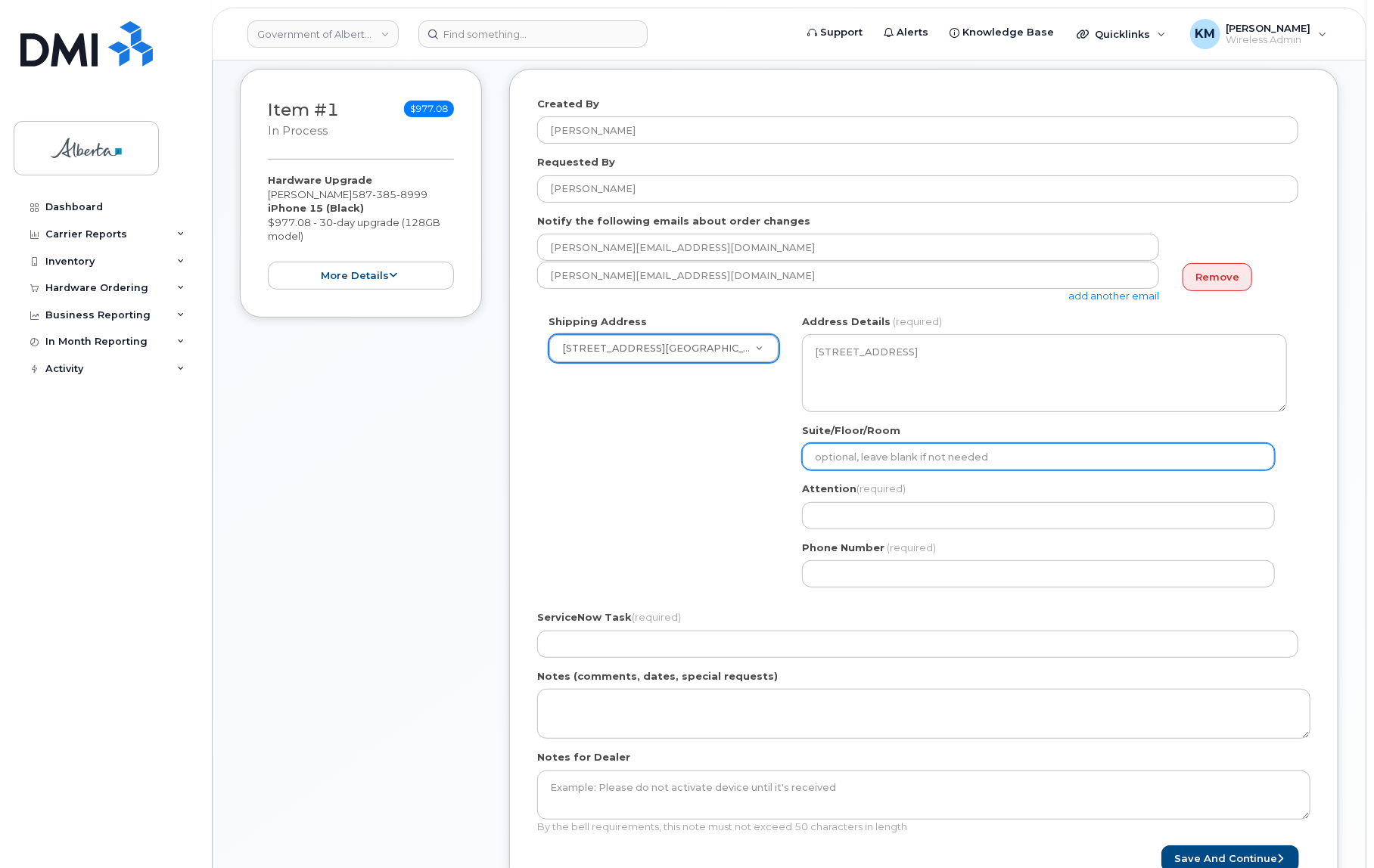
click at [831, 450] on input "Suite/Floor/Room" at bounding box center [1038, 457] width 473 height 27
select select
type input "`"
select select
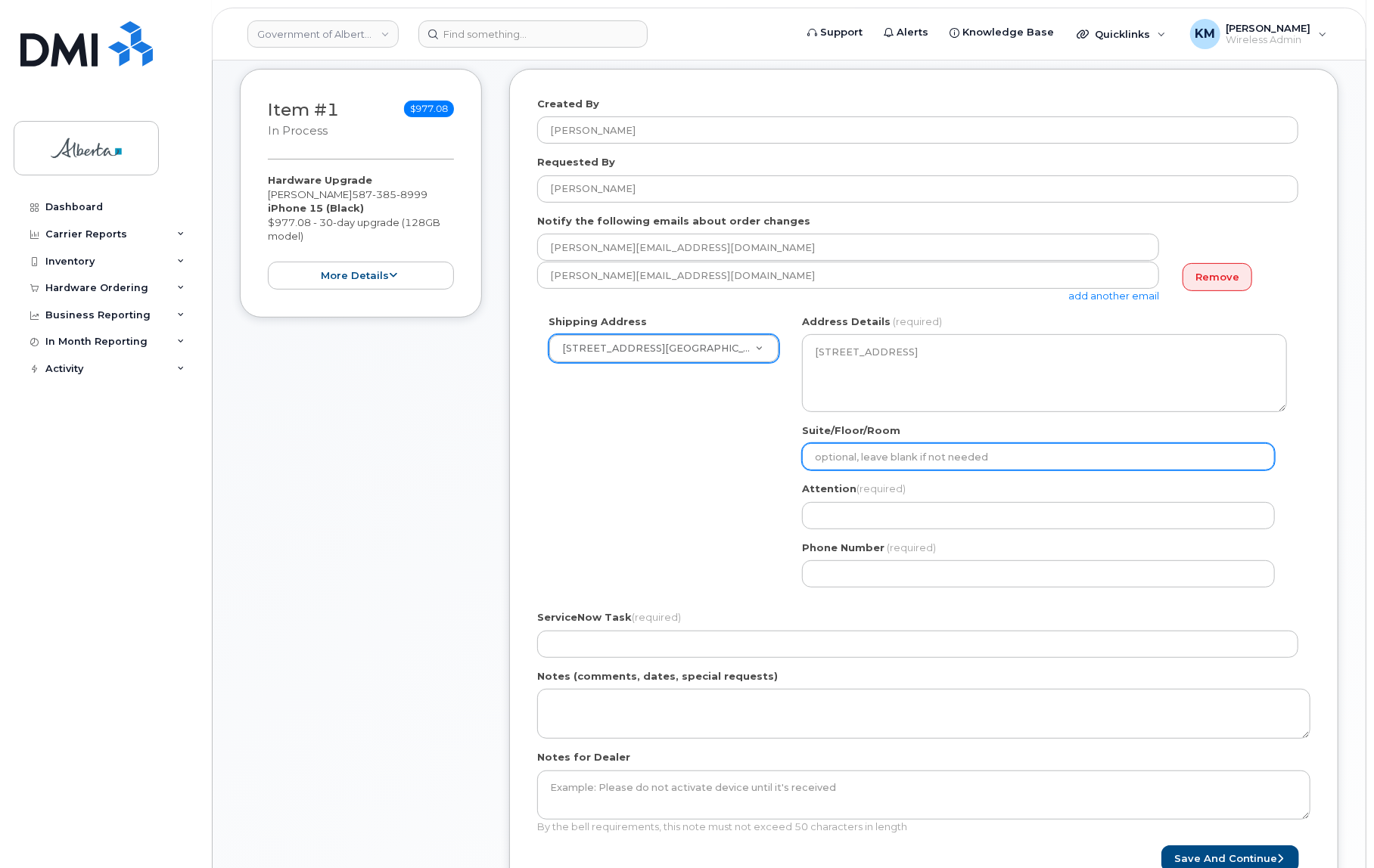
type input "1"
select select
type input "12"
select select
type input "12t"
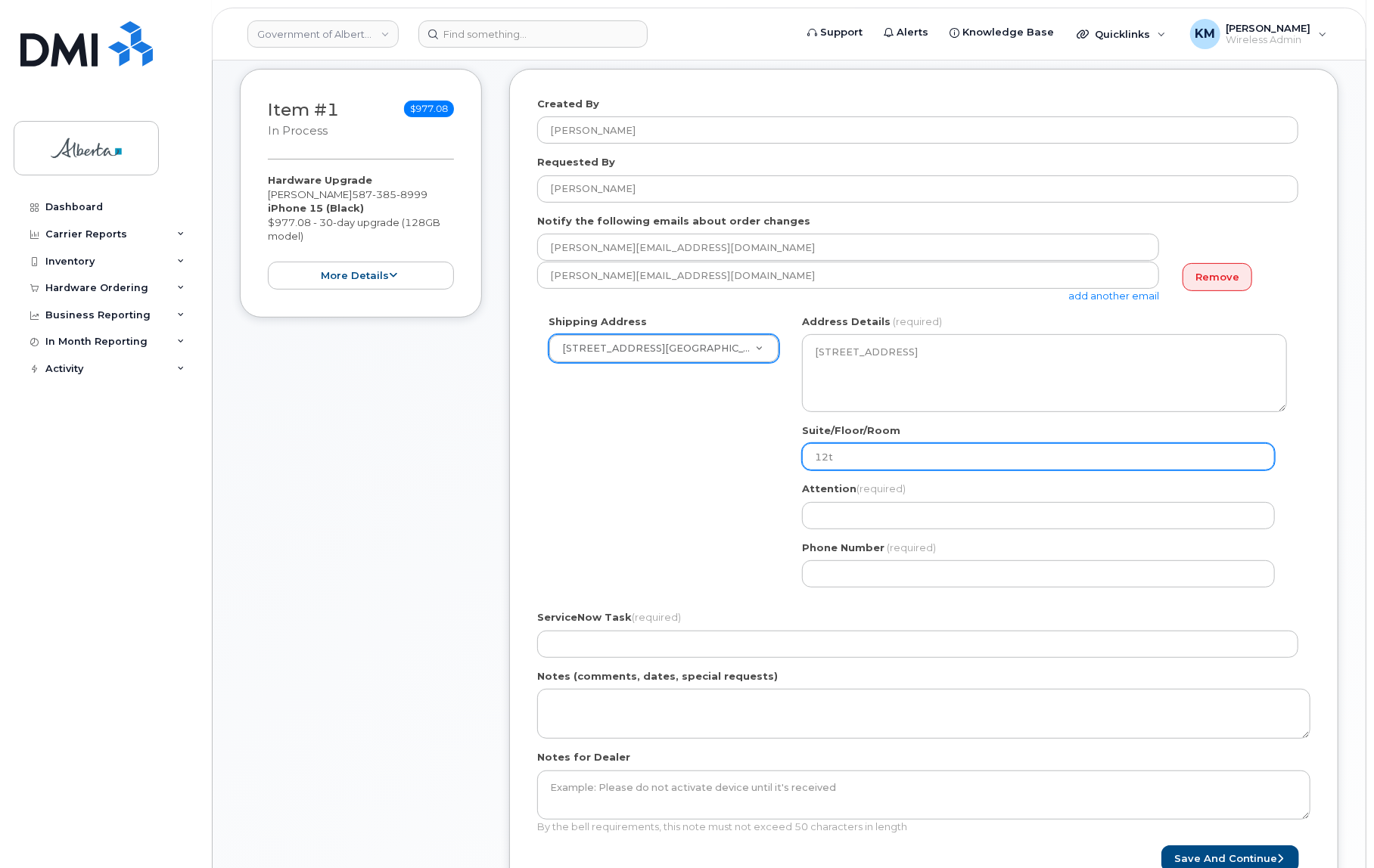
select select
type input "12th"
select select
type input "12th F"
select select
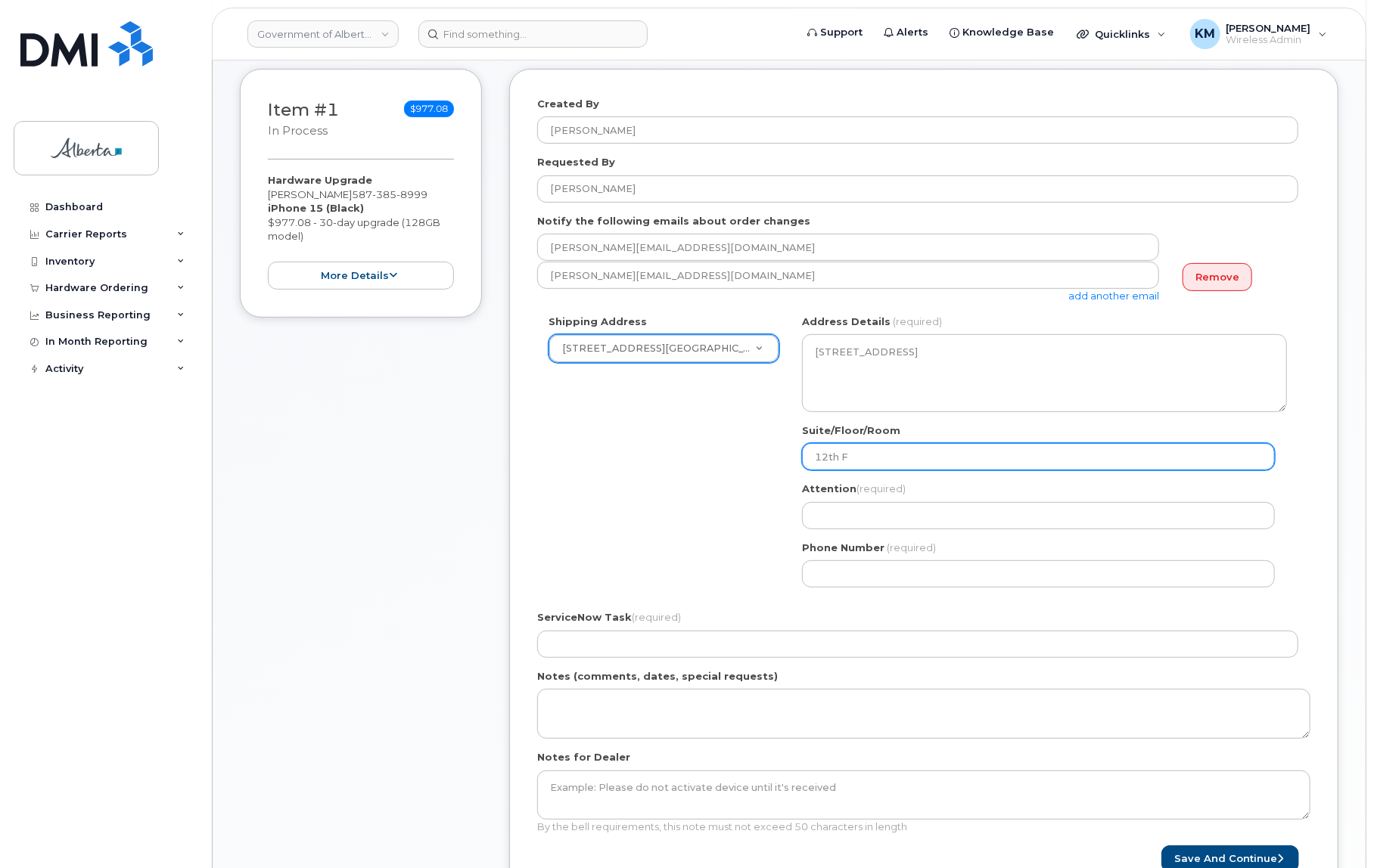
type input "12th Fl"
select select
type input "12th Flo"
select select
type input "12th Floo"
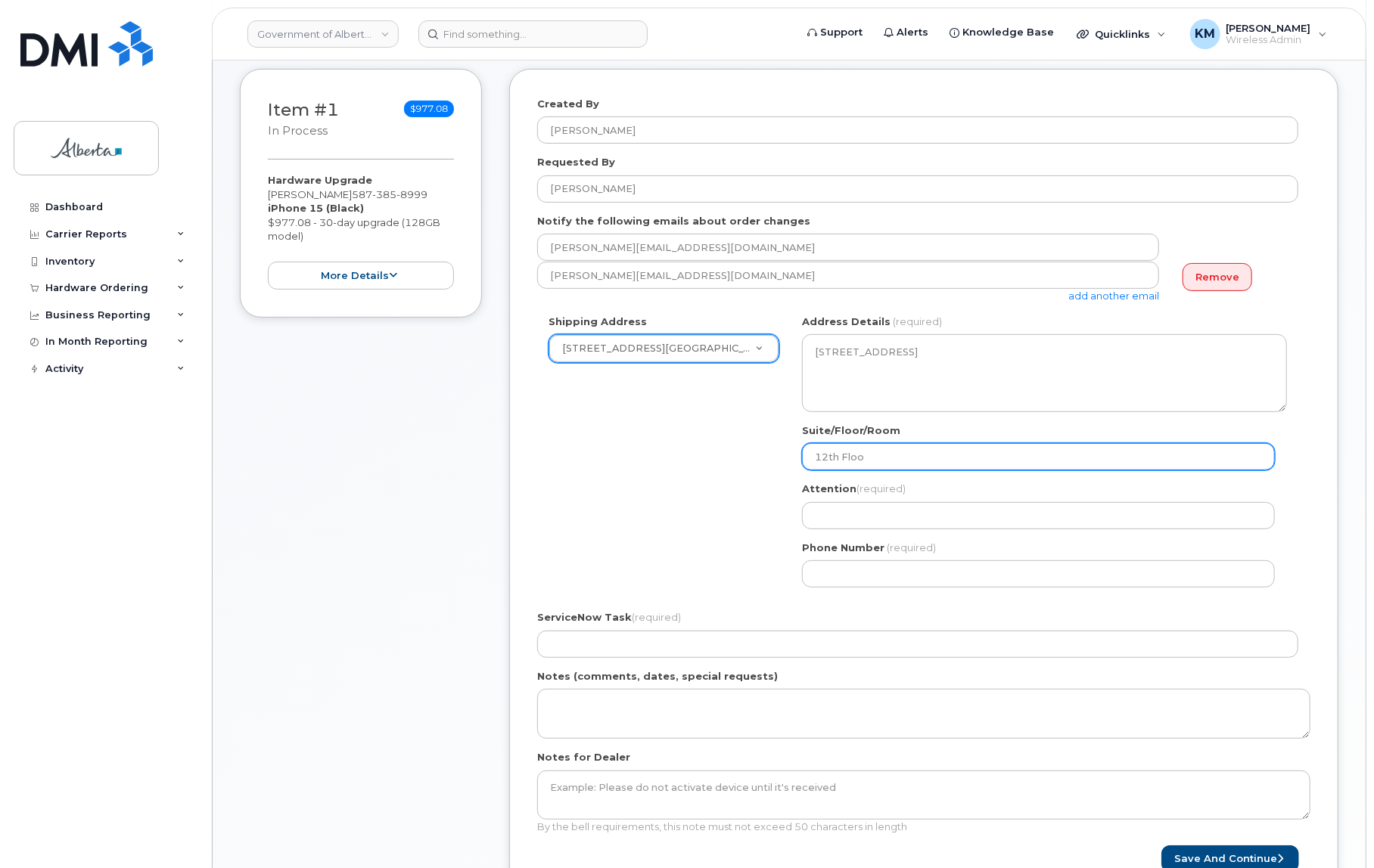
select select
type input "12th Floor"
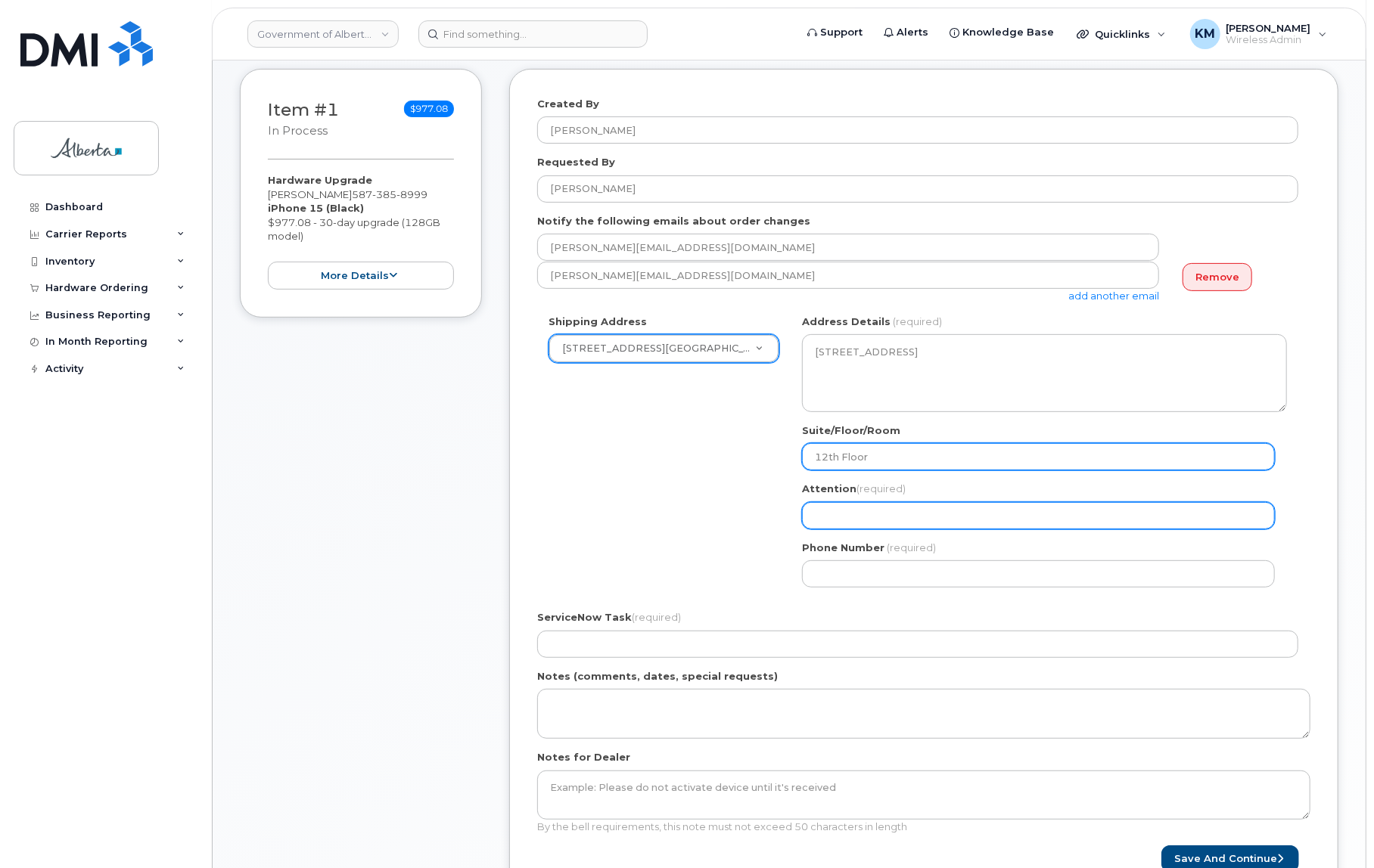
paste input "Evelyn Mah"
select select
type input "Evelyn Mah"
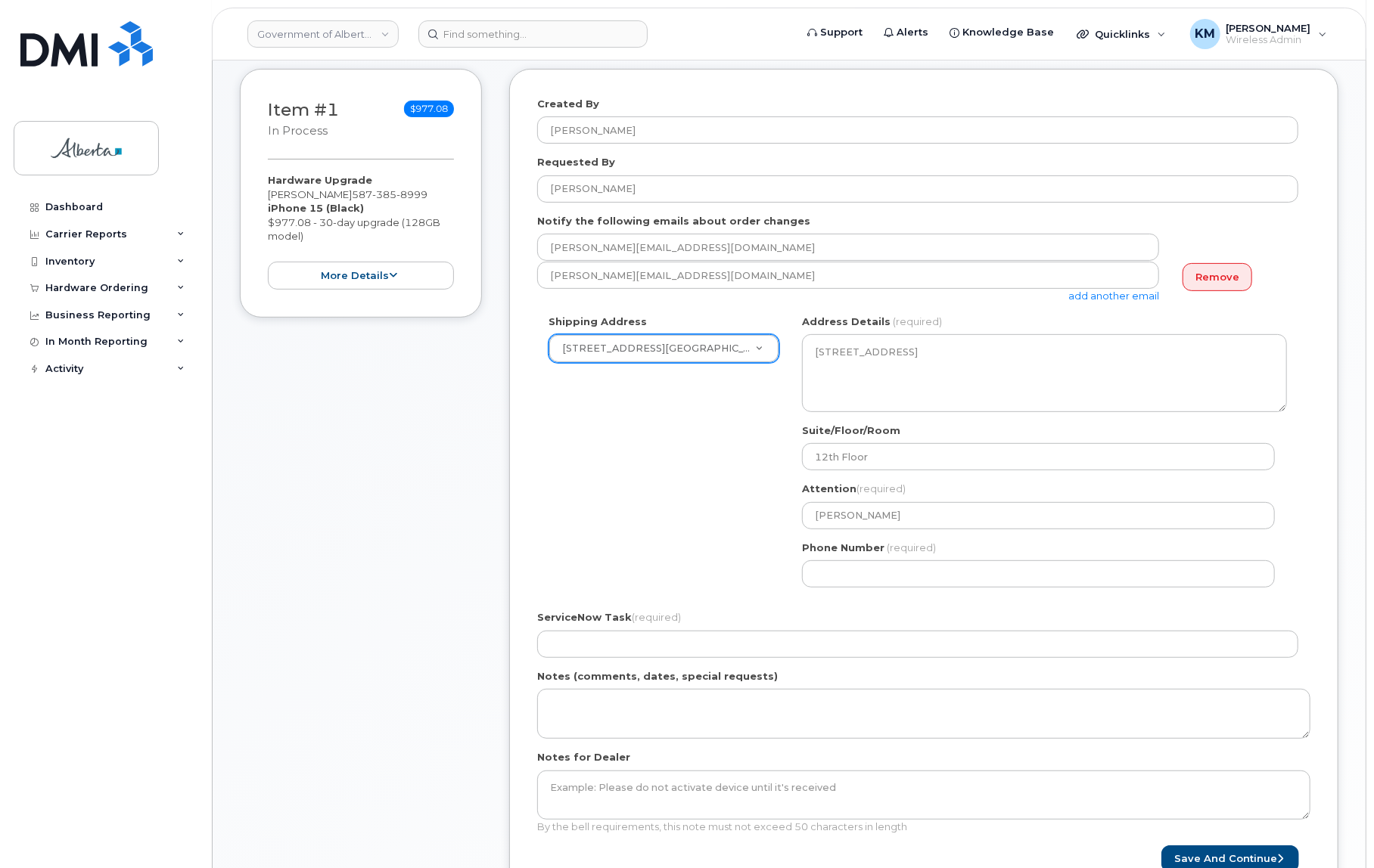
click at [856, 587] on div "AB Edmonton Search your address... Click to search No available options Address…" at bounding box center [1044, 457] width 507 height 284
click at [856, 581] on input "Phone Number" at bounding box center [1038, 574] width 473 height 27
select select
type input "780427049"
select select
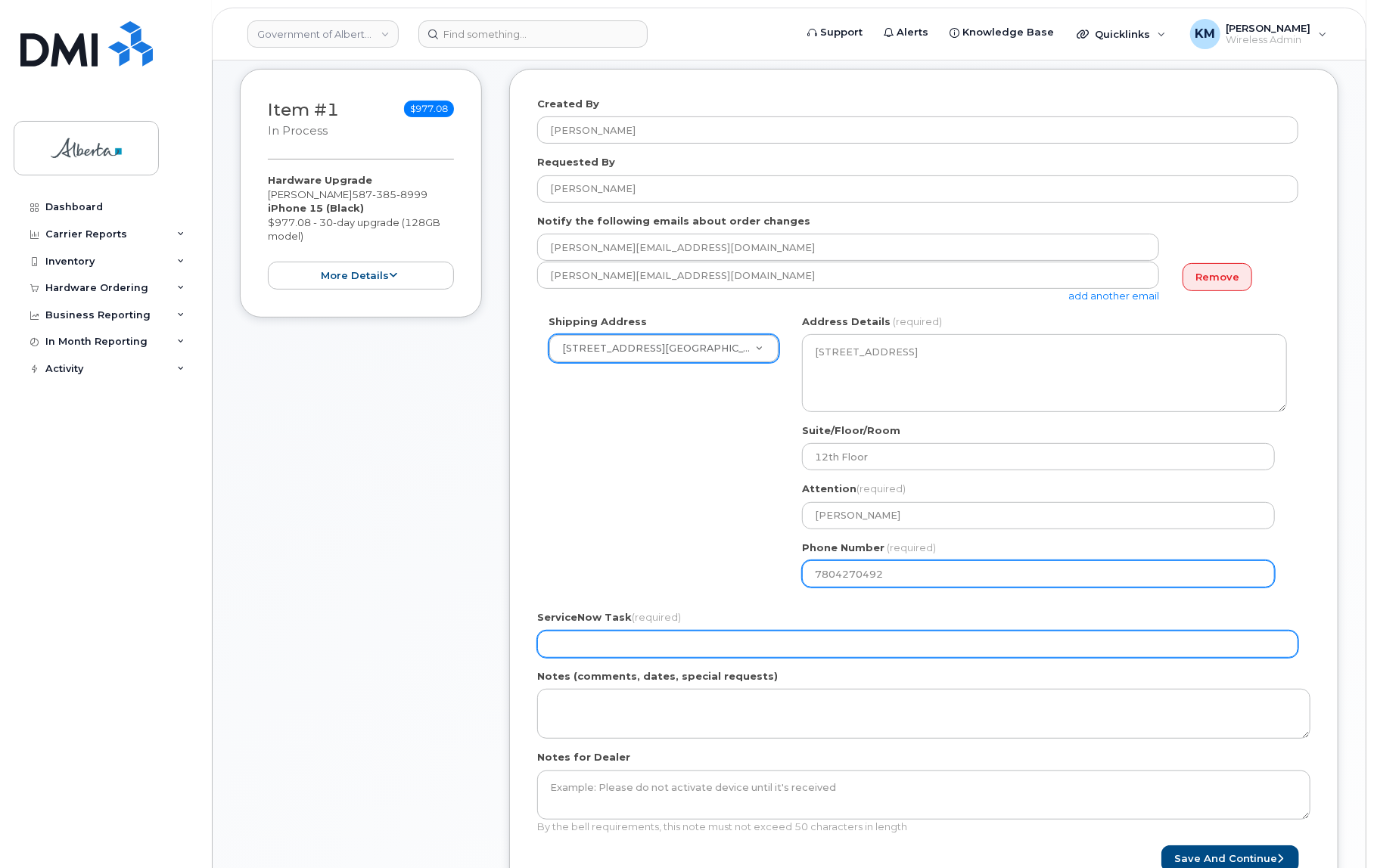
type input "7804270492"
click at [724, 638] on input "ServiceNow Task (required)" at bounding box center [917, 644] width 761 height 27
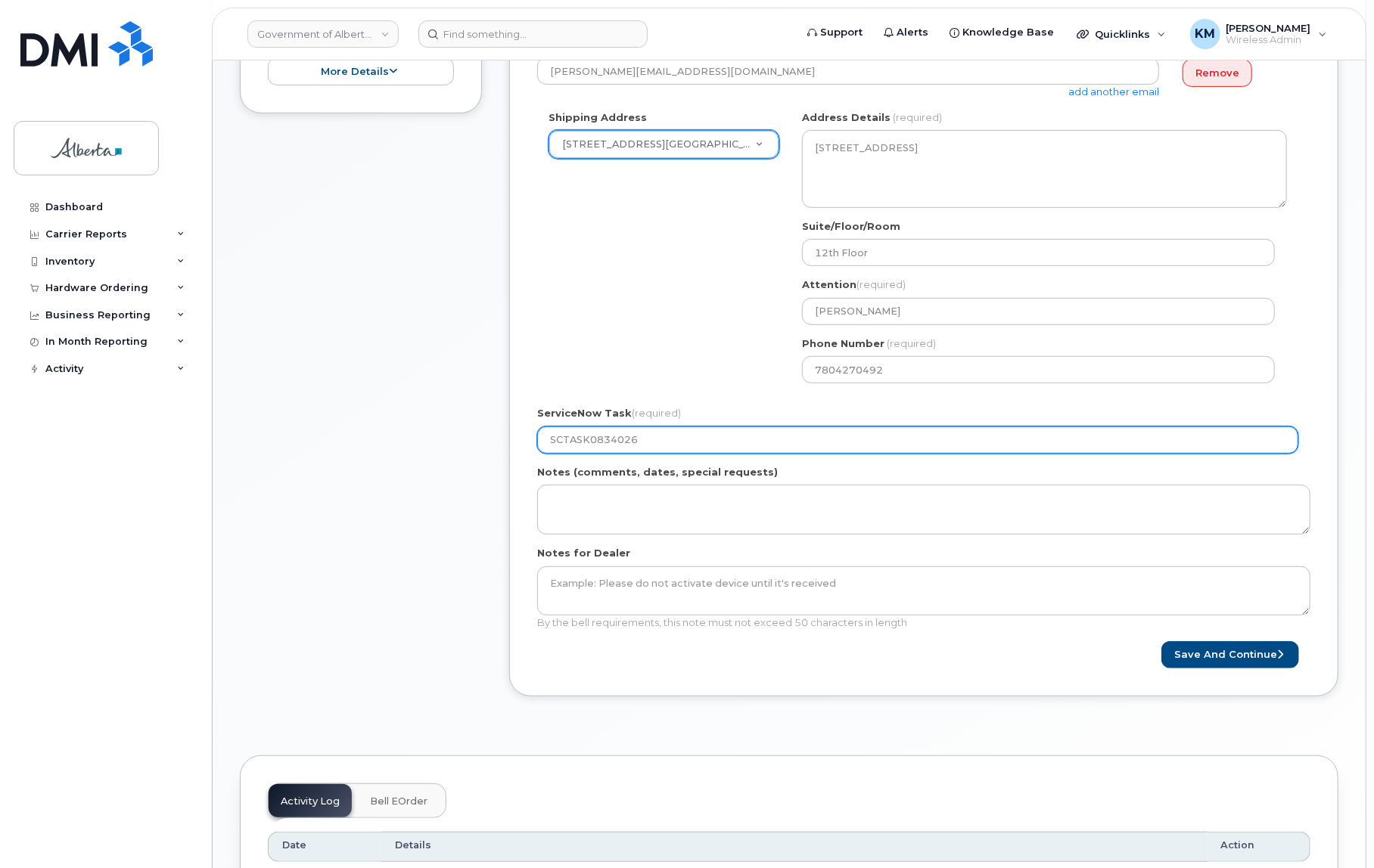
scroll to position [412, 0]
type input "SCTASK0834026"
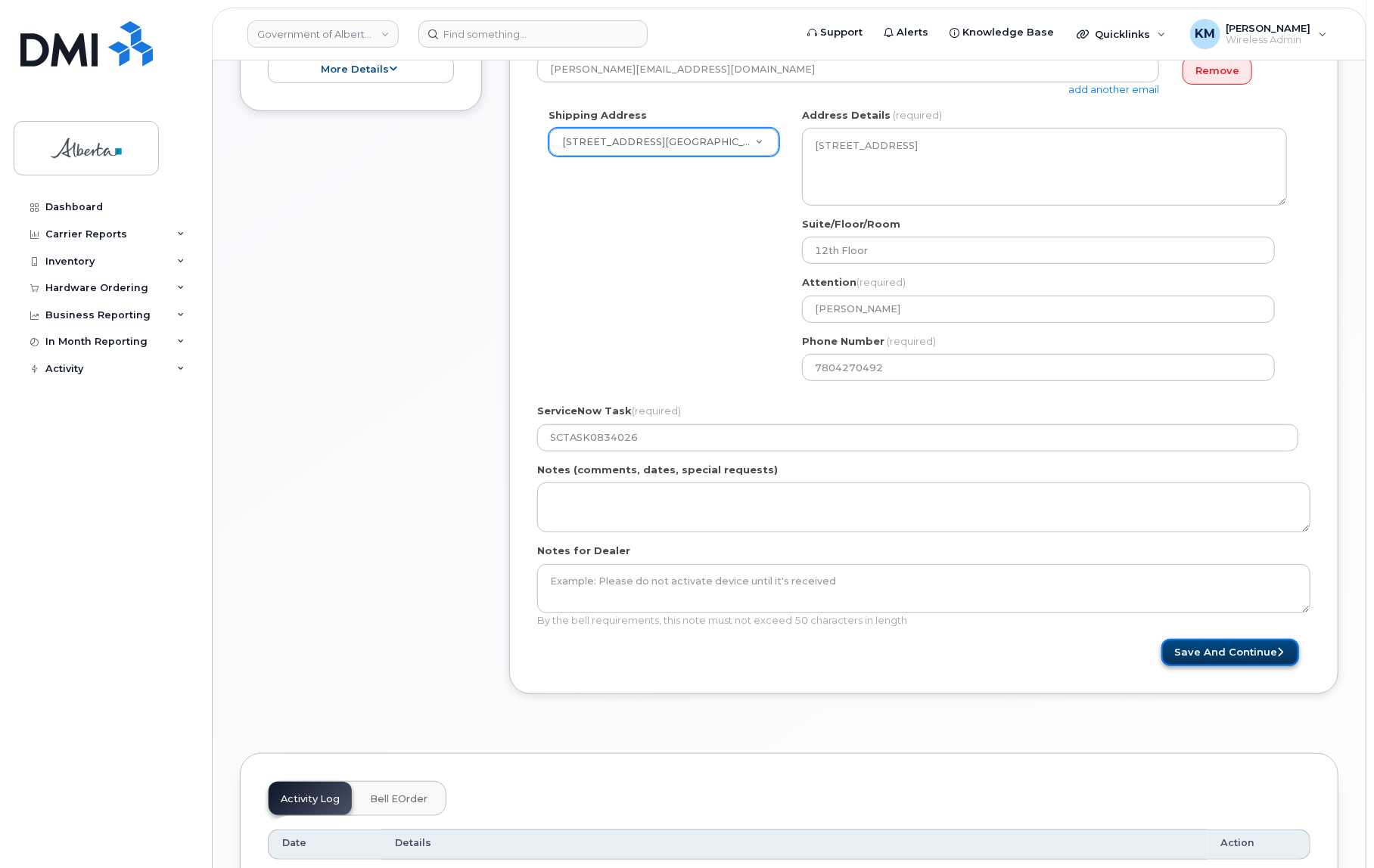
click at [1197, 654] on button "Save and Continue" at bounding box center [1230, 653] width 138 height 28
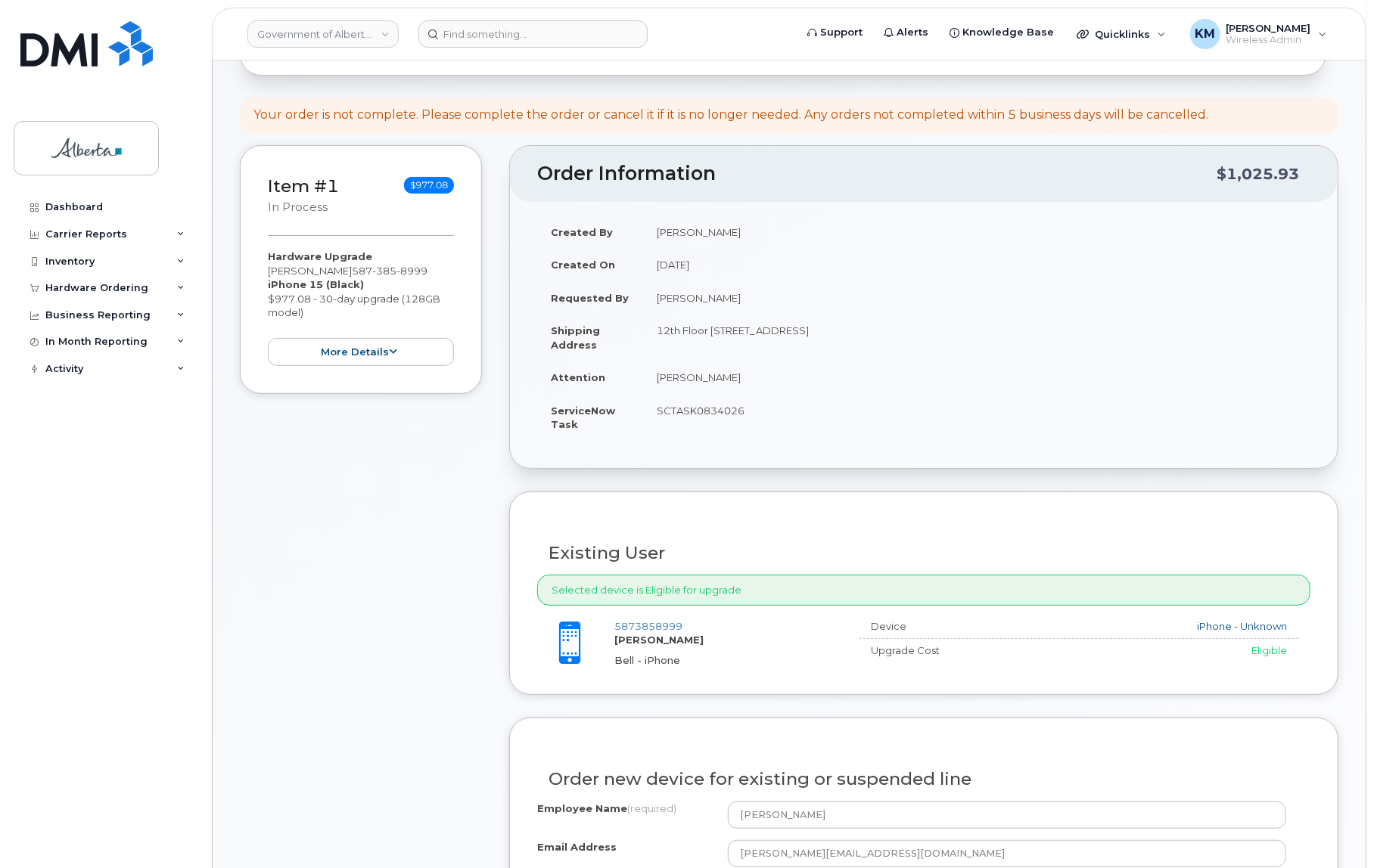
scroll to position [274, 0]
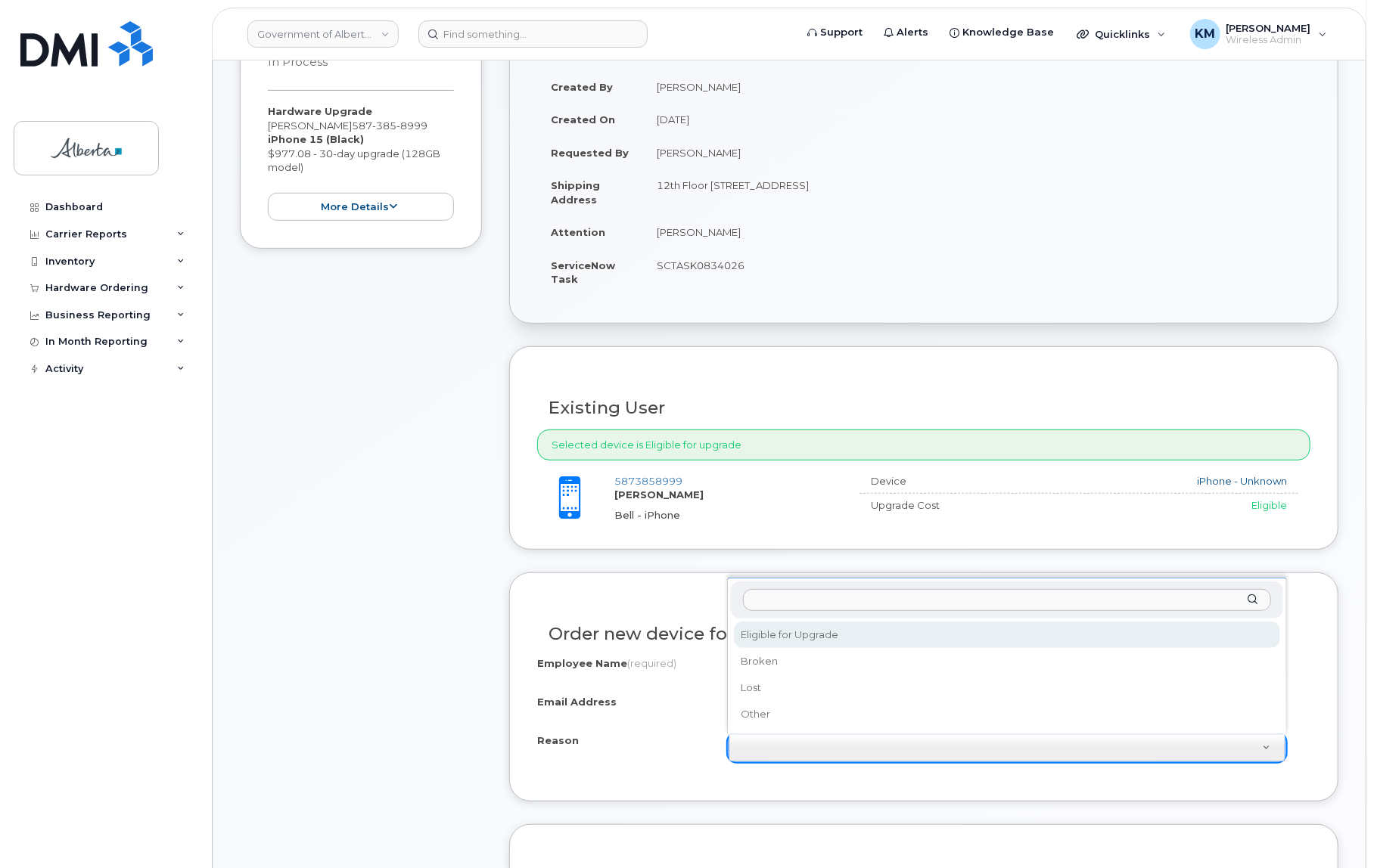
select select "eligible_for_upgrade"
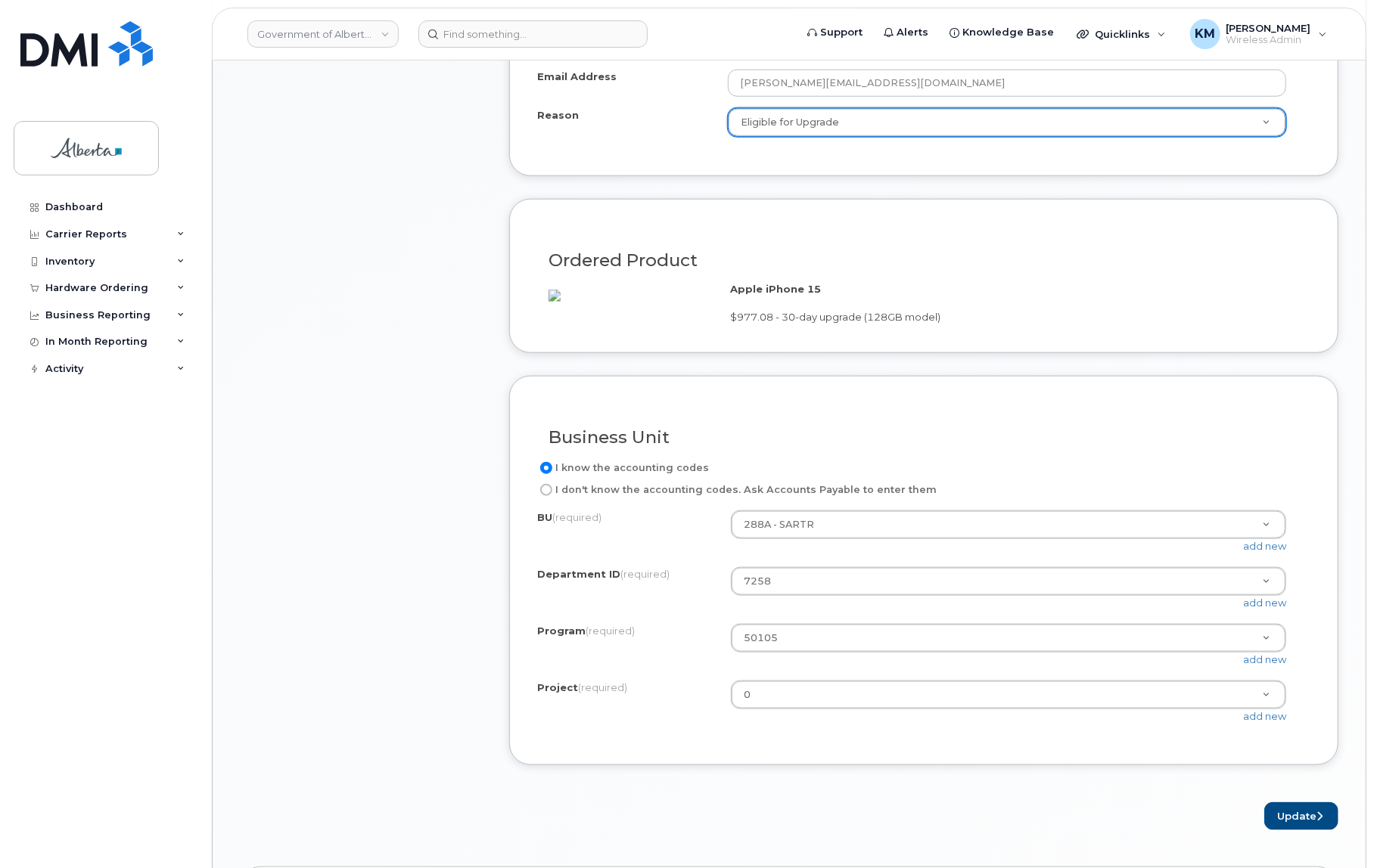
scroll to position [962, 0]
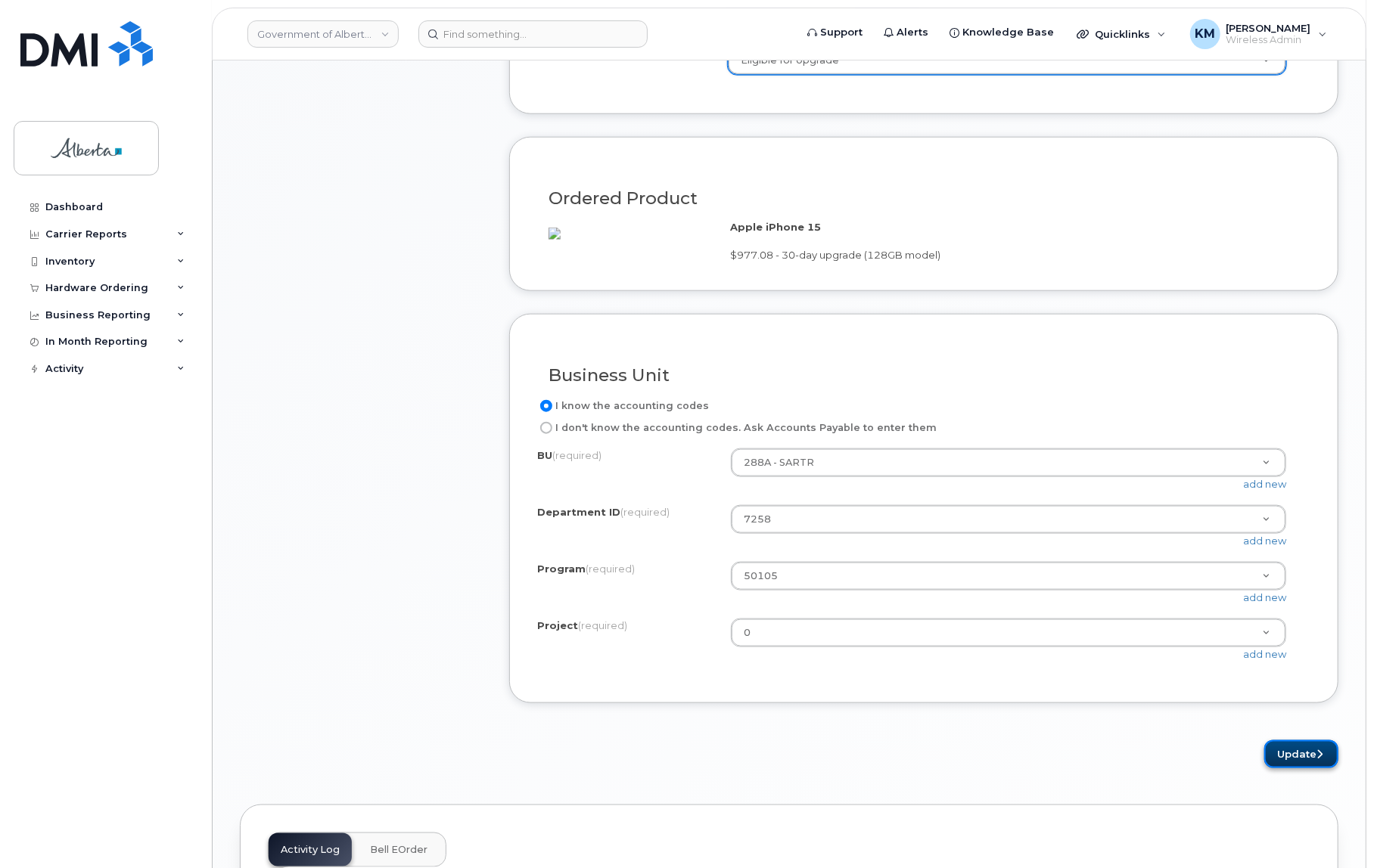
click at [1285, 769] on button "Update" at bounding box center [1302, 754] width 74 height 28
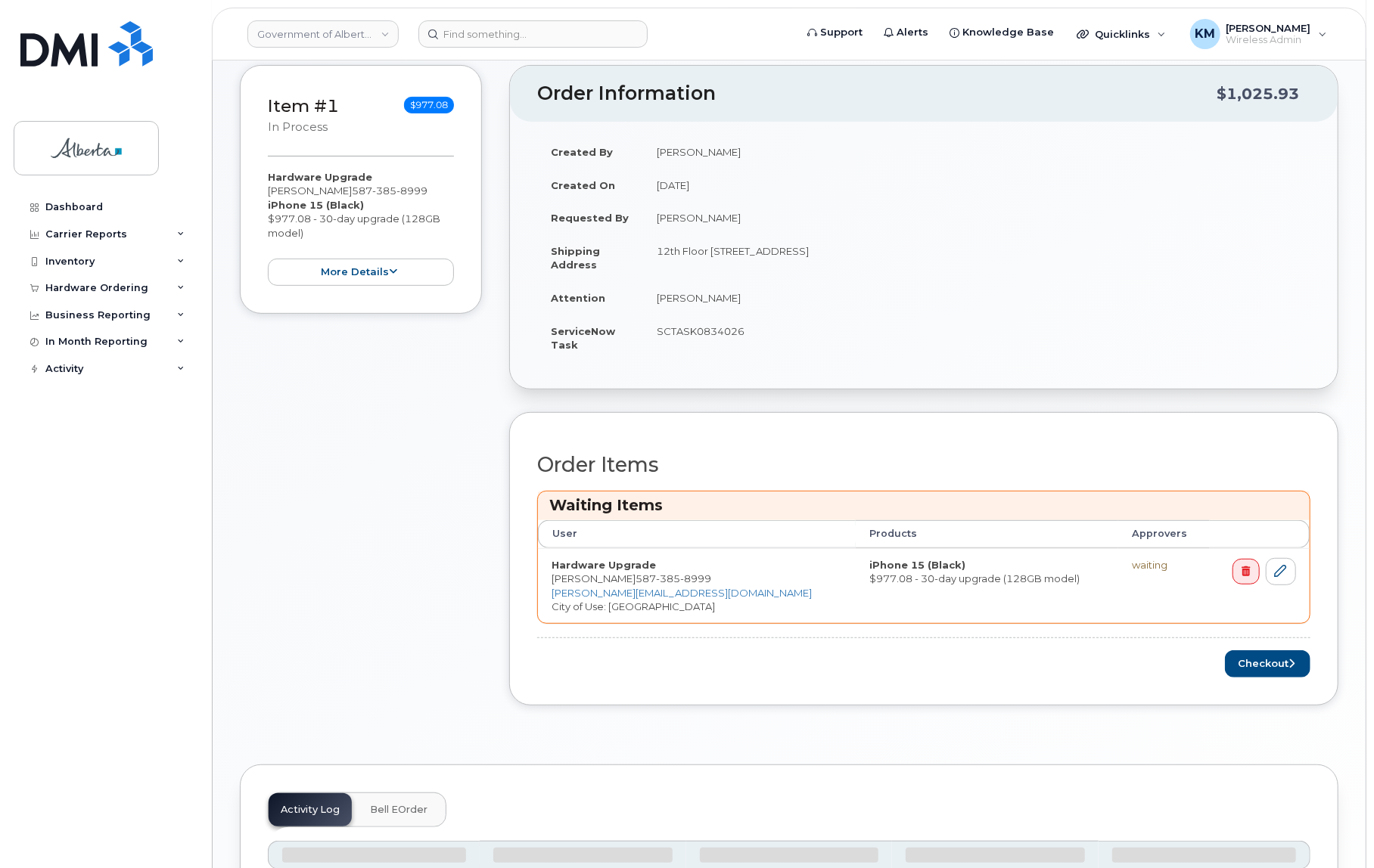
scroll to position [274, 0]
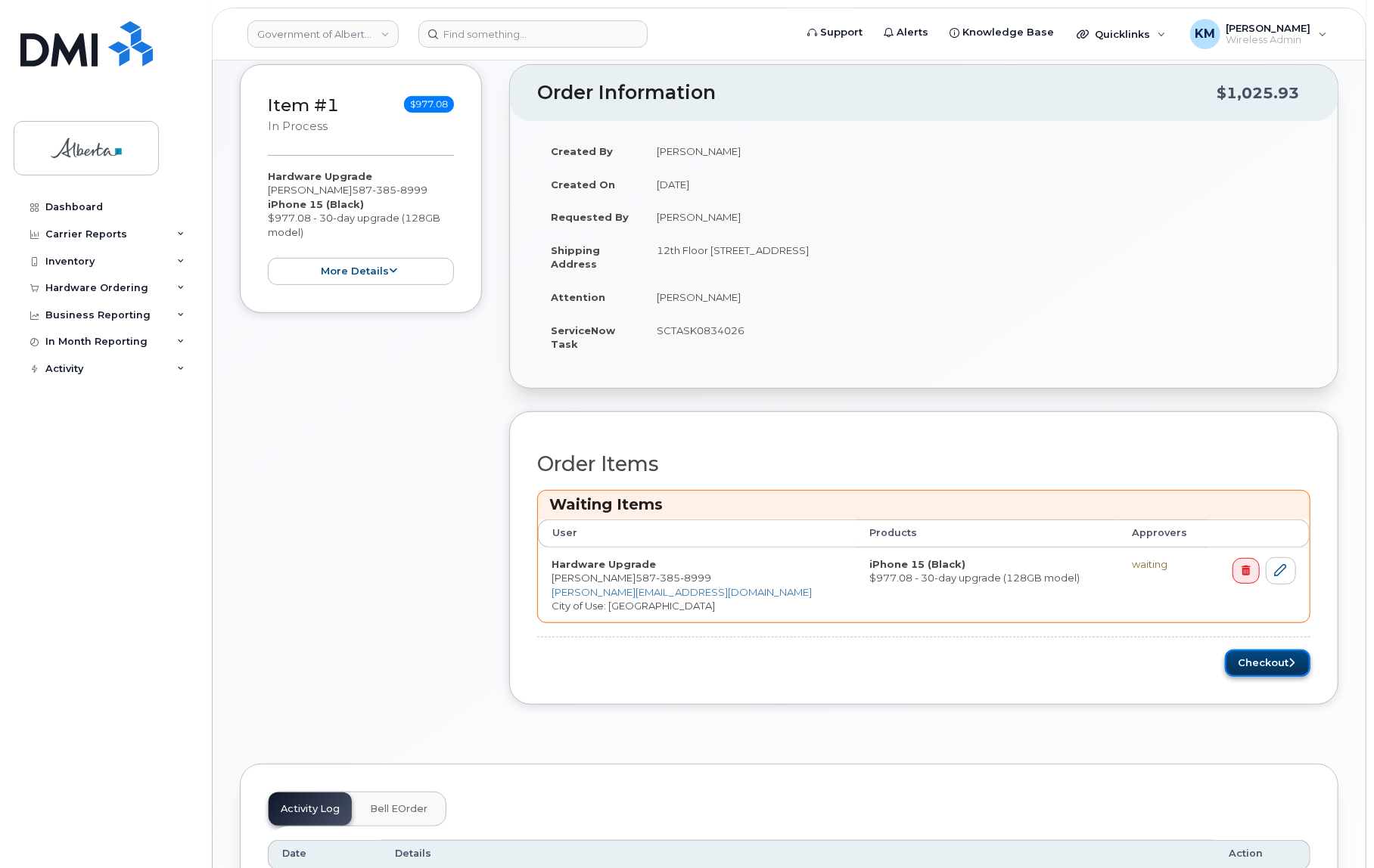
click at [1236, 667] on button "Checkout" at bounding box center [1268, 663] width 86 height 28
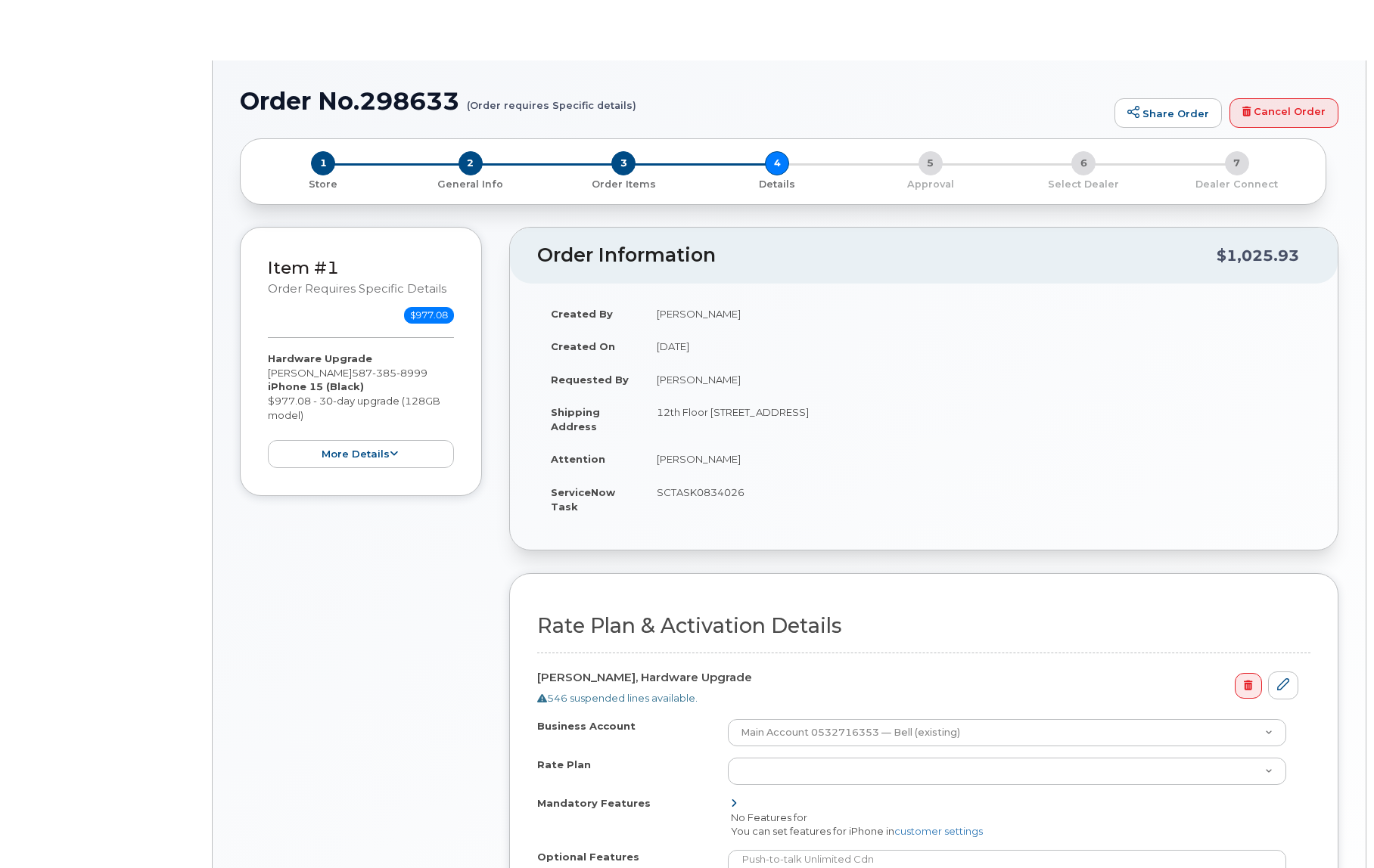
select select
select select "GOA Unlimited Smartphone 14"
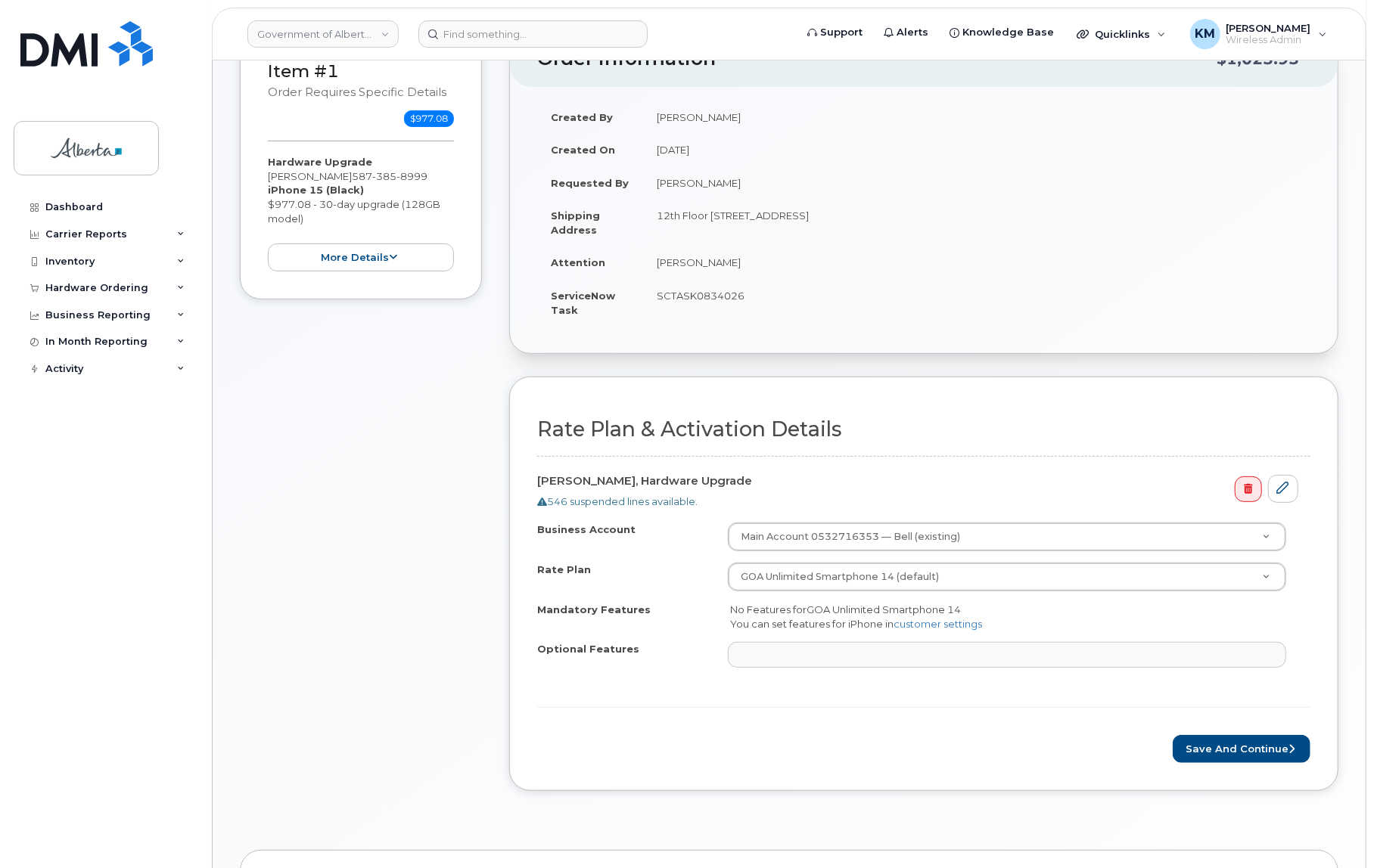
scroll to position [206, 0]
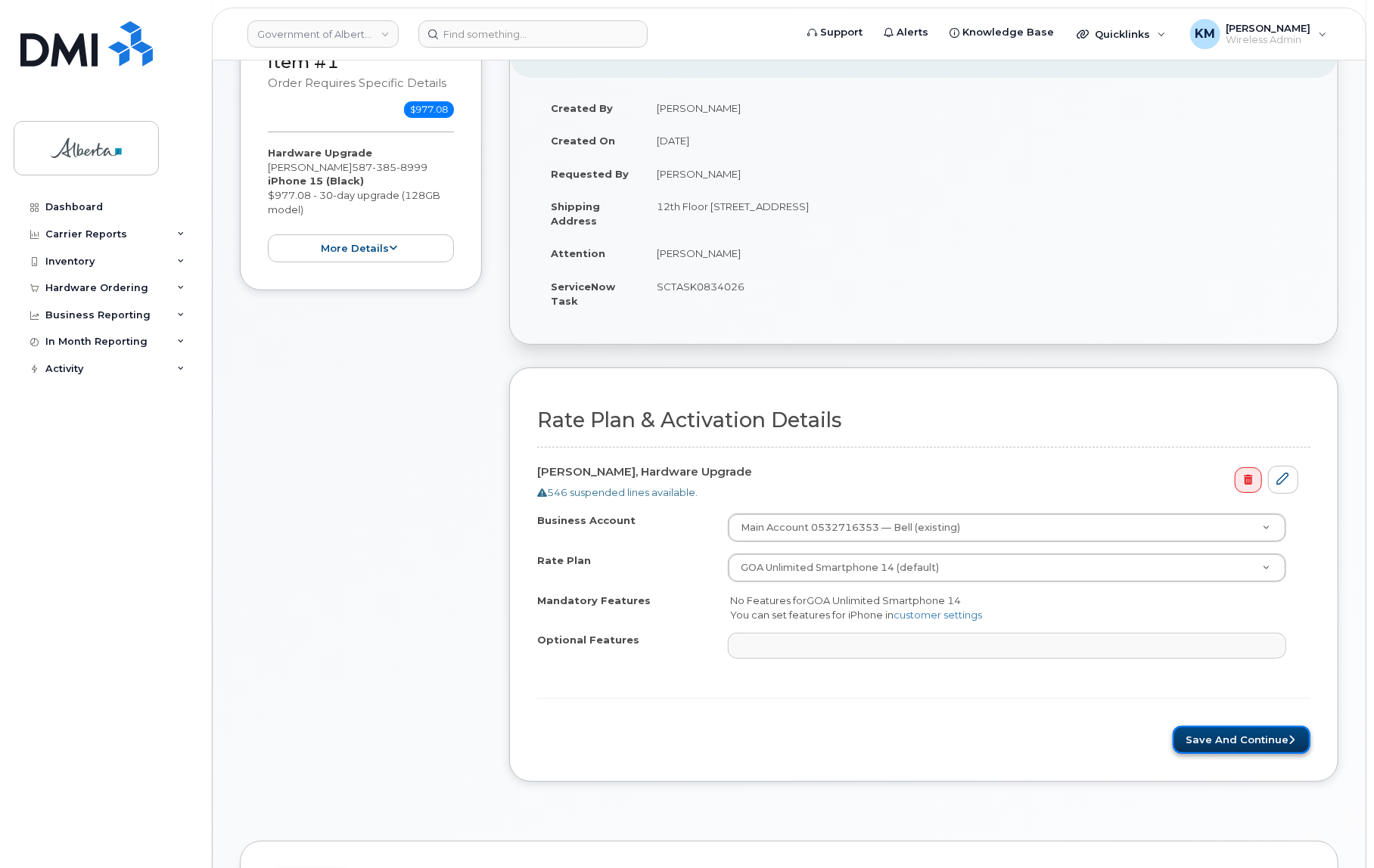
click at [1304, 733] on button "Save and Continue" at bounding box center [1242, 739] width 138 height 28
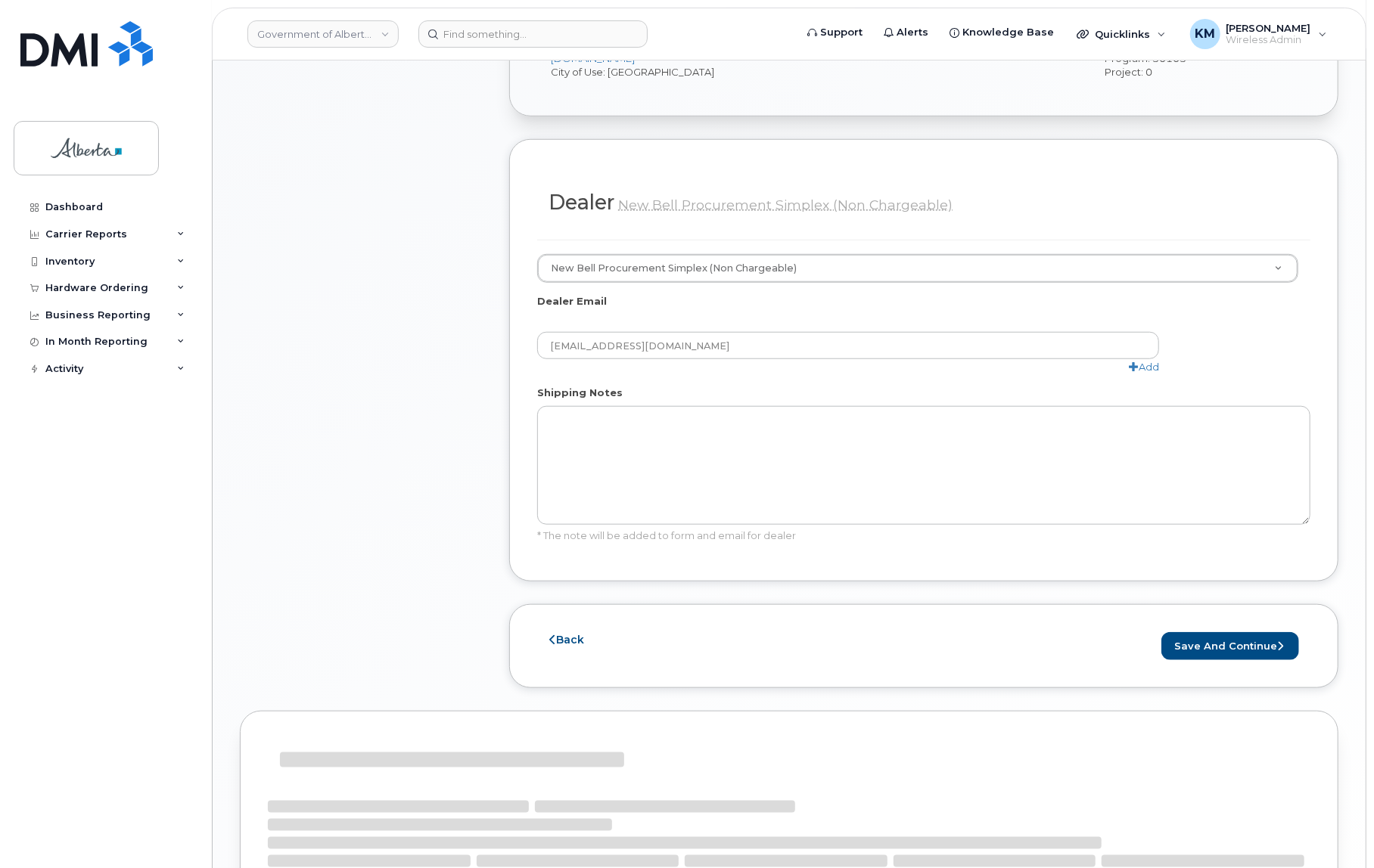
scroll to position [687, 0]
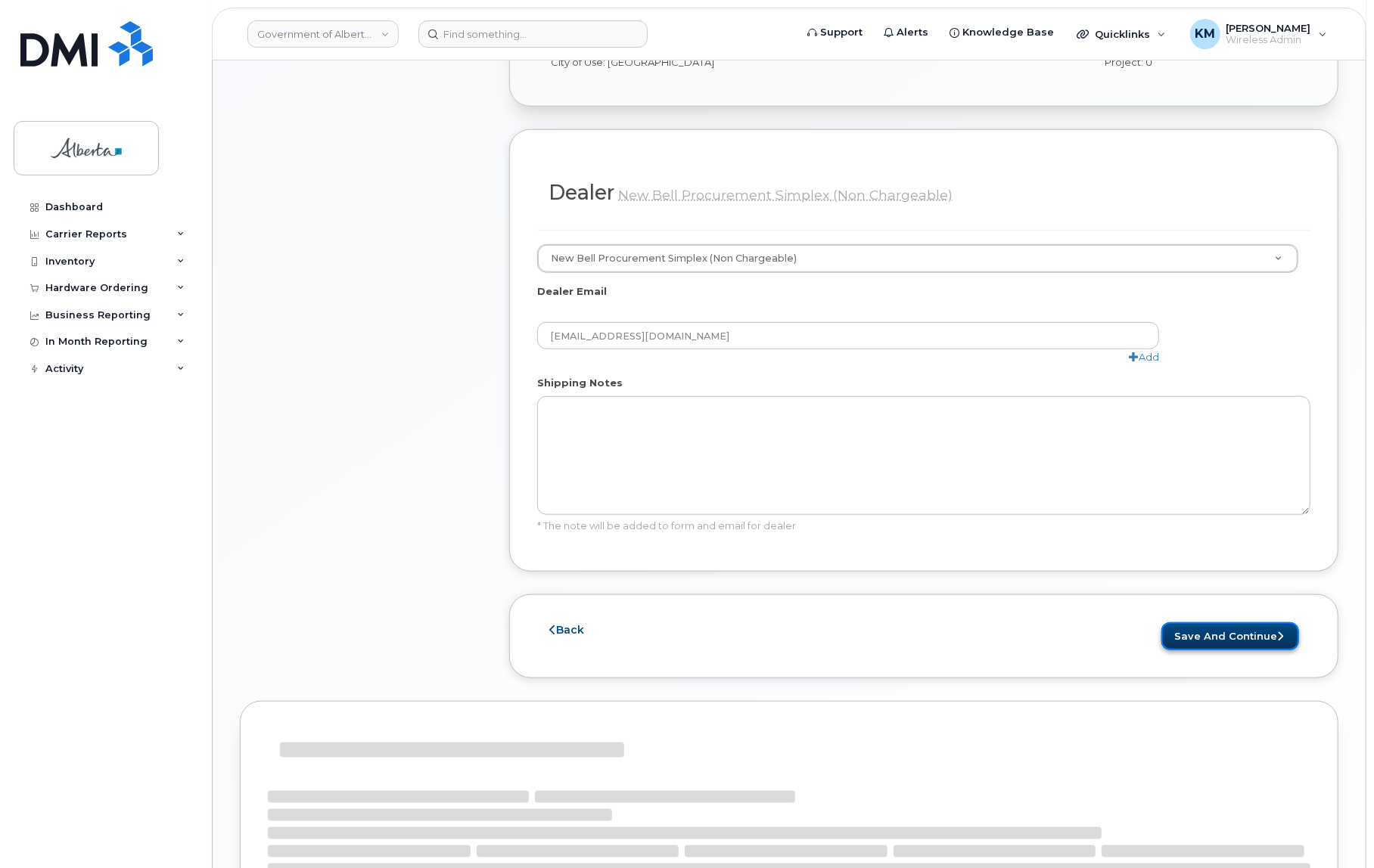
click at [1198, 622] on button "Save and Continue" at bounding box center [1230, 636] width 138 height 28
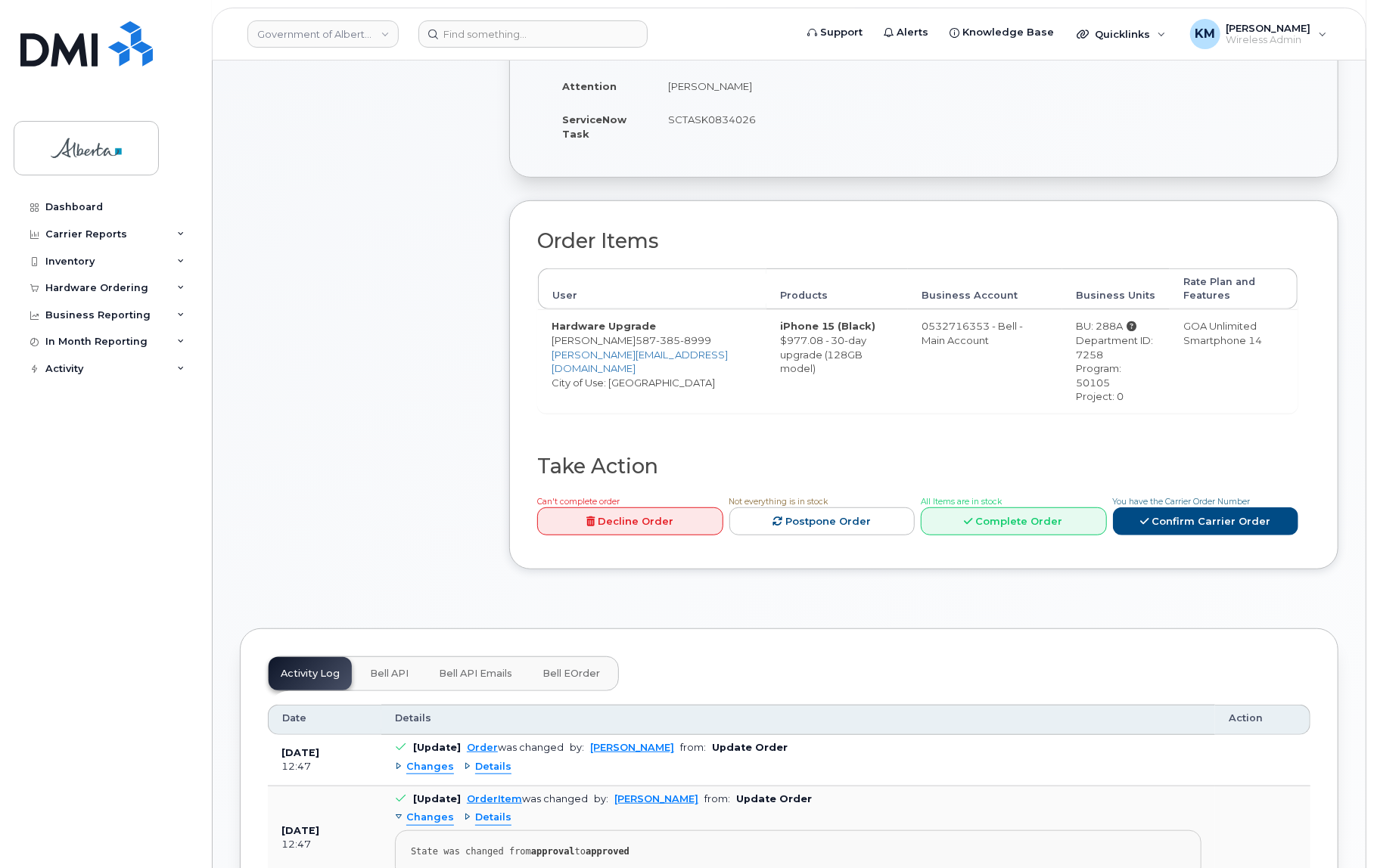
scroll to position [412, 0]
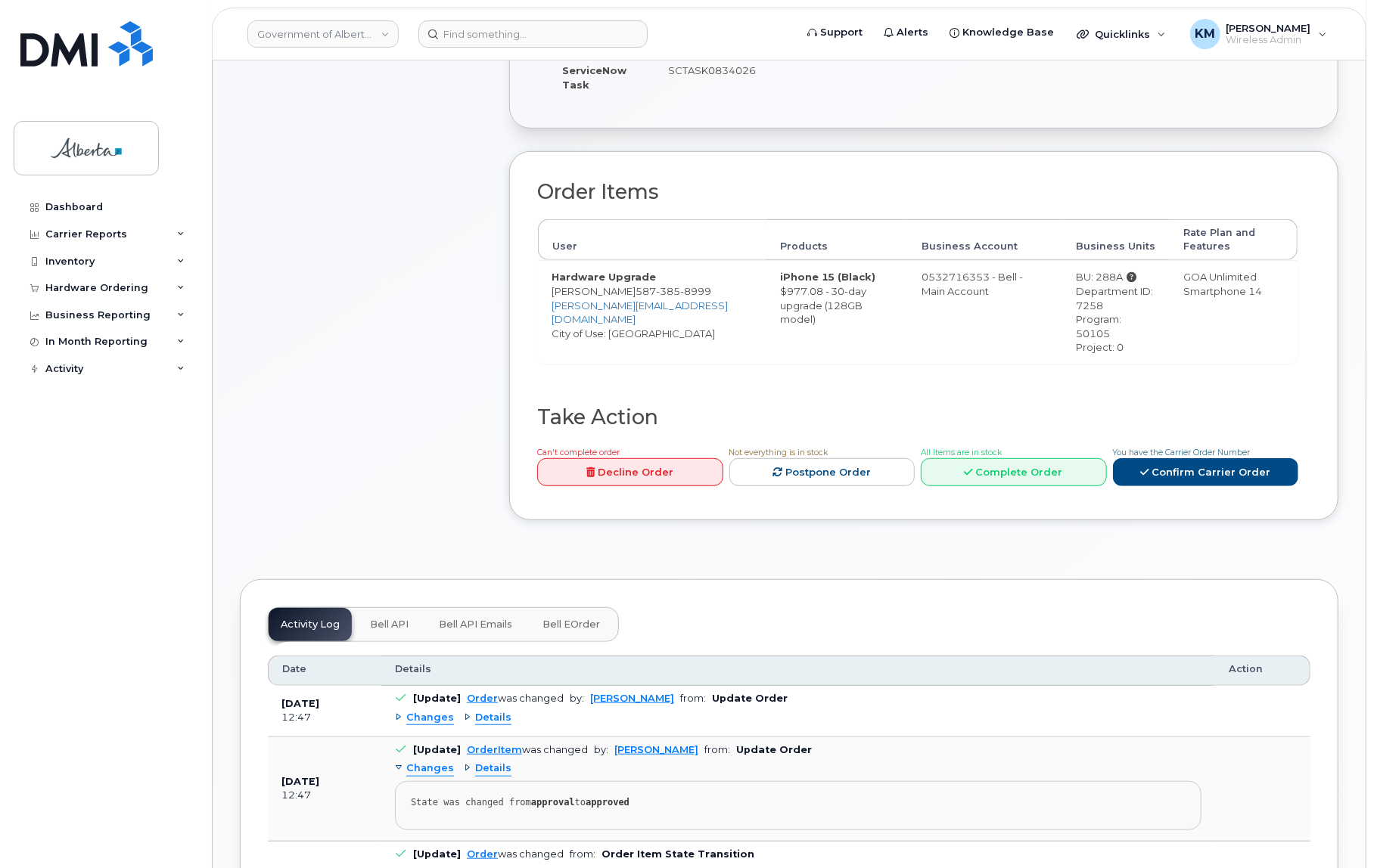
click at [407, 611] on button "Bell API" at bounding box center [389, 625] width 63 height 34
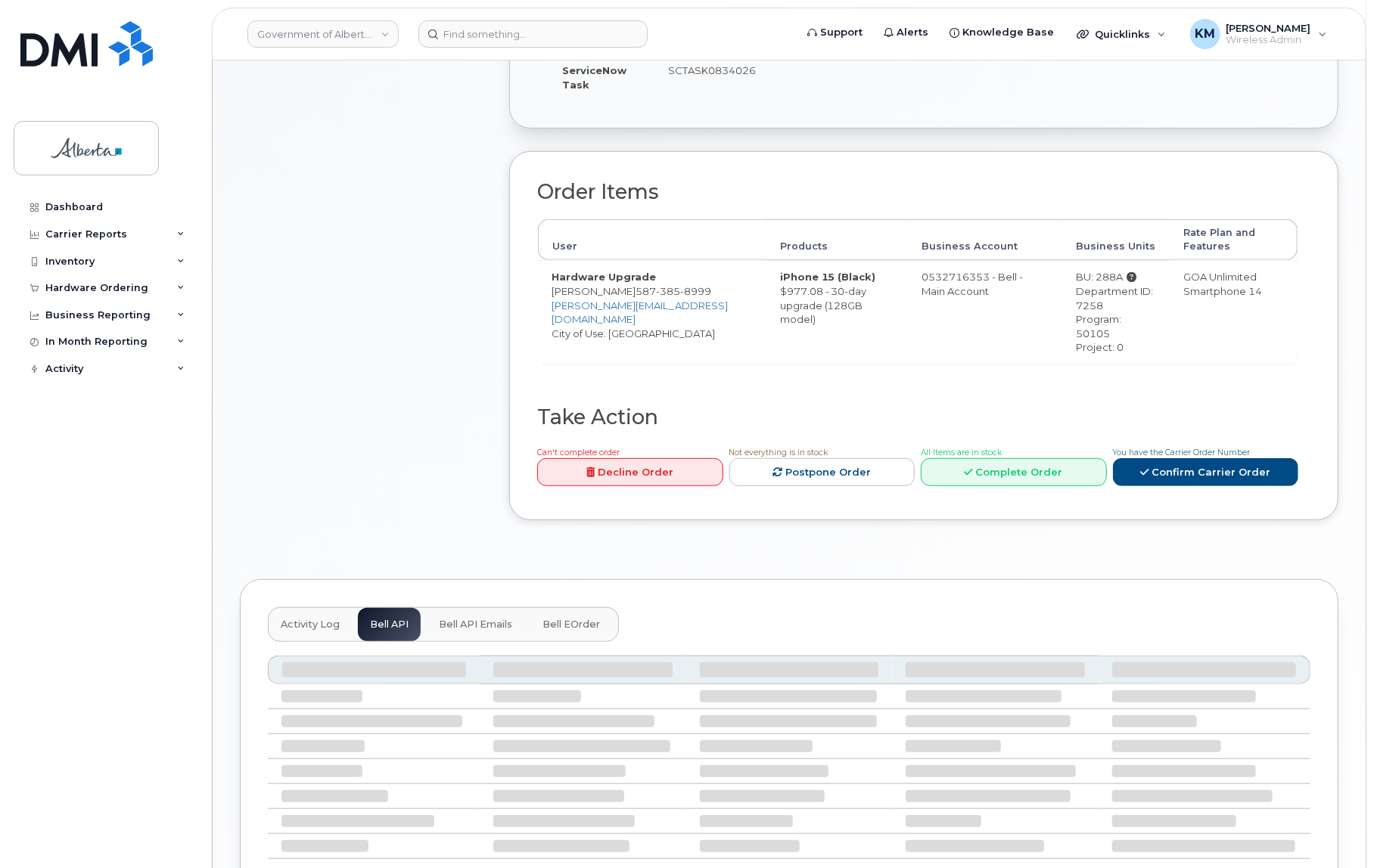
scroll to position [383, 0]
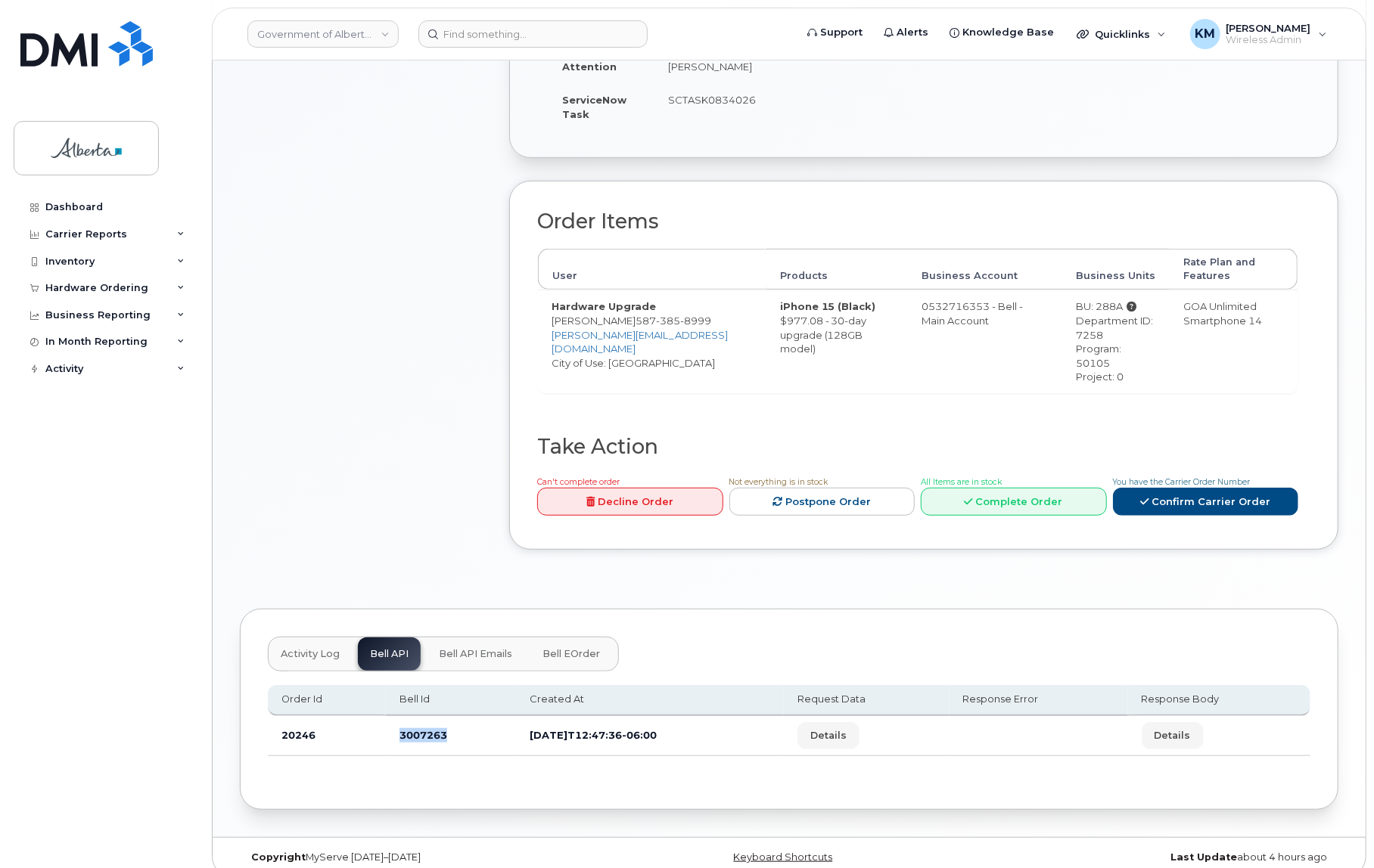
drag, startPoint x: 462, startPoint y: 717, endPoint x: 395, endPoint y: 715, distance: 67.0
click at [395, 717] on td "3007263" at bounding box center [451, 737] width 130 height 40
copy td "3007263"
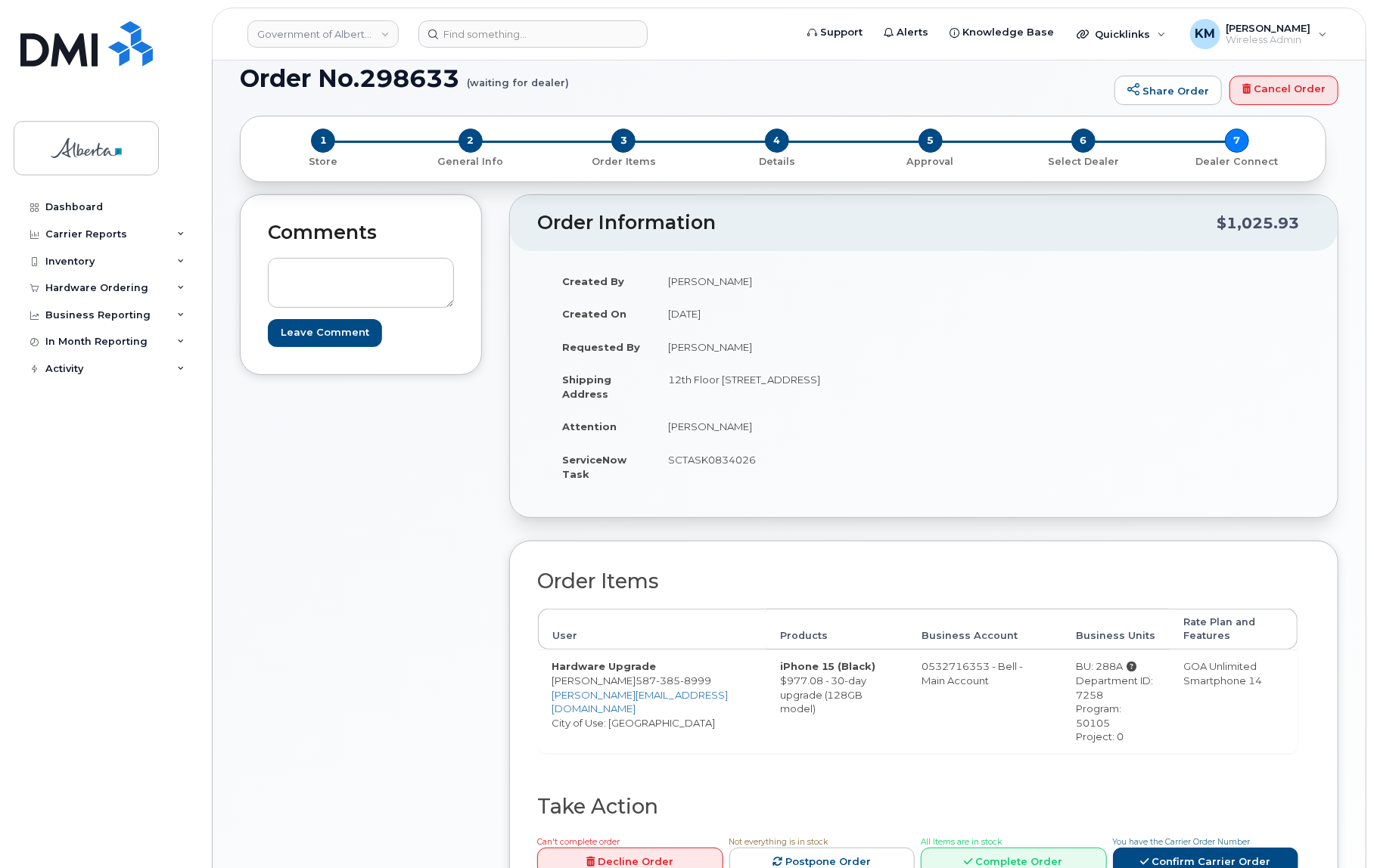
scroll to position [0, 0]
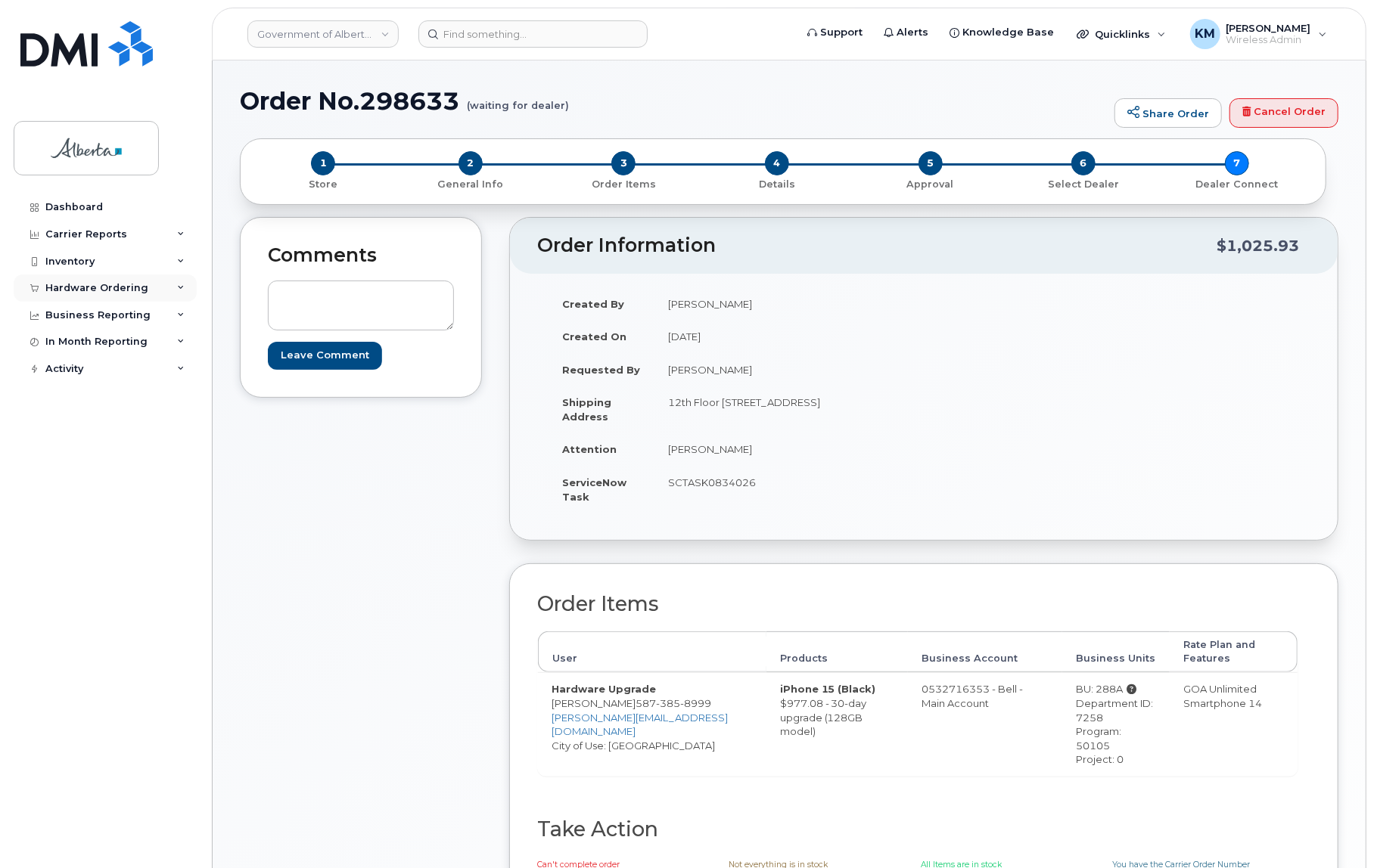
click at [60, 282] on div "Hardware Ordering" at bounding box center [97, 288] width 103 height 12
click at [83, 340] on div "Orders" at bounding box center [71, 345] width 37 height 13
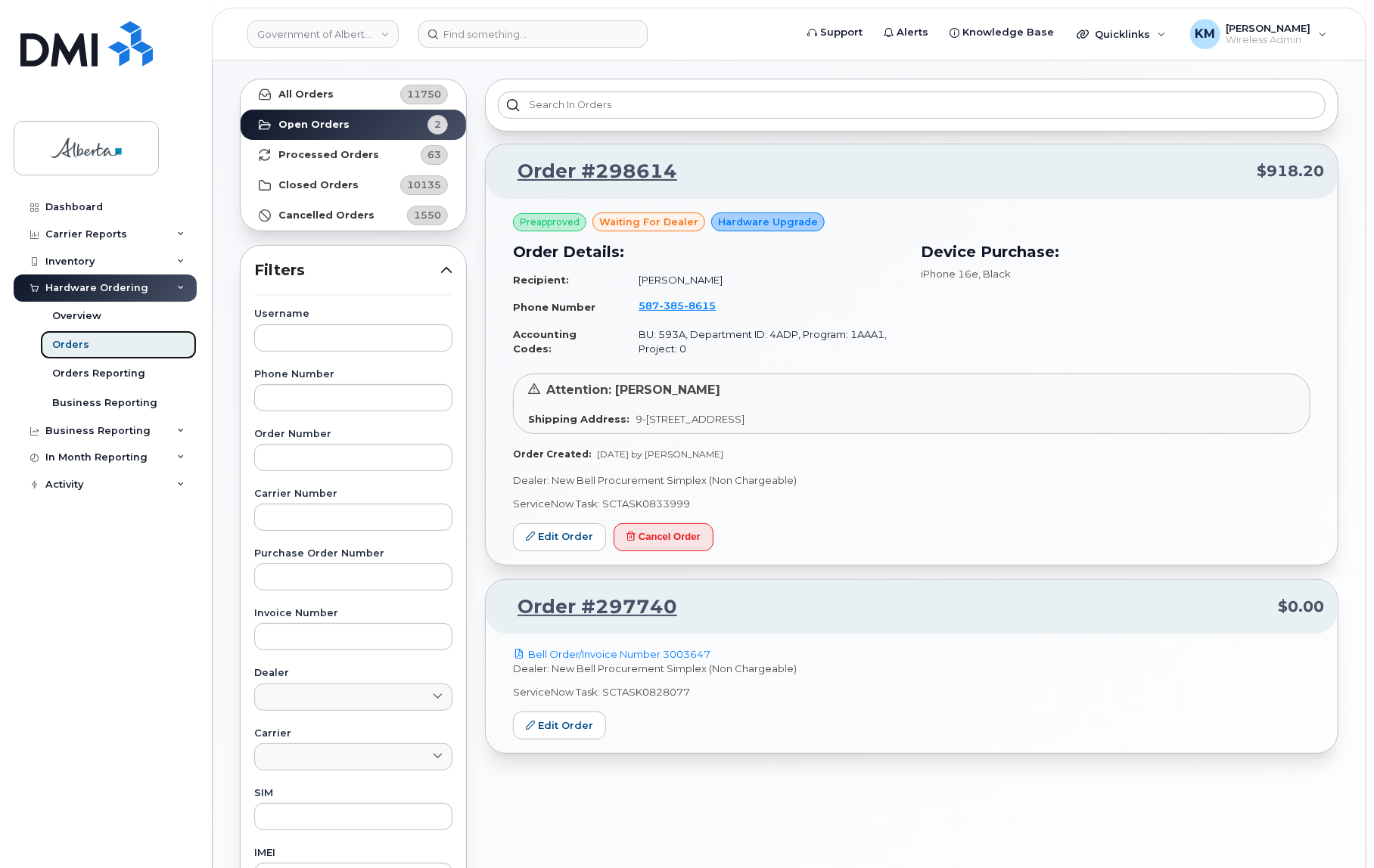
scroll to position [68, 0]
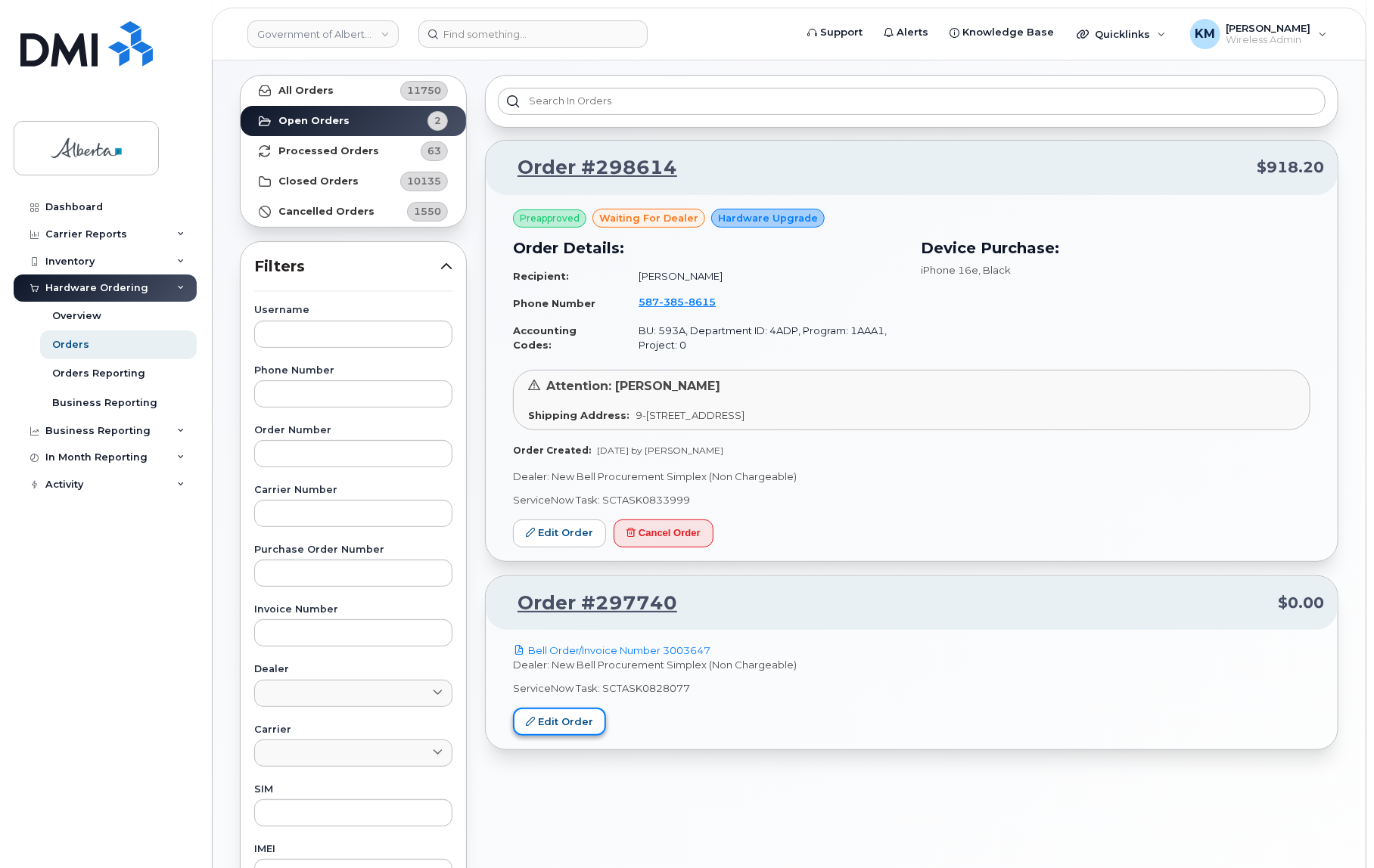
click at [556, 721] on link "Edit Order" at bounding box center [560, 722] width 93 height 28
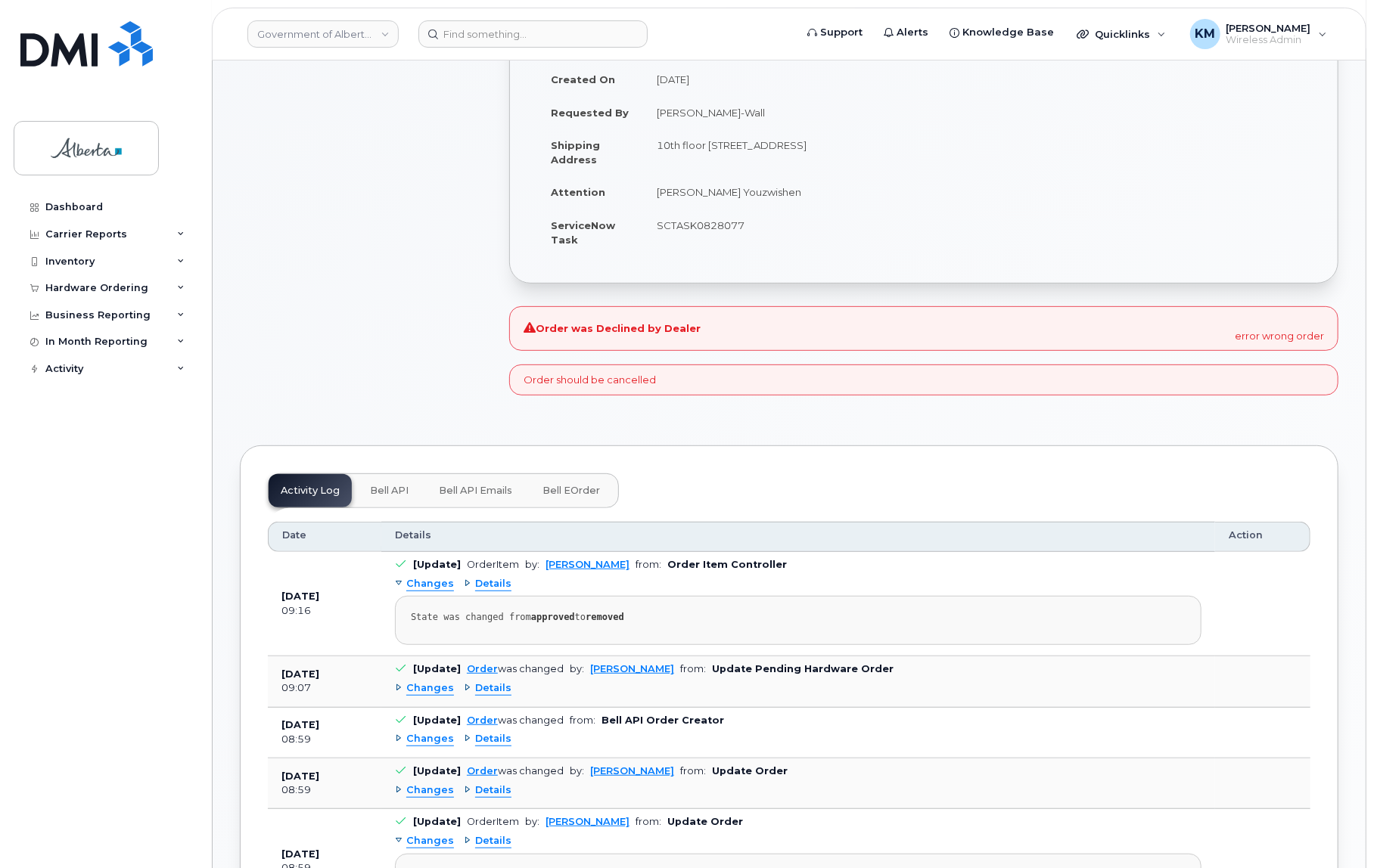
scroll to position [274, 0]
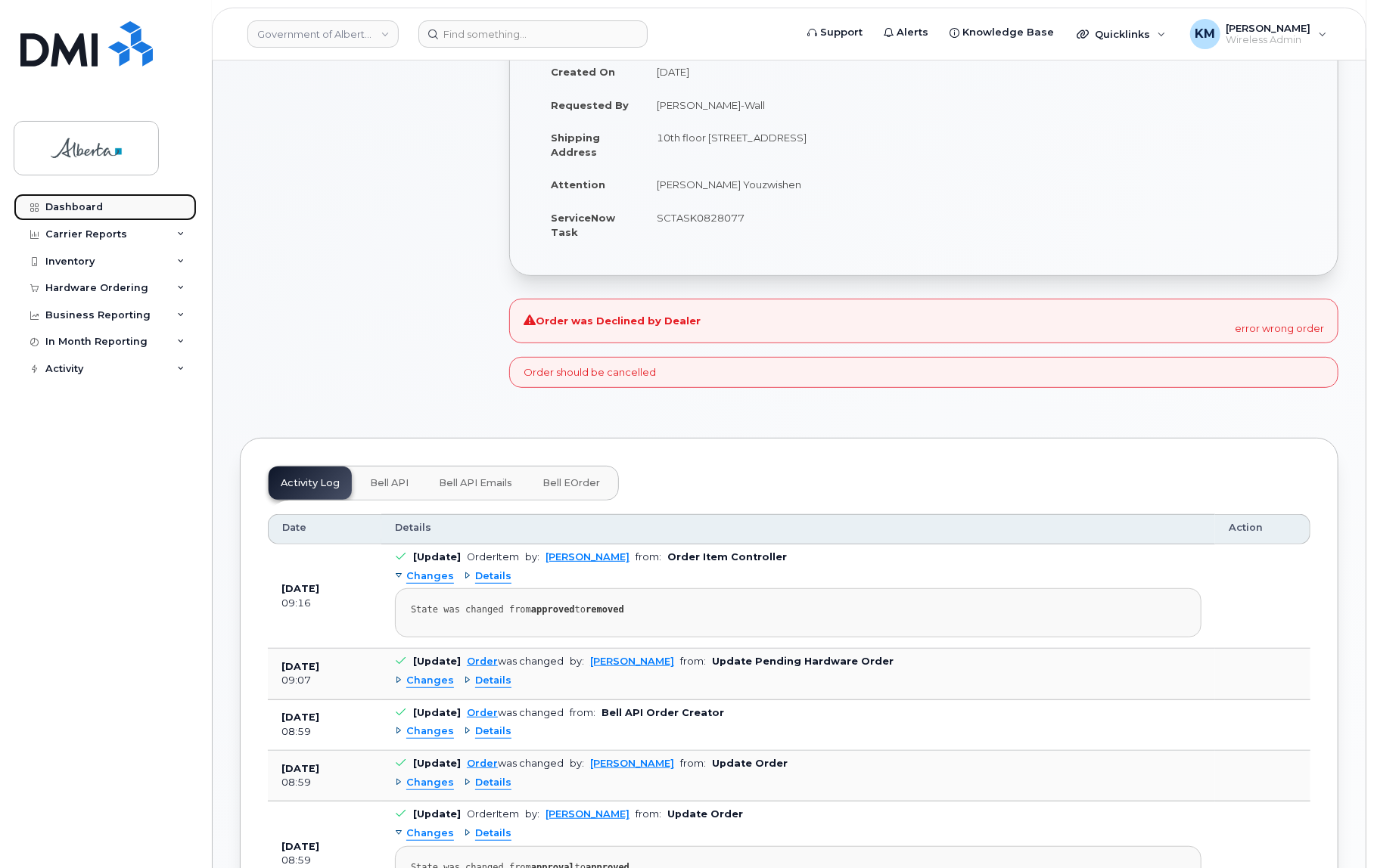
click at [84, 202] on div "Dashboard" at bounding box center [74, 207] width 57 height 12
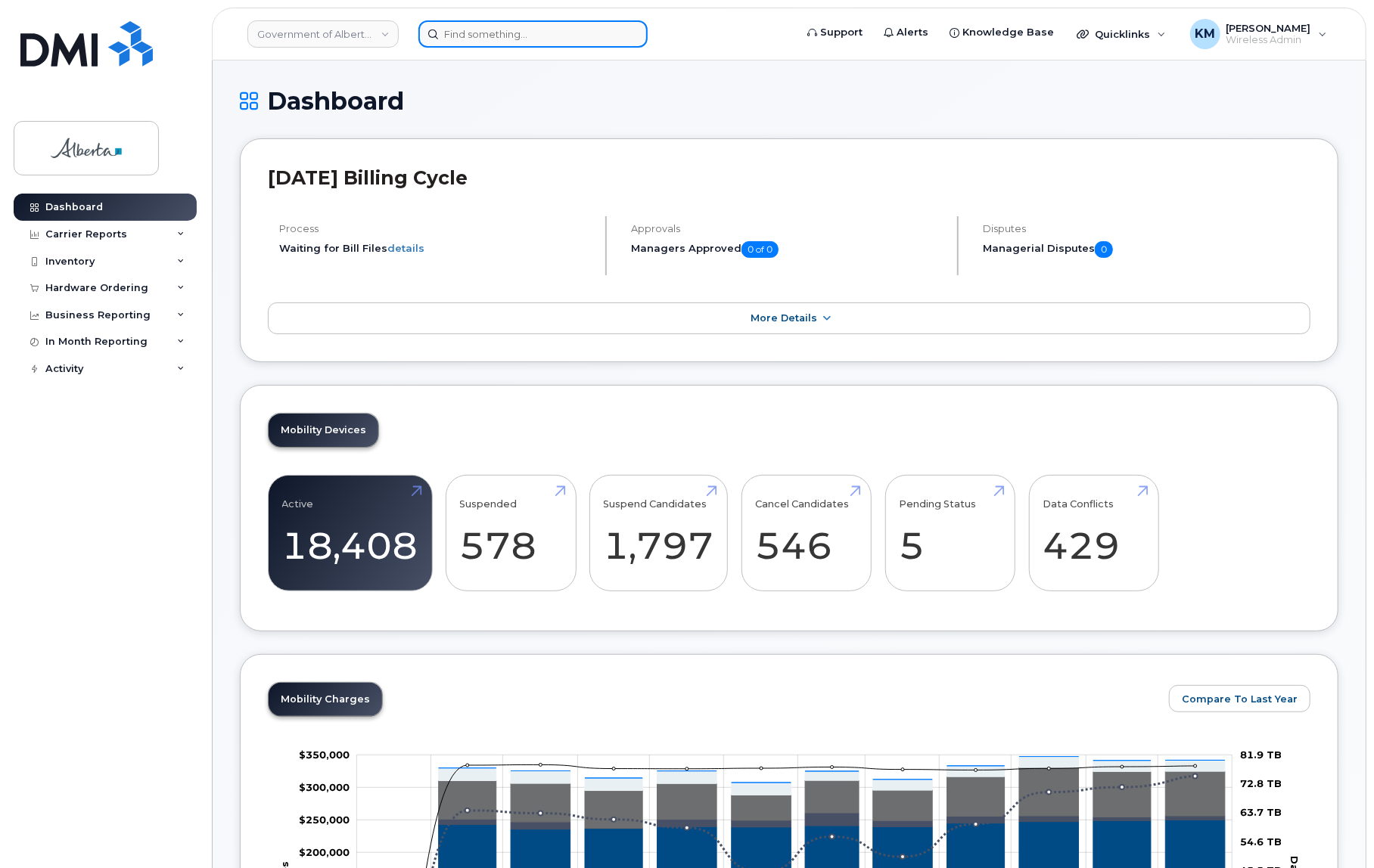
click at [514, 37] on input at bounding box center [533, 34] width 229 height 27
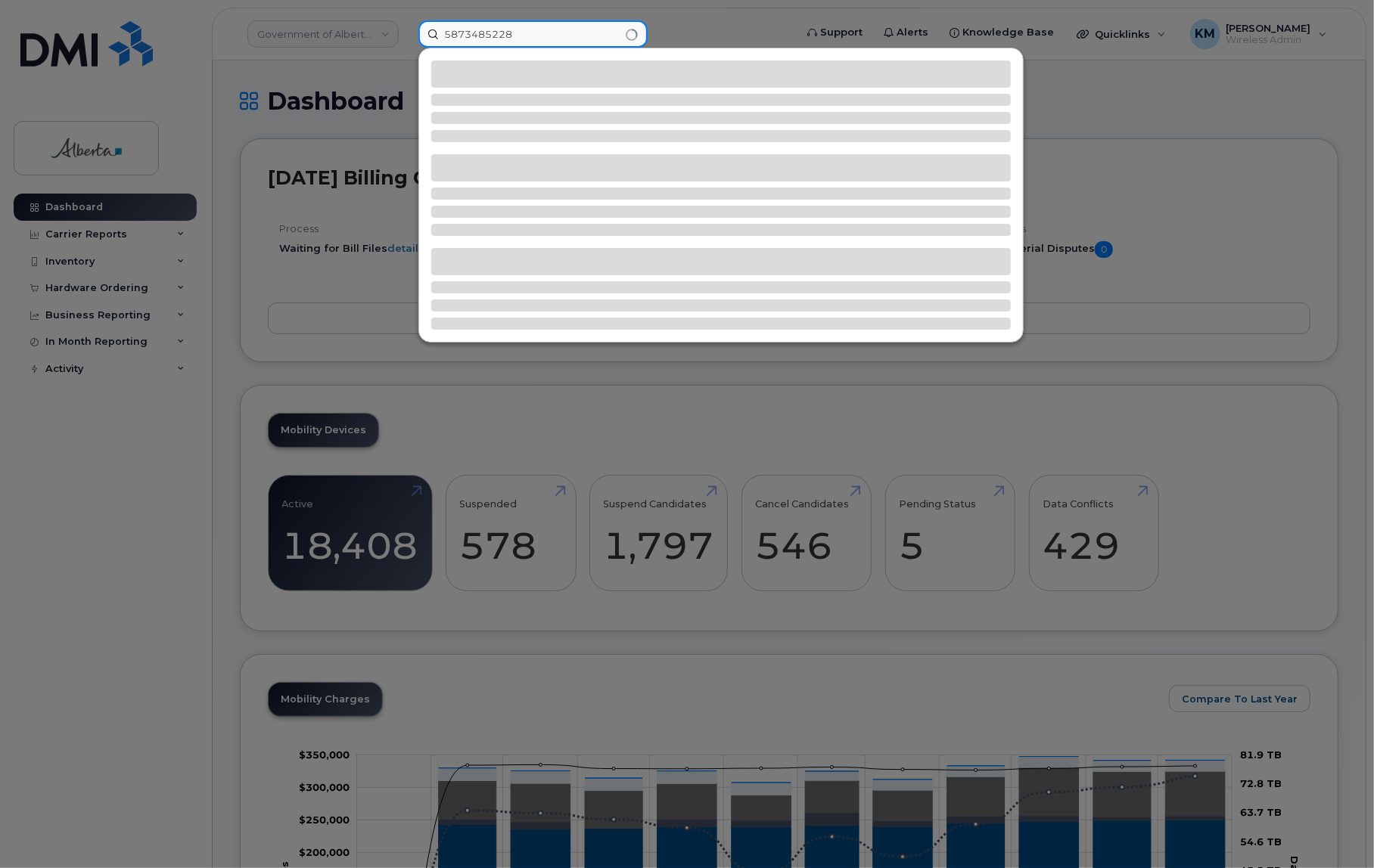
type input "5873485228"
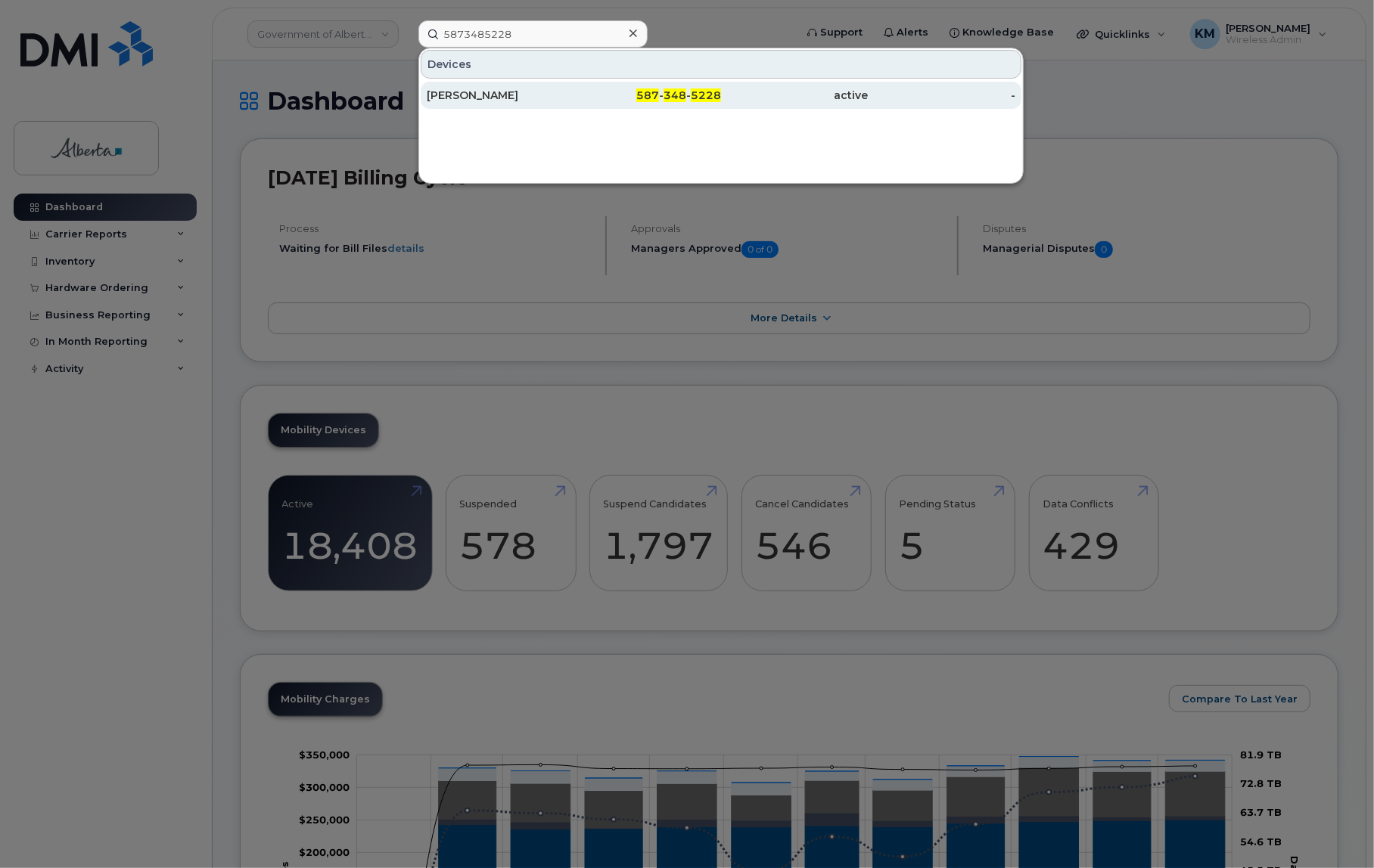
click at [475, 95] on div "[PERSON_NAME]" at bounding box center [500, 95] width 147 height 15
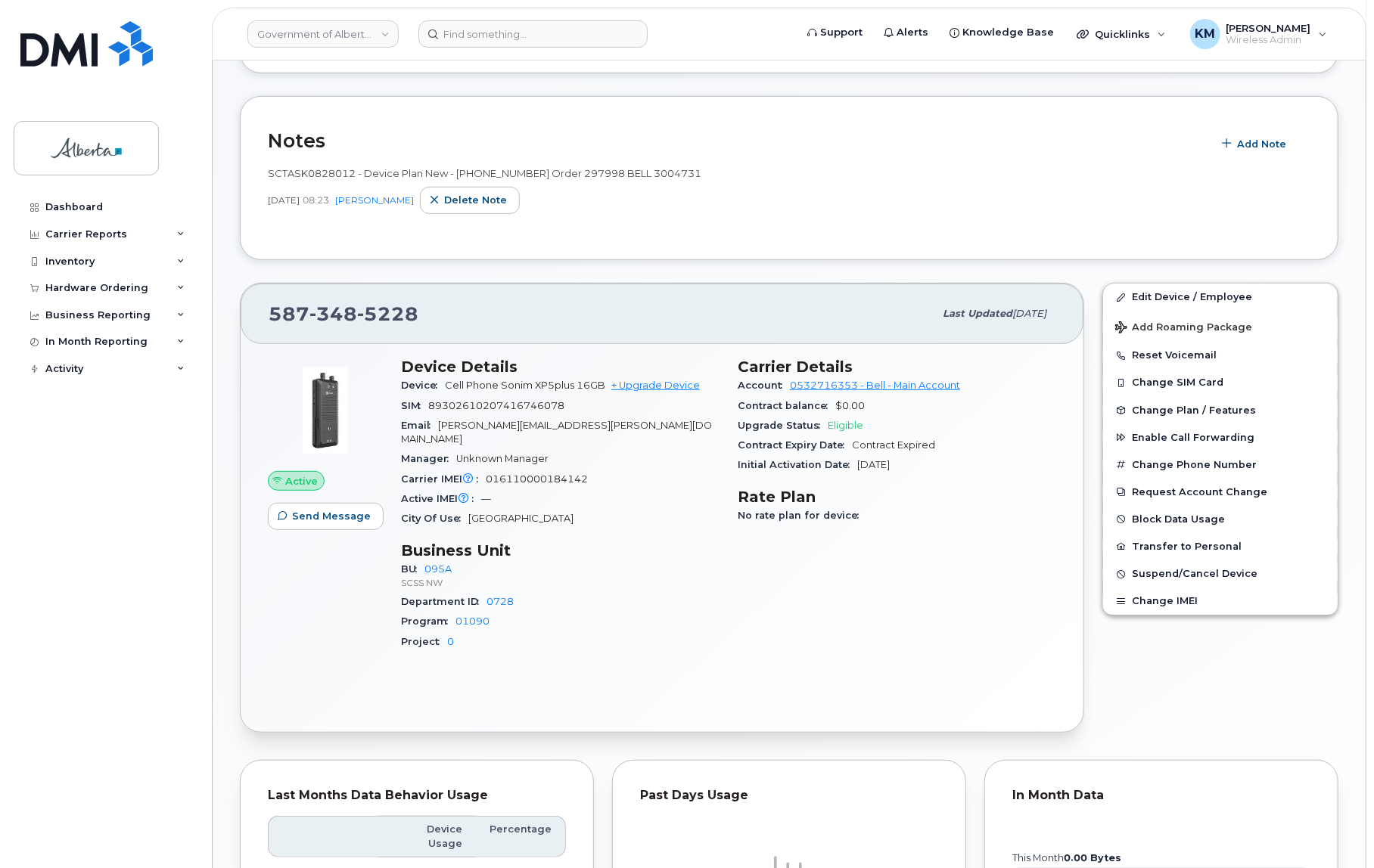
scroll to position [343, 0]
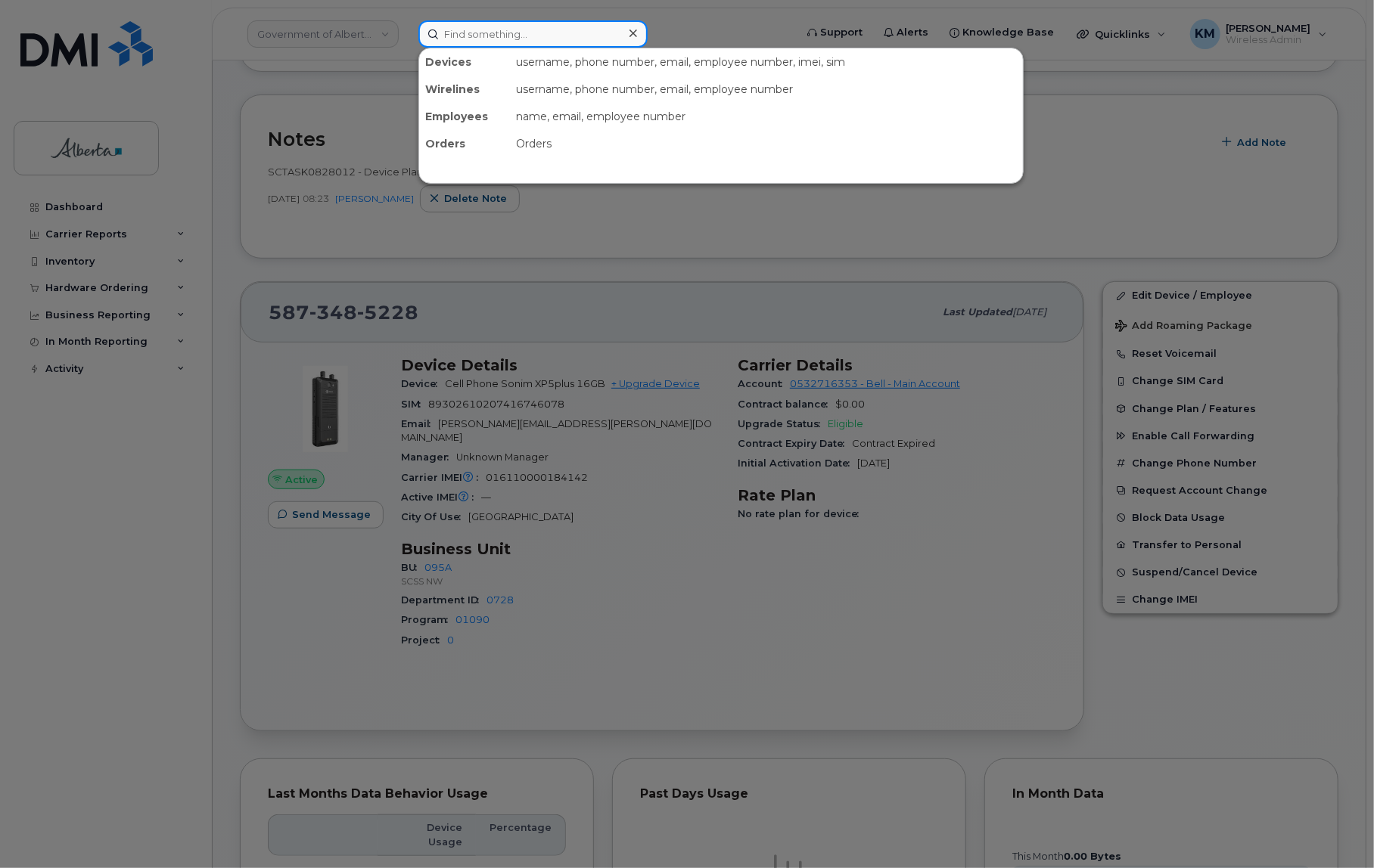
click at [507, 37] on input at bounding box center [533, 34] width 229 height 27
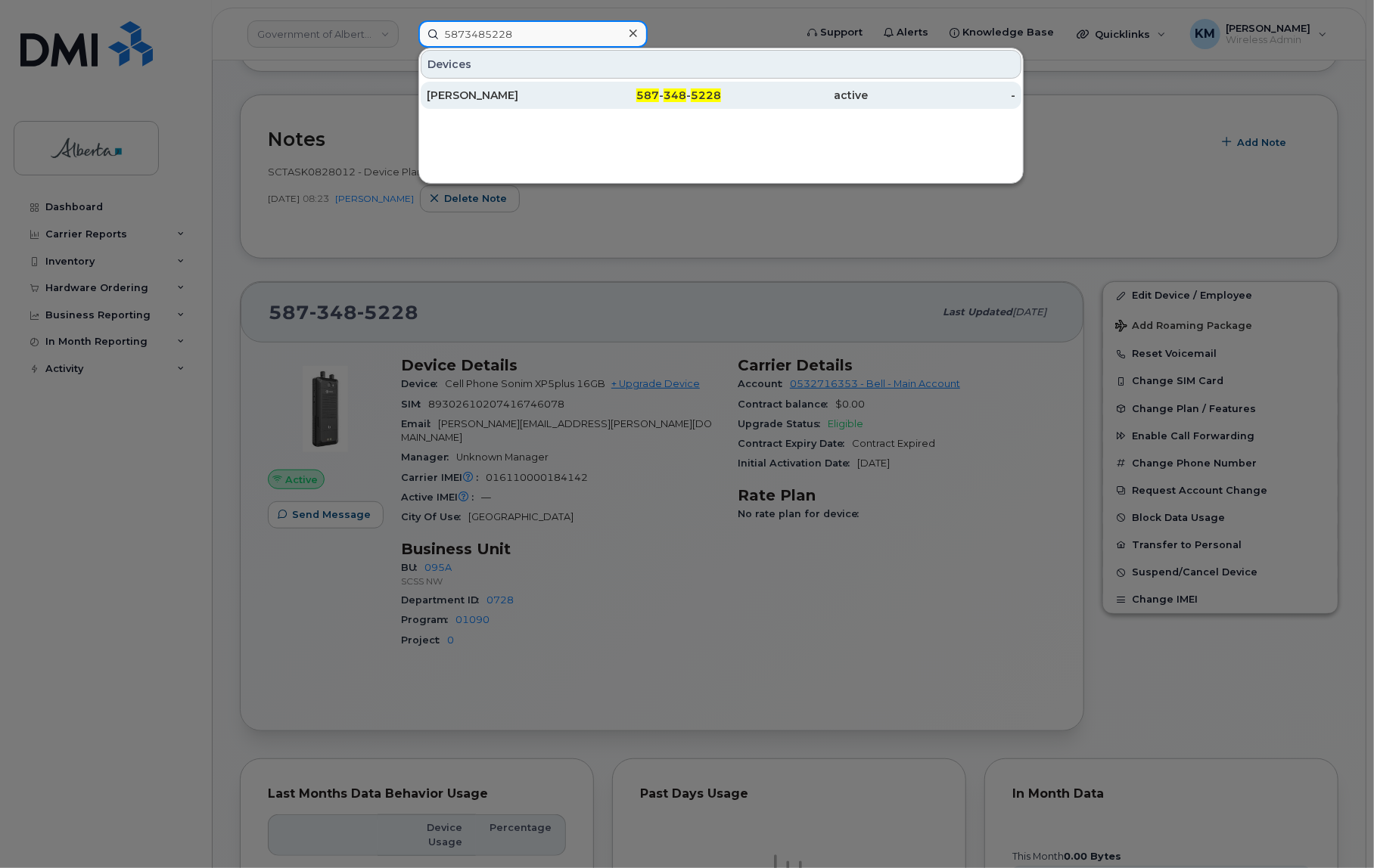
type input "5873485228"
click at [479, 95] on div "[PERSON_NAME]" at bounding box center [500, 95] width 147 height 15
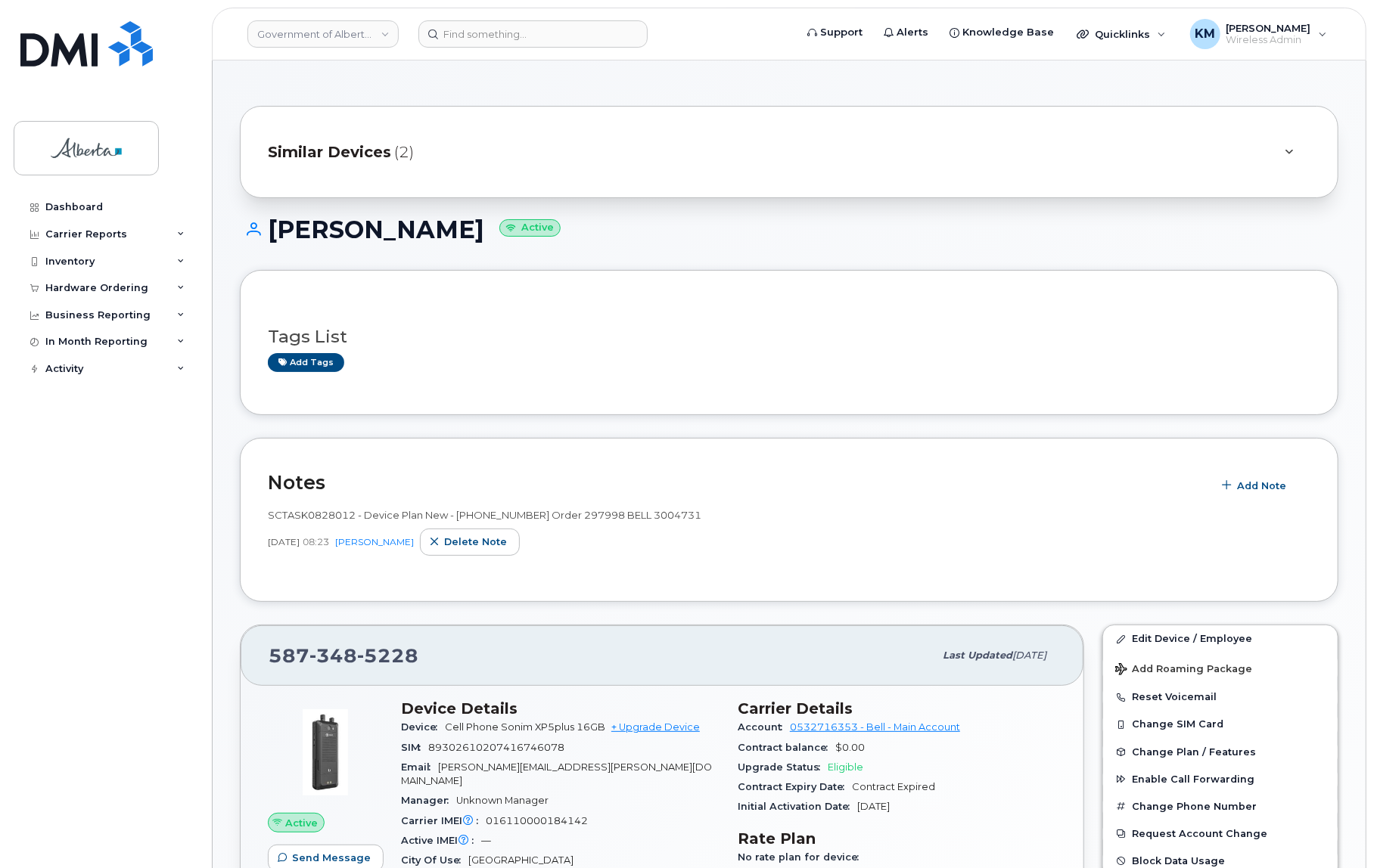
drag, startPoint x: 702, startPoint y: 516, endPoint x: 627, endPoint y: 520, distance: 75.1
click at [627, 520] on div "SCTASK0828012 - Device Plan New - (1) - 5873485228 Order 297998 BELL 3004731" at bounding box center [788, 515] width 1042 height 14
copy span "BELL 3004731"
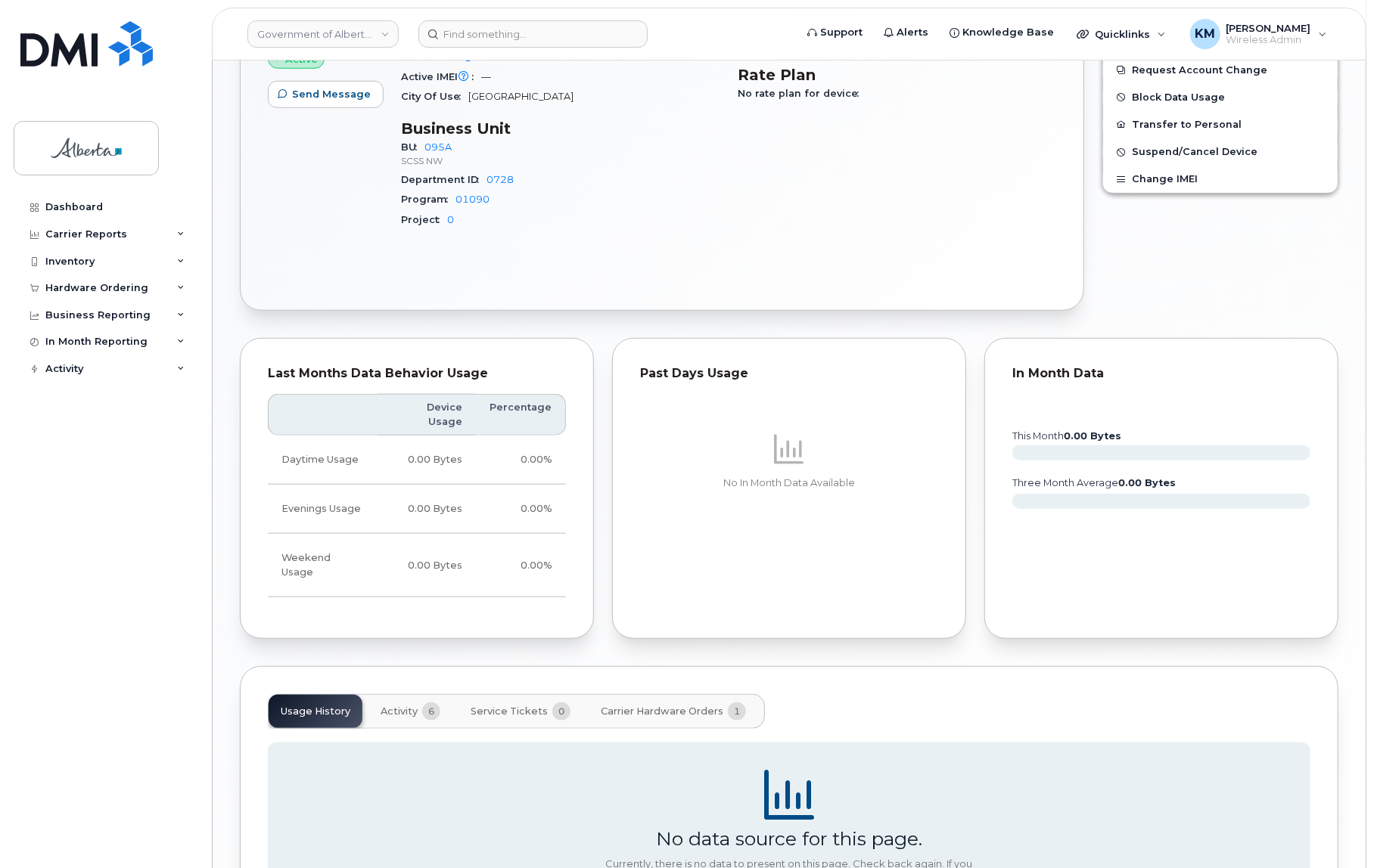
scroll to position [603, 0]
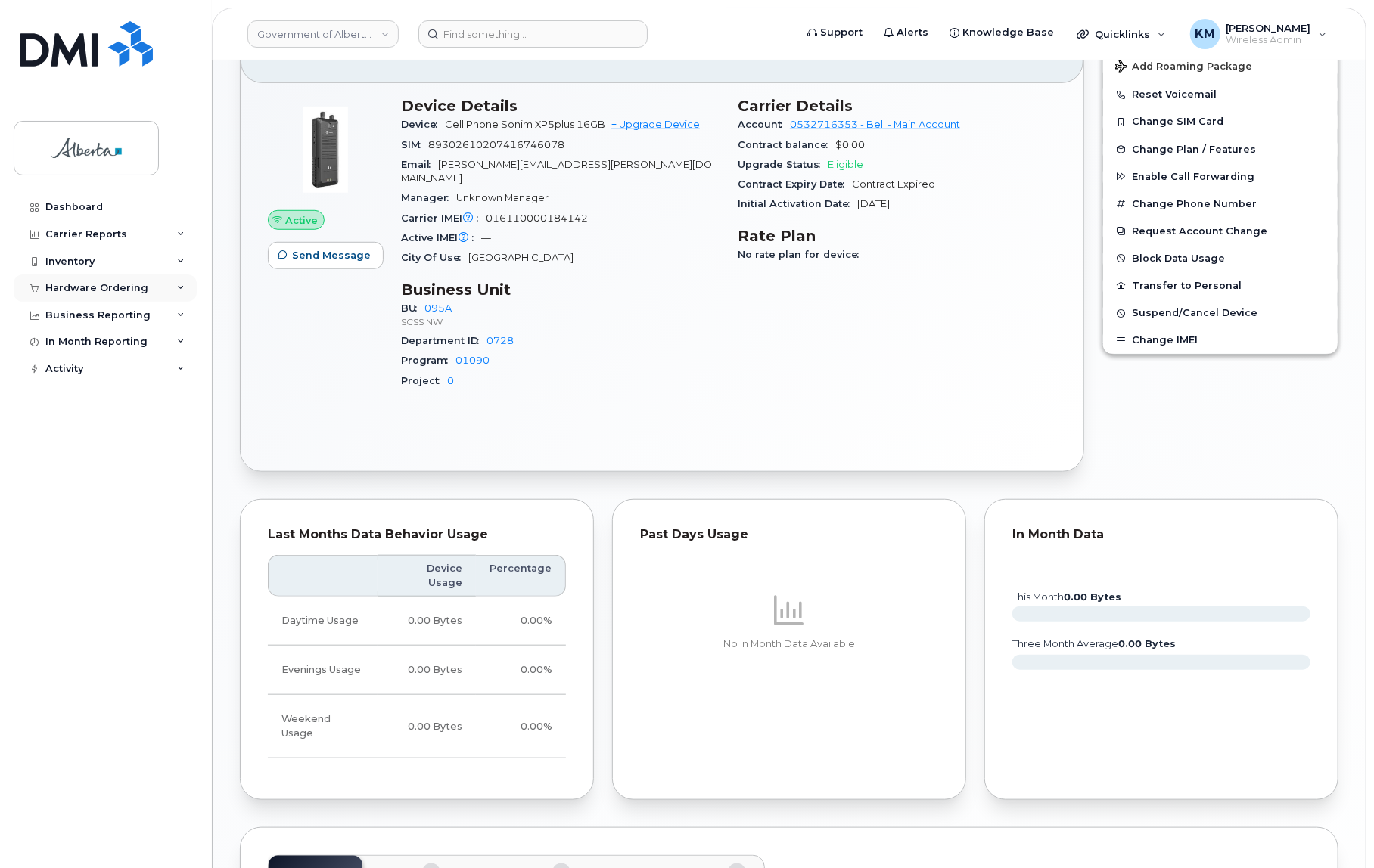
click at [112, 290] on div "Hardware Ordering" at bounding box center [97, 288] width 103 height 12
click at [87, 346] on link "Orders" at bounding box center [119, 345] width 156 height 29
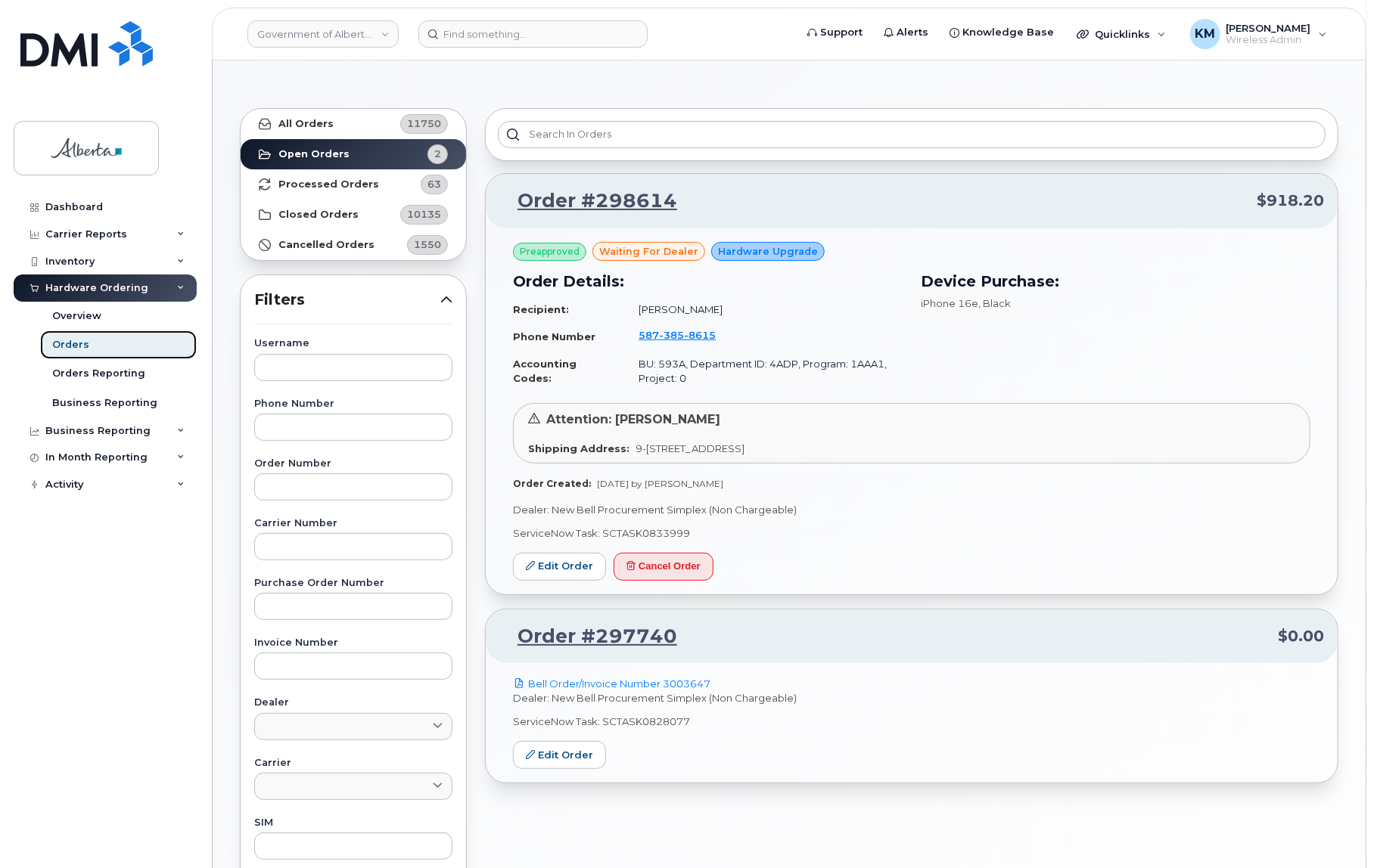
scroll to position [68, 0]
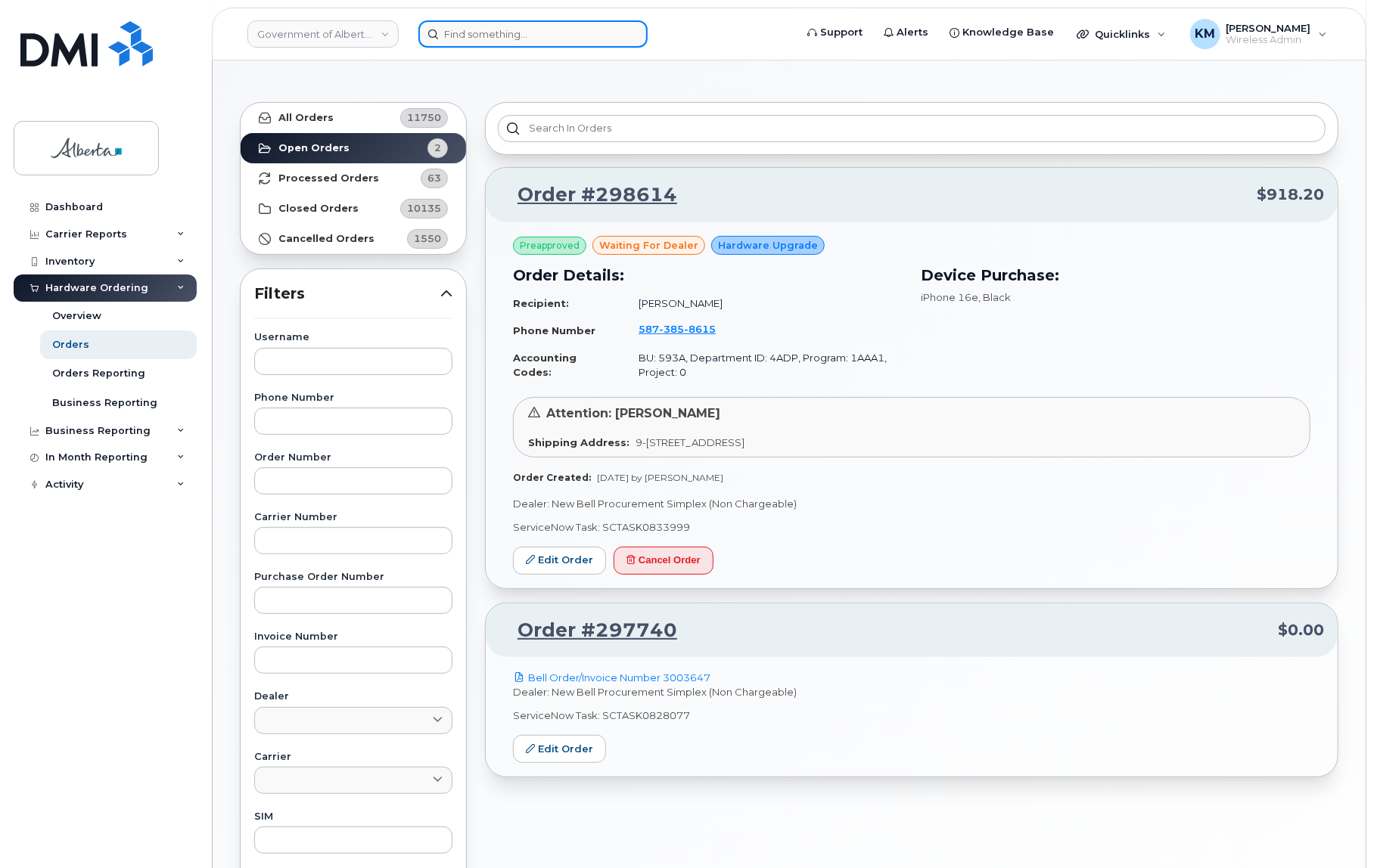
click at [552, 41] on input at bounding box center [533, 34] width 229 height 27
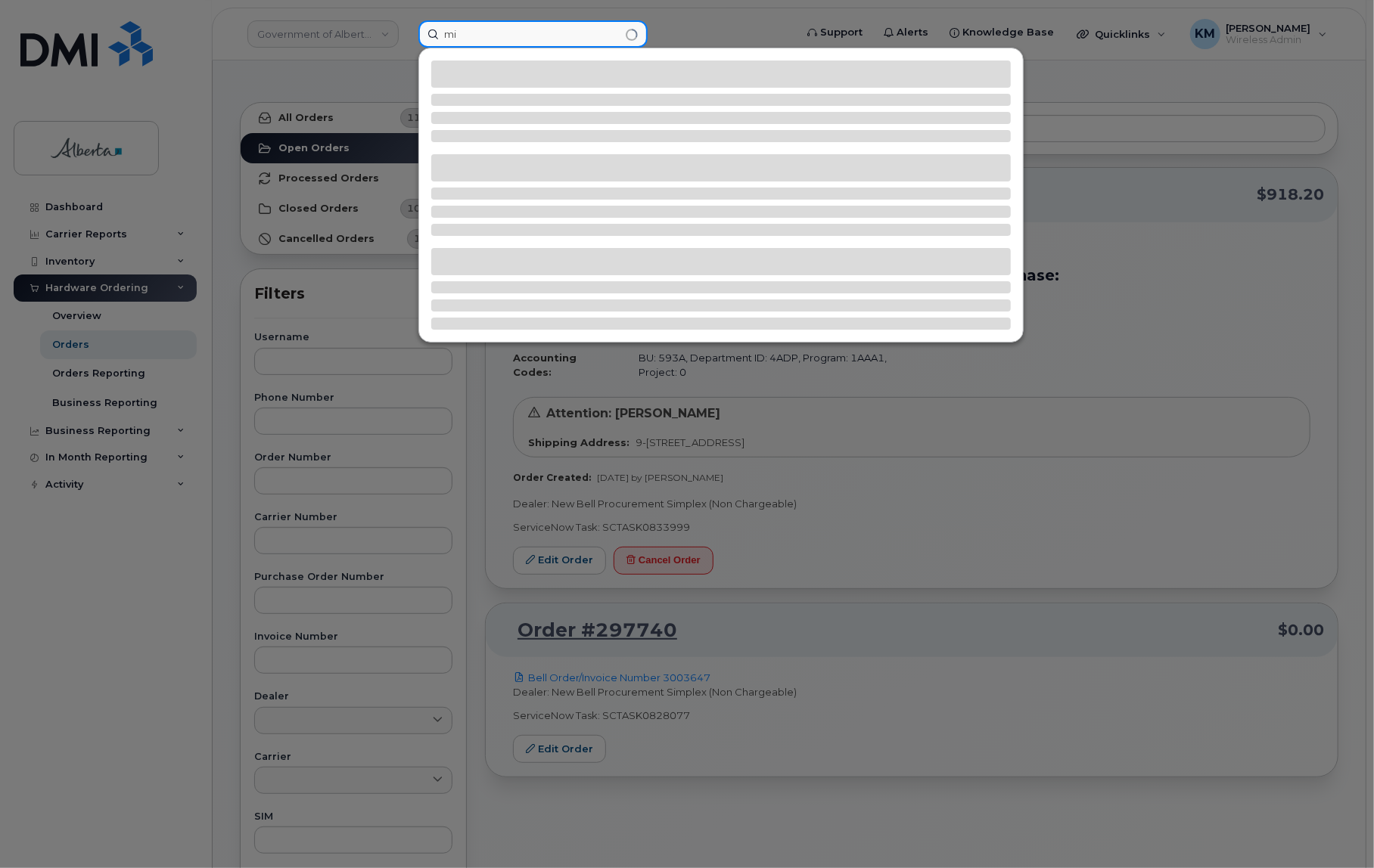
type input "m"
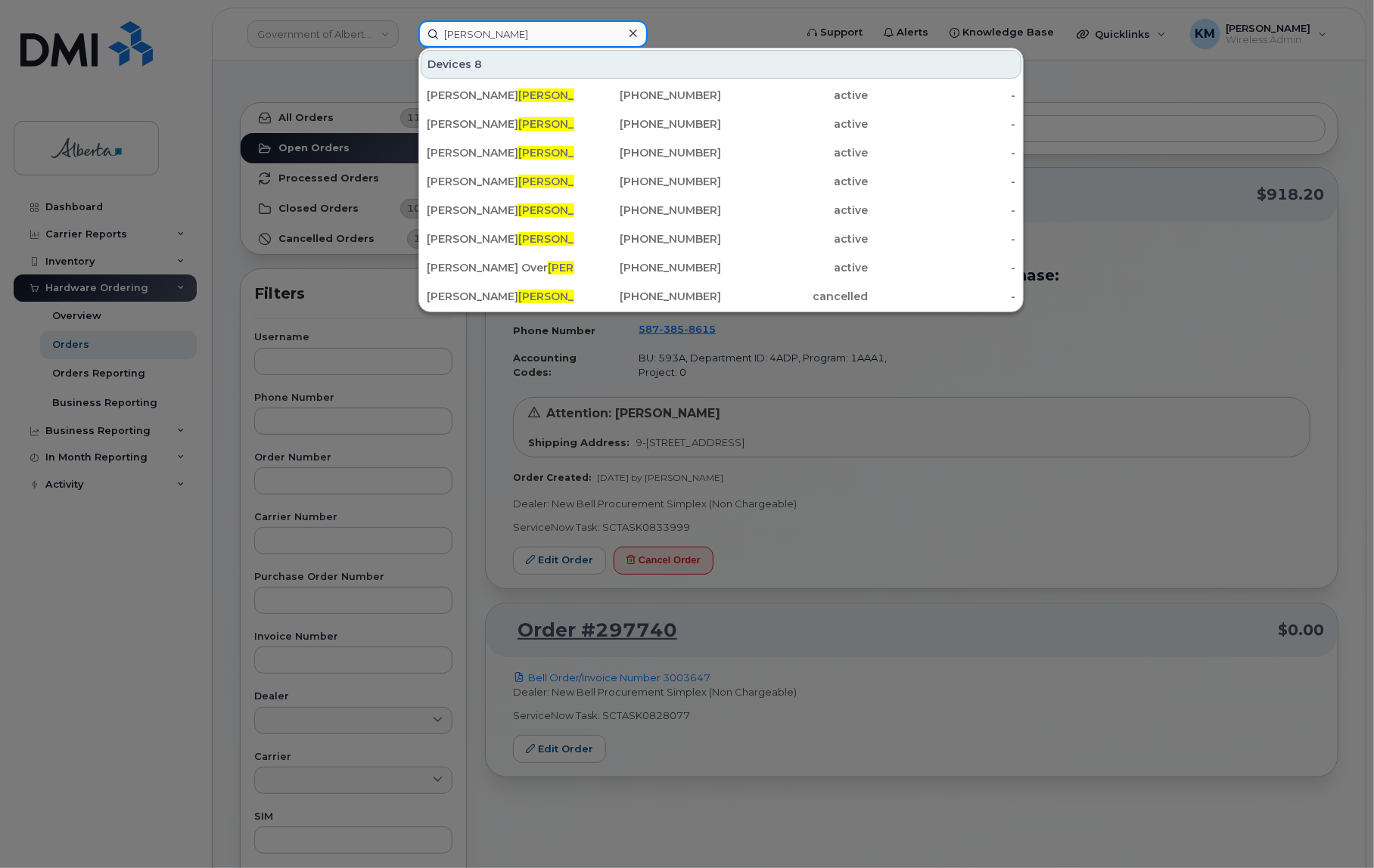
type input "holt"
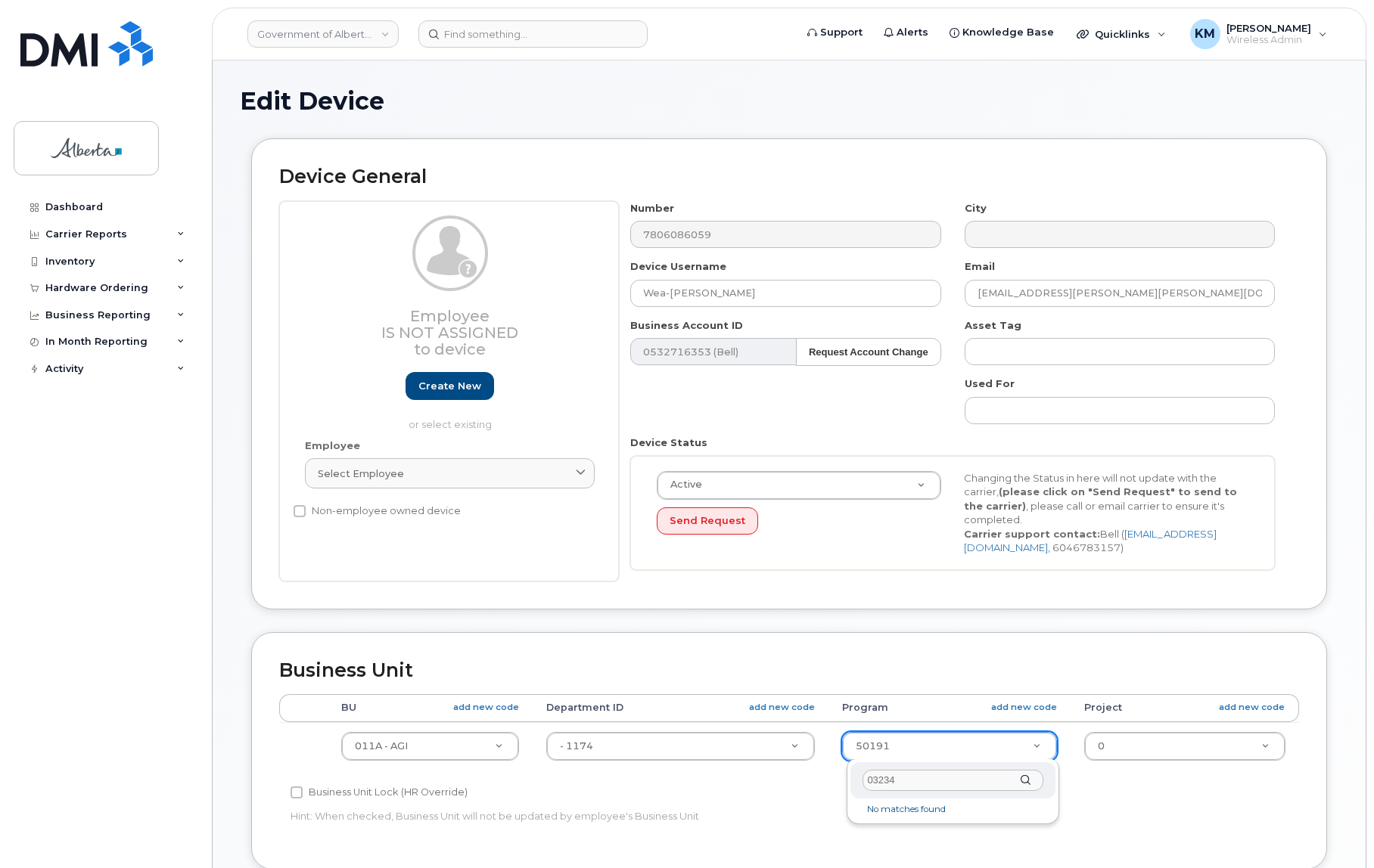
select select "4120336"
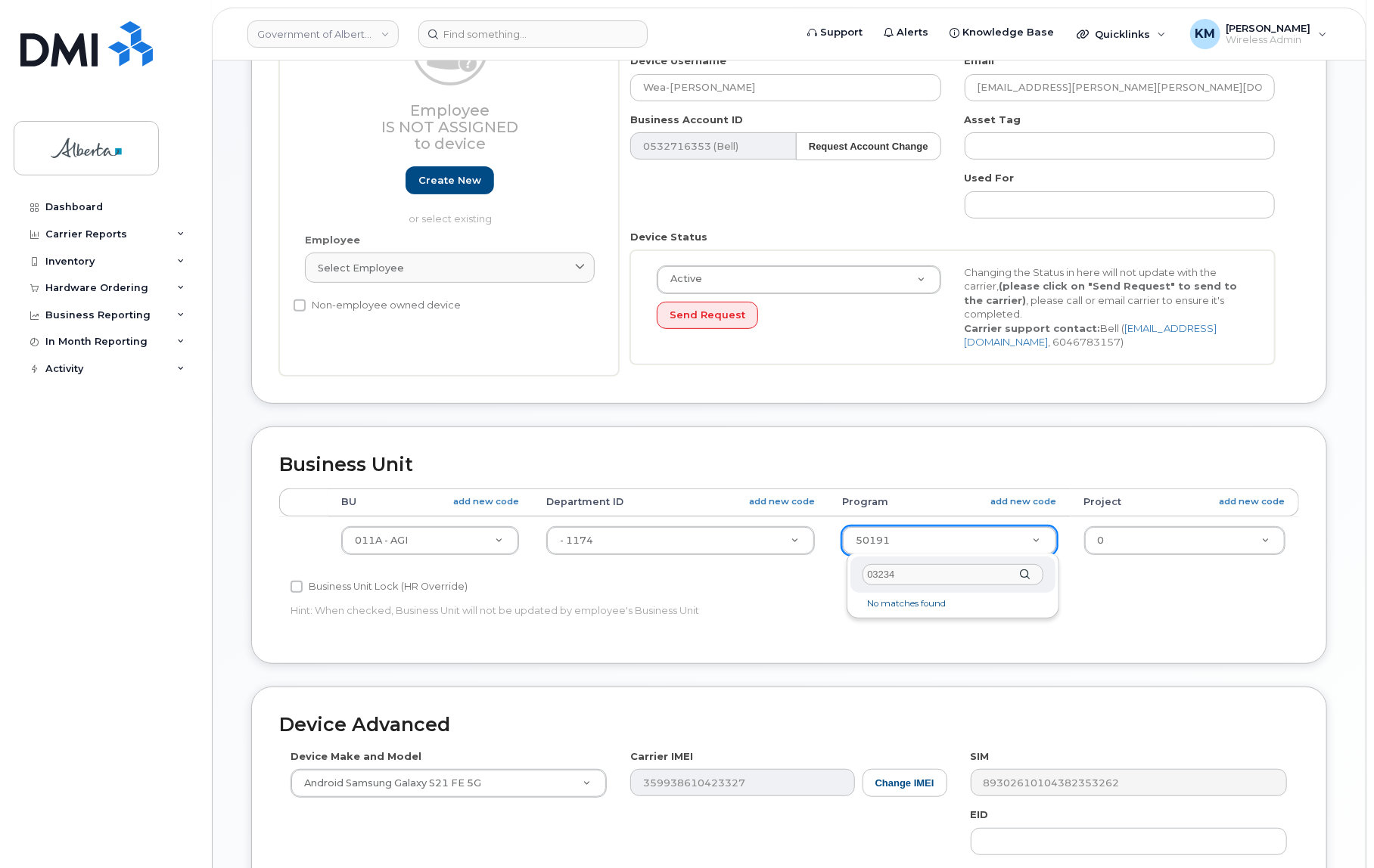
drag, startPoint x: 905, startPoint y: 572, endPoint x: 852, endPoint y: 574, distance: 53.0
click at [852, 574] on div "03234" at bounding box center [952, 575] width 204 height 37
type input "03432"
type input "4753451"
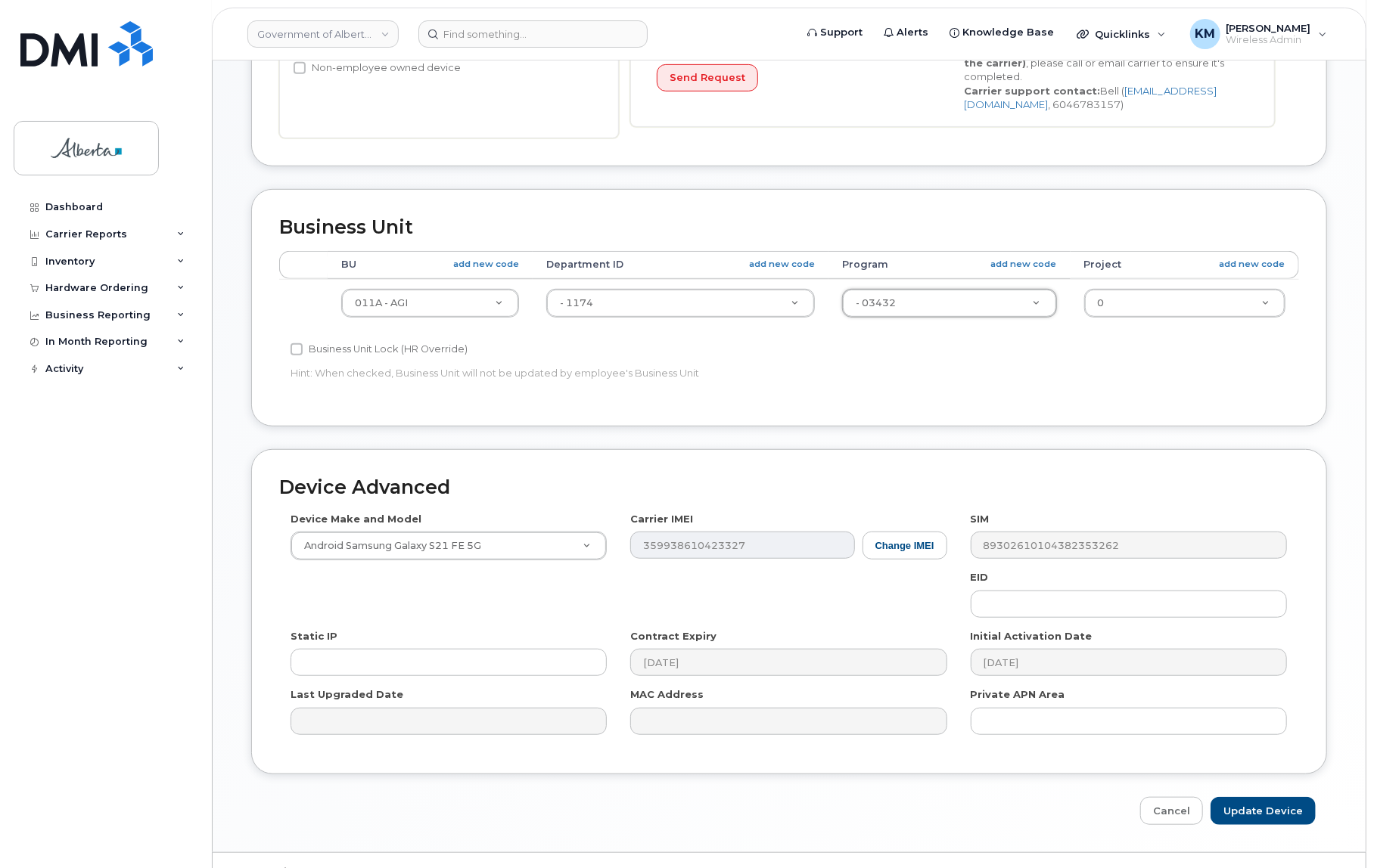
scroll to position [474, 0]
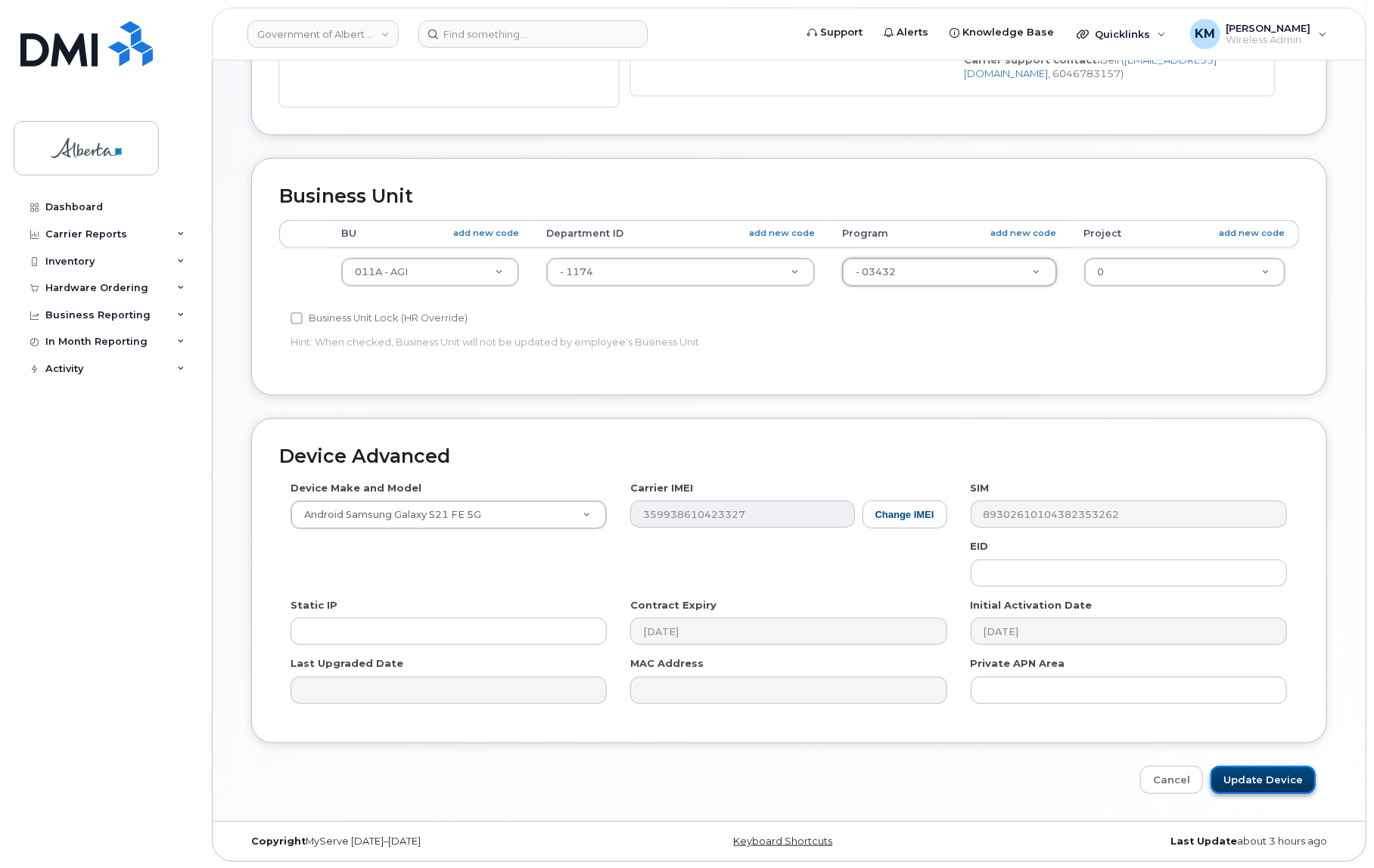
drag, startPoint x: 1279, startPoint y: 785, endPoint x: 1245, endPoint y: 784, distance: 34.0
click at [1279, 784] on input "Update Device" at bounding box center [1263, 780] width 105 height 28
type input "Update Device"
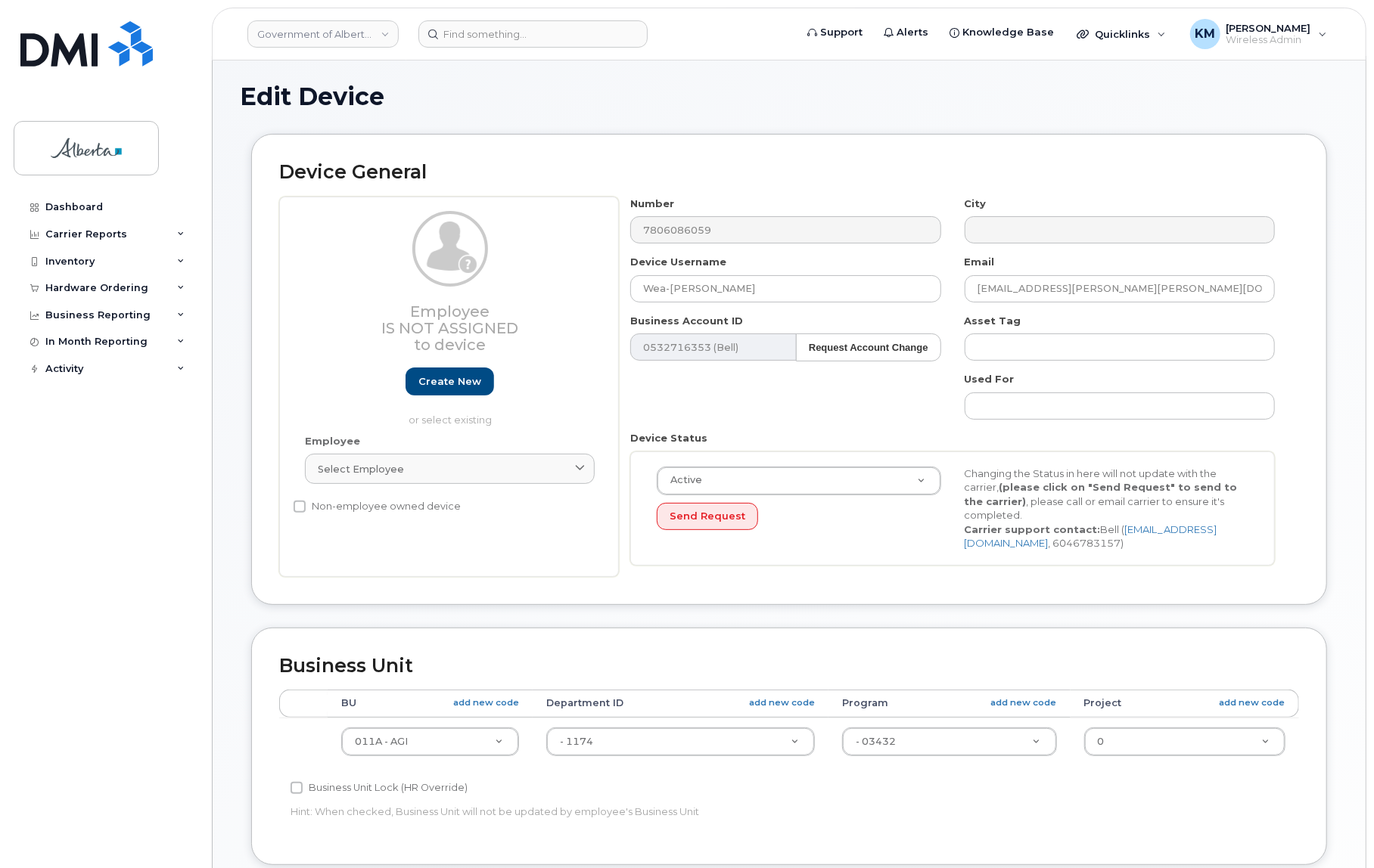
scroll to position [0, 0]
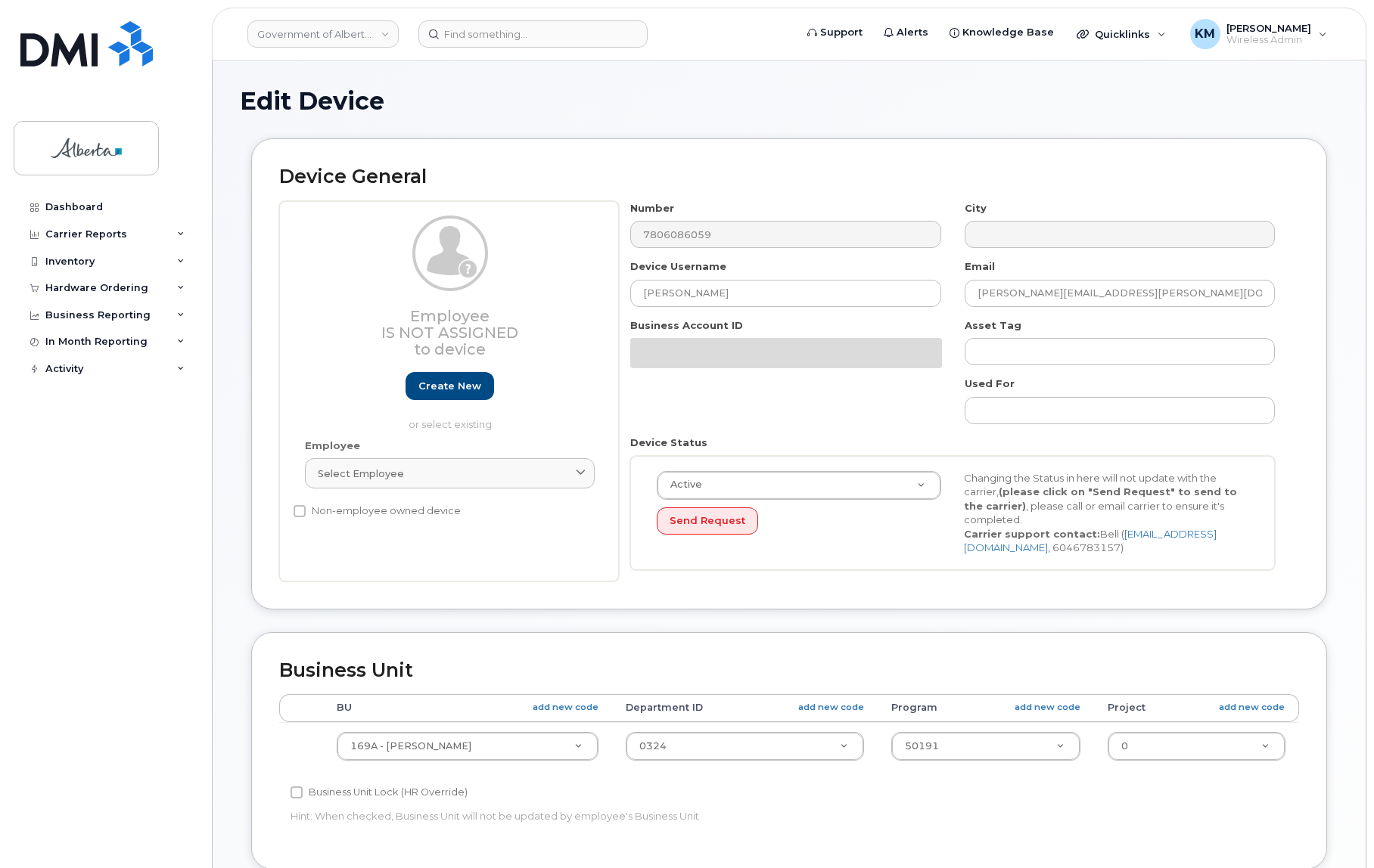
select select "4681667"
